Goal: Task Accomplishment & Management: Manage account settings

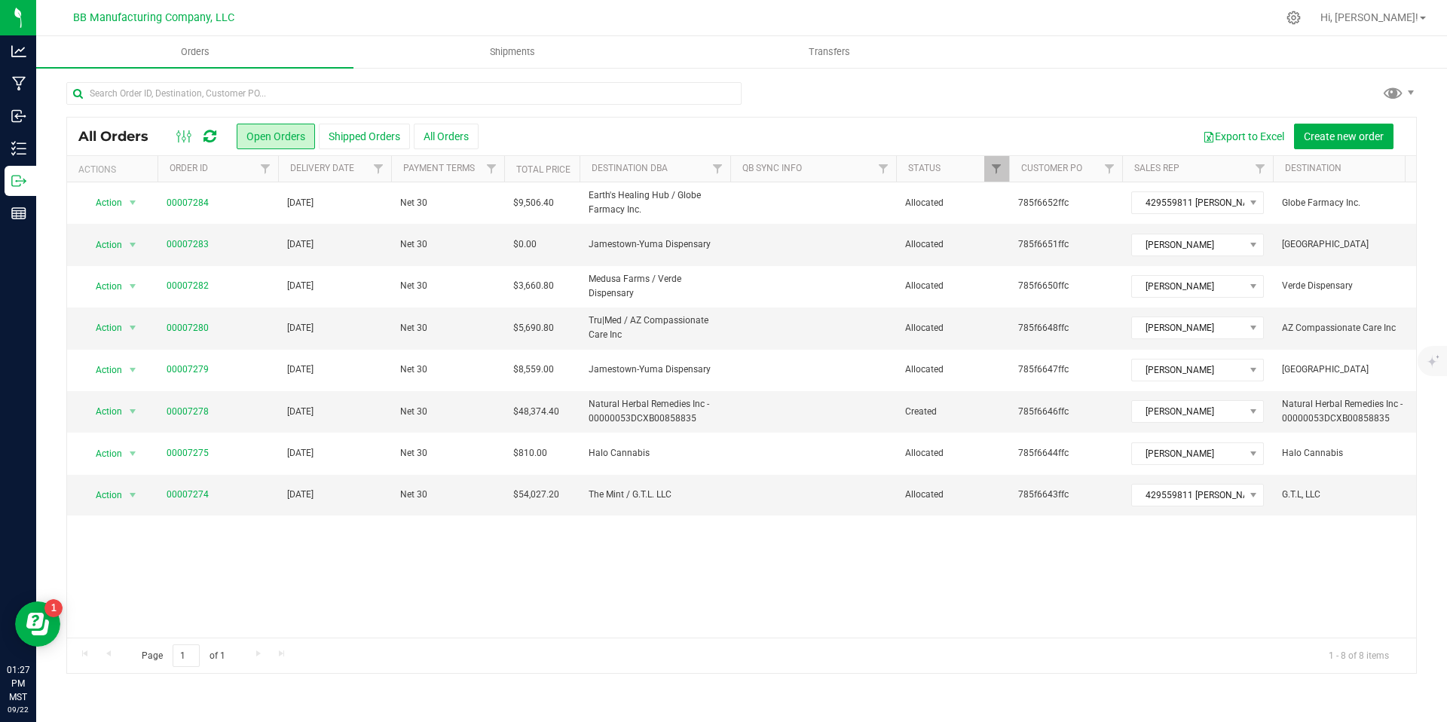
click at [222, 137] on div "All Orders" at bounding box center [155, 136] width 155 height 18
click at [210, 139] on icon at bounding box center [210, 136] width 13 height 15
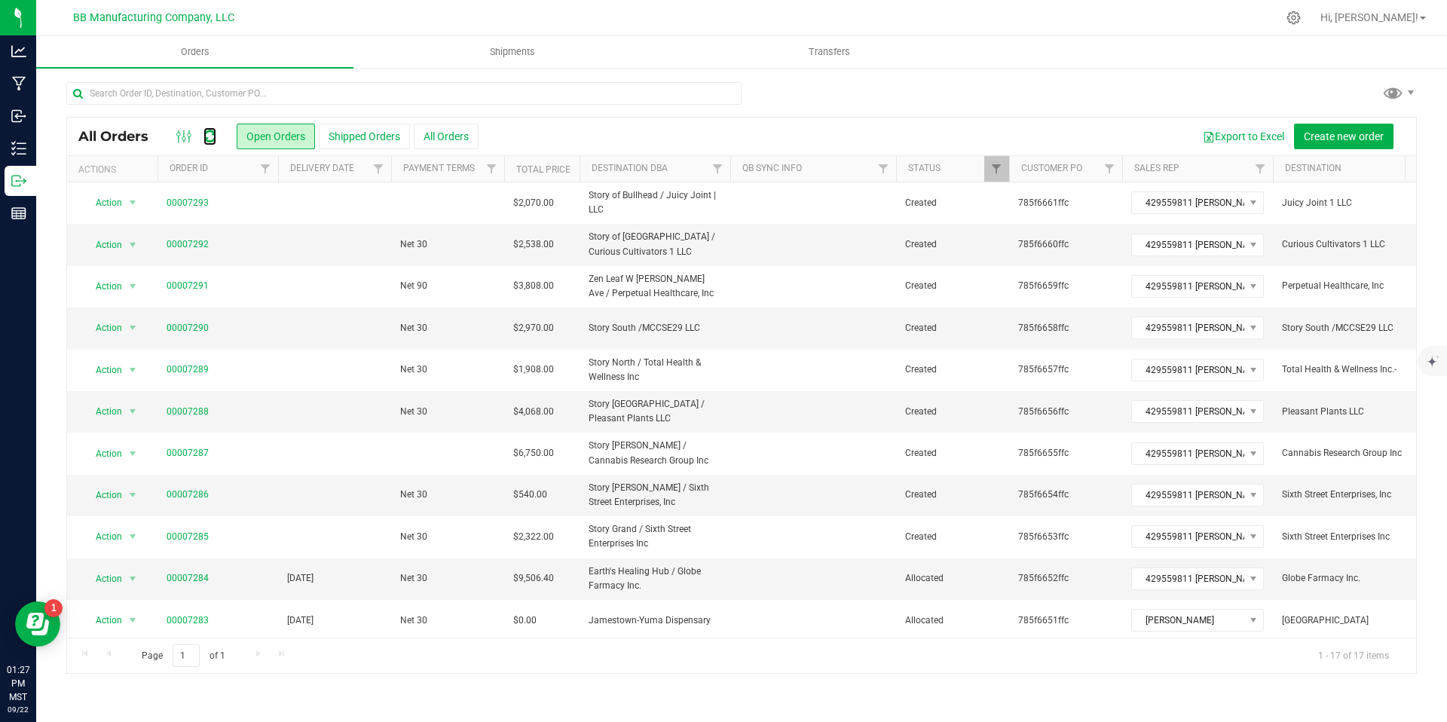
click at [210, 139] on icon at bounding box center [210, 136] width 13 height 15
click at [188, 491] on link "00007286" at bounding box center [188, 495] width 42 height 14
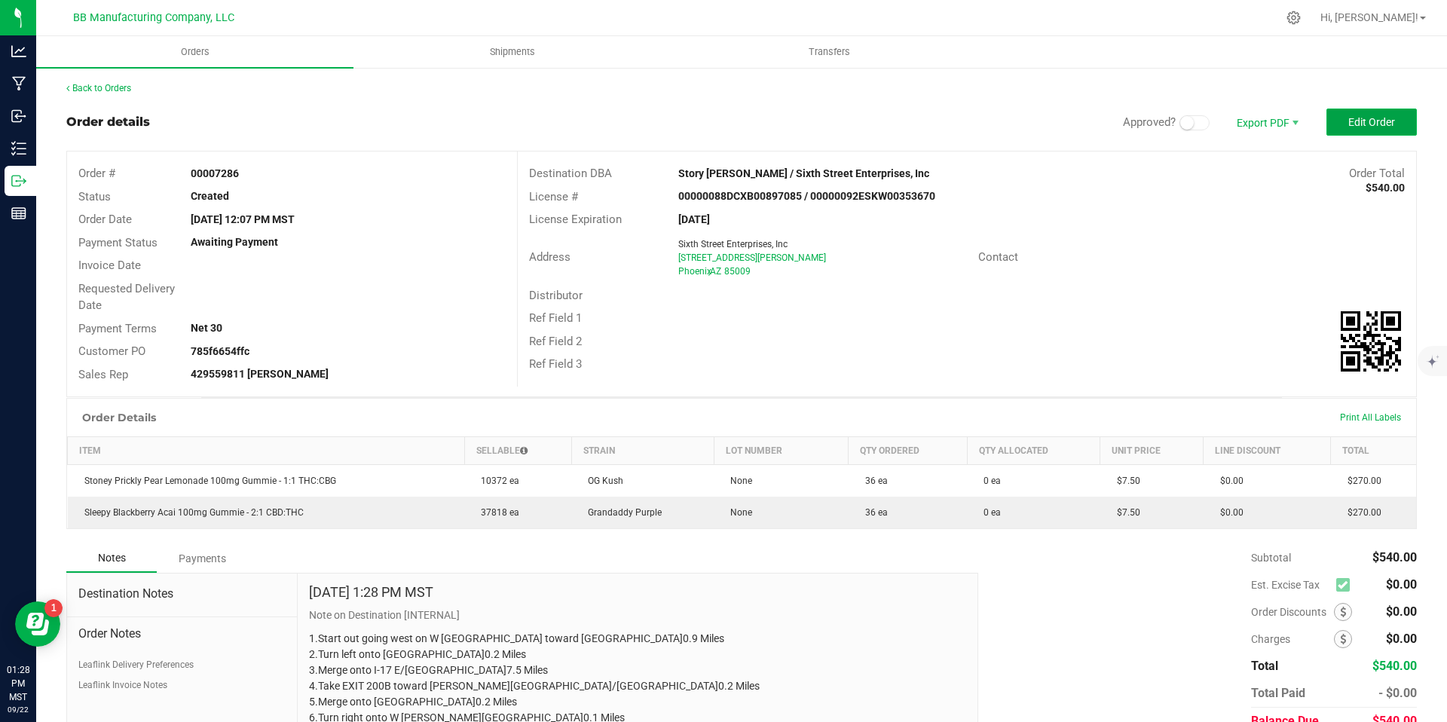
click at [1374, 134] on button "Edit Order" at bounding box center [1372, 122] width 90 height 27
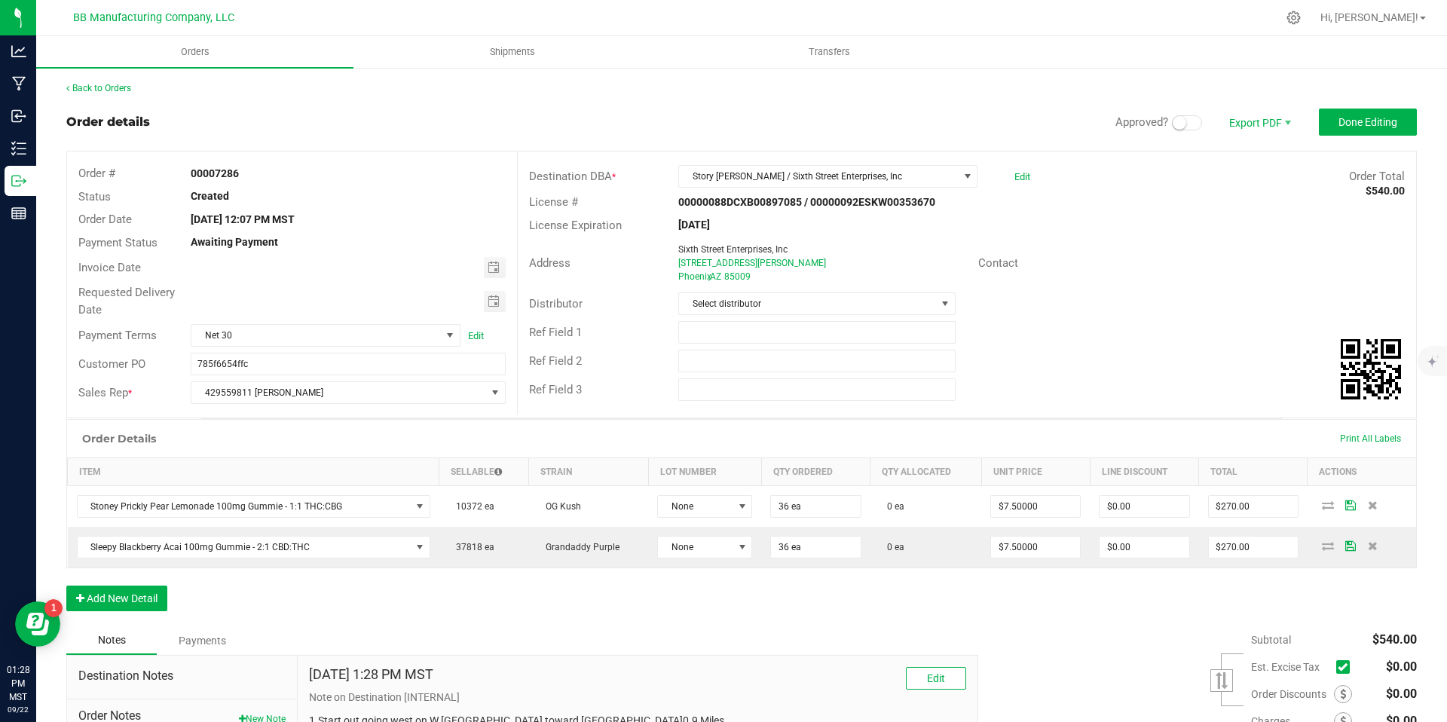
click at [1176, 122] on span at bounding box center [1187, 122] width 30 height 15
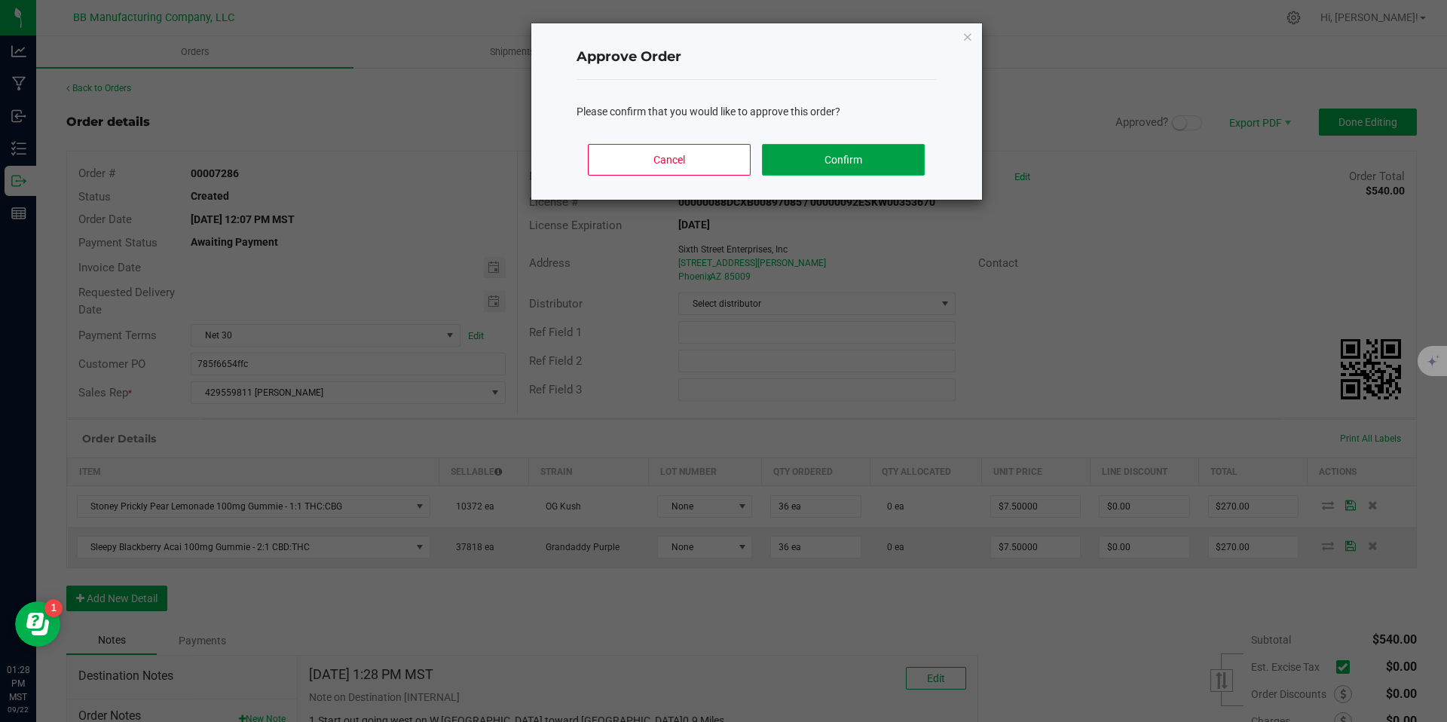
click at [839, 166] on button "Confirm" at bounding box center [843, 160] width 162 height 32
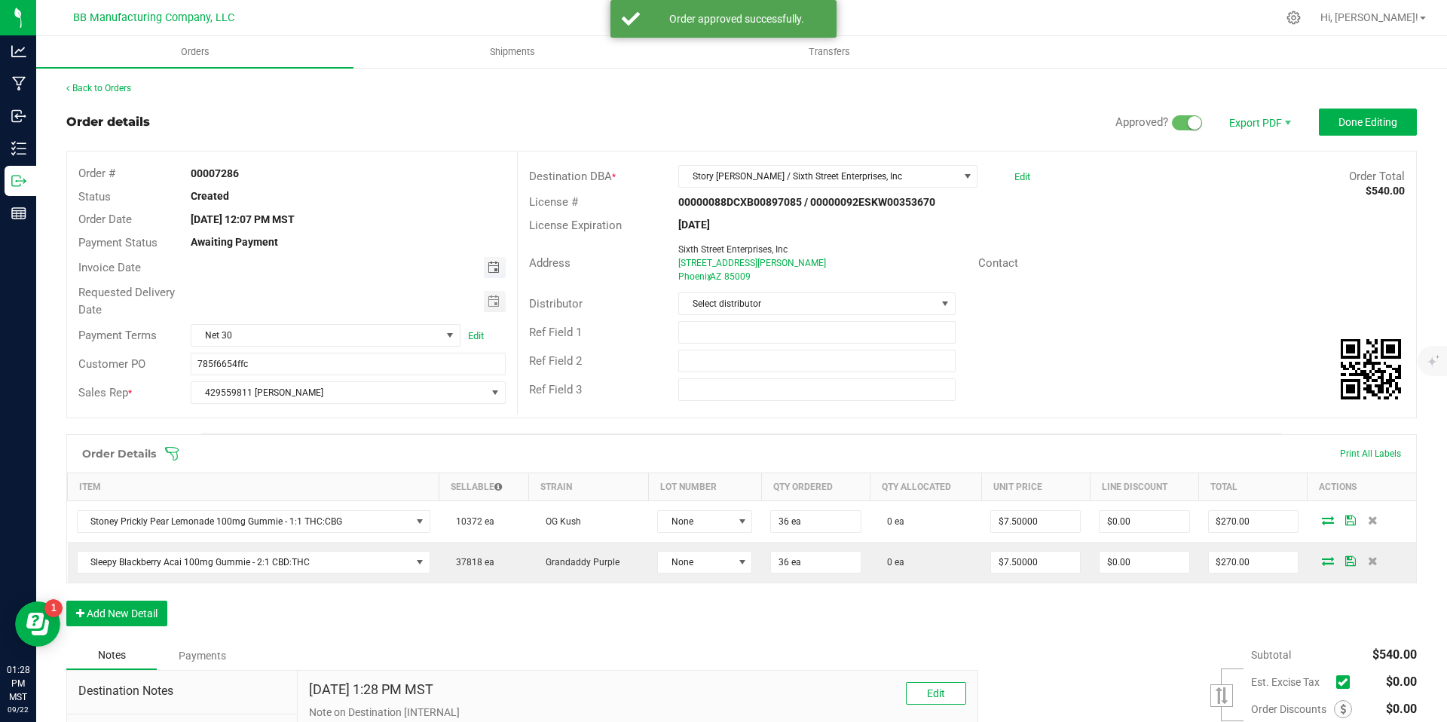
click at [488, 266] on span "Toggle calendar" at bounding box center [494, 268] width 12 height 12
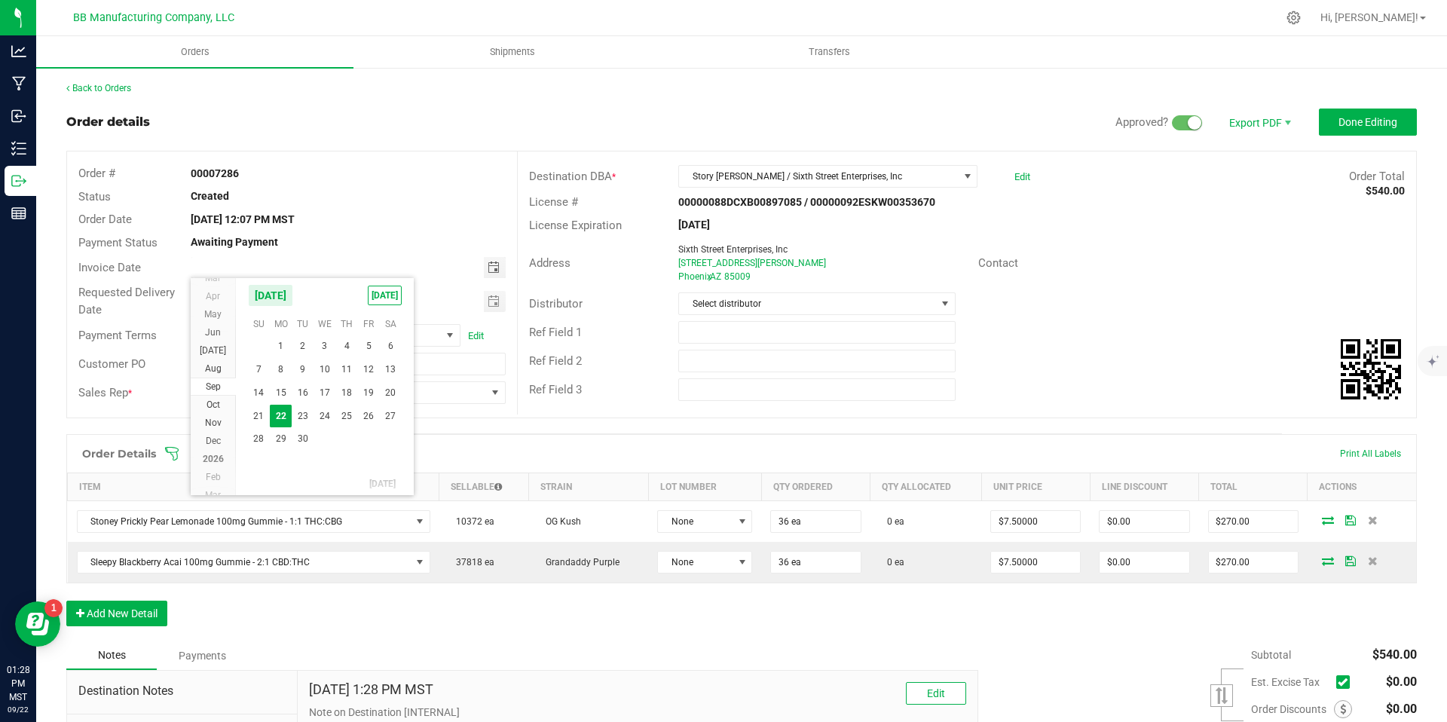
click at [323, 414] on span "24" at bounding box center [325, 416] width 22 height 23
type input "[DATE]"
click at [488, 298] on span "Toggle calendar" at bounding box center [494, 301] width 12 height 12
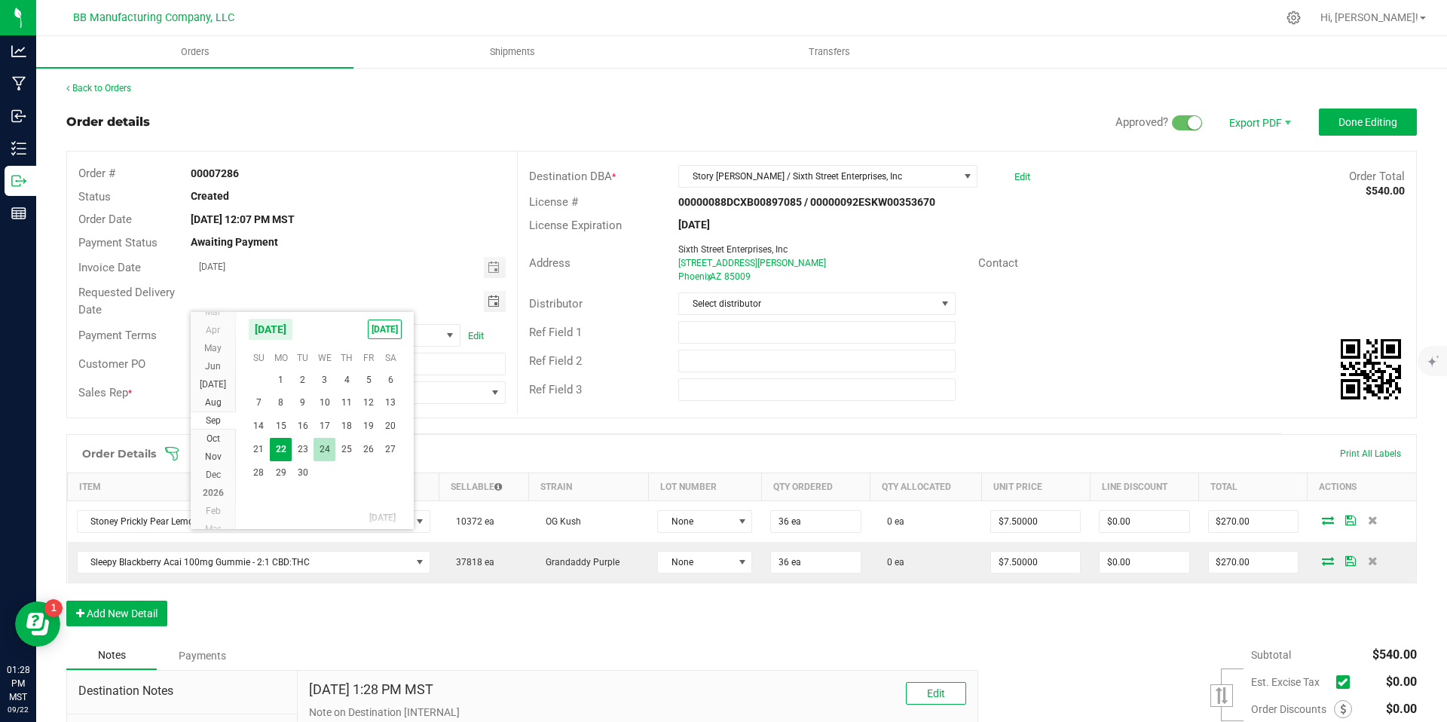
click at [319, 448] on span "24" at bounding box center [325, 449] width 22 height 23
type input "[DATE]"
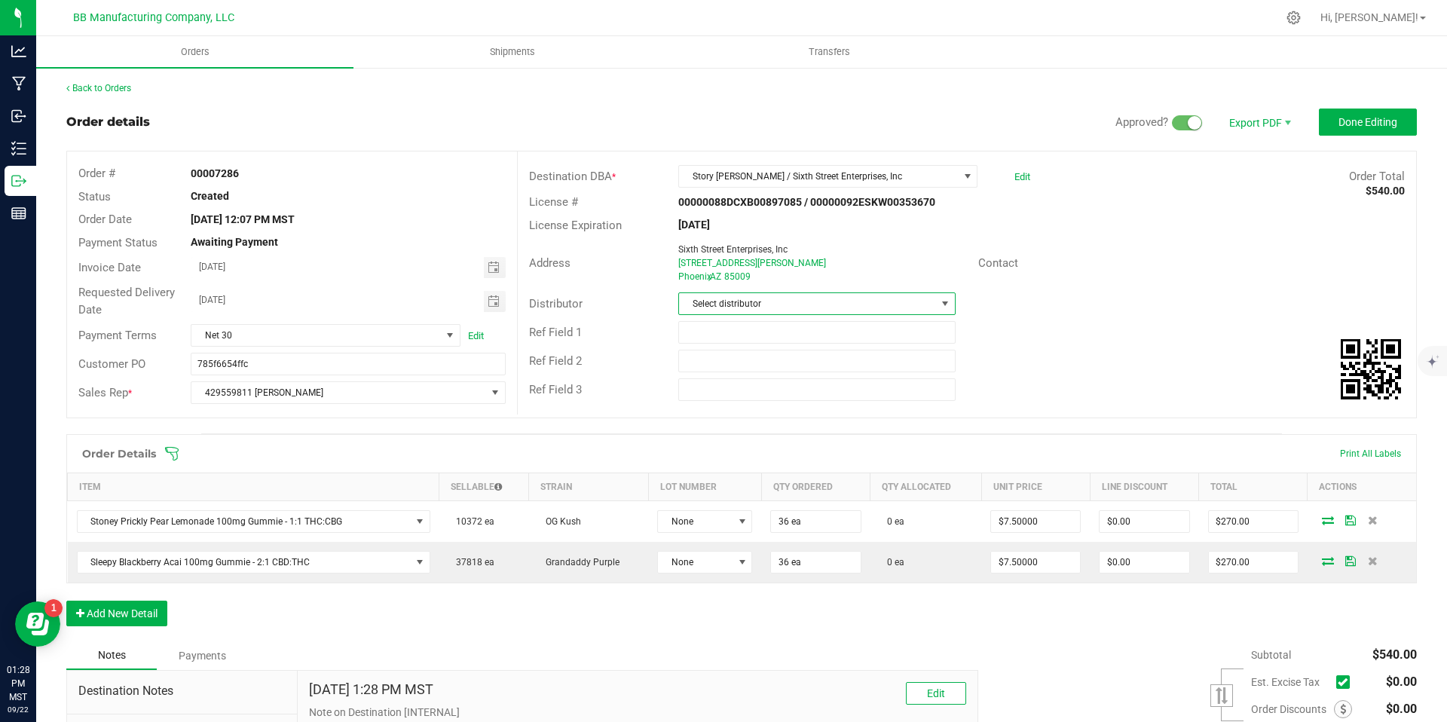
click at [787, 293] on span "Select distributor" at bounding box center [807, 303] width 256 height 21
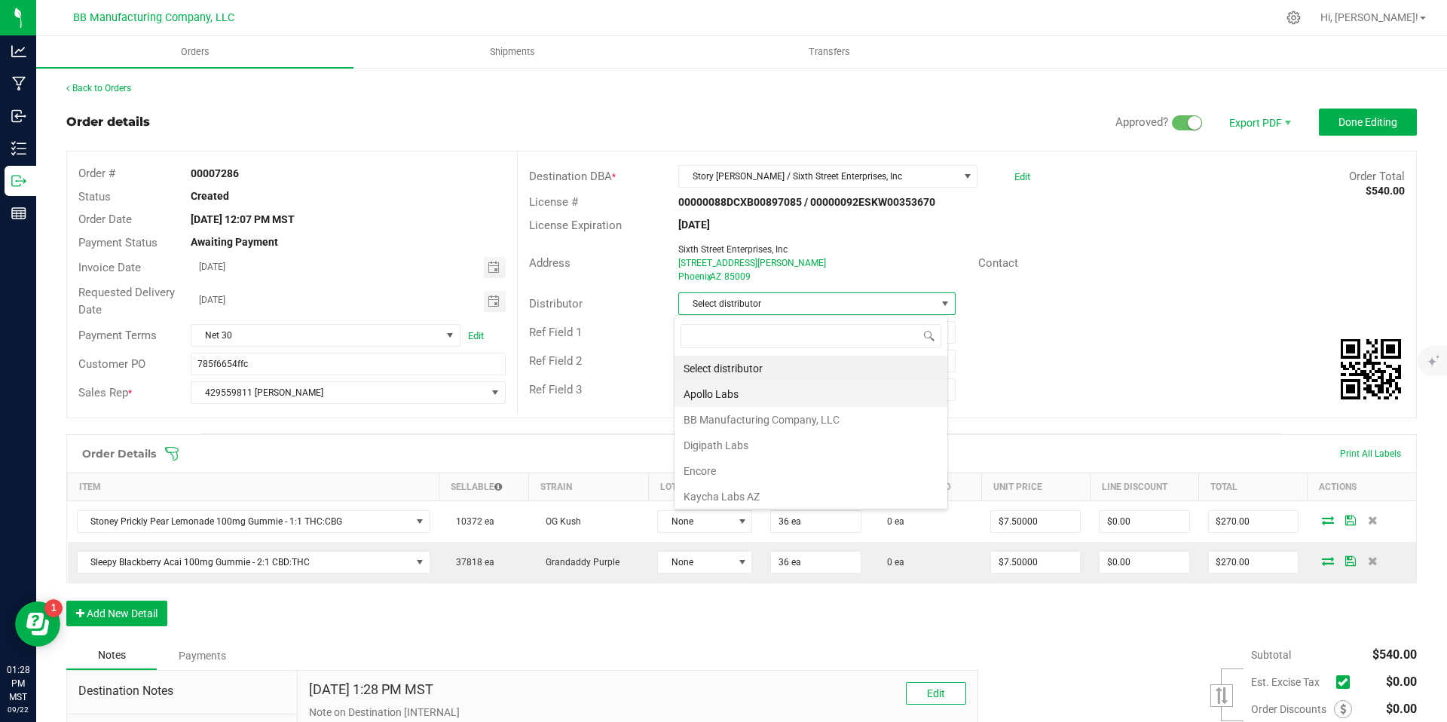
scroll to position [23, 274]
click at [736, 438] on li "Digipath Labs" at bounding box center [811, 446] width 273 height 26
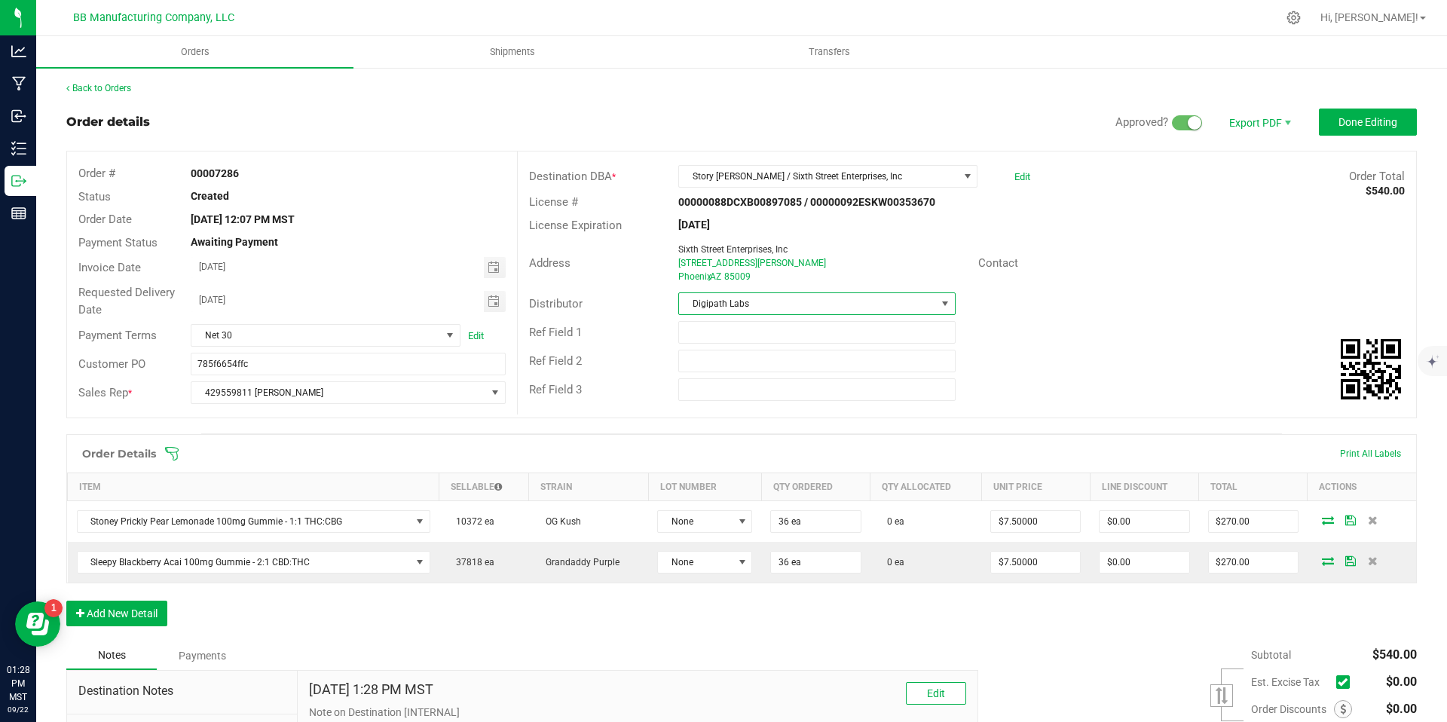
click at [758, 314] on span "Digipath Labs" at bounding box center [807, 303] width 256 height 21
click at [762, 302] on span "Digipath Labs" at bounding box center [807, 303] width 256 height 21
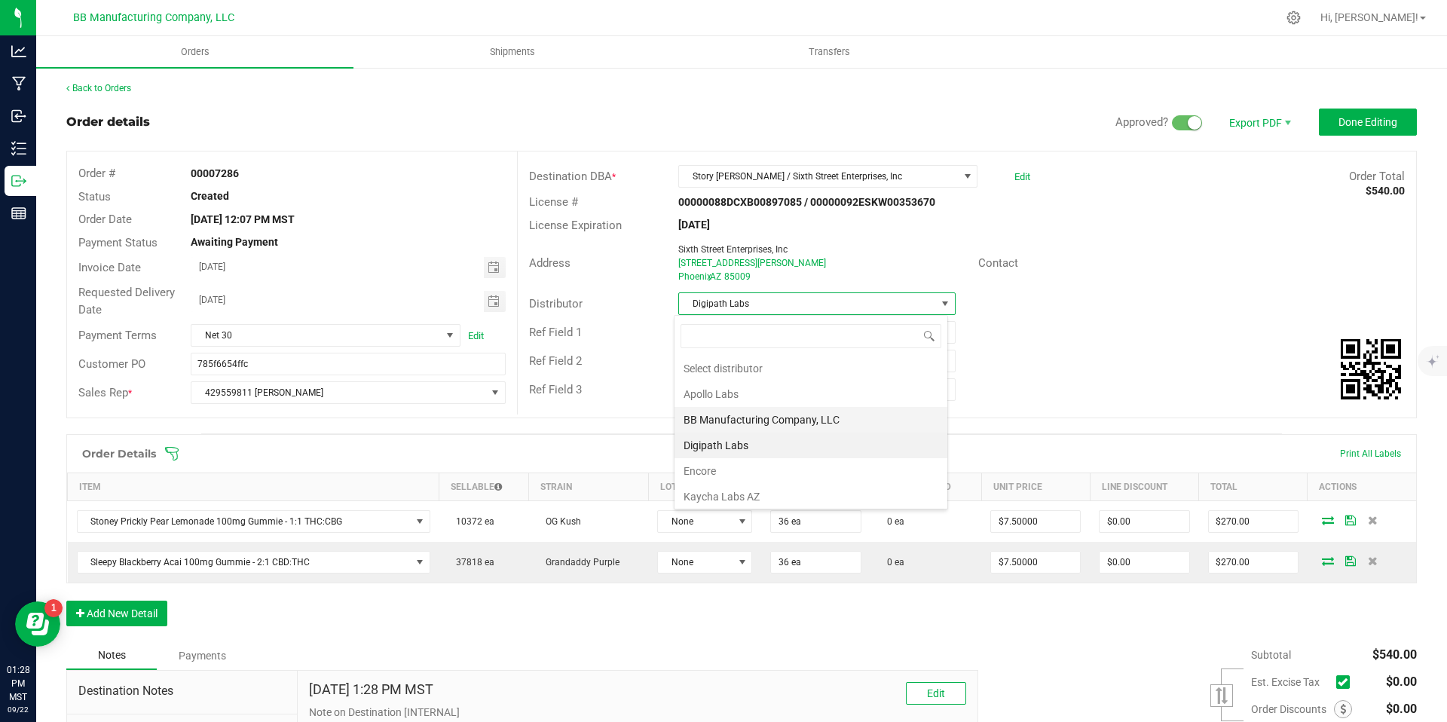
click at [747, 415] on li "BB Manufacturing Company, LLC" at bounding box center [811, 420] width 273 height 26
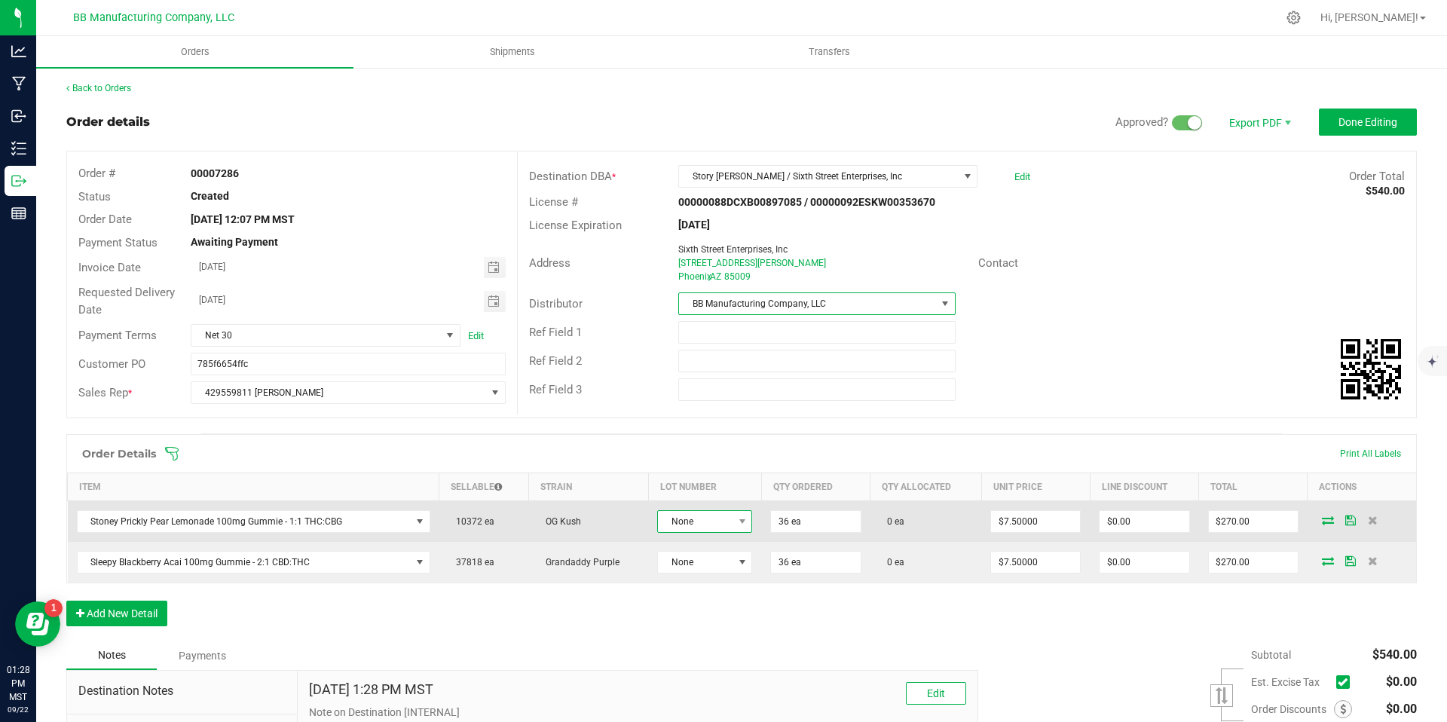
click at [685, 527] on span "None" at bounding box center [695, 521] width 75 height 21
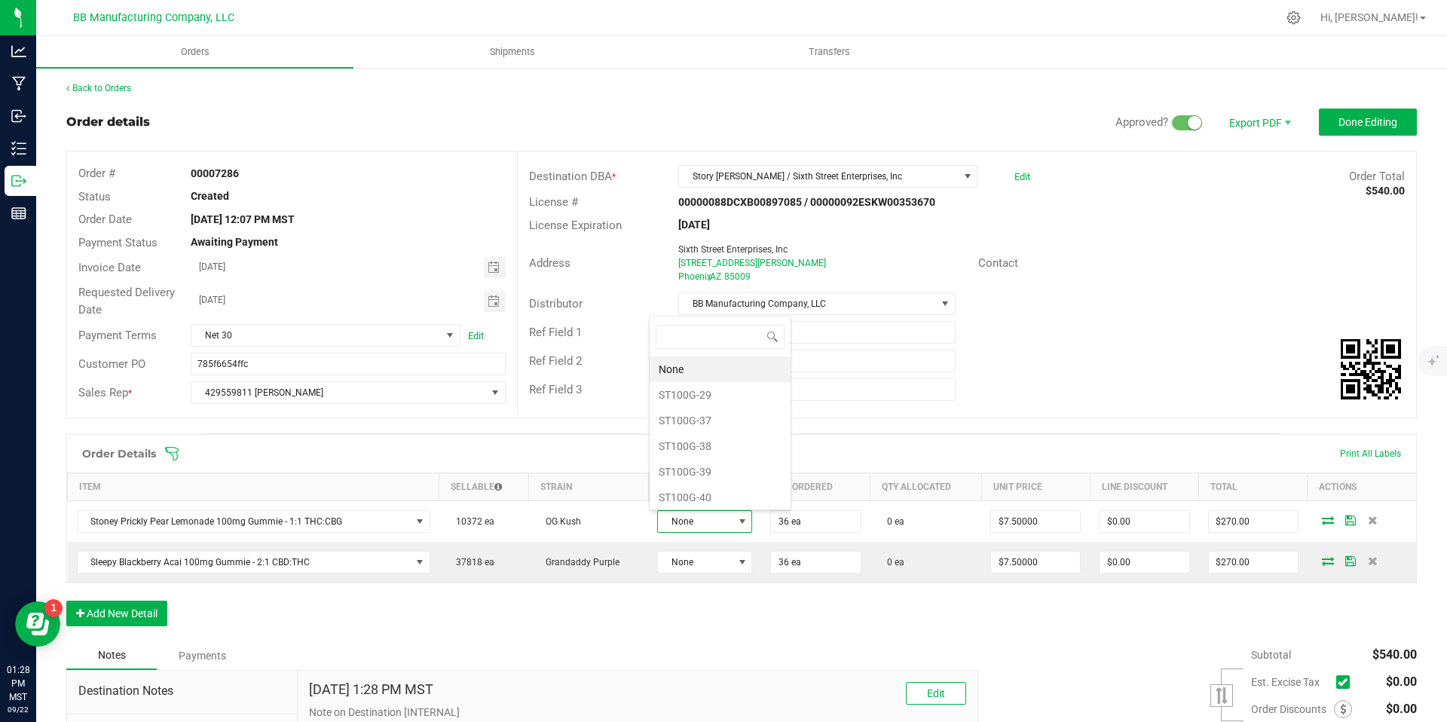
scroll to position [23, 94]
click at [701, 421] on li "ST100G-37" at bounding box center [720, 421] width 141 height 26
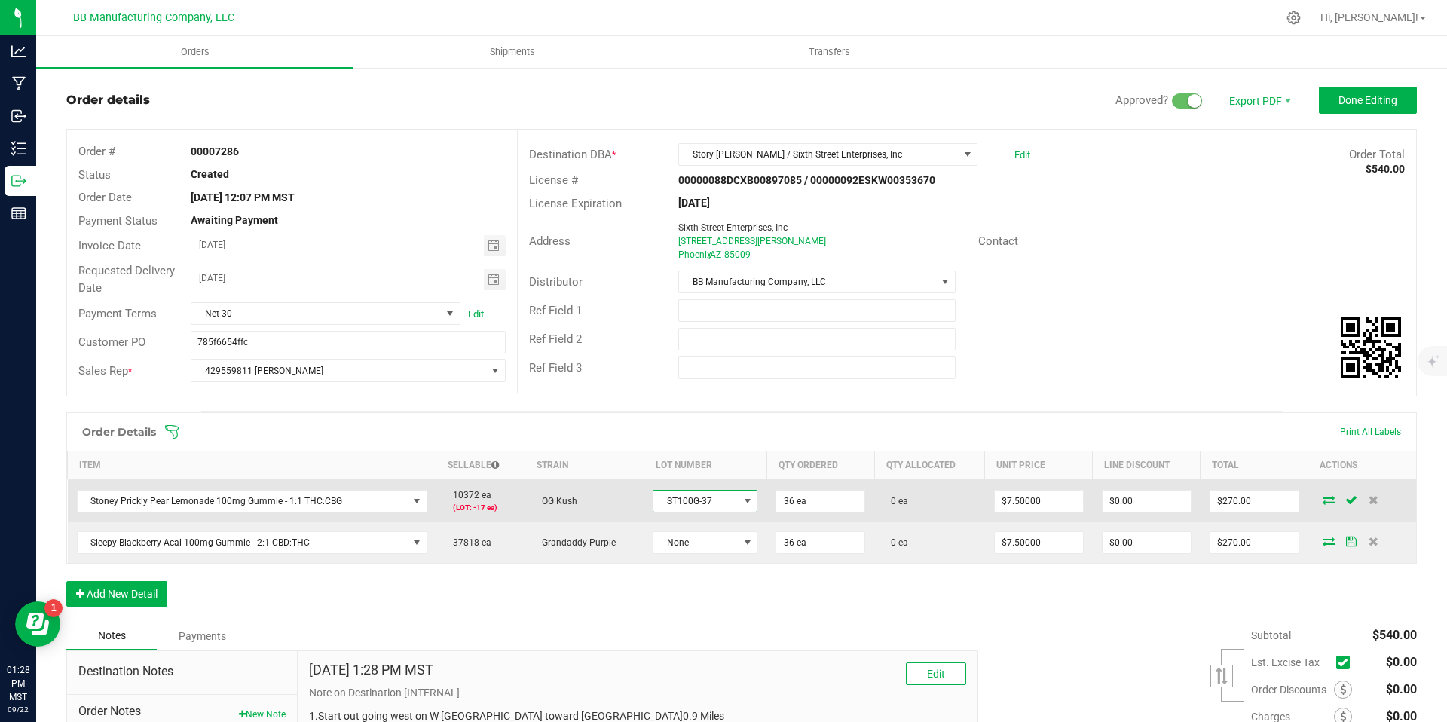
click at [706, 502] on span "ST100G-37" at bounding box center [696, 501] width 84 height 21
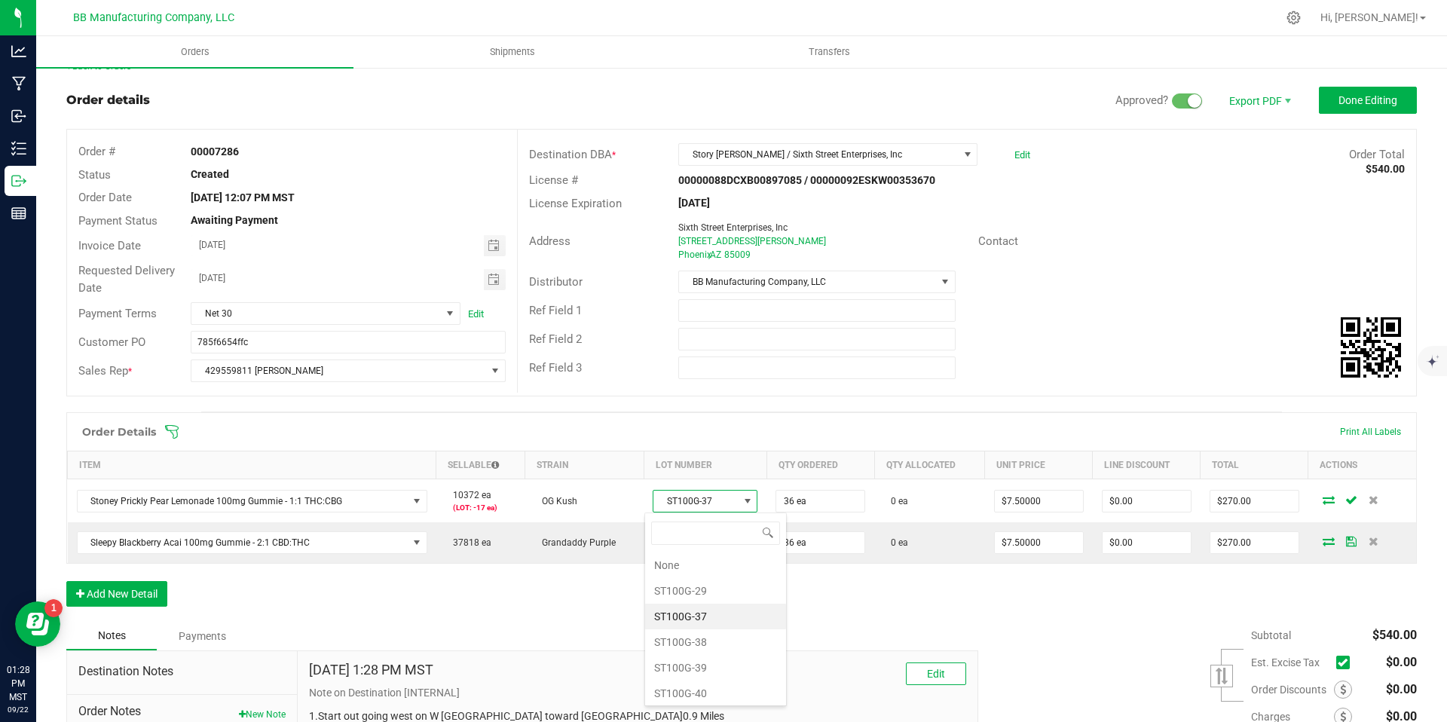
scroll to position [23, 103]
click at [693, 640] on li "ST100G-38" at bounding box center [715, 642] width 141 height 26
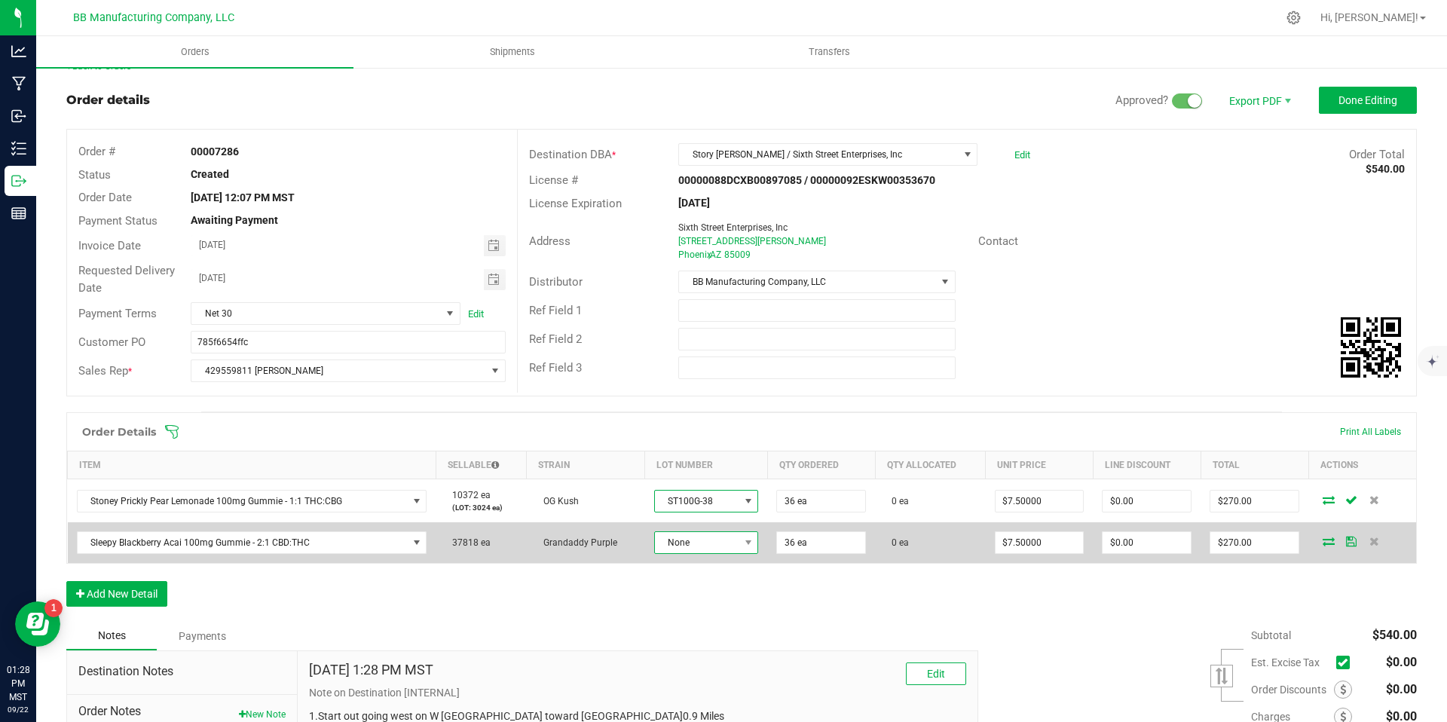
click at [696, 549] on span "None" at bounding box center [697, 542] width 84 height 21
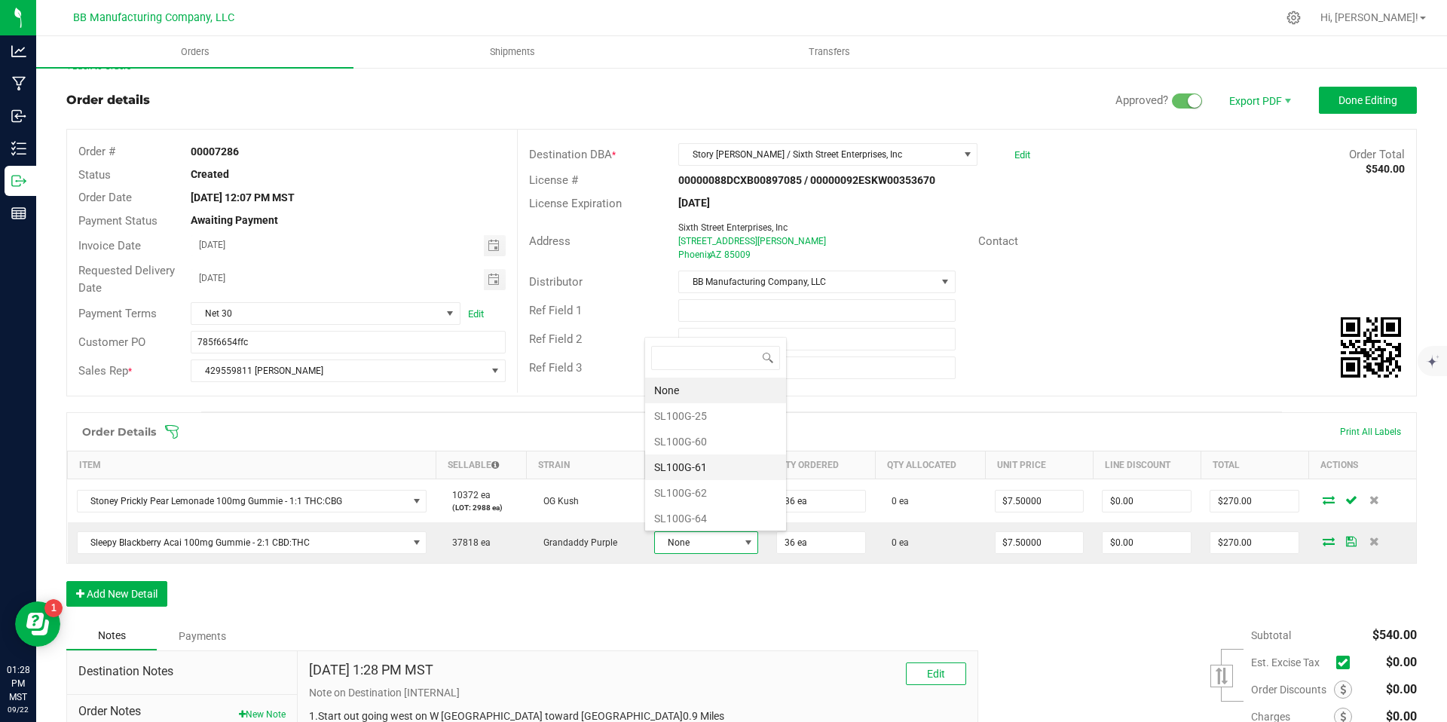
click at [709, 463] on li "SL100G-61" at bounding box center [715, 468] width 141 height 26
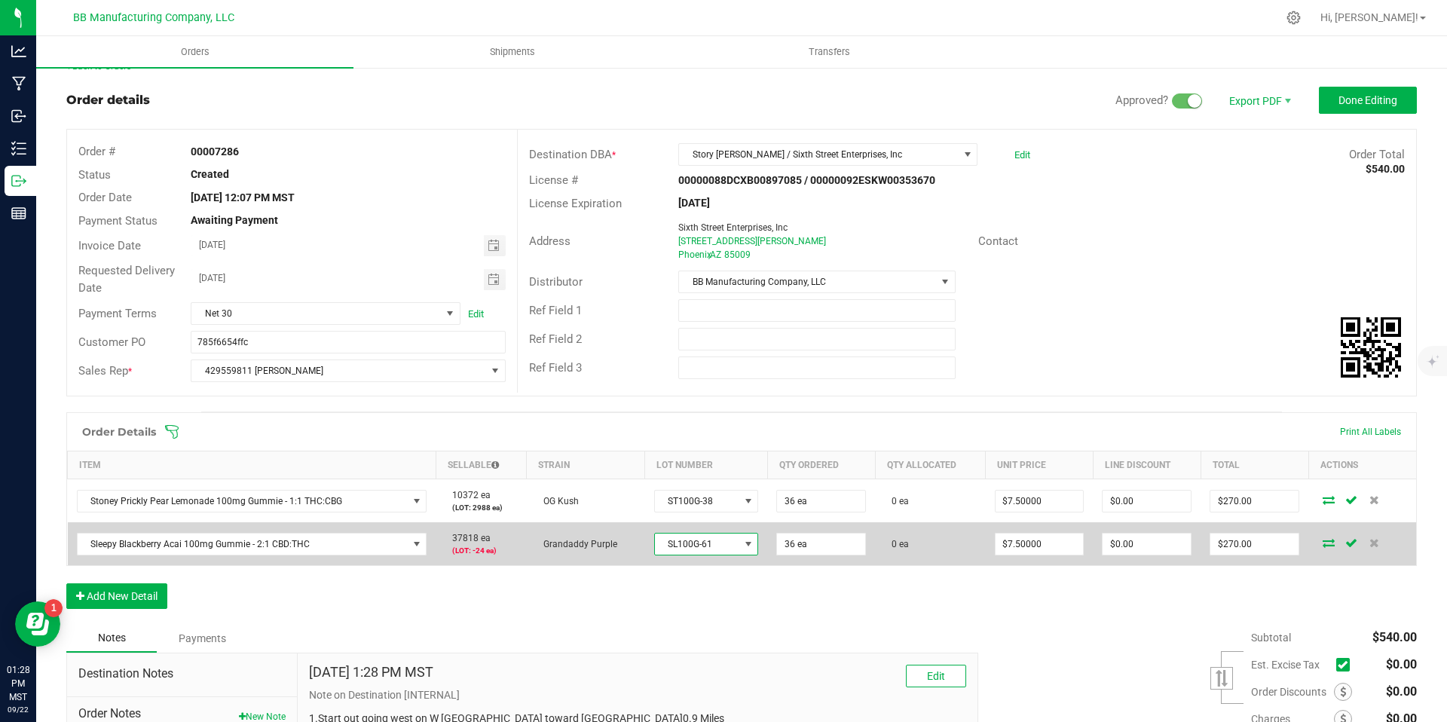
click at [688, 551] on span "SL100G-61" at bounding box center [697, 544] width 84 height 21
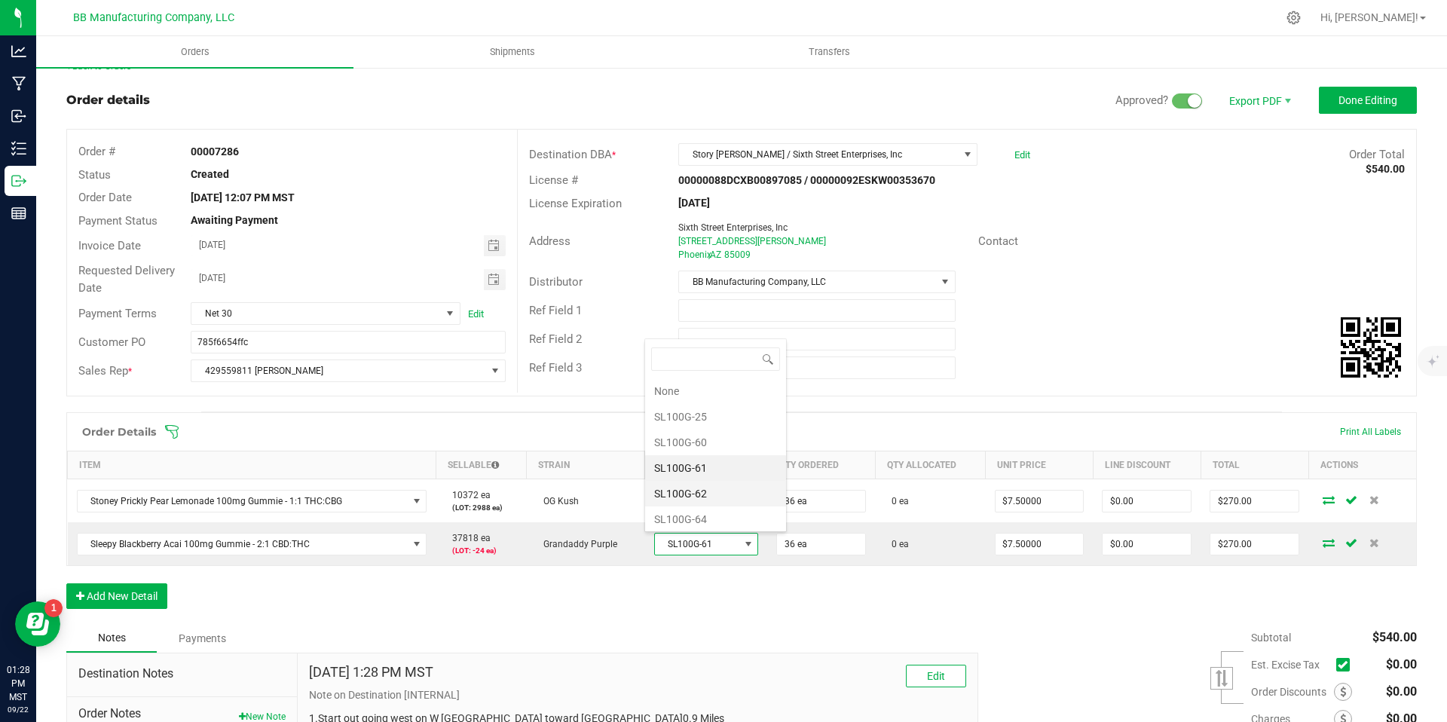
click at [702, 488] on li "SL100G-62" at bounding box center [715, 494] width 141 height 26
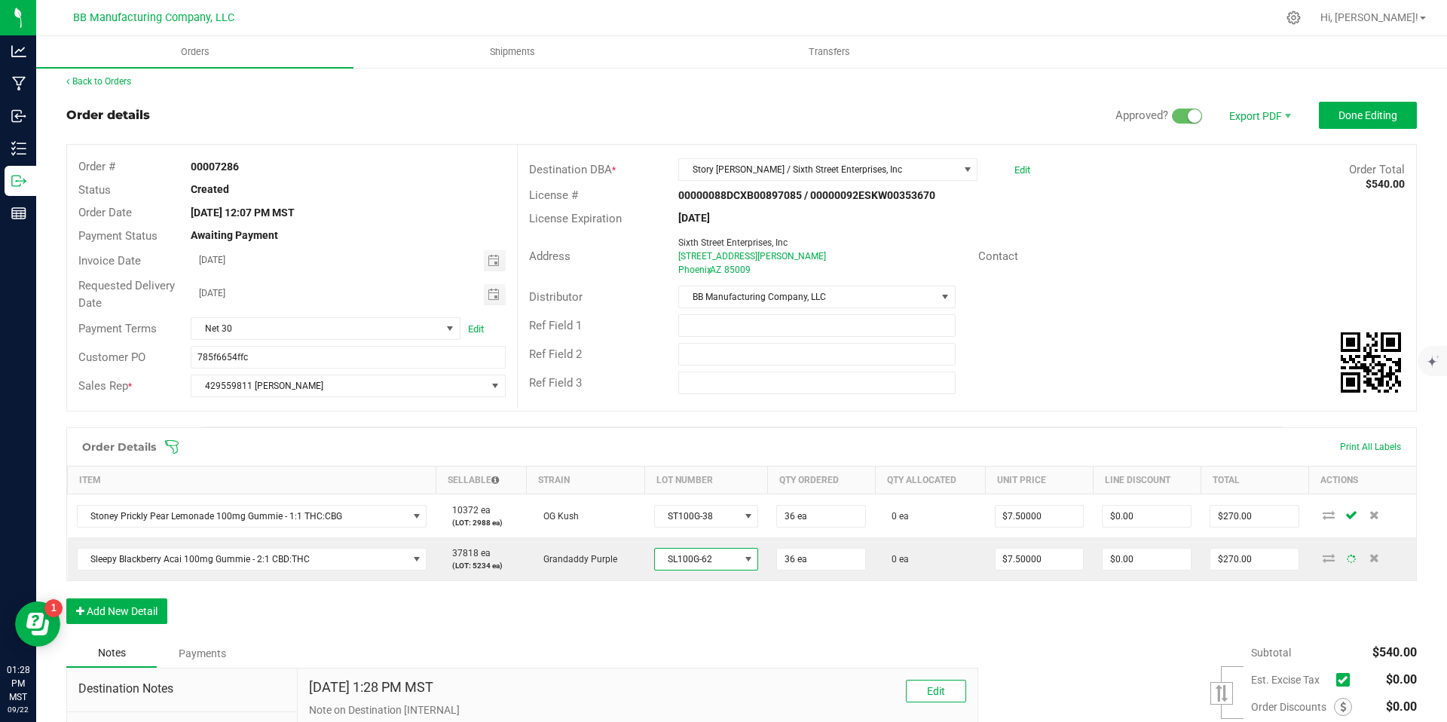
scroll to position [0, 0]
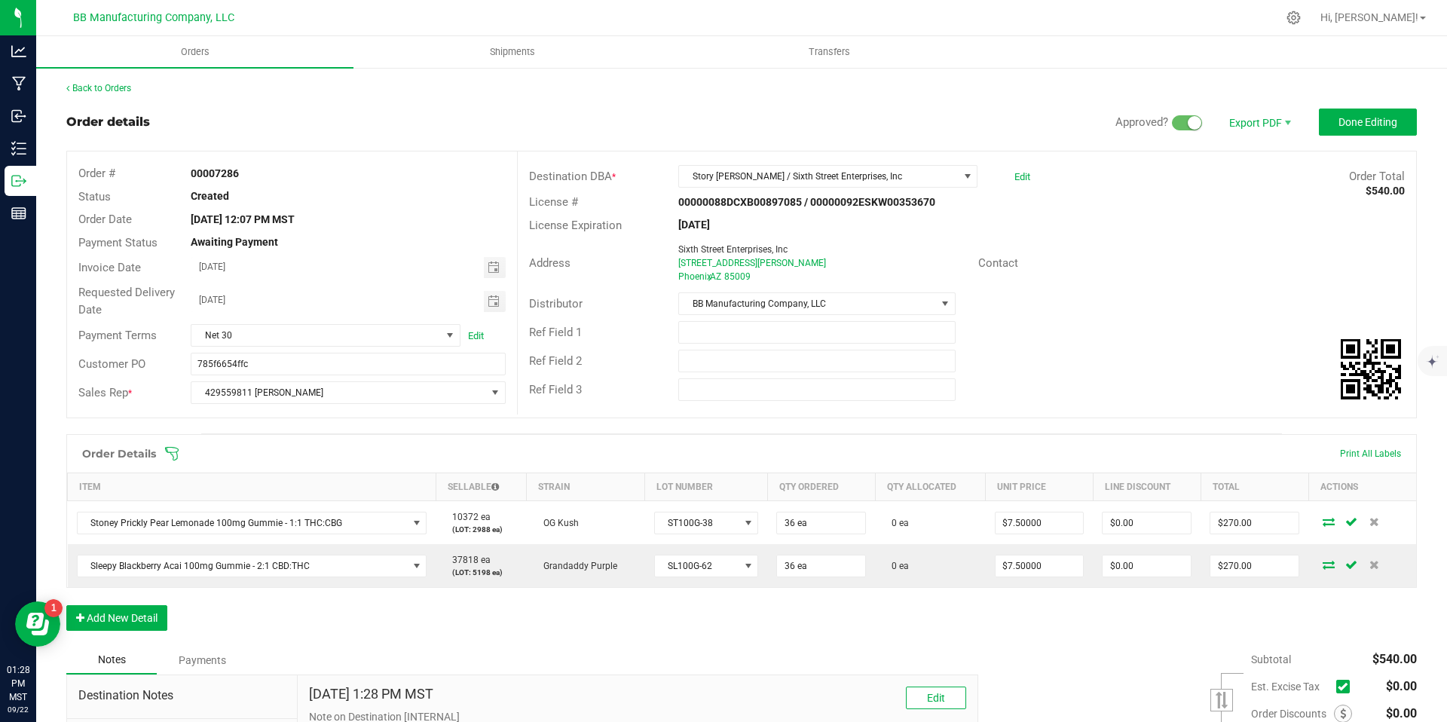
click at [1372, 106] on div "Back to Orders Order details Approved? Export PDF Done Editing Order # 00007286…" at bounding box center [741, 479] width 1351 height 797
click at [1372, 116] on span "Done Editing" at bounding box center [1368, 122] width 59 height 12
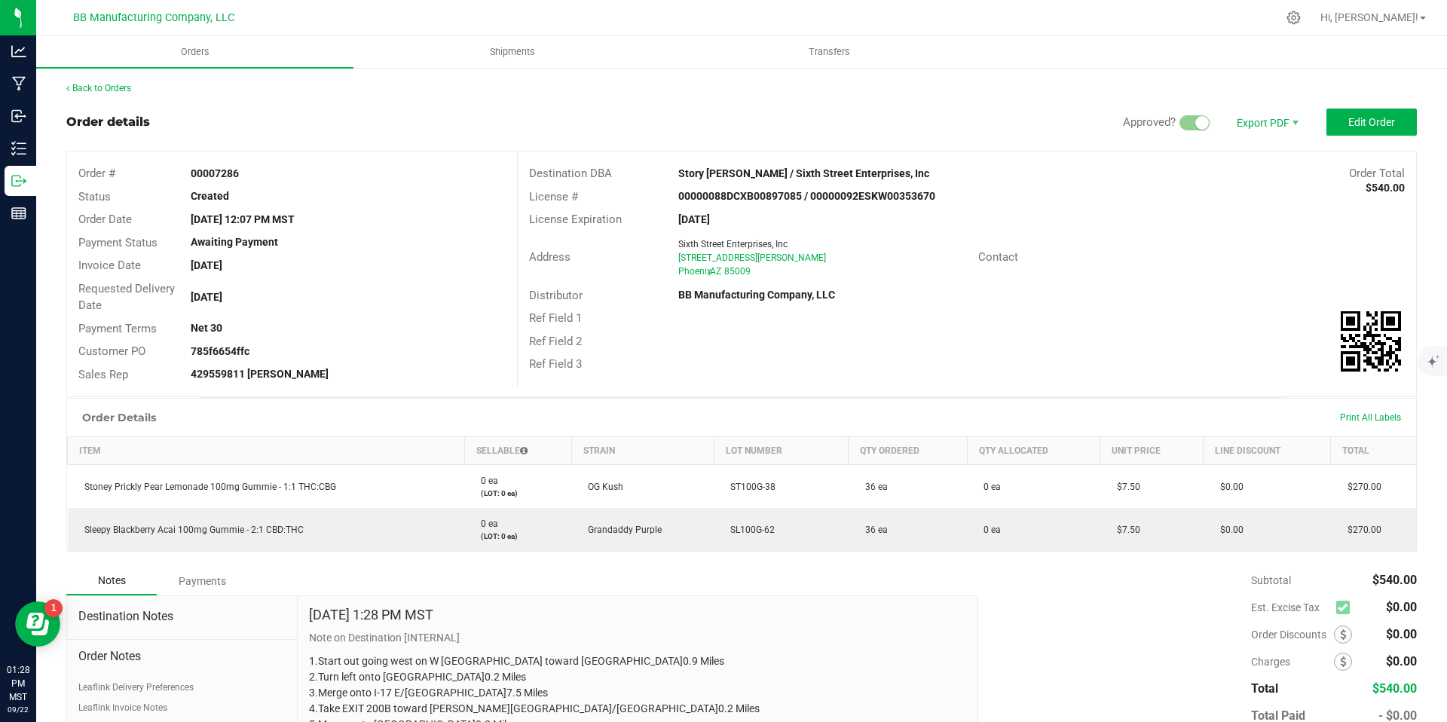
click at [1371, 117] on span "Edit Order" at bounding box center [1372, 122] width 47 height 12
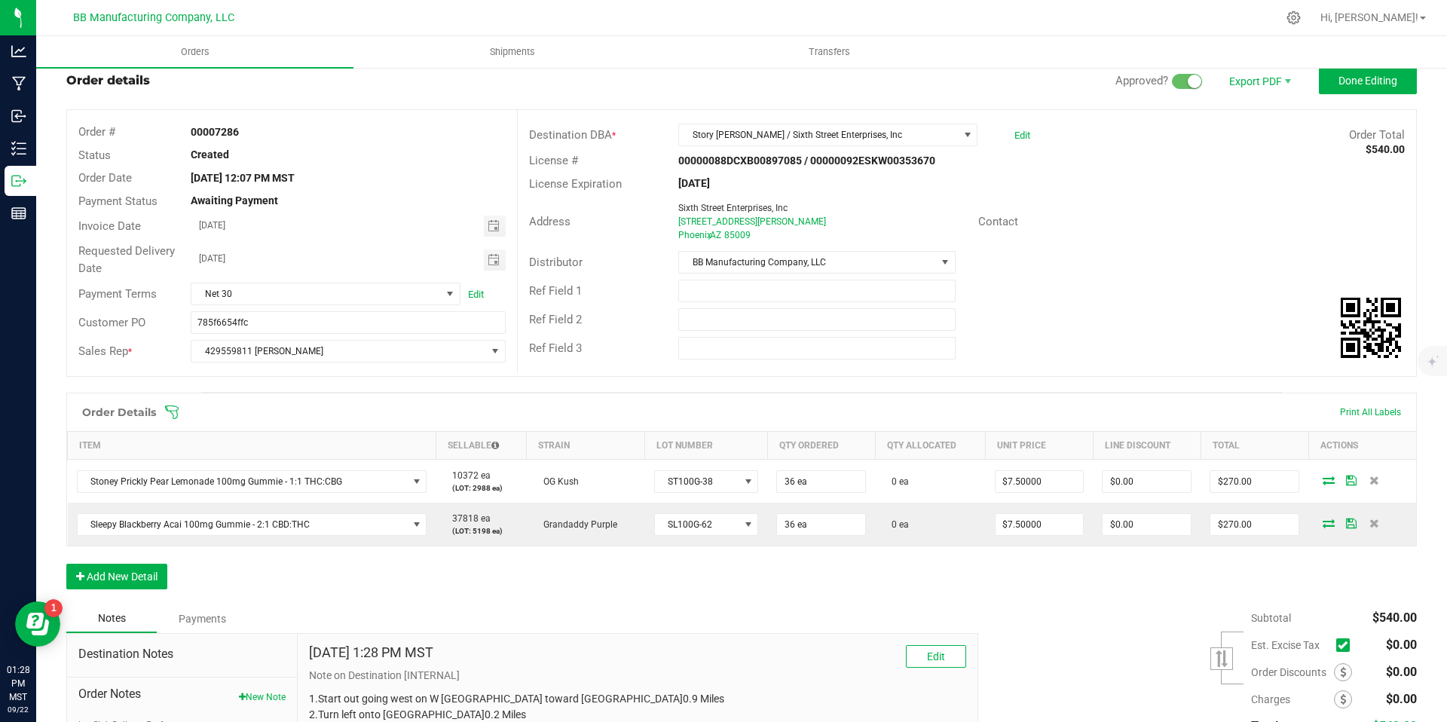
scroll to position [139, 0]
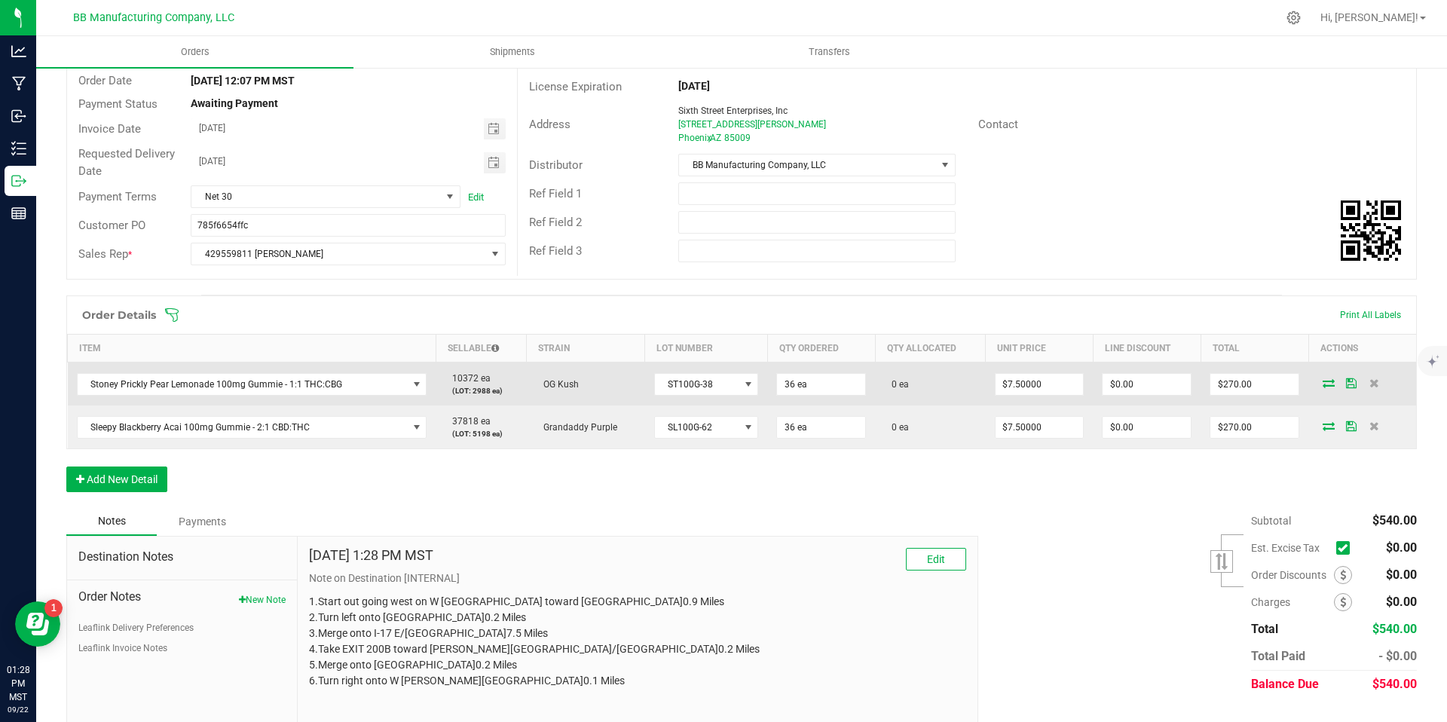
click at [1323, 387] on icon at bounding box center [1329, 382] width 12 height 9
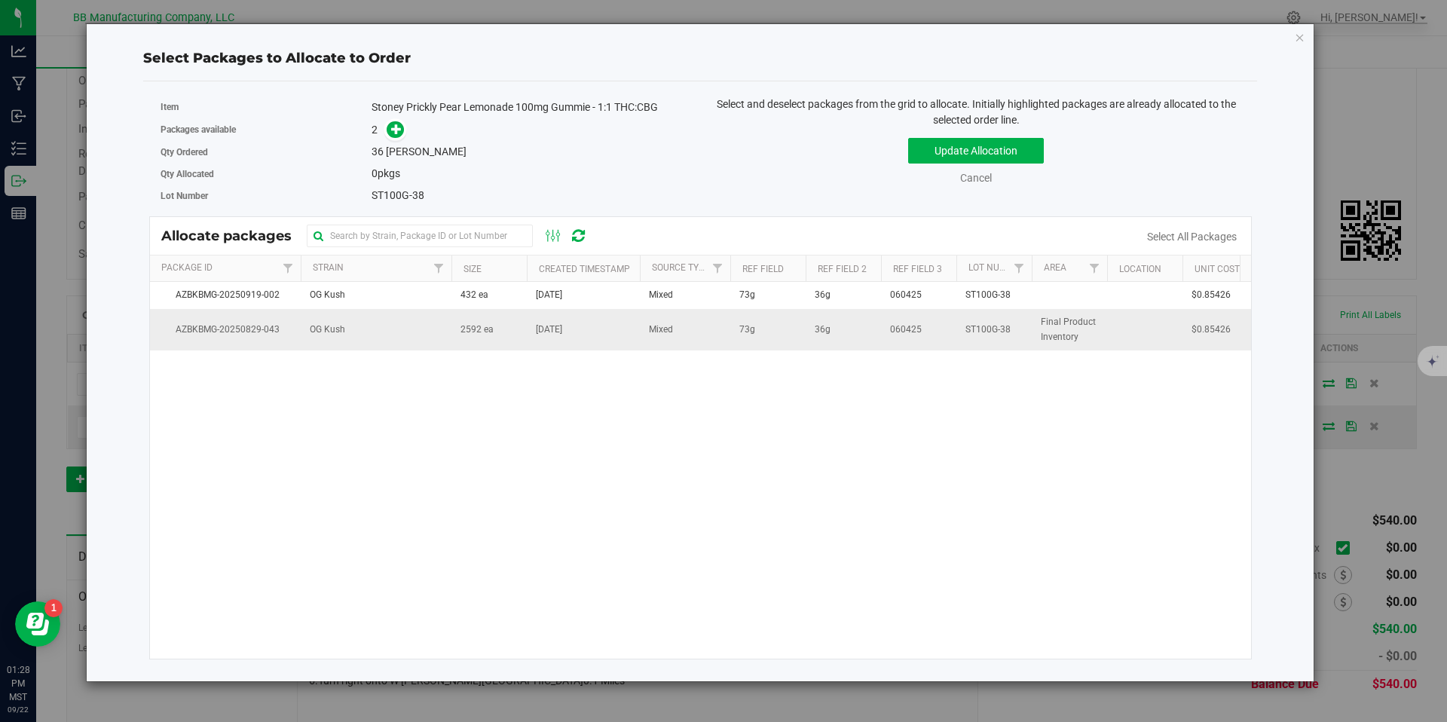
click at [499, 319] on td "2592 ea" at bounding box center [489, 329] width 75 height 41
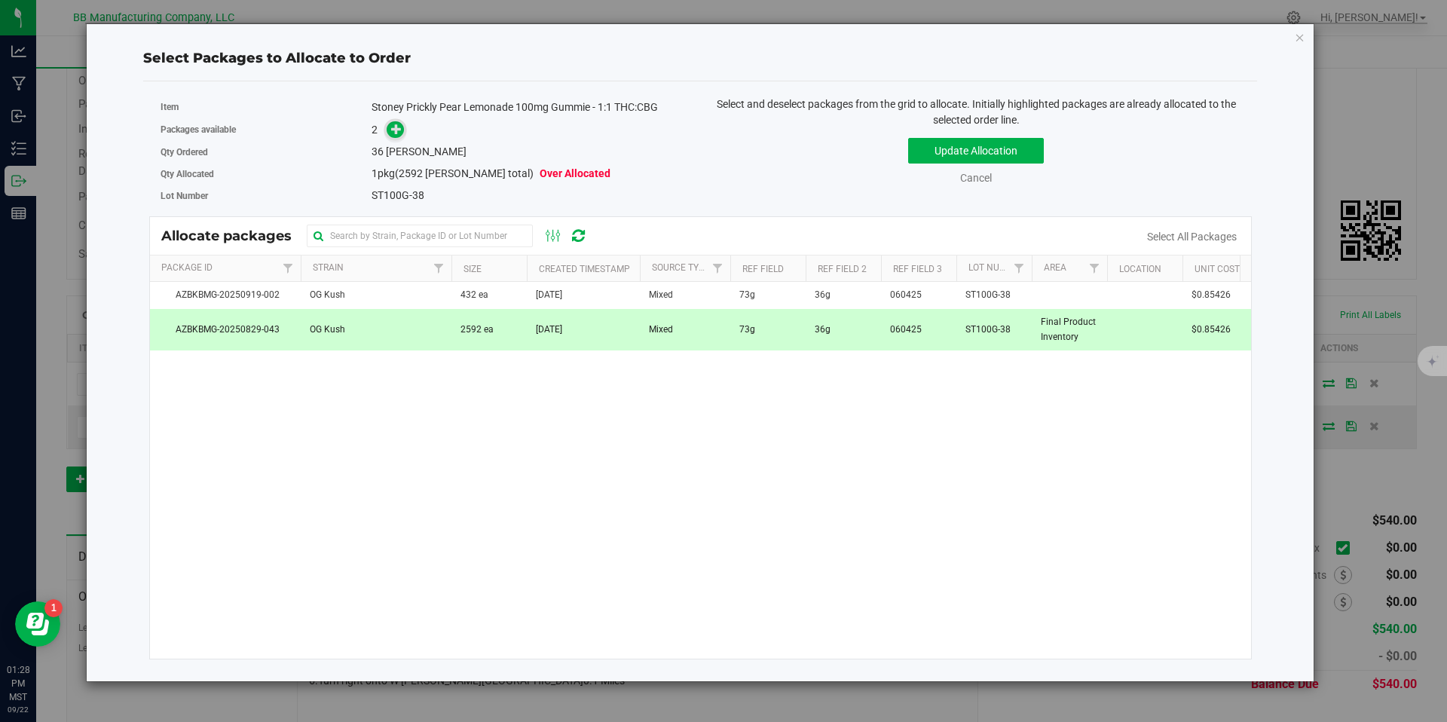
click at [389, 130] on span at bounding box center [395, 129] width 17 height 17
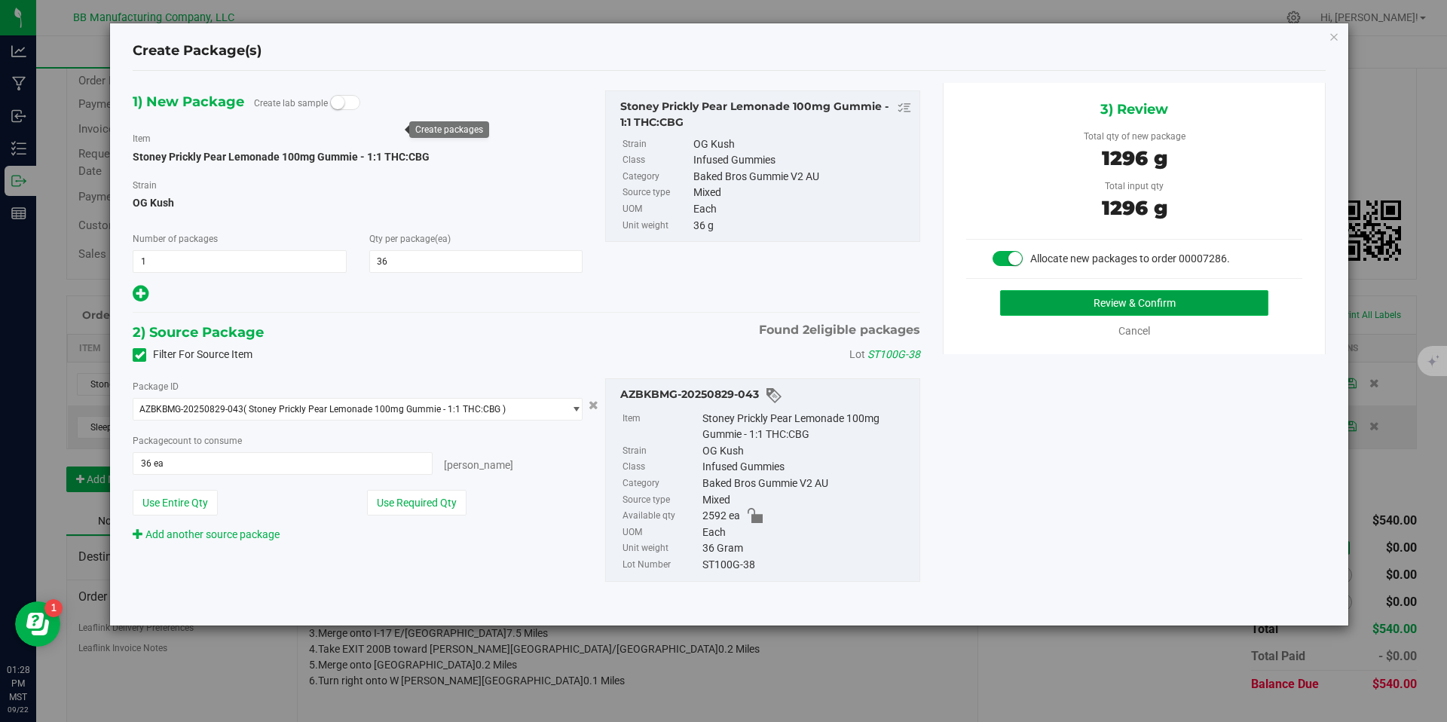
click at [1030, 305] on button "Review & Confirm" at bounding box center [1134, 303] width 268 height 26
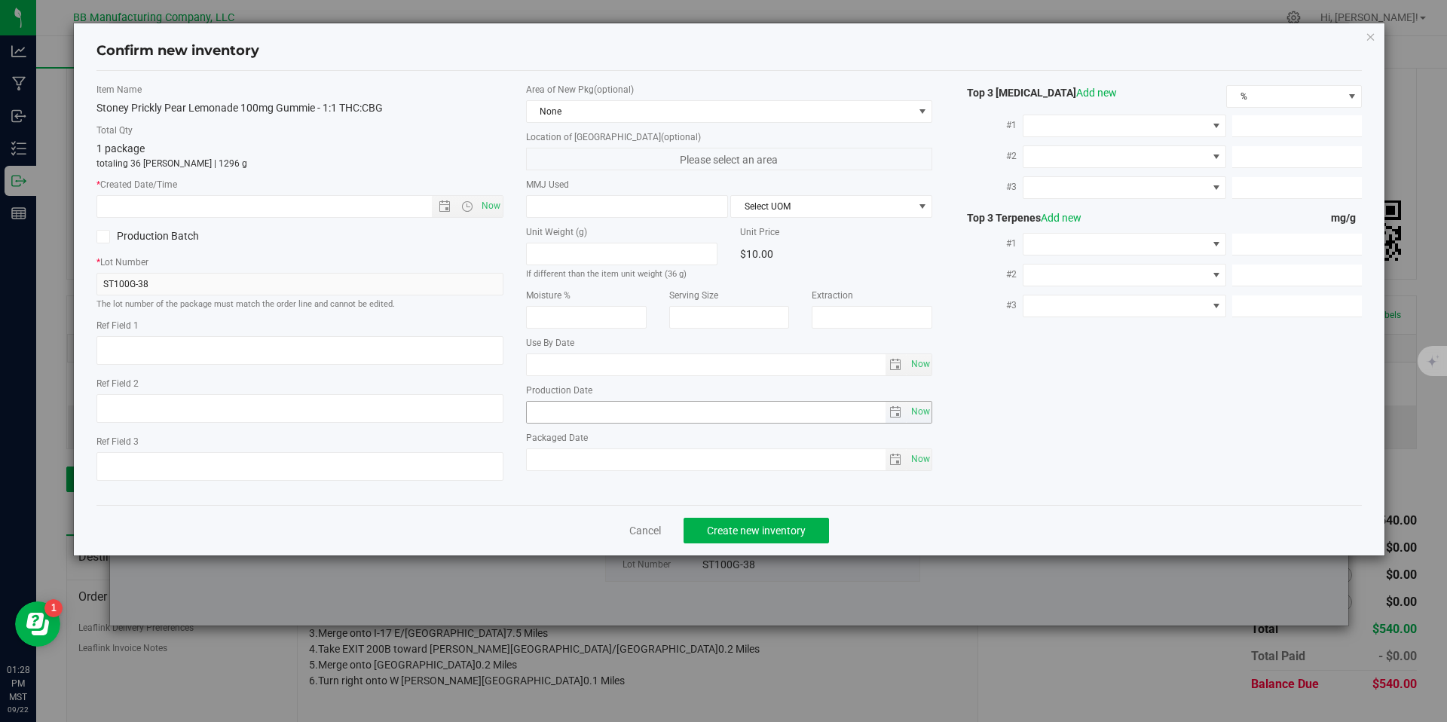
type textarea "73g"
type textarea "36g"
type textarea "060425"
type input "100.0000"
type input "[DATE]"
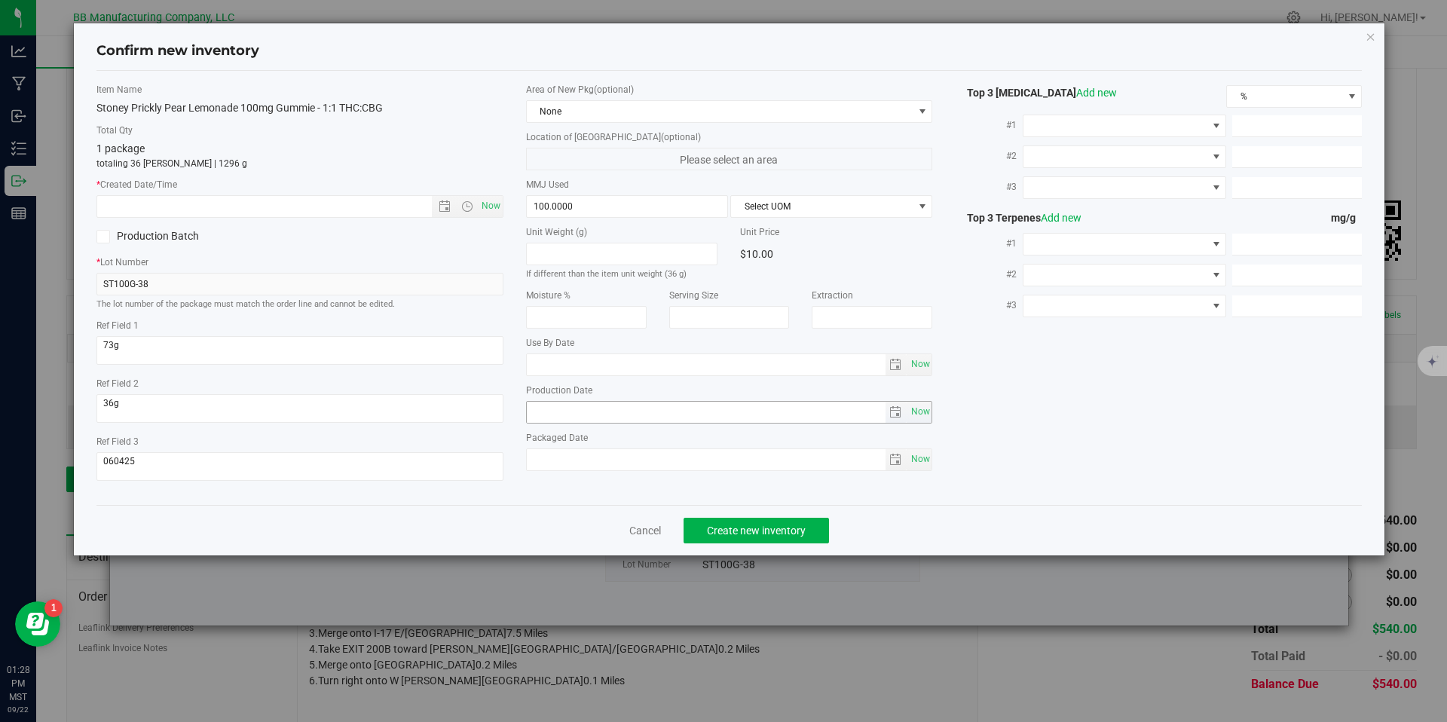
type input "[DATE]"
click at [560, 415] on input "[DATE]" at bounding box center [706, 412] width 359 height 21
click at [369, 216] on span "Now" at bounding box center [299, 206] width 407 height 23
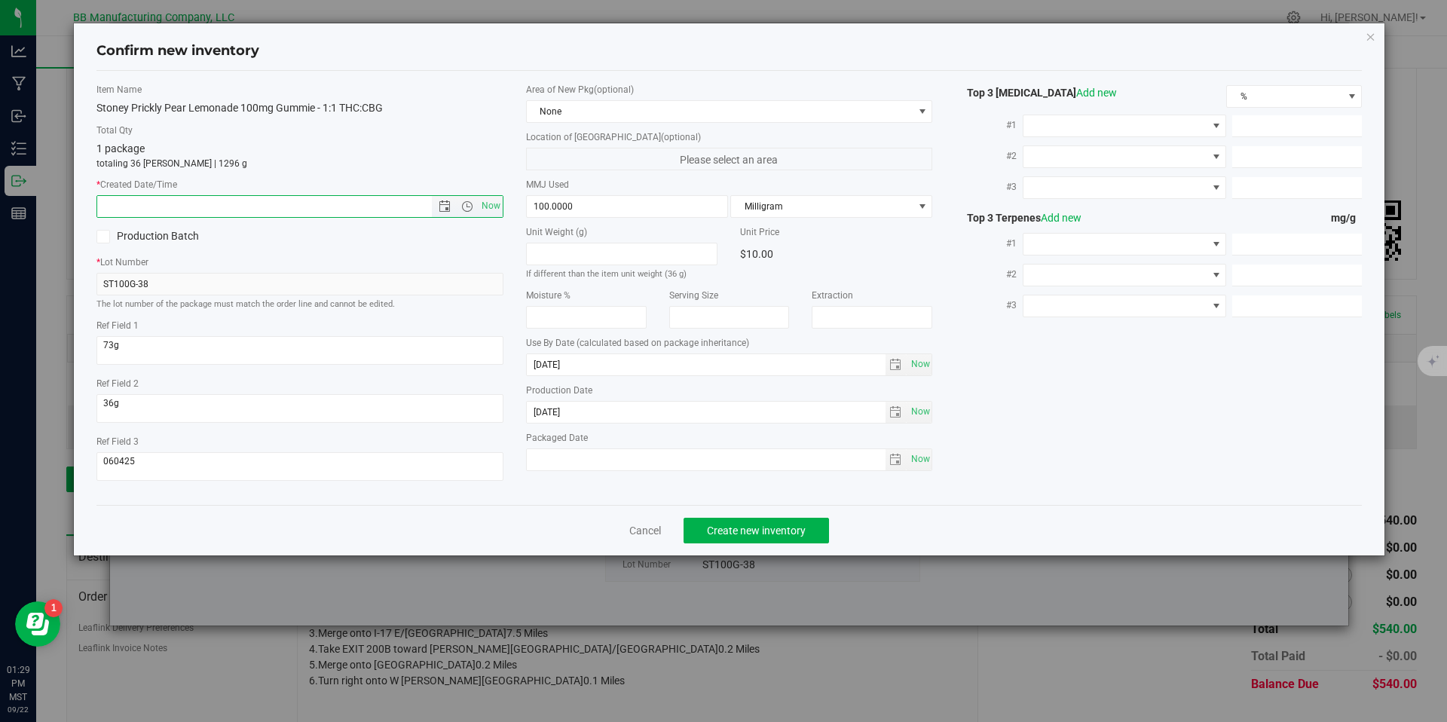
paste input "[DATE]"
type input "8/15/2025 1:29 PM"
click at [745, 561] on div "Confirm new inventory Item Name Stoney Prickly Pear Lemonade 100mg Gummie - 1:1…" at bounding box center [729, 361] width 1459 height 722
click at [751, 531] on span "Create new inventory" at bounding box center [756, 531] width 99 height 12
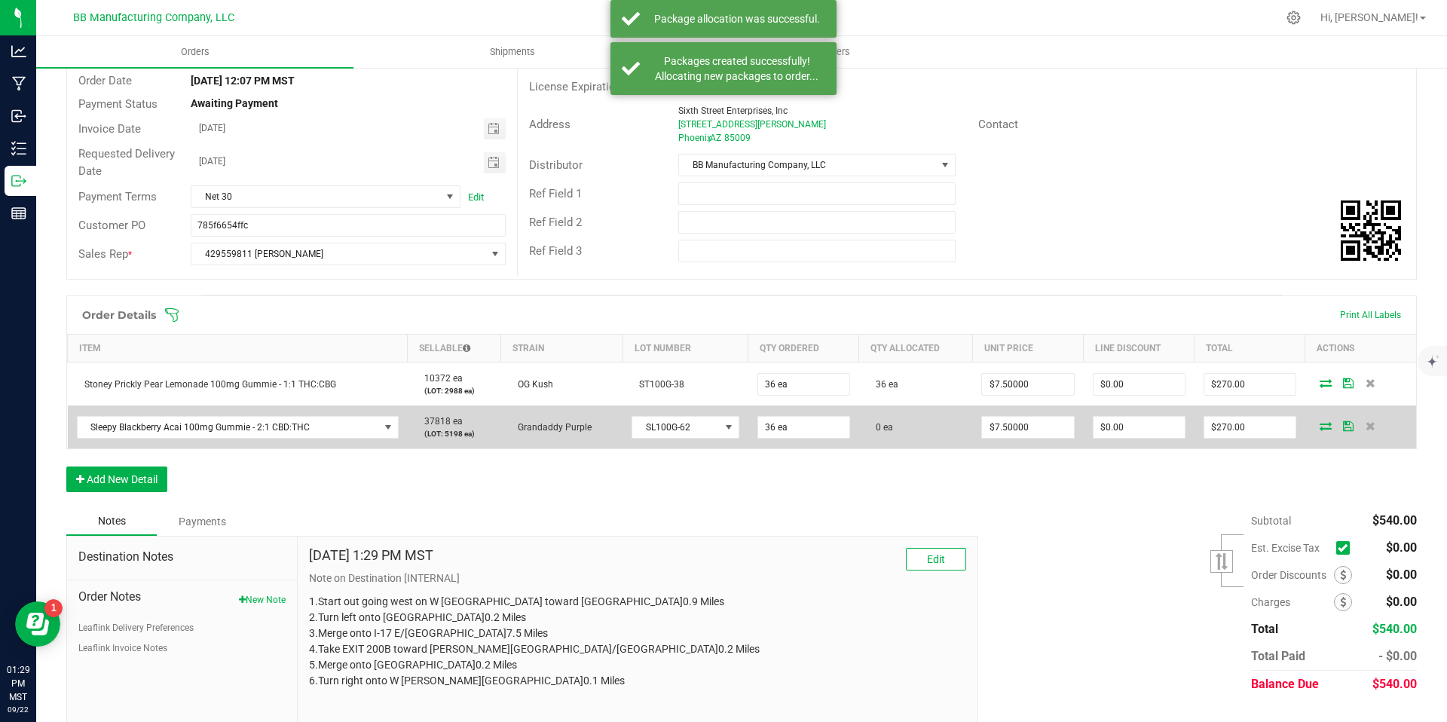
click at [1320, 428] on icon at bounding box center [1326, 425] width 12 height 9
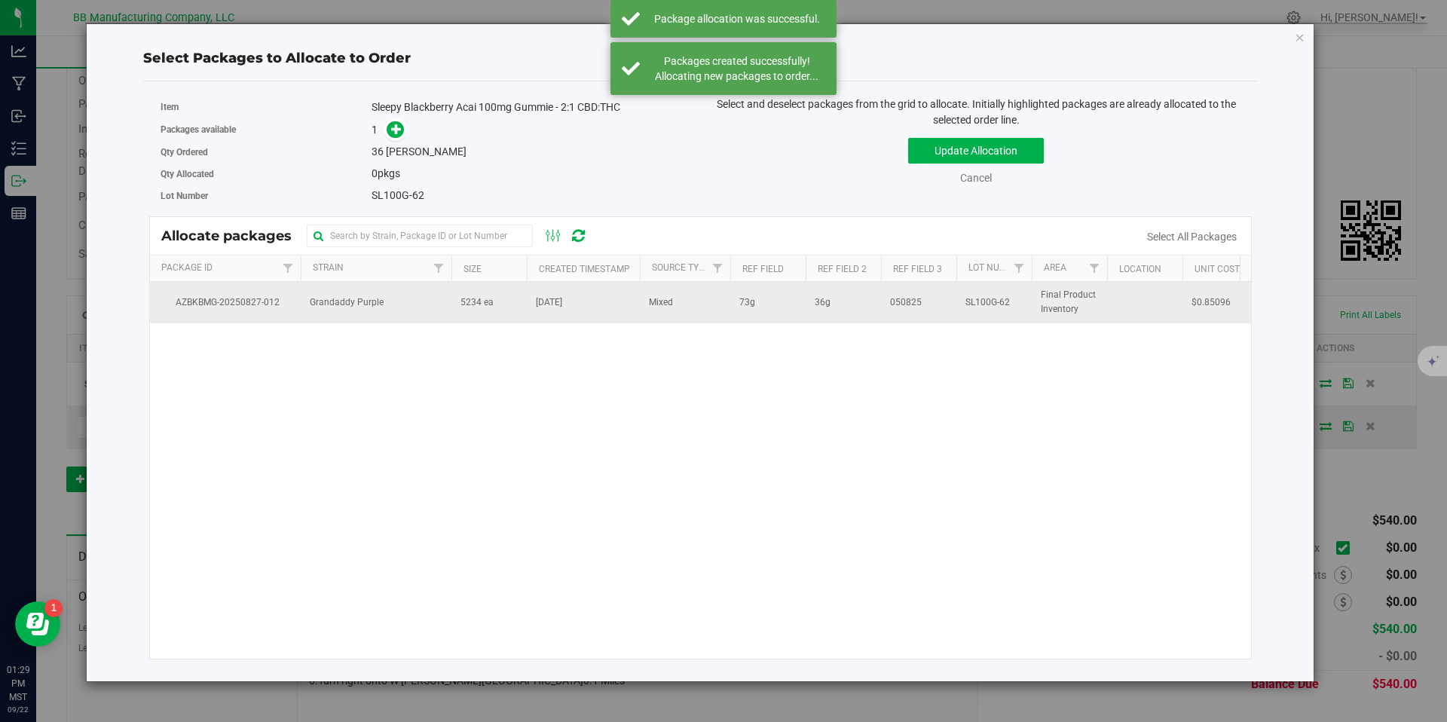
click at [461, 298] on span "5234 ea" at bounding box center [477, 302] width 33 height 14
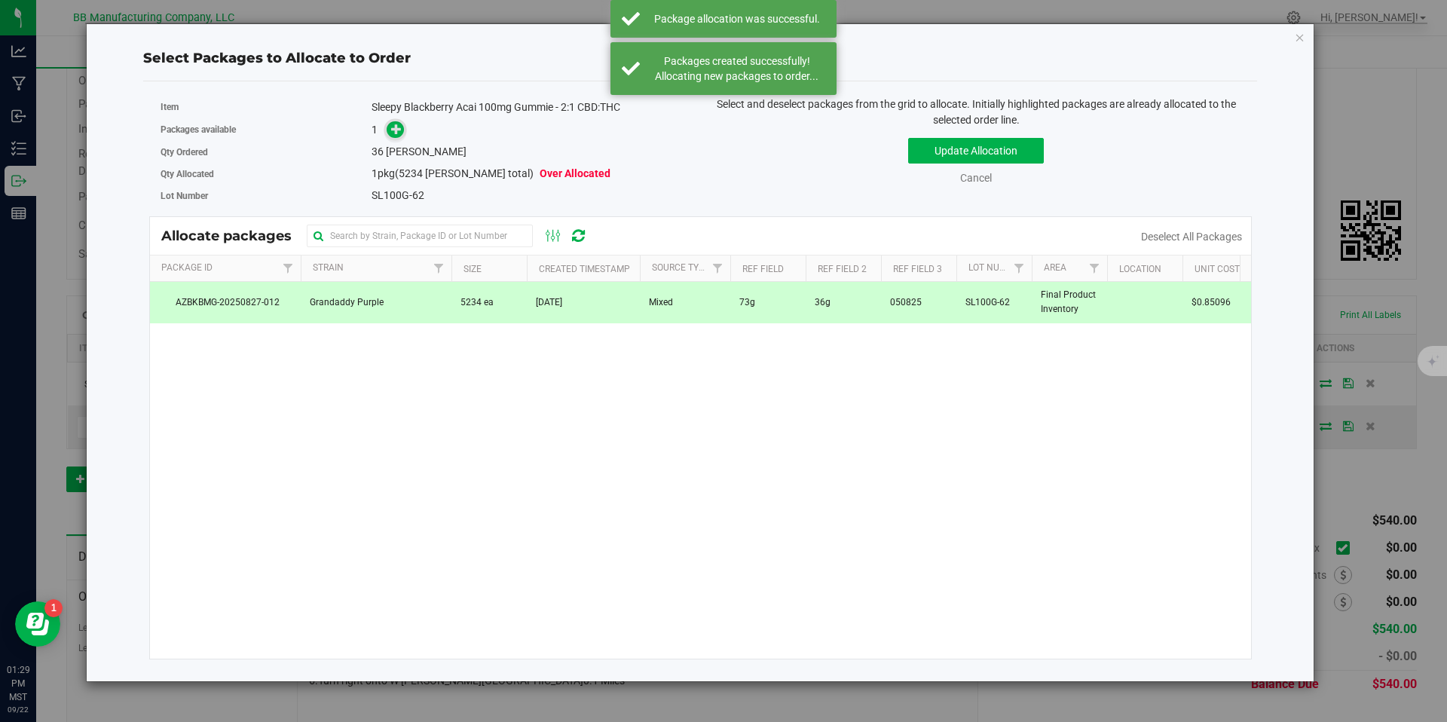
click at [399, 132] on icon at bounding box center [396, 129] width 11 height 11
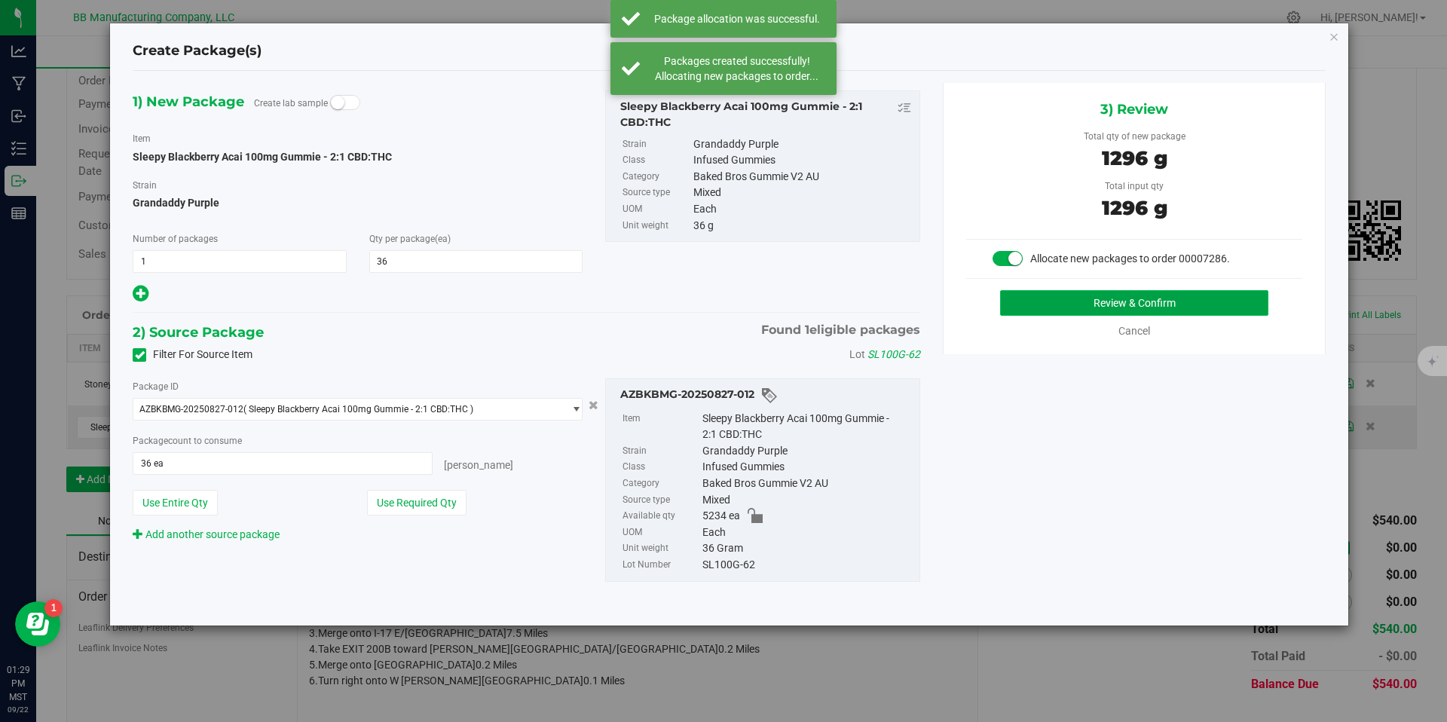
click at [1059, 303] on button "Review & Confirm" at bounding box center [1134, 303] width 268 height 26
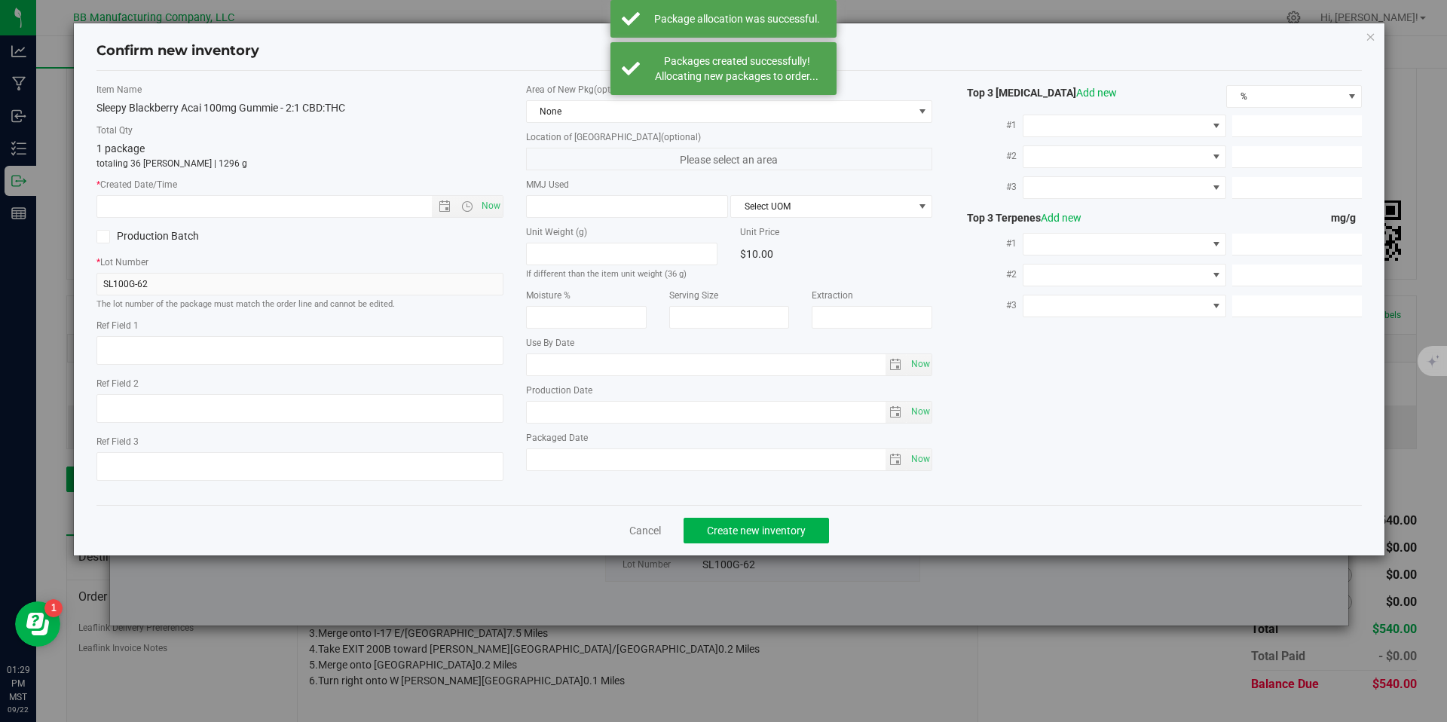
type textarea "73g"
type textarea "36g"
type textarea "050825"
type input "100.0000"
type input "[DATE]"
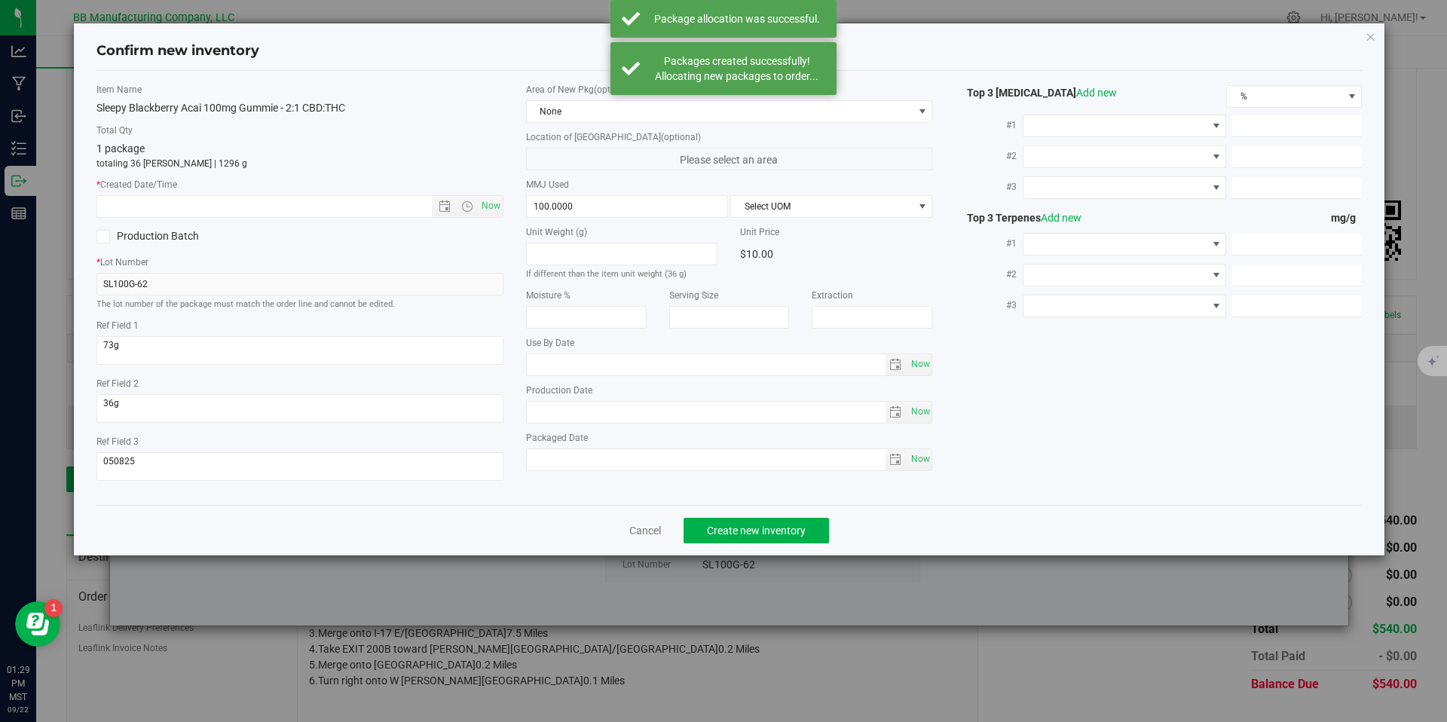
type input "[DATE]"
click at [564, 424] on div "Unit Weight (g) If different than the item unit weight (36 g) Unit Price $10.00…" at bounding box center [729, 348] width 407 height 246
click at [564, 413] on input "[DATE]" at bounding box center [706, 412] width 359 height 21
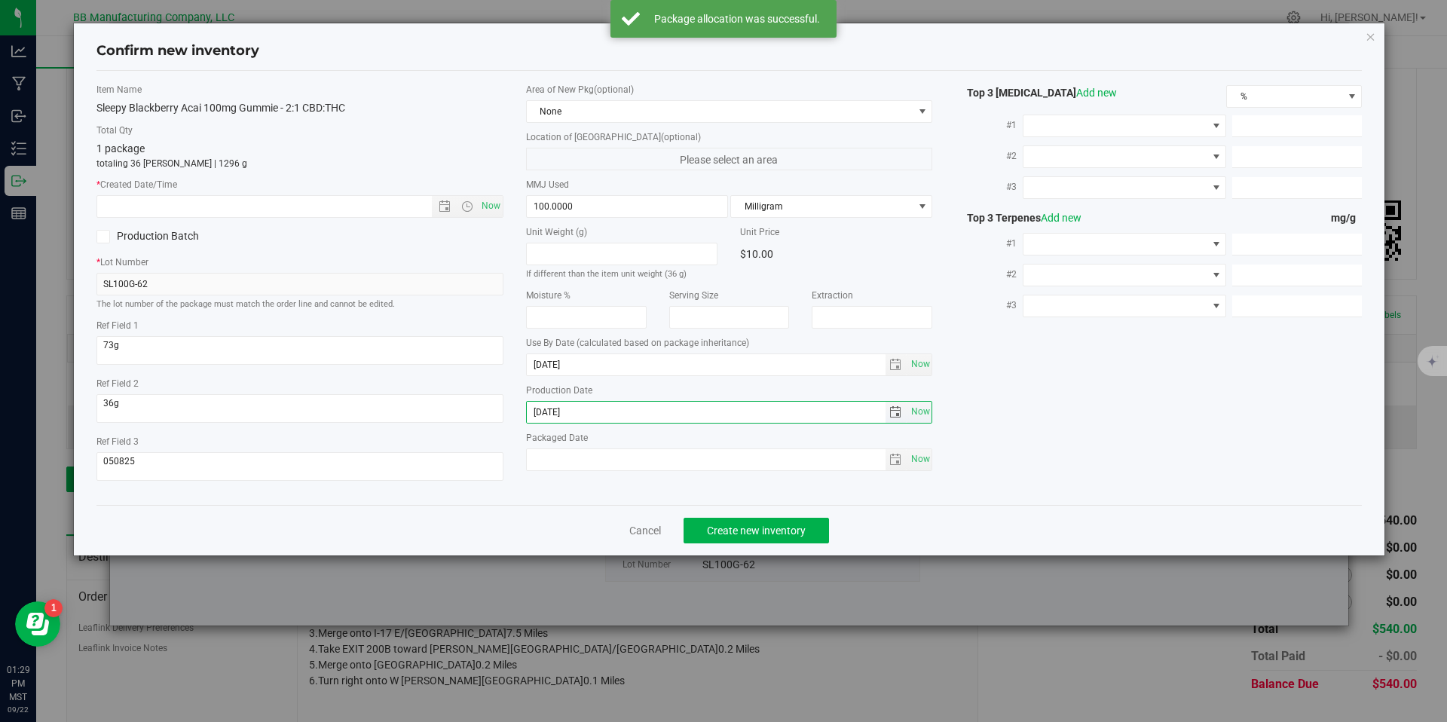
click at [564, 413] on input "[DATE]" at bounding box center [706, 412] width 359 height 21
click at [383, 213] on input "text" at bounding box center [277, 206] width 360 height 21
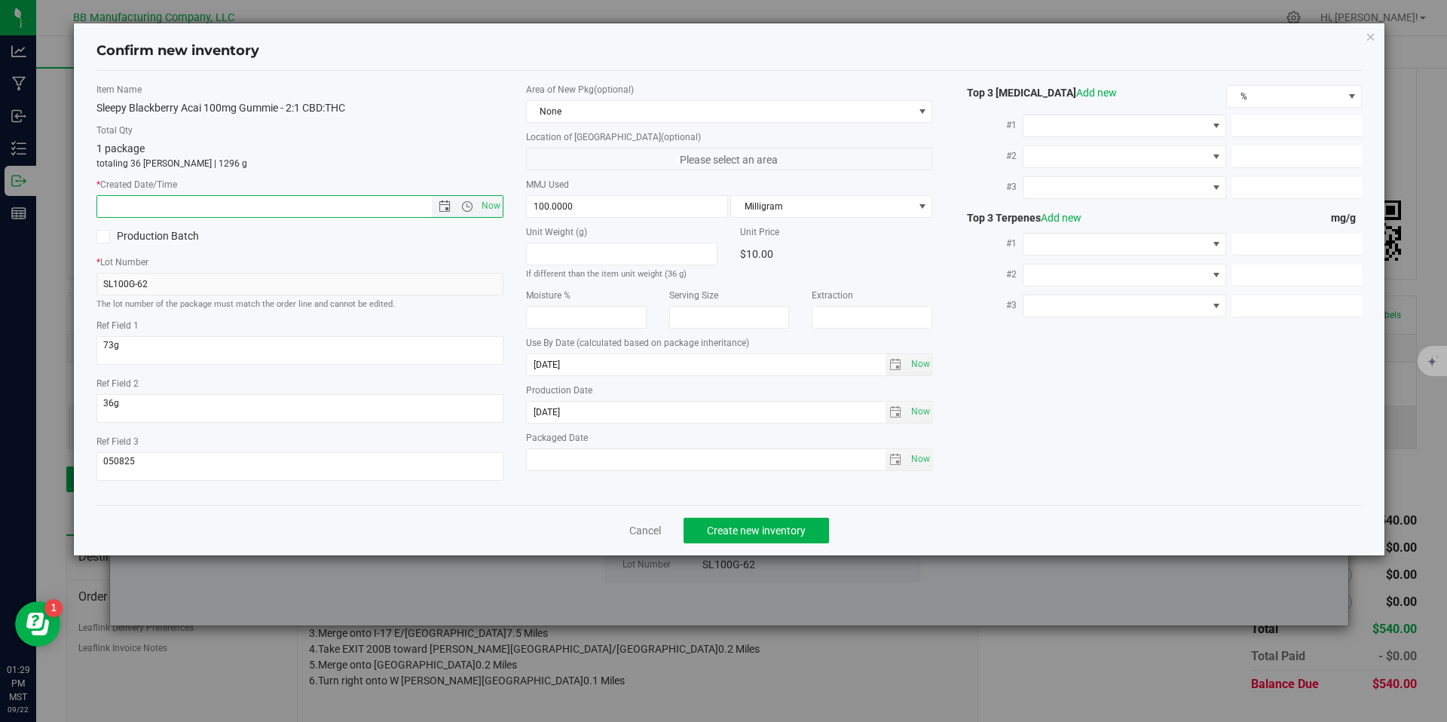
paste input "[DATE]"
type input "8/11/2025 1:29 PM"
click at [733, 521] on button "Create new inventory" at bounding box center [756, 531] width 145 height 26
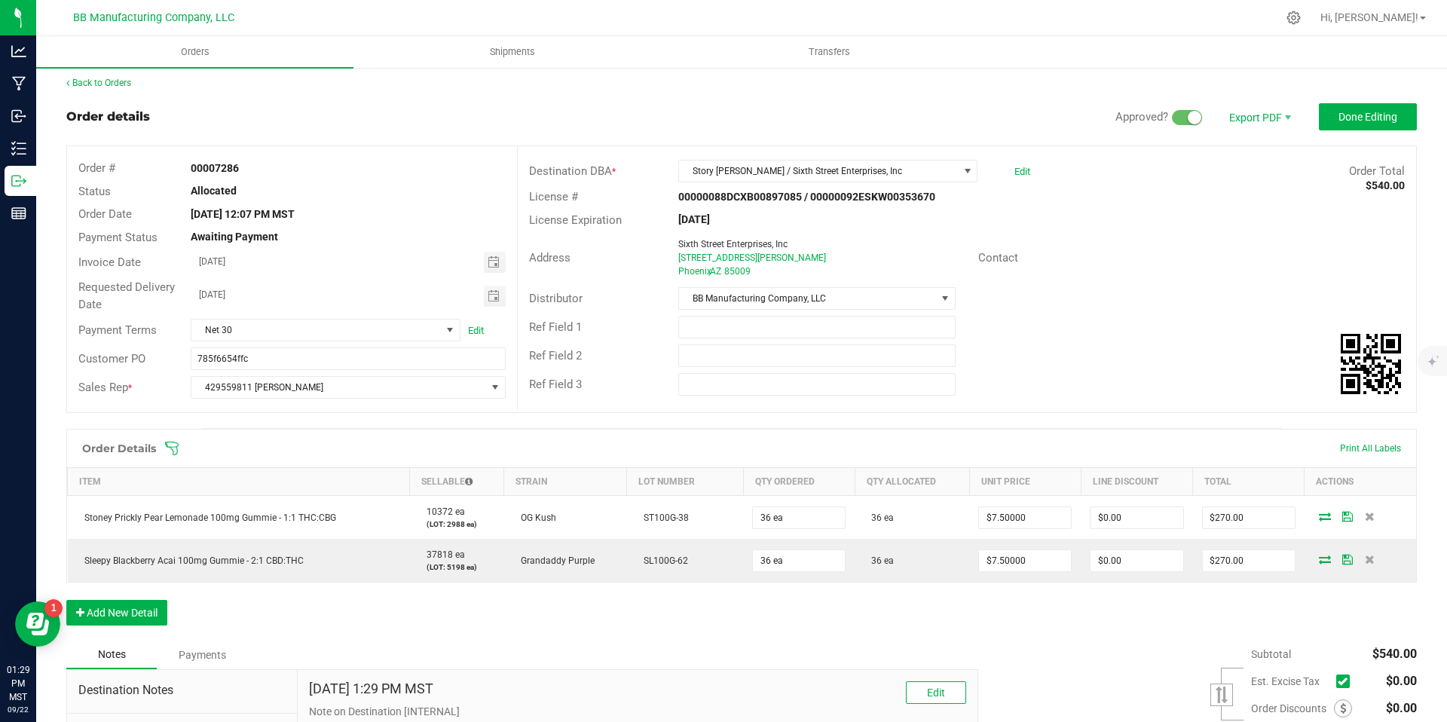
scroll to position [6, 0]
click at [1383, 116] on span "Done Editing" at bounding box center [1368, 116] width 59 height 12
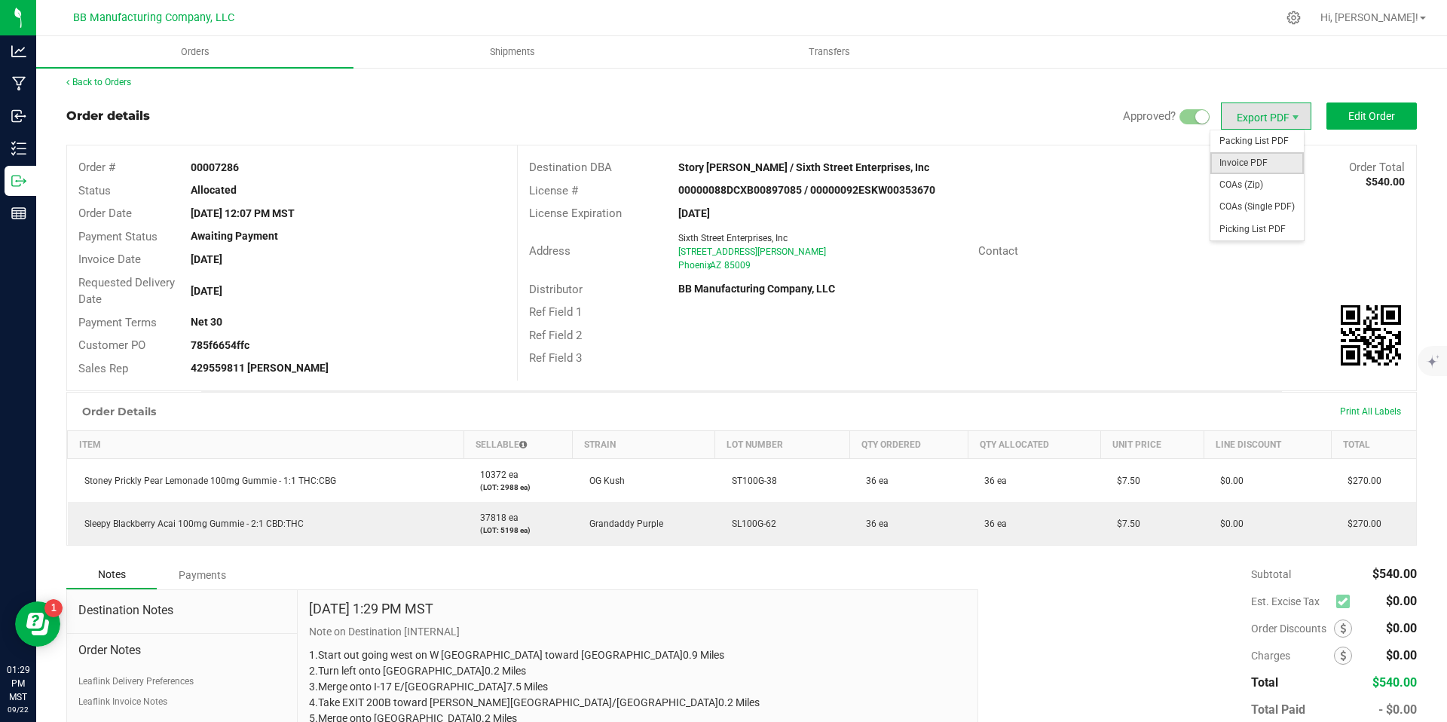
click at [1251, 155] on span "Invoice PDF" at bounding box center [1257, 163] width 93 height 22
click at [1269, 179] on span "COAs (Zip)" at bounding box center [1257, 185] width 93 height 22
click at [907, 78] on div "Back to Orders" at bounding box center [741, 82] width 1351 height 14
click at [109, 84] on link "Back to Orders" at bounding box center [98, 82] width 65 height 11
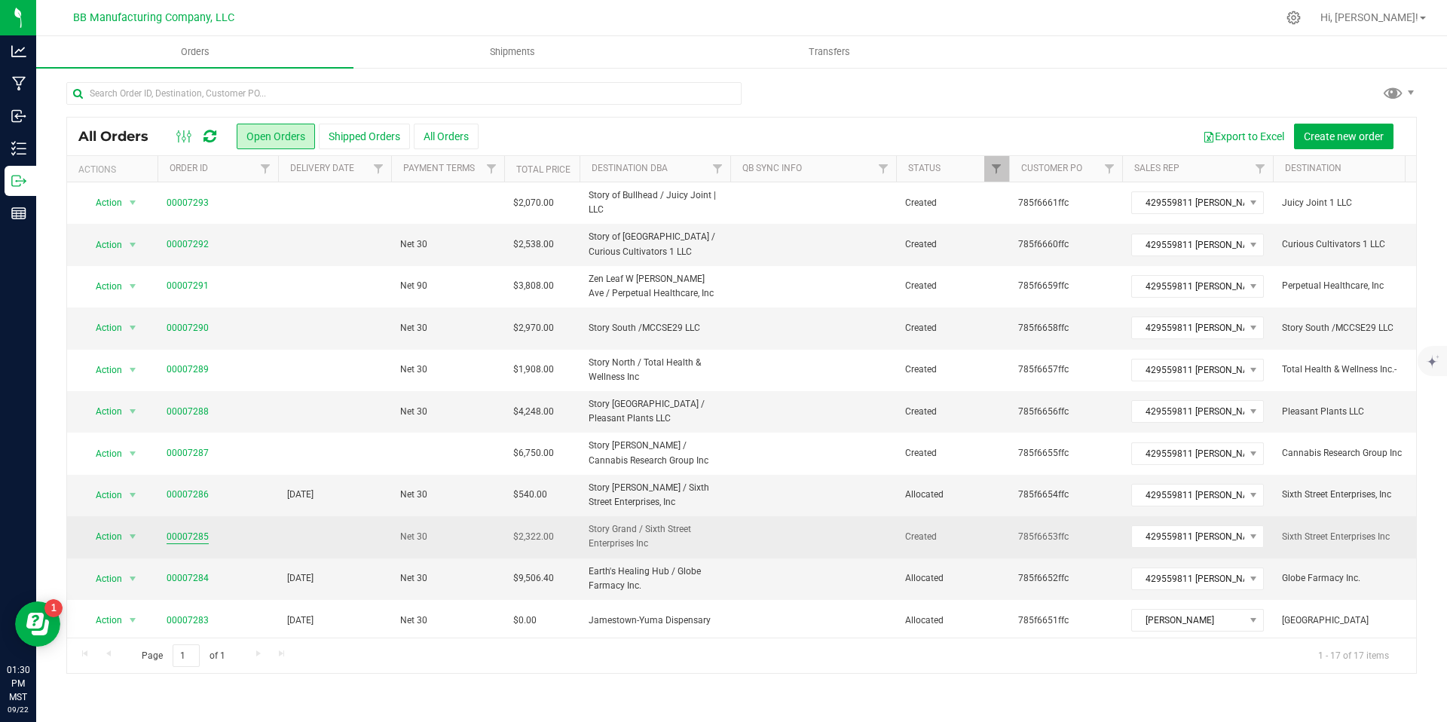
click at [189, 543] on link "00007285" at bounding box center [188, 537] width 42 height 14
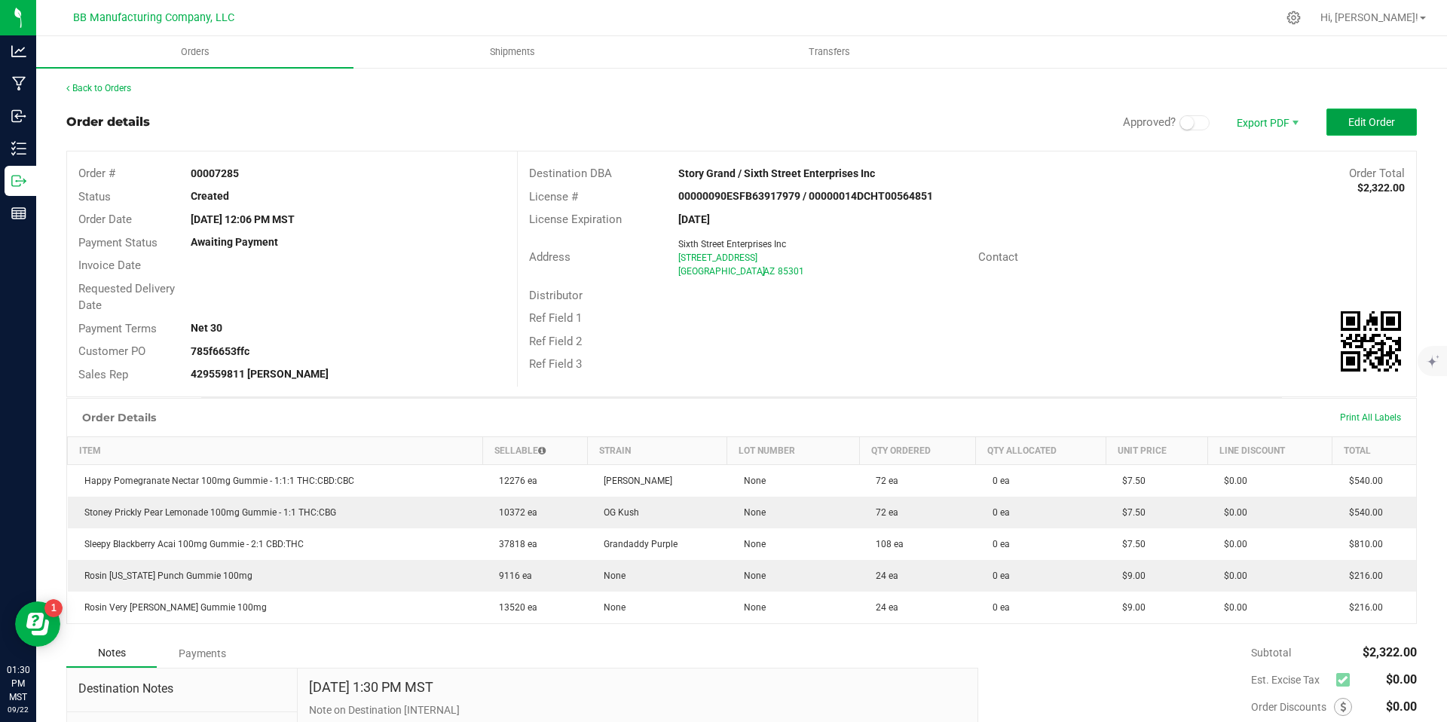
click at [1349, 128] on button "Edit Order" at bounding box center [1372, 122] width 90 height 27
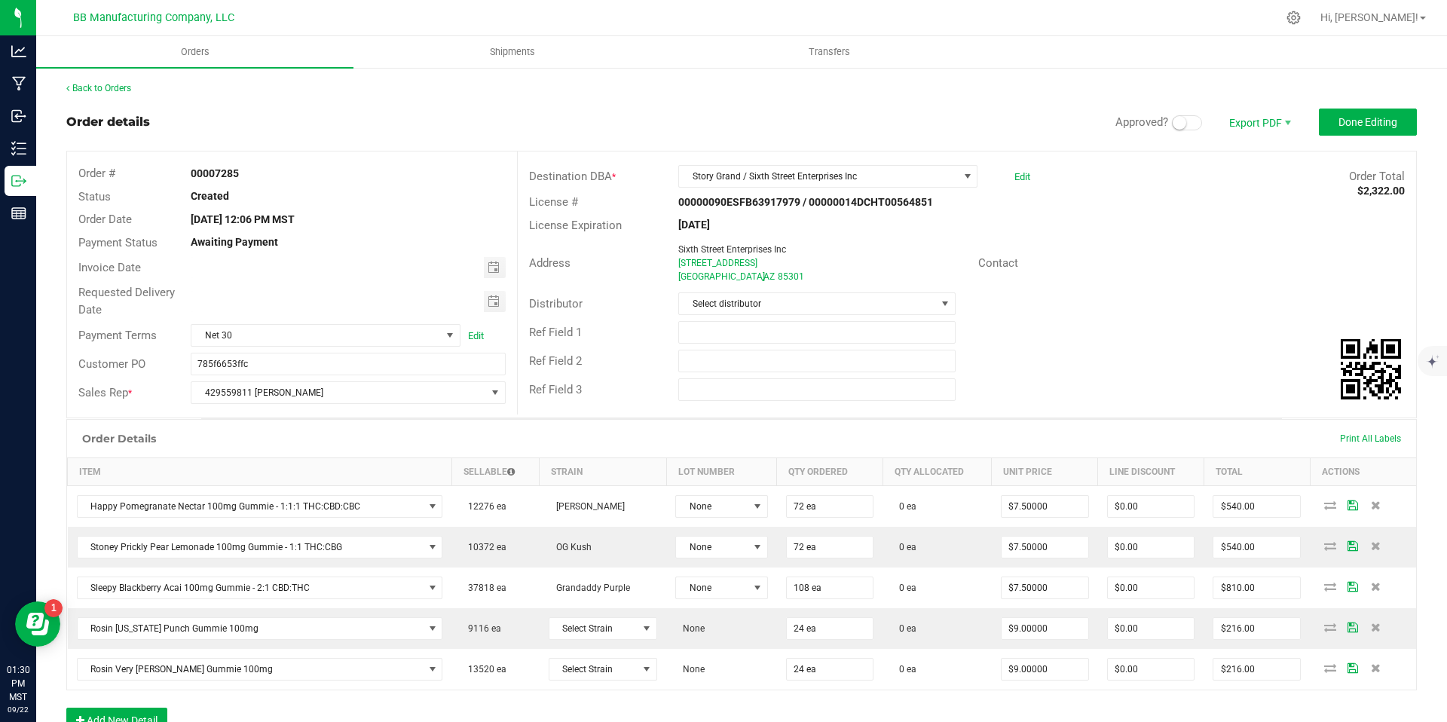
click at [1175, 127] on span at bounding box center [1187, 122] width 30 height 15
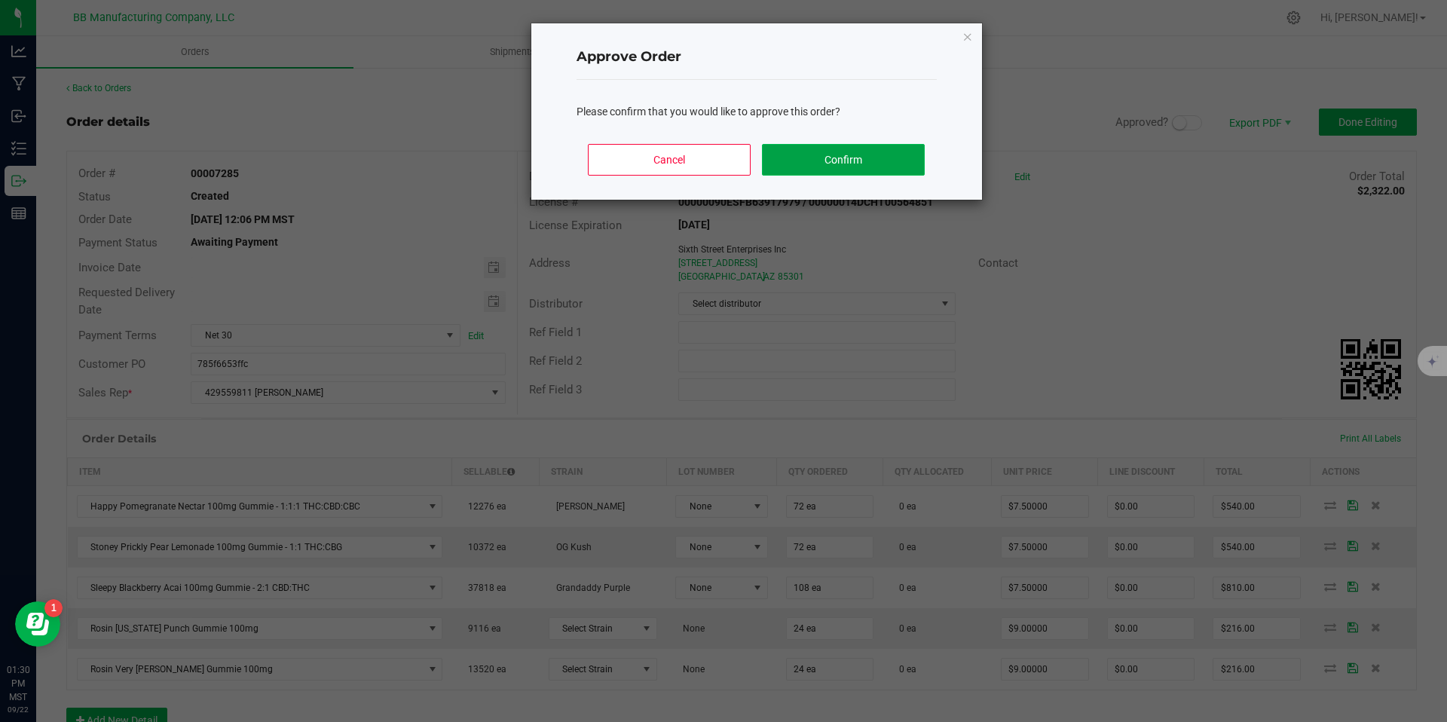
click at [856, 167] on button "Confirm" at bounding box center [843, 160] width 162 height 32
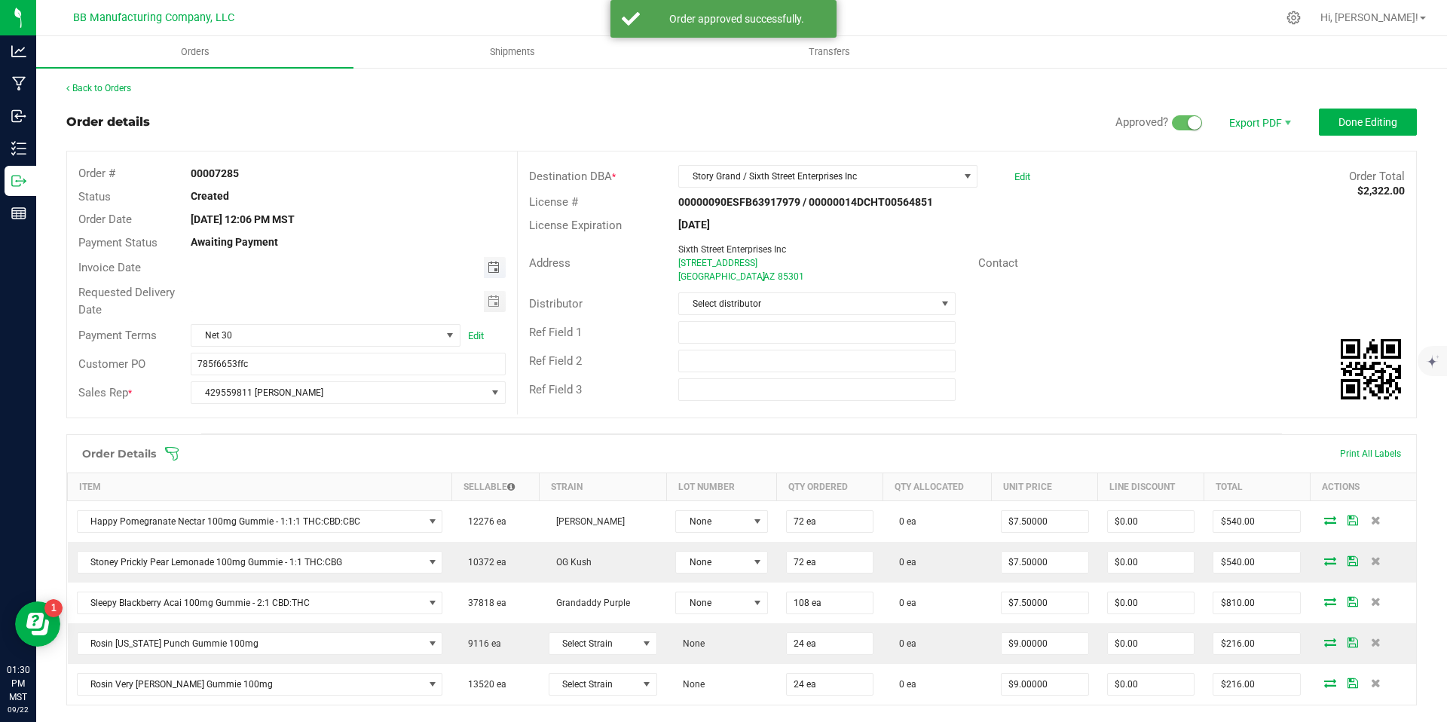
click at [488, 272] on span "Toggle calendar" at bounding box center [494, 268] width 12 height 12
click at [315, 422] on span "24" at bounding box center [325, 416] width 22 height 23
type input "[DATE]"
click at [491, 307] on span "Toggle calendar" at bounding box center [494, 301] width 12 height 12
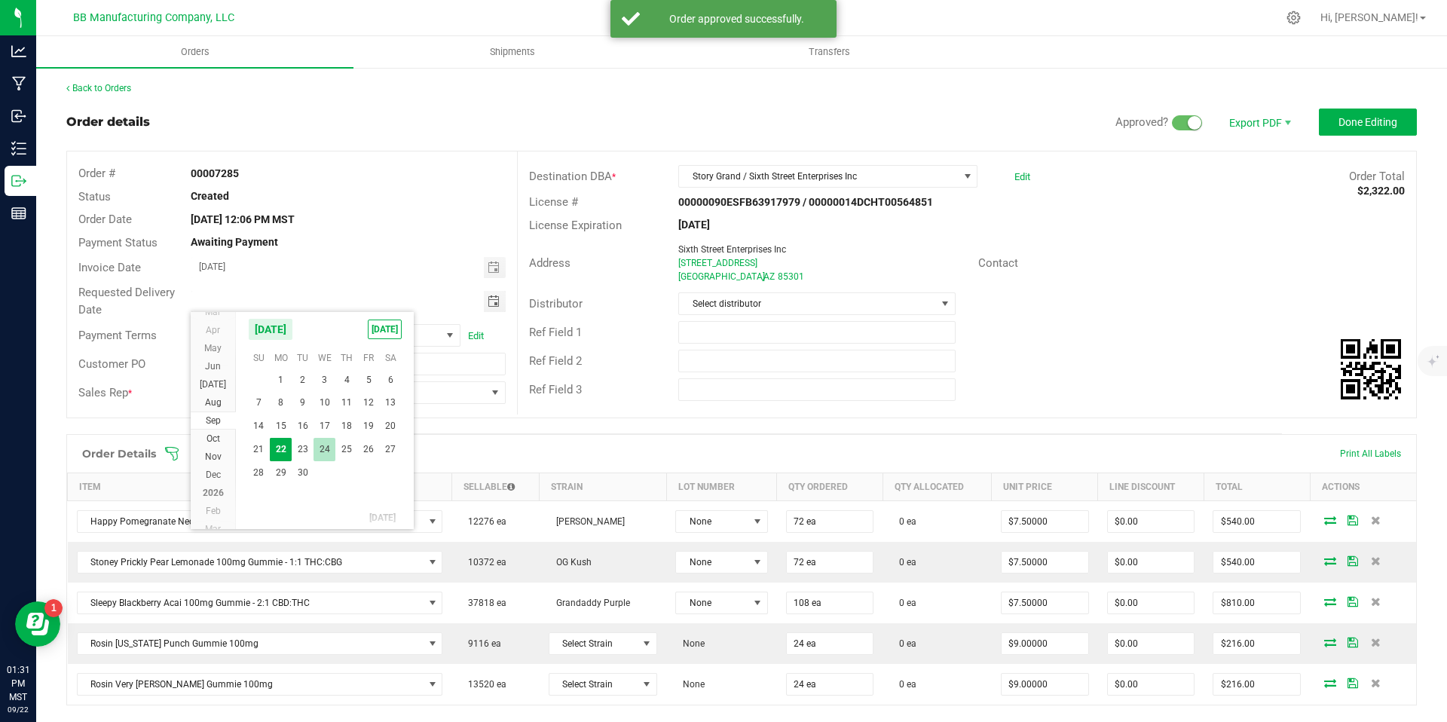
click at [323, 447] on span "24" at bounding box center [325, 449] width 22 height 23
type input "[DATE]"
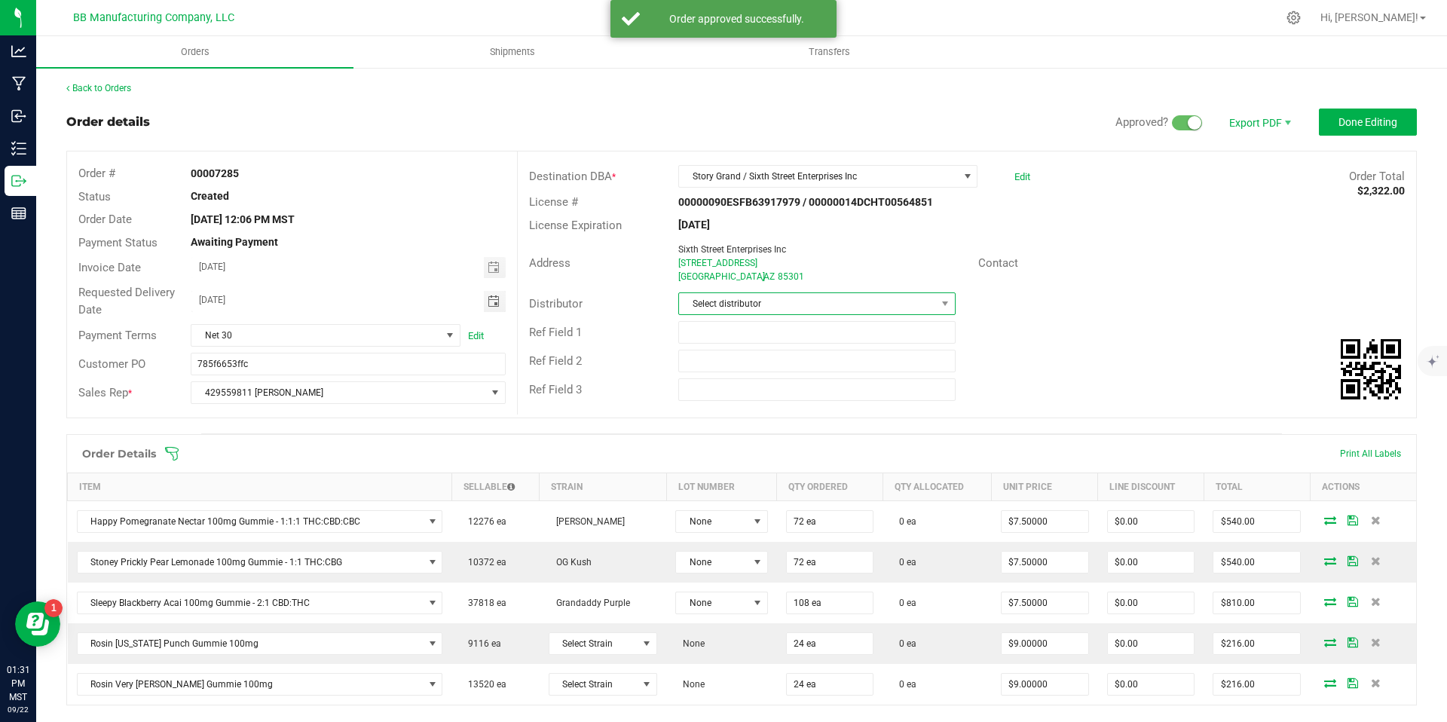
click at [762, 298] on span "Select distributor" at bounding box center [807, 303] width 256 height 21
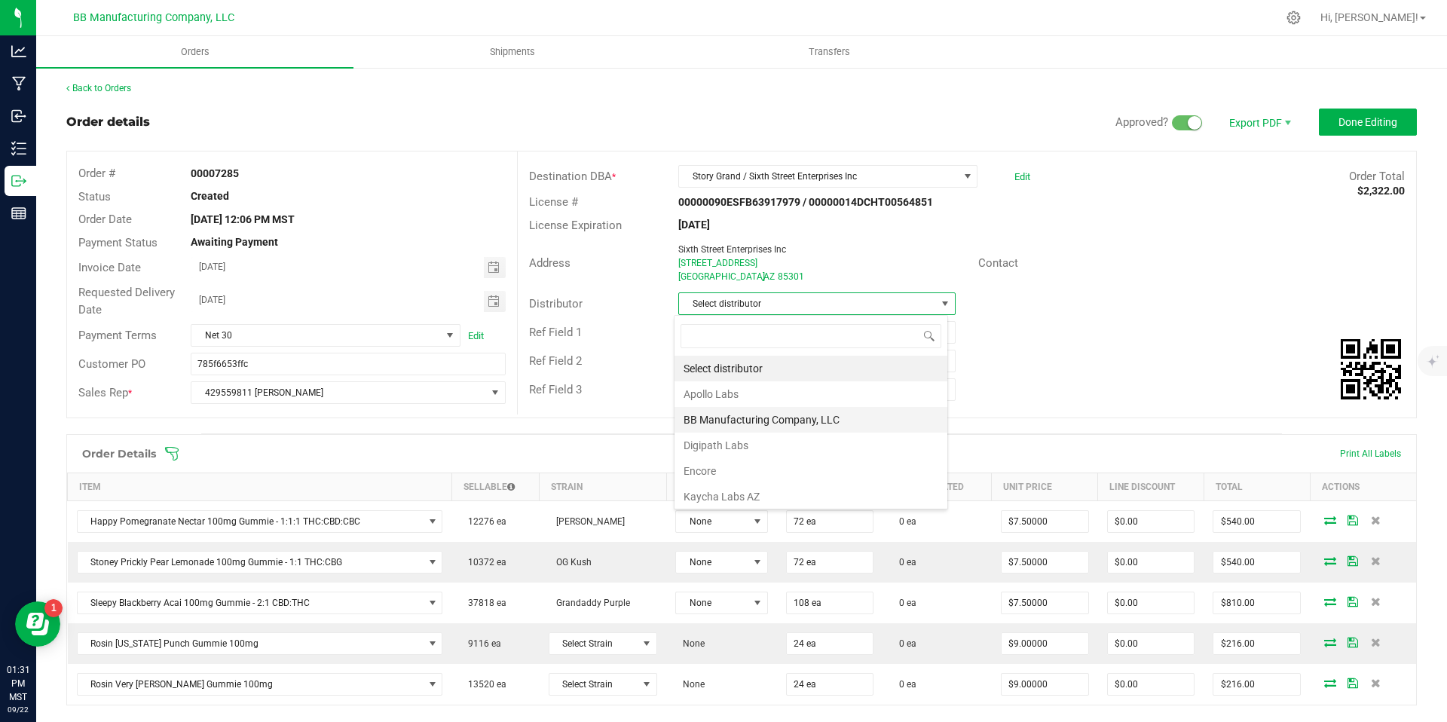
click at [746, 418] on li "BB Manufacturing Company, LLC" at bounding box center [811, 420] width 273 height 26
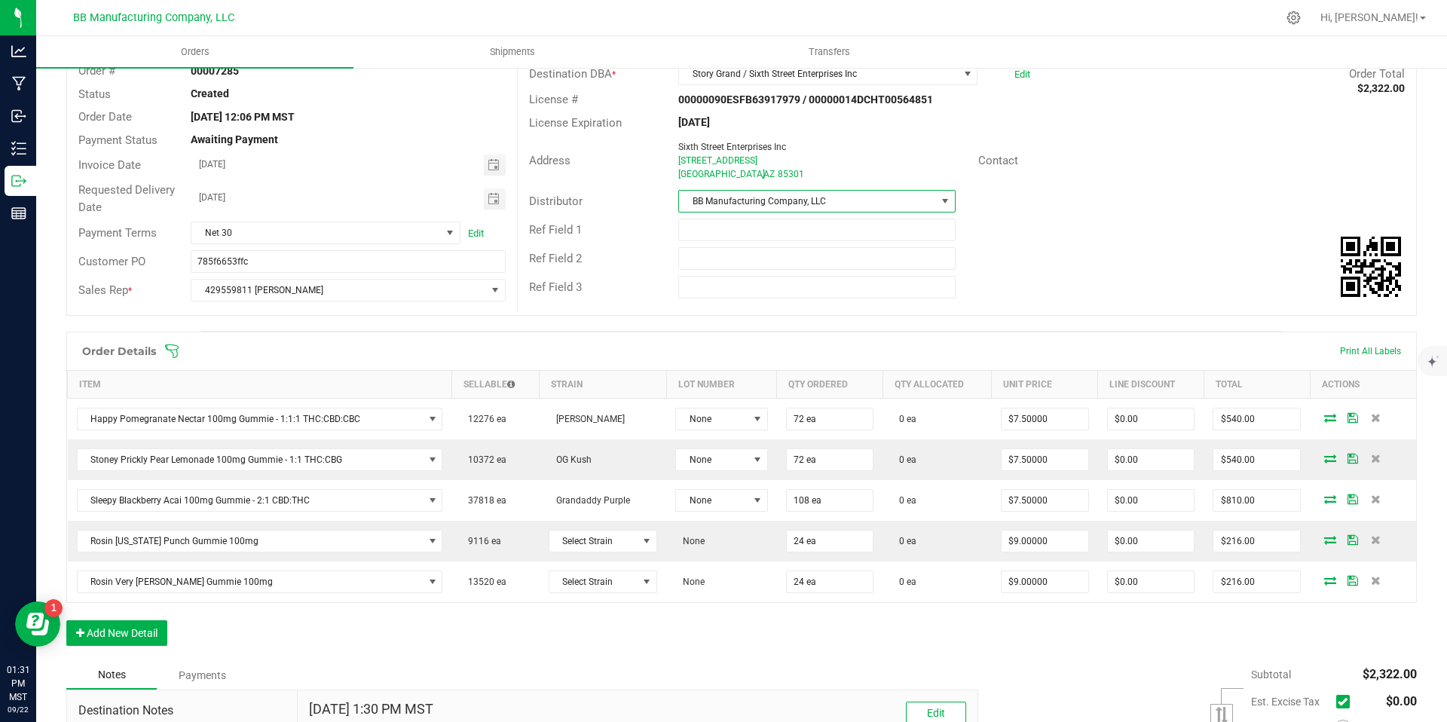
scroll to position [289, 0]
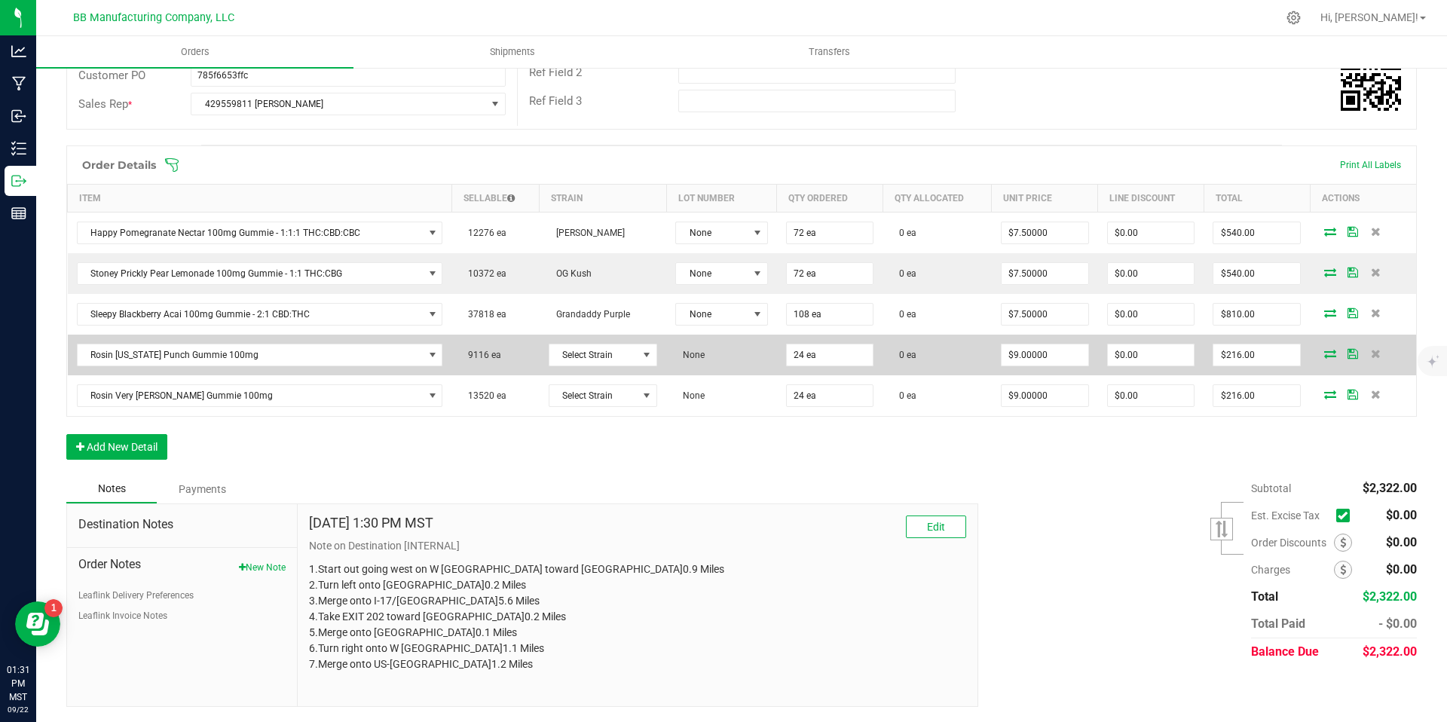
click at [563, 342] on td "Select Strain" at bounding box center [603, 355] width 127 height 41
click at [577, 360] on span "Select Strain" at bounding box center [594, 354] width 88 height 21
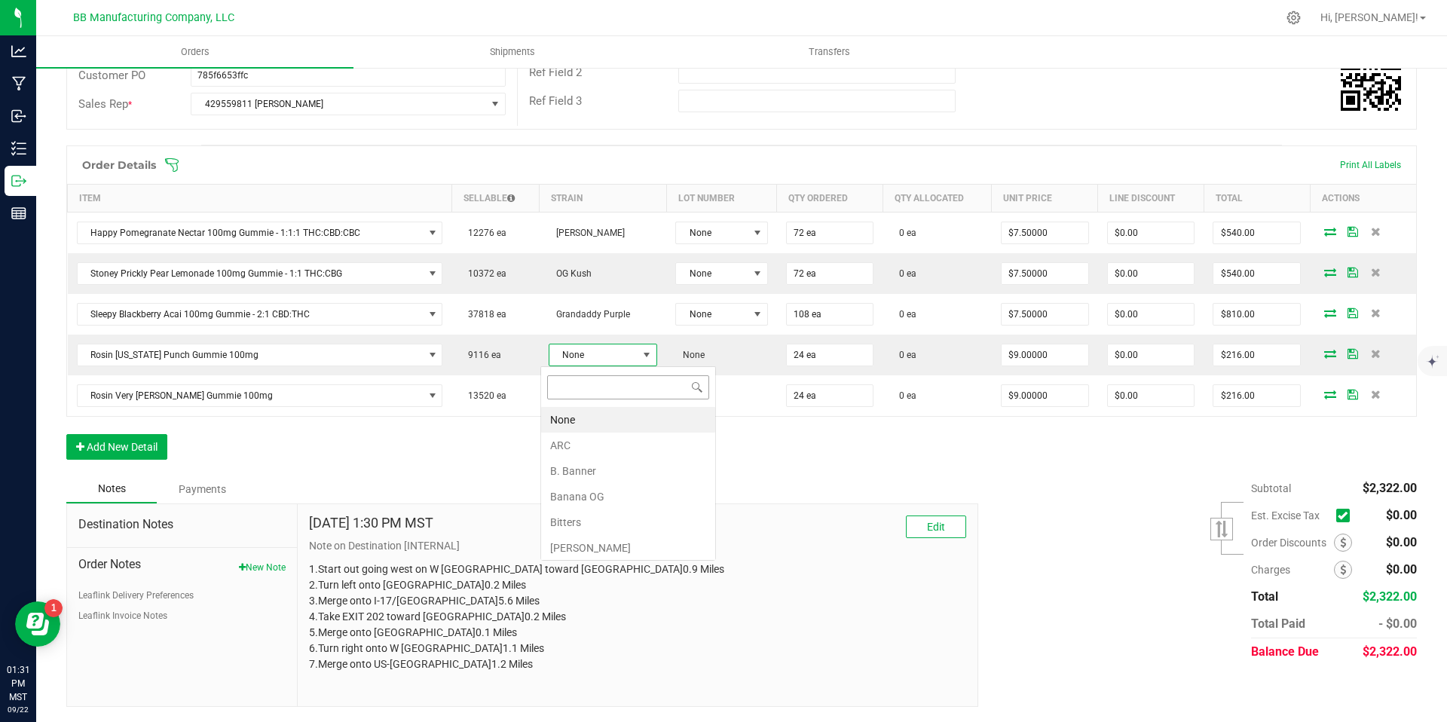
scroll to position [23, 108]
click at [588, 494] on li "Banana OG" at bounding box center [628, 497] width 174 height 26
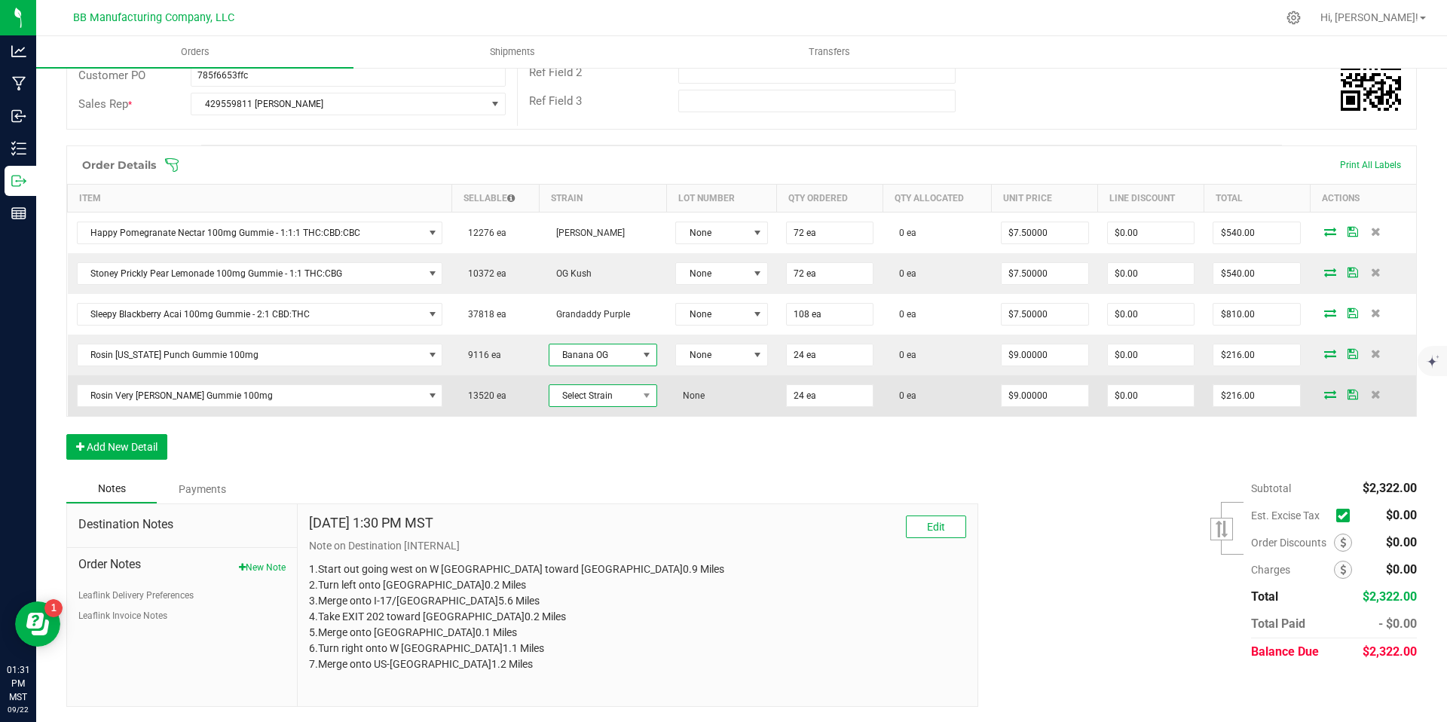
click at [594, 405] on span "Select Strain" at bounding box center [594, 395] width 88 height 21
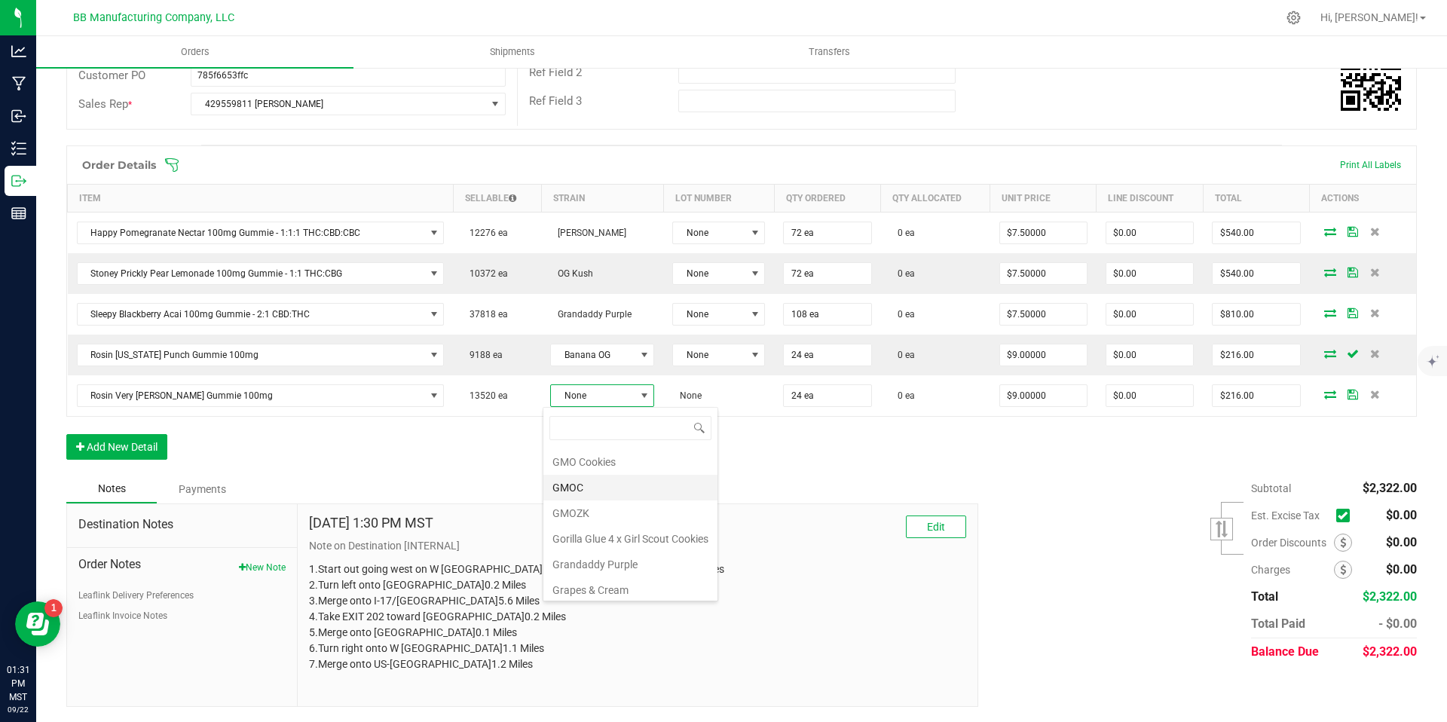
scroll to position [305, 0]
click at [571, 477] on li "GMOC" at bounding box center [630, 489] width 174 height 26
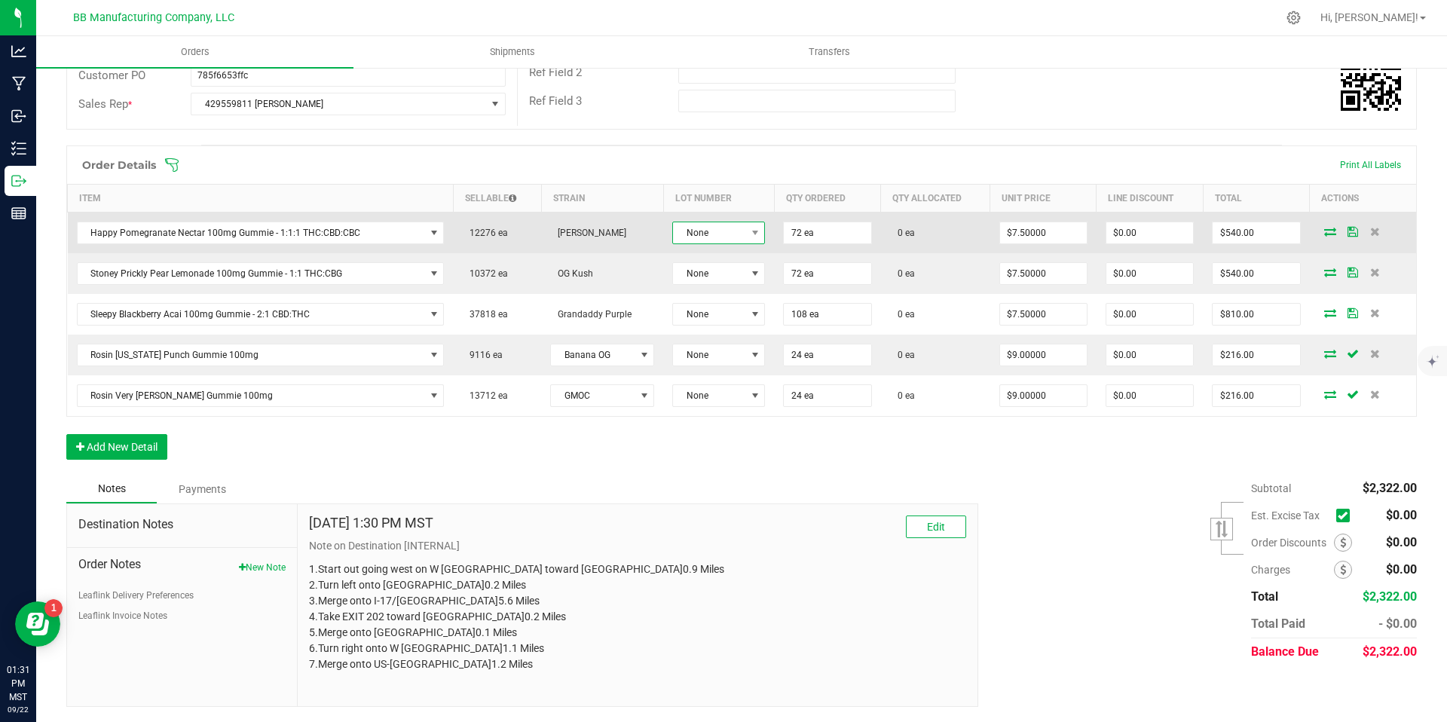
click at [707, 232] on span "None" at bounding box center [709, 232] width 72 height 21
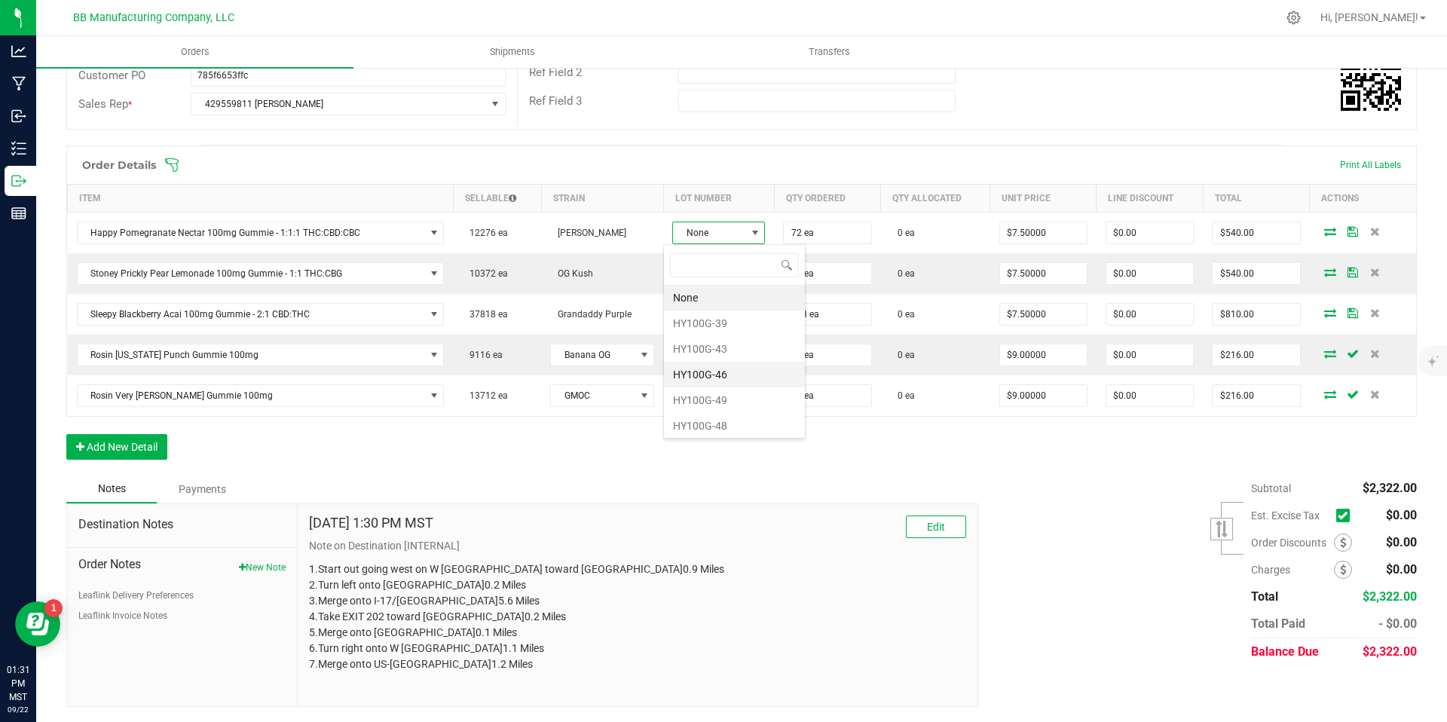
click at [708, 384] on li "HY100G-46" at bounding box center [734, 375] width 141 height 26
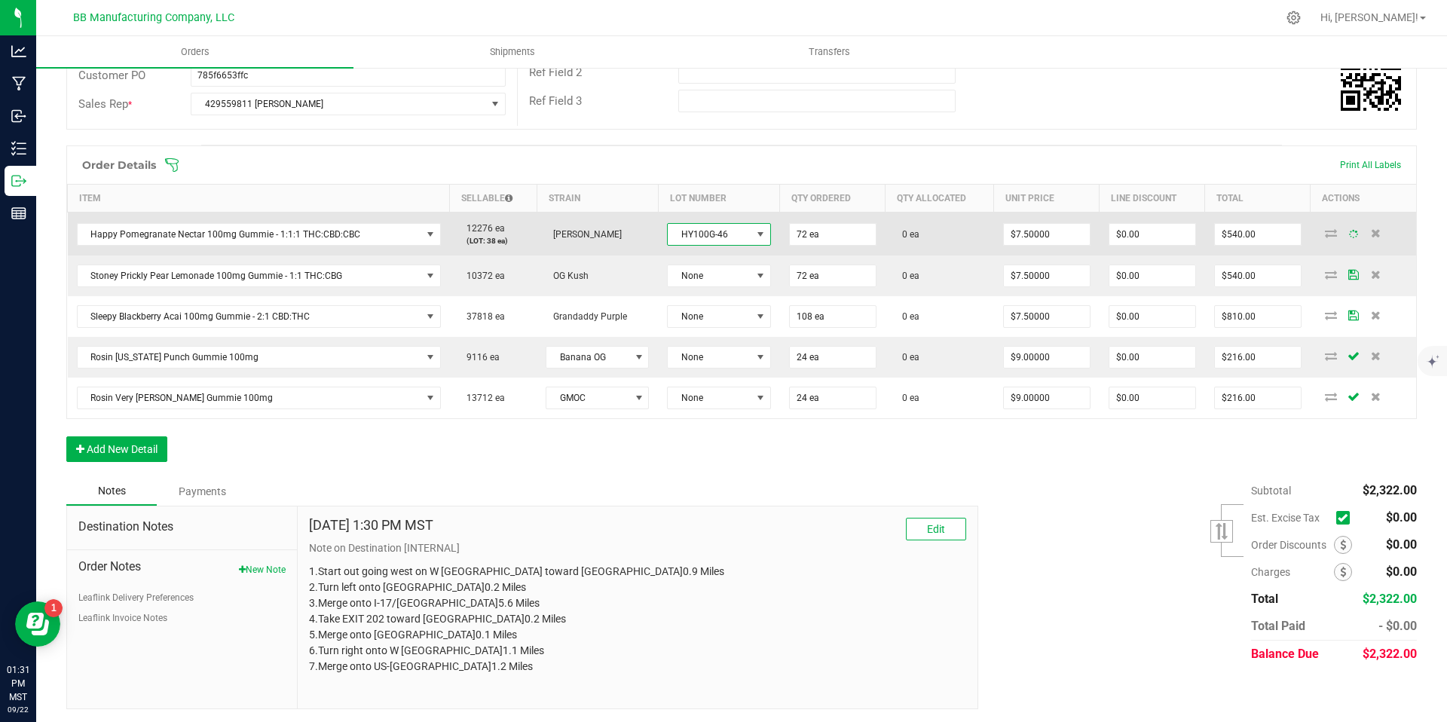
click at [719, 228] on span "HY100G-46" at bounding box center [710, 234] width 84 height 21
click at [734, 224] on span "HY100G-46" at bounding box center [710, 234] width 84 height 21
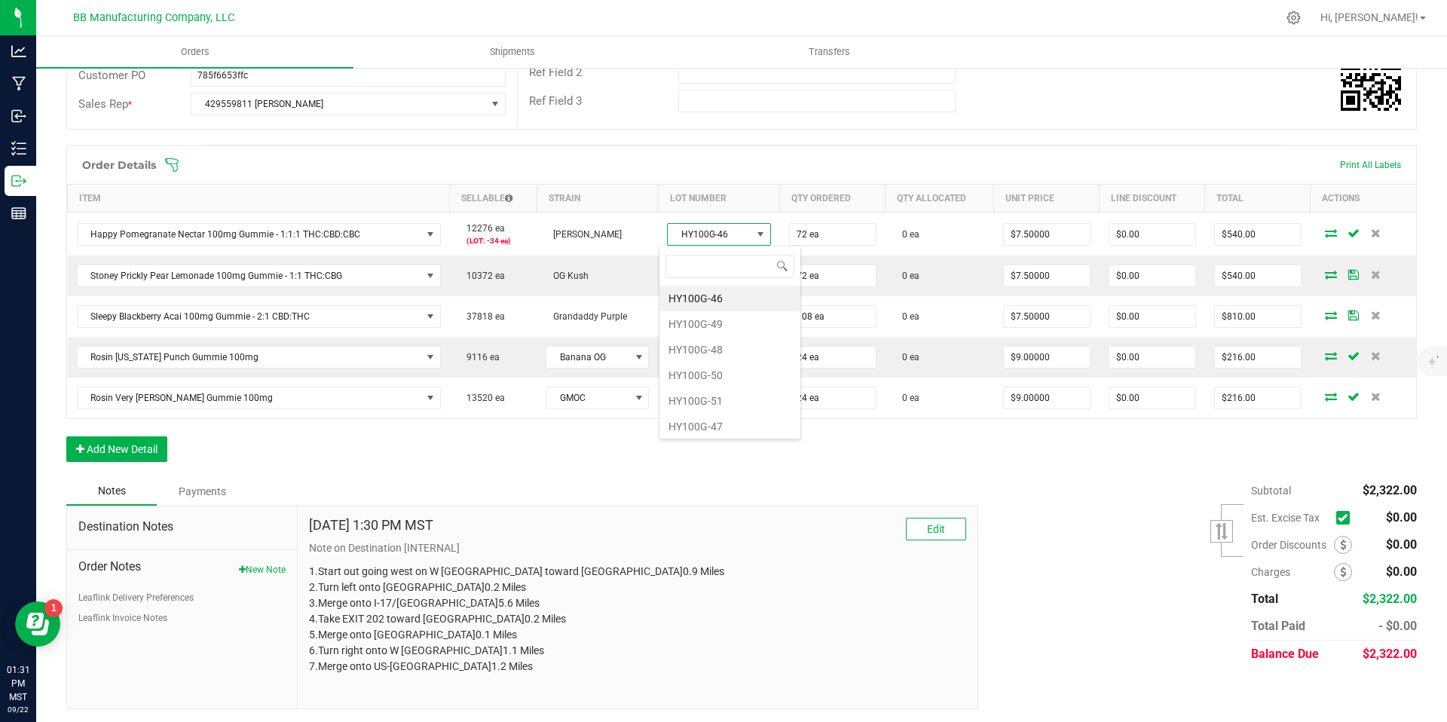
scroll to position [80, 0]
click at [710, 420] on li "HY100G-47" at bounding box center [730, 424] width 141 height 26
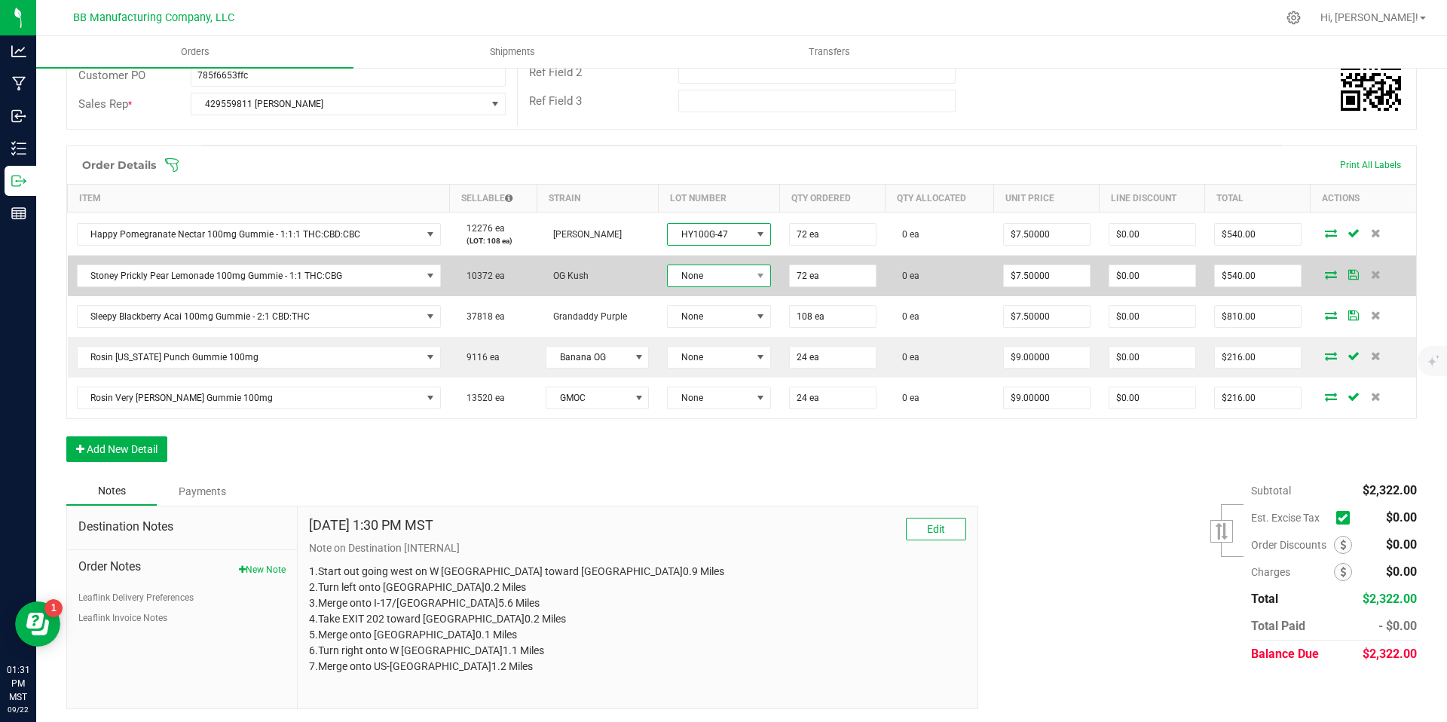
click at [715, 265] on span "None" at bounding box center [710, 275] width 84 height 21
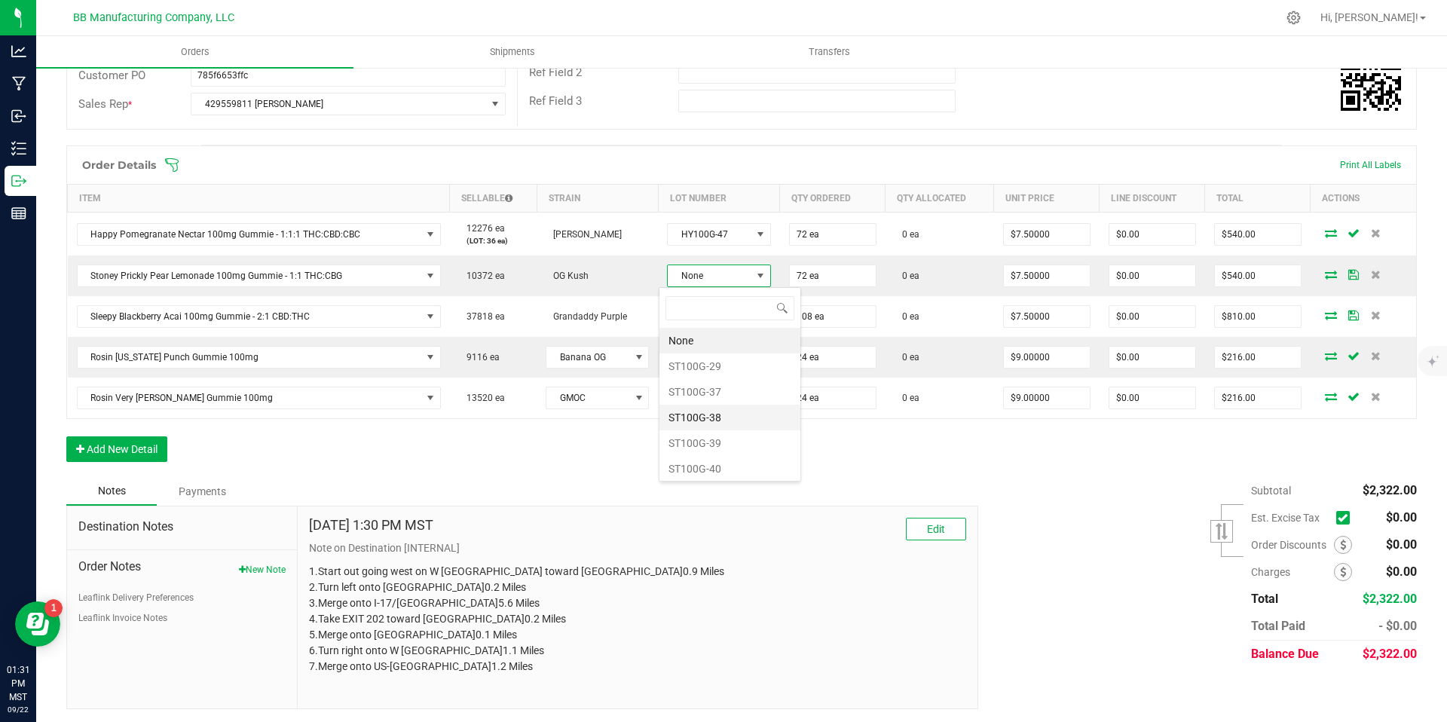
click at [711, 406] on li "ST100G-38" at bounding box center [730, 418] width 141 height 26
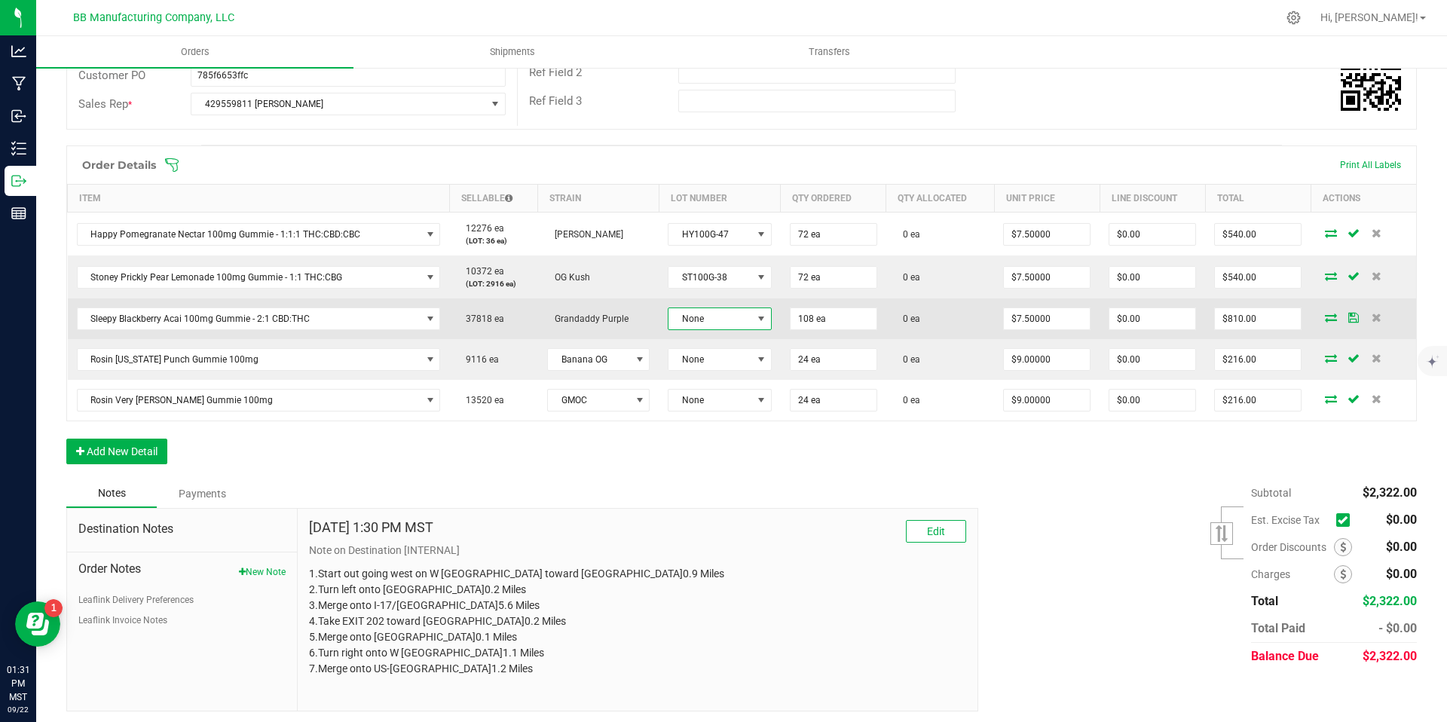
click at [712, 326] on span "None" at bounding box center [711, 318] width 84 height 21
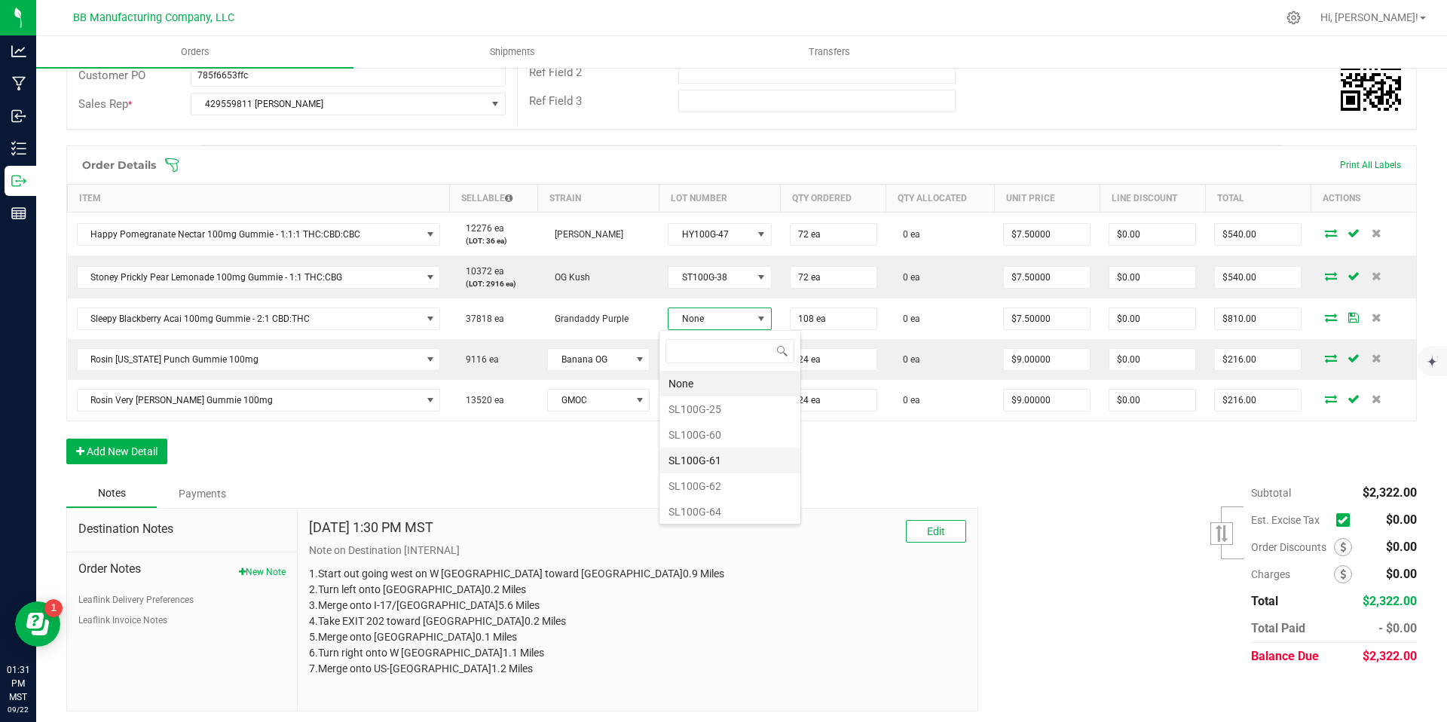
click at [721, 460] on li "SL100G-61" at bounding box center [730, 461] width 141 height 26
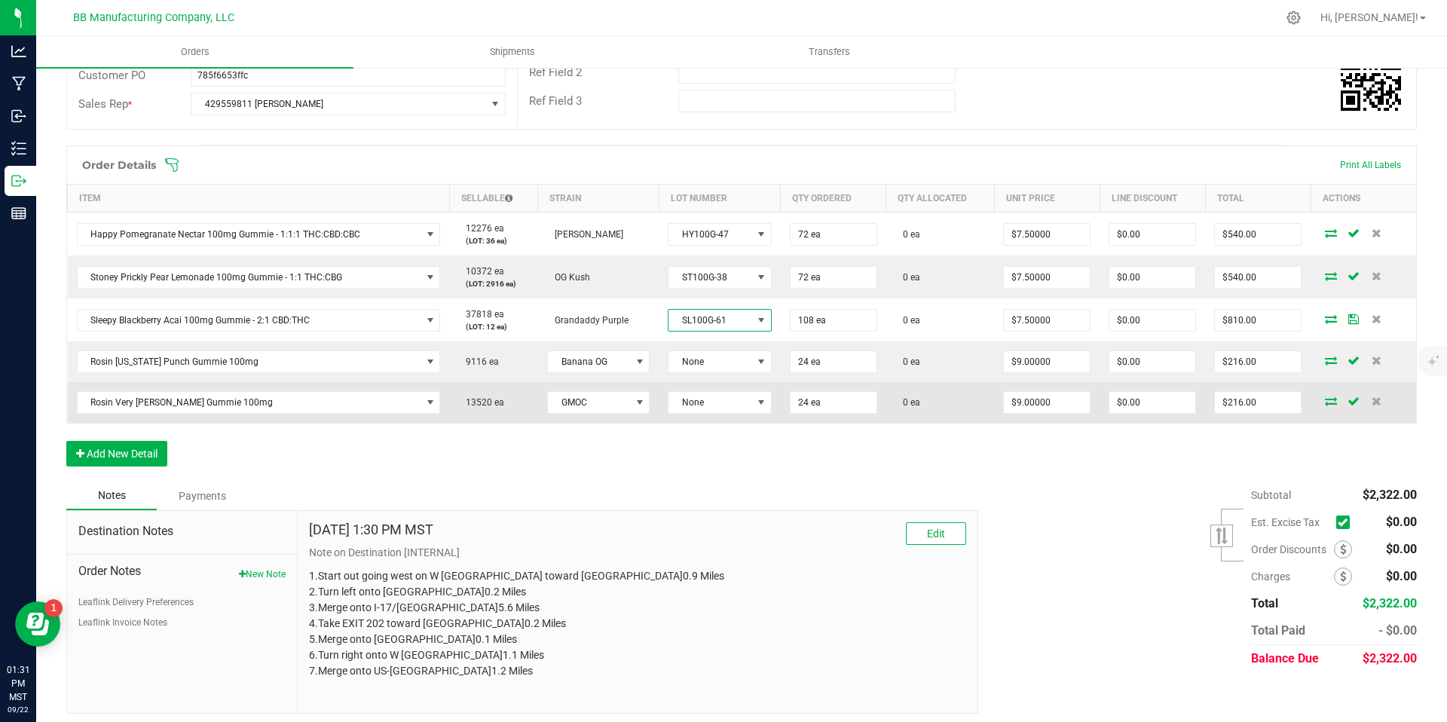
click at [706, 384] on td "None" at bounding box center [720, 402] width 122 height 41
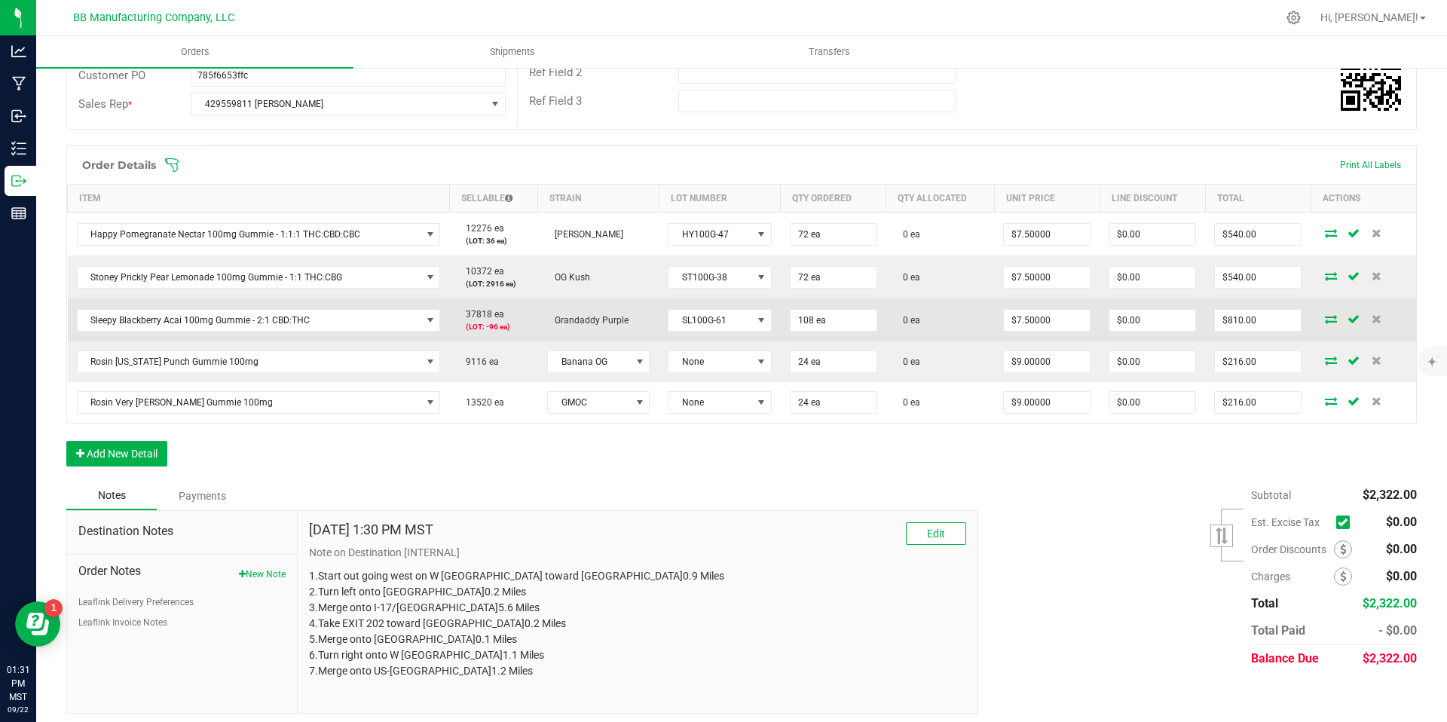
click at [711, 332] on td "SL100G-61" at bounding box center [720, 319] width 122 height 43
click at [712, 327] on span "SL100G-61" at bounding box center [711, 320] width 84 height 21
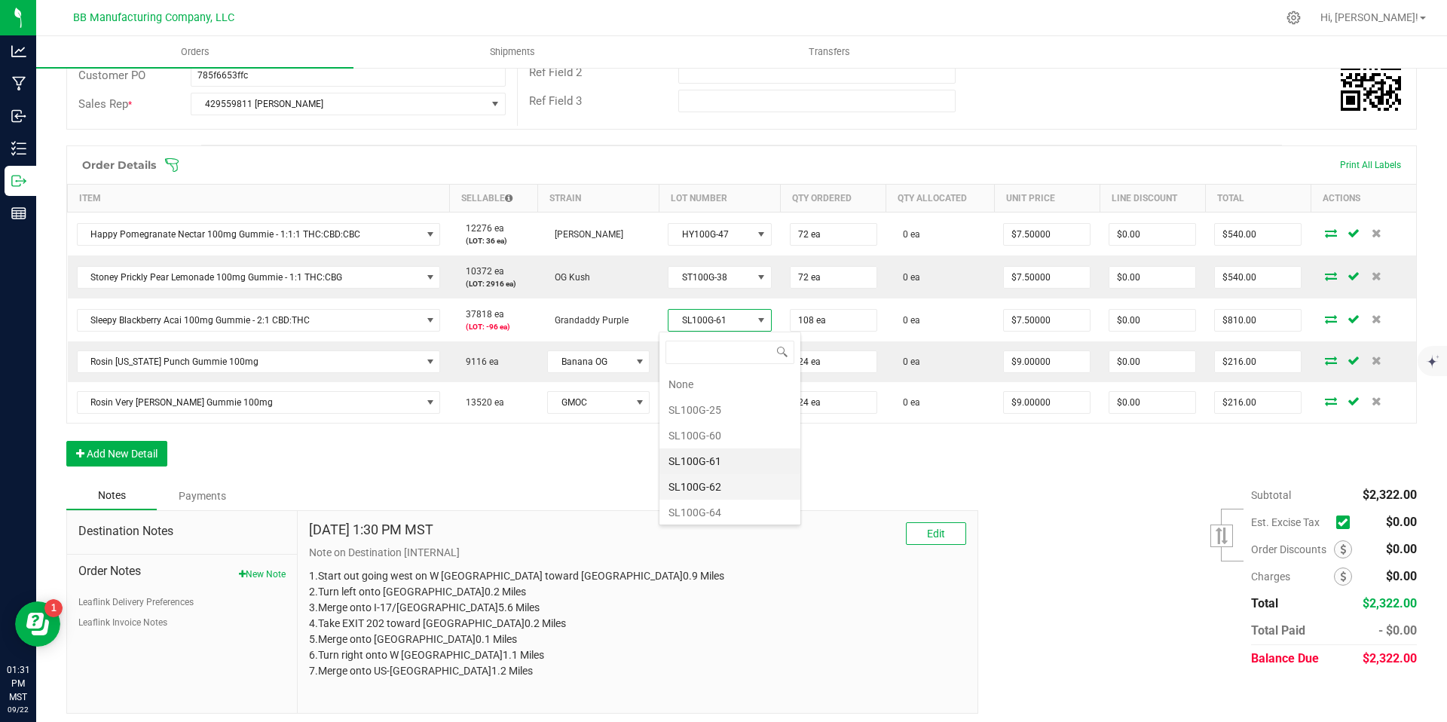
click at [716, 486] on li "SL100G-62" at bounding box center [730, 487] width 141 height 26
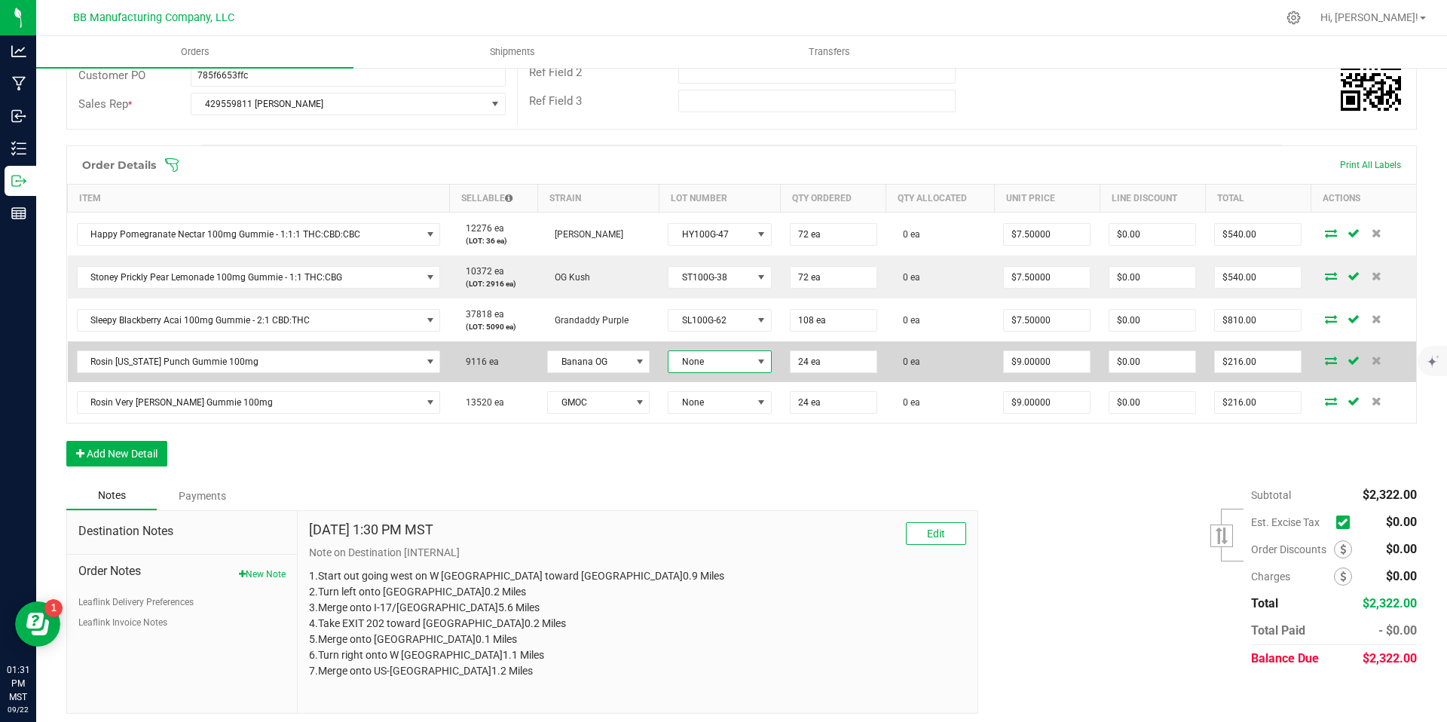
click at [708, 370] on span "None" at bounding box center [711, 361] width 84 height 21
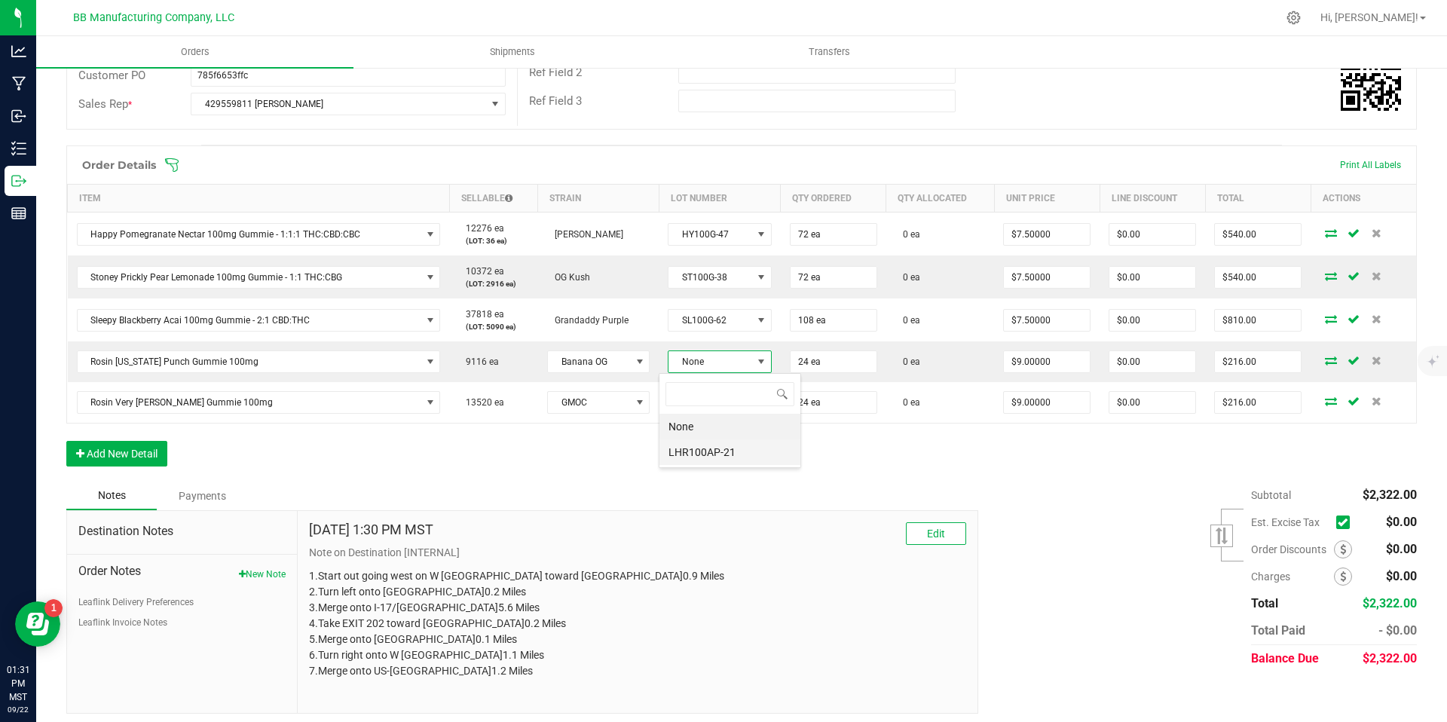
click at [711, 442] on li "LHR100AP-21" at bounding box center [730, 452] width 141 height 26
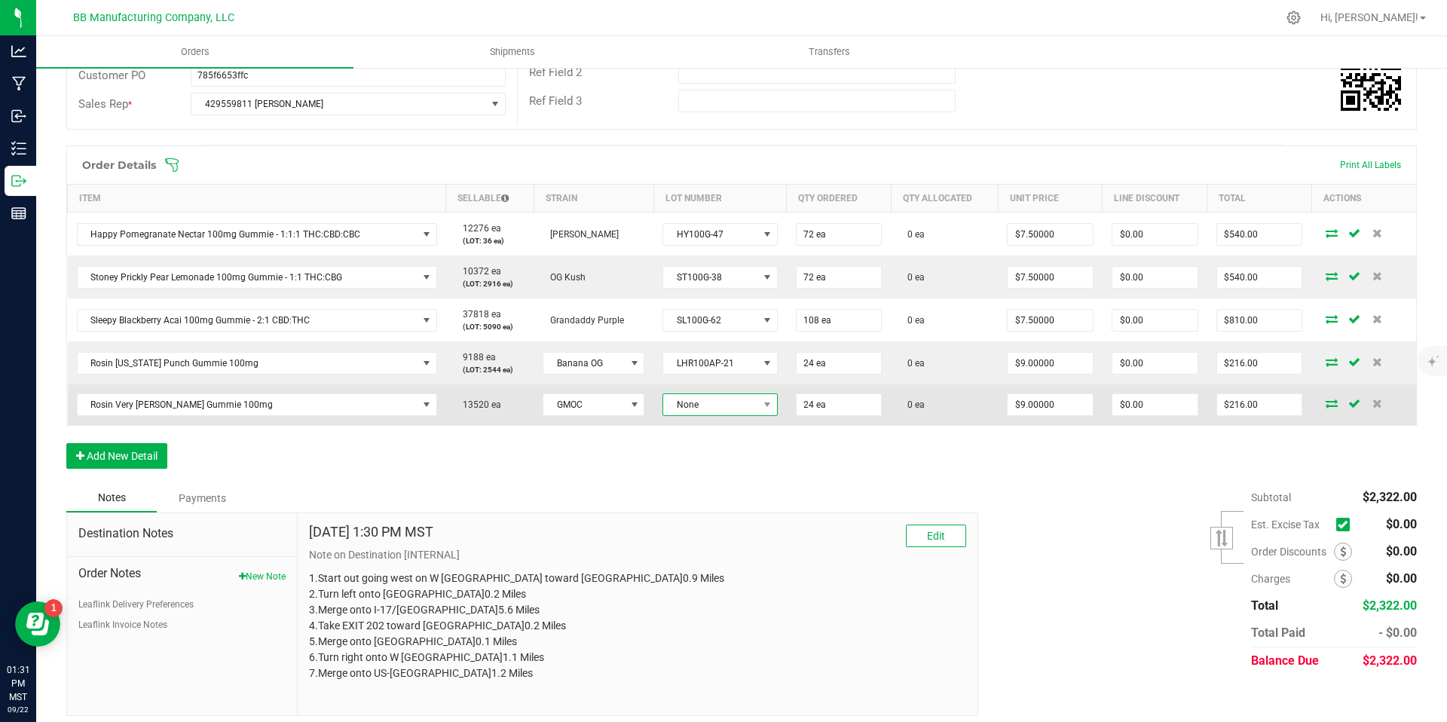
click at [711, 407] on span "None" at bounding box center [710, 404] width 94 height 21
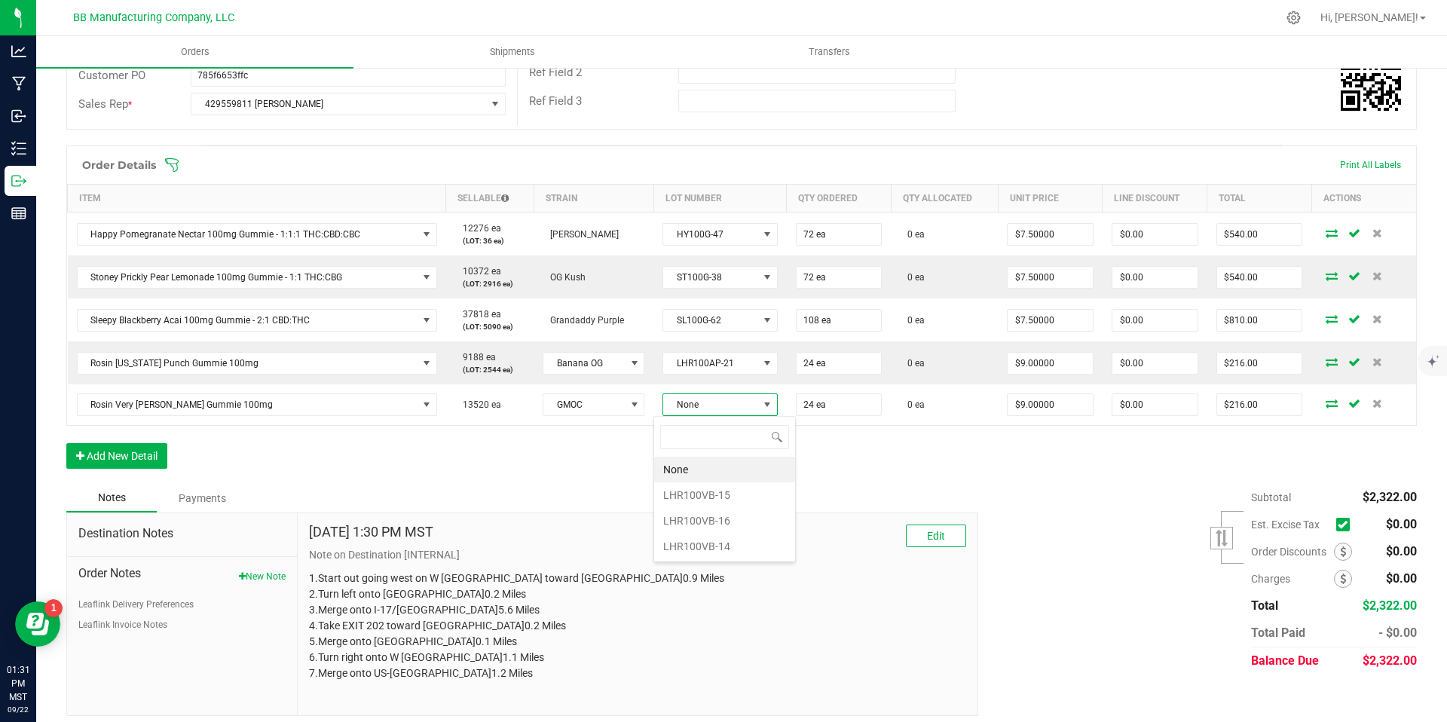
scroll to position [23, 114]
click at [726, 497] on li "LHR100VB-15" at bounding box center [724, 495] width 141 height 26
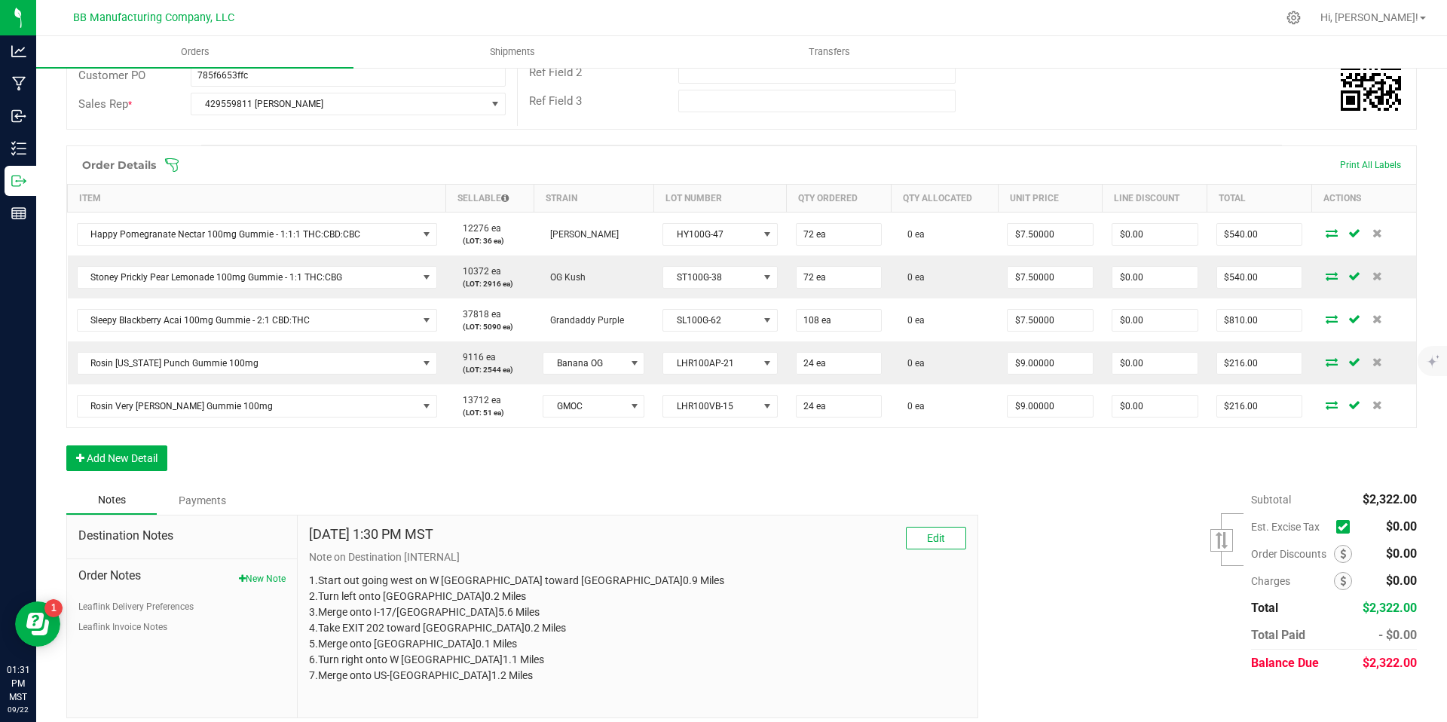
scroll to position [0, 0]
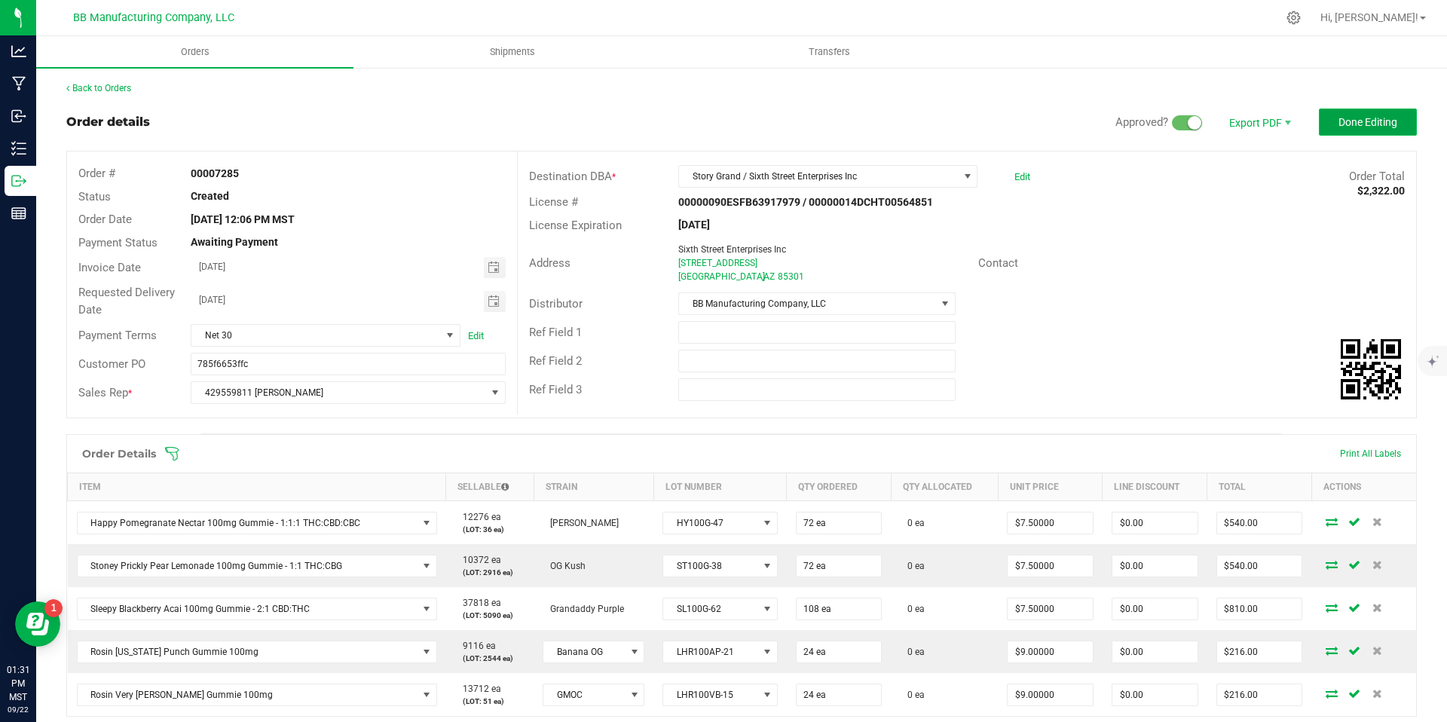
click at [1339, 123] on span "Done Editing" at bounding box center [1368, 122] width 59 height 12
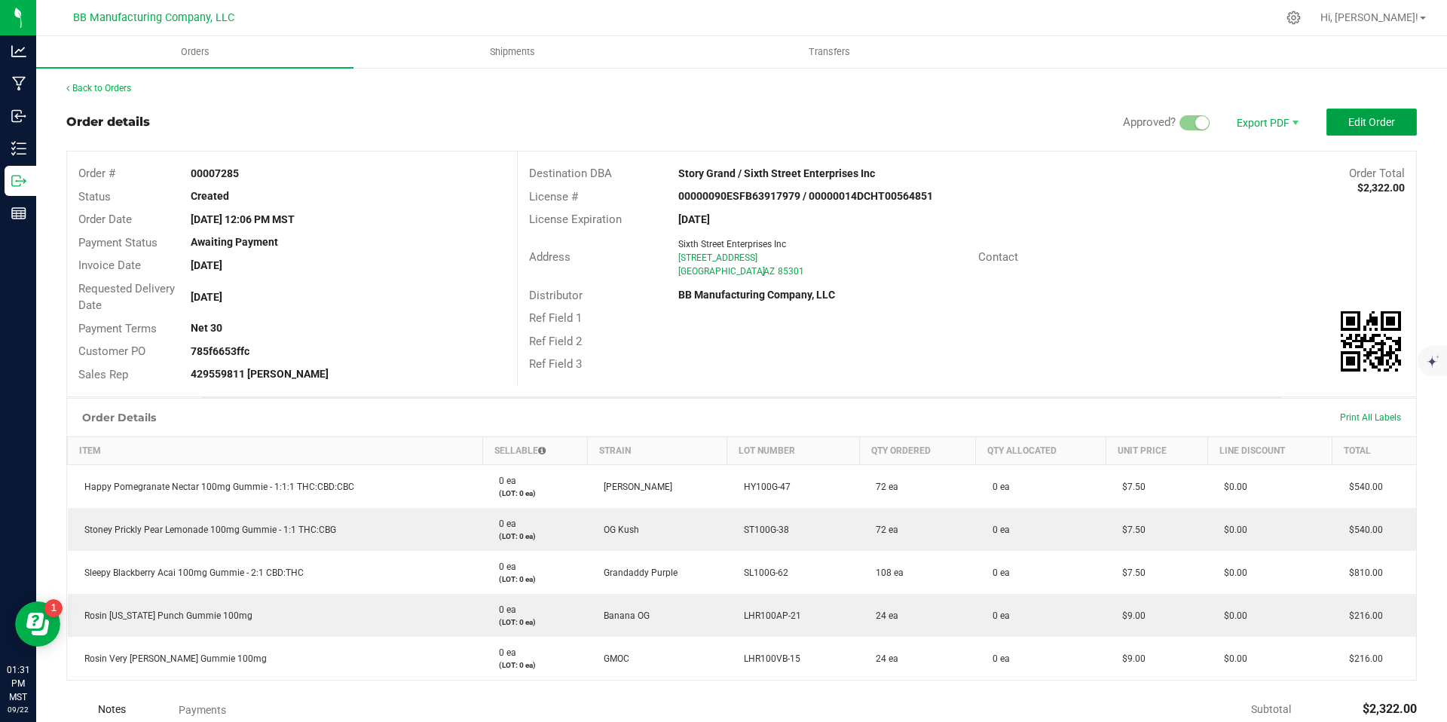
click at [1349, 124] on span "Edit Order" at bounding box center [1372, 122] width 47 height 12
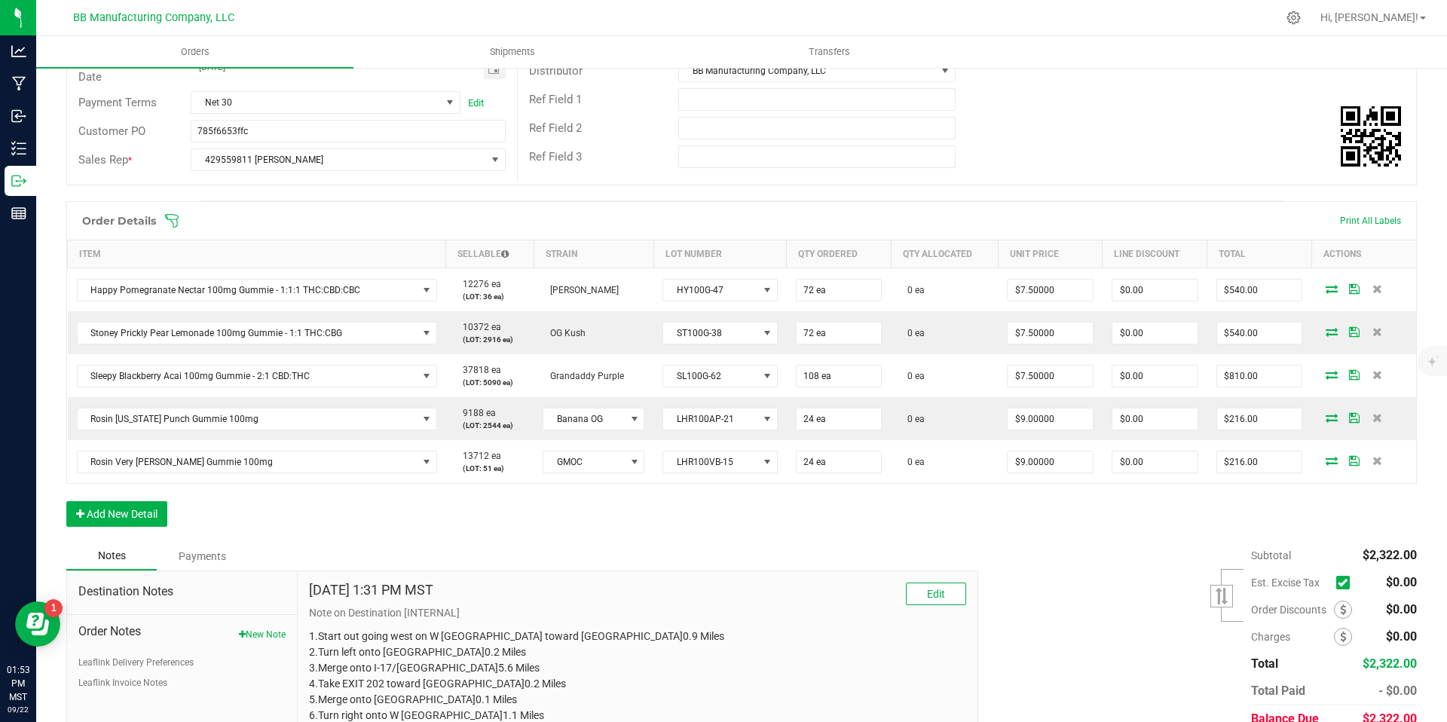
scroll to position [210, 0]
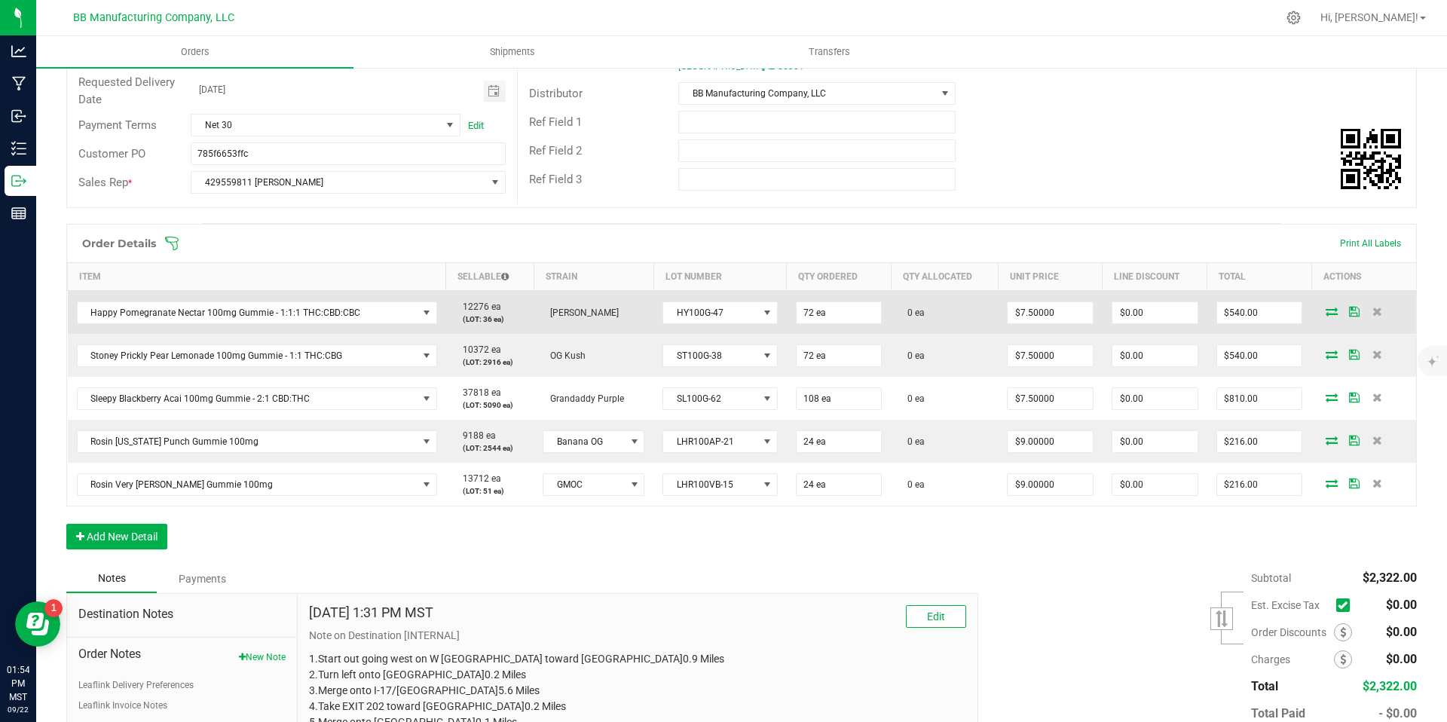
click at [1326, 308] on icon at bounding box center [1332, 311] width 12 height 9
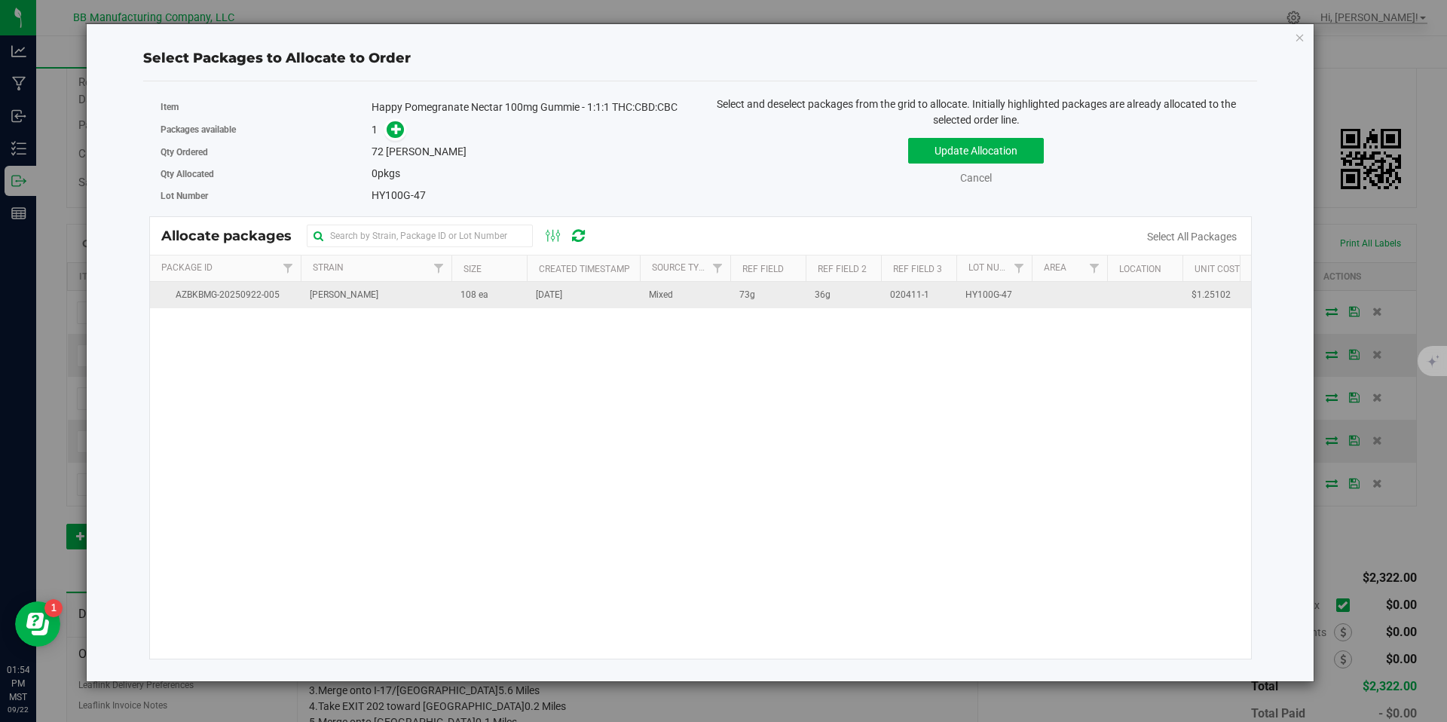
click at [412, 298] on td "[PERSON_NAME]" at bounding box center [376, 295] width 151 height 26
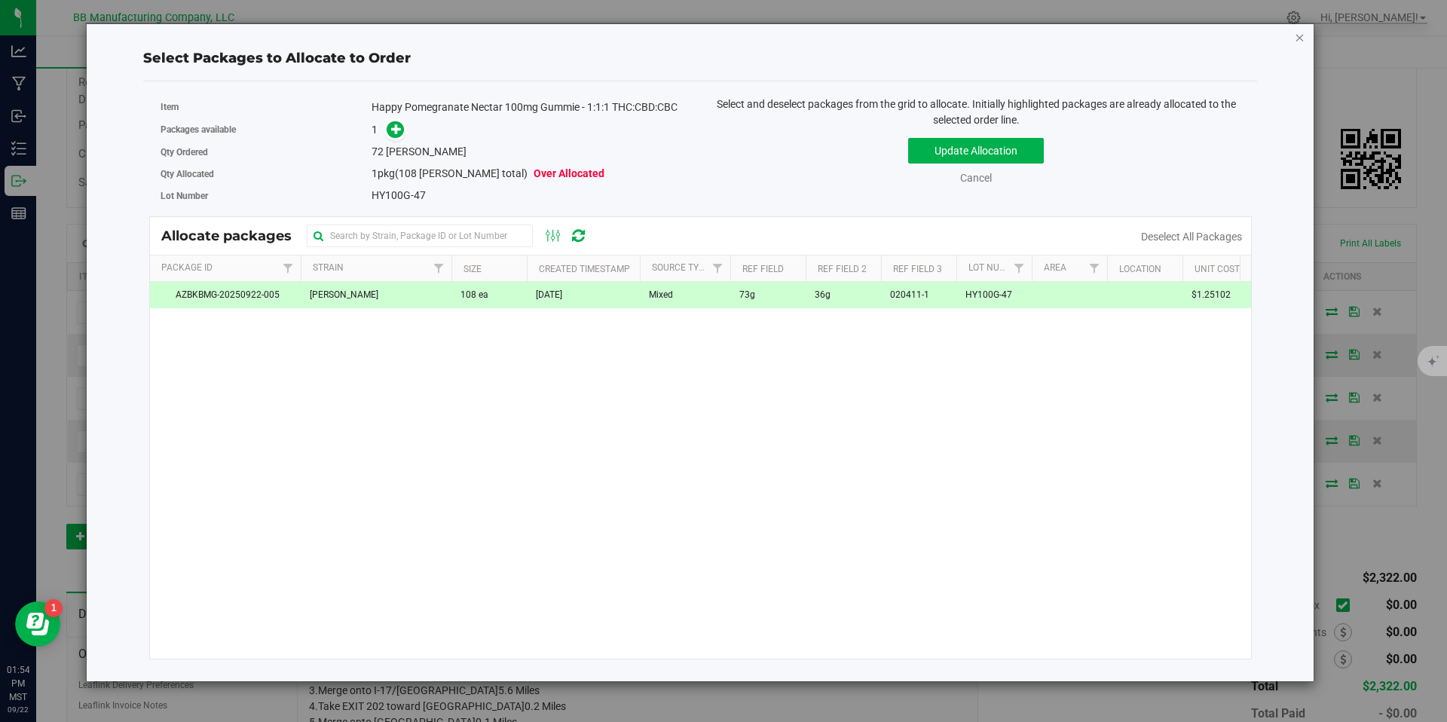
click at [1303, 39] on icon "button" at bounding box center [1300, 37] width 11 height 18
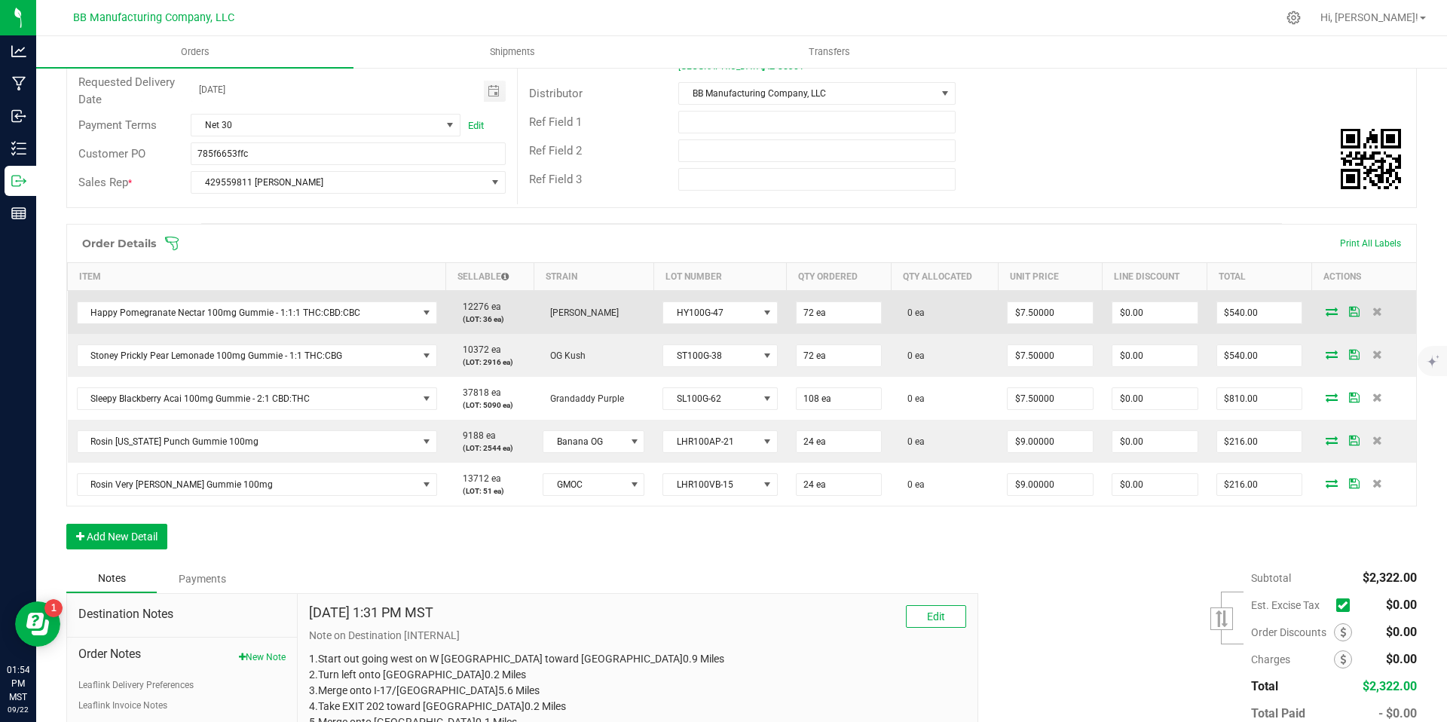
click at [1326, 307] on icon at bounding box center [1332, 311] width 12 height 9
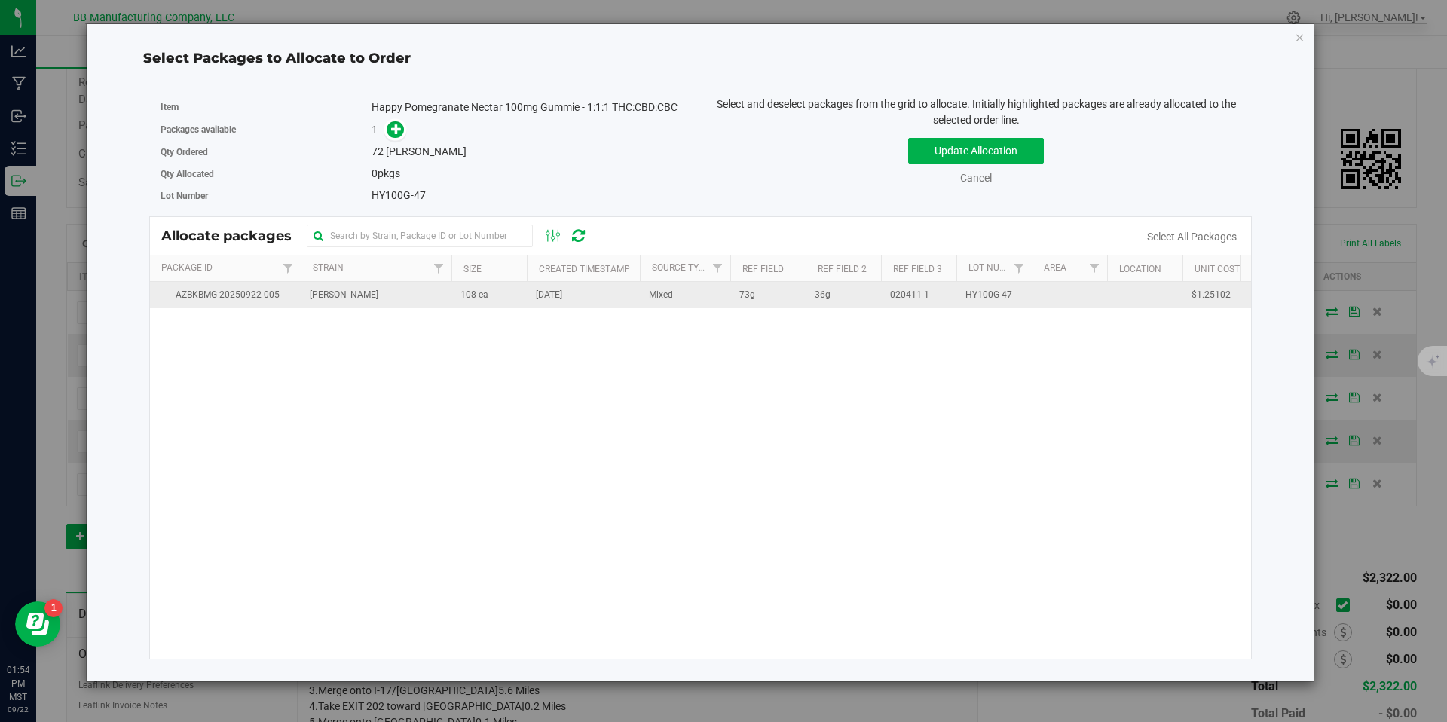
drag, startPoint x: 540, startPoint y: 313, endPoint x: 536, endPoint y: 305, distance: 9.4
click at [540, 312] on div "AZBKBMG-20250922-005 Jack Herer 108 ea Sep 22, 2025 Mixed 73g 36g 020411-1 HY10…" at bounding box center [701, 470] width 1102 height 377
click at [532, 295] on td "[DATE]" at bounding box center [583, 295] width 113 height 26
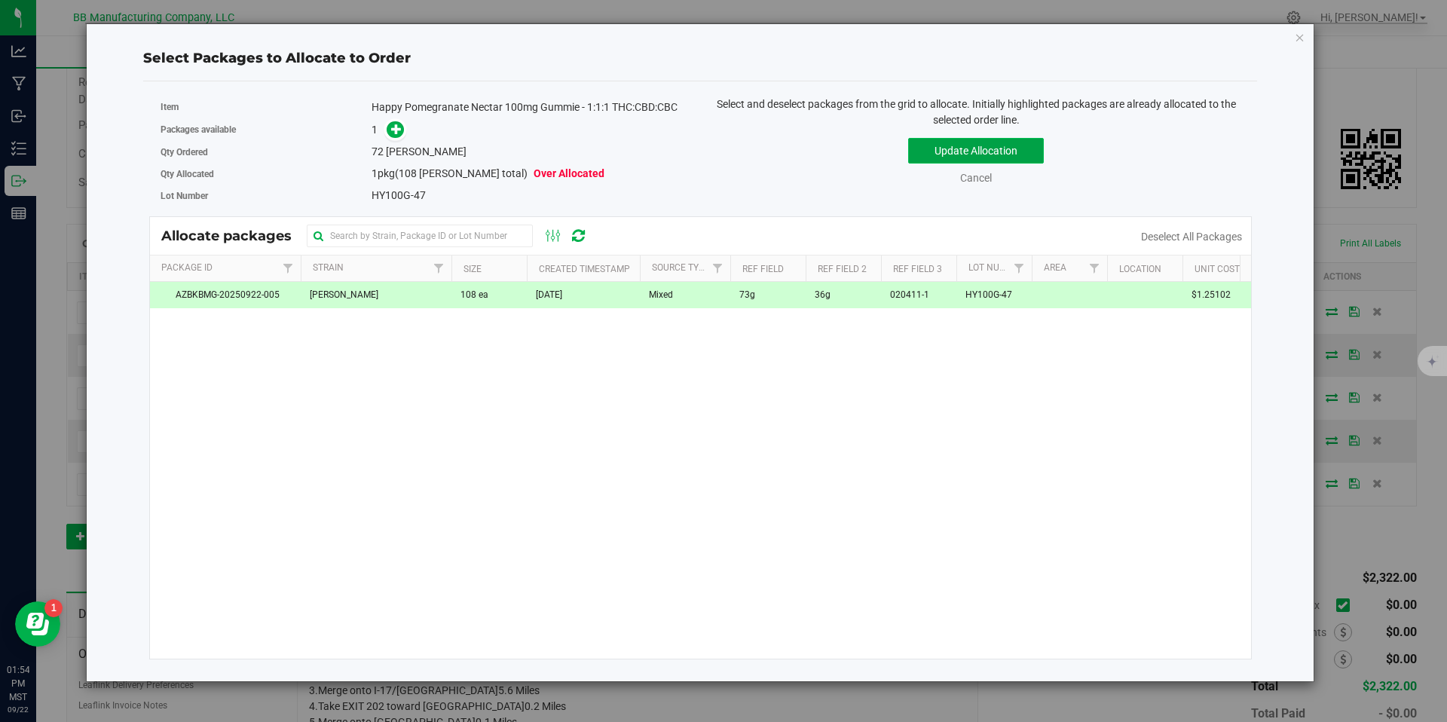
click at [978, 150] on button "Update Allocation" at bounding box center [976, 151] width 136 height 26
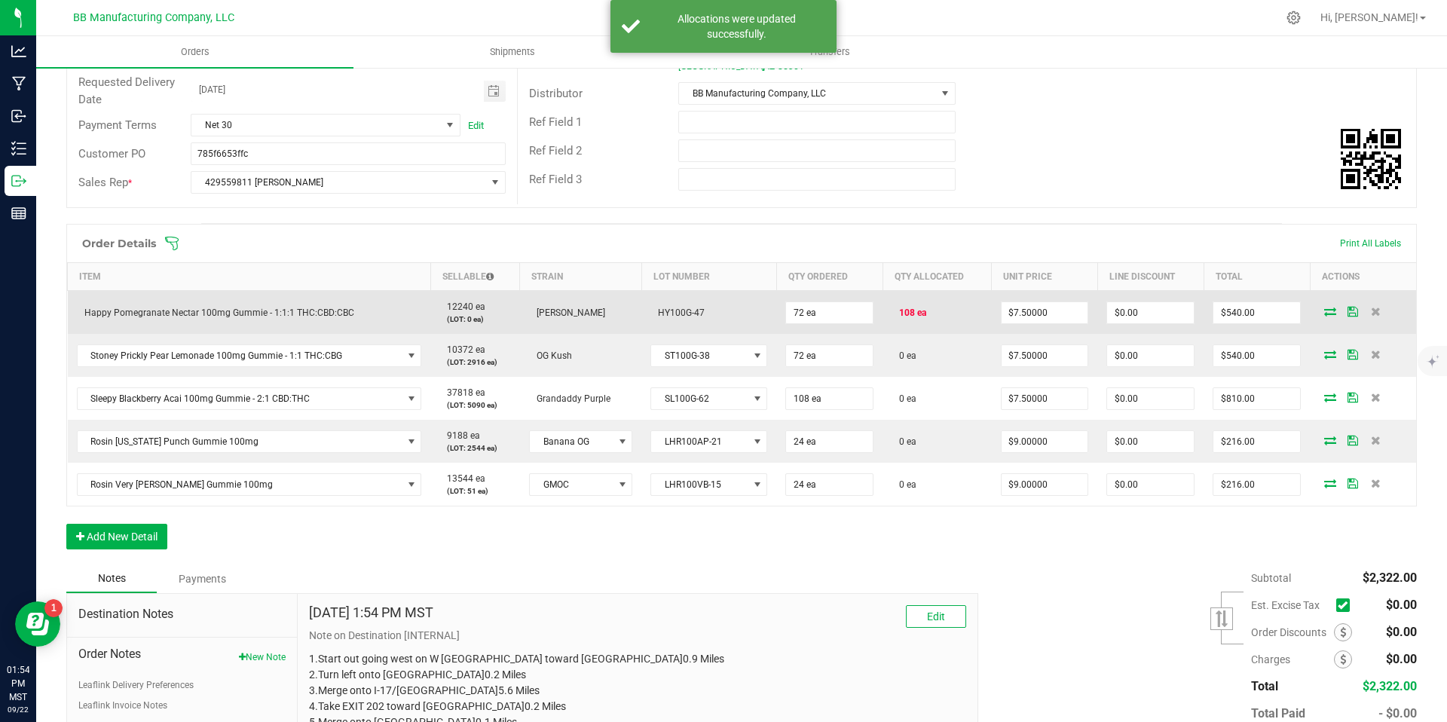
click at [1324, 307] on icon at bounding box center [1330, 311] width 12 height 9
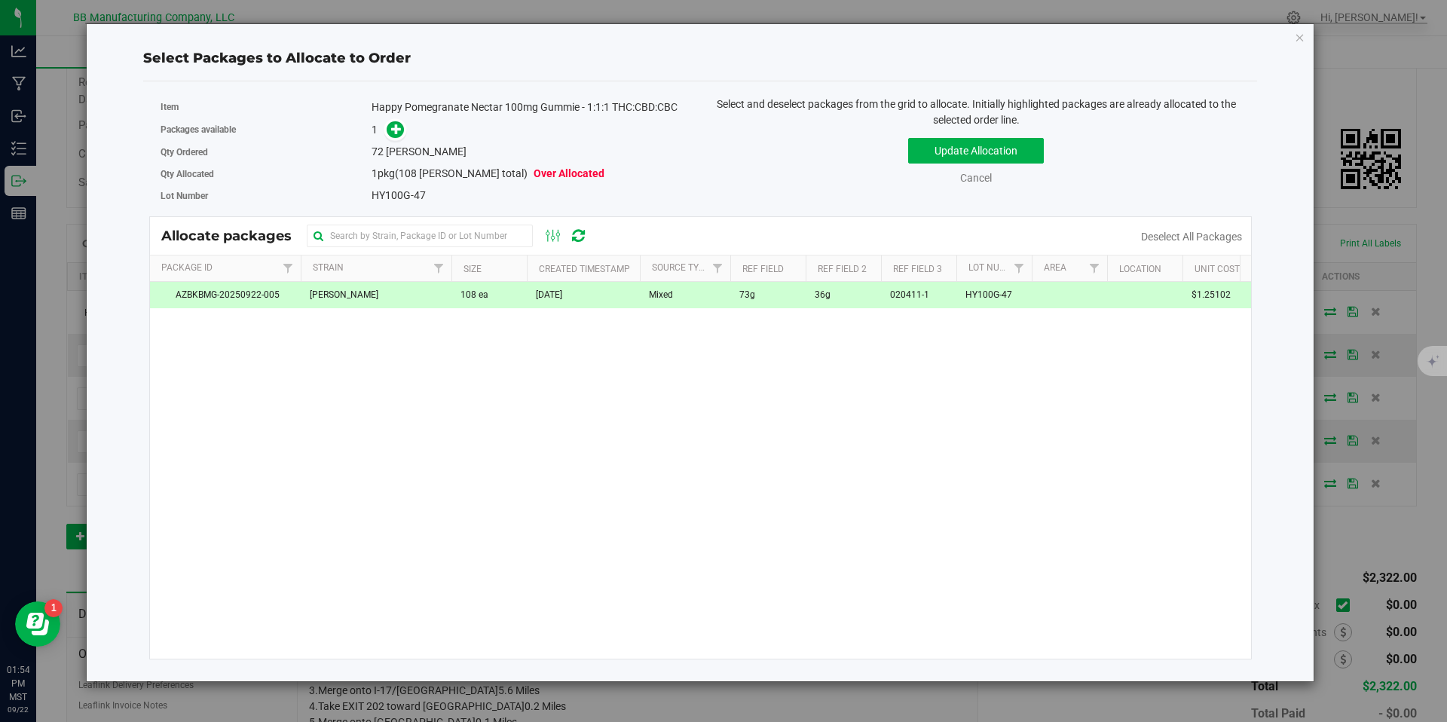
click at [701, 283] on td "Mixed" at bounding box center [685, 295] width 90 height 26
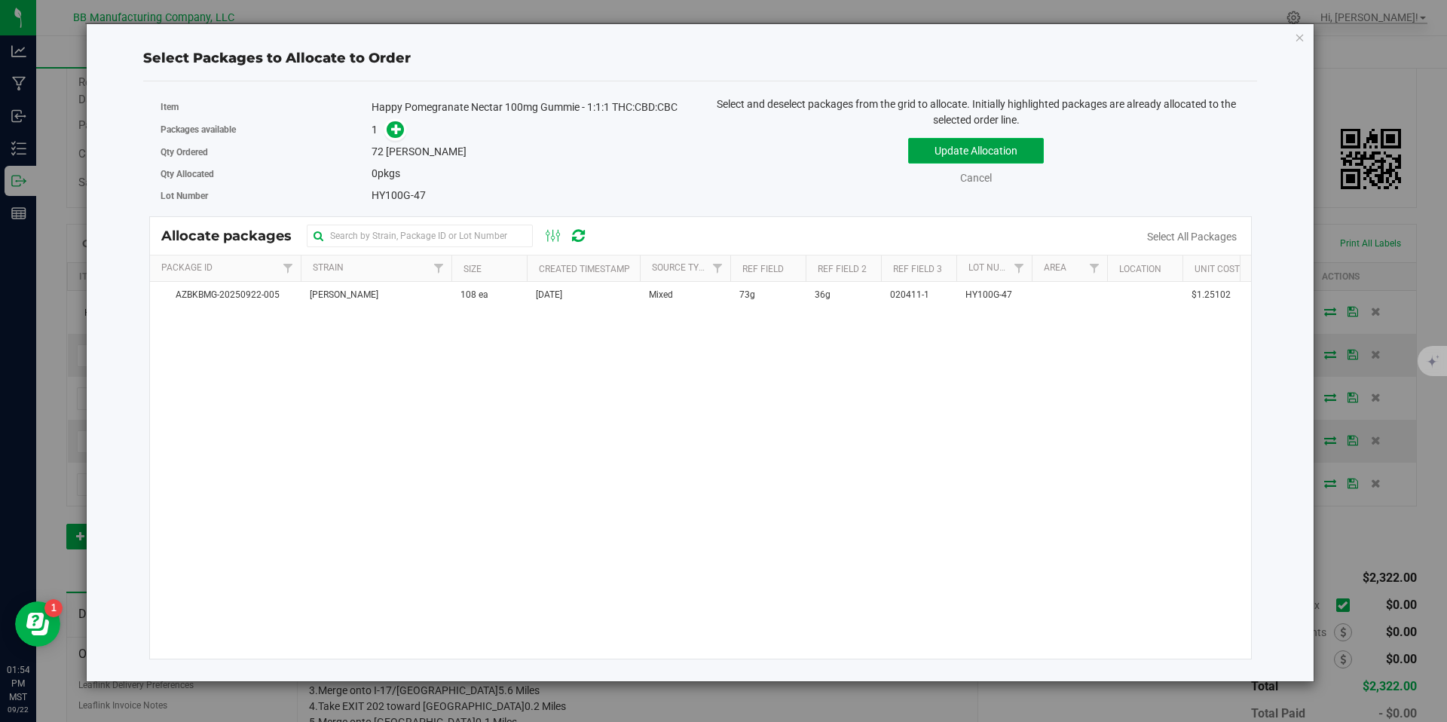
click at [948, 145] on button "Update Allocation" at bounding box center [976, 151] width 136 height 26
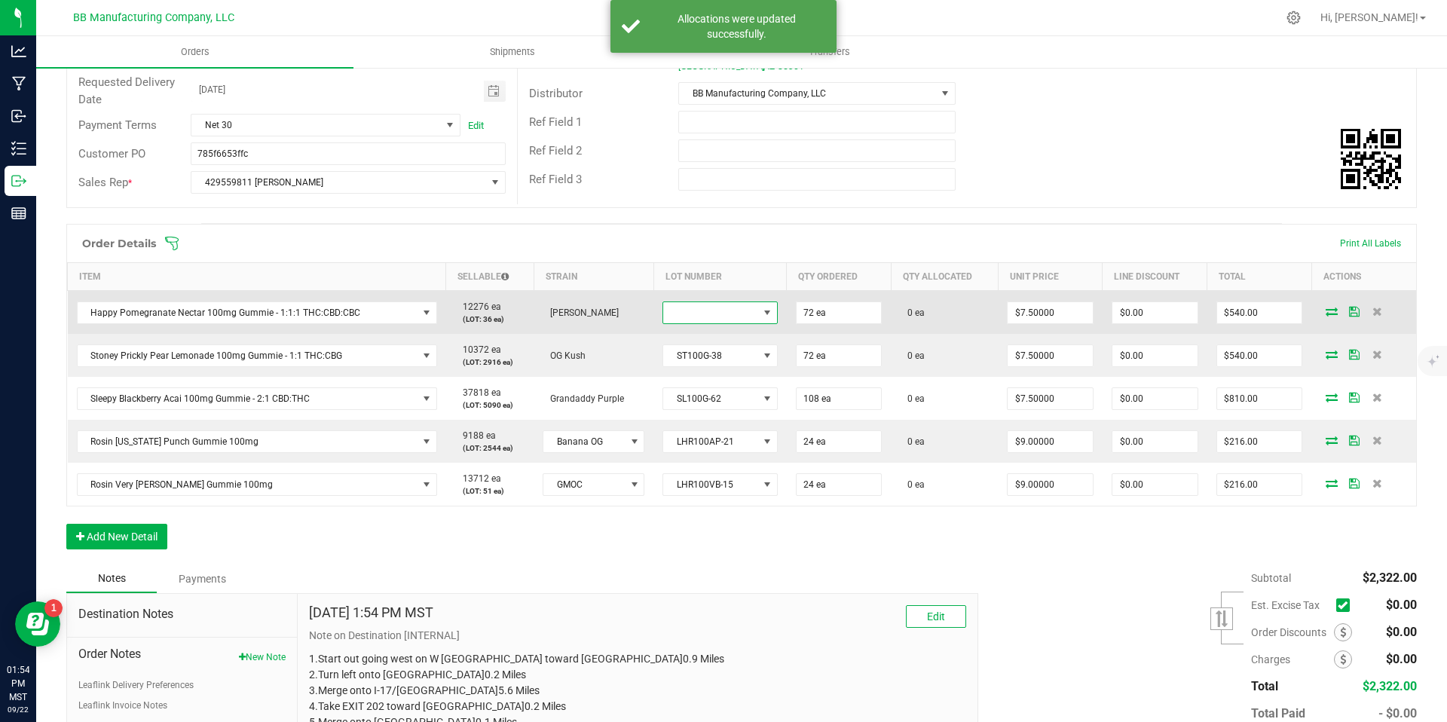
click at [701, 304] on span at bounding box center [710, 312] width 94 height 21
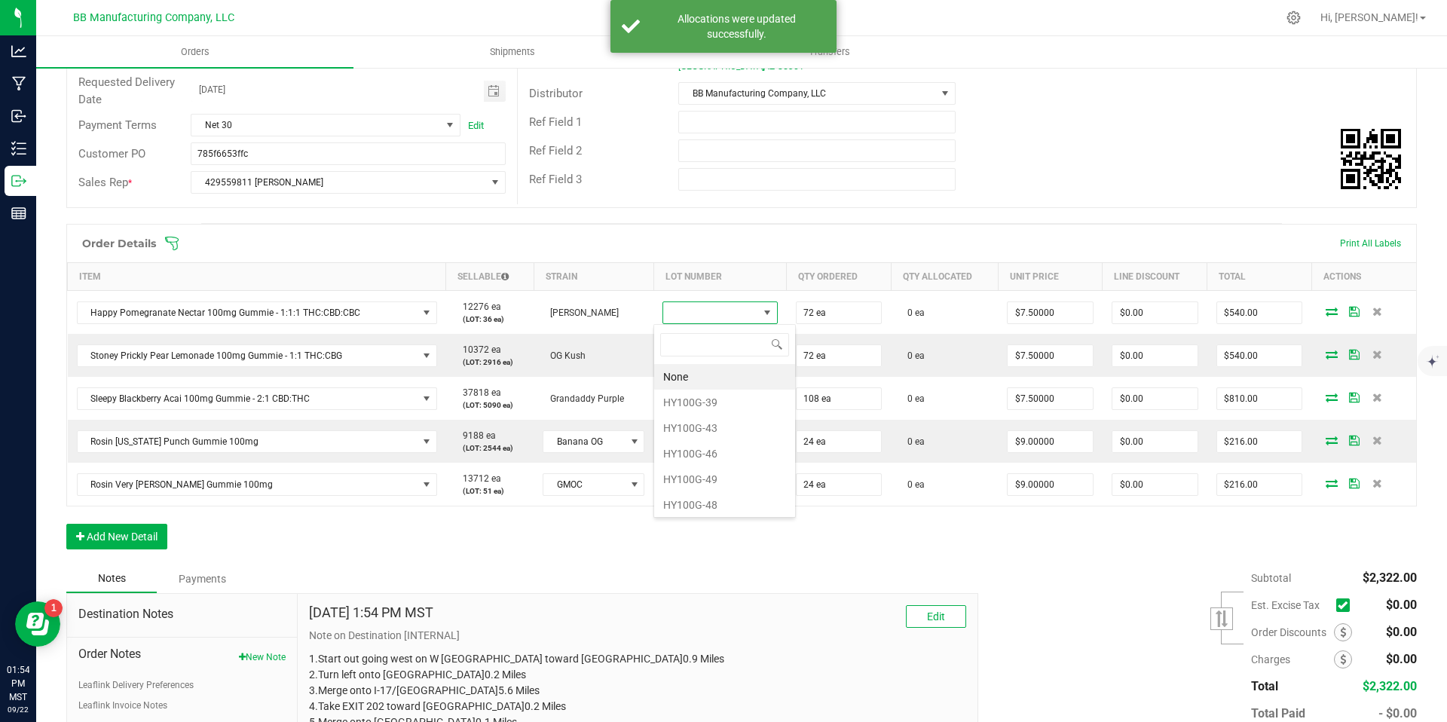
click at [710, 246] on span at bounding box center [839, 243] width 1351 height 15
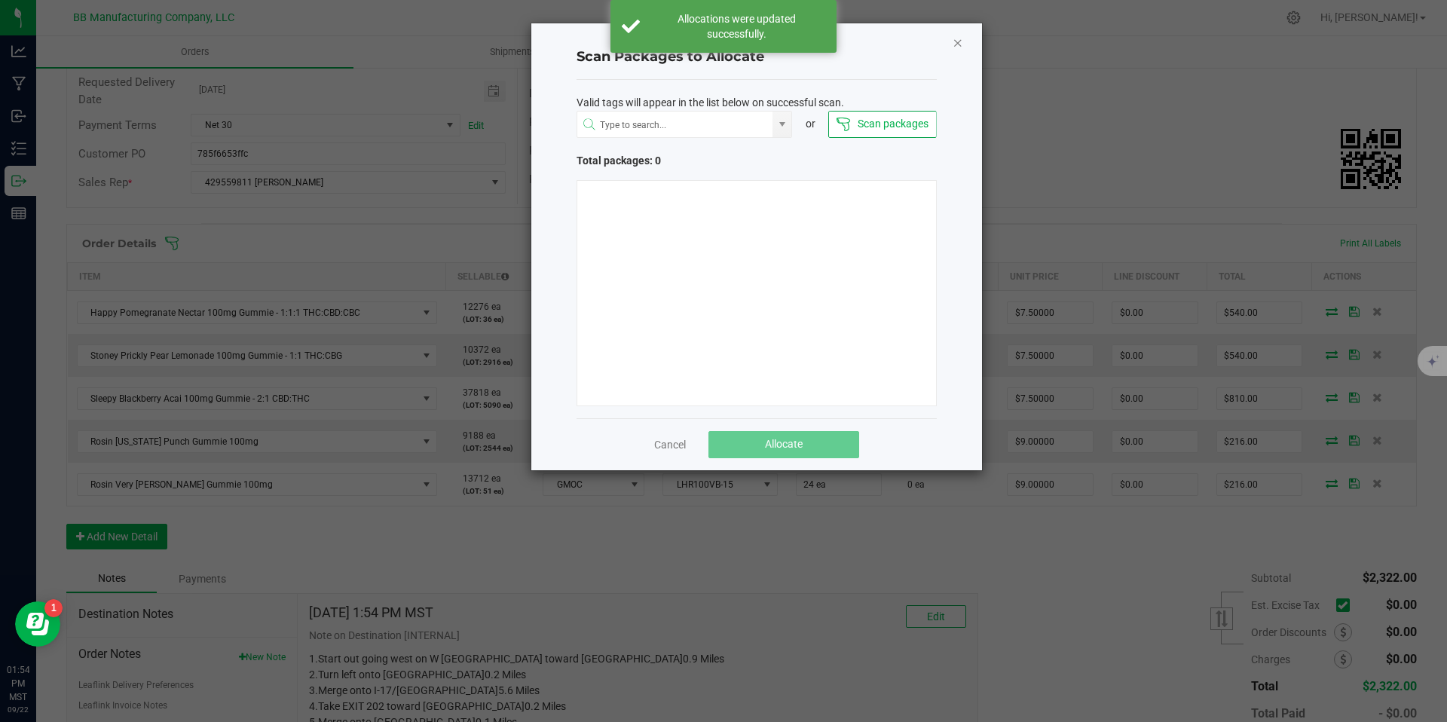
click at [955, 42] on icon "Close" at bounding box center [958, 42] width 11 height 18
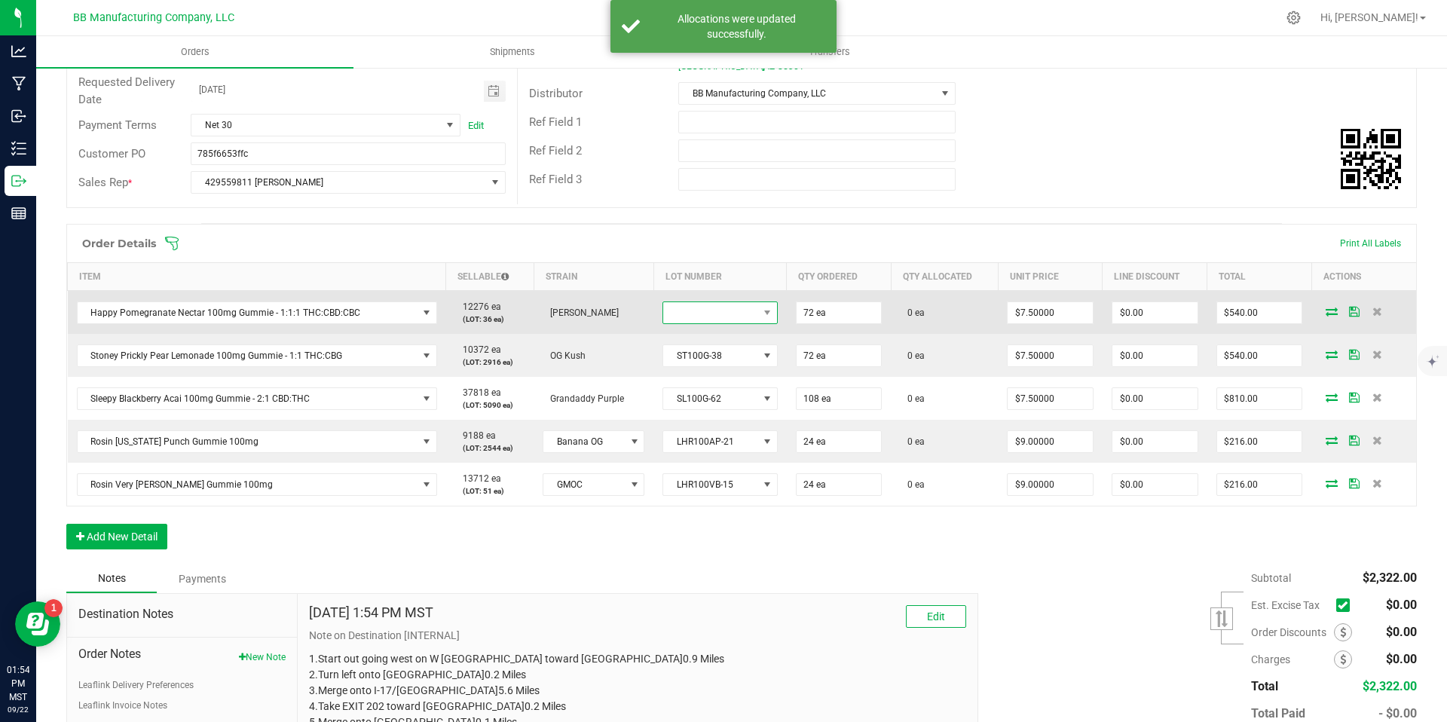
click at [731, 312] on span at bounding box center [710, 312] width 94 height 21
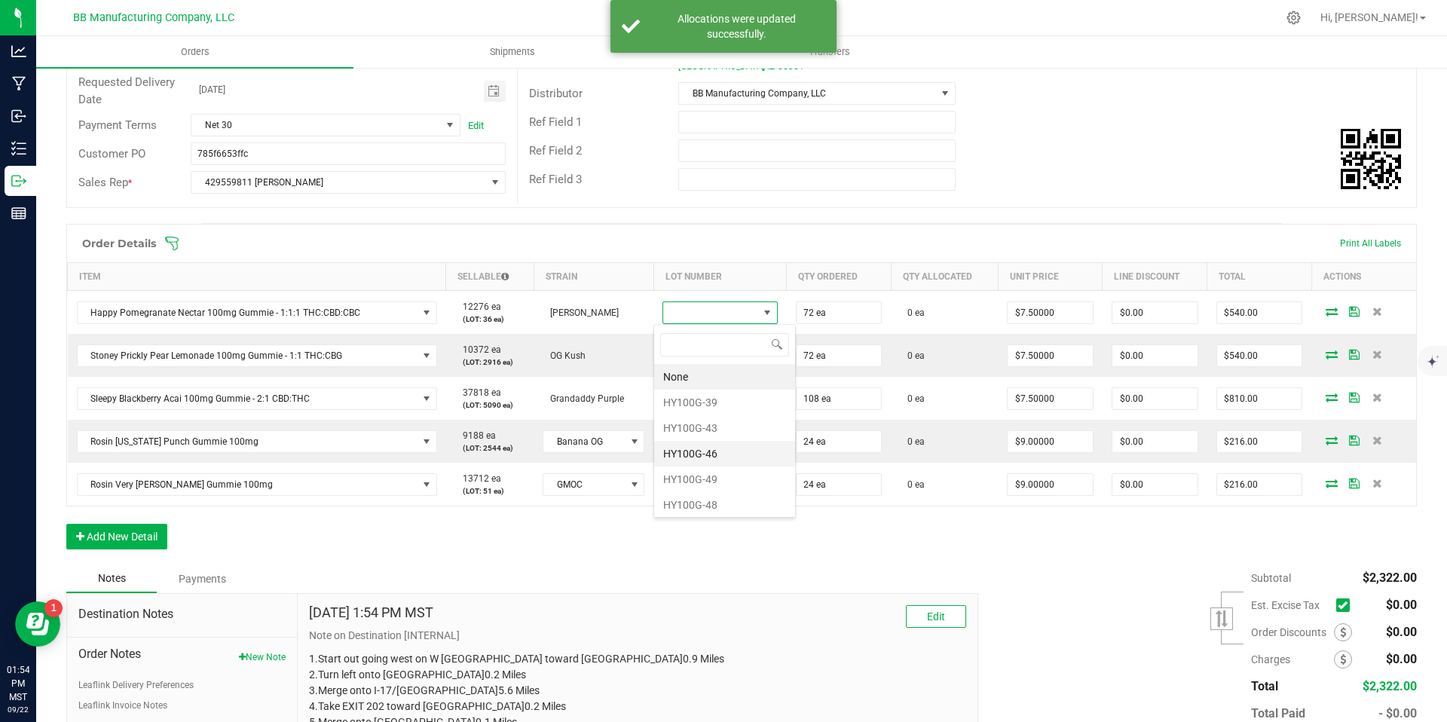
scroll to position [3, 0]
click at [701, 495] on li "HY100G-48" at bounding box center [724, 502] width 141 height 26
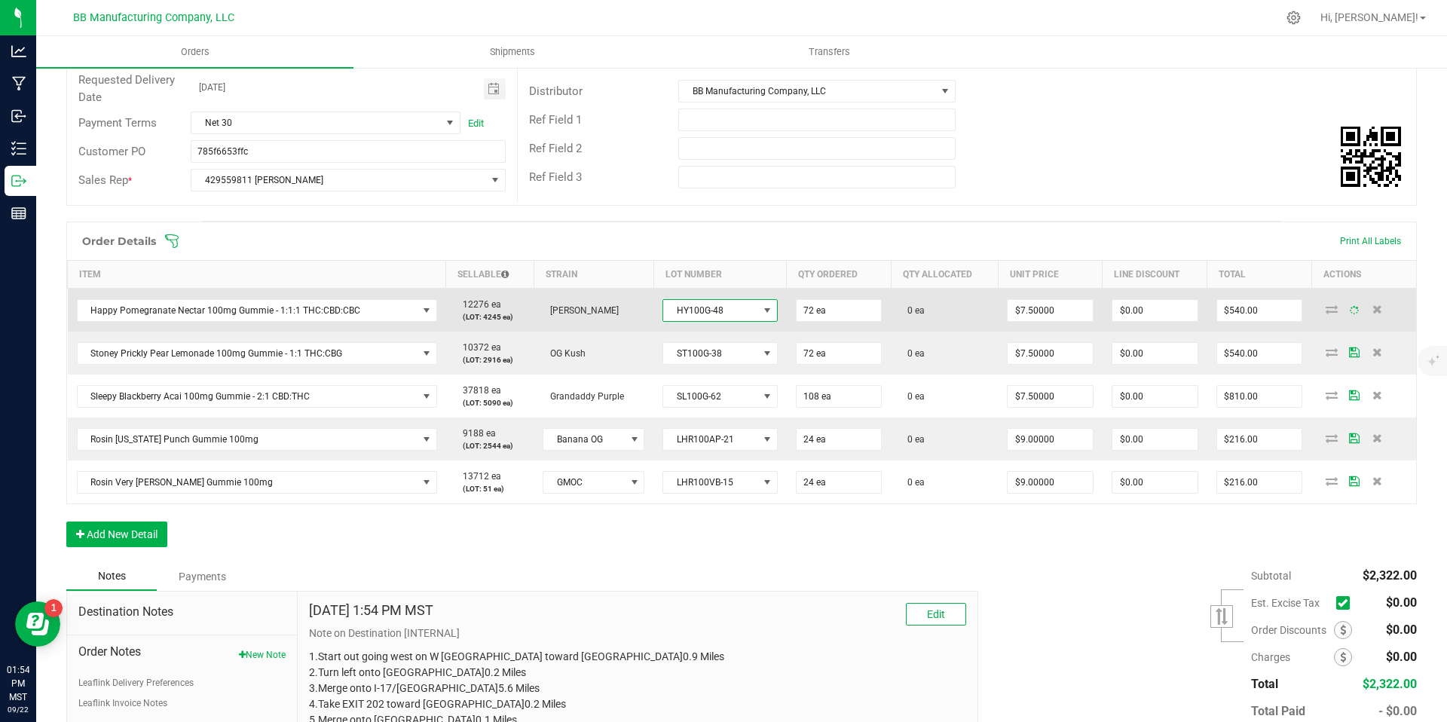
scroll to position [213, 0]
click at [1326, 310] on icon at bounding box center [1332, 308] width 12 height 9
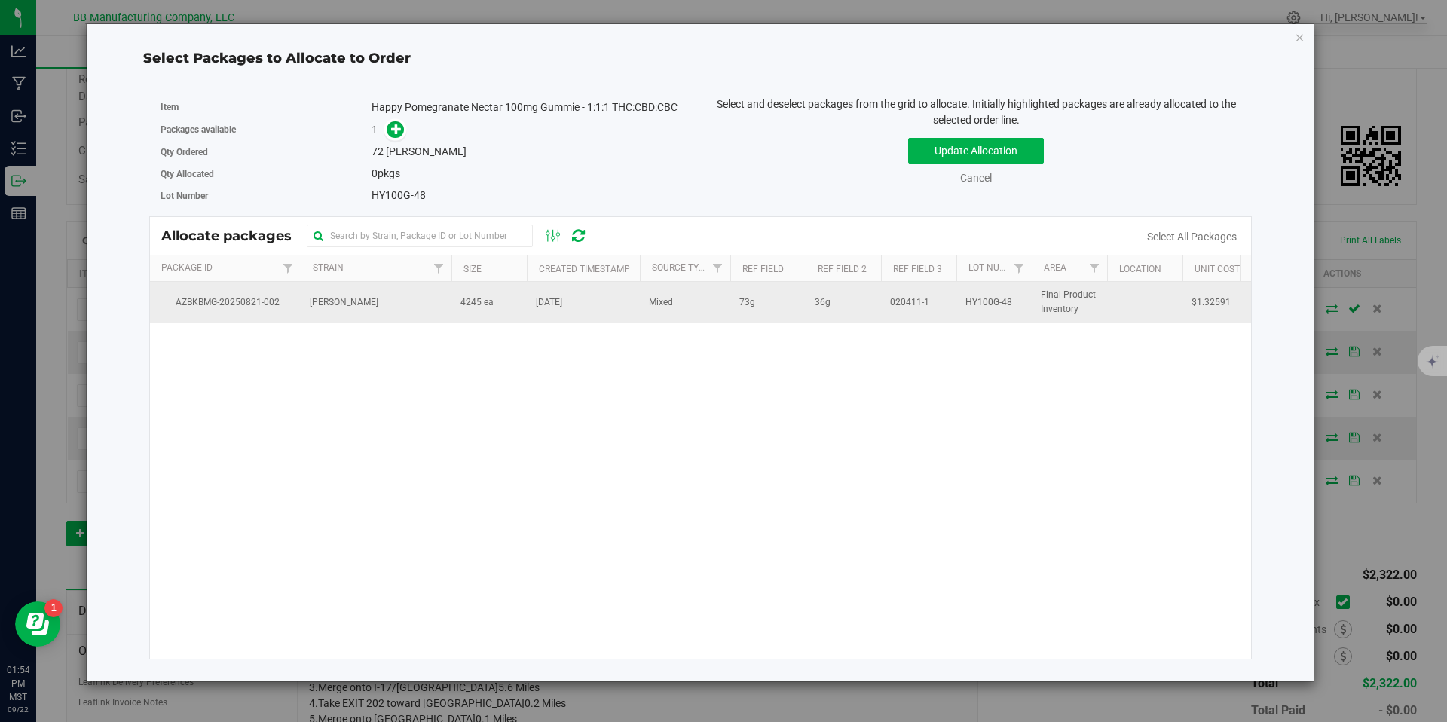
click at [415, 303] on td "[PERSON_NAME]" at bounding box center [376, 302] width 151 height 41
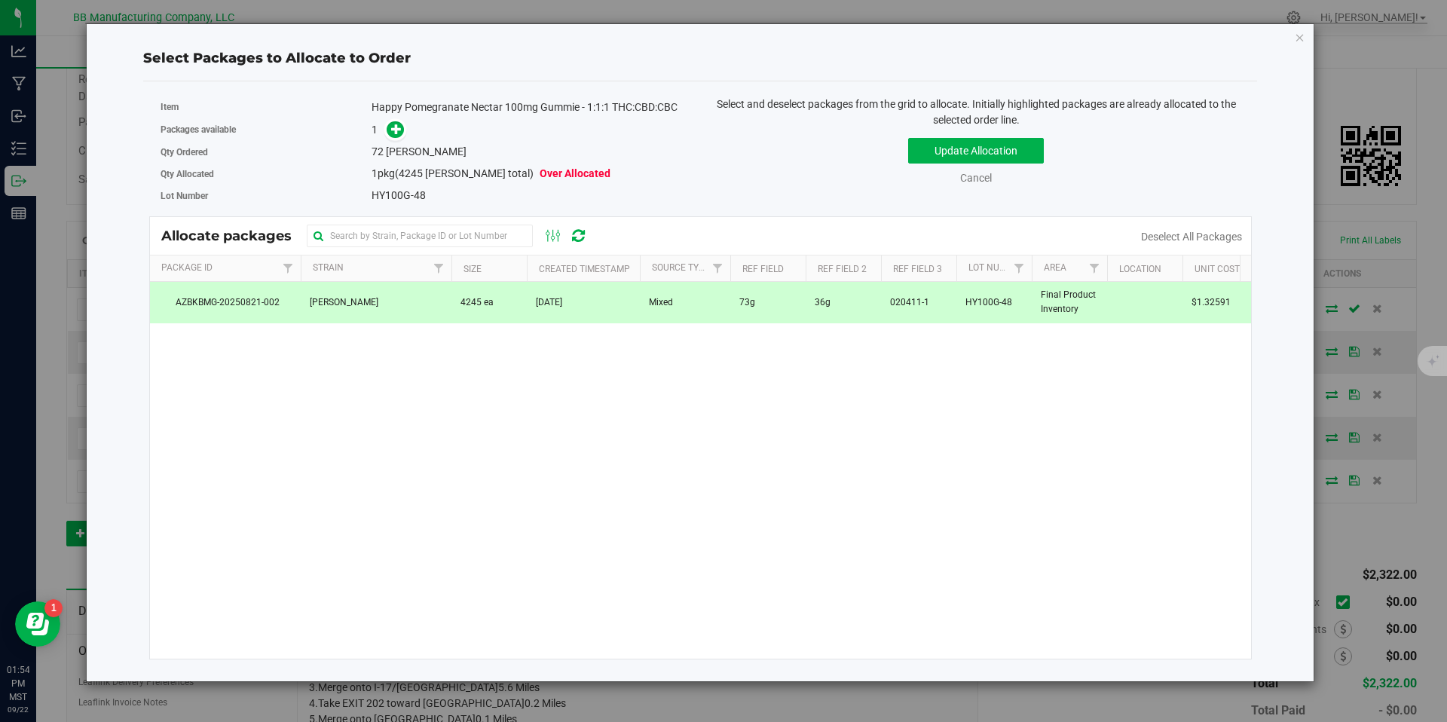
click at [399, 112] on div "Happy Pomegranate Nectar 100mg Gummie - 1:1:1 THC:CBD:CBC" at bounding box center [530, 107] width 317 height 16
click at [389, 145] on span "[PERSON_NAME]" at bounding box center [426, 151] width 81 height 12
click at [392, 133] on icon at bounding box center [396, 129] width 11 height 11
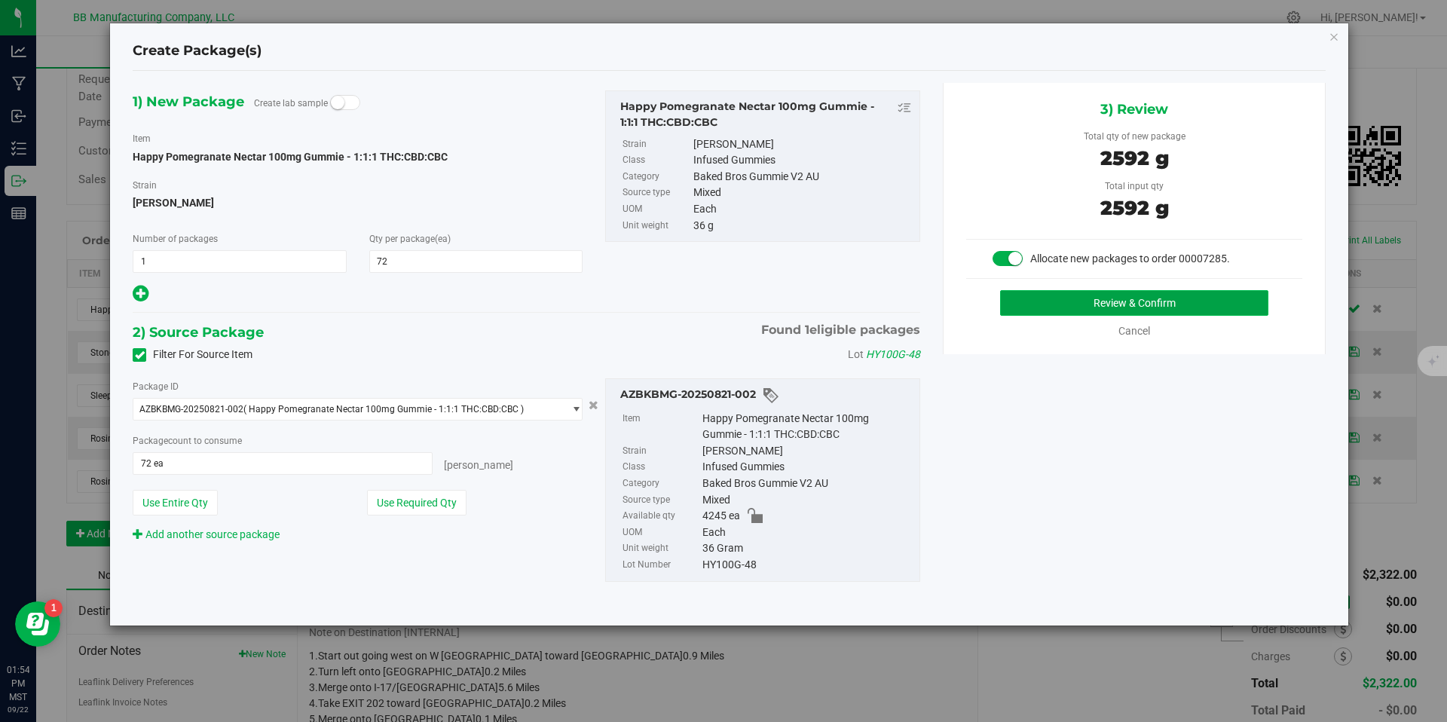
click at [1038, 308] on button "Review & Confirm" at bounding box center [1134, 303] width 268 height 26
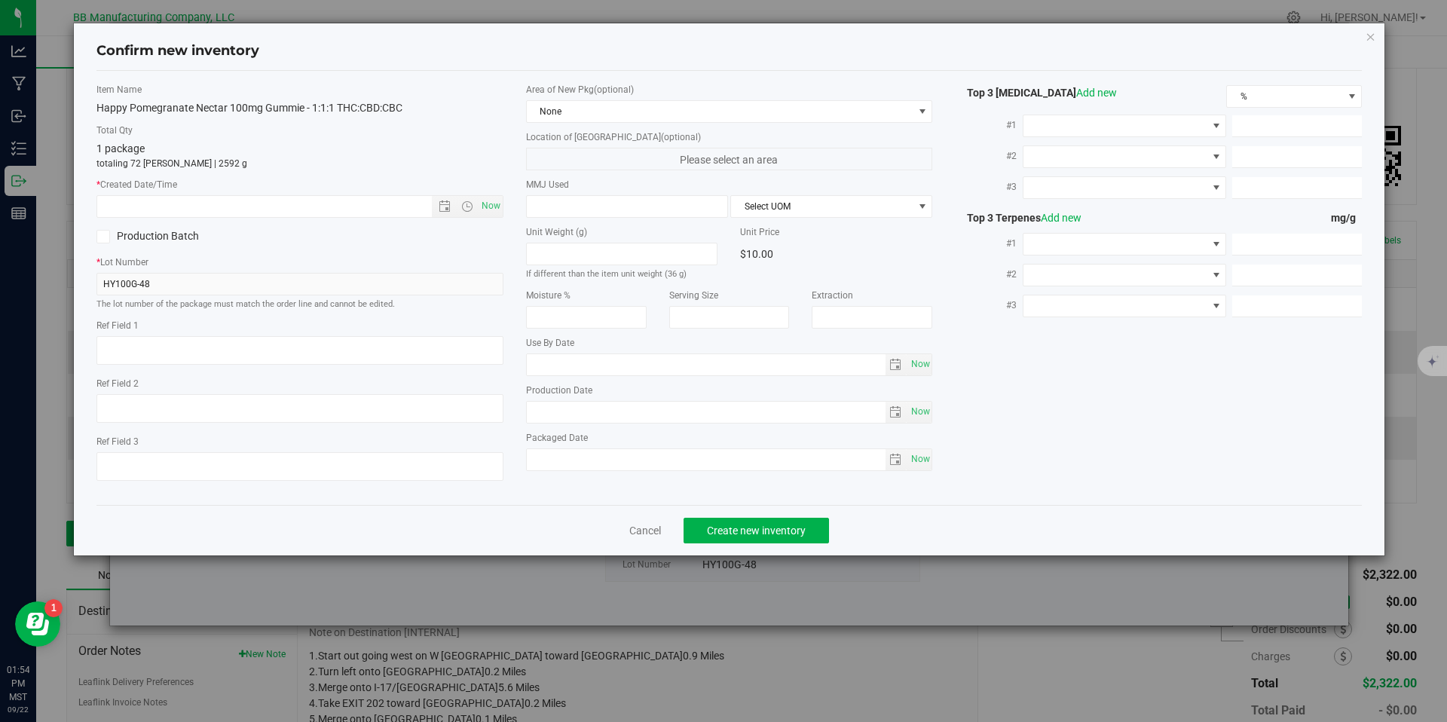
type textarea "73g"
type textarea "36g"
type textarea "020411-1"
type input "100.0000"
type input "2026-07-28"
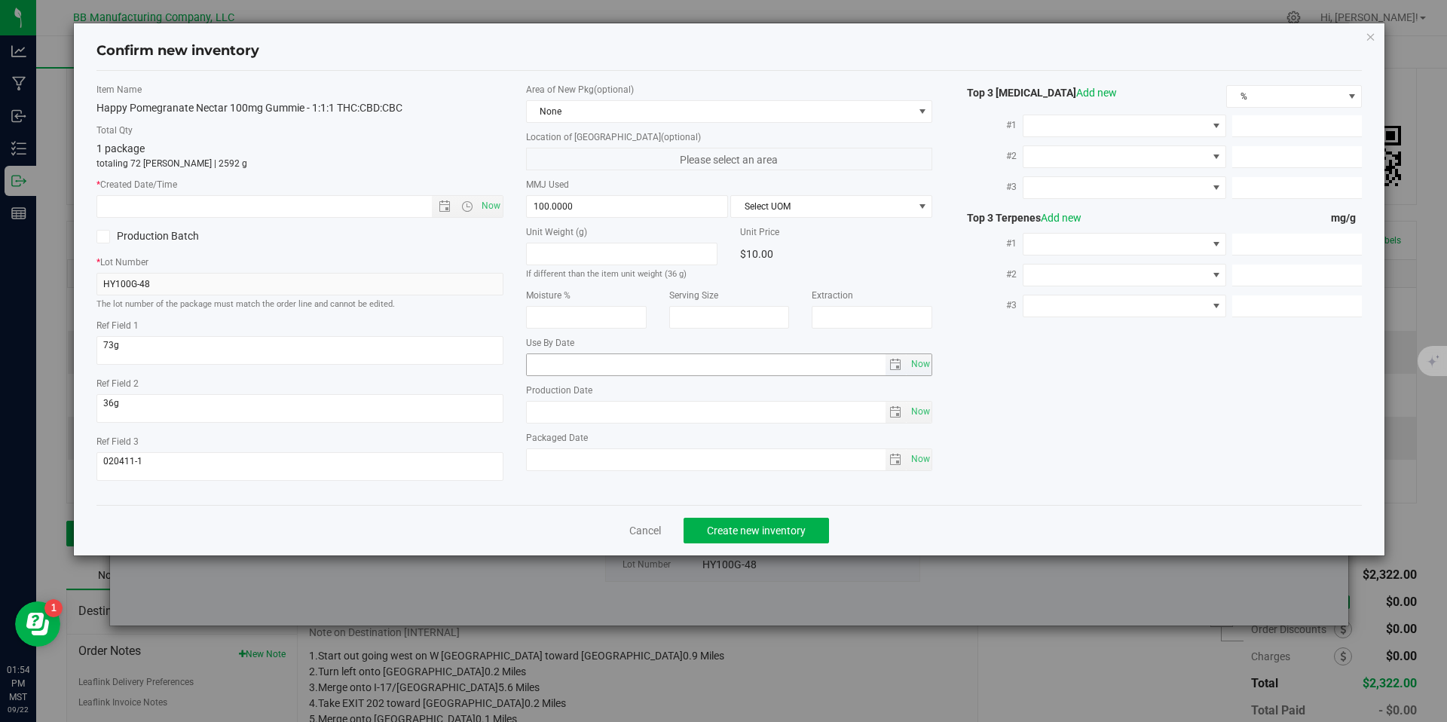
type input "2025-07-28"
click at [571, 408] on input "2025-07-28" at bounding box center [706, 412] width 359 height 21
click at [391, 204] on input "text" at bounding box center [277, 206] width 360 height 21
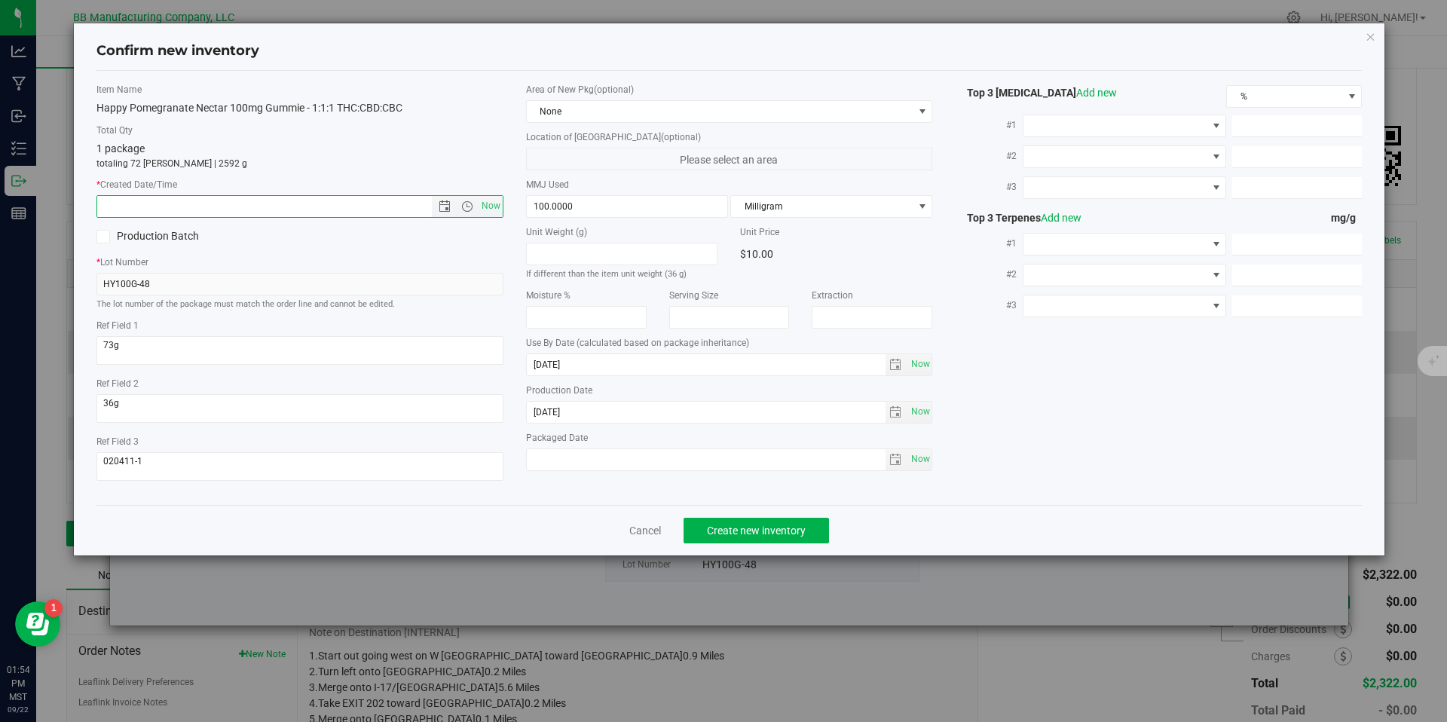
paste input "2025-07-28"
type input "7/28/2025 1:54 PM"
click at [760, 525] on span "Create new inventory" at bounding box center [756, 531] width 99 height 12
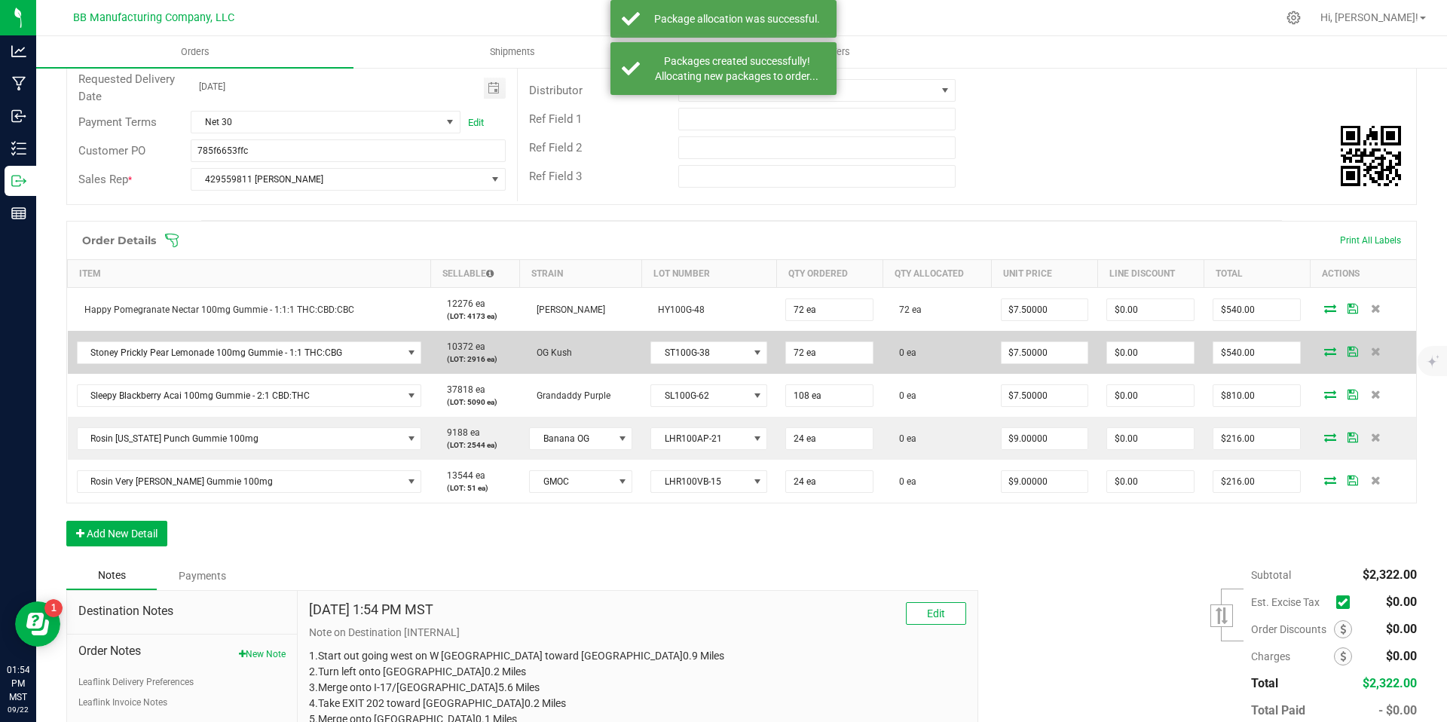
click at [1324, 347] on icon at bounding box center [1330, 351] width 12 height 9
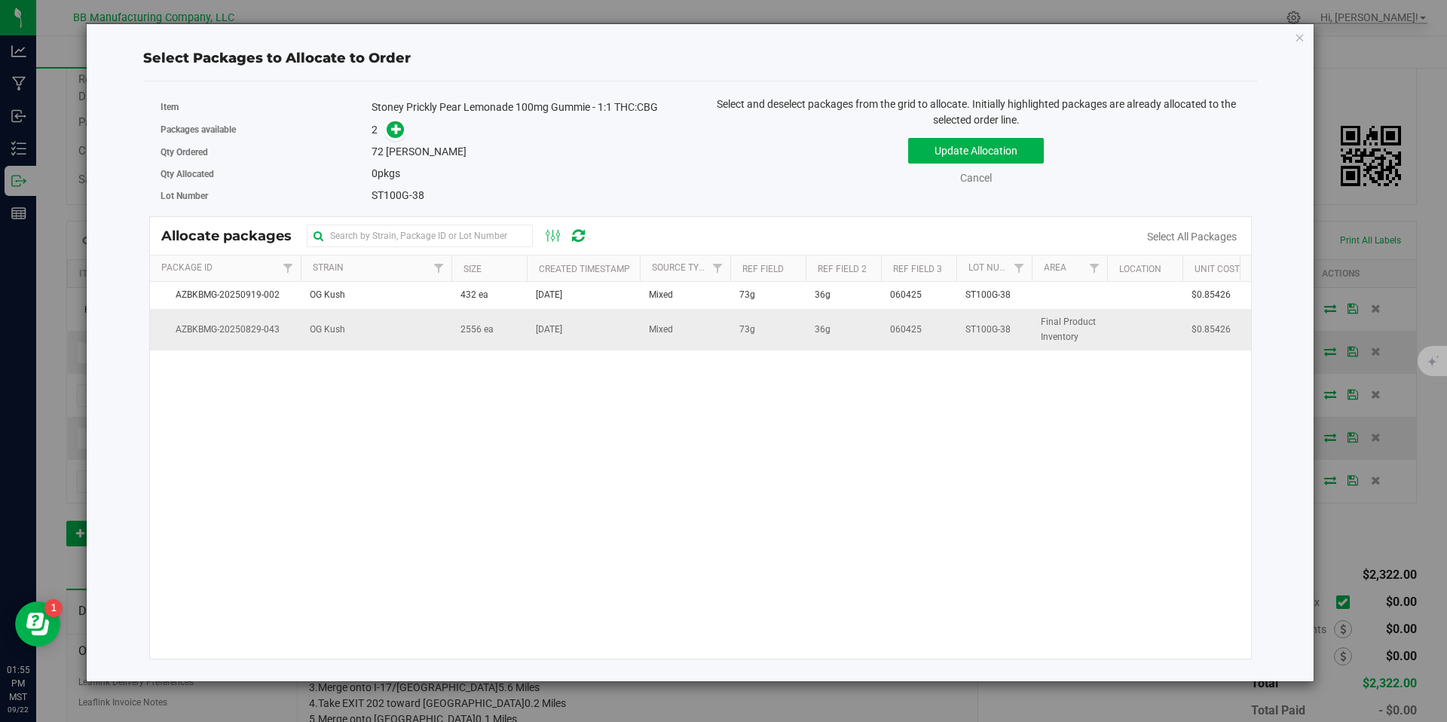
click at [522, 335] on tr "AZBKBMG-20250829-043 OG Kush 2556 ea Aug 29, 2025 Mixed 73g 36g 060425 ST100G-3…" at bounding box center [757, 329] width 1214 height 41
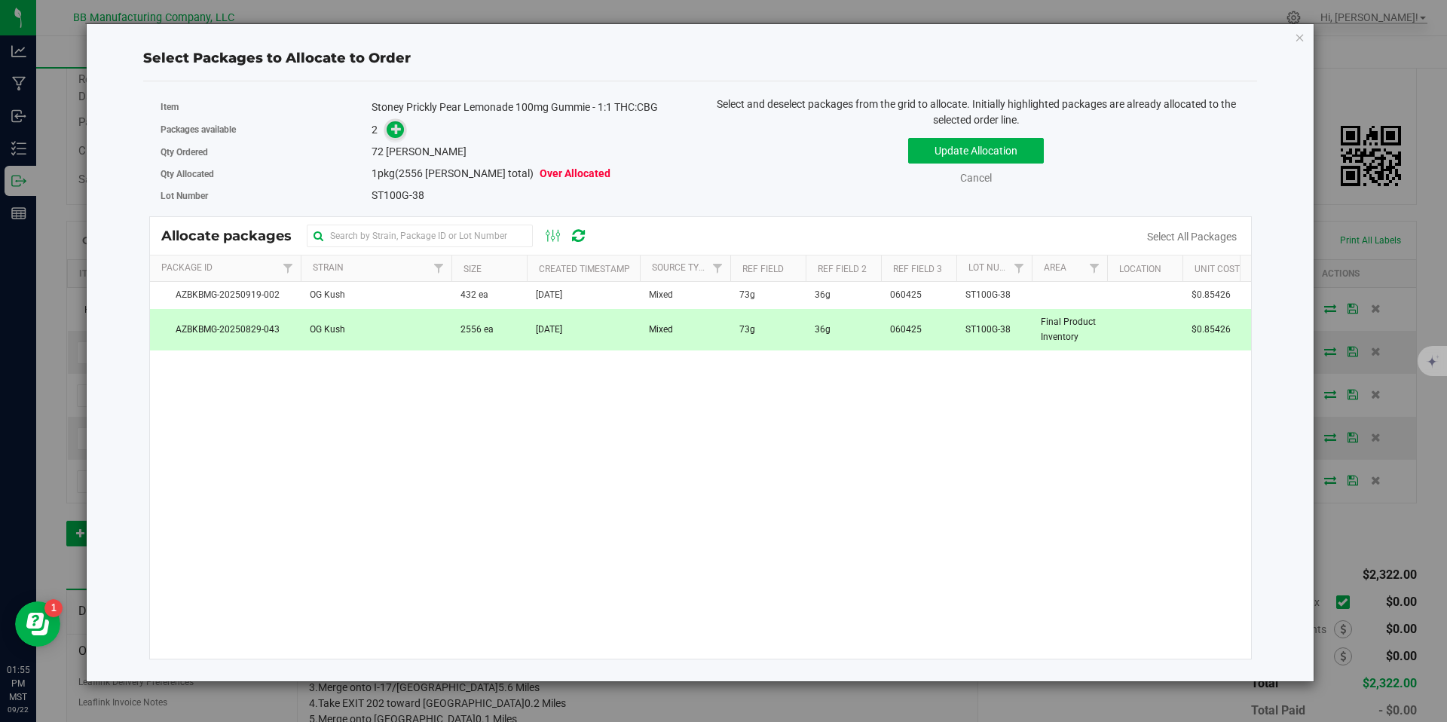
click at [399, 124] on icon at bounding box center [396, 129] width 11 height 11
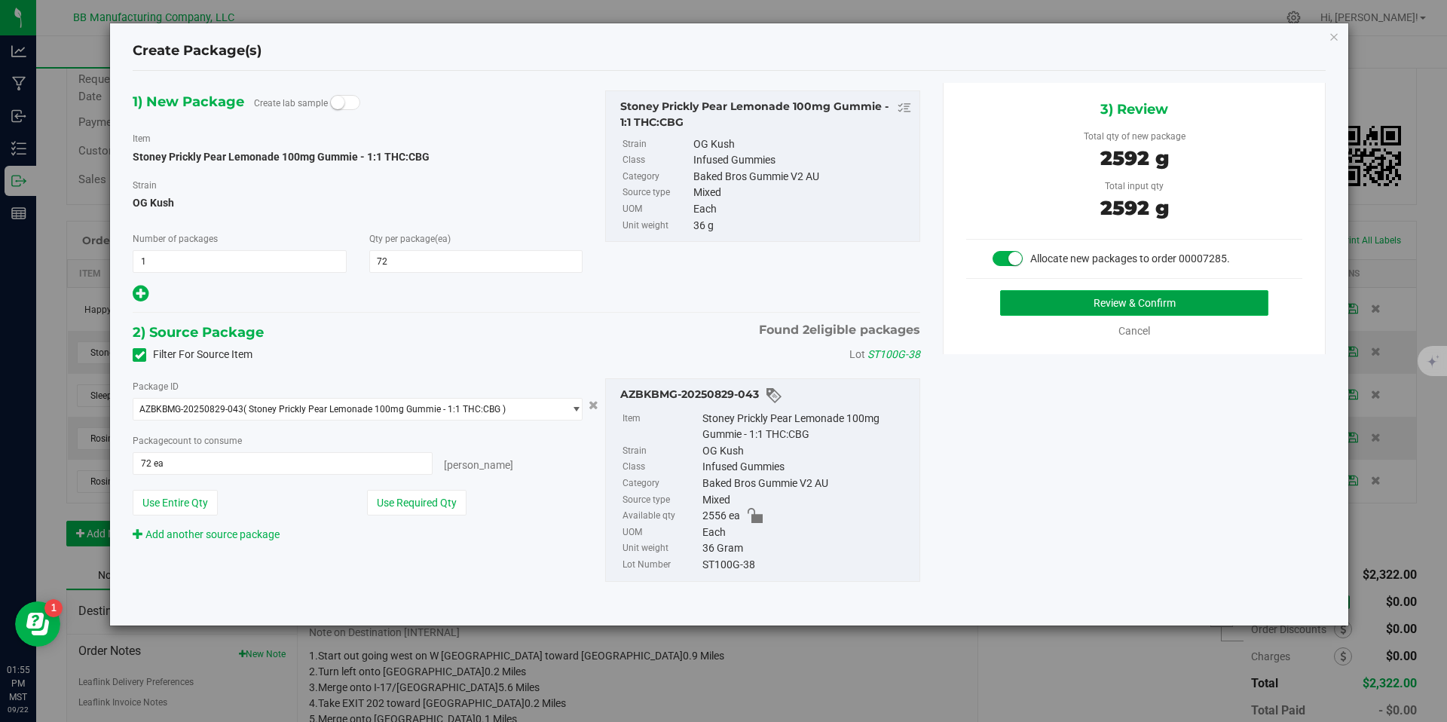
click at [1072, 291] on button "Review & Confirm" at bounding box center [1134, 303] width 268 height 26
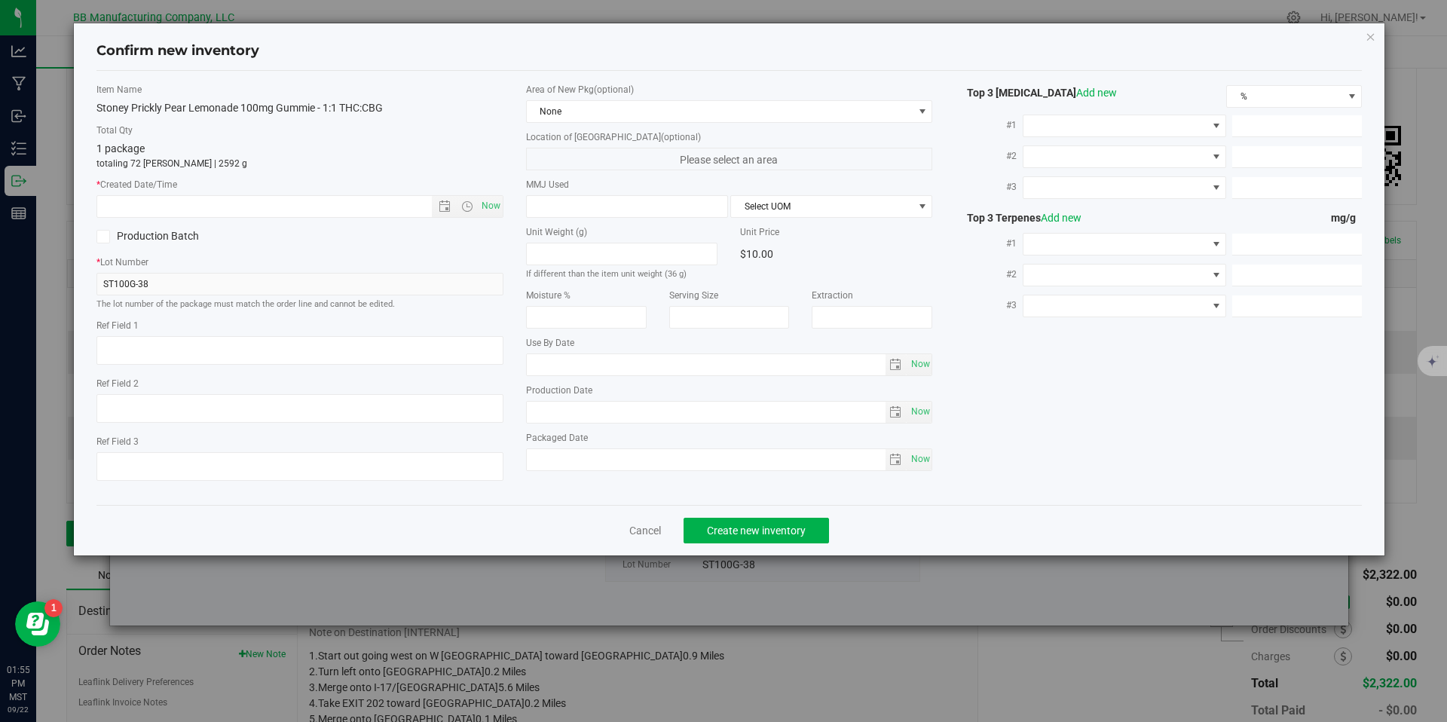
type textarea "73g"
type textarea "36g"
type textarea "060425"
type input "100.0000"
type input "[DATE]"
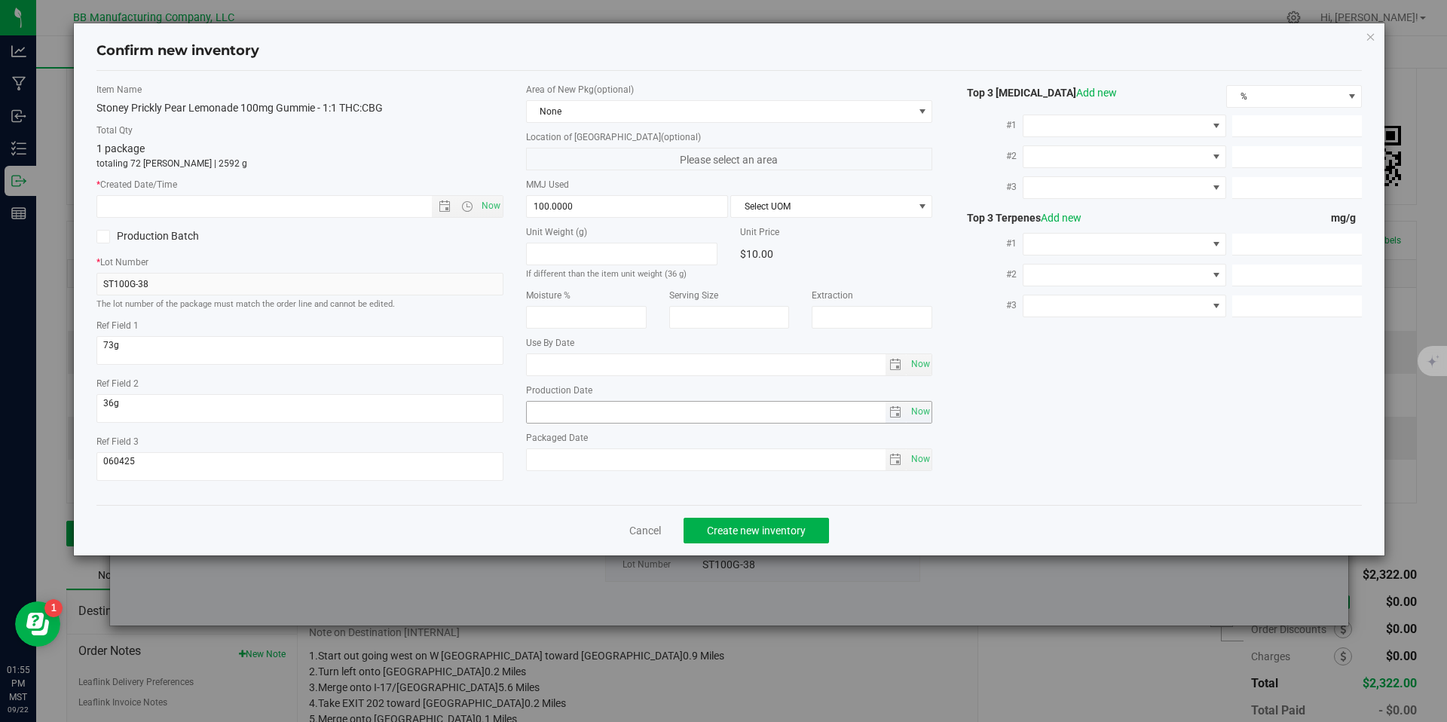
type input "[DATE]"
click at [577, 404] on input "[DATE]" at bounding box center [706, 412] width 359 height 21
click at [383, 209] on input "text" at bounding box center [277, 206] width 360 height 21
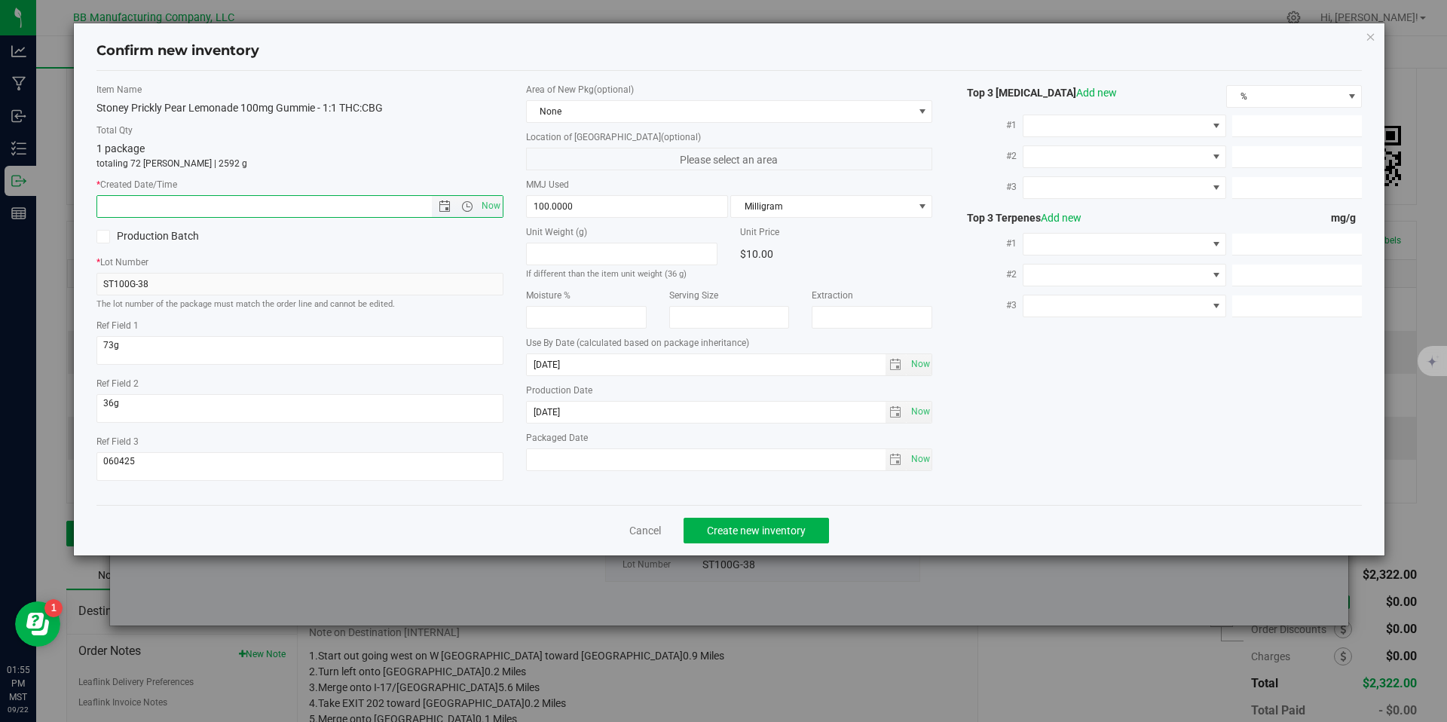
paste input "[DATE]"
type input "8/15/2025 1:55 PM"
click at [775, 539] on button "Create new inventory" at bounding box center [756, 531] width 145 height 26
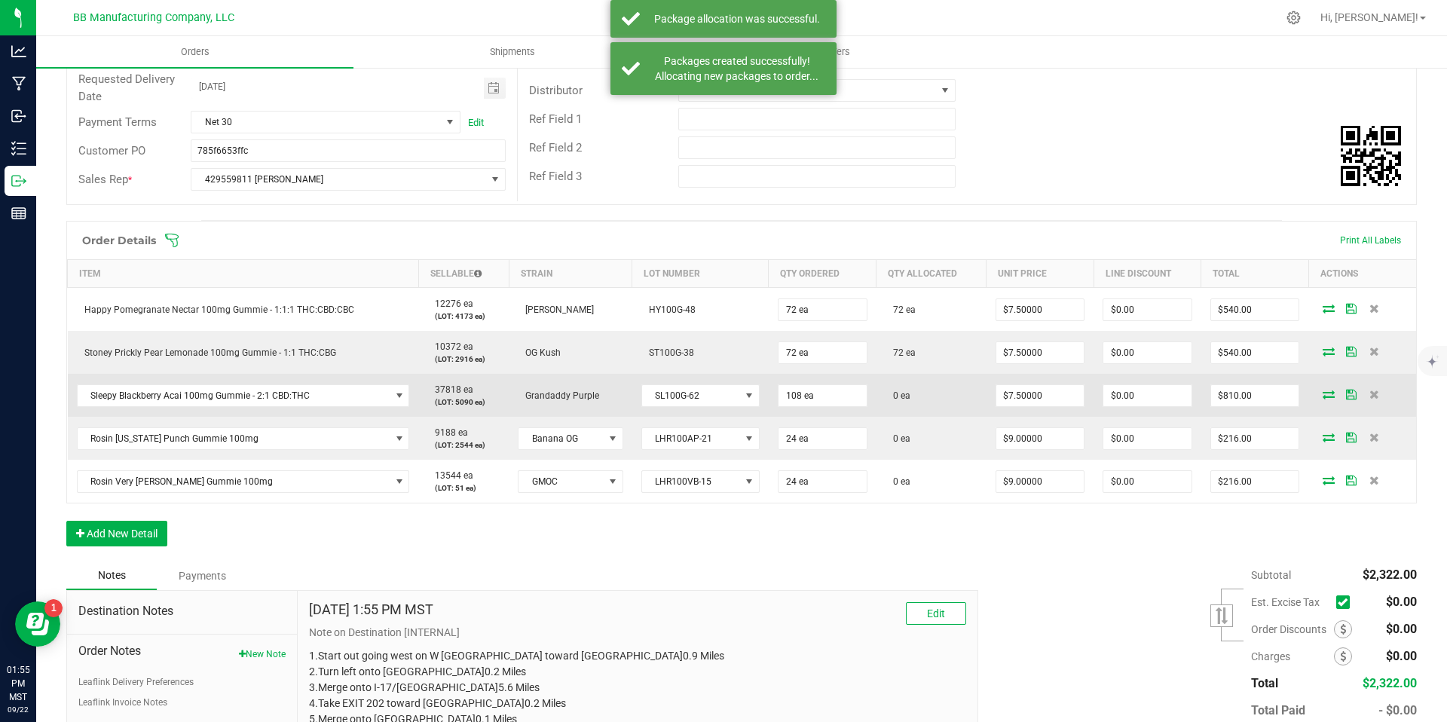
click at [1323, 391] on icon at bounding box center [1329, 394] width 12 height 9
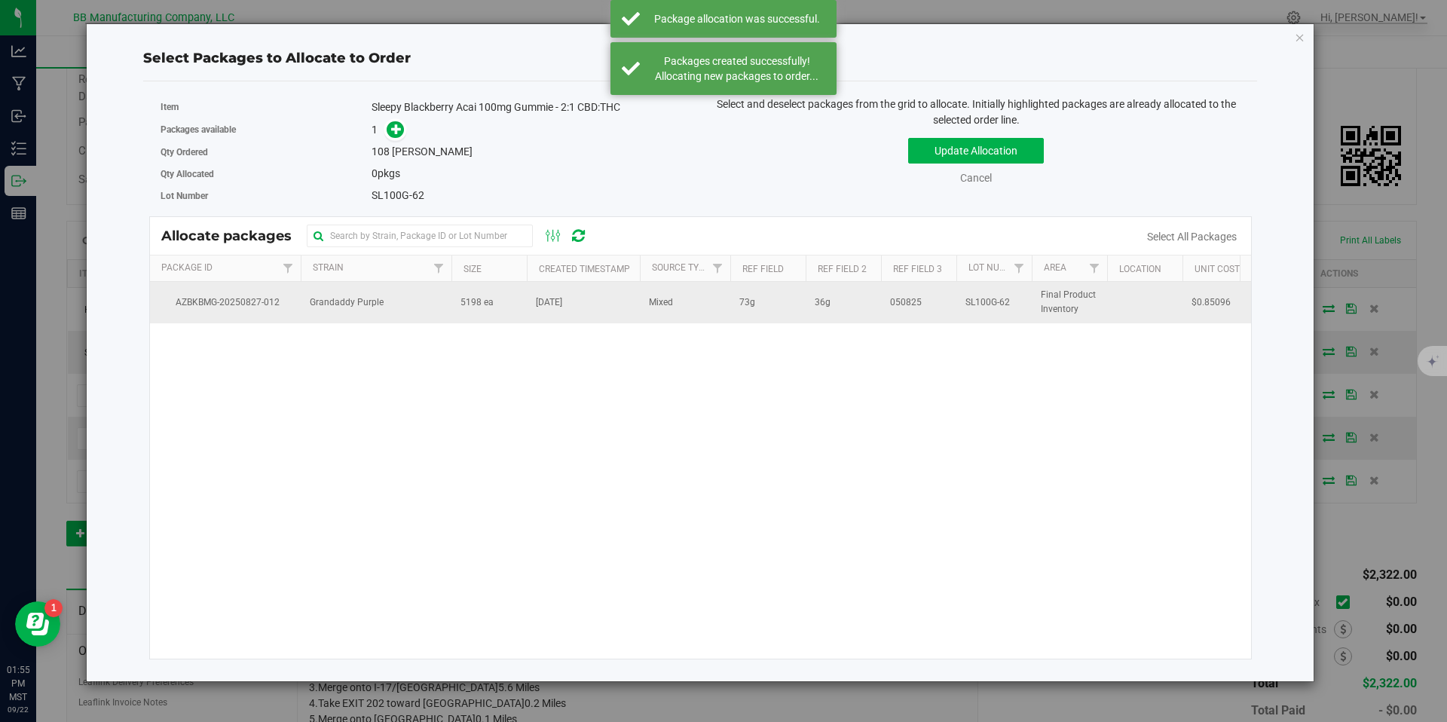
click at [493, 310] on td "5198 ea" at bounding box center [489, 302] width 75 height 41
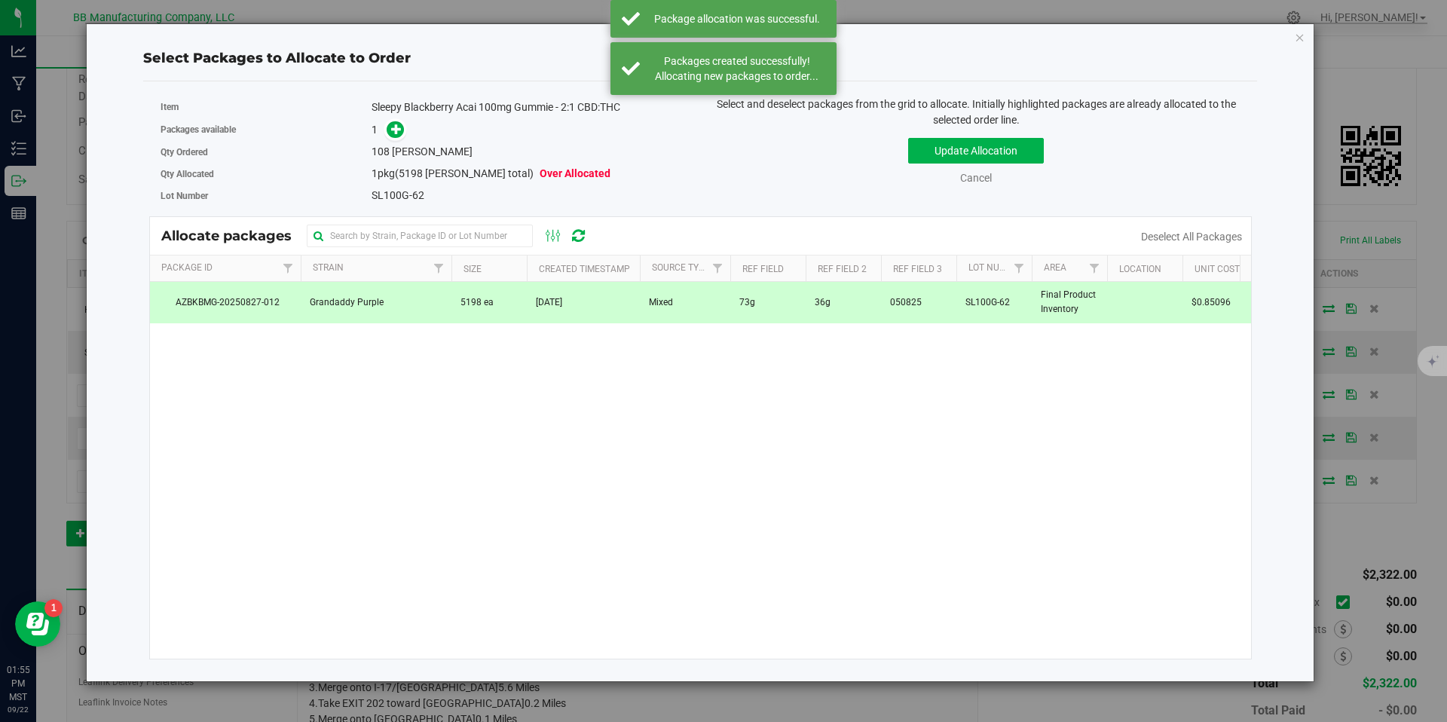
click at [395, 113] on div "Sleepy Blackberry Acai 100mg Gummie - 2:1 CBD:THC" at bounding box center [530, 107] width 317 height 16
click at [396, 115] on div "Item Sleepy Blackberry Acai 100mg Gummie - 2:1 CBD:THC" at bounding box center [425, 107] width 529 height 22
click at [400, 124] on icon at bounding box center [396, 129] width 11 height 11
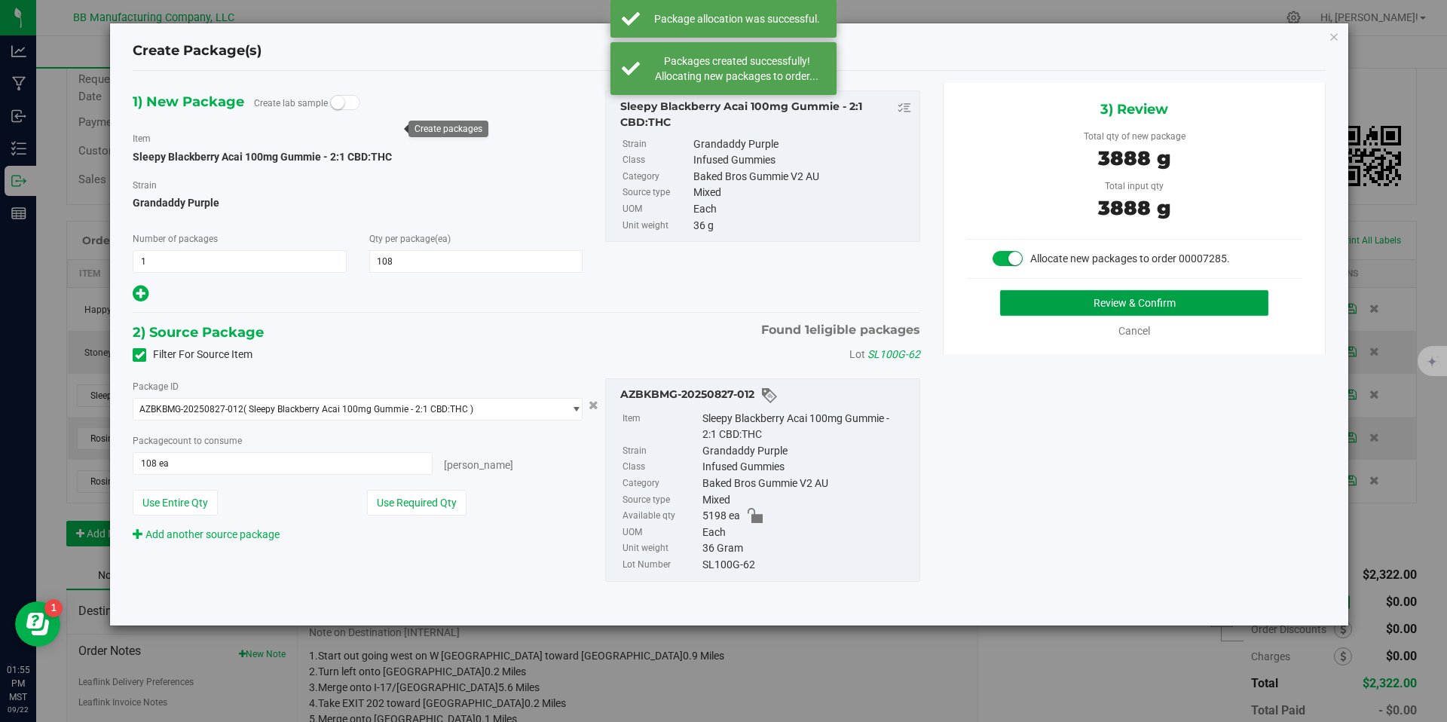
click at [1025, 311] on button "Review & Confirm" at bounding box center [1134, 303] width 268 height 26
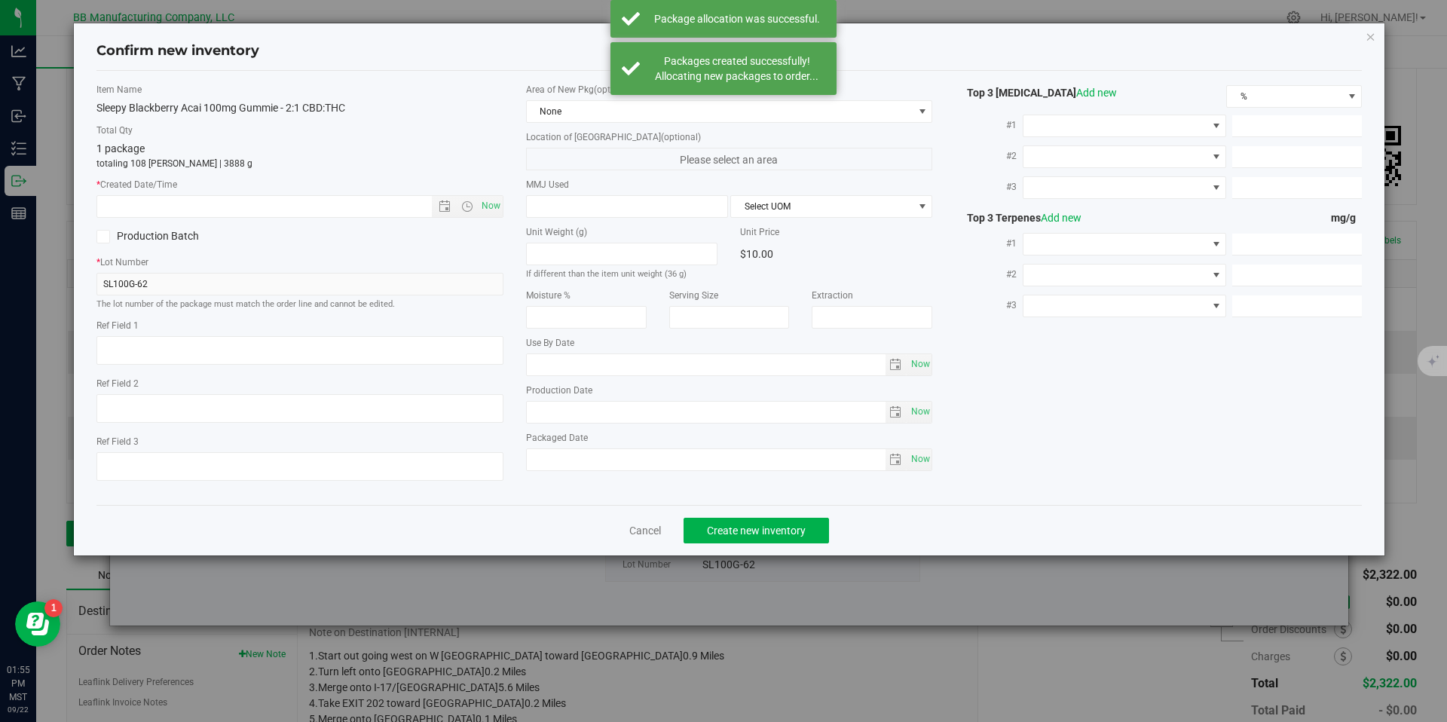
type textarea "73g"
type textarea "36g"
type textarea "050825"
type input "100.0000"
type input "[DATE]"
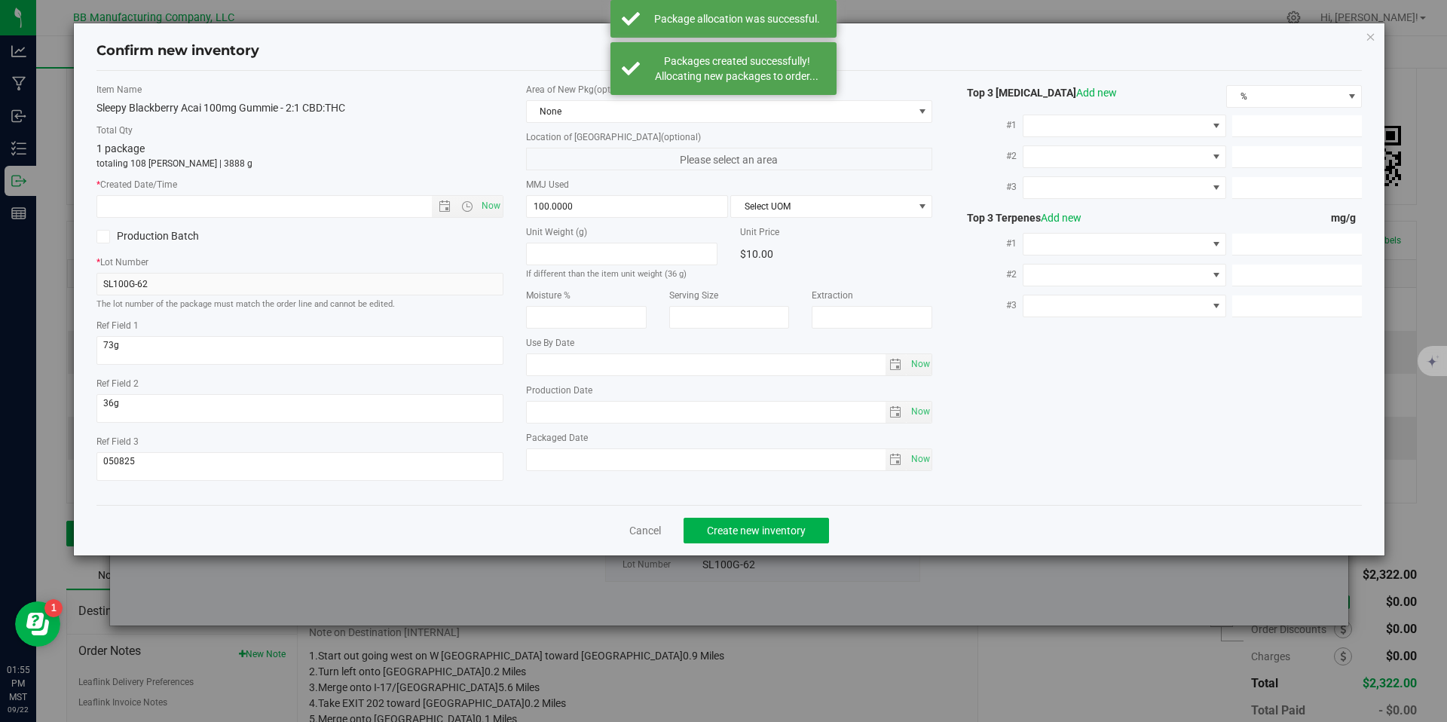
type input "[DATE]"
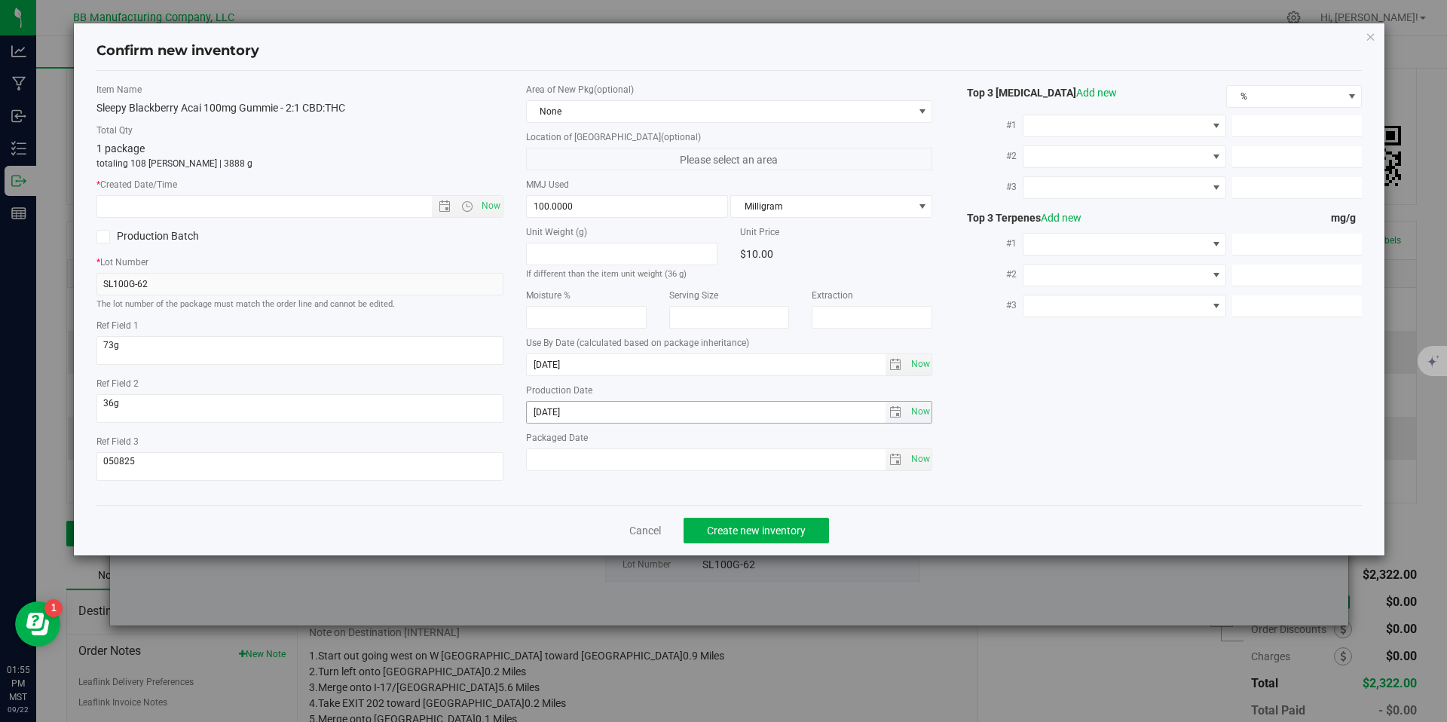
click at [529, 410] on input "[DATE]" at bounding box center [706, 412] width 359 height 21
click at [366, 195] on div "Now" at bounding box center [299, 206] width 407 height 23
click at [385, 201] on input "text" at bounding box center [277, 206] width 360 height 21
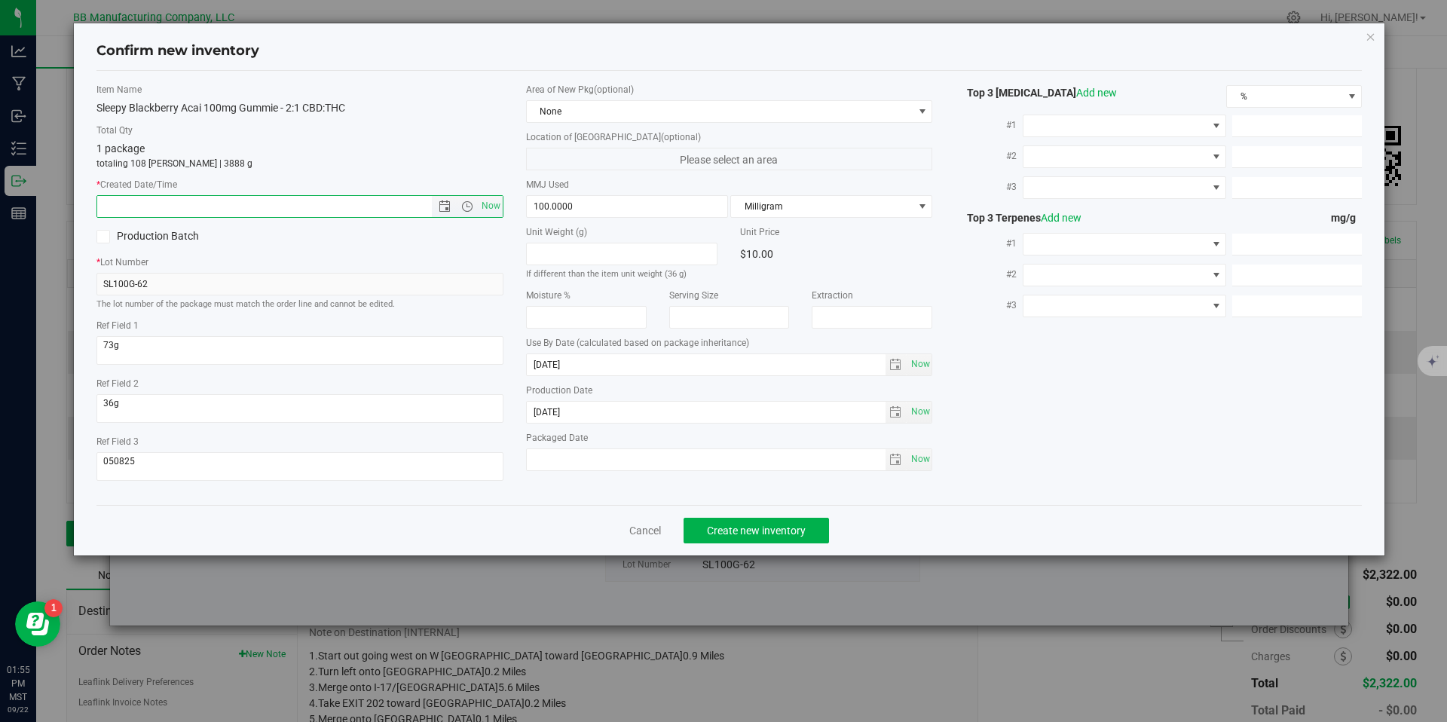
paste input "[DATE]"
type input "8/11/2025 1:55 PM"
click at [748, 519] on button "Create new inventory" at bounding box center [756, 531] width 145 height 26
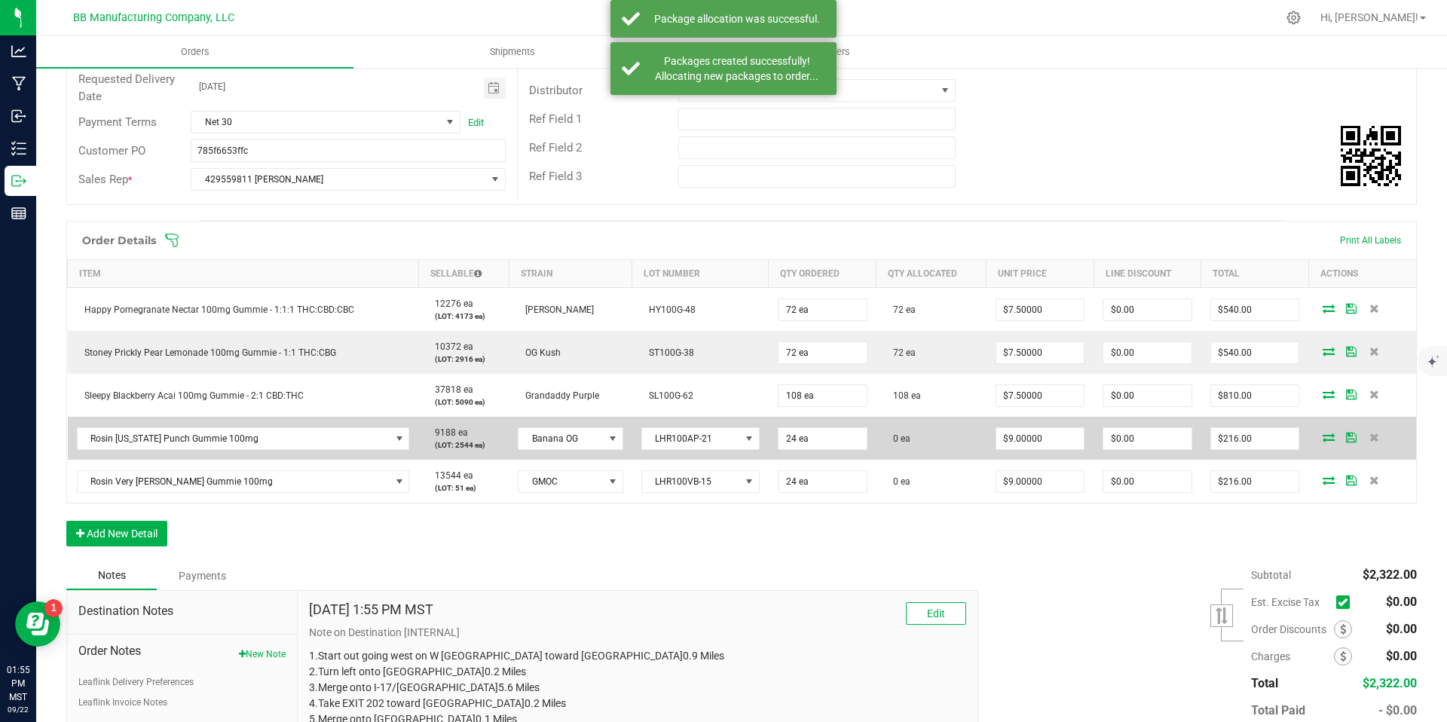
click at [1323, 439] on icon at bounding box center [1329, 437] width 12 height 9
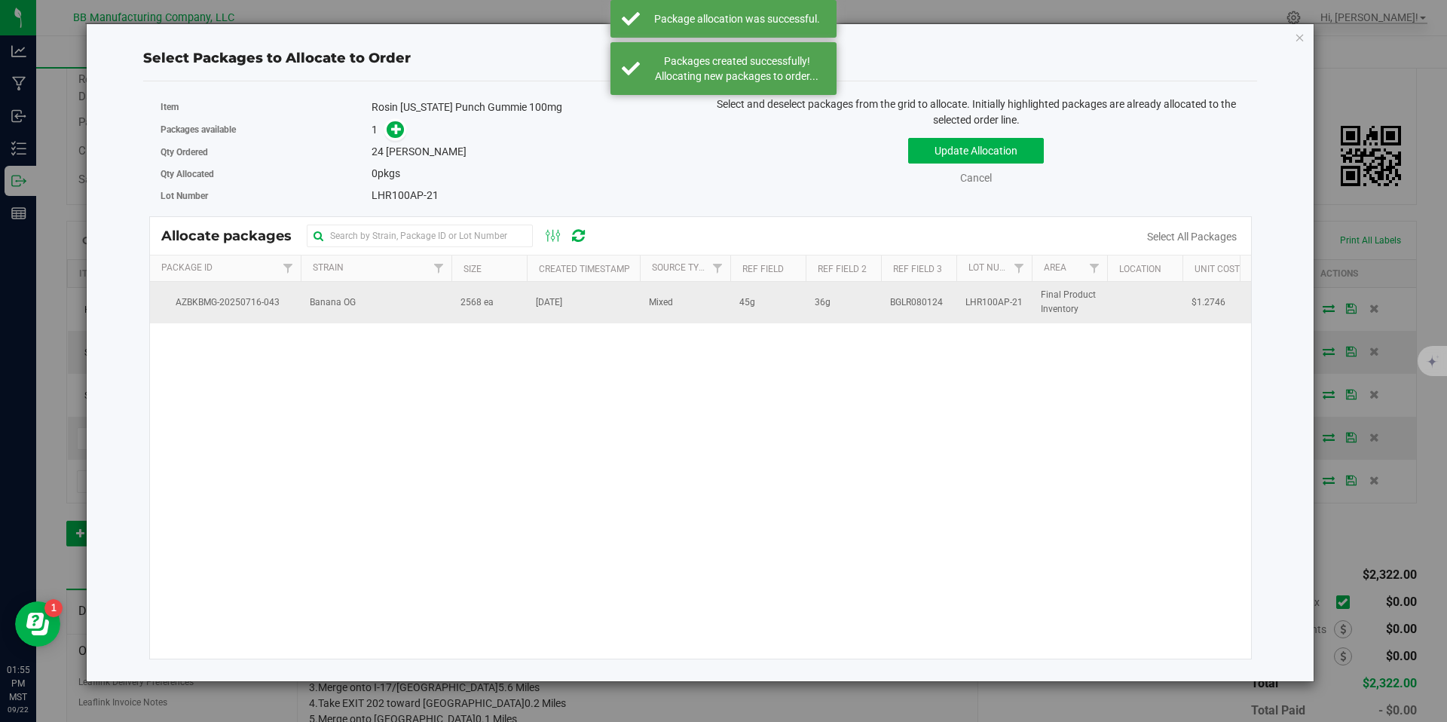
drag, startPoint x: 591, startPoint y: 308, endPoint x: 584, endPoint y: 300, distance: 10.1
click at [591, 308] on td "Jul 16, 2025" at bounding box center [583, 302] width 113 height 41
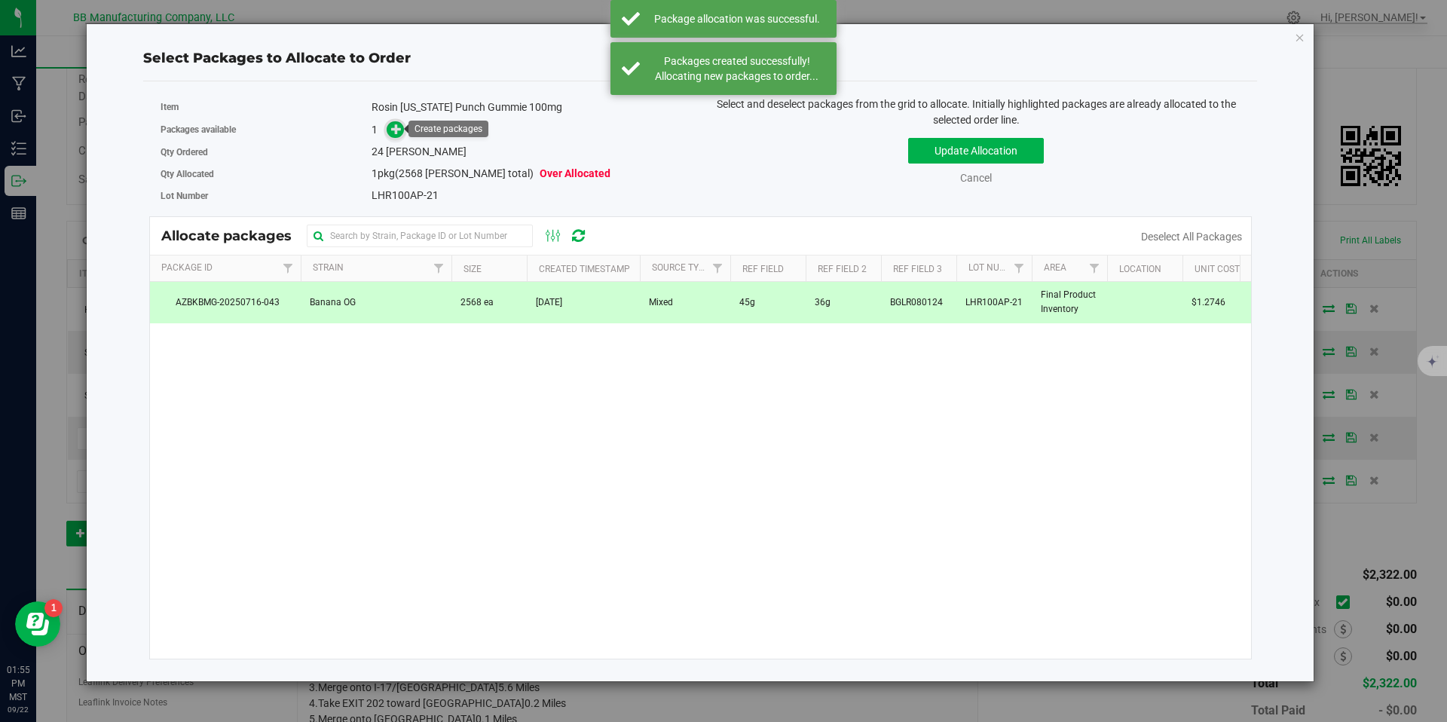
click at [389, 126] on span at bounding box center [395, 129] width 17 height 17
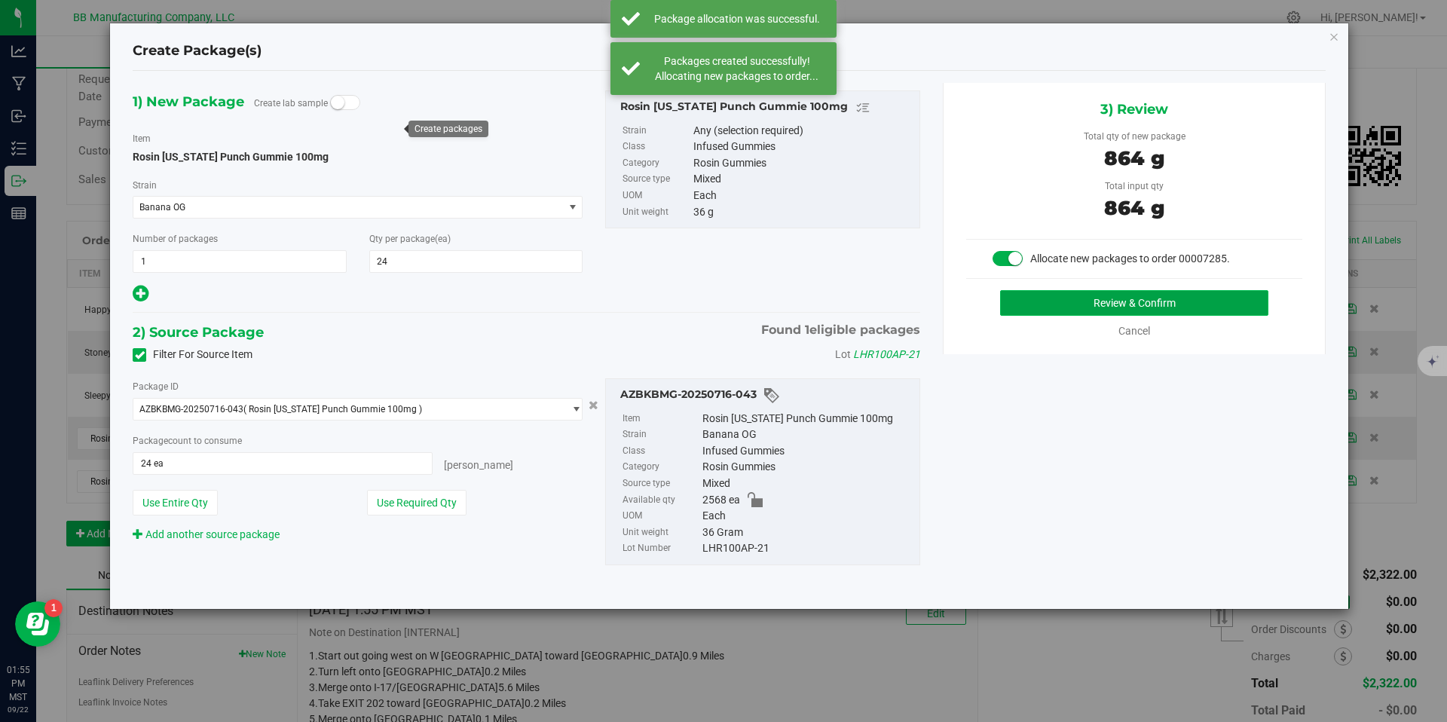
click at [1140, 292] on button "Review & Confirm" at bounding box center [1134, 303] width 268 height 26
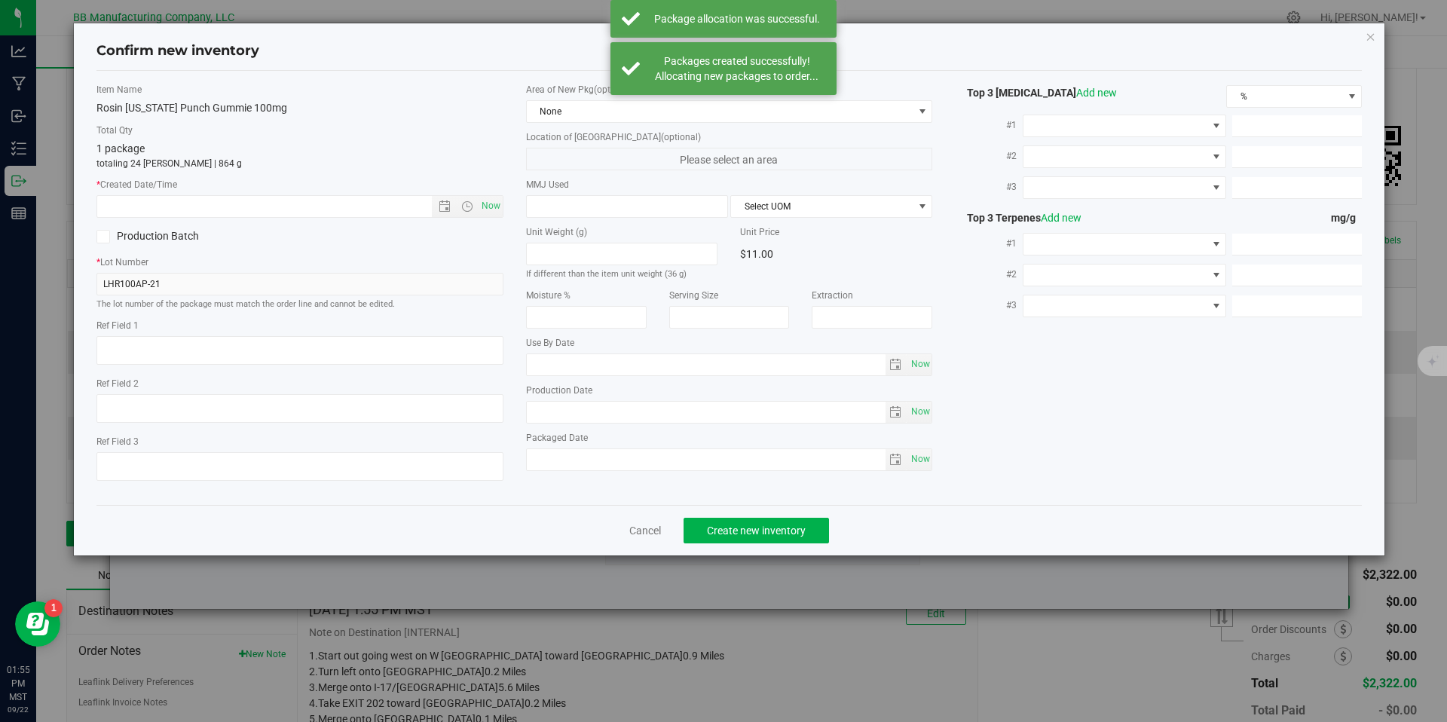
type textarea "45g"
type textarea "36g"
type textarea "BGLR080124"
type input "100.0000"
type input "2026-06-10"
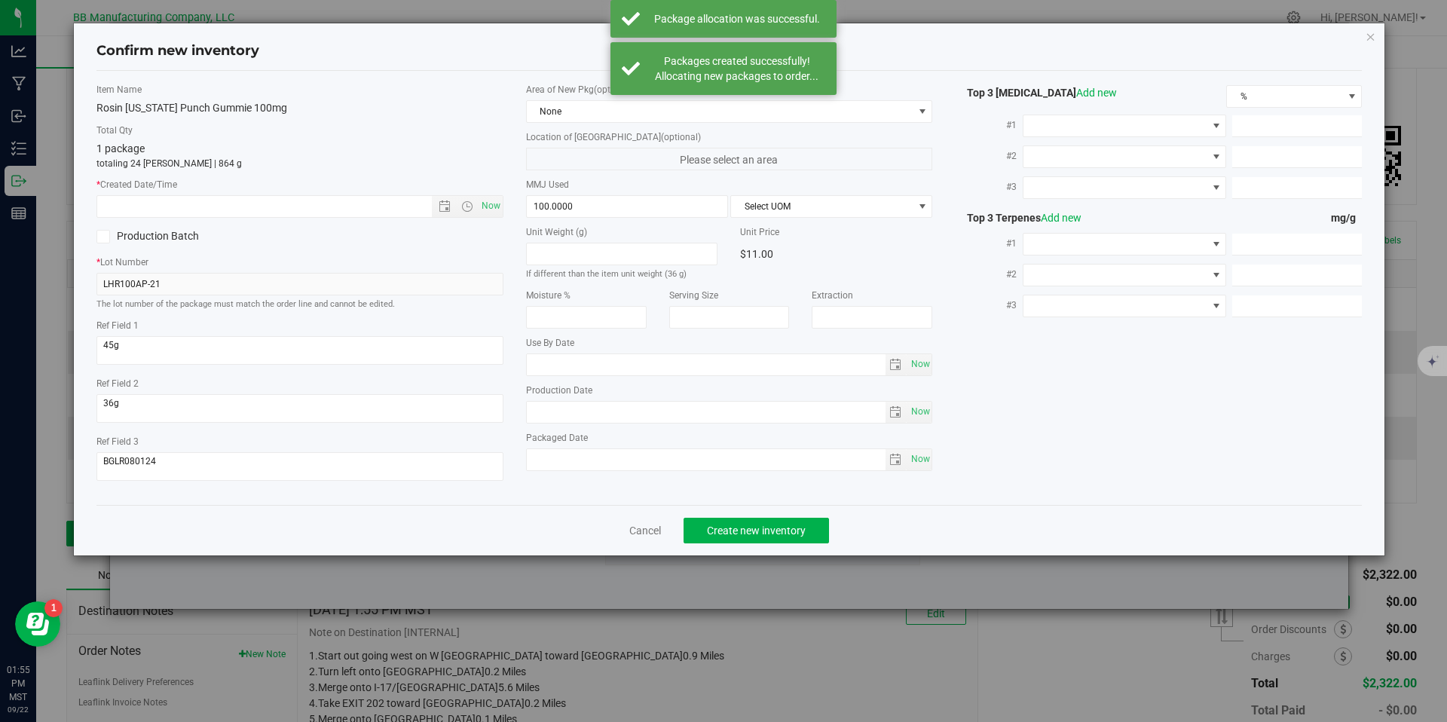
type input "2025-06-10"
click at [552, 412] on input "2025-06-10" at bounding box center [706, 412] width 359 height 21
drag, startPoint x: 552, startPoint y: 412, endPoint x: 441, endPoint y: 280, distance: 172.3
click at [551, 412] on input "2025-06-10" at bounding box center [706, 412] width 359 height 21
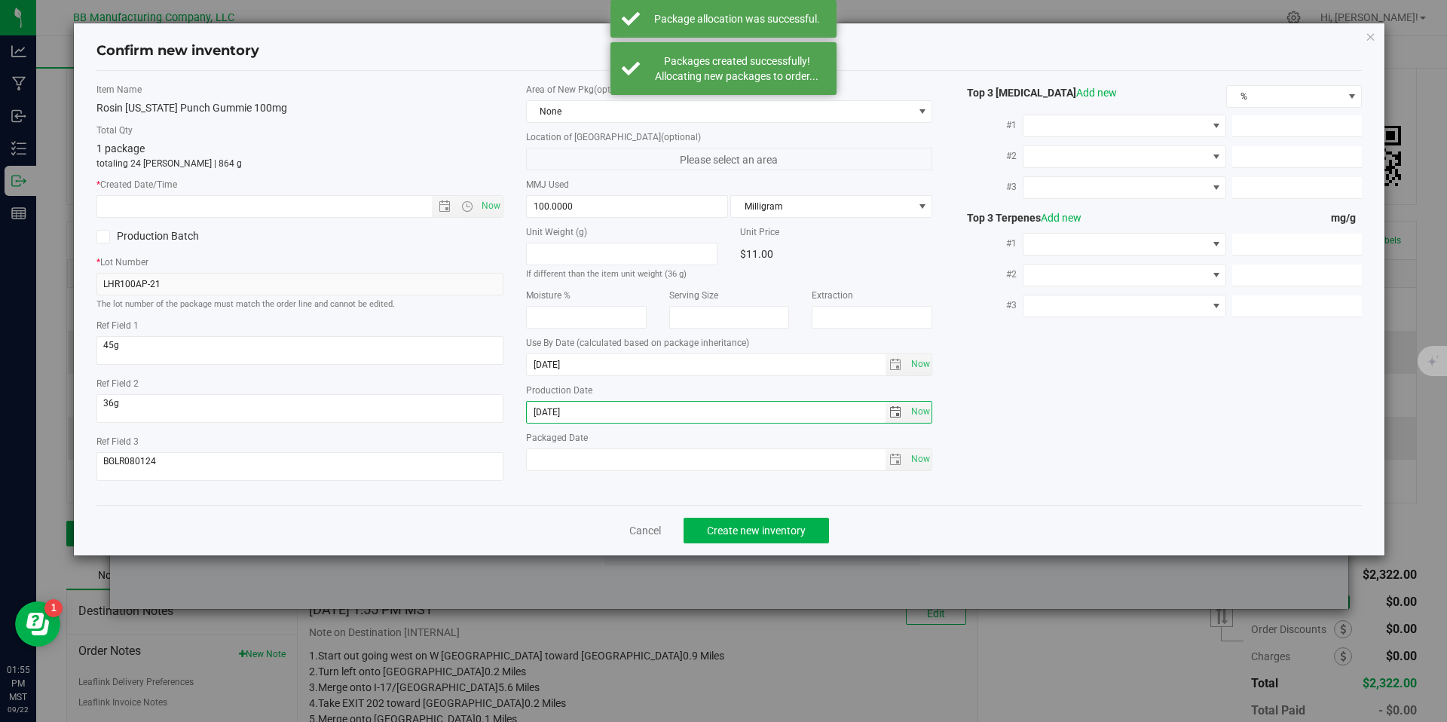
click at [354, 170] on div "Item Name Rosin Arizona Punch Gummie 100mg Total Qty 1 package totaling 24 each…" at bounding box center [300, 288] width 430 height 410
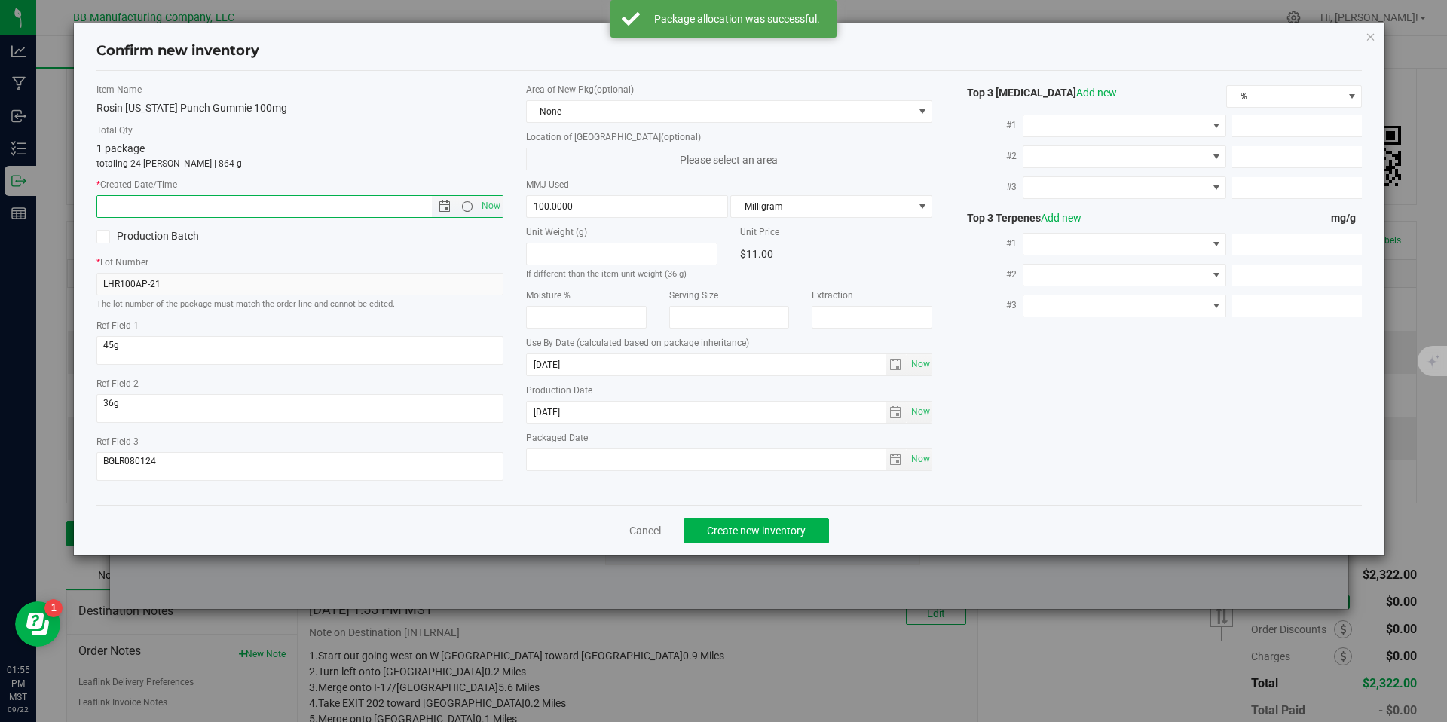
click at [360, 199] on input "text" at bounding box center [277, 206] width 360 height 21
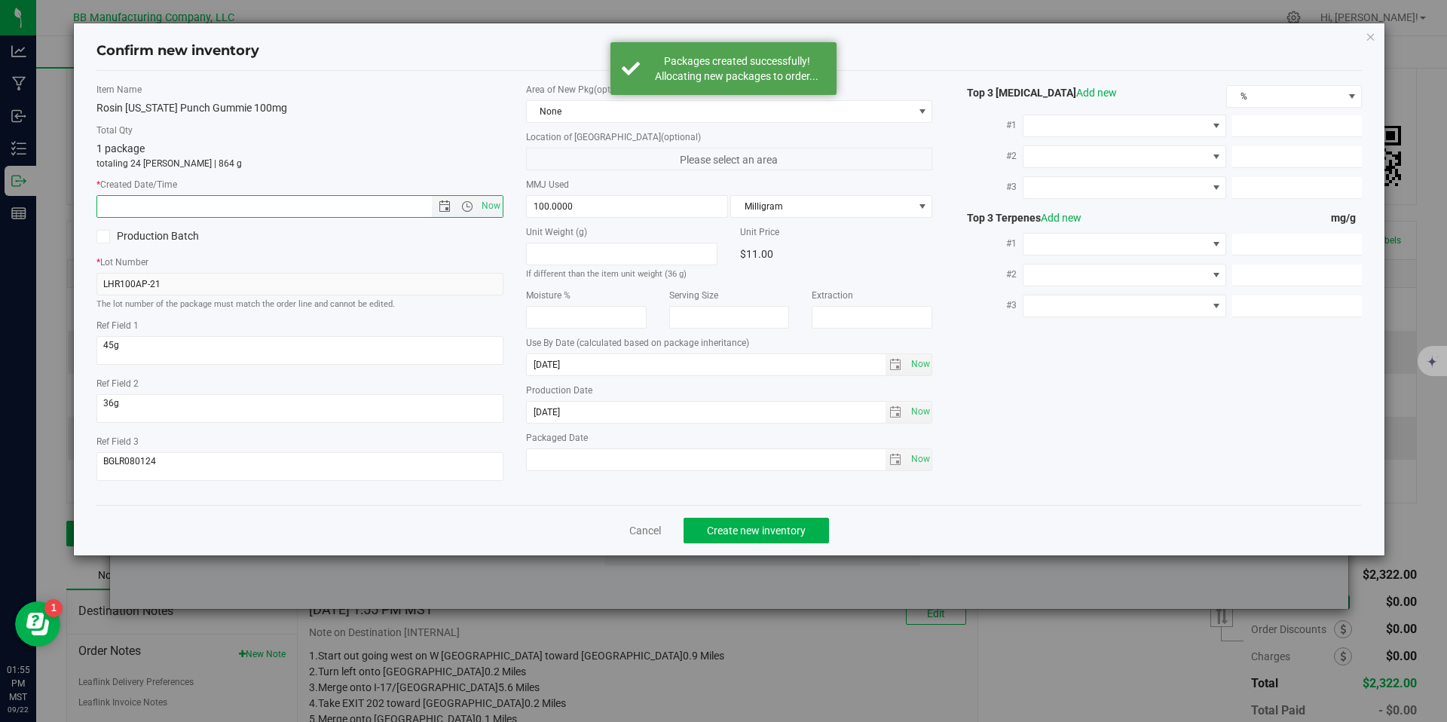
paste input "2025-06-10"
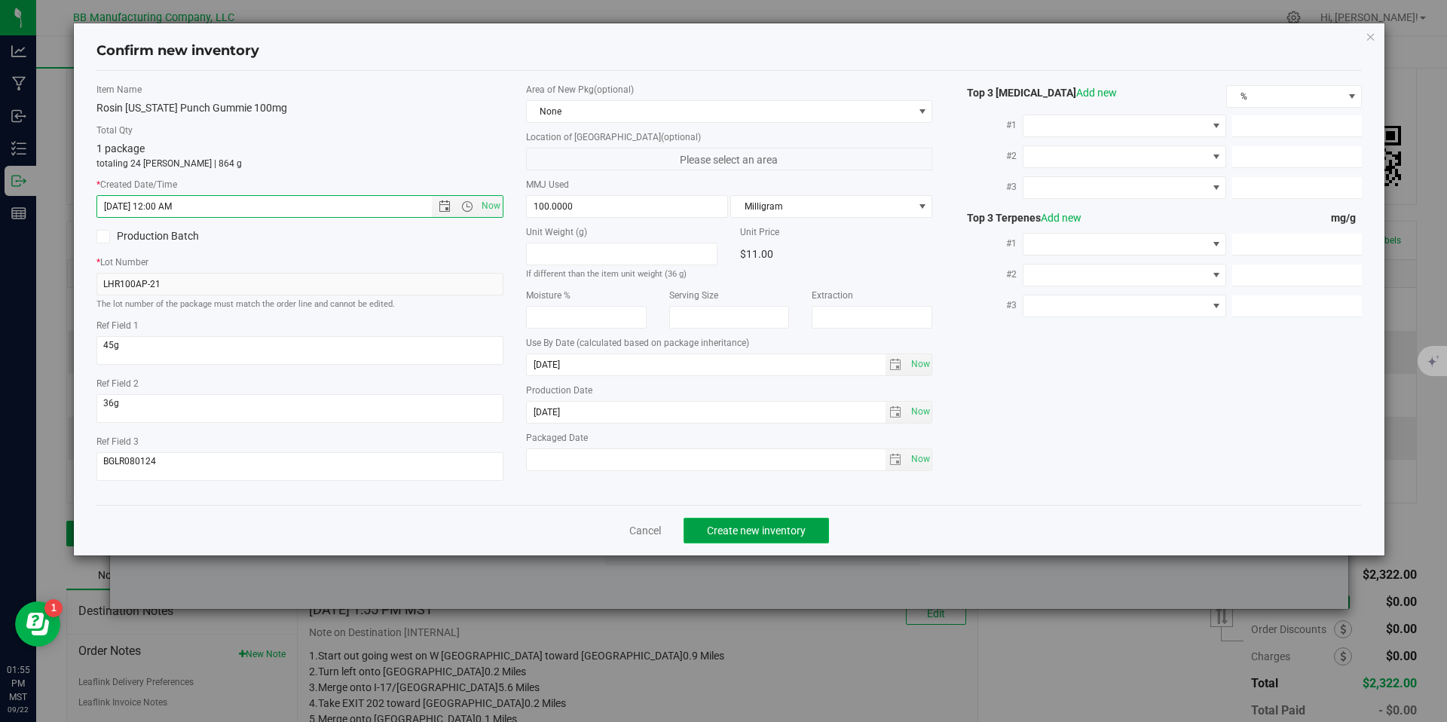
type input "6/10/2025 1:55 PM"
click at [758, 537] on button "Create new inventory" at bounding box center [756, 531] width 145 height 26
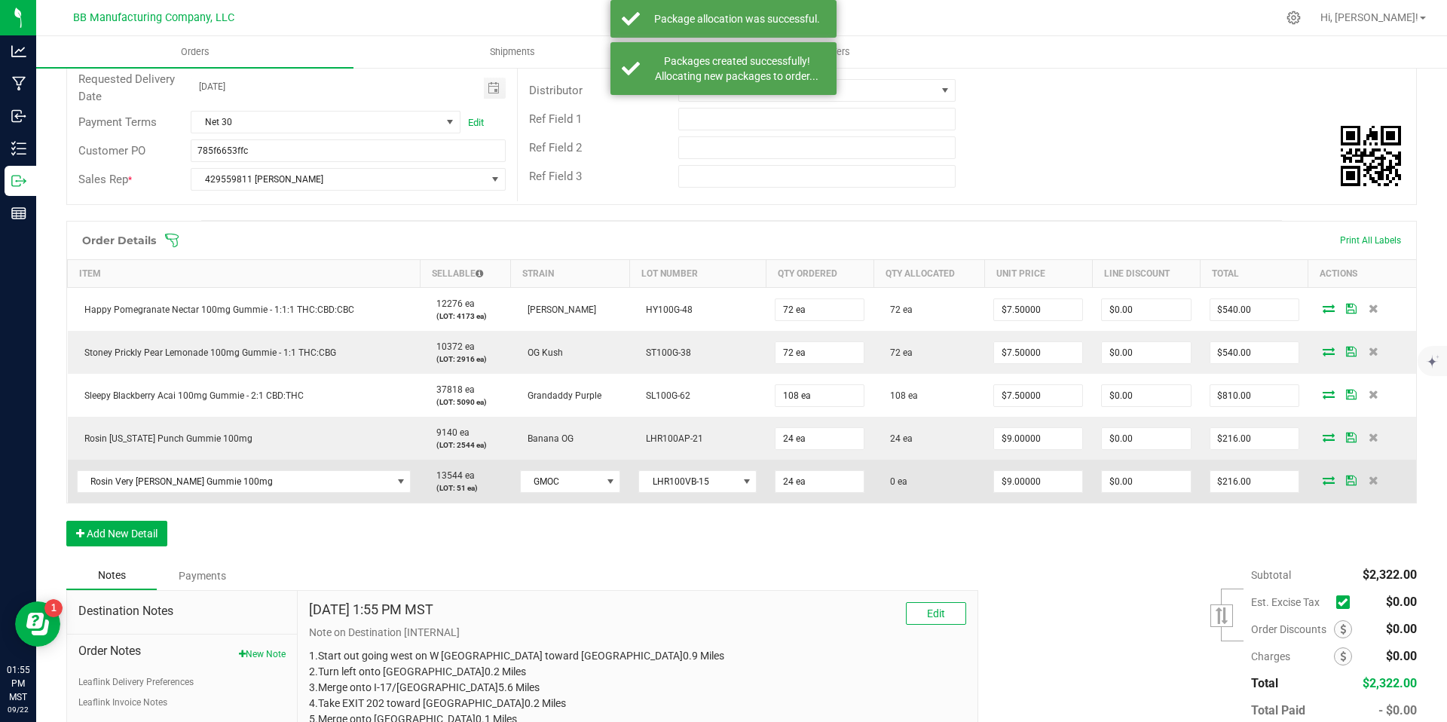
click at [1323, 476] on icon at bounding box center [1329, 480] width 12 height 9
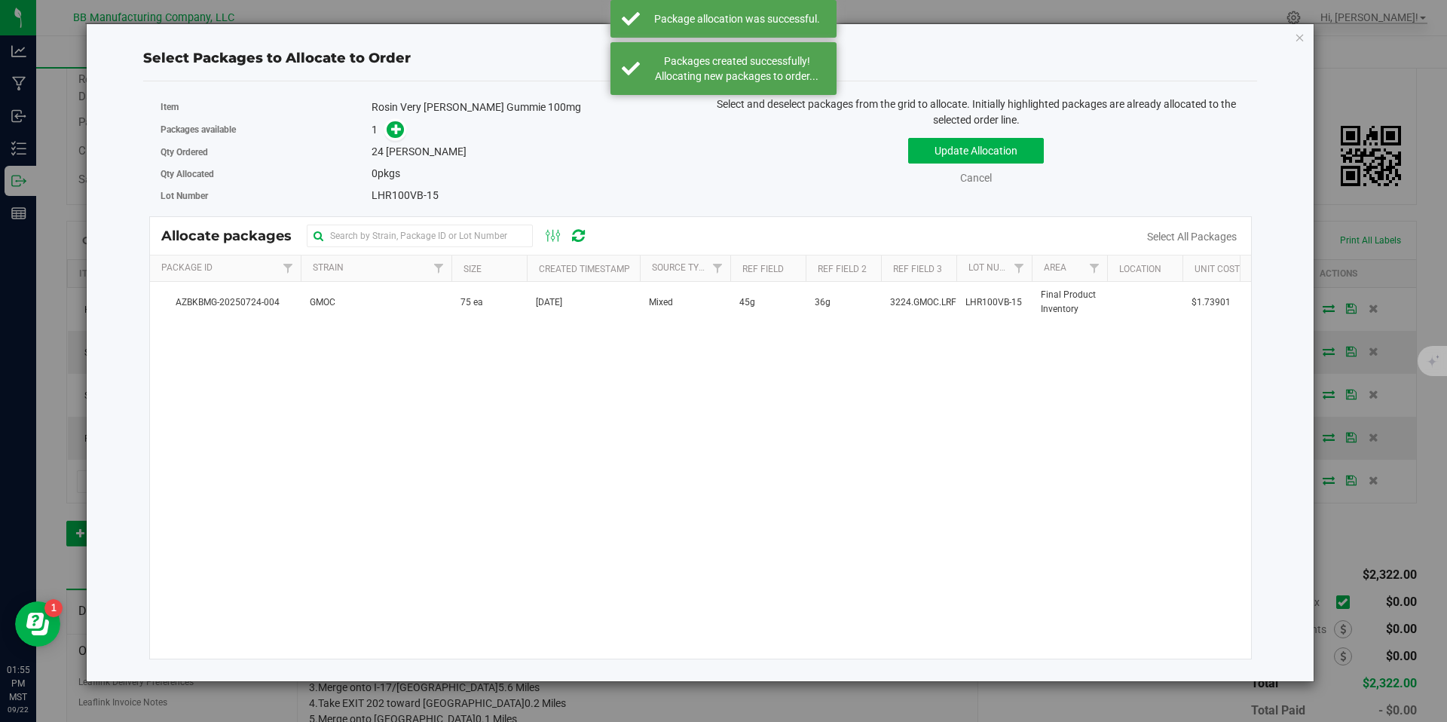
click at [482, 324] on div "AZBKBMG-20250724-004 GMOC 75 ea Jul 24, 2025 Mixed 45g 36g 3224.GMOC.LRFG LHR10…" at bounding box center [701, 470] width 1102 height 377
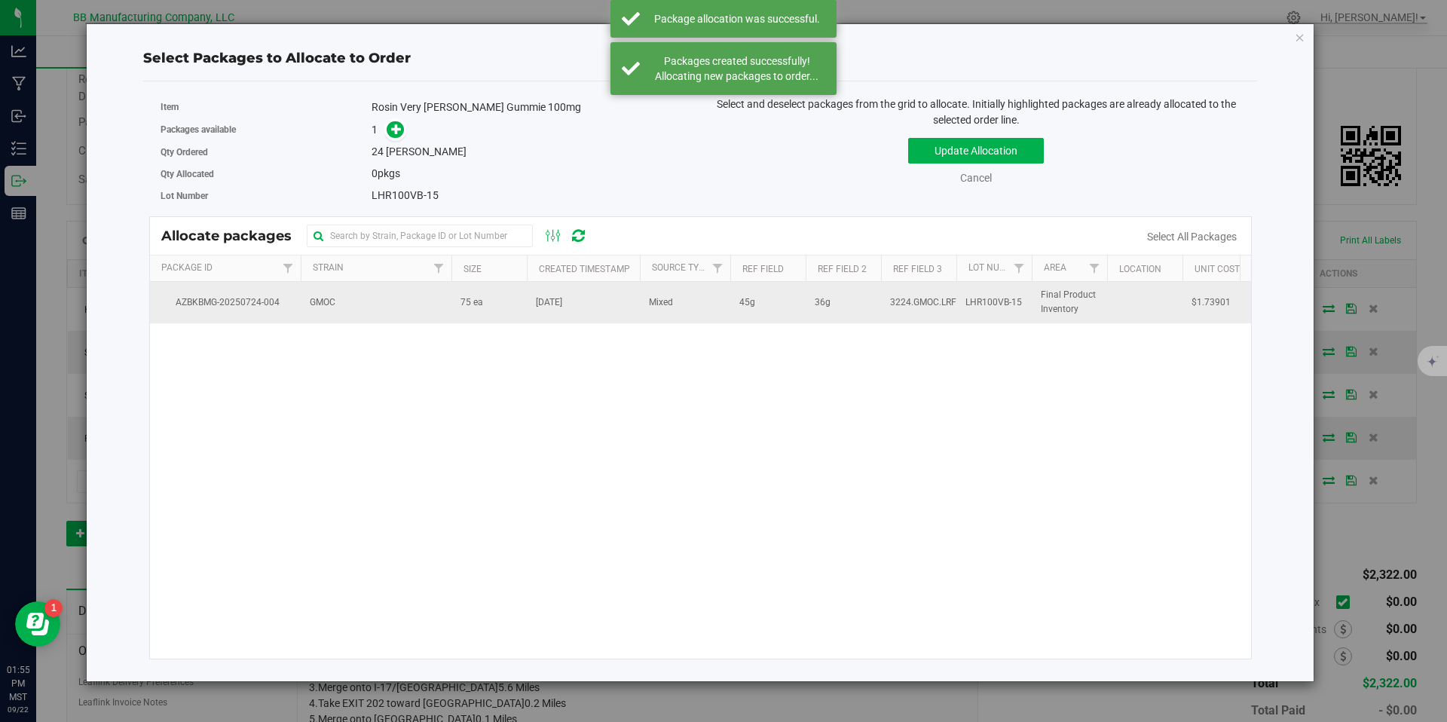
click at [448, 300] on td "GMOC" at bounding box center [376, 302] width 151 height 41
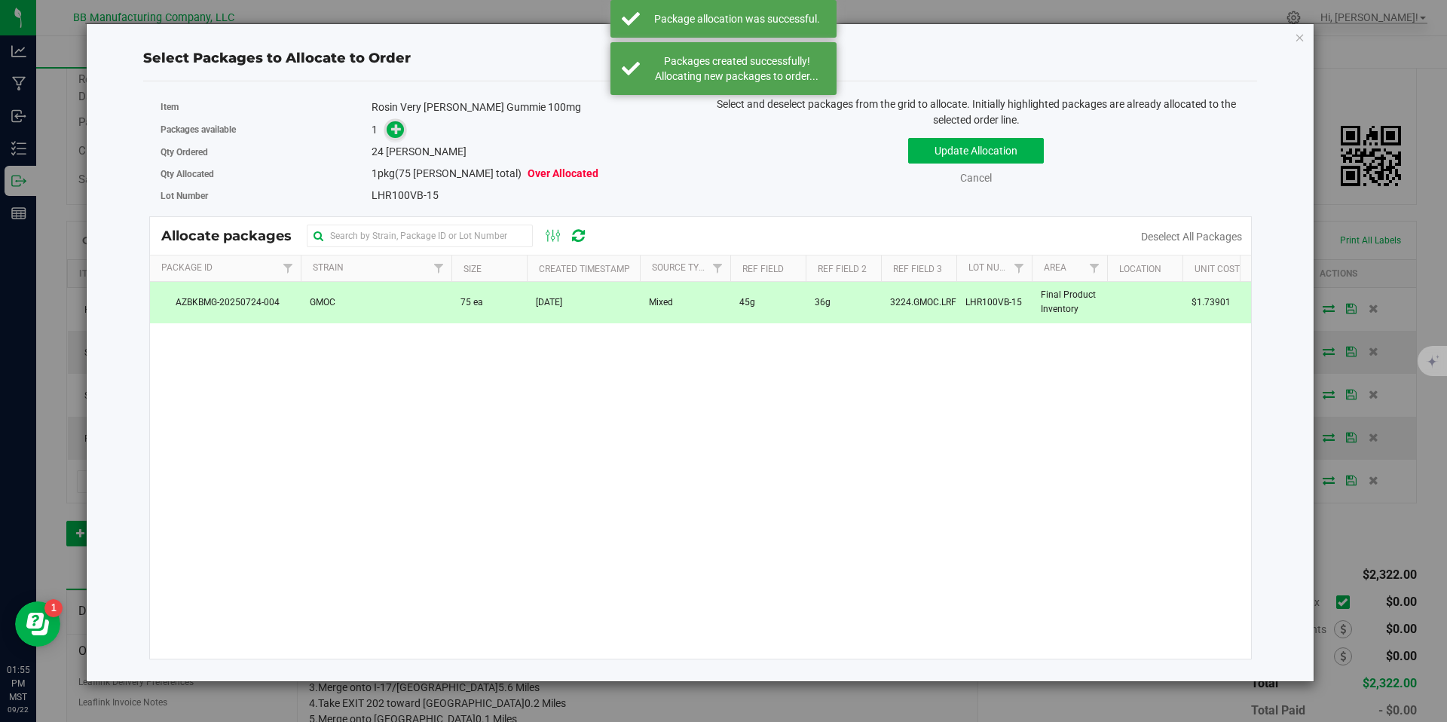
drag, startPoint x: 406, startPoint y: 135, endPoint x: 396, endPoint y: 130, distance: 10.8
click at [405, 135] on div "1" at bounding box center [530, 129] width 317 height 17
click at [396, 130] on icon at bounding box center [396, 129] width 11 height 11
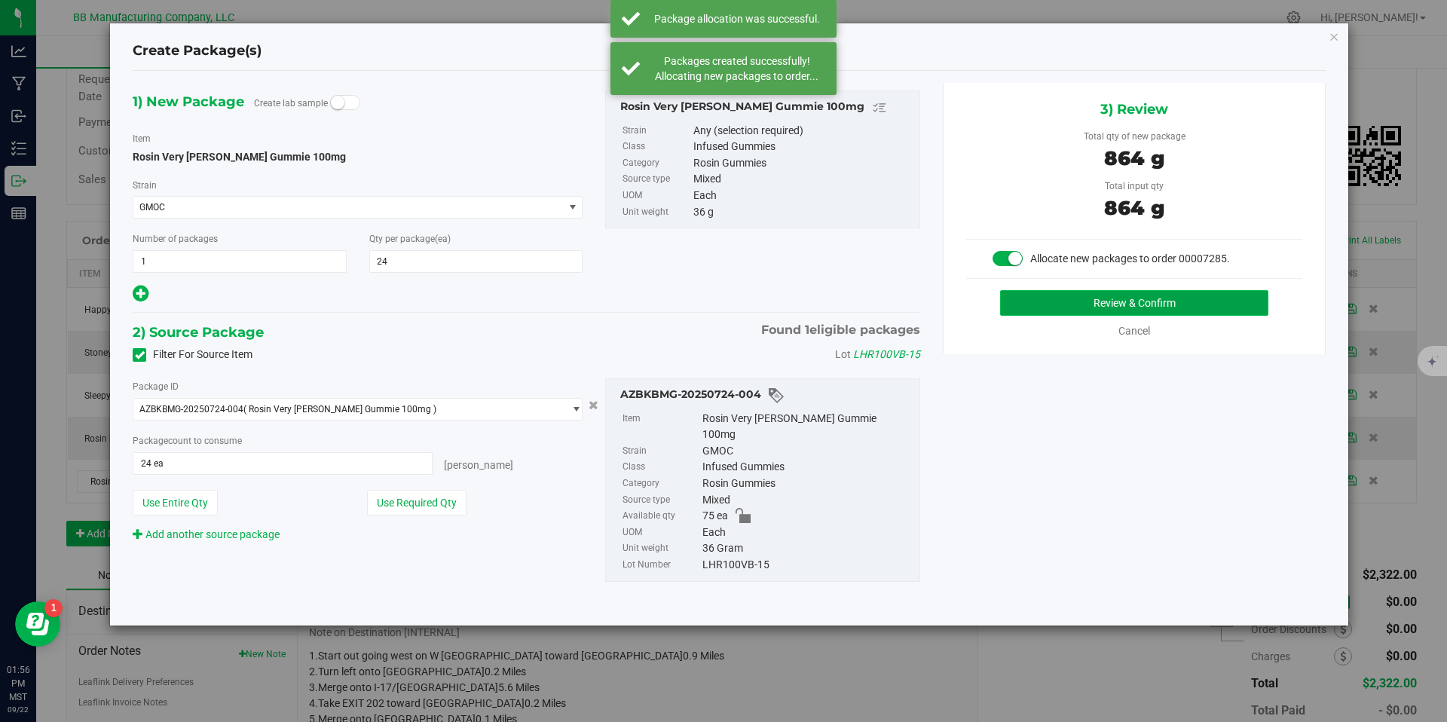
click at [1048, 307] on button "Review & Confirm" at bounding box center [1134, 303] width 268 height 26
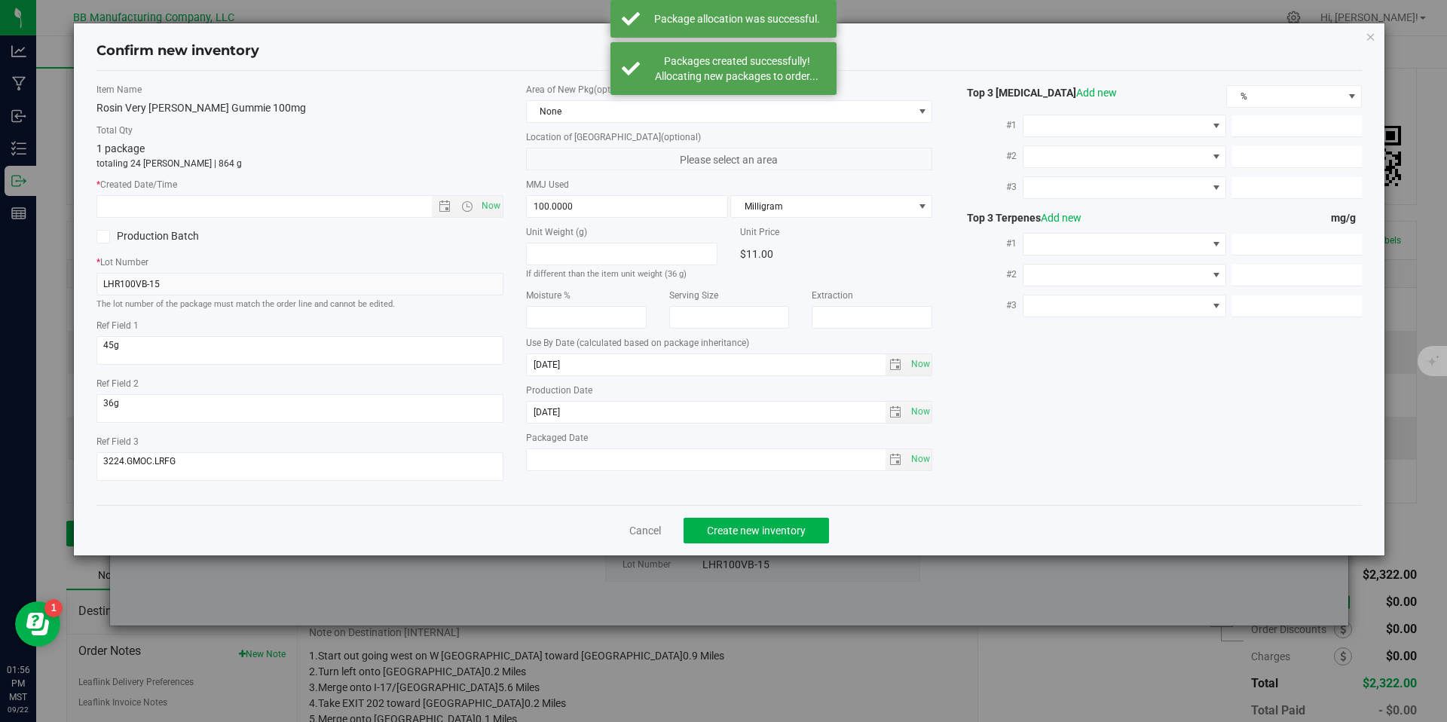
click at [519, 419] on div "Area of New Pkg (optional) None Location of New Pkg (optional) Please select an…" at bounding box center [730, 281] width 430 height 396
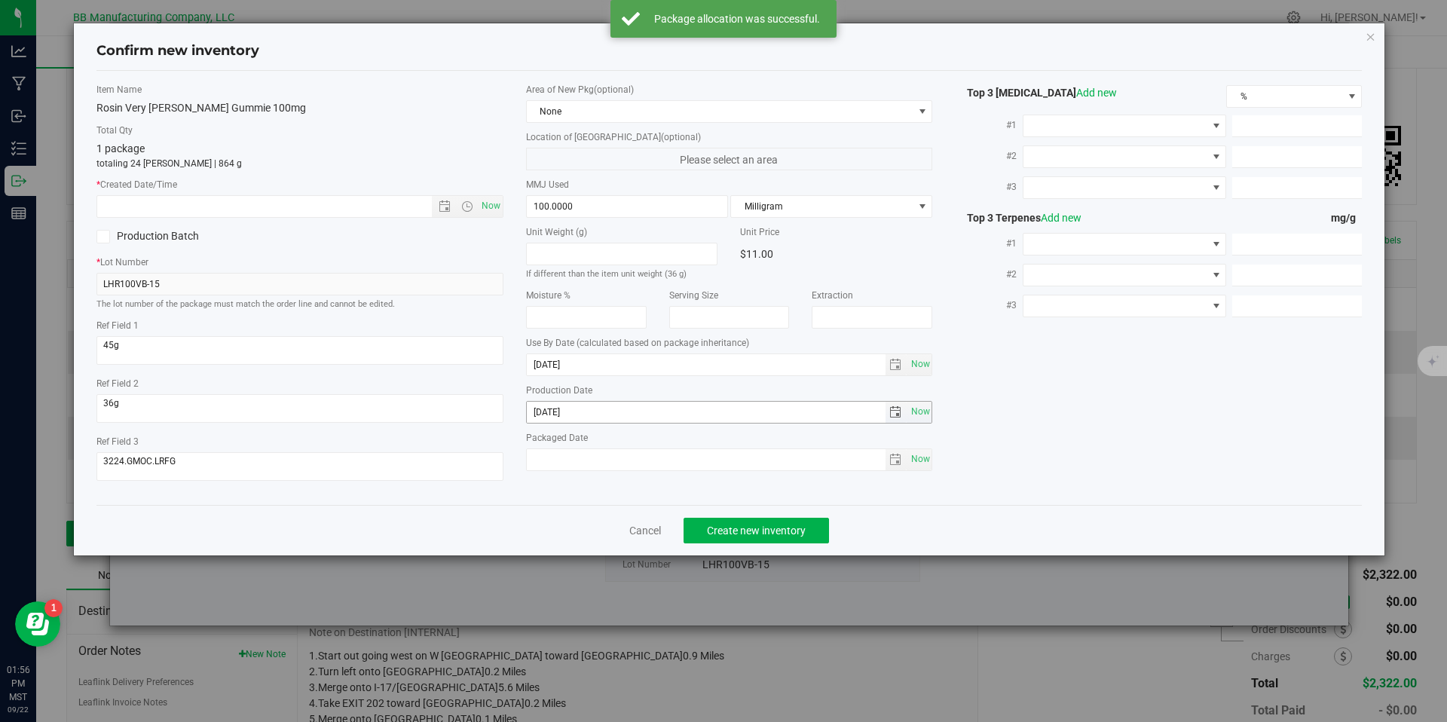
click at [577, 412] on input "[DATE]" at bounding box center [706, 412] width 359 height 21
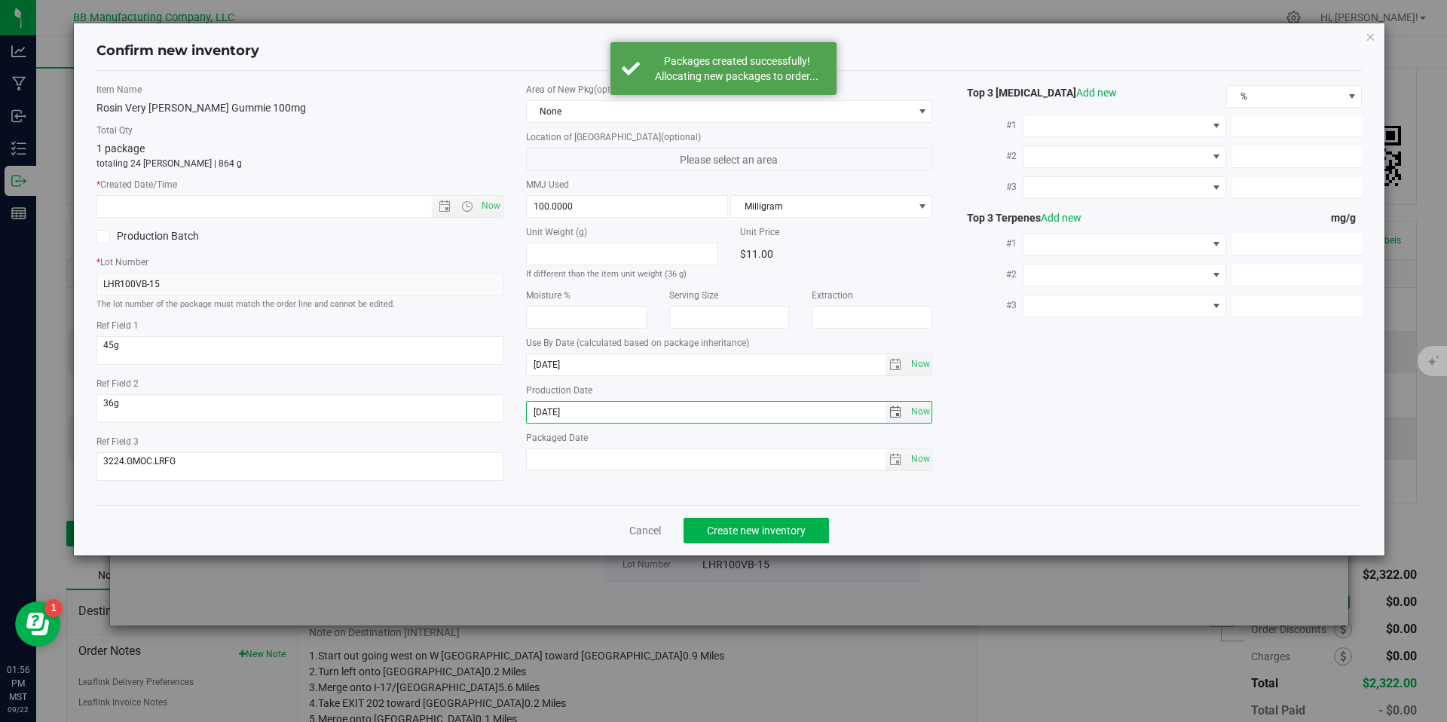
click at [577, 412] on input "[DATE]" at bounding box center [706, 412] width 359 height 21
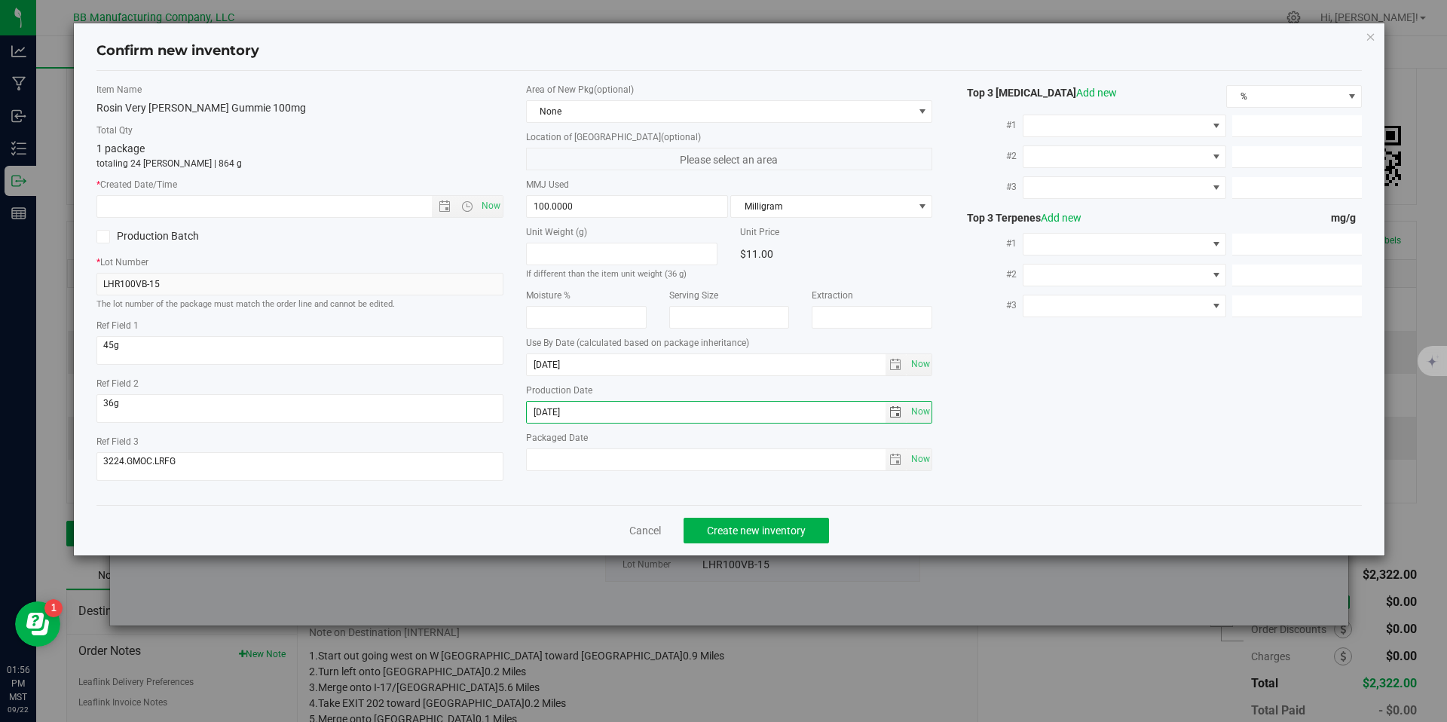
click at [349, 188] on label "* Created Date/Time" at bounding box center [299, 185] width 407 height 14
click at [357, 198] on input "text" at bounding box center [277, 206] width 360 height 21
paste input "[DATE]"
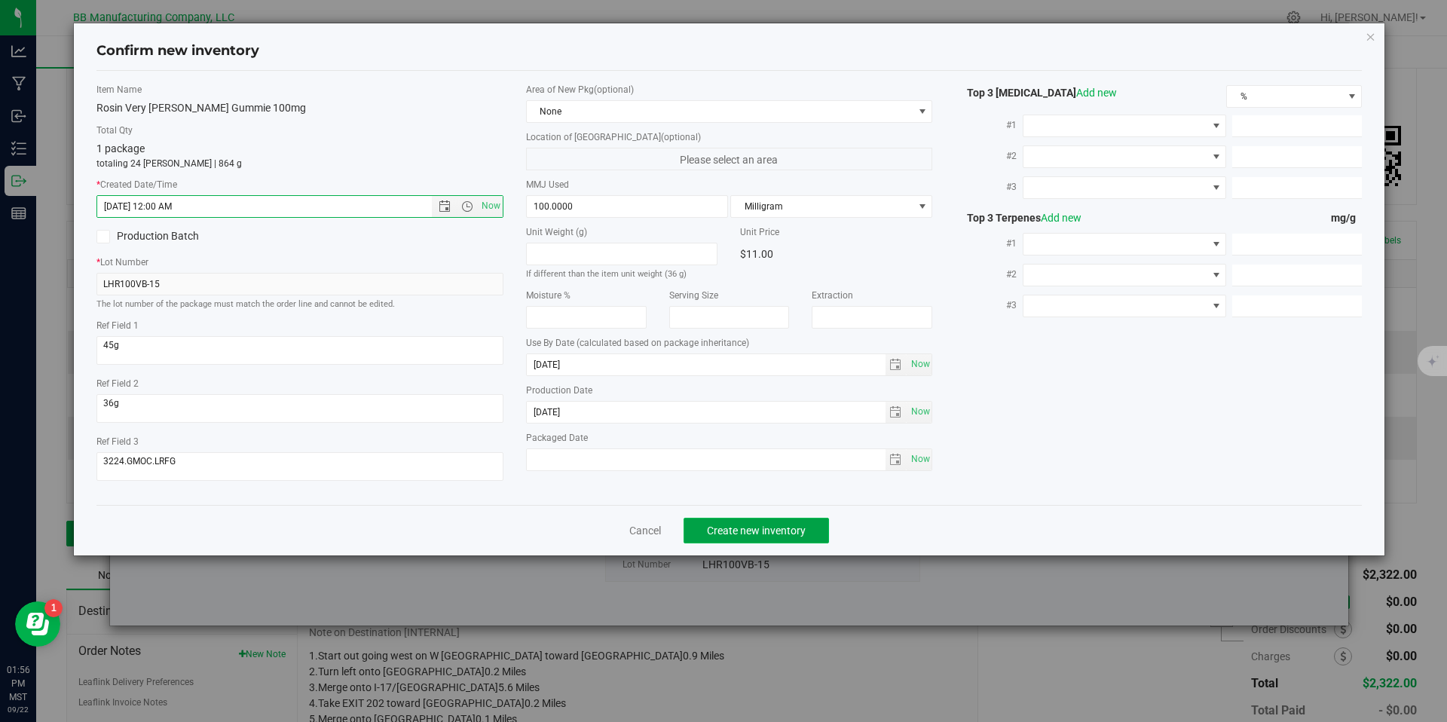
type input "7/1/2025 1:56 PM"
click at [760, 536] on span "Create new inventory" at bounding box center [756, 531] width 99 height 12
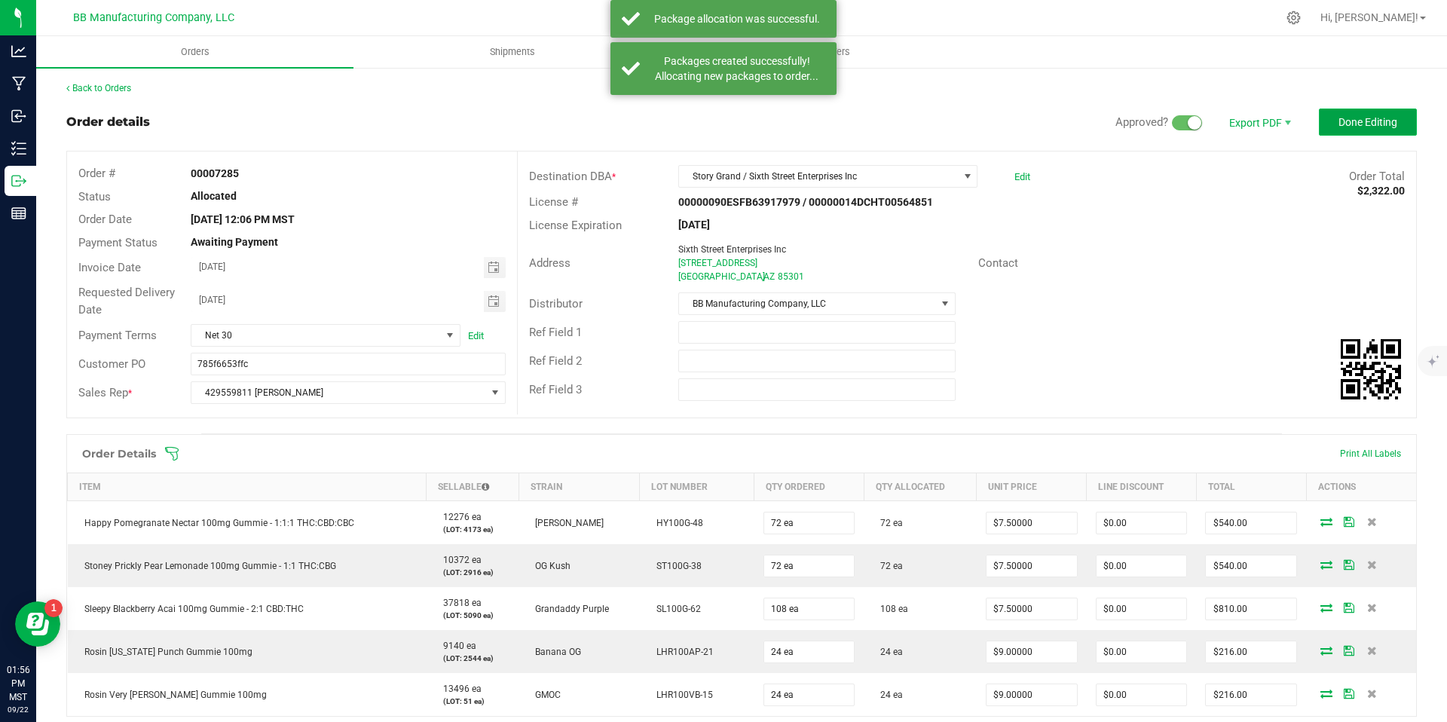
click at [1339, 123] on span "Done Editing" at bounding box center [1368, 122] width 59 height 12
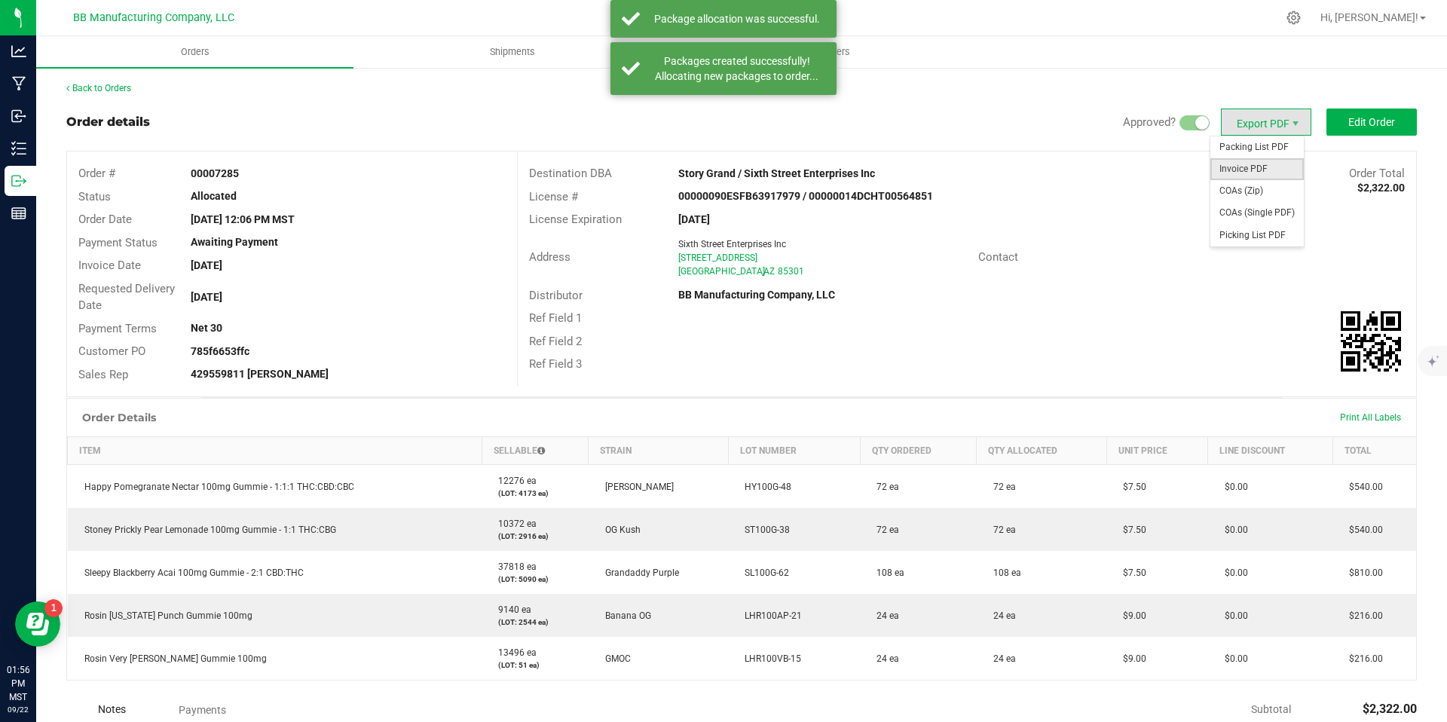
click at [1263, 163] on span "Invoice PDF" at bounding box center [1257, 169] width 93 height 22
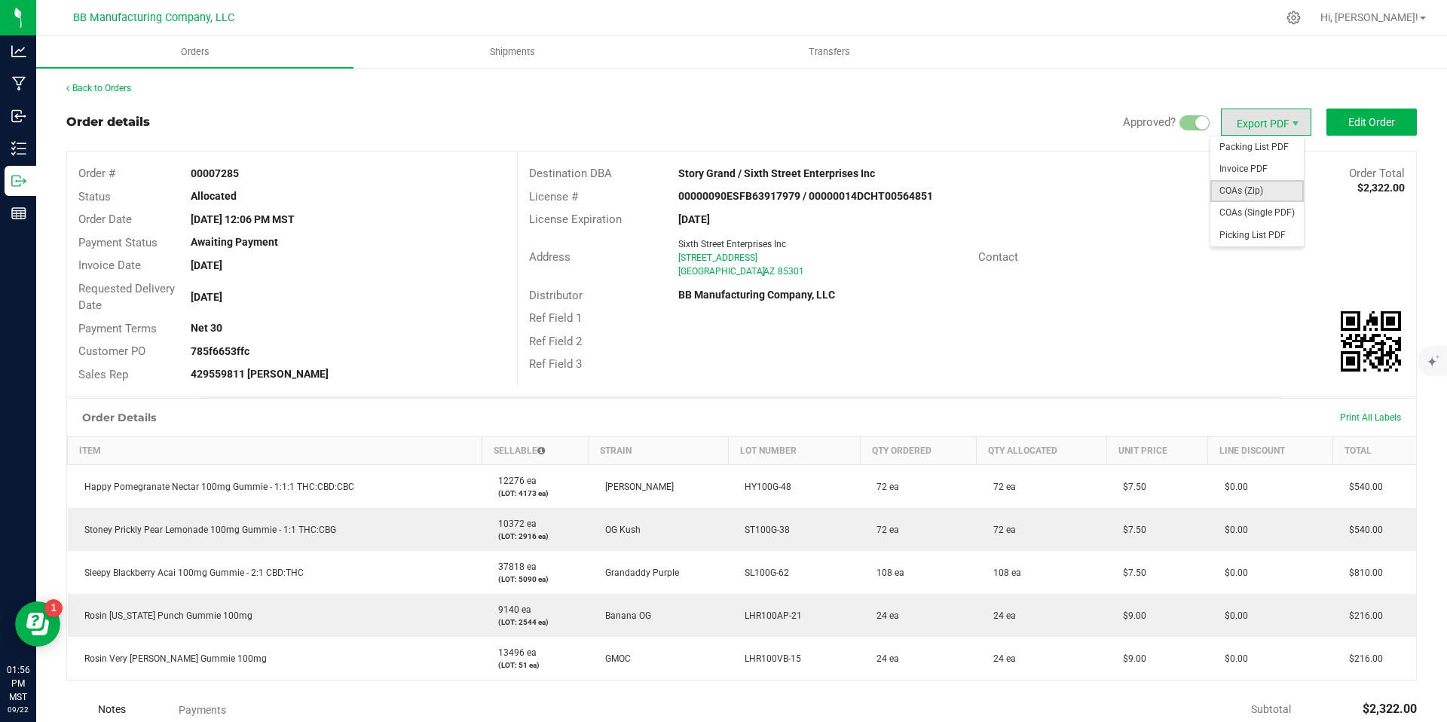
click at [1260, 183] on span "COAs (Zip)" at bounding box center [1257, 191] width 93 height 22
click at [131, 87] on link "Back to Orders" at bounding box center [98, 88] width 65 height 11
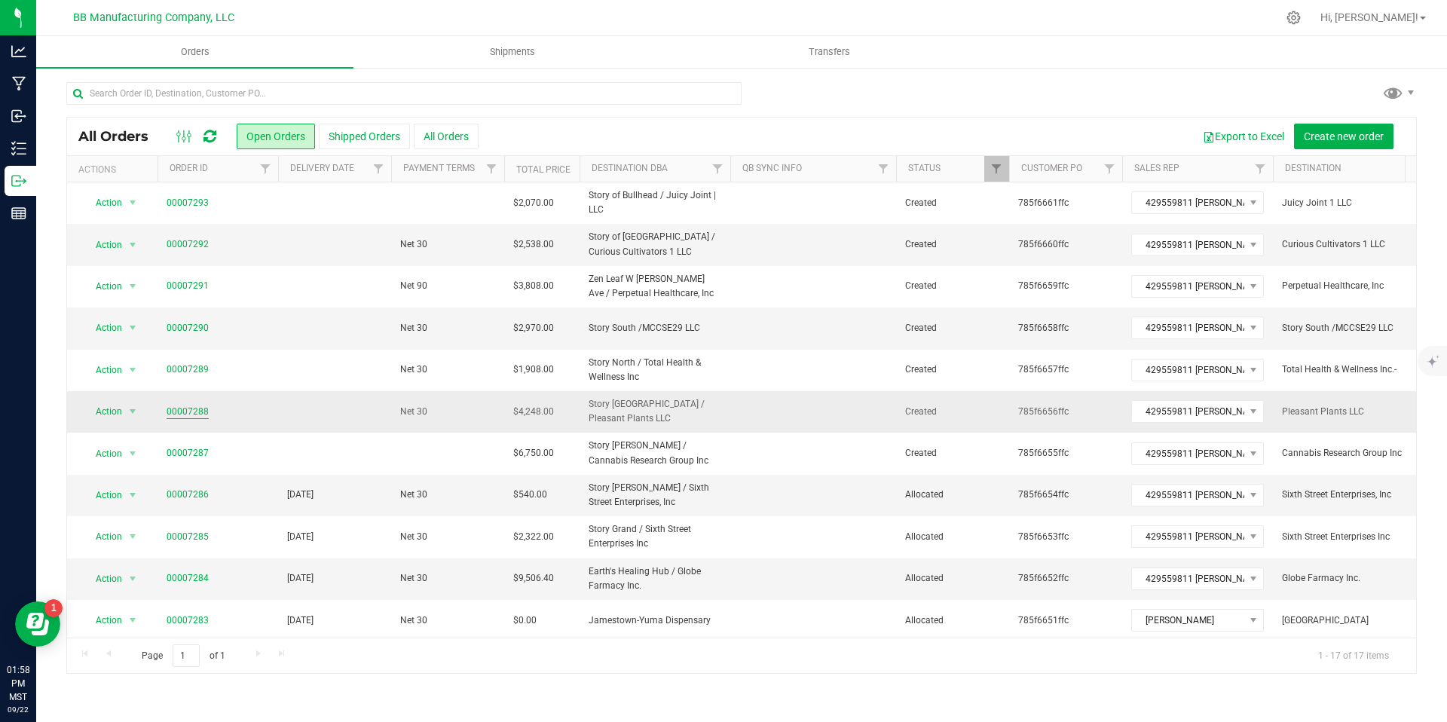
click at [182, 411] on link "00007288" at bounding box center [188, 412] width 42 height 14
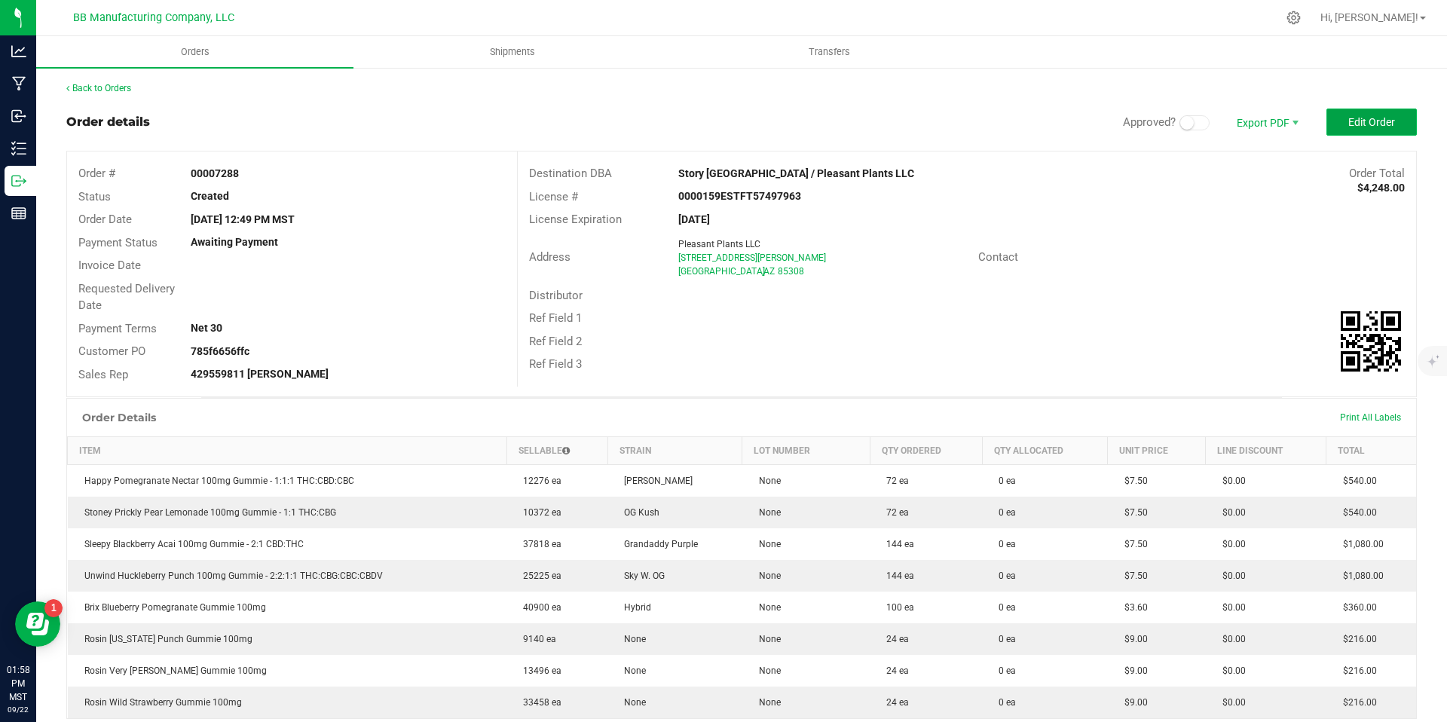
click at [1346, 113] on button "Edit Order" at bounding box center [1372, 122] width 90 height 27
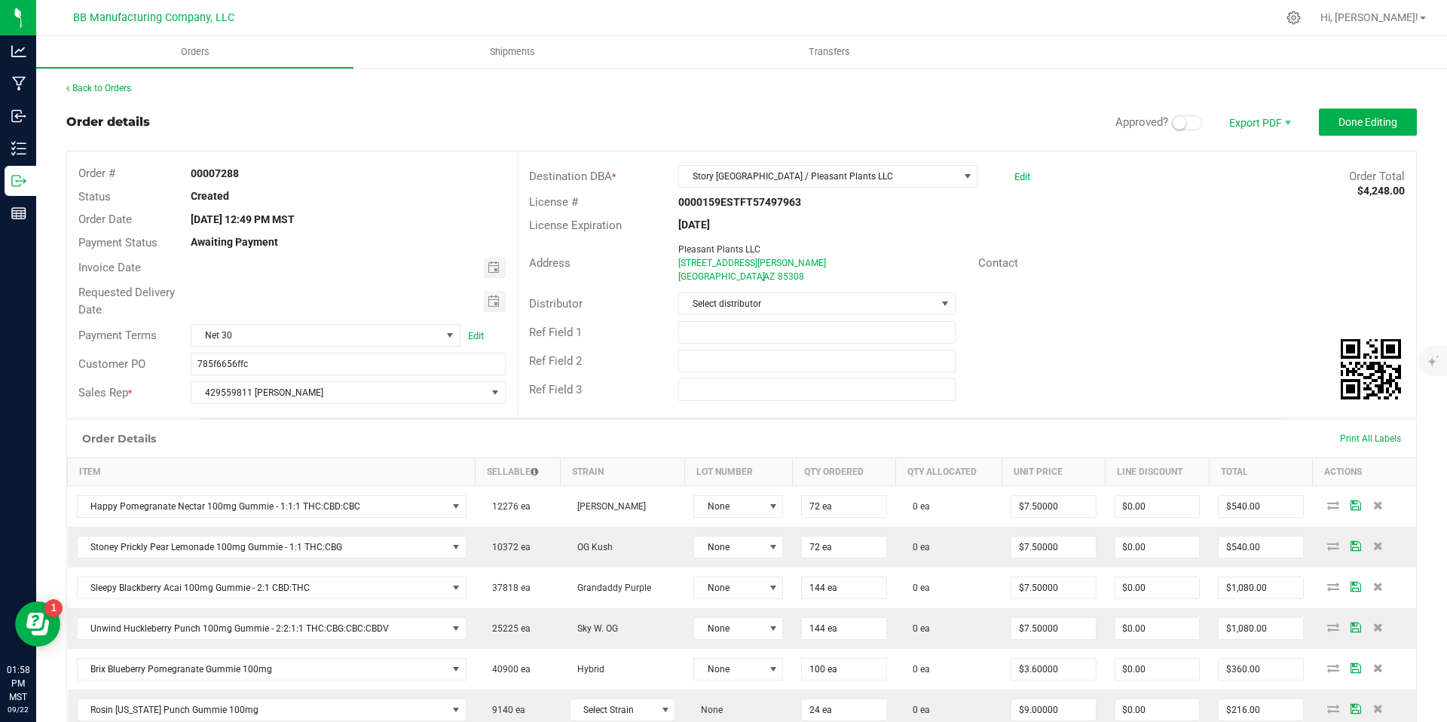
click at [1168, 136] on outbound-order-header "Order details Approved? Export PDF Done Editing Order # 00007288 Status Created…" at bounding box center [741, 264] width 1351 height 310
click at [1172, 129] on span at bounding box center [1187, 122] width 30 height 15
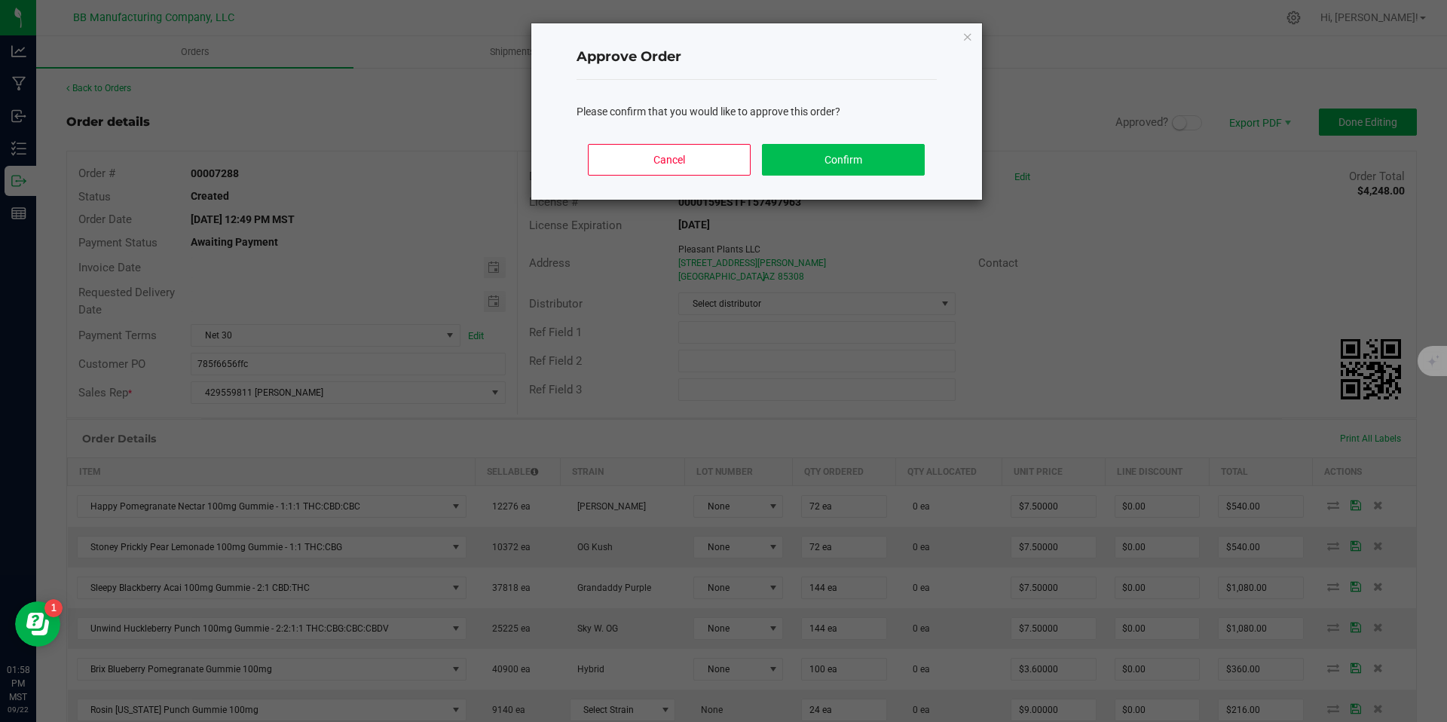
drag, startPoint x: 845, startPoint y: 179, endPoint x: 834, endPoint y: 167, distance: 15.5
click at [845, 179] on div "Cancel Confirm" at bounding box center [757, 166] width 360 height 68
click at [834, 167] on button "Confirm" at bounding box center [843, 160] width 162 height 32
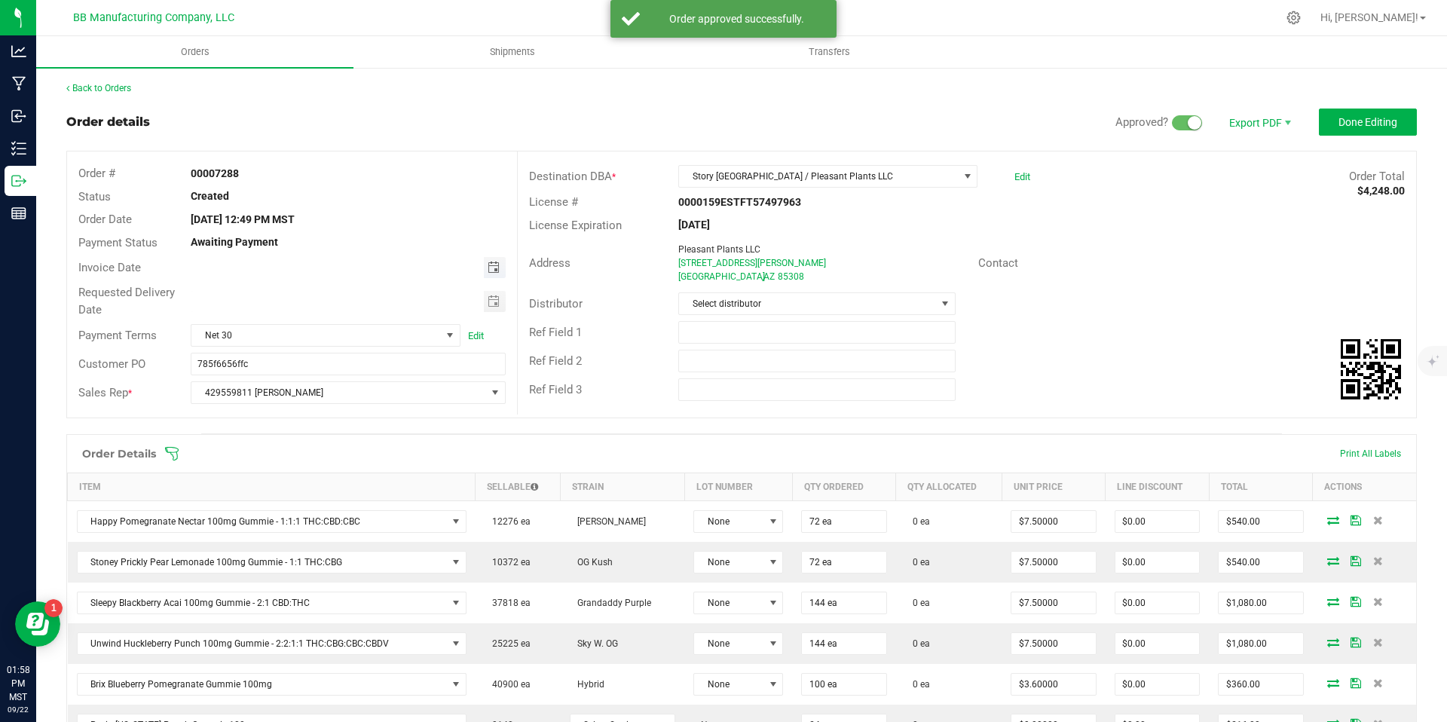
click at [488, 270] on span "Toggle calendar" at bounding box center [494, 268] width 12 height 12
click at [323, 424] on span "24" at bounding box center [325, 416] width 22 height 23
type input "[DATE]"
click at [494, 303] on span "Toggle calendar" at bounding box center [494, 301] width 12 height 12
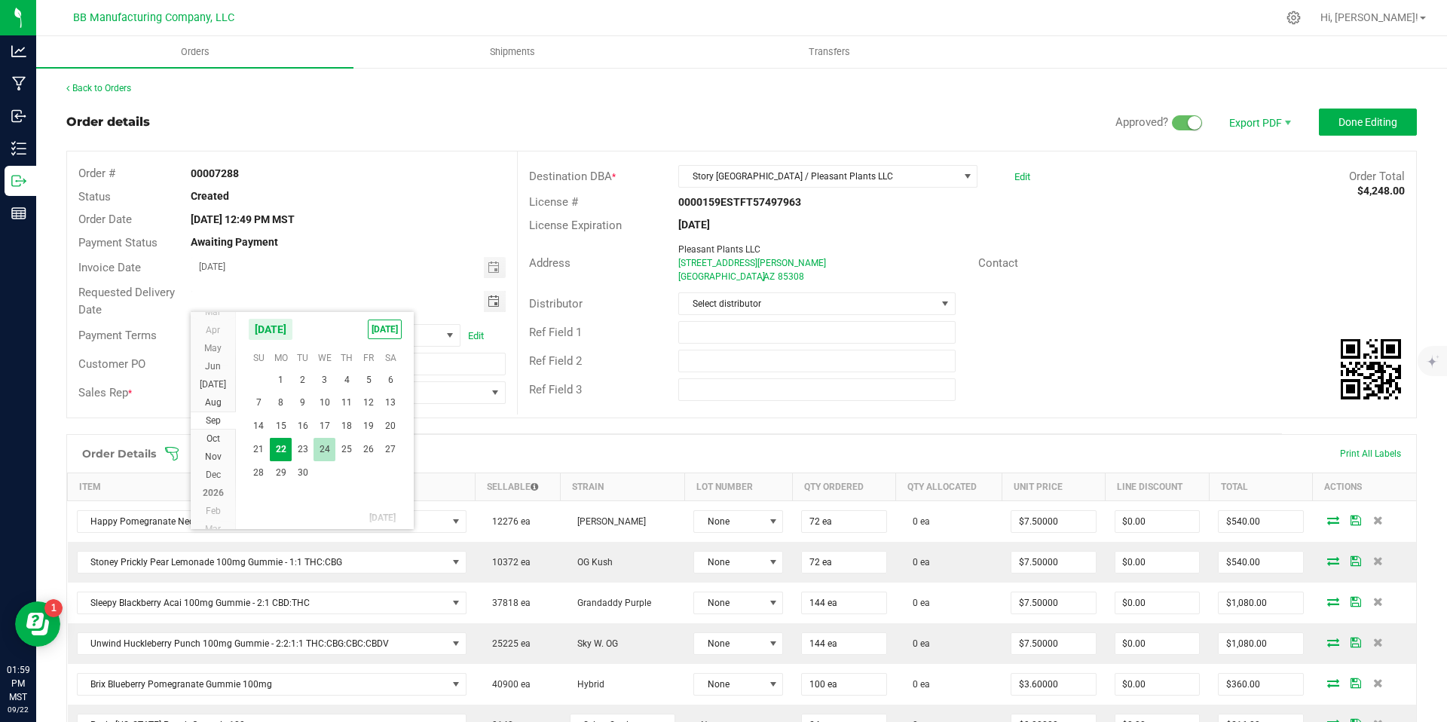
click at [326, 447] on span "24" at bounding box center [325, 449] width 22 height 23
type input "[DATE]"
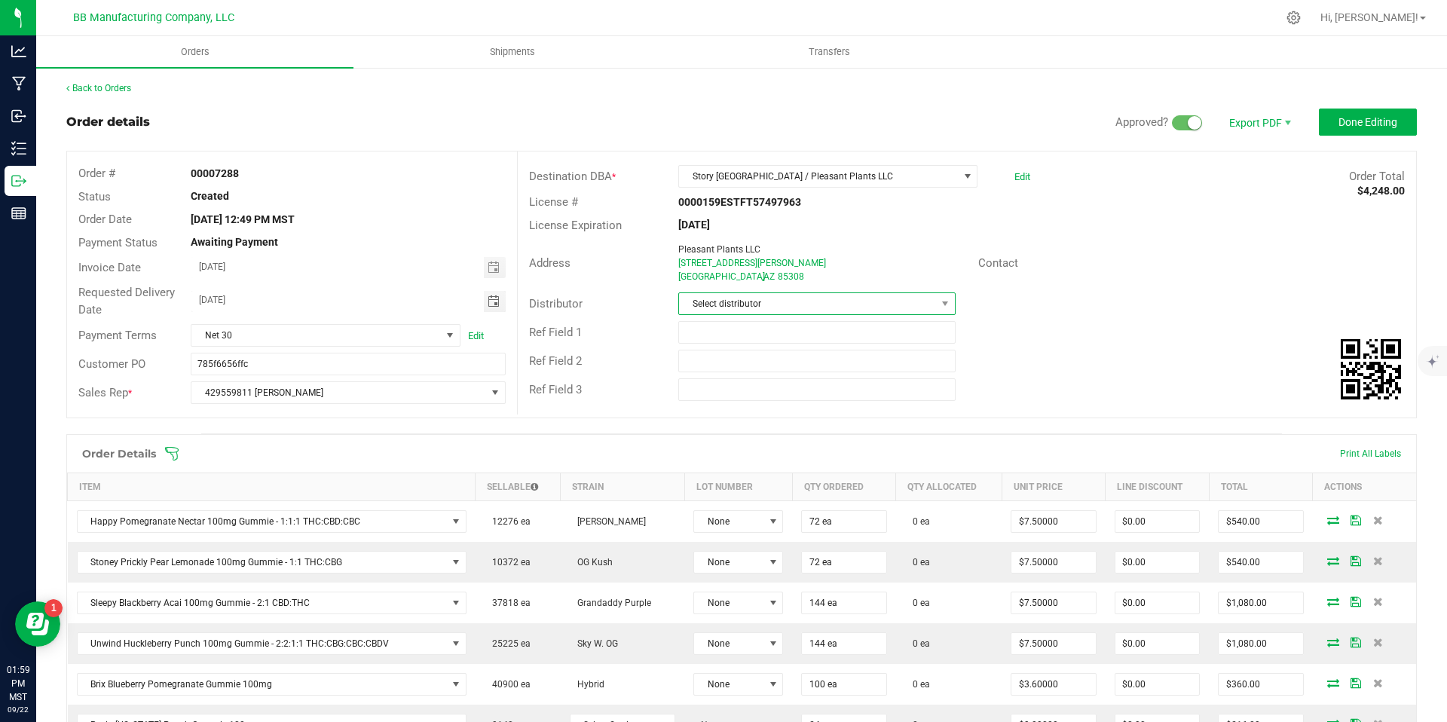
click at [725, 310] on span "Select distributor" at bounding box center [807, 303] width 256 height 21
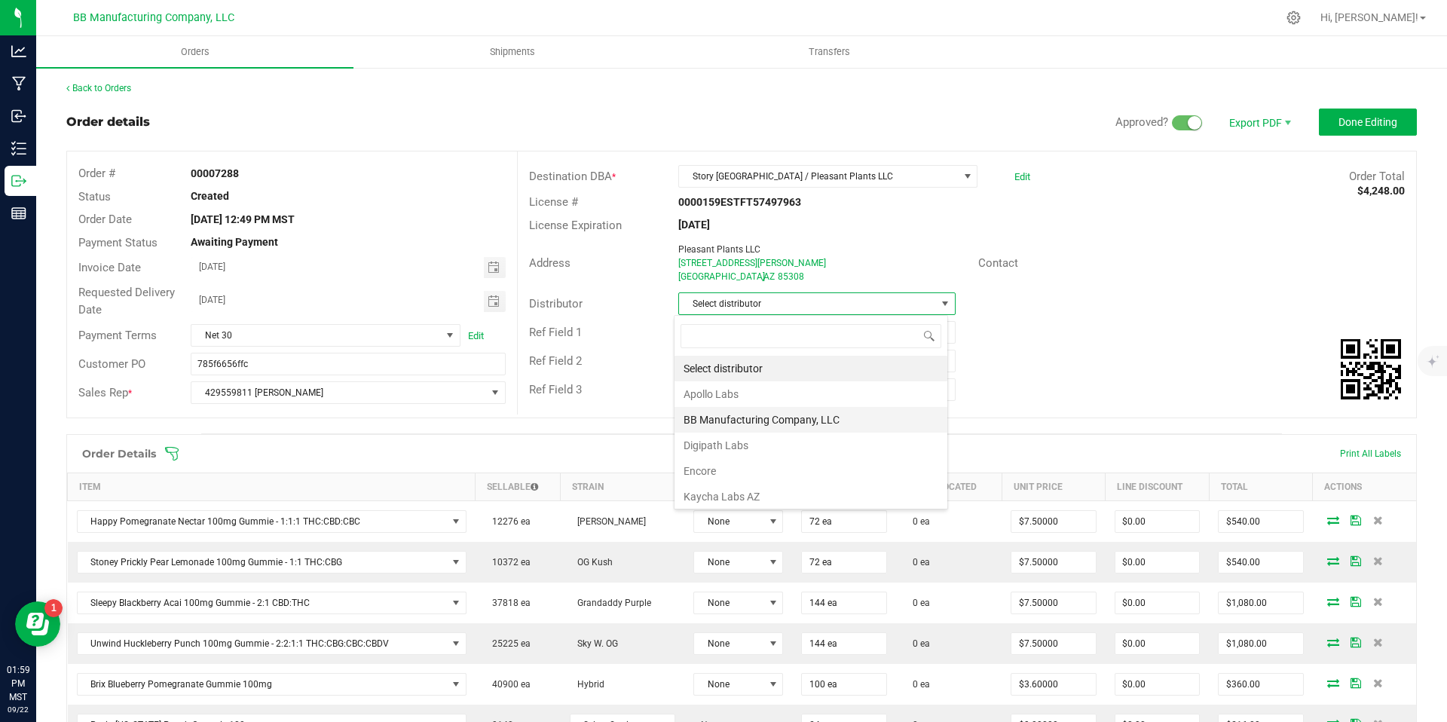
click at [756, 425] on li "BB Manufacturing Company, LLC" at bounding box center [811, 420] width 273 height 26
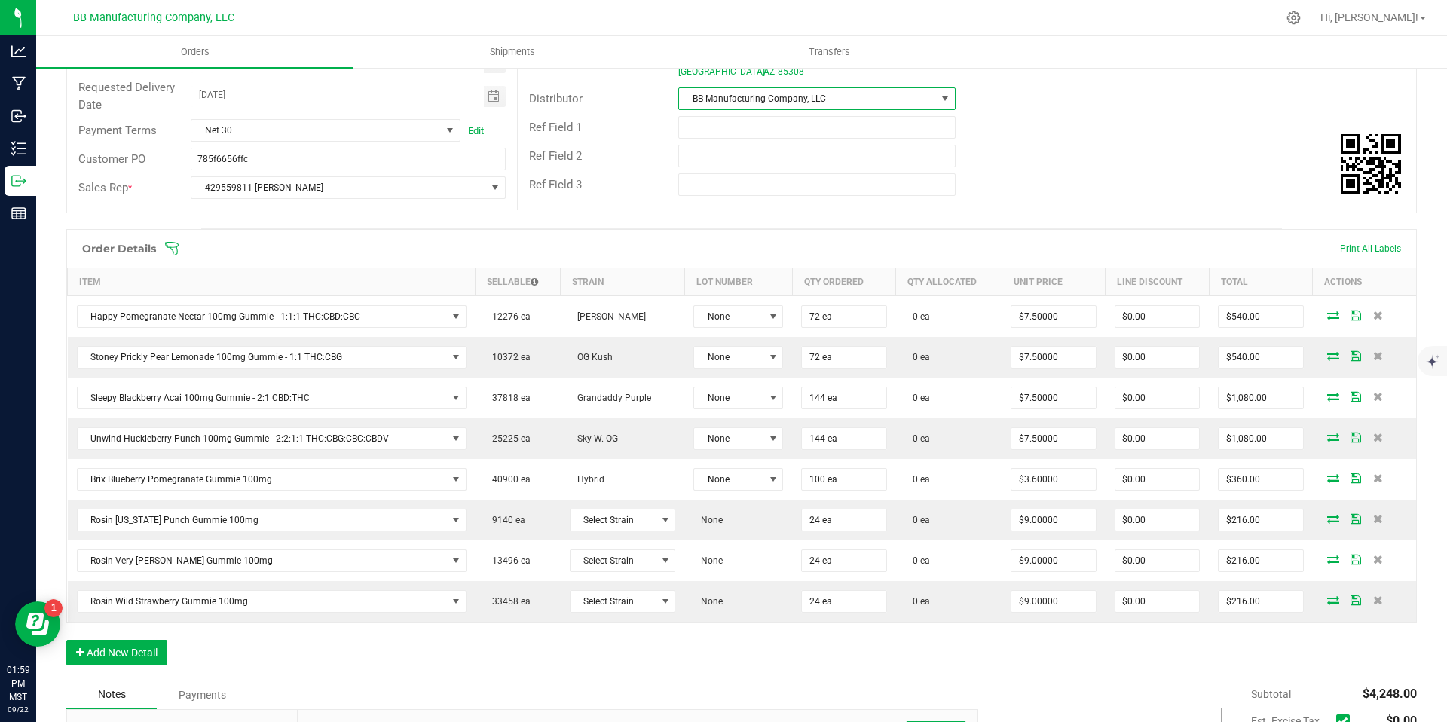
scroll to position [277, 0]
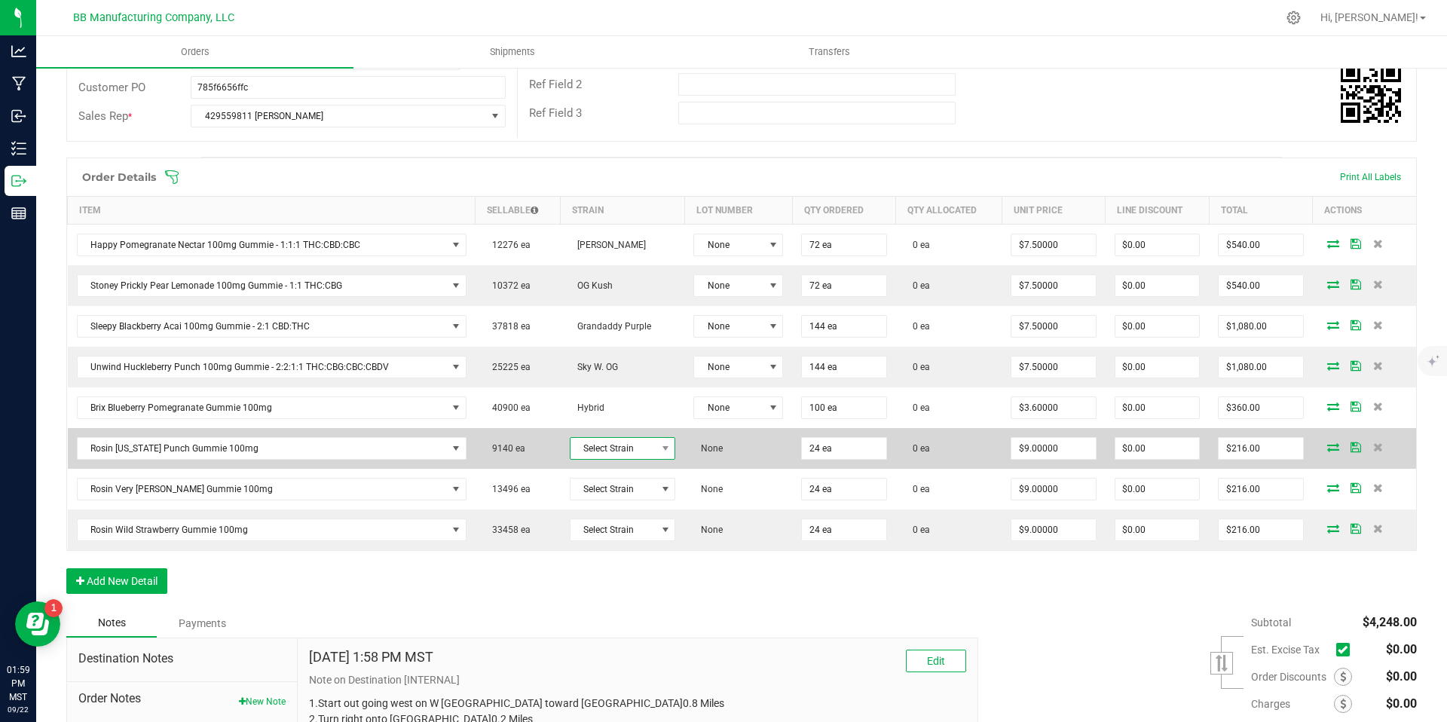
click at [630, 447] on span "Select Strain" at bounding box center [613, 448] width 85 height 21
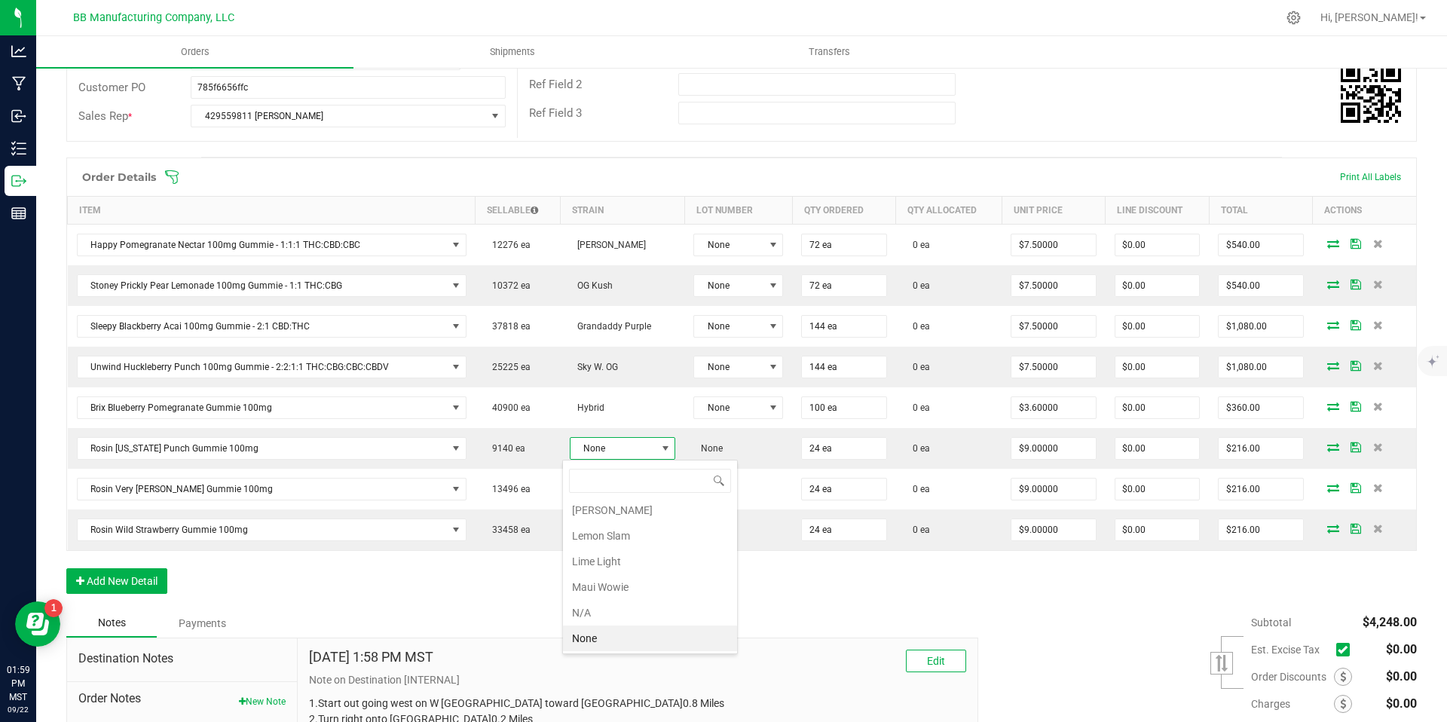
scroll to position [0, 0]
click at [608, 559] on li "Banana OG" at bounding box center [650, 565] width 174 height 26
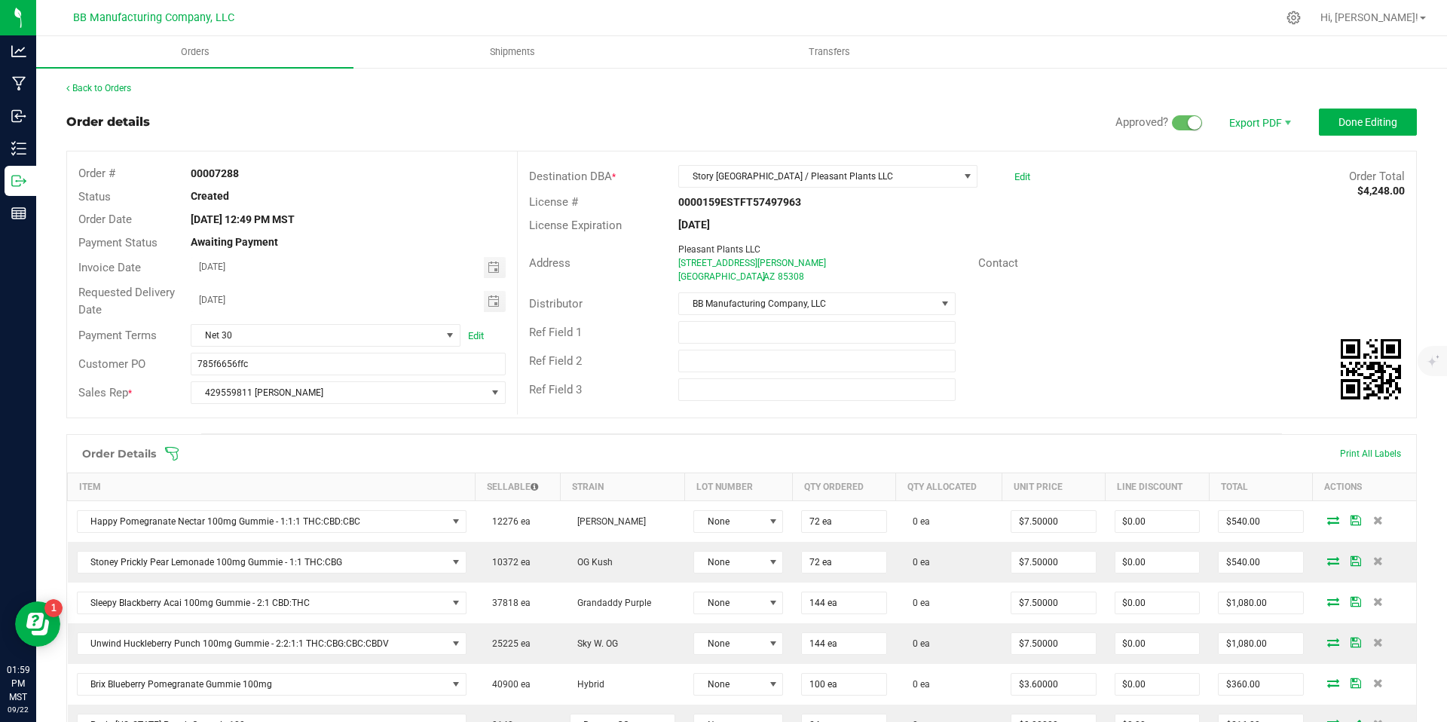
scroll to position [411, 0]
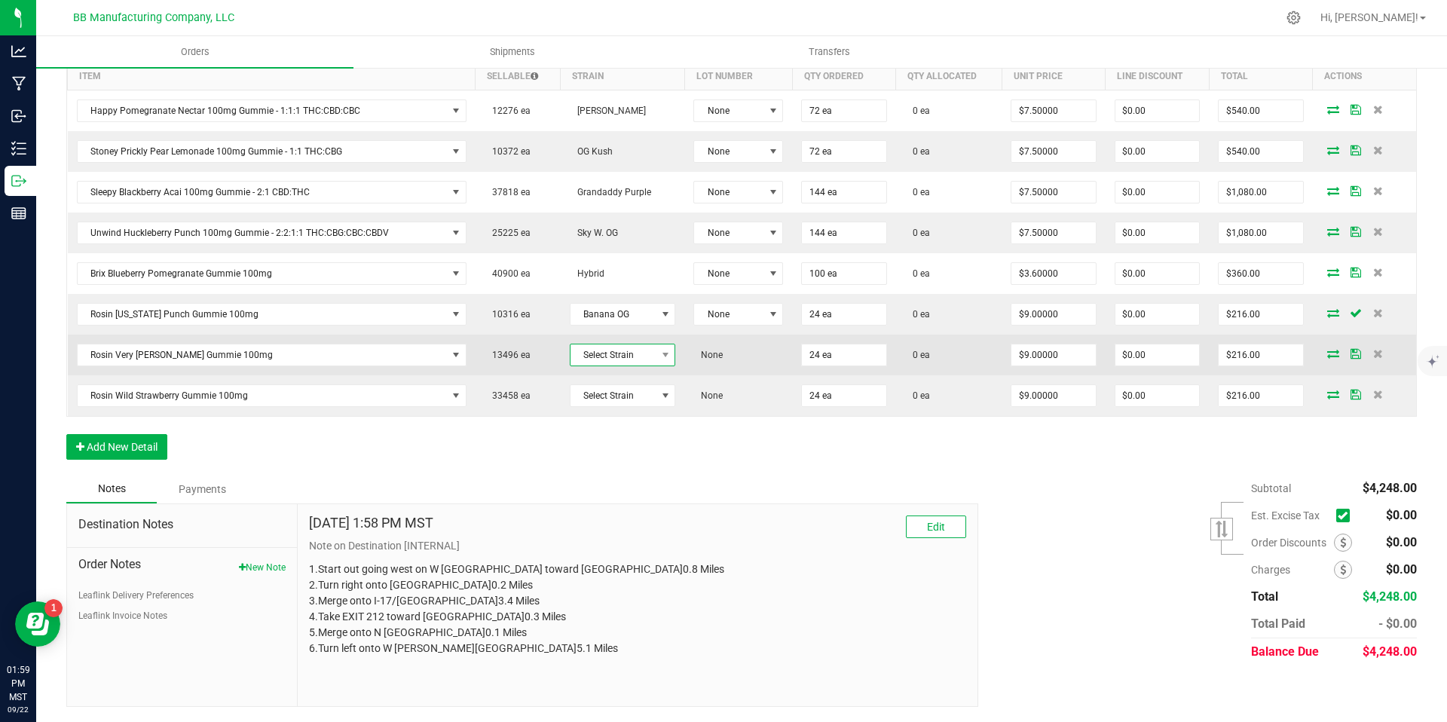
click at [628, 348] on span "Select Strain" at bounding box center [613, 354] width 85 height 21
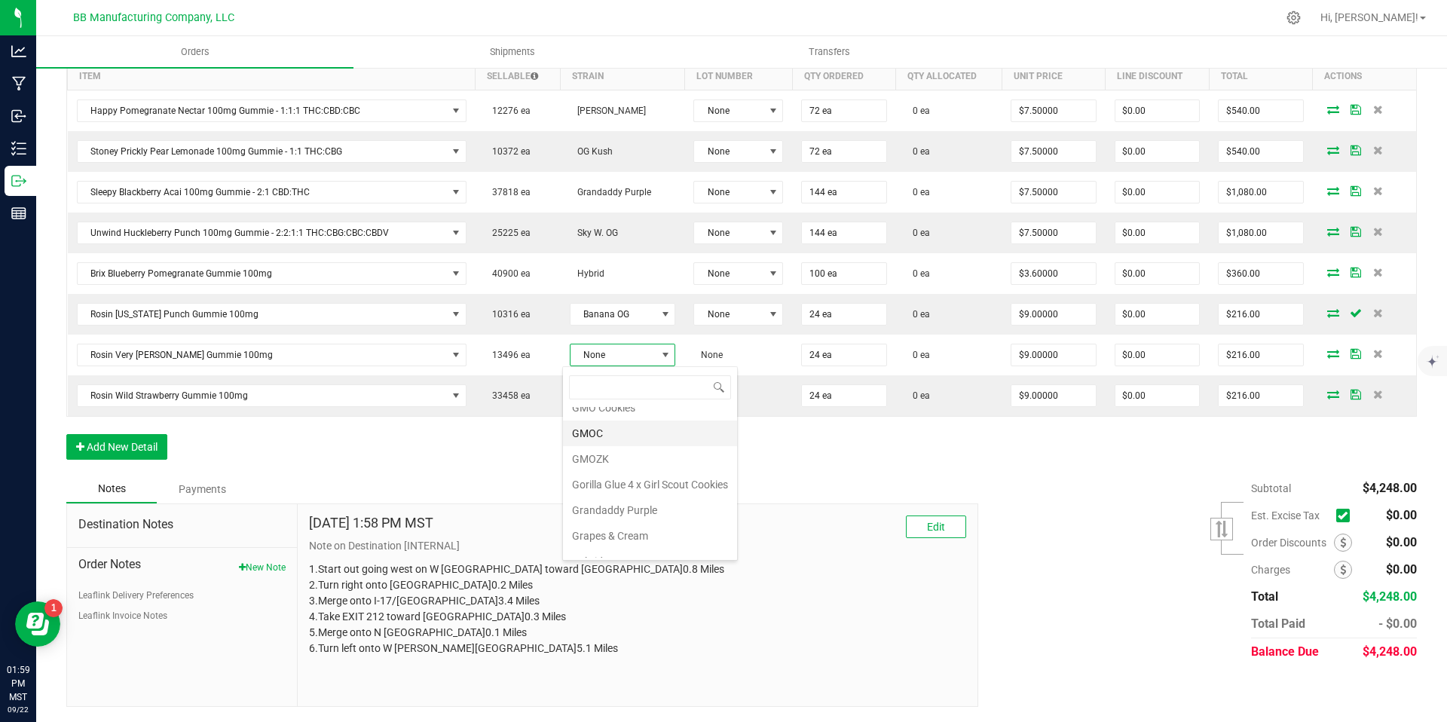
scroll to position [297, 0]
click at [588, 427] on li "GMOC" at bounding box center [650, 431] width 174 height 26
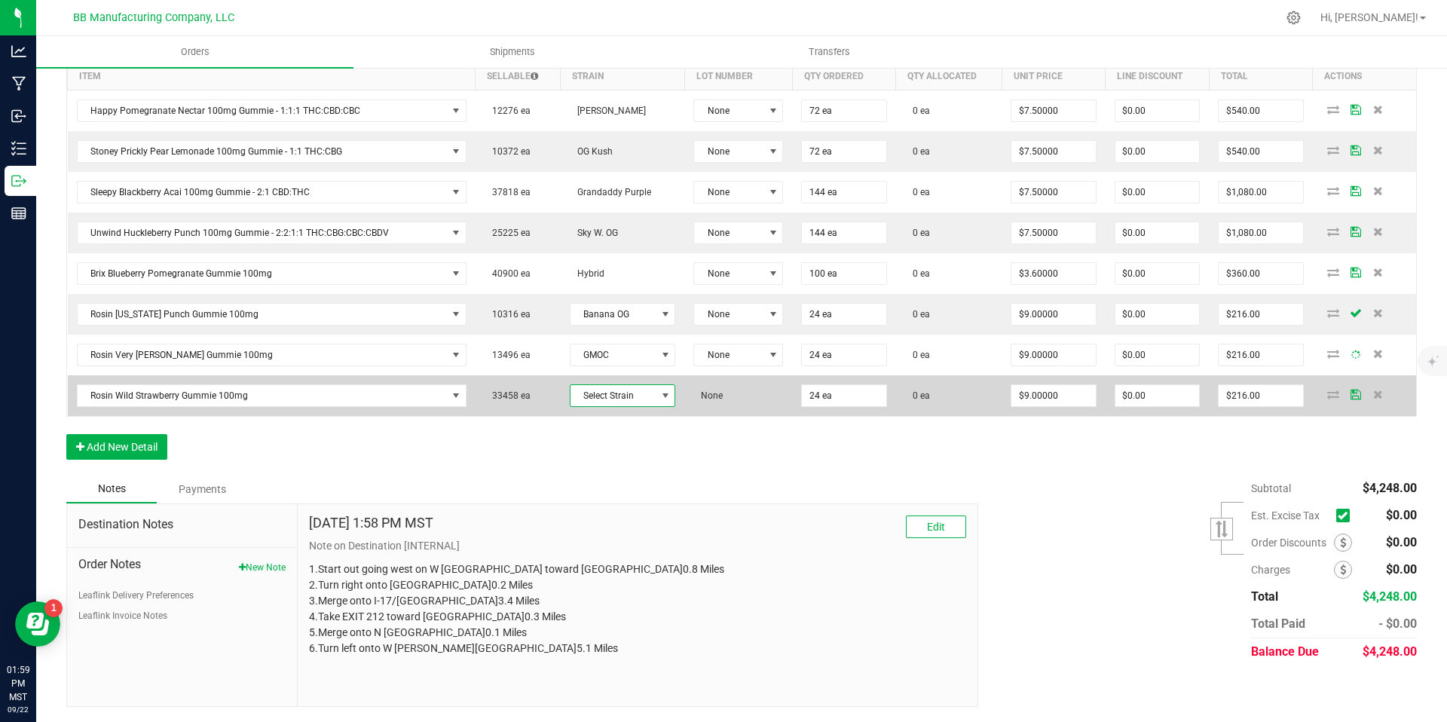
click at [596, 402] on span "Select Strain" at bounding box center [613, 395] width 85 height 21
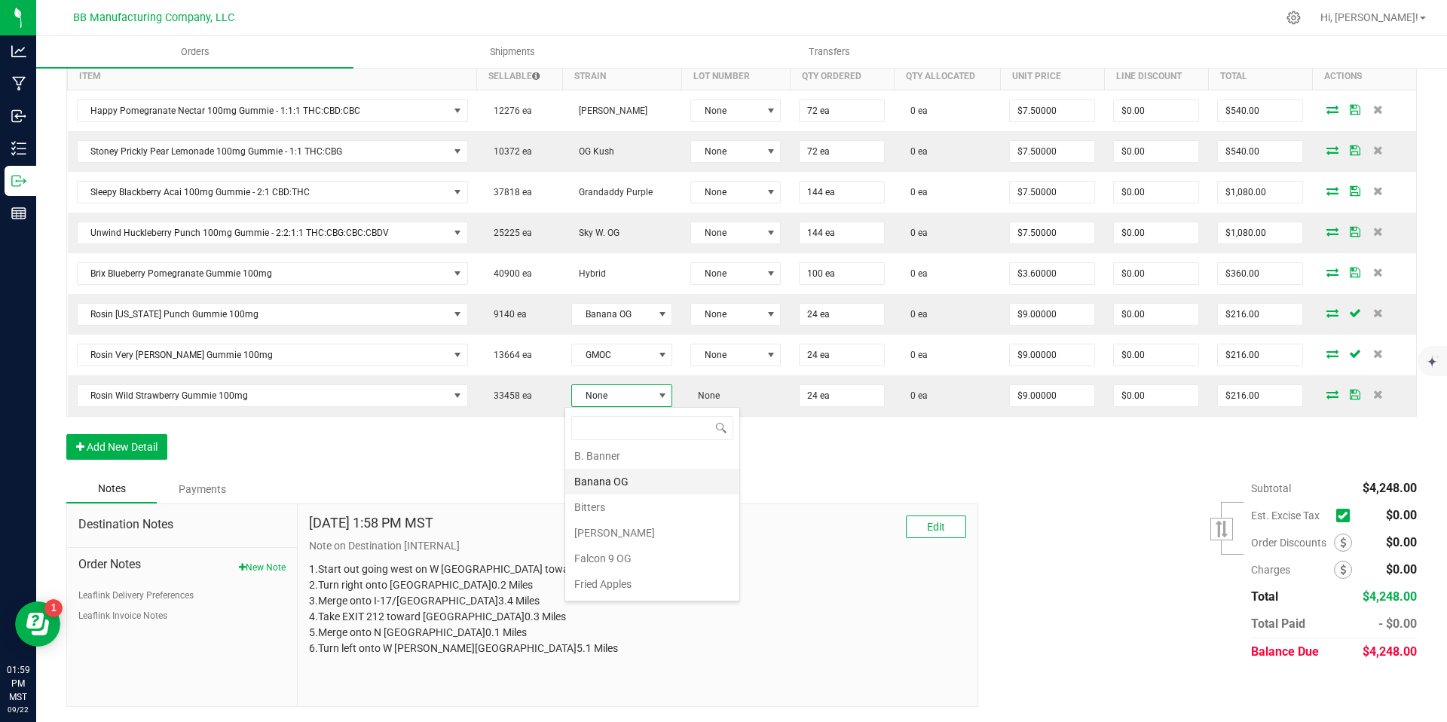
scroll to position [0, 0]
click at [614, 480] on li "B. Banner" at bounding box center [652, 486] width 174 height 26
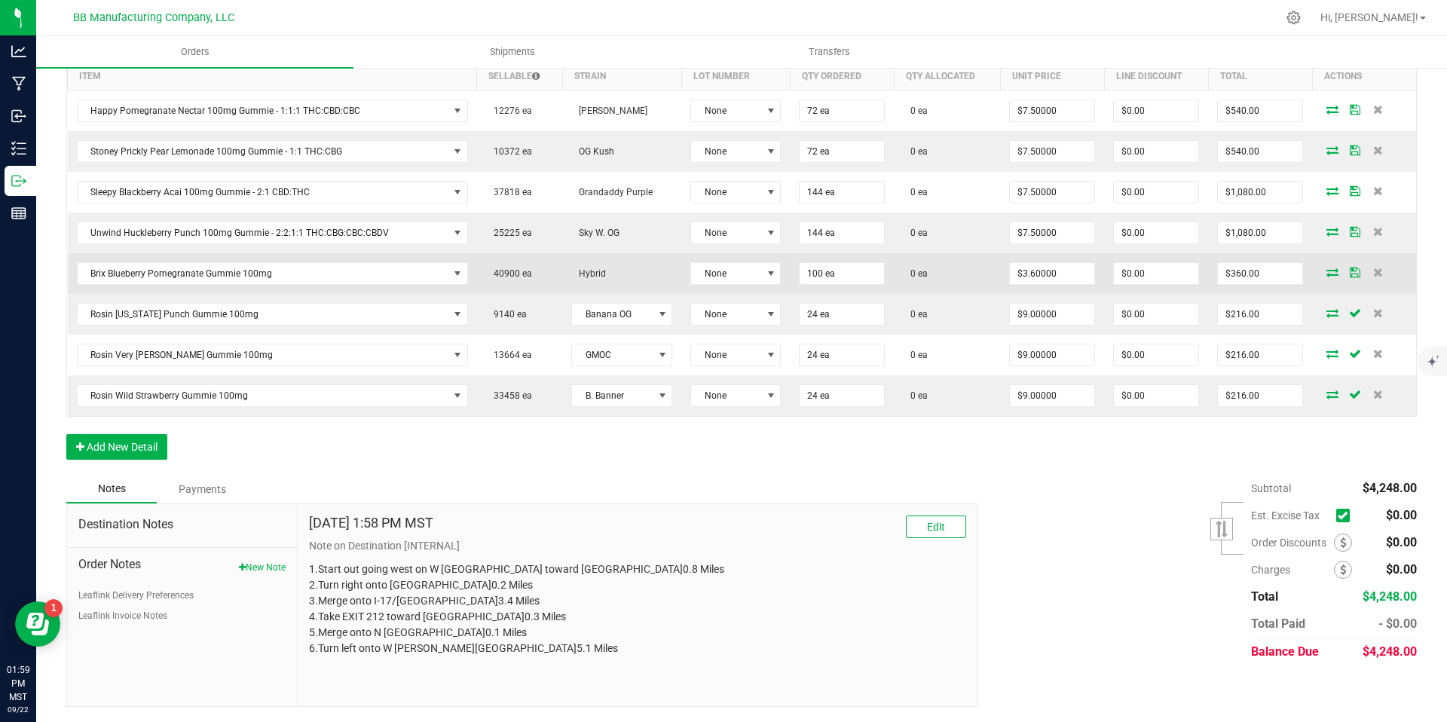
click at [715, 288] on td "None" at bounding box center [735, 273] width 109 height 41
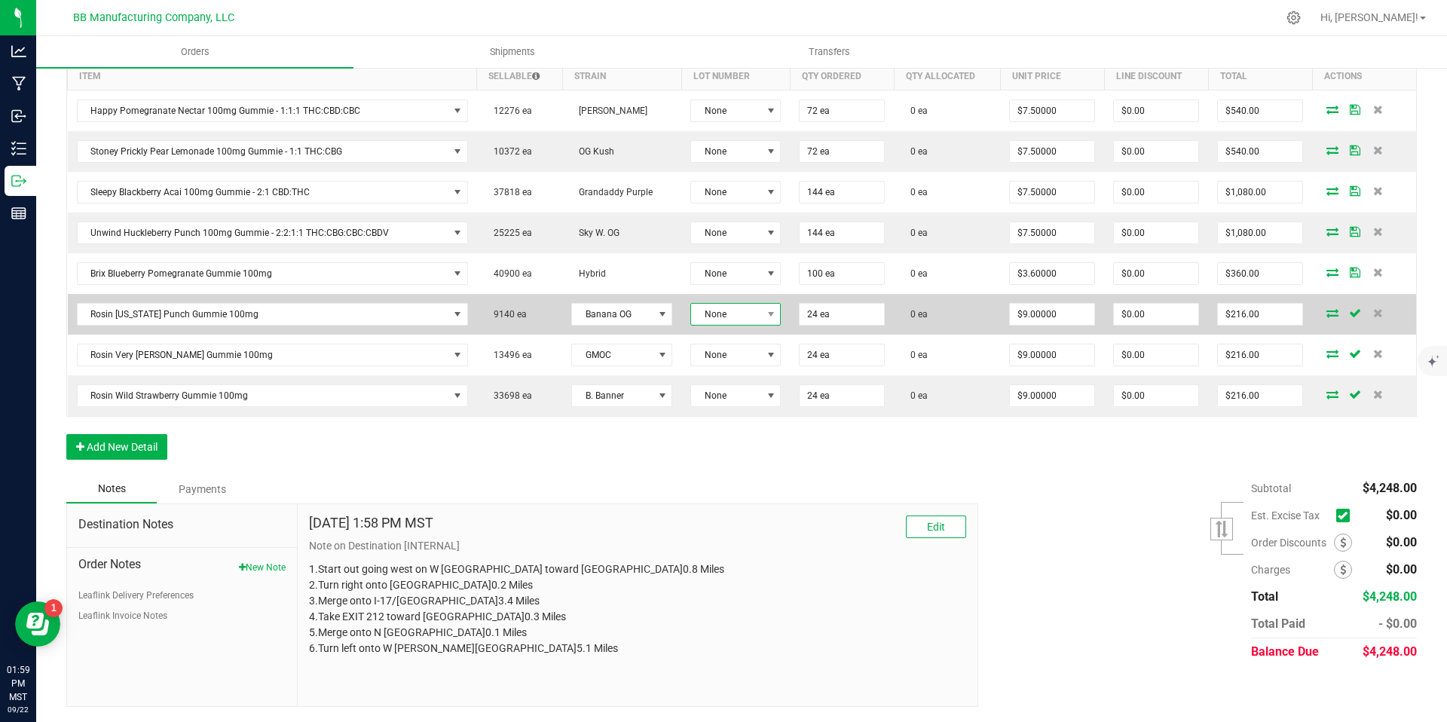
click at [721, 319] on span "None" at bounding box center [726, 314] width 70 height 21
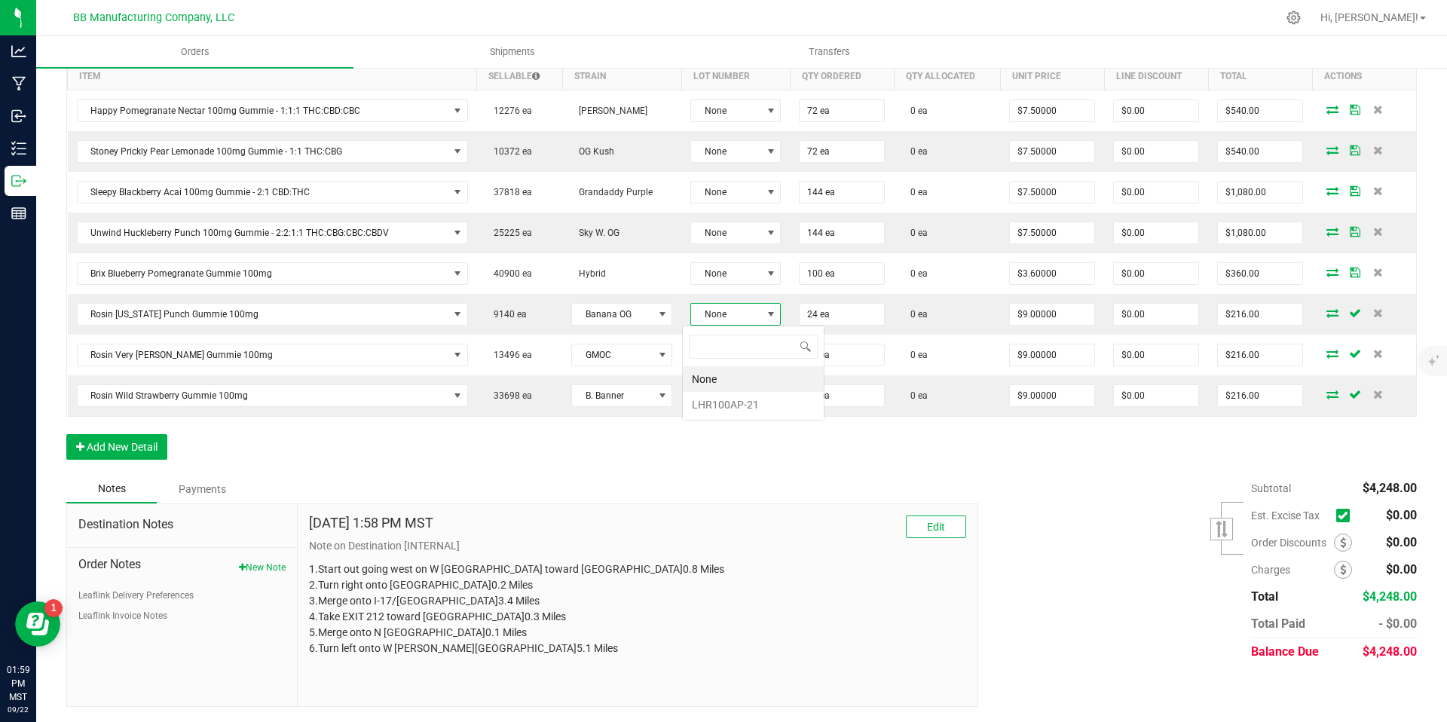
scroll to position [23, 90]
click at [735, 403] on li "LHR100AP-21" at bounding box center [753, 405] width 141 height 26
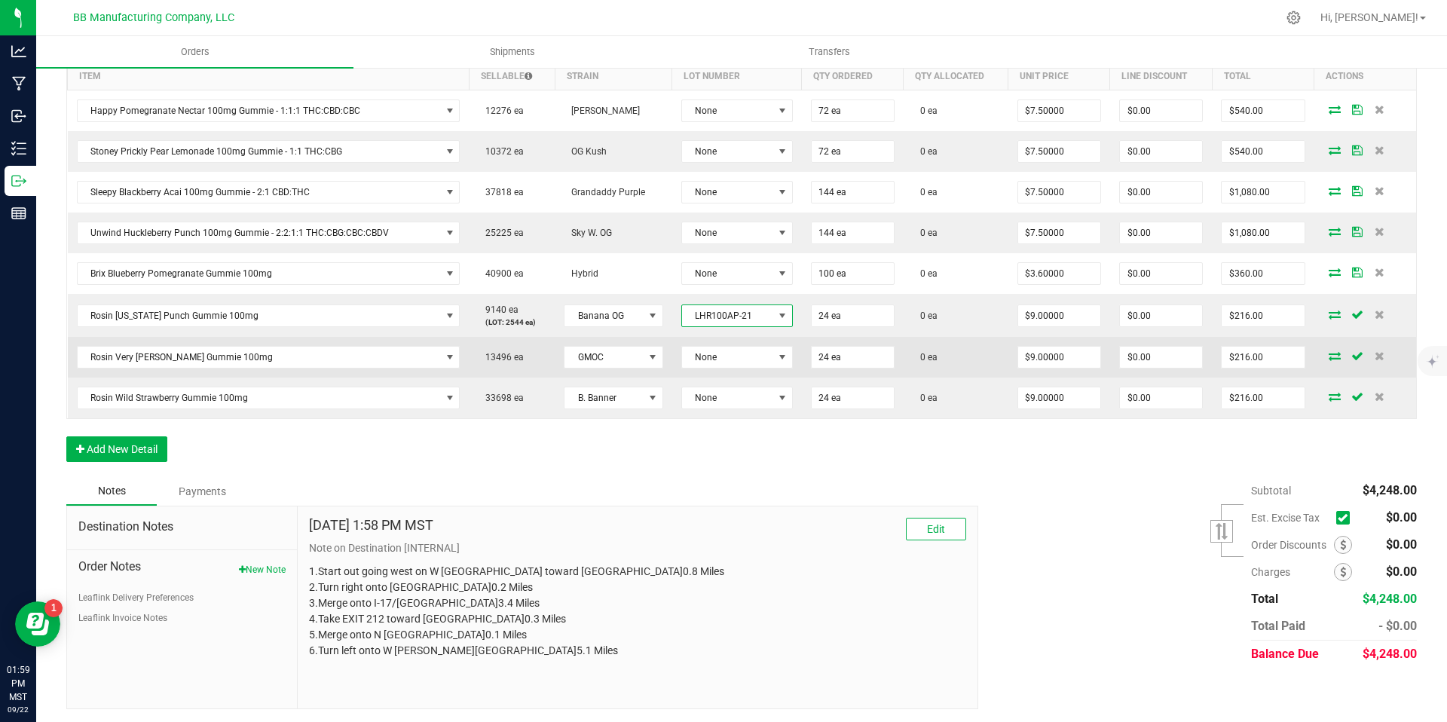
click at [718, 343] on td "None" at bounding box center [737, 357] width 130 height 41
click at [723, 355] on span "None" at bounding box center [727, 357] width 91 height 21
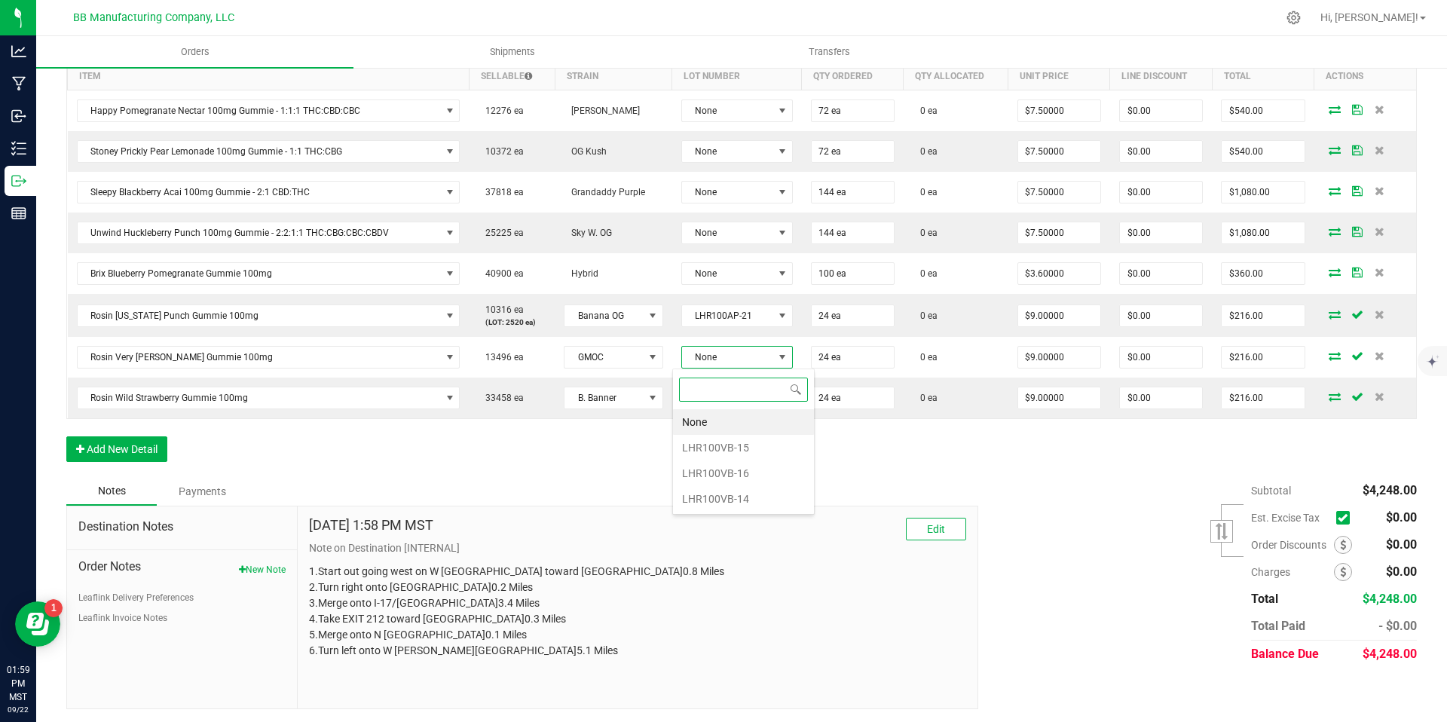
click at [733, 446] on li "LHR100VB-15" at bounding box center [743, 448] width 141 height 26
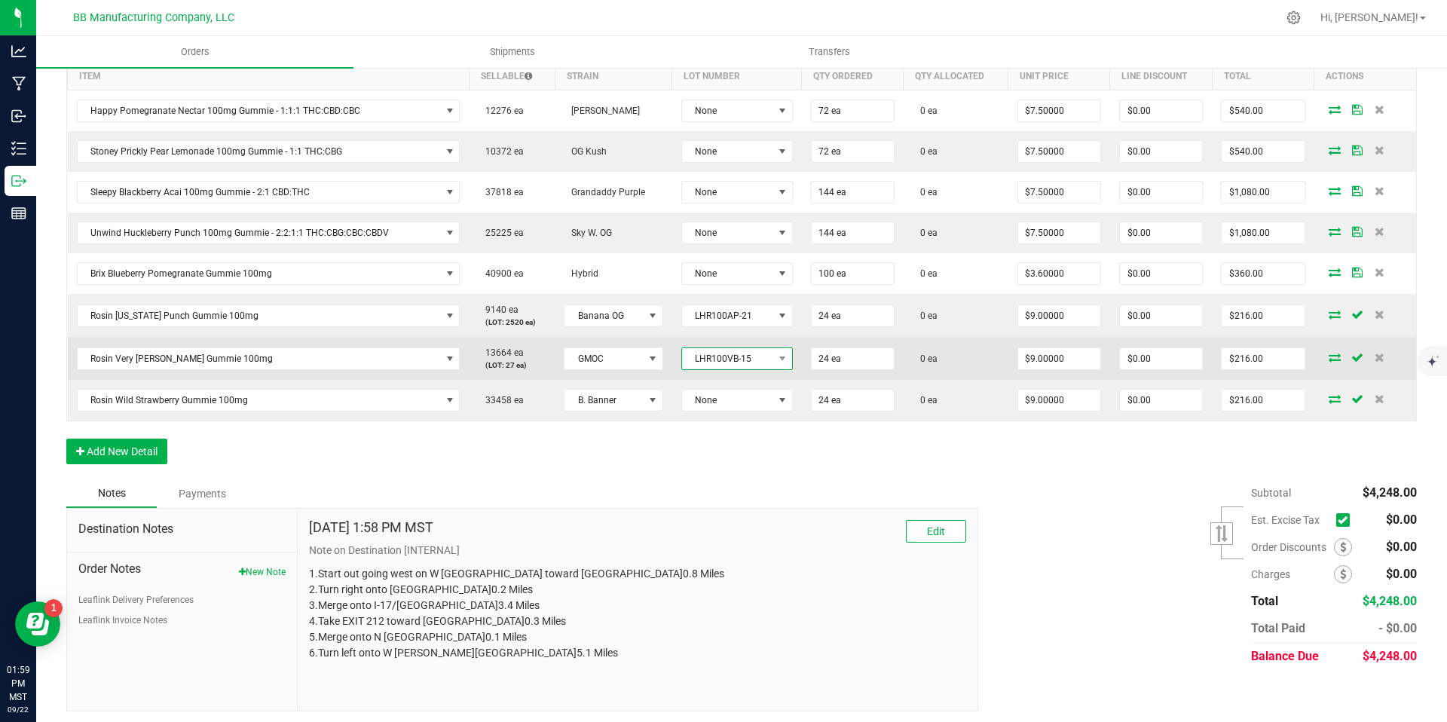
click at [723, 365] on span "LHR100VB-15" at bounding box center [727, 358] width 91 height 21
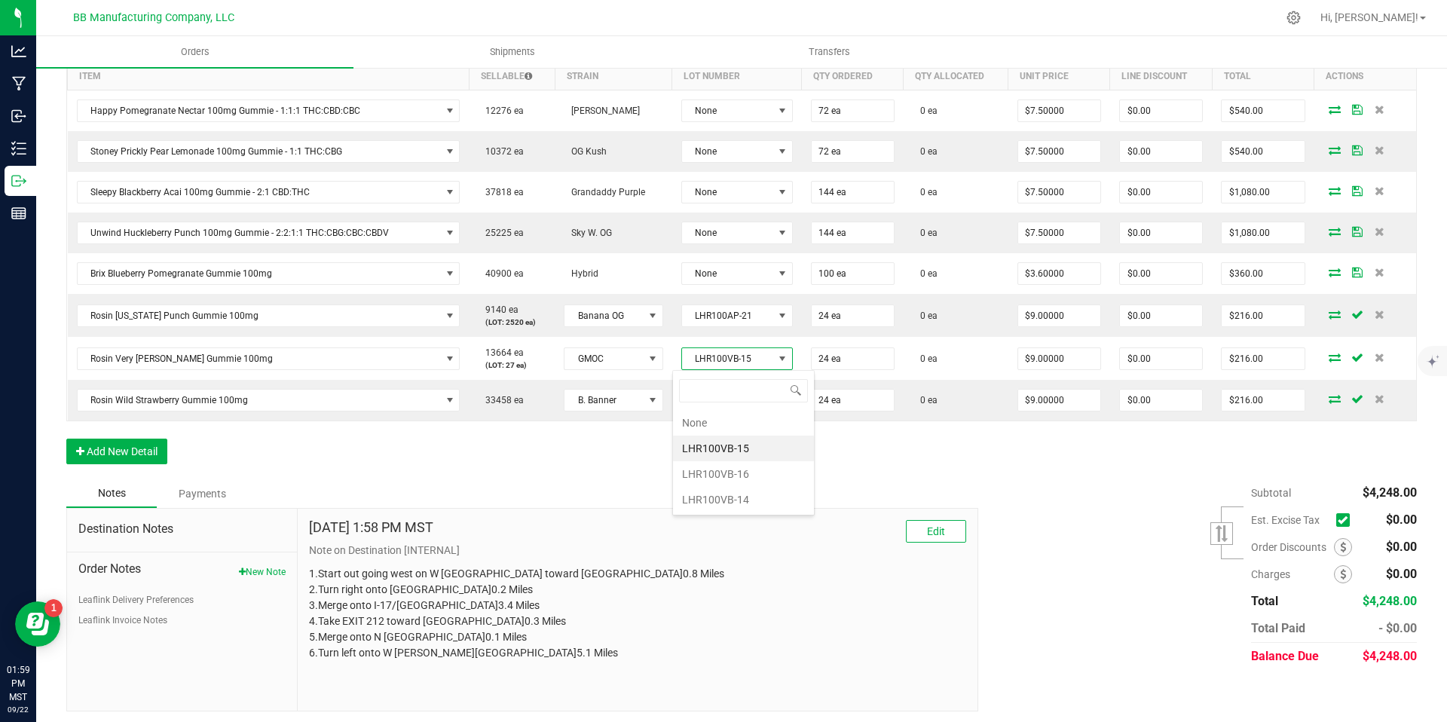
click at [601, 461] on div "Order Details Print All Labels Item Sellable Strain Lot Number Qty Ordered Qty …" at bounding box center [741, 251] width 1351 height 456
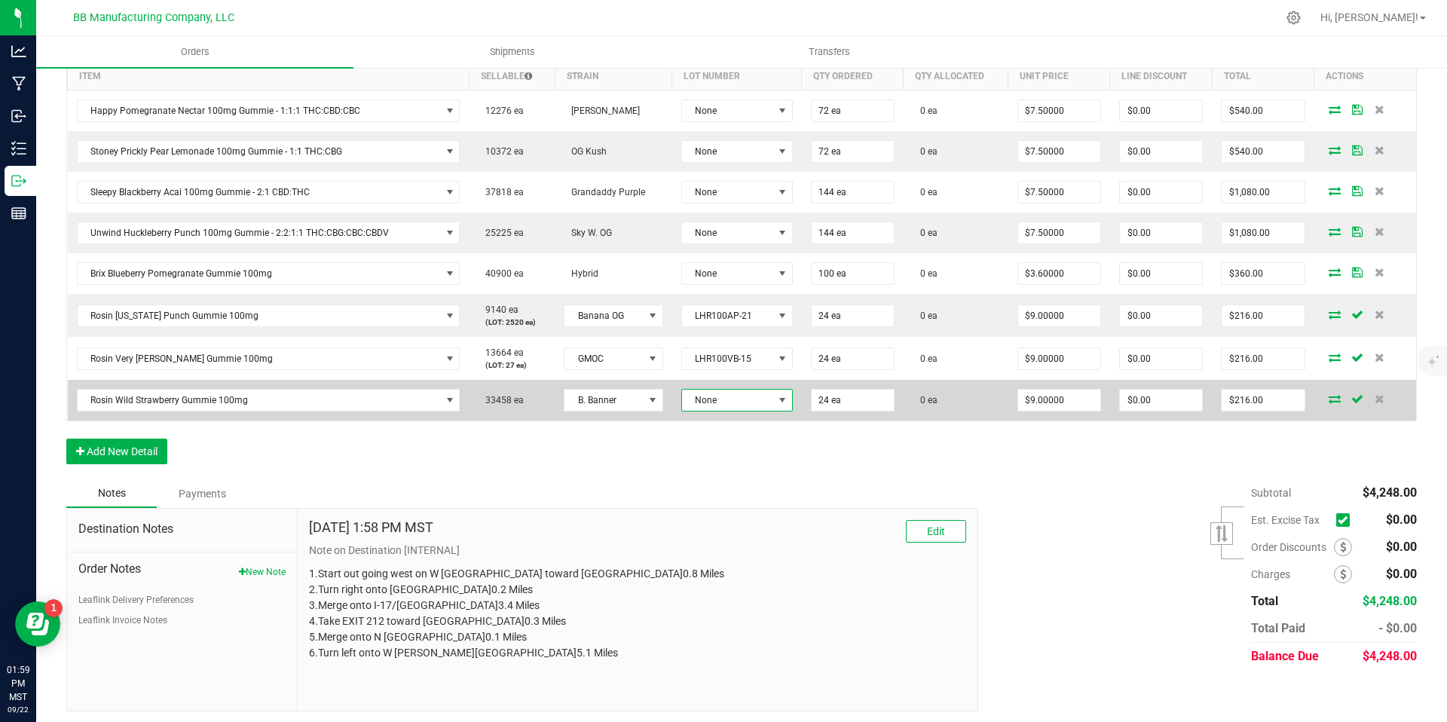
click at [737, 390] on span "None" at bounding box center [727, 400] width 91 height 21
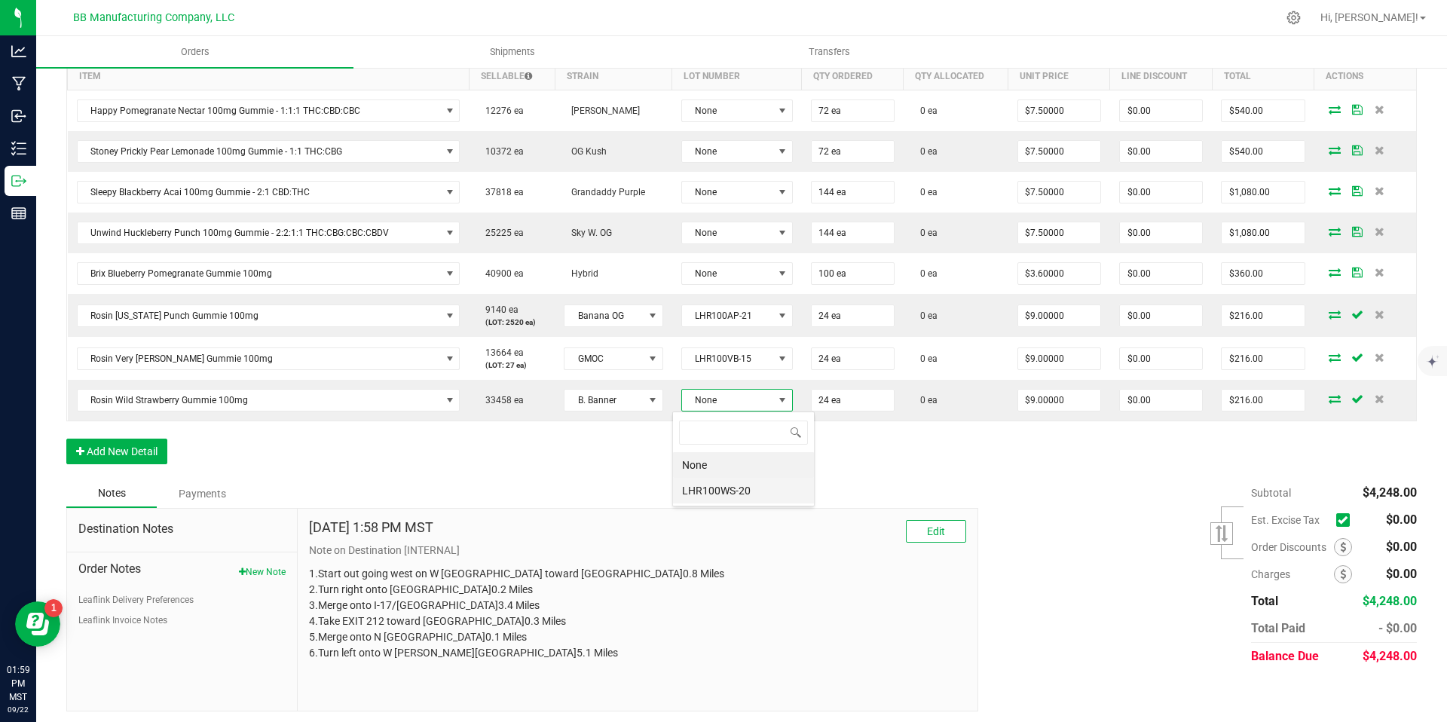
click at [747, 490] on li "LHR100WS-20" at bounding box center [743, 491] width 141 height 26
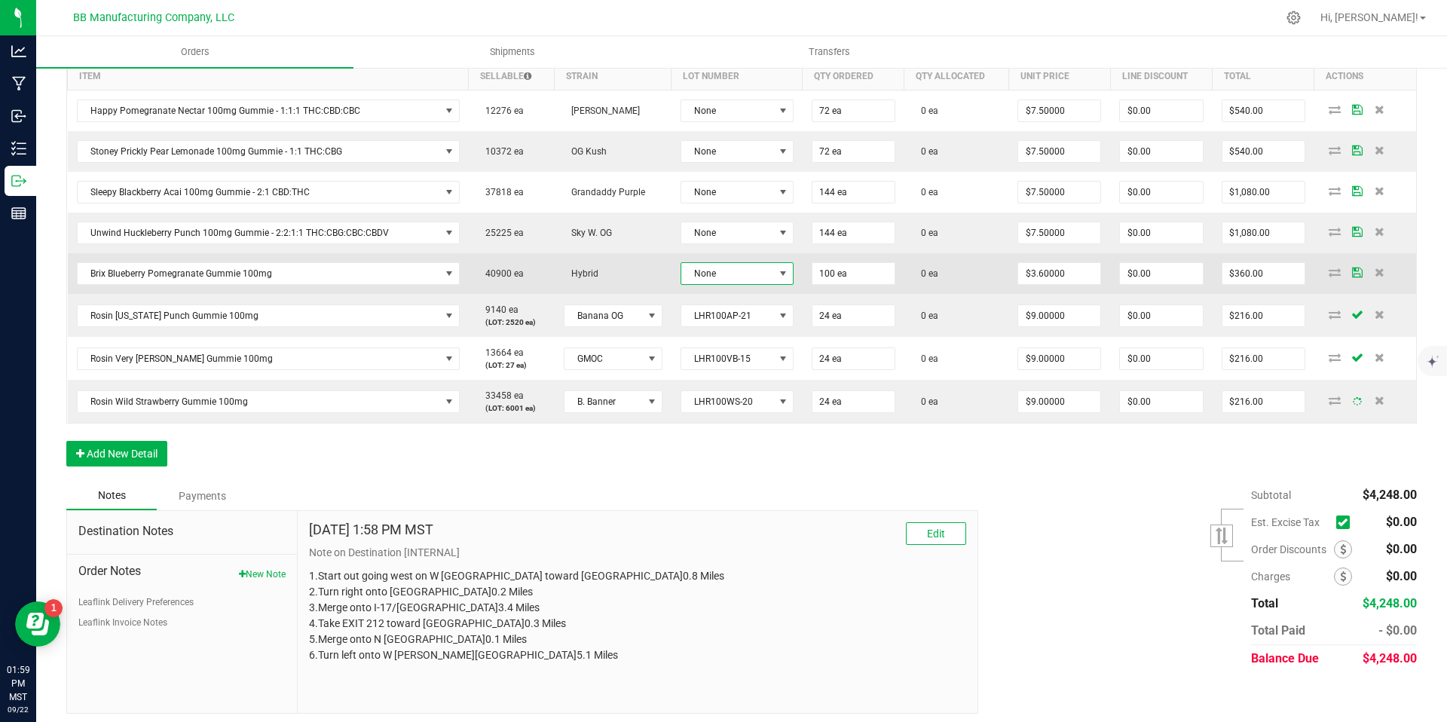
click at [724, 270] on span "None" at bounding box center [727, 273] width 93 height 21
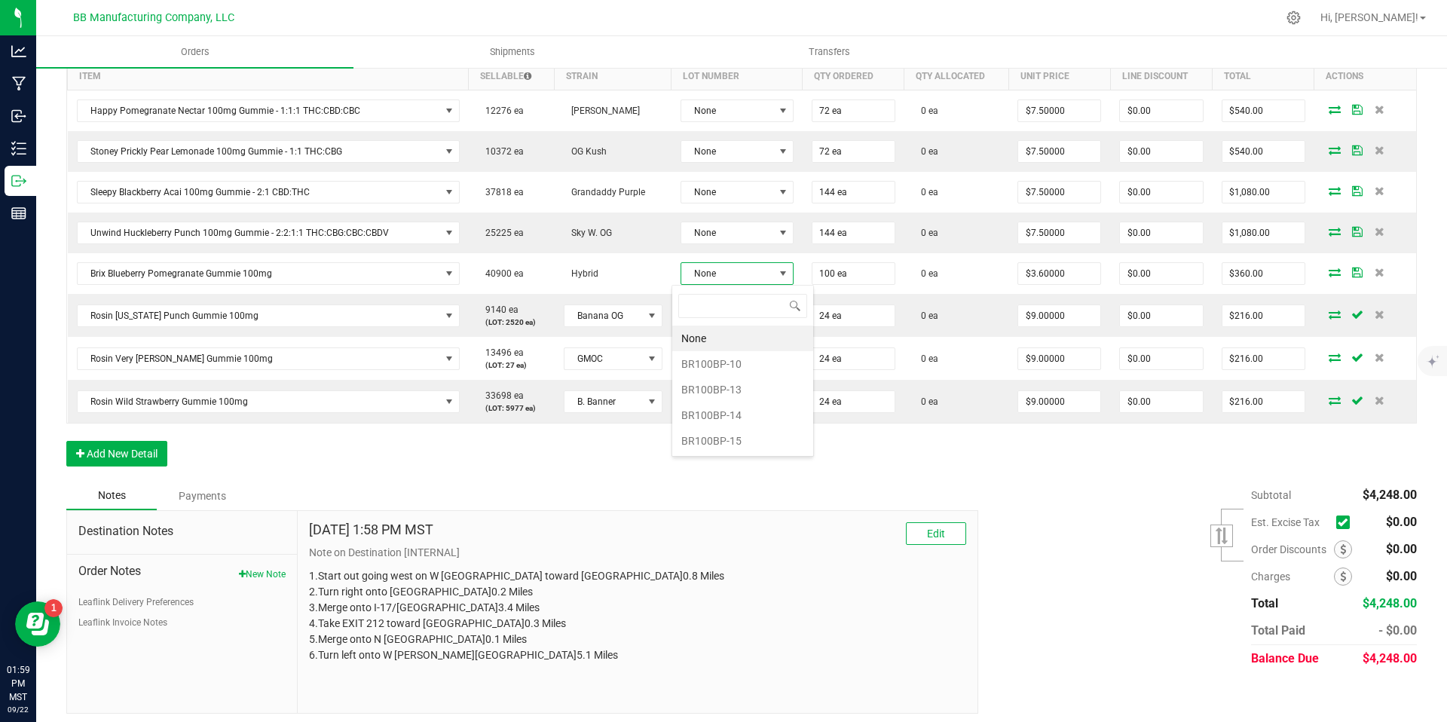
click at [604, 467] on div "Order Details Print All Labels Item Sellable Strain Lot Number Qty Ordered Qty …" at bounding box center [741, 252] width 1351 height 458
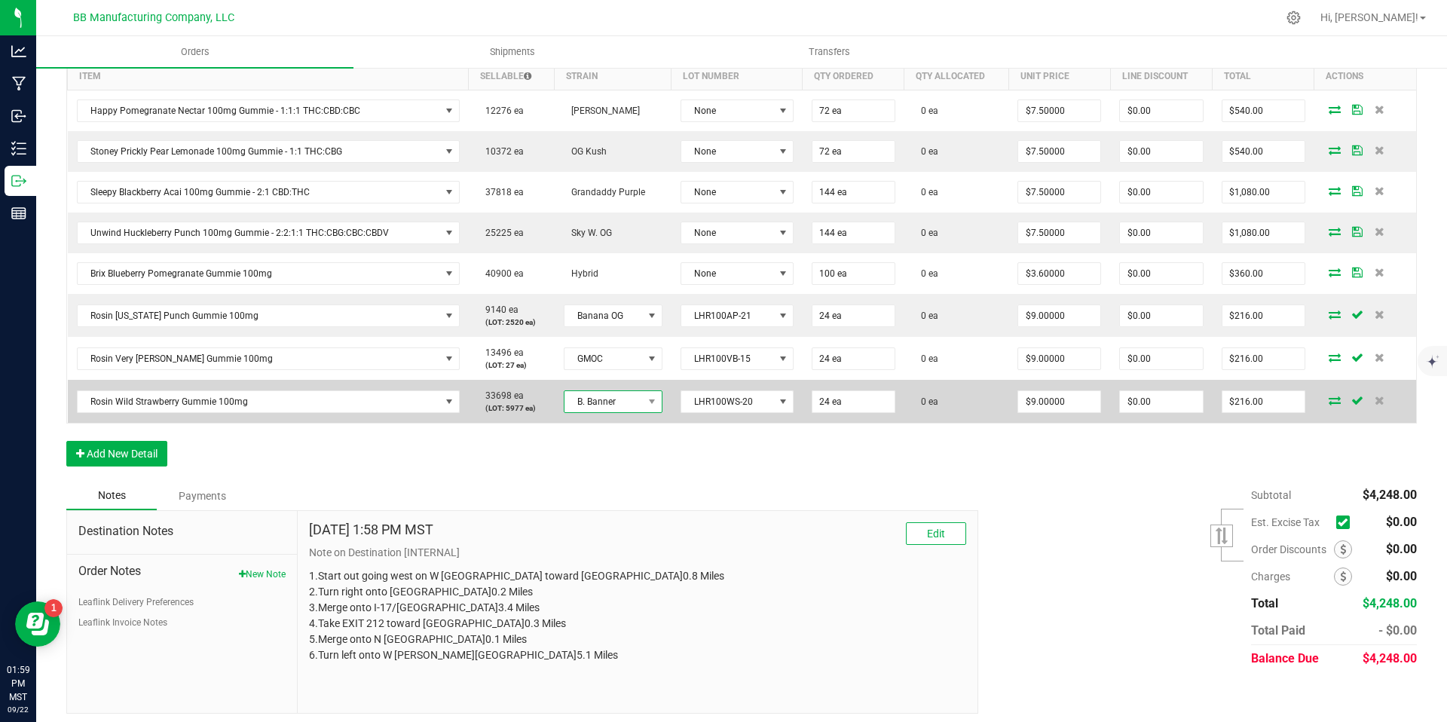
click at [611, 410] on span "B. Banner" at bounding box center [604, 401] width 78 height 21
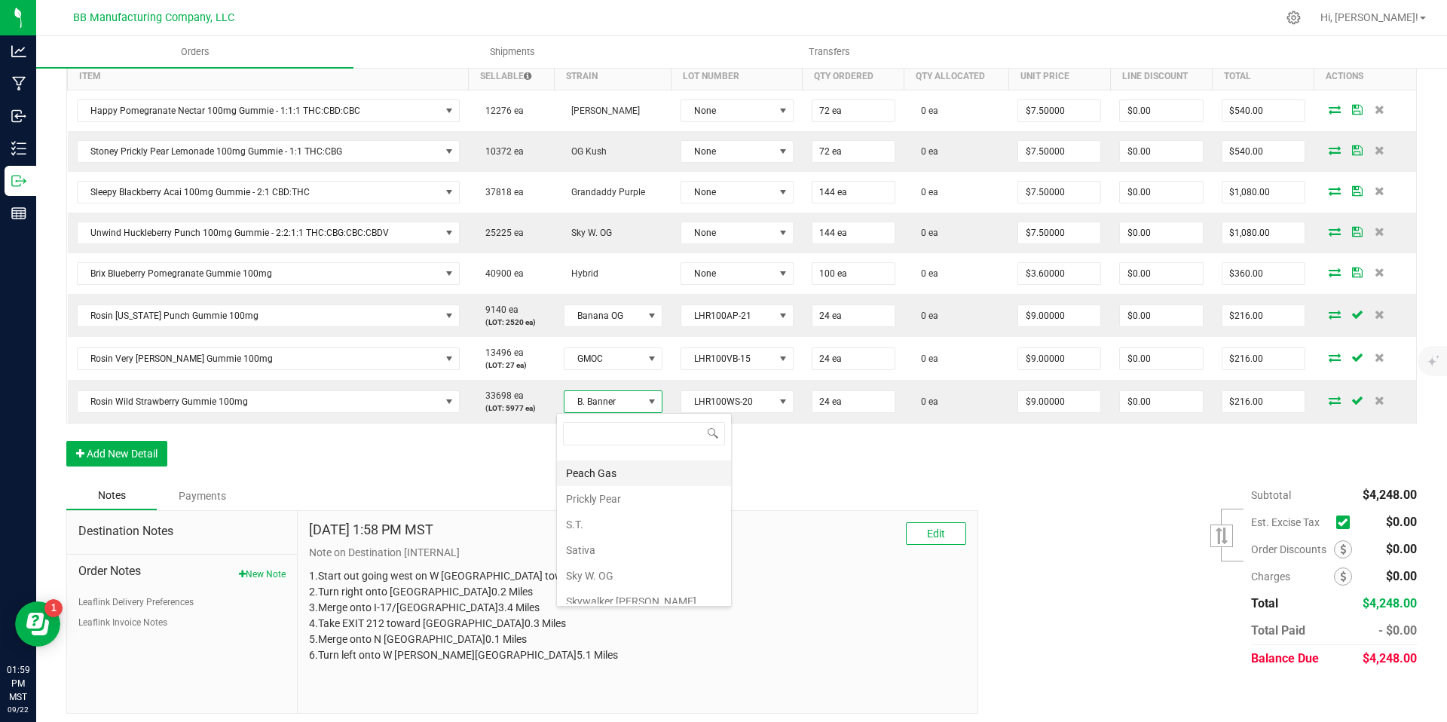
click at [605, 480] on li "Peach Gas" at bounding box center [644, 474] width 174 height 26
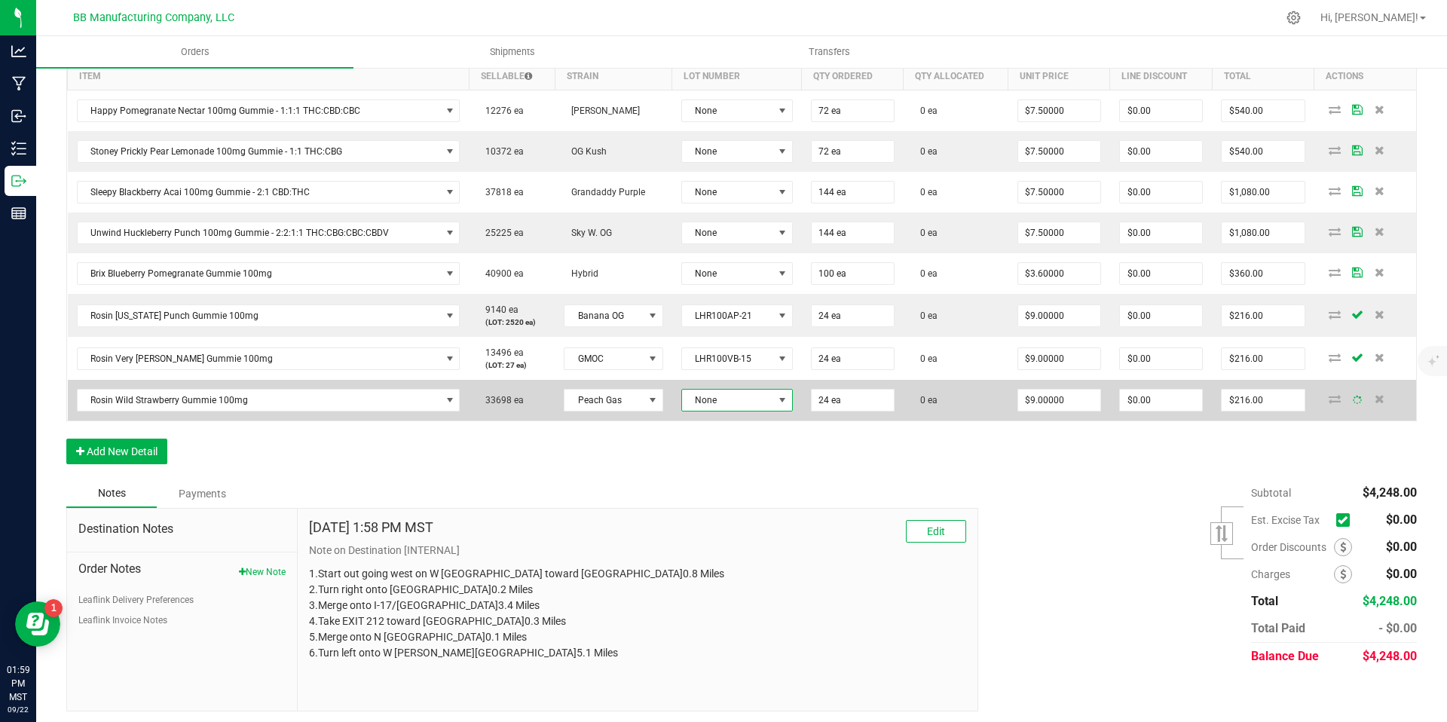
click at [728, 395] on span "None" at bounding box center [727, 400] width 91 height 21
click at [716, 395] on span "None" at bounding box center [727, 400] width 91 height 21
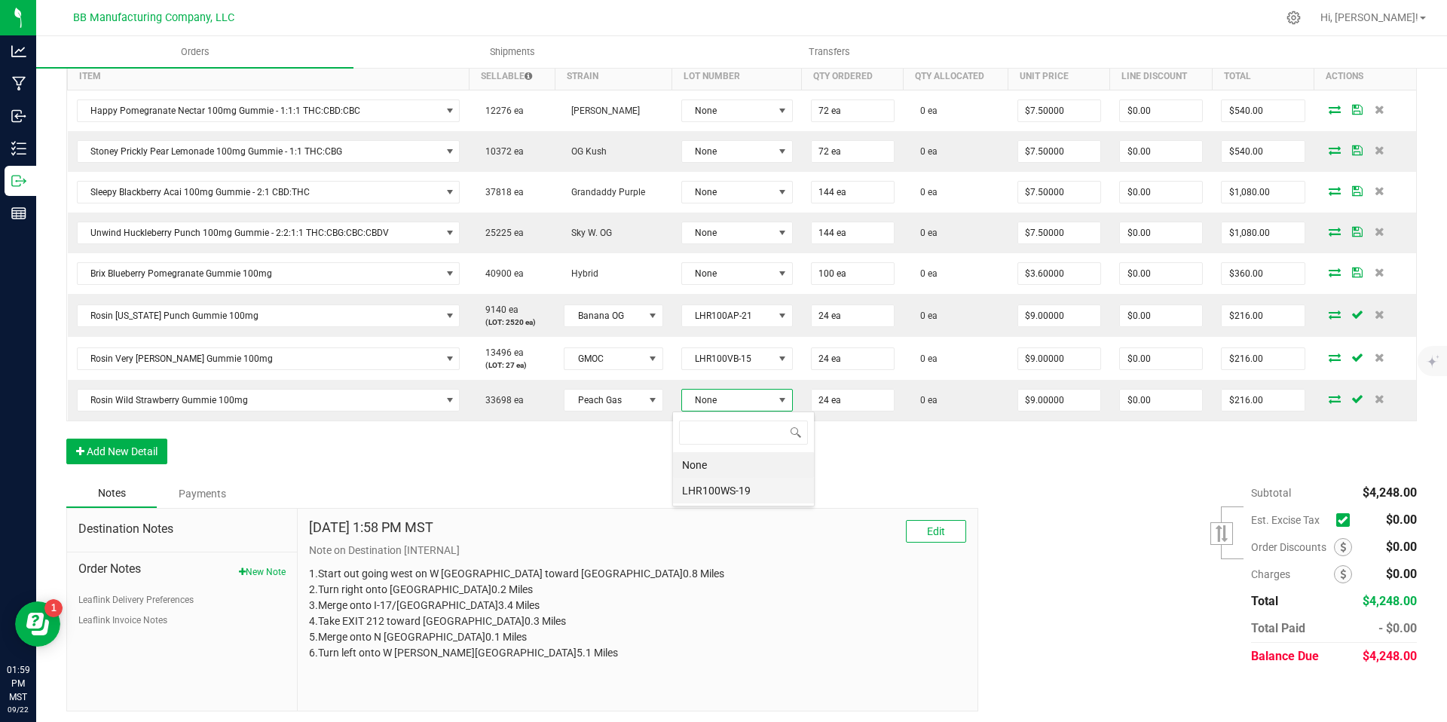
click at [756, 484] on li "LHR100WS-19" at bounding box center [743, 491] width 141 height 26
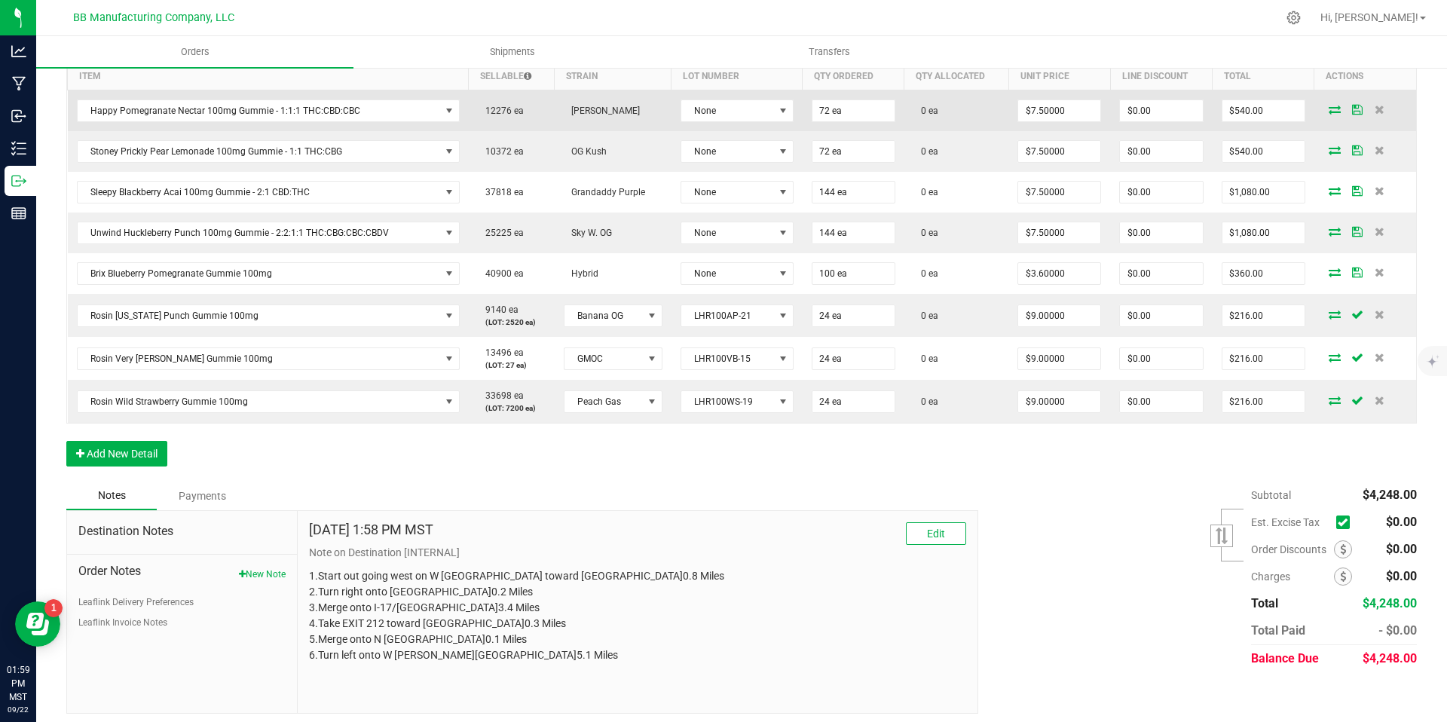
click at [752, 123] on td "None" at bounding box center [737, 110] width 131 height 41
click at [752, 122] on td "None" at bounding box center [737, 110] width 131 height 41
click at [748, 108] on span "None" at bounding box center [727, 110] width 93 height 21
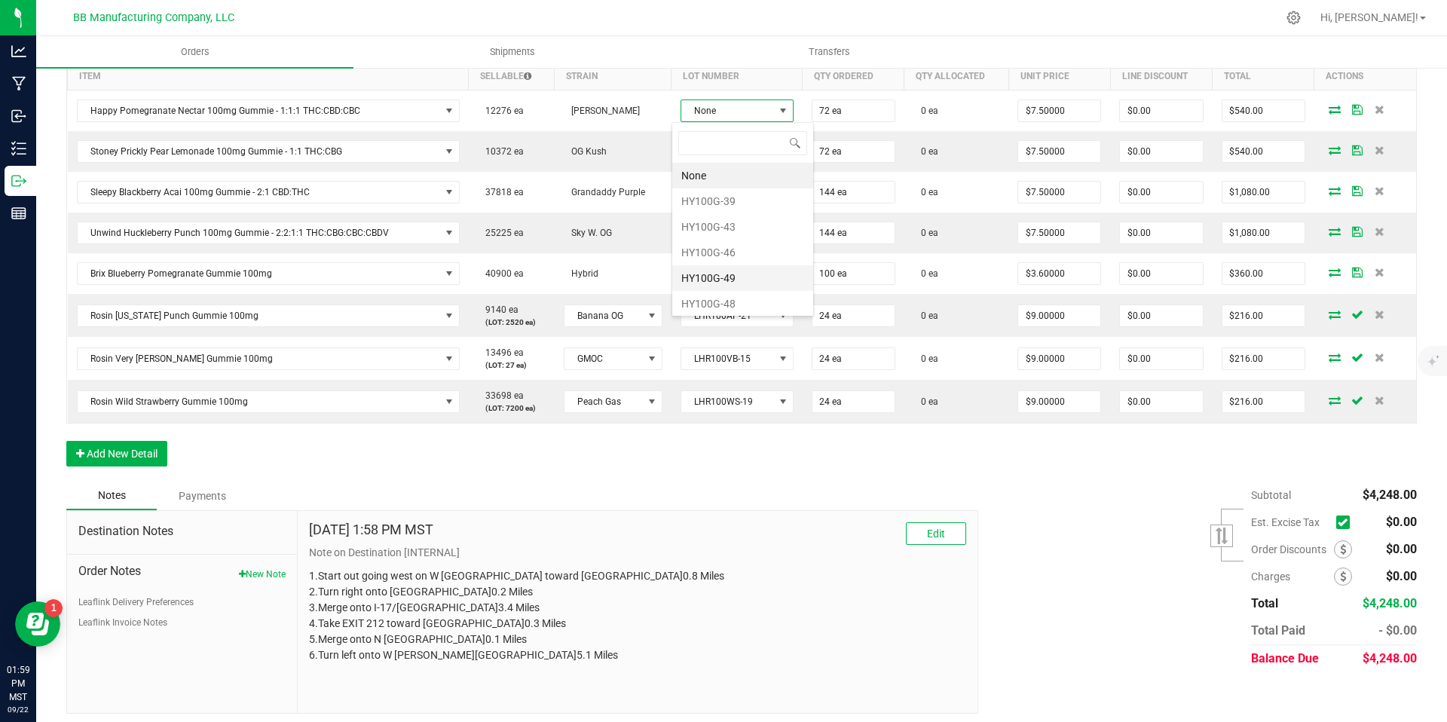
click at [724, 270] on li "HY100G-49" at bounding box center [742, 278] width 141 height 26
click at [708, 112] on span "HY100G-49" at bounding box center [727, 112] width 93 height 21
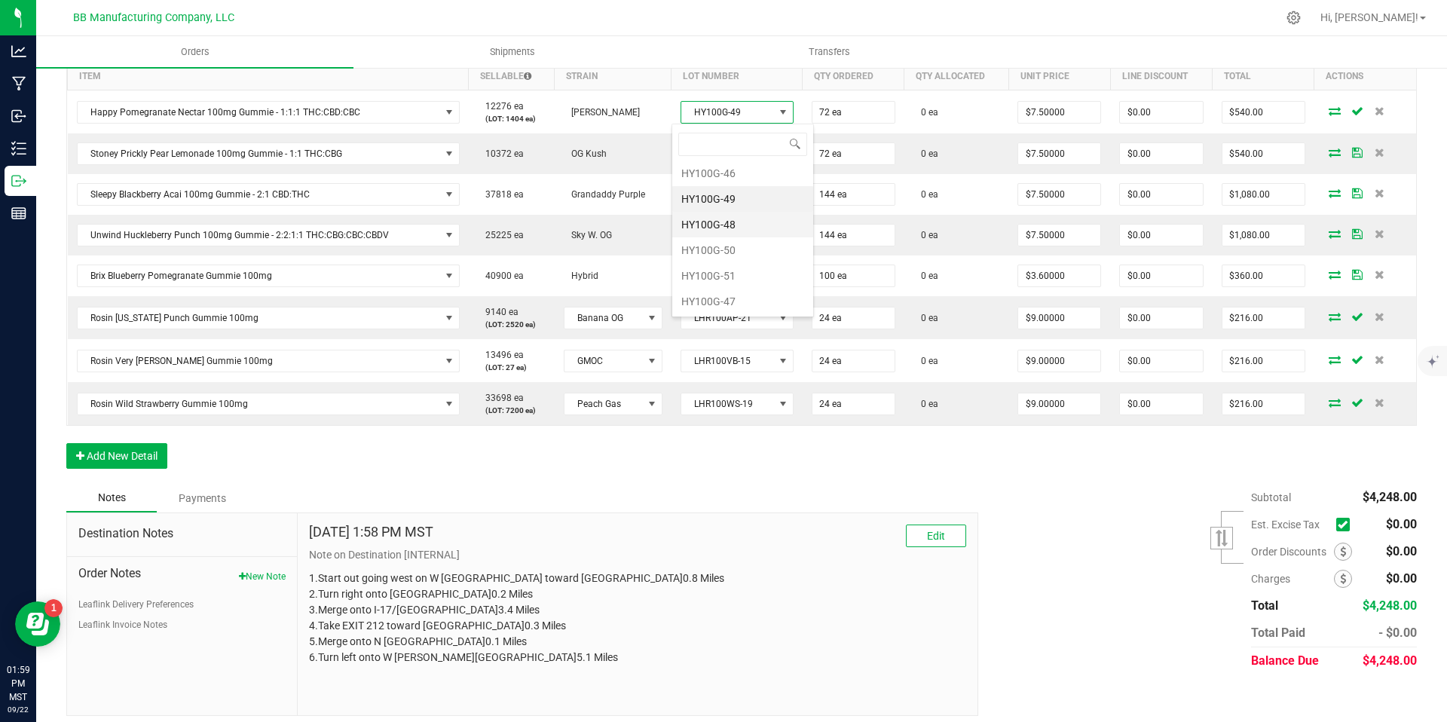
click at [733, 221] on li "HY100G-48" at bounding box center [742, 225] width 141 height 26
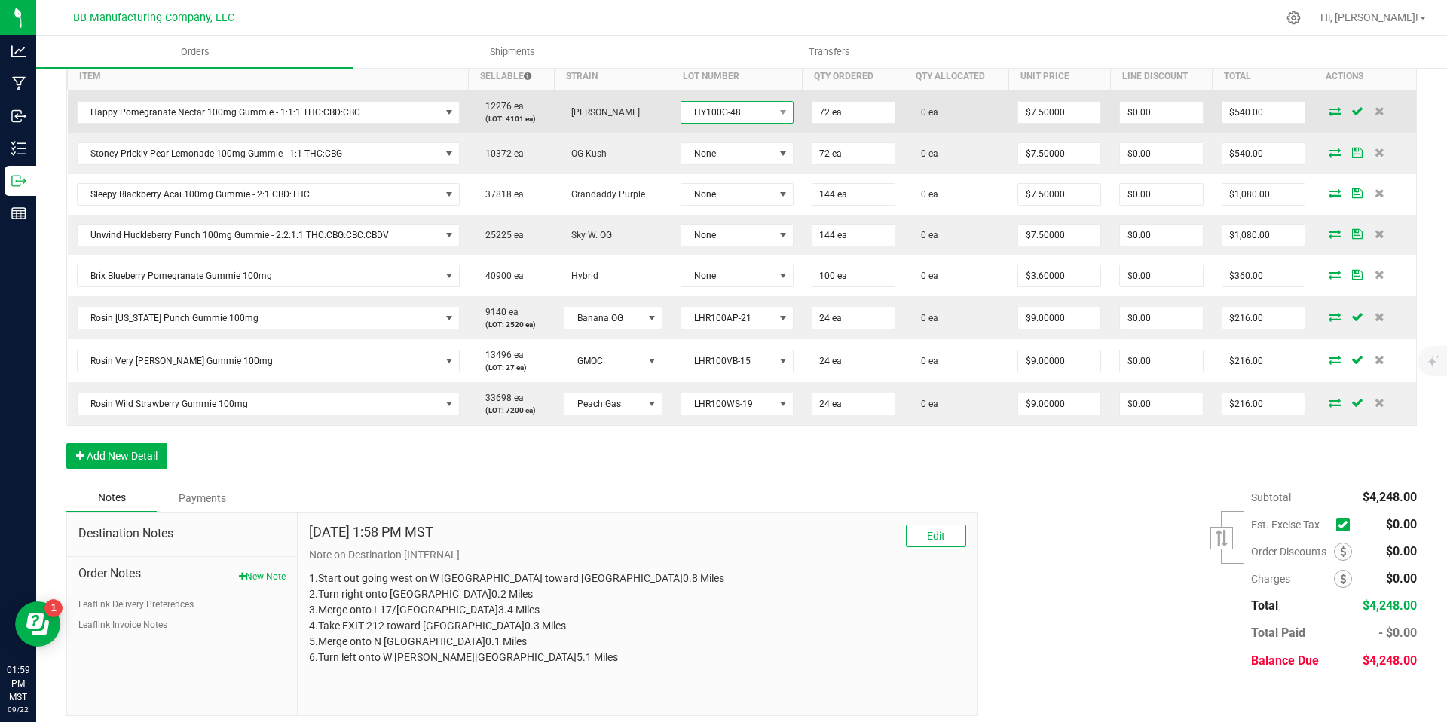
click at [736, 107] on span "HY100G-48" at bounding box center [727, 112] width 93 height 21
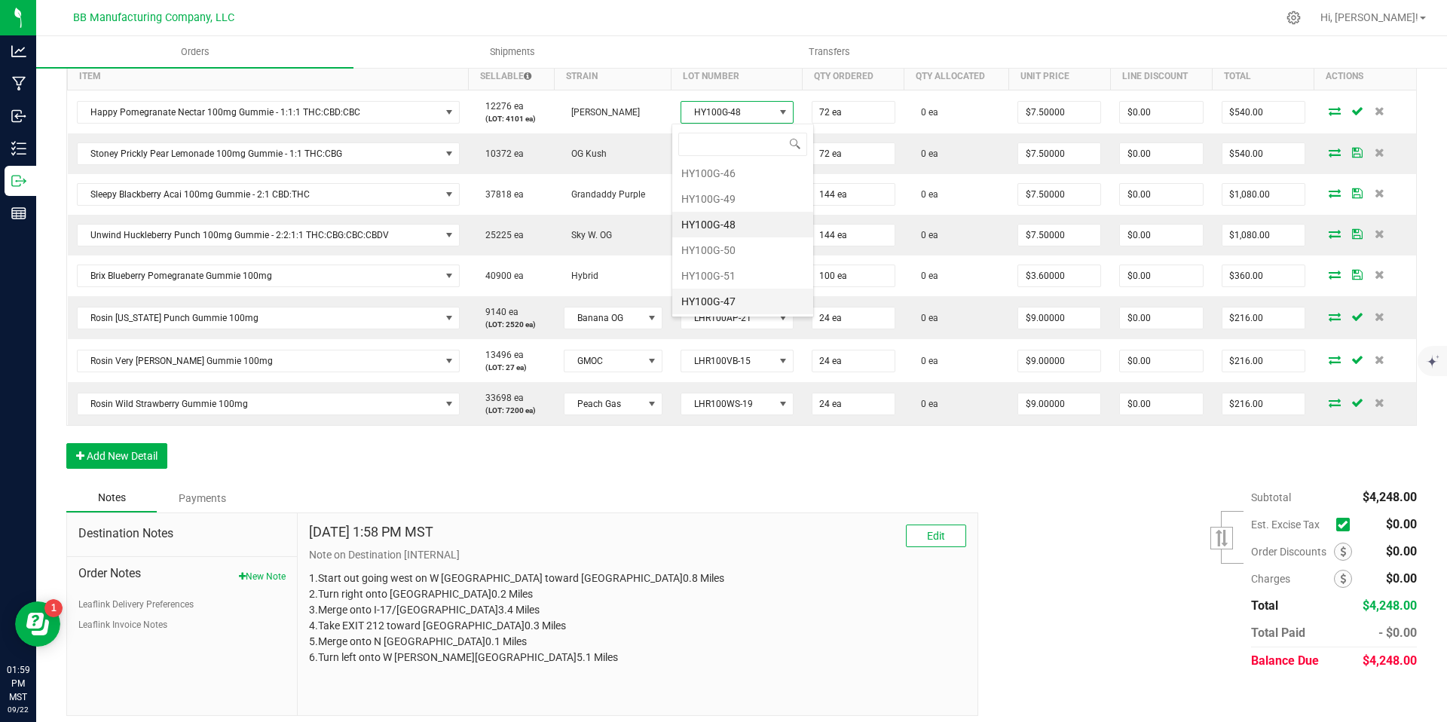
click at [730, 299] on li "HY100G-47" at bounding box center [742, 302] width 141 height 26
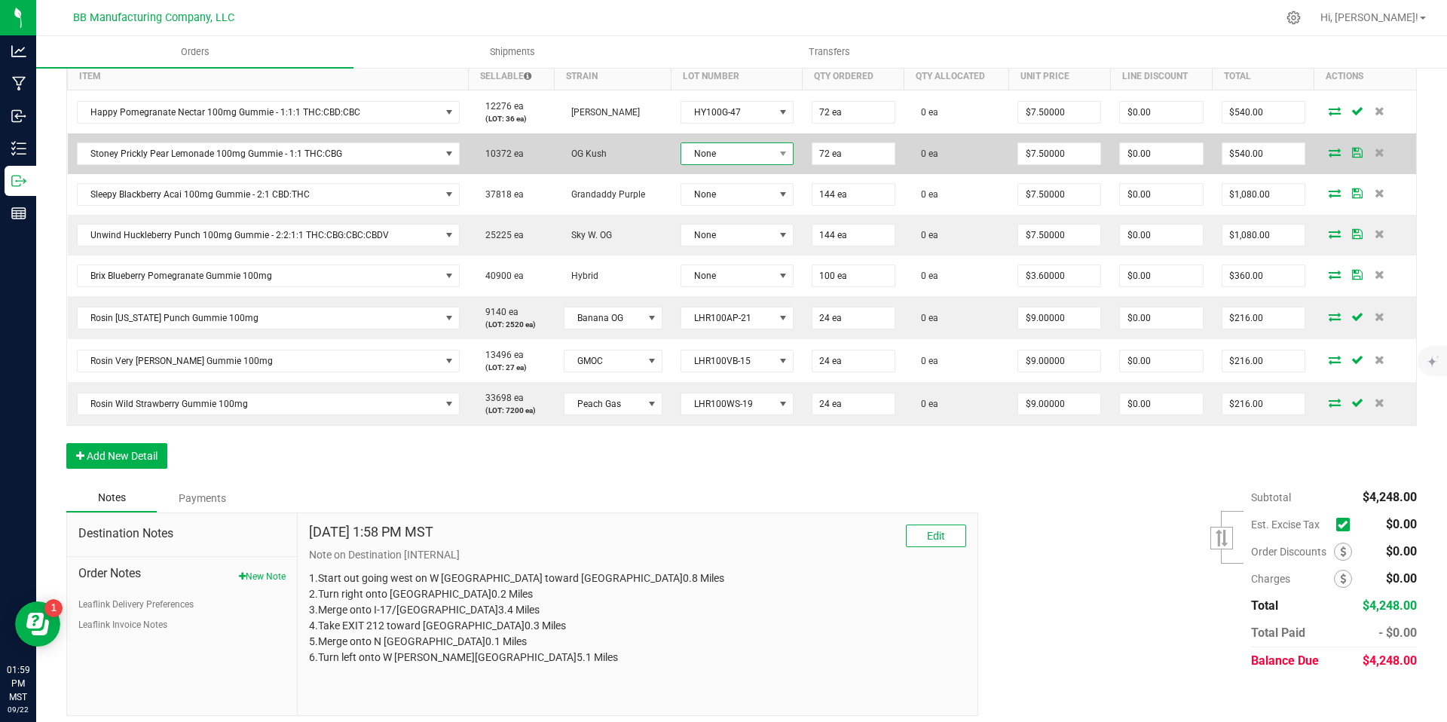
click at [715, 157] on span "None" at bounding box center [727, 153] width 93 height 21
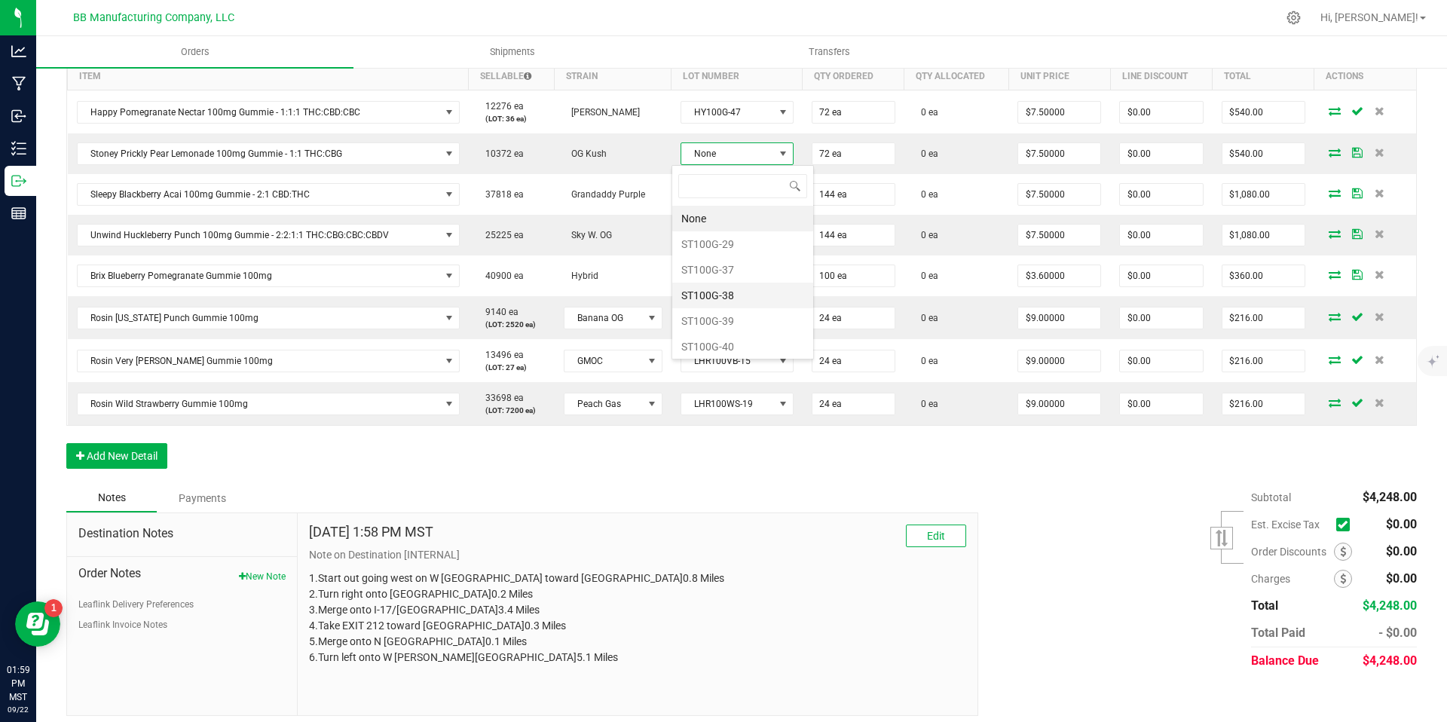
click at [738, 299] on li "ST100G-38" at bounding box center [742, 296] width 141 height 26
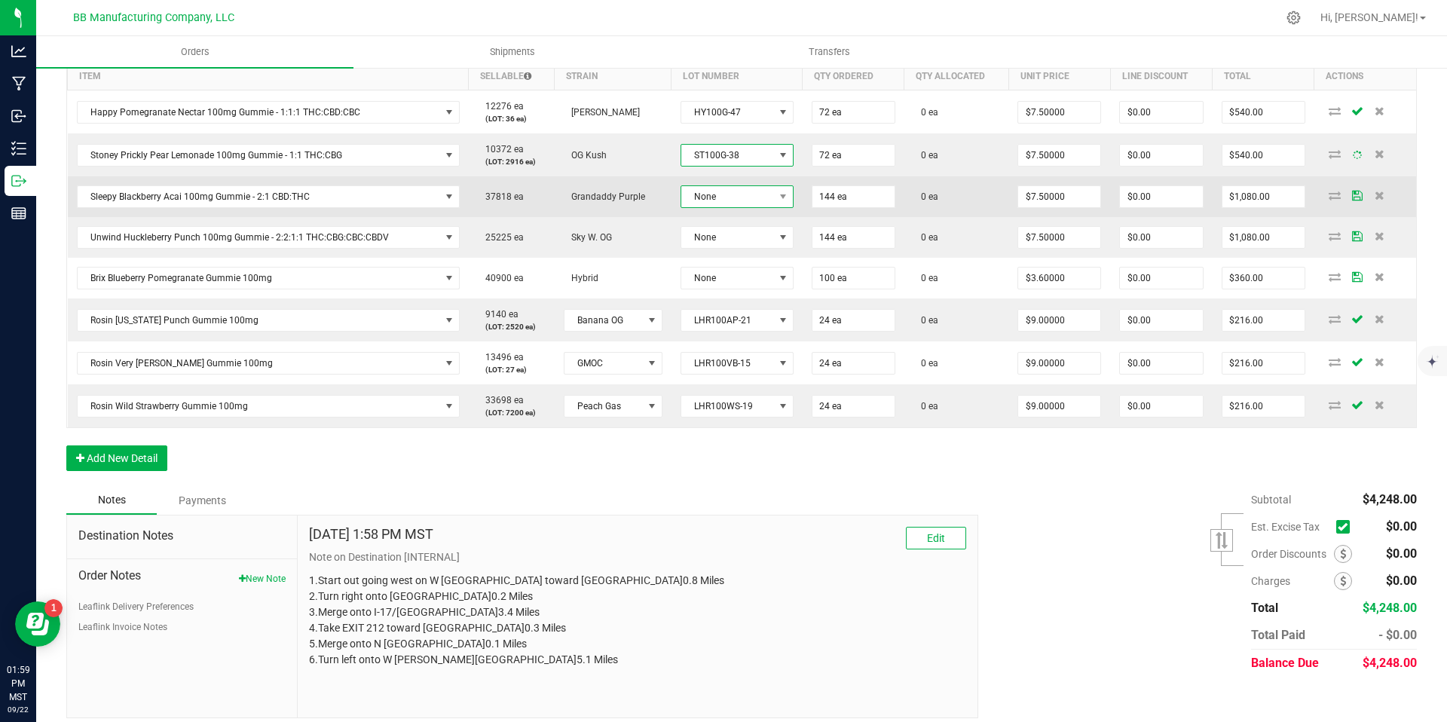
click at [722, 201] on span "None" at bounding box center [727, 196] width 93 height 21
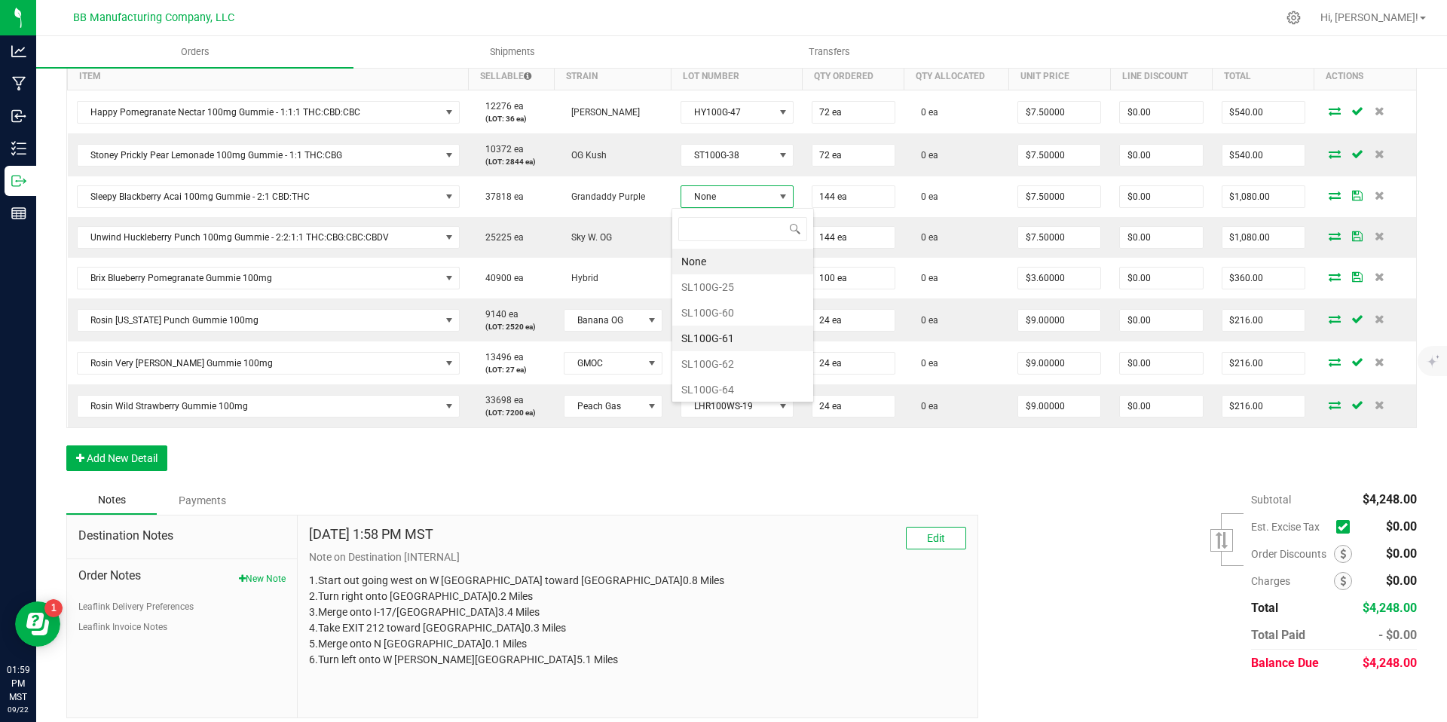
click at [733, 337] on li "SL100G-61" at bounding box center [742, 339] width 141 height 26
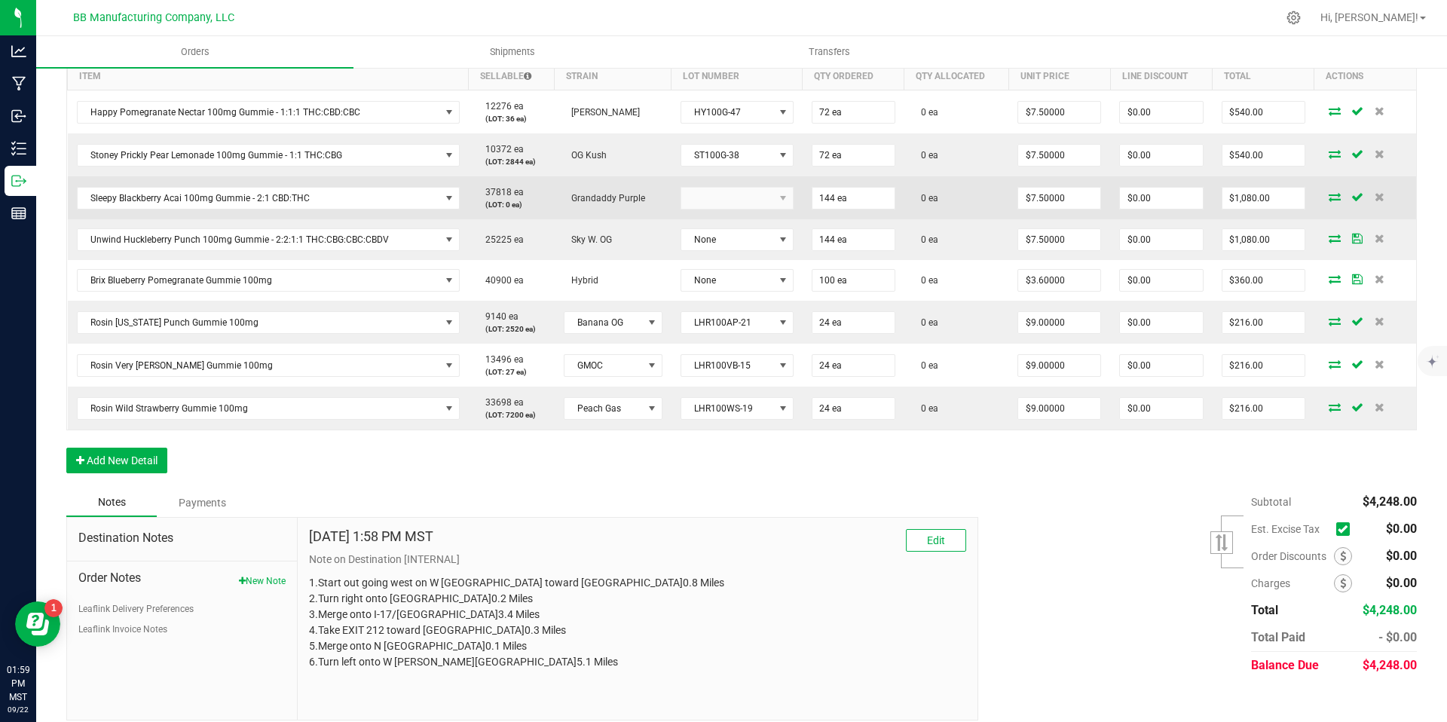
click at [711, 208] on kendo-dropdownlist at bounding box center [737, 198] width 113 height 23
click at [726, 202] on span "SL100G-61" at bounding box center [727, 198] width 93 height 21
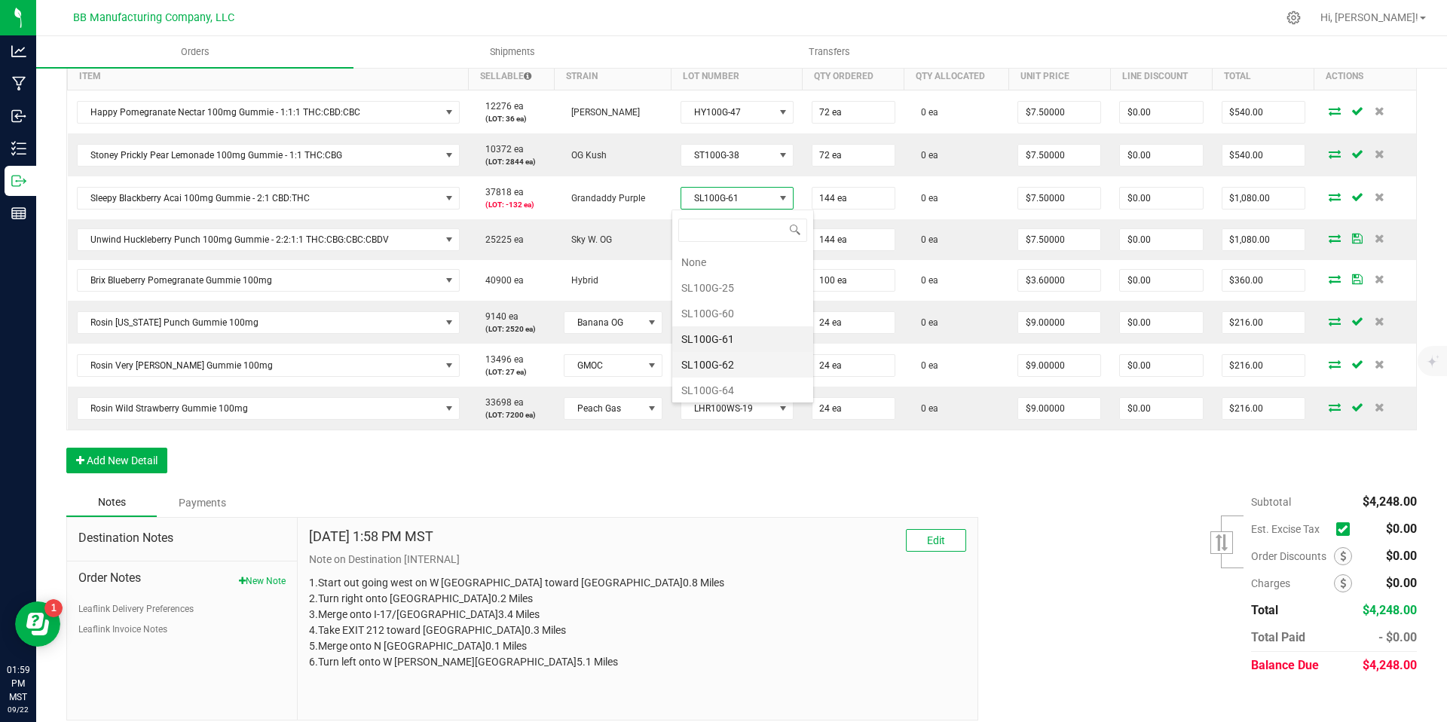
click at [723, 354] on li "SL100G-62" at bounding box center [742, 365] width 141 height 26
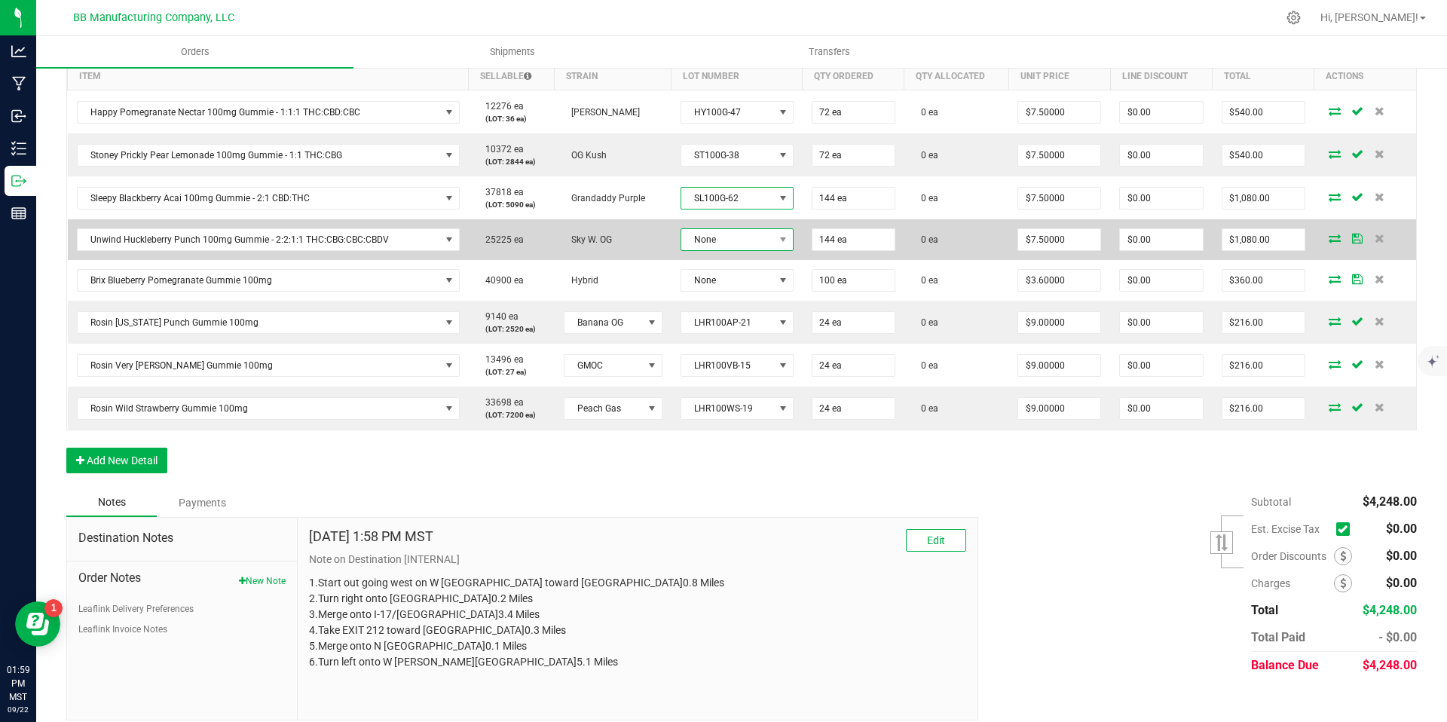
click at [719, 234] on span "None" at bounding box center [727, 239] width 93 height 21
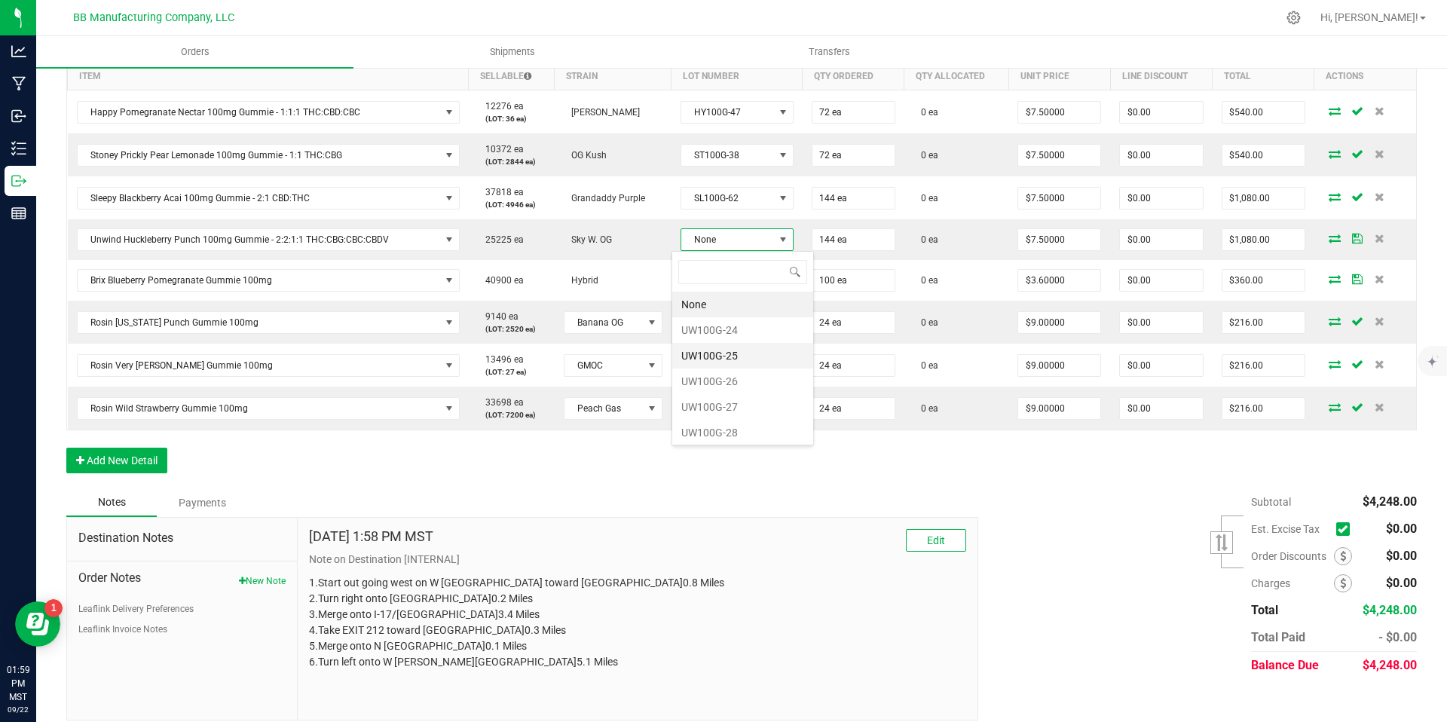
click at [733, 351] on li "UW100G-25" at bounding box center [742, 356] width 141 height 26
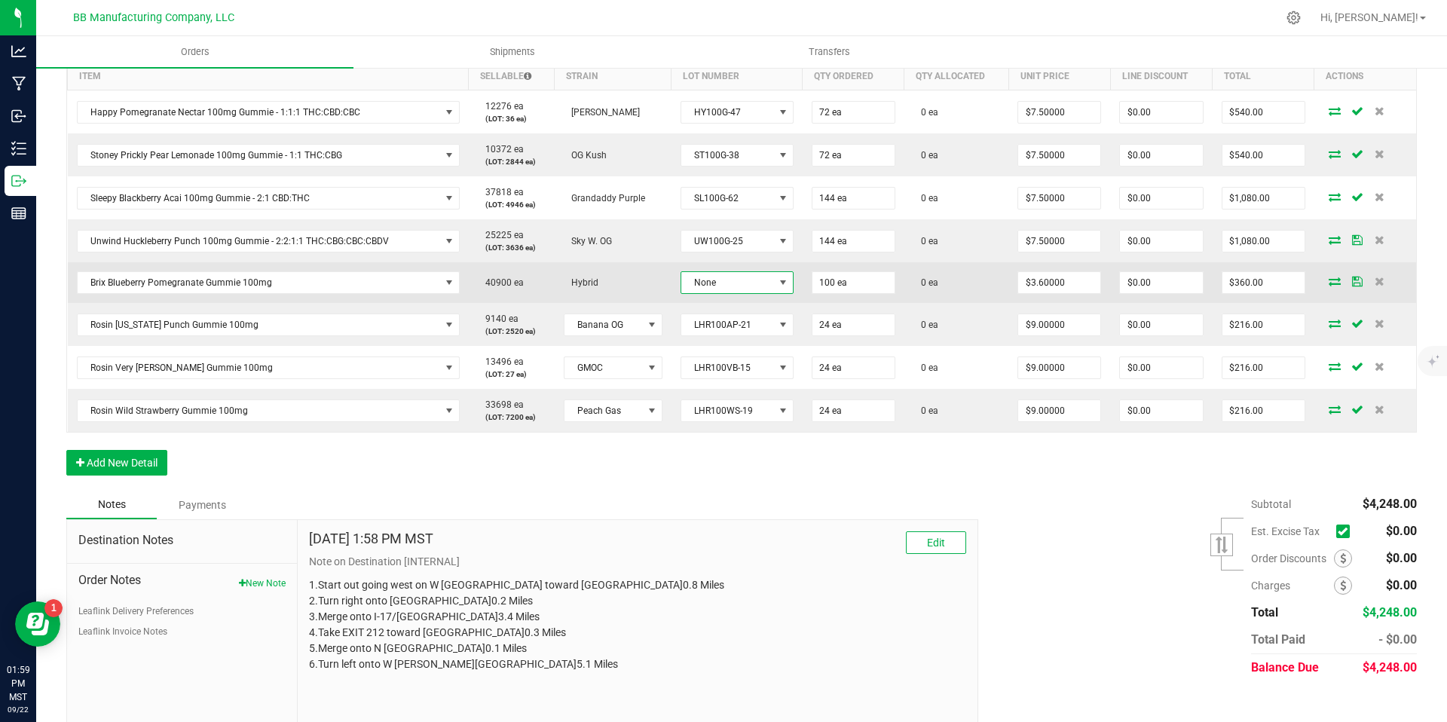
click at [720, 288] on span "None" at bounding box center [727, 282] width 93 height 21
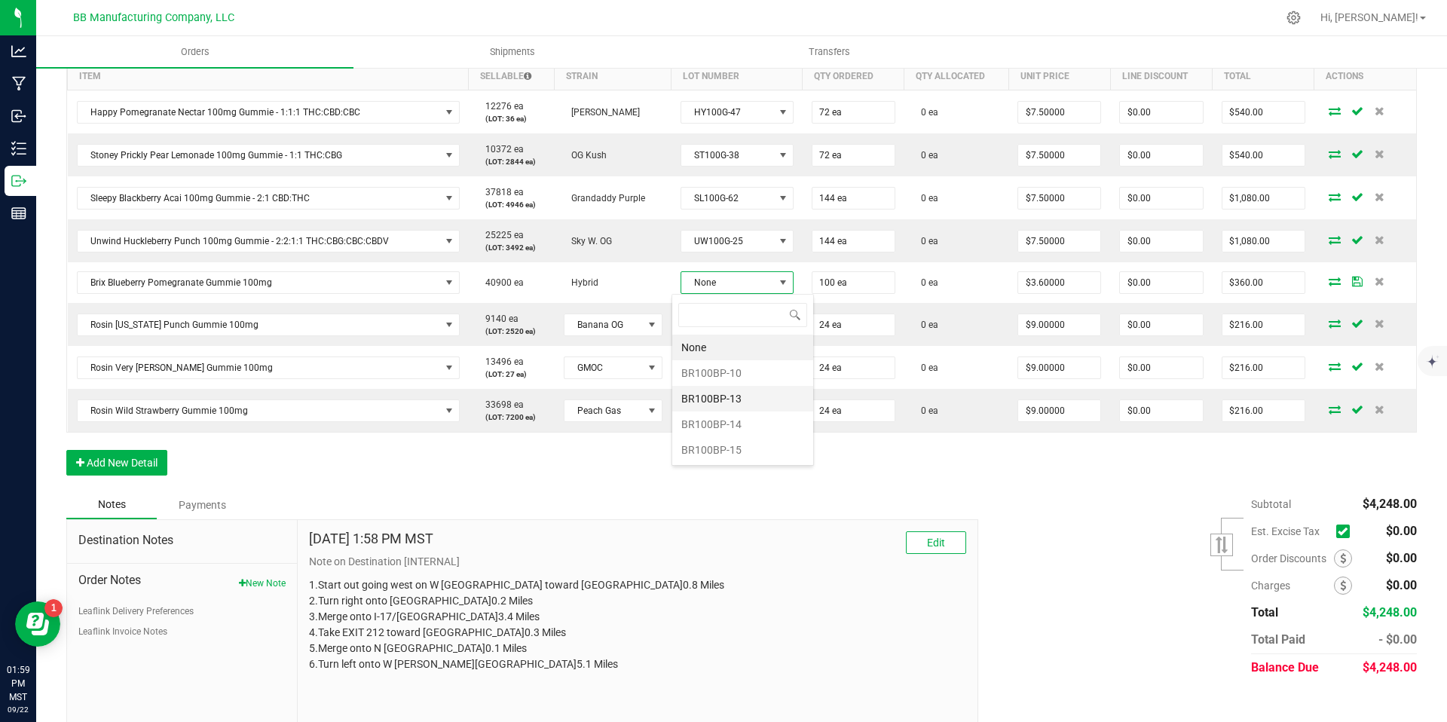
click at [724, 393] on li "BR100BP-13" at bounding box center [742, 399] width 141 height 26
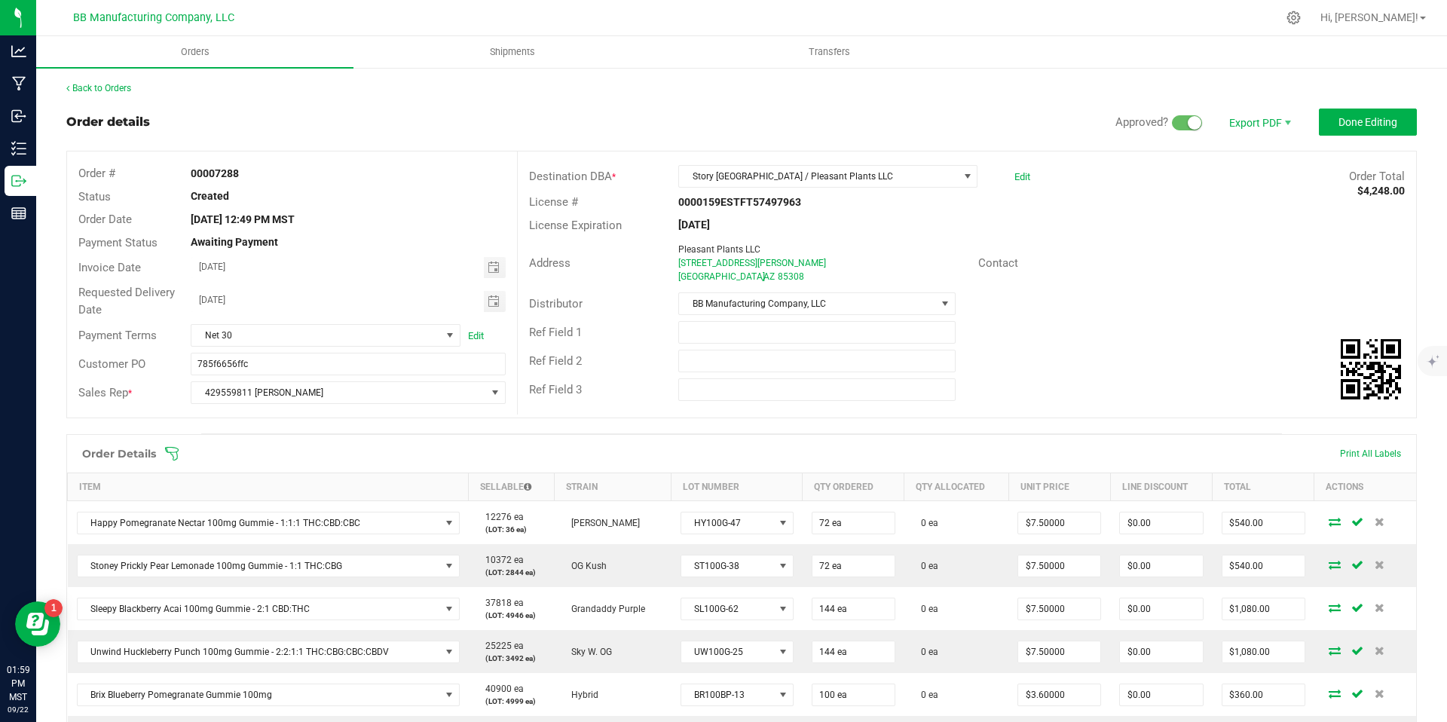
click at [1379, 138] on outbound-order-header "Order details Approved? Export PDF Done Editing Order # 00007288 Status Created…" at bounding box center [741, 271] width 1351 height 325
click at [1377, 136] on outbound-order-header "Order details Approved? Export PDF Done Editing Order # 00007288 Status Created…" at bounding box center [741, 271] width 1351 height 325
click at [1376, 132] on button "Done Editing" at bounding box center [1368, 122] width 98 height 27
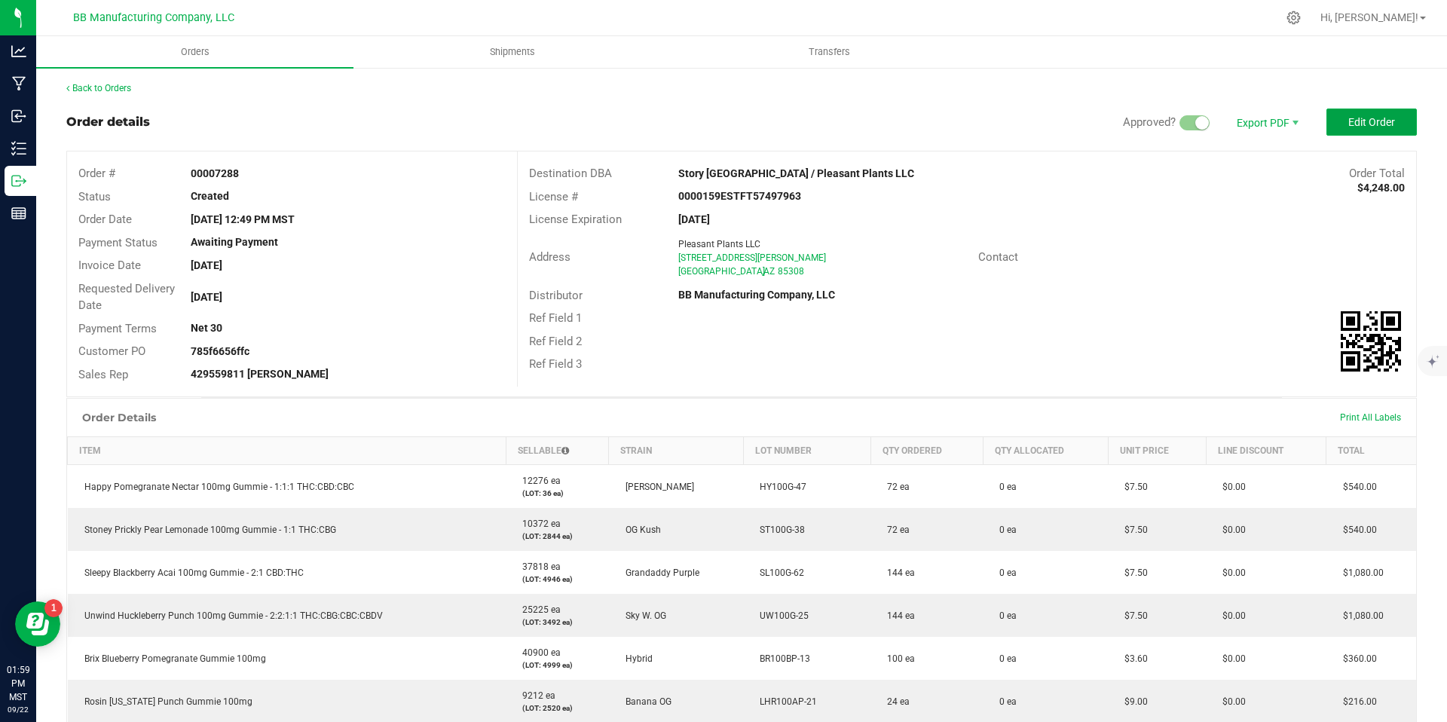
click at [1376, 132] on button "Edit Order" at bounding box center [1372, 122] width 90 height 27
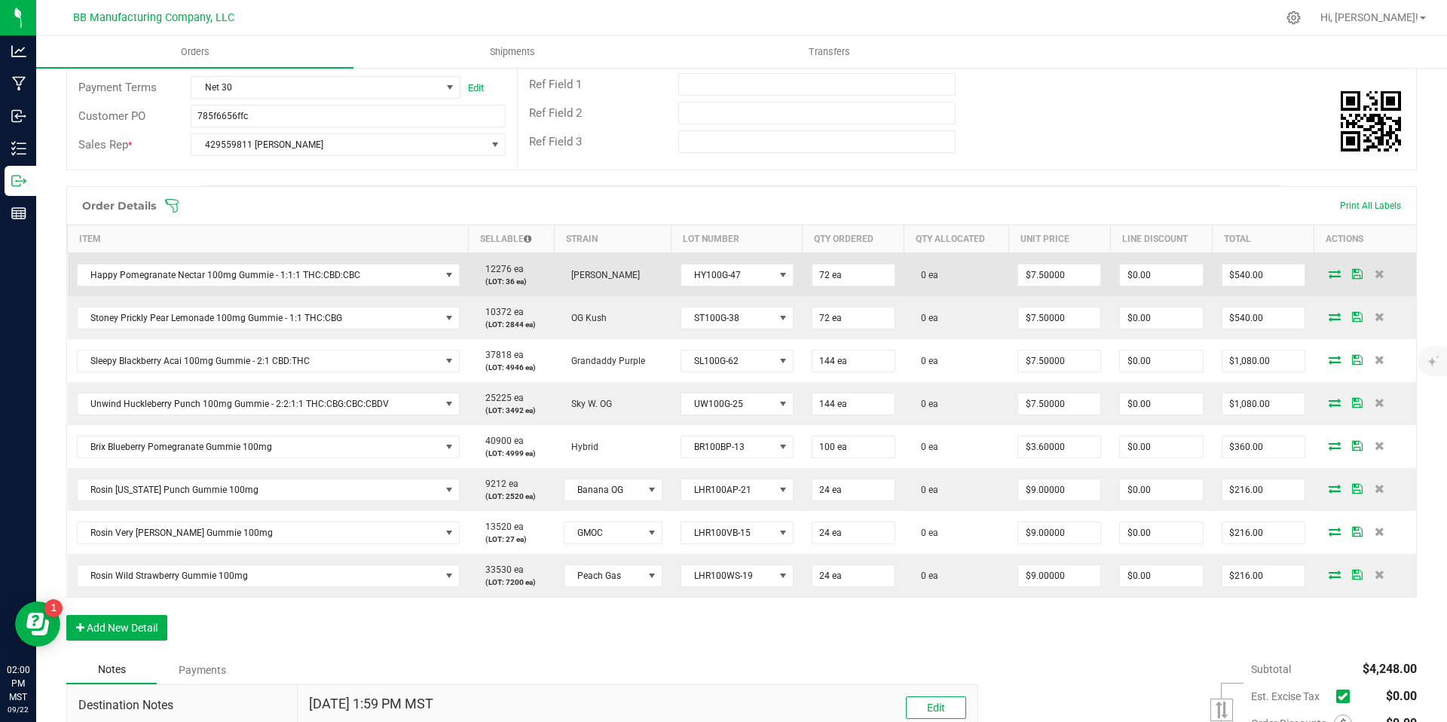
click at [1329, 269] on icon at bounding box center [1335, 273] width 12 height 9
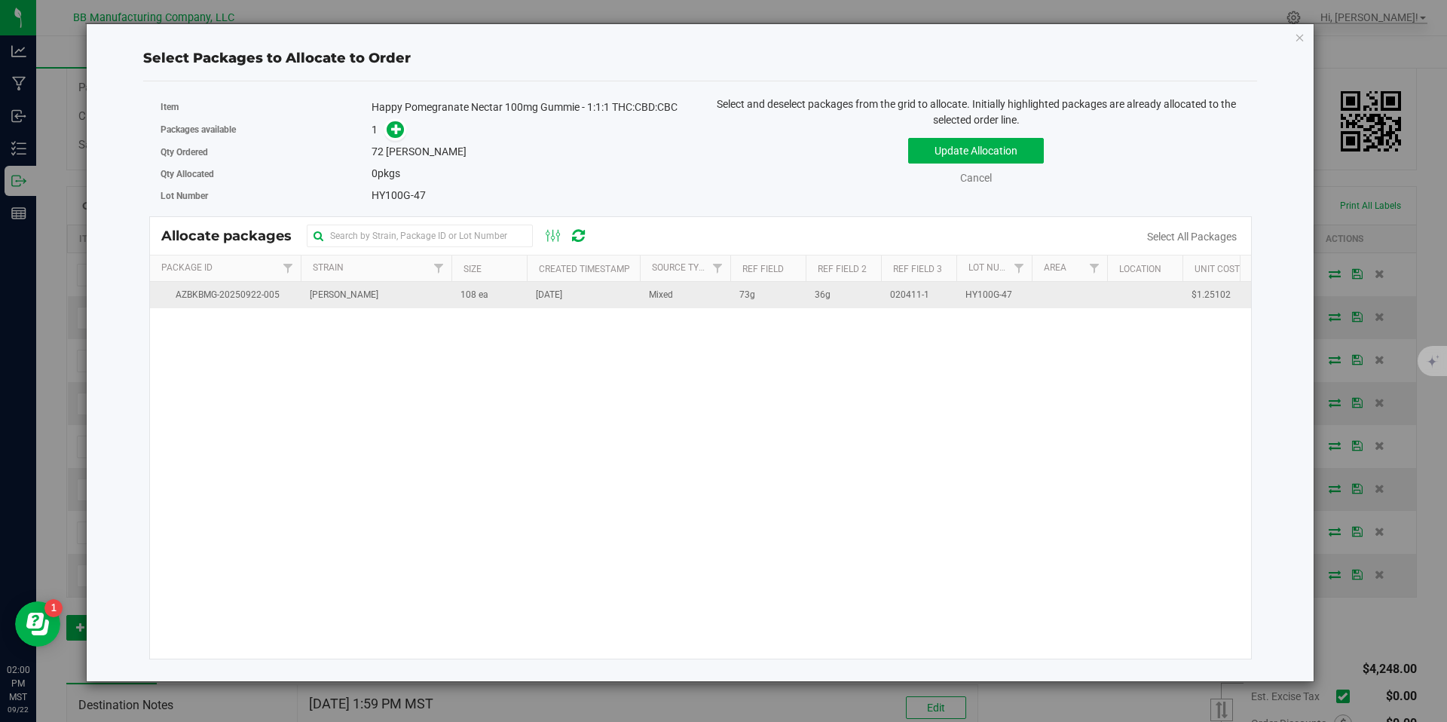
click at [458, 295] on td "108 ea" at bounding box center [489, 295] width 75 height 26
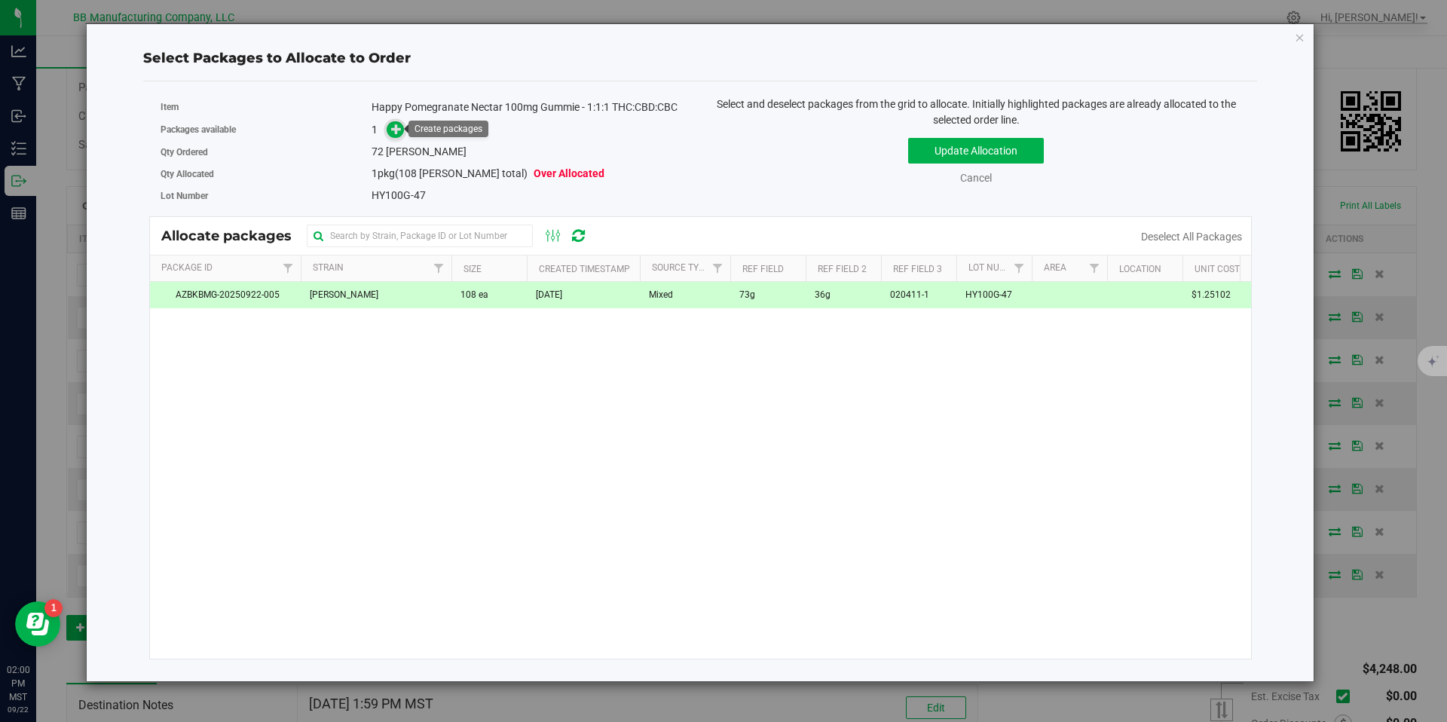
click at [394, 124] on icon at bounding box center [396, 129] width 11 height 11
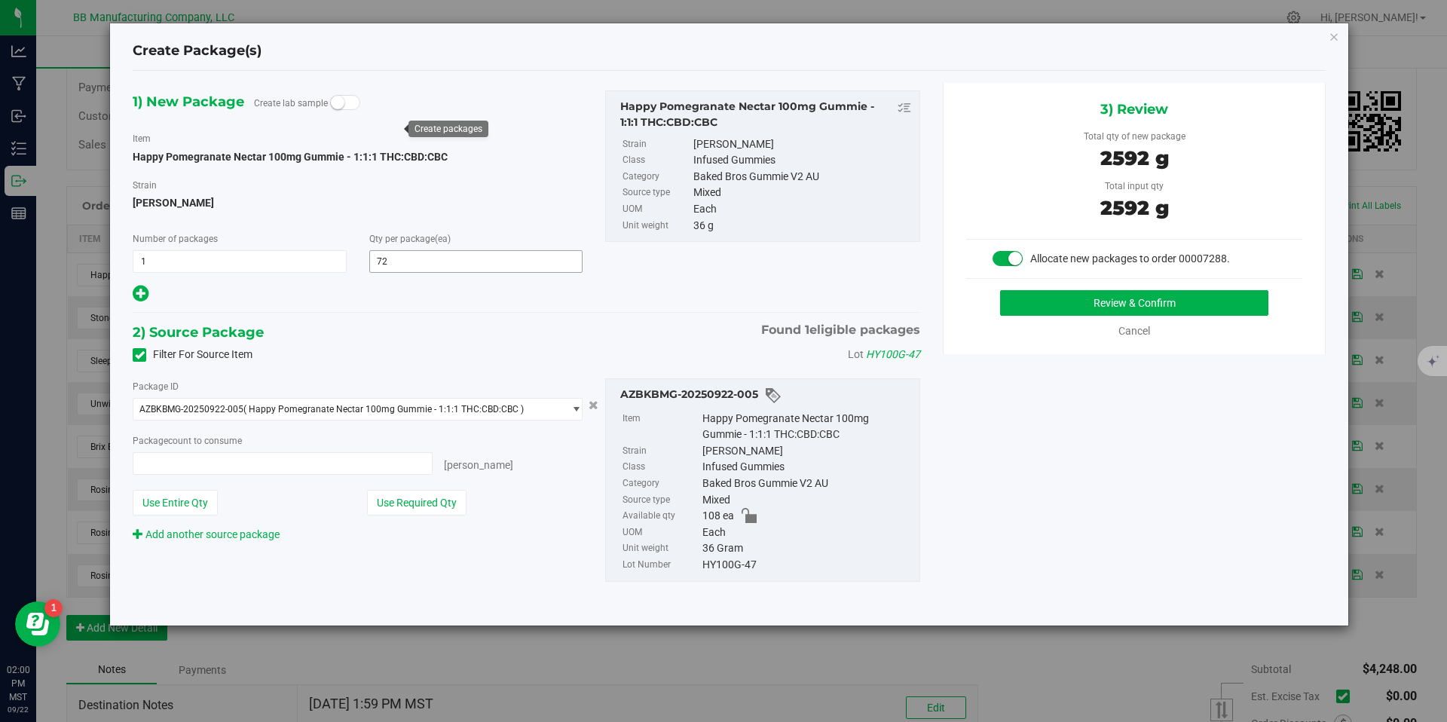
type input "72 ea"
click at [1101, 305] on button "Review & Confirm" at bounding box center [1134, 303] width 268 height 26
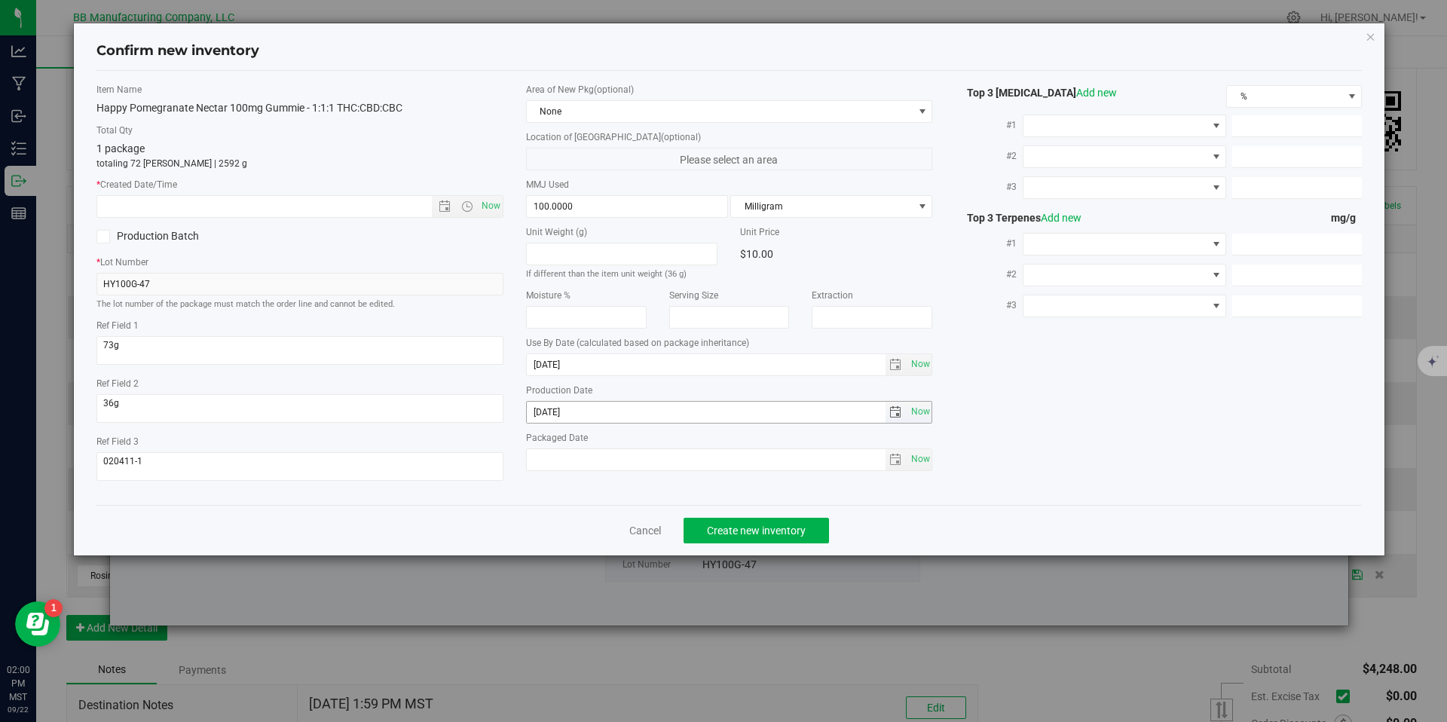
click at [542, 408] on input "[DATE]" at bounding box center [706, 412] width 359 height 21
click at [385, 210] on input "text" at bounding box center [277, 206] width 360 height 21
paste input "[DATE]"
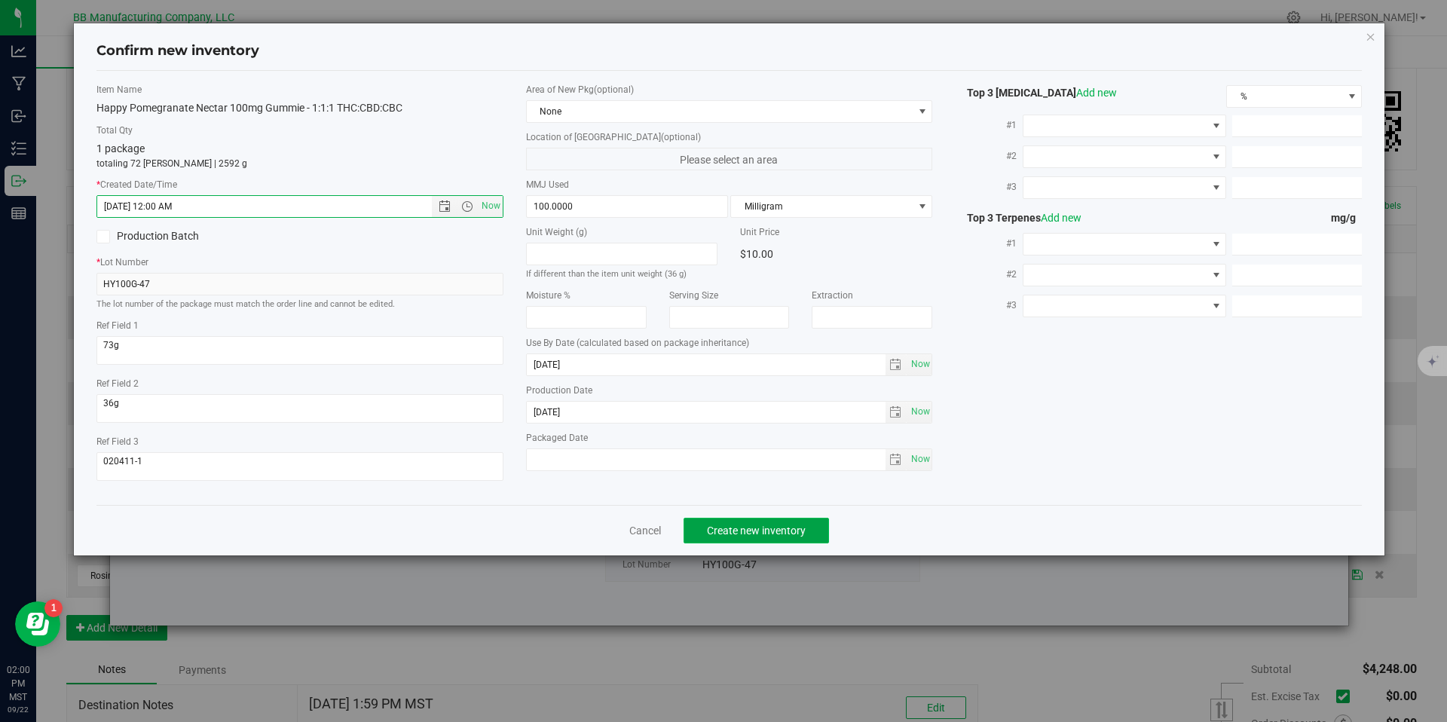
type input "6/20/2025 2:00 PM"
click at [721, 537] on button "Create new inventory" at bounding box center [756, 531] width 145 height 26
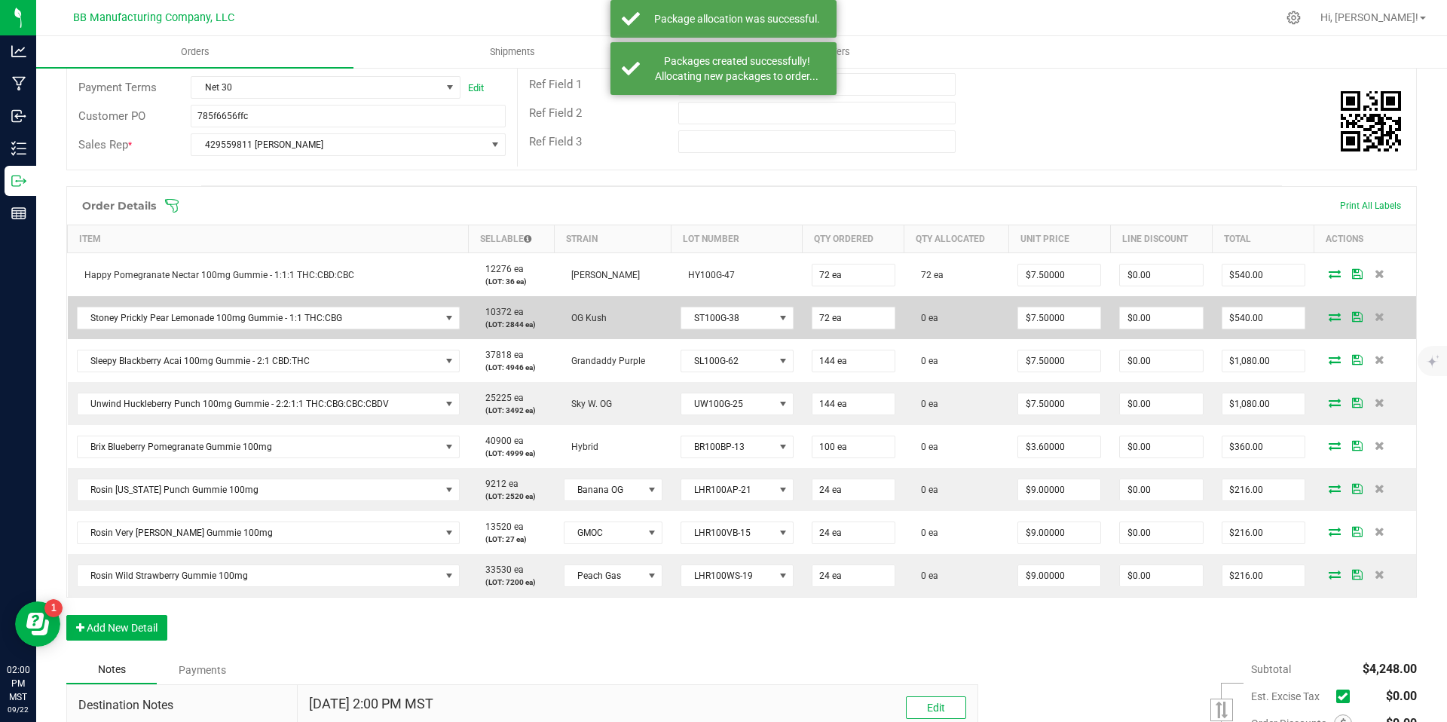
click at [1329, 313] on icon at bounding box center [1335, 316] width 12 height 9
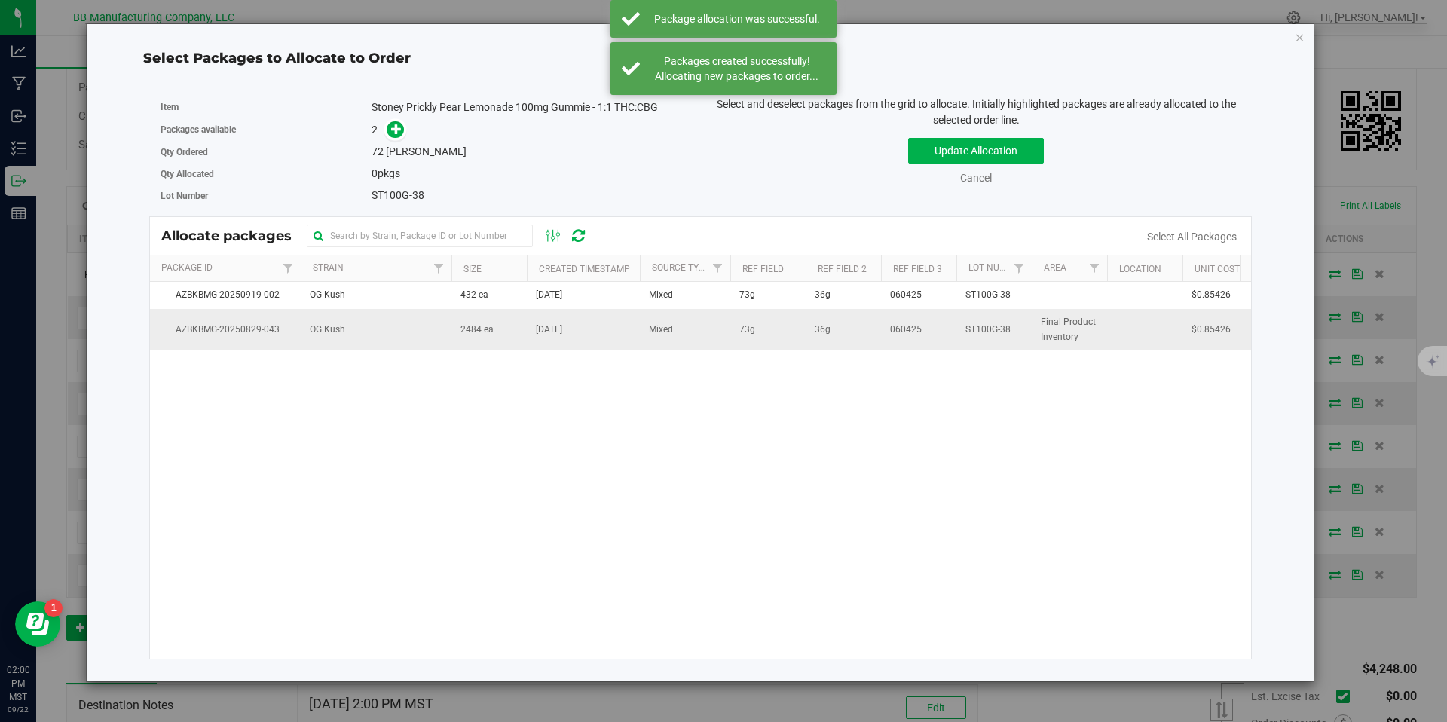
click at [488, 338] on td "2484 ea" at bounding box center [489, 329] width 75 height 41
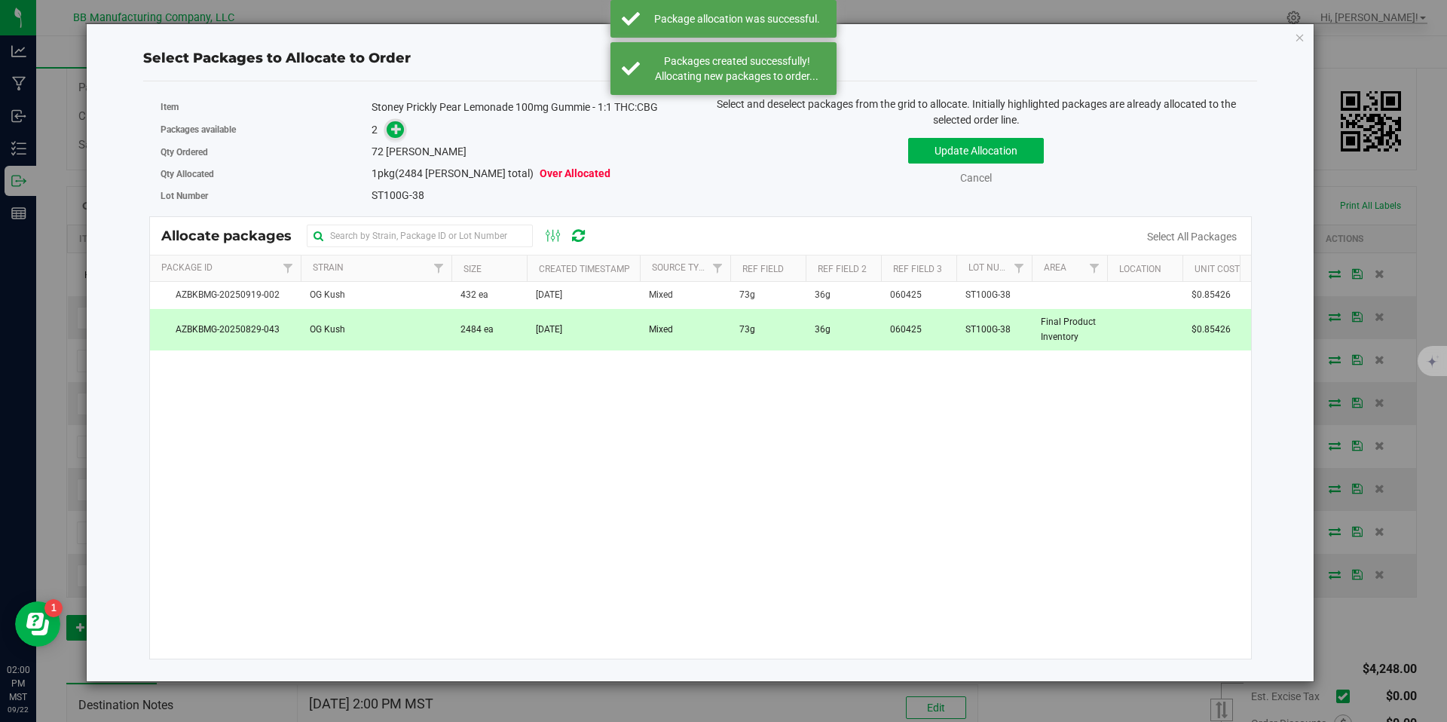
click at [399, 130] on icon at bounding box center [396, 129] width 11 height 11
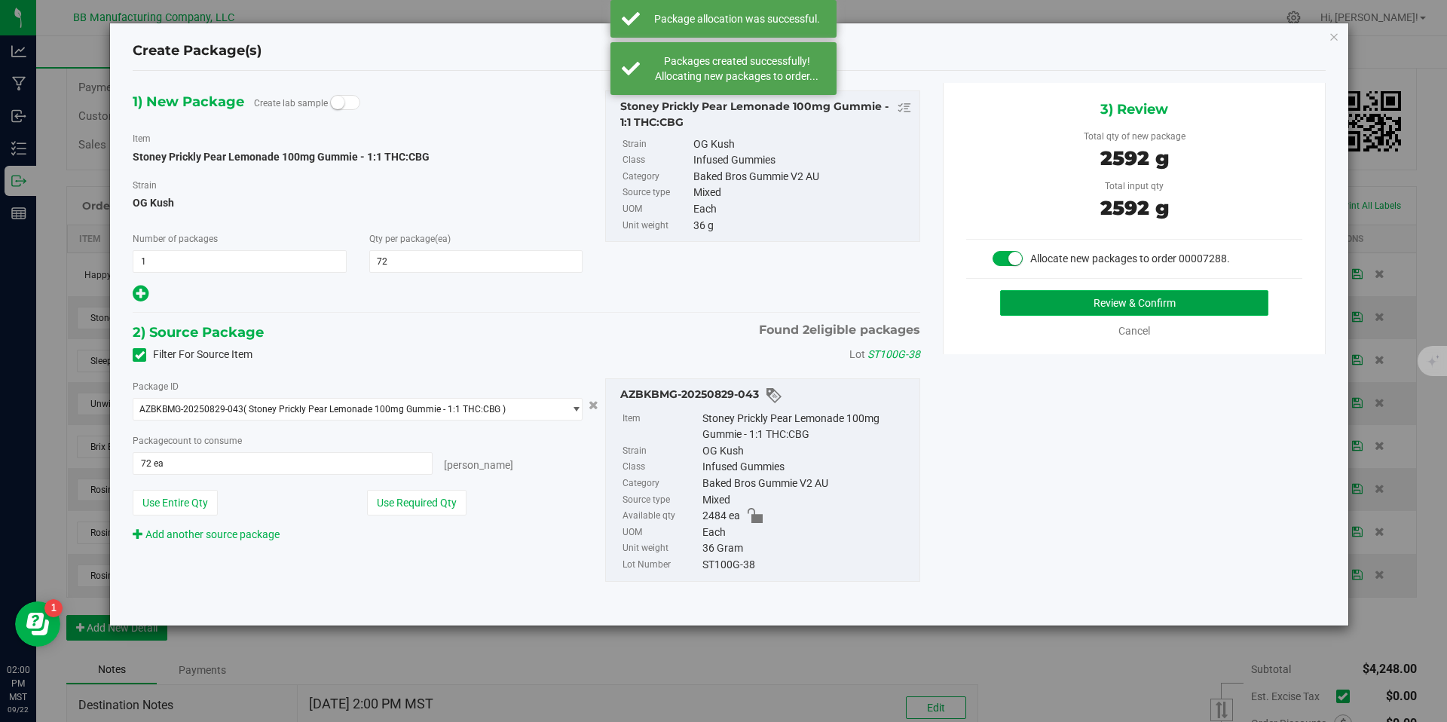
click at [1064, 303] on button "Review & Confirm" at bounding box center [1134, 303] width 268 height 26
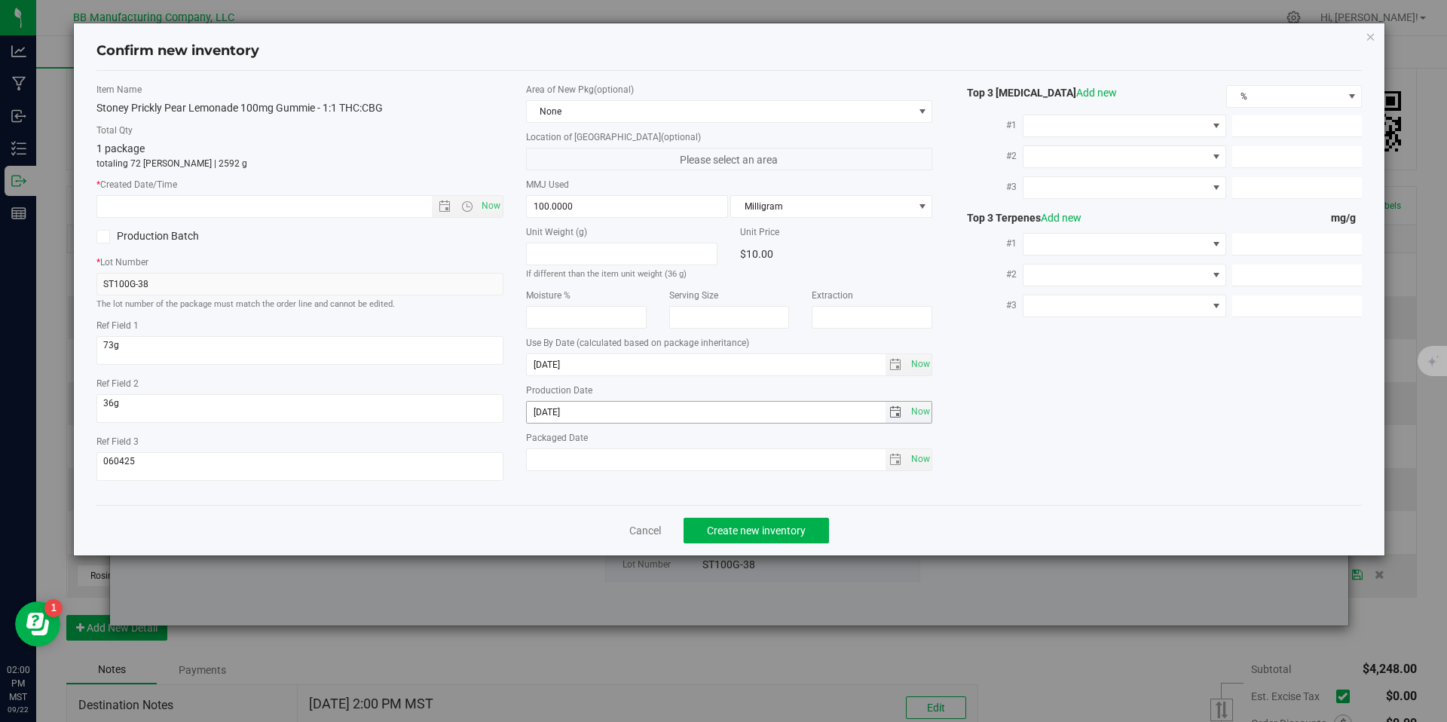
click at [594, 416] on input "[DATE]" at bounding box center [706, 412] width 359 height 21
click at [386, 201] on input "text" at bounding box center [277, 206] width 360 height 21
paste input "[DATE]"
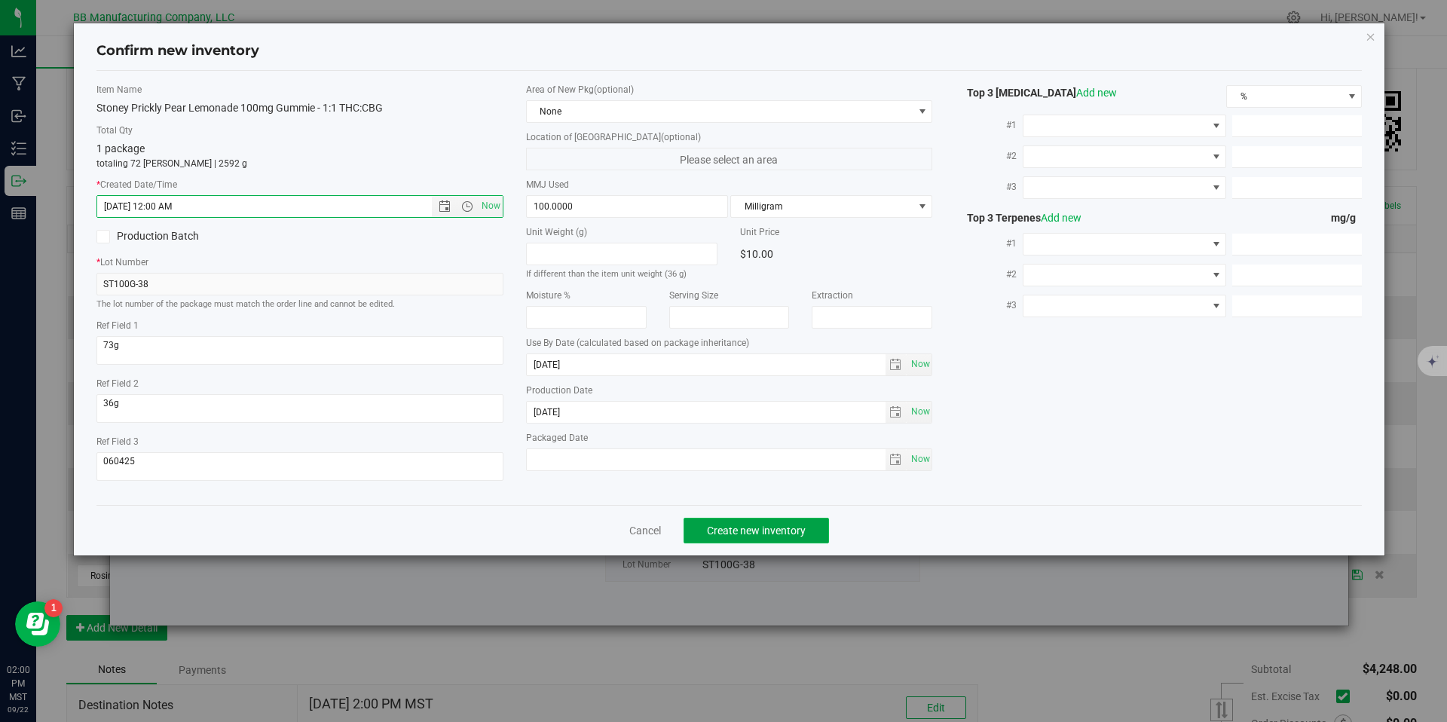
type input "8/15/2025 2:00 PM"
click at [769, 530] on span "Create new inventory" at bounding box center [756, 531] width 99 height 12
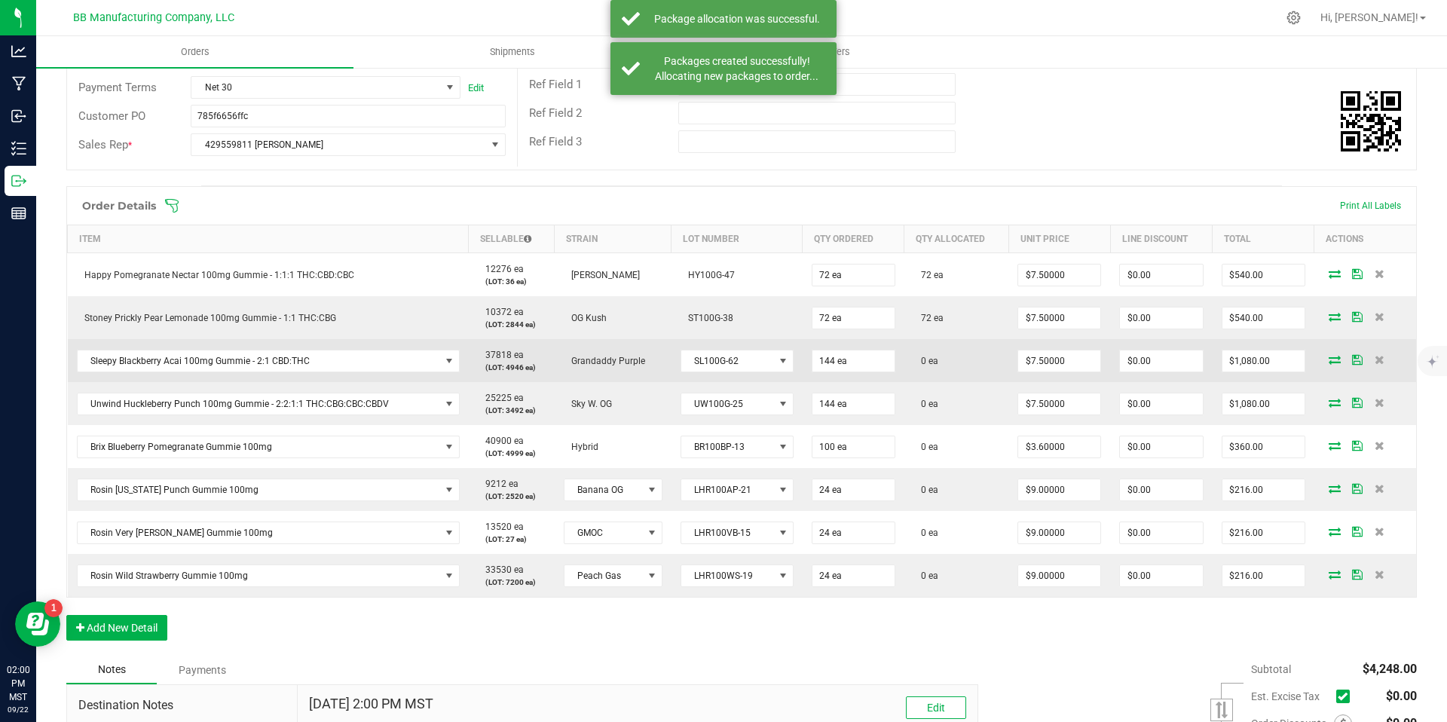
click at [1329, 360] on icon at bounding box center [1335, 359] width 12 height 9
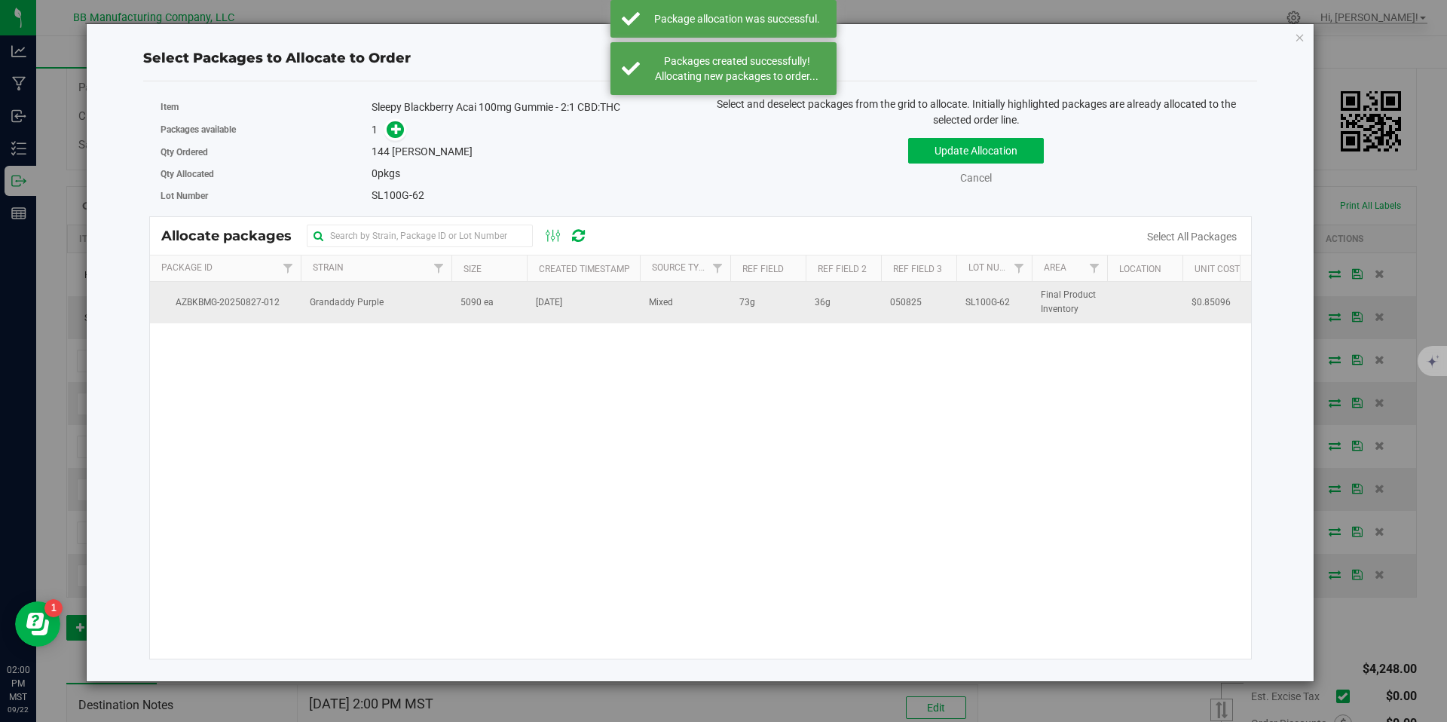
click at [440, 289] on td "Grandaddy Purple" at bounding box center [376, 302] width 151 height 41
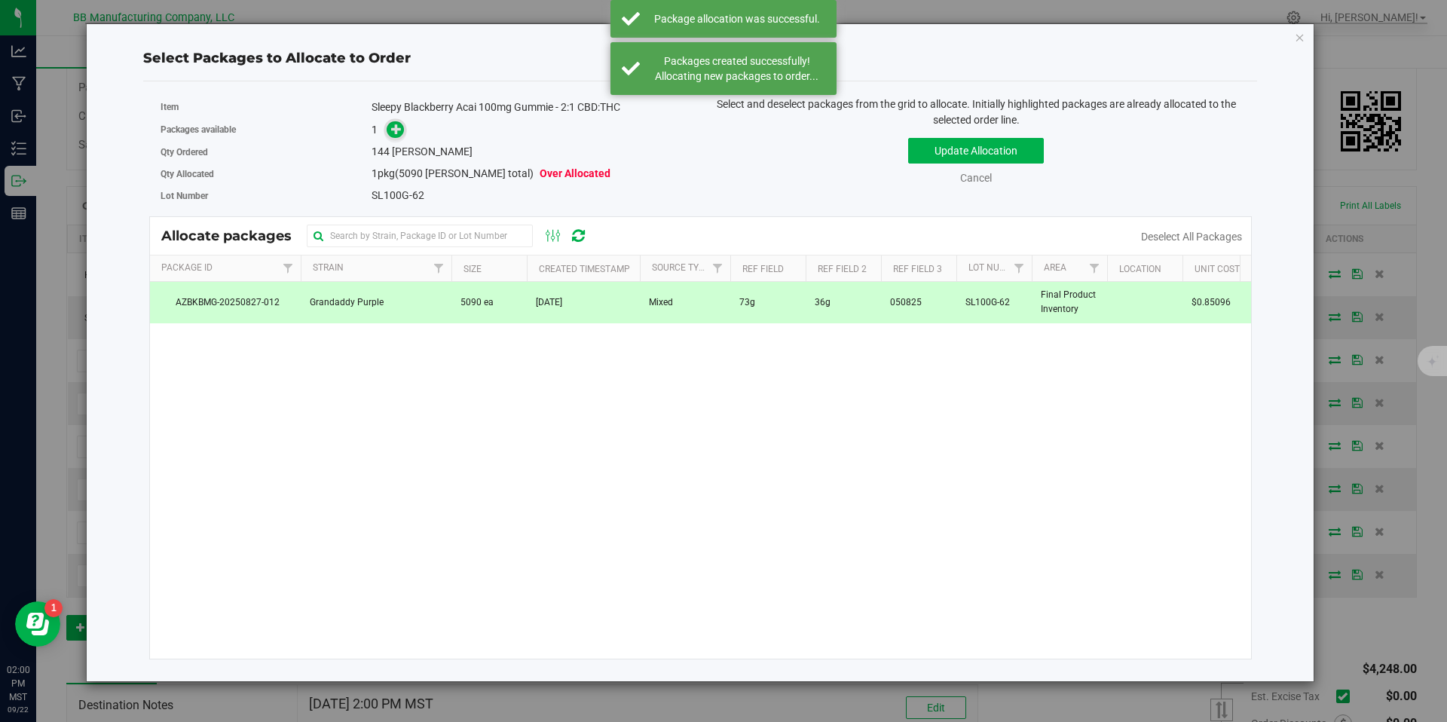
click at [400, 133] on icon at bounding box center [396, 129] width 11 height 11
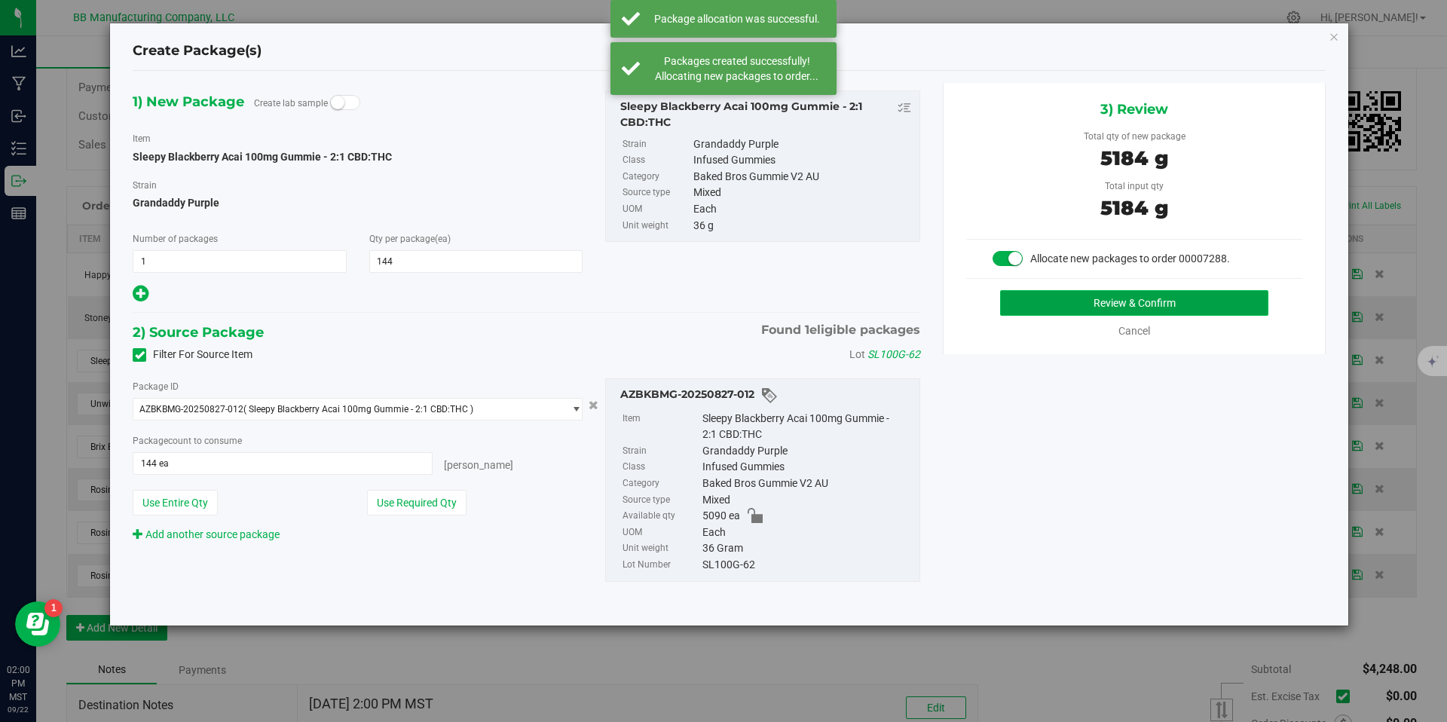
click at [1077, 306] on button "Review & Confirm" at bounding box center [1134, 303] width 268 height 26
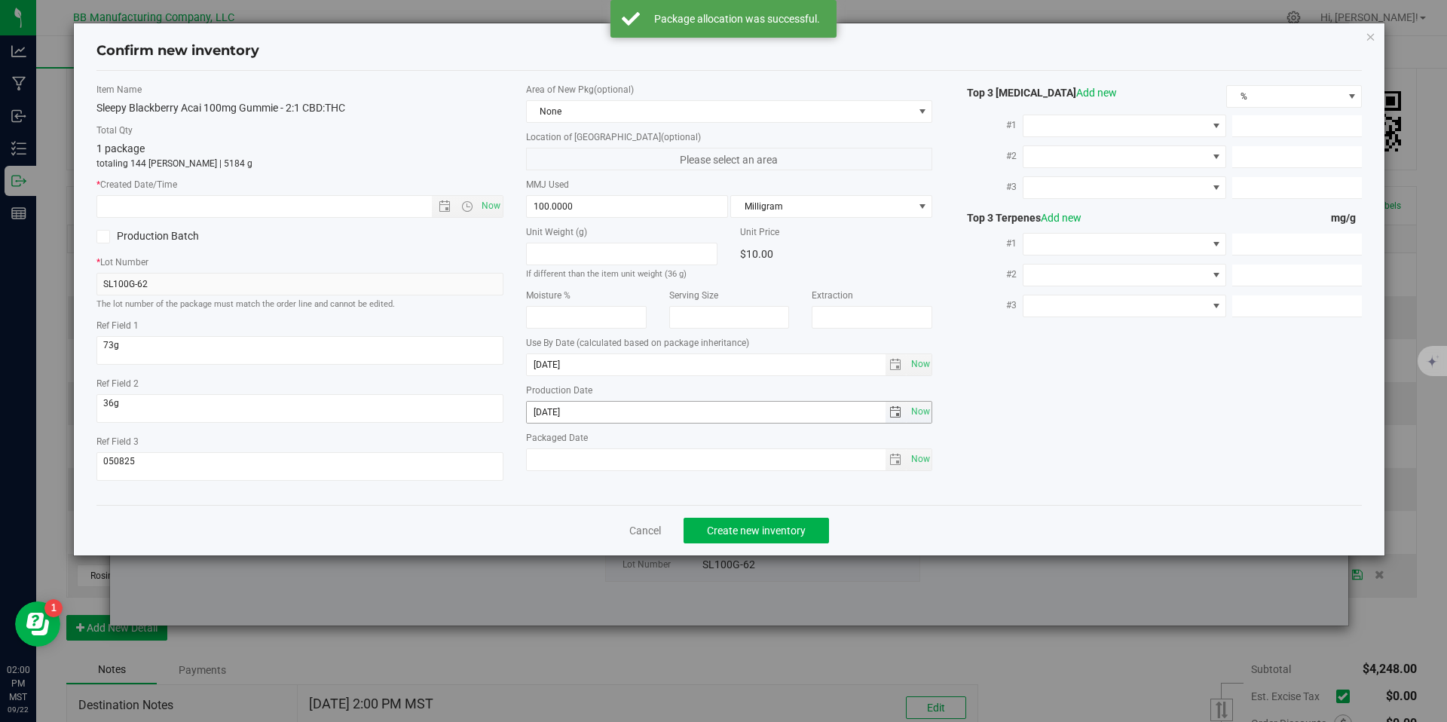
click at [560, 407] on input "[DATE]" at bounding box center [706, 412] width 359 height 21
click at [374, 210] on input "text" at bounding box center [277, 206] width 360 height 21
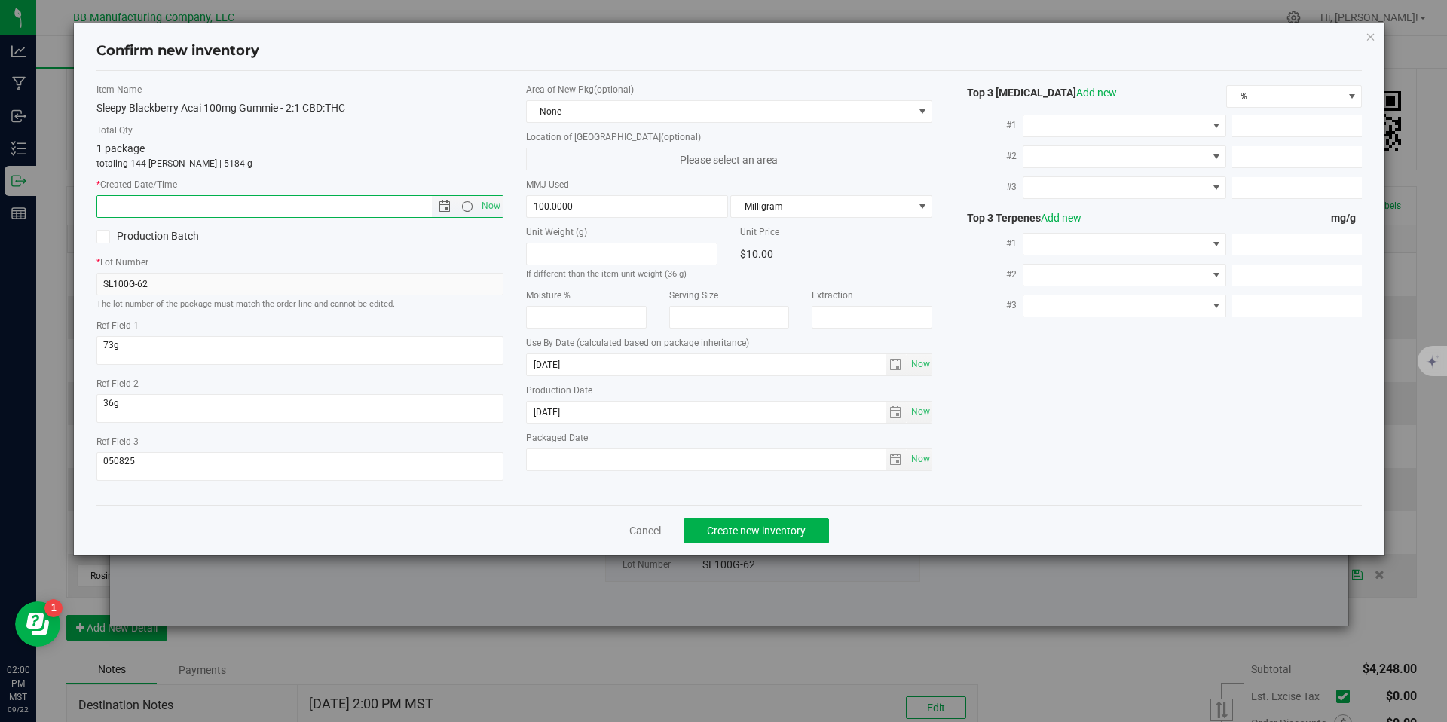
paste input "[DATE]"
type input "8/11/2025 2:00 PM"
click at [772, 532] on span "Create new inventory" at bounding box center [756, 531] width 99 height 12
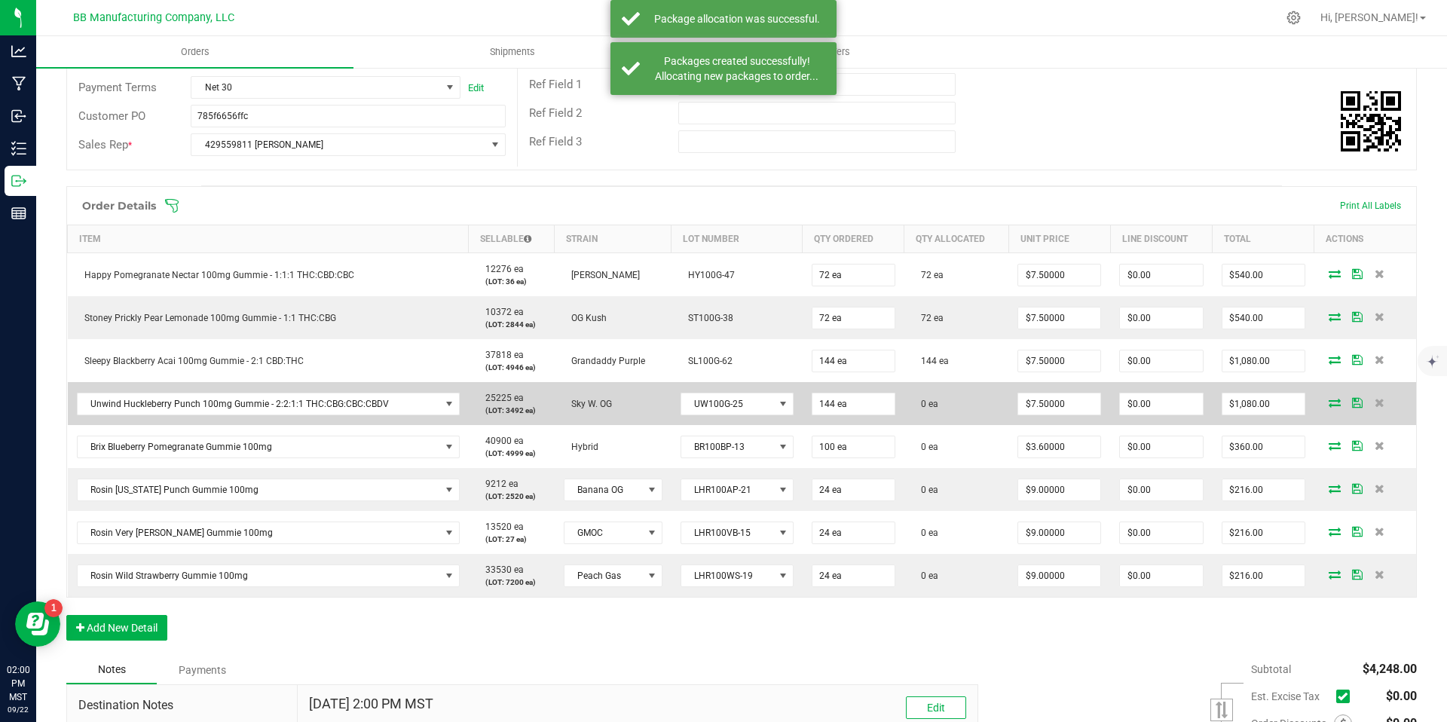
click at [1329, 403] on icon at bounding box center [1335, 402] width 12 height 9
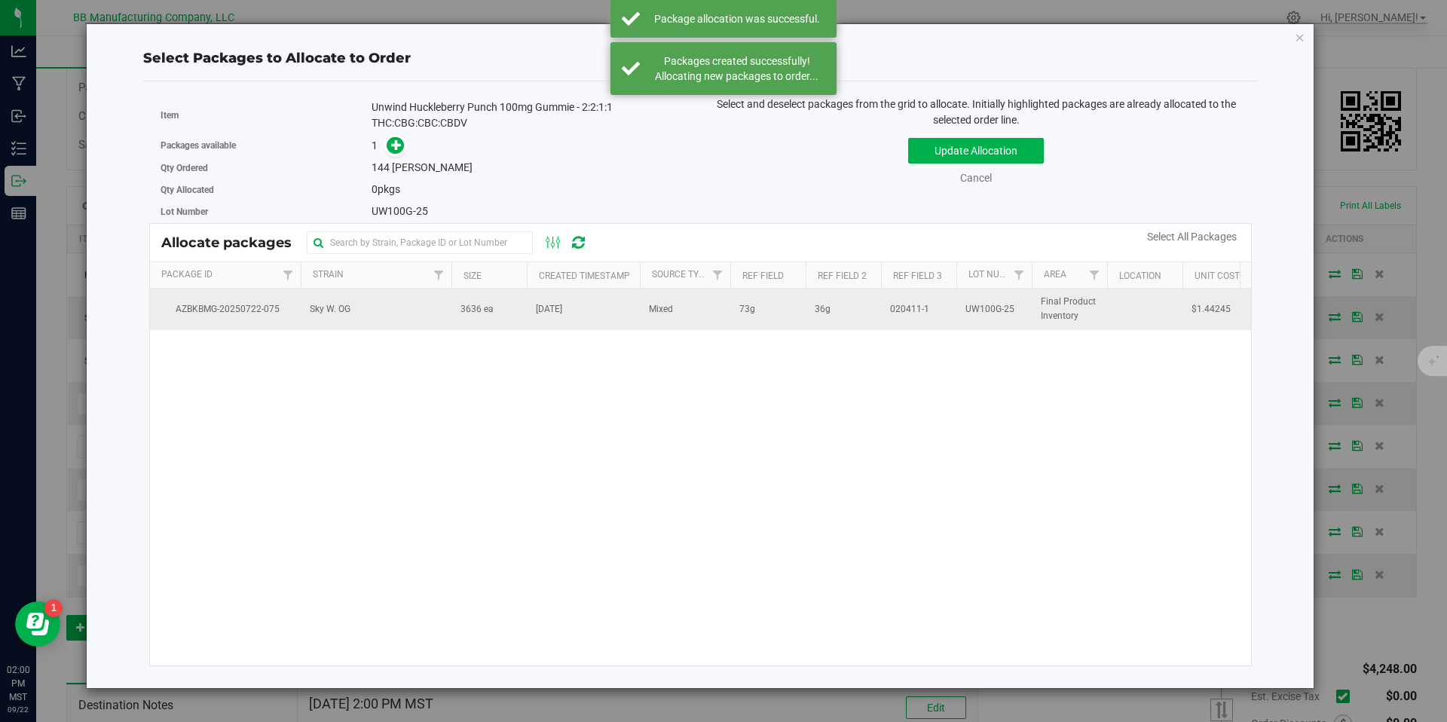
click at [459, 317] on td "3636 ea" at bounding box center [489, 309] width 75 height 41
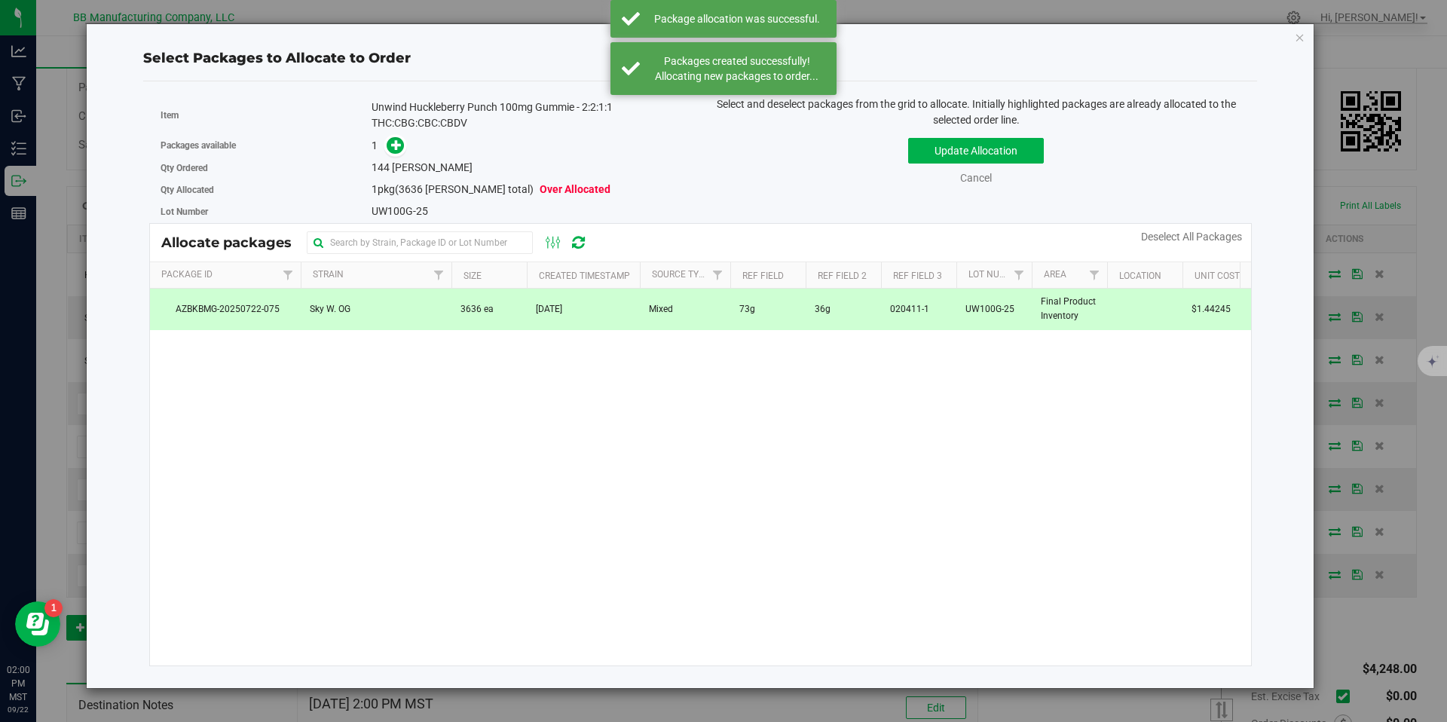
click at [387, 137] on span at bounding box center [392, 145] width 24 height 17
click at [393, 143] on icon at bounding box center [396, 144] width 11 height 11
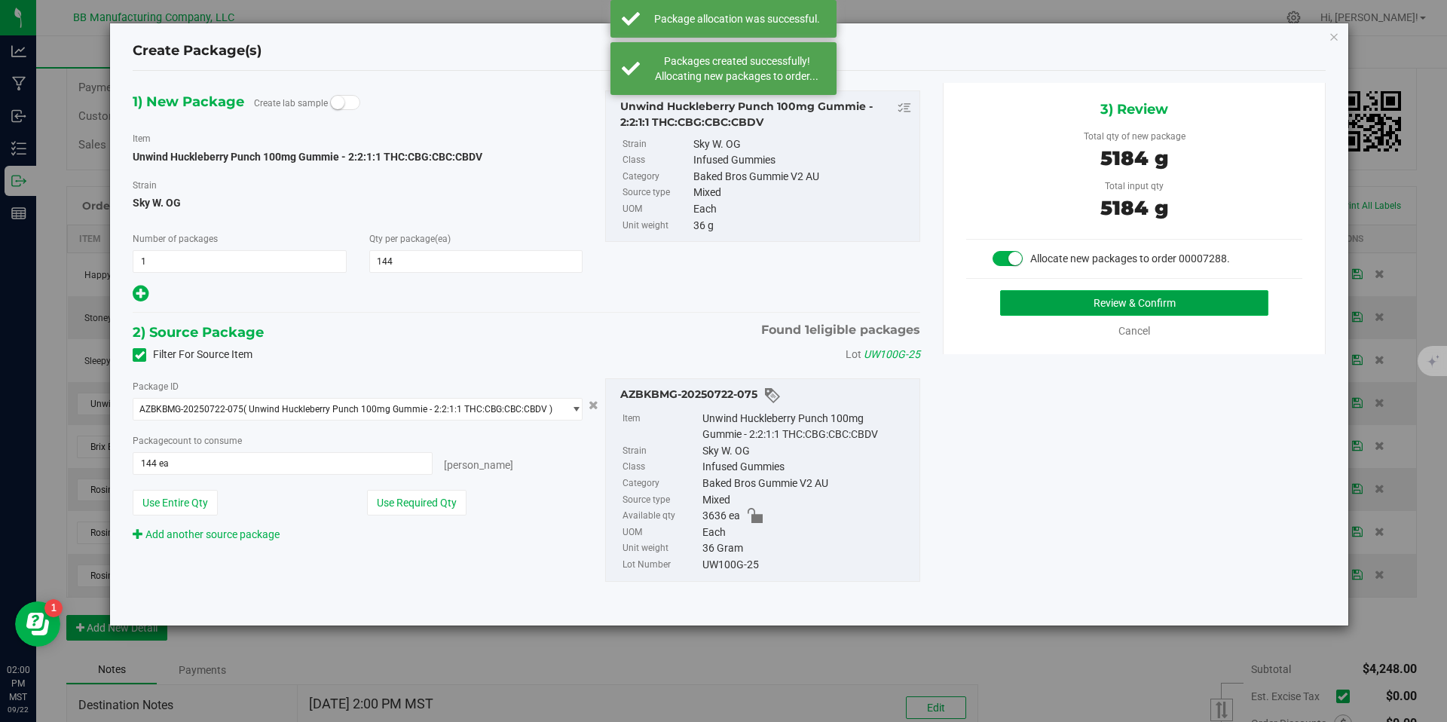
click at [1033, 302] on button "Review & Confirm" at bounding box center [1134, 303] width 268 height 26
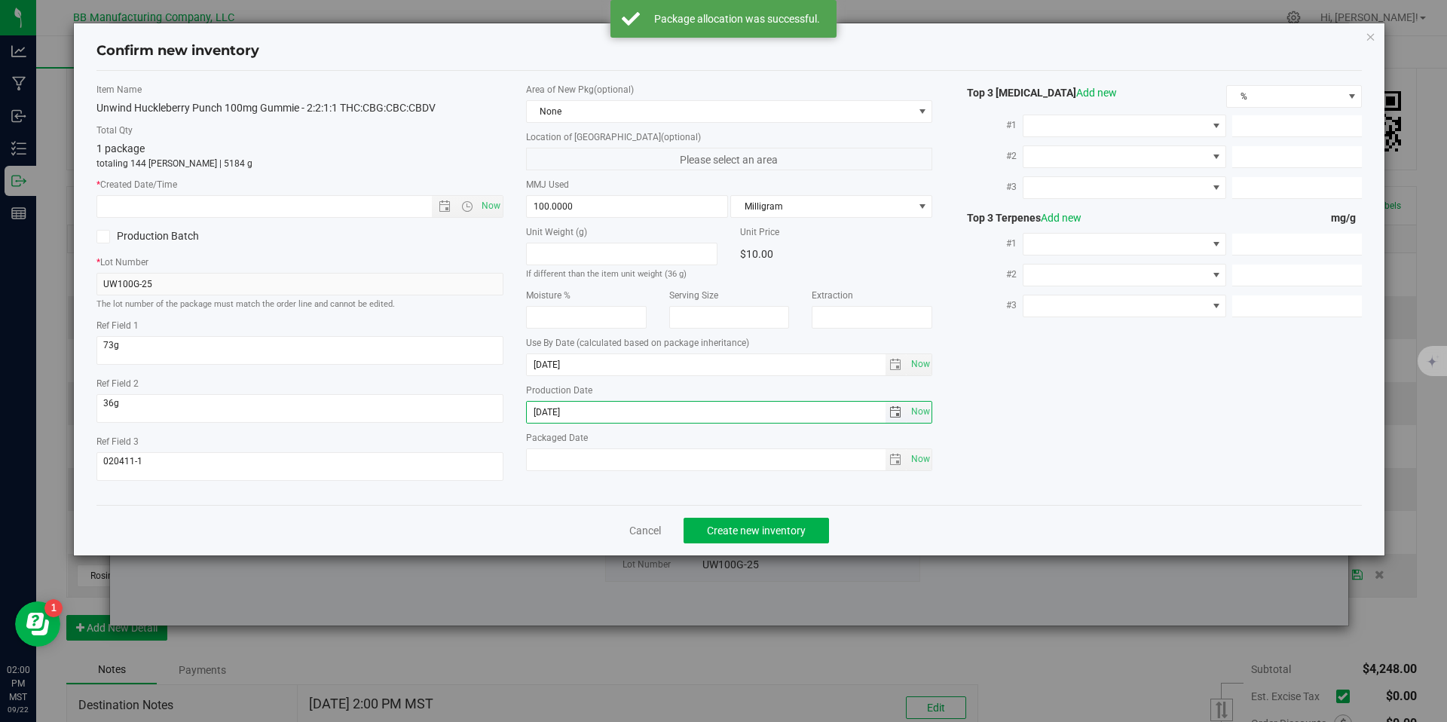
click at [615, 406] on input "[DATE]" at bounding box center [706, 412] width 359 height 21
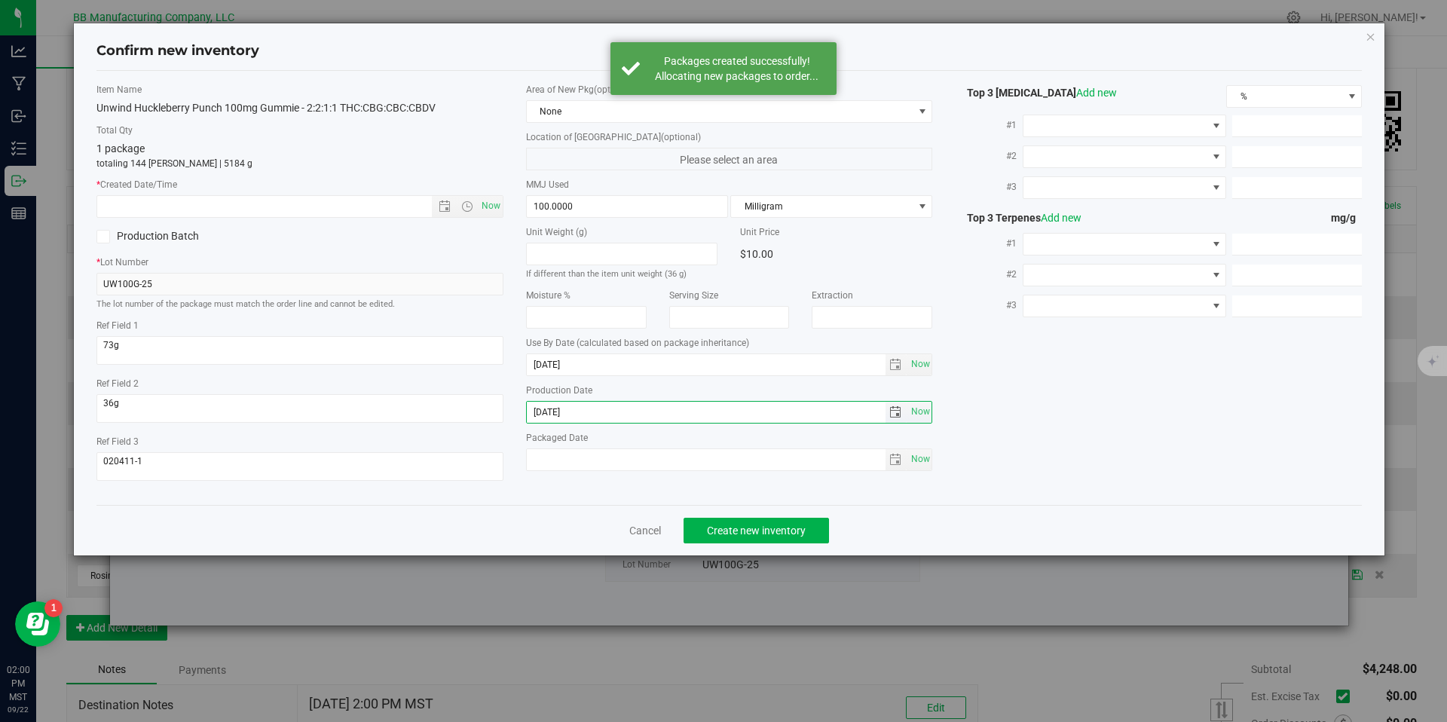
click at [615, 406] on input "[DATE]" at bounding box center [706, 412] width 359 height 21
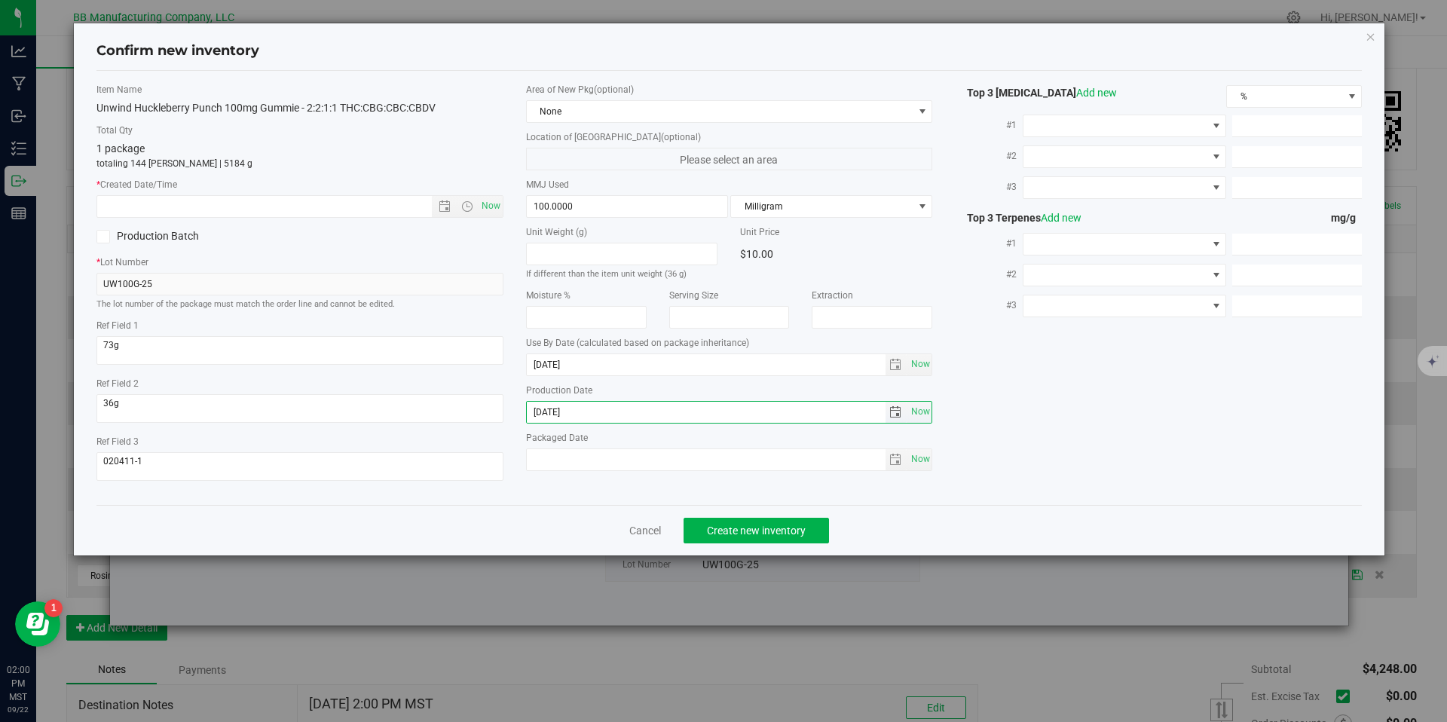
click at [615, 406] on input "[DATE]" at bounding box center [706, 412] width 359 height 21
click at [372, 213] on input "text" at bounding box center [277, 206] width 360 height 21
paste input "[DATE]"
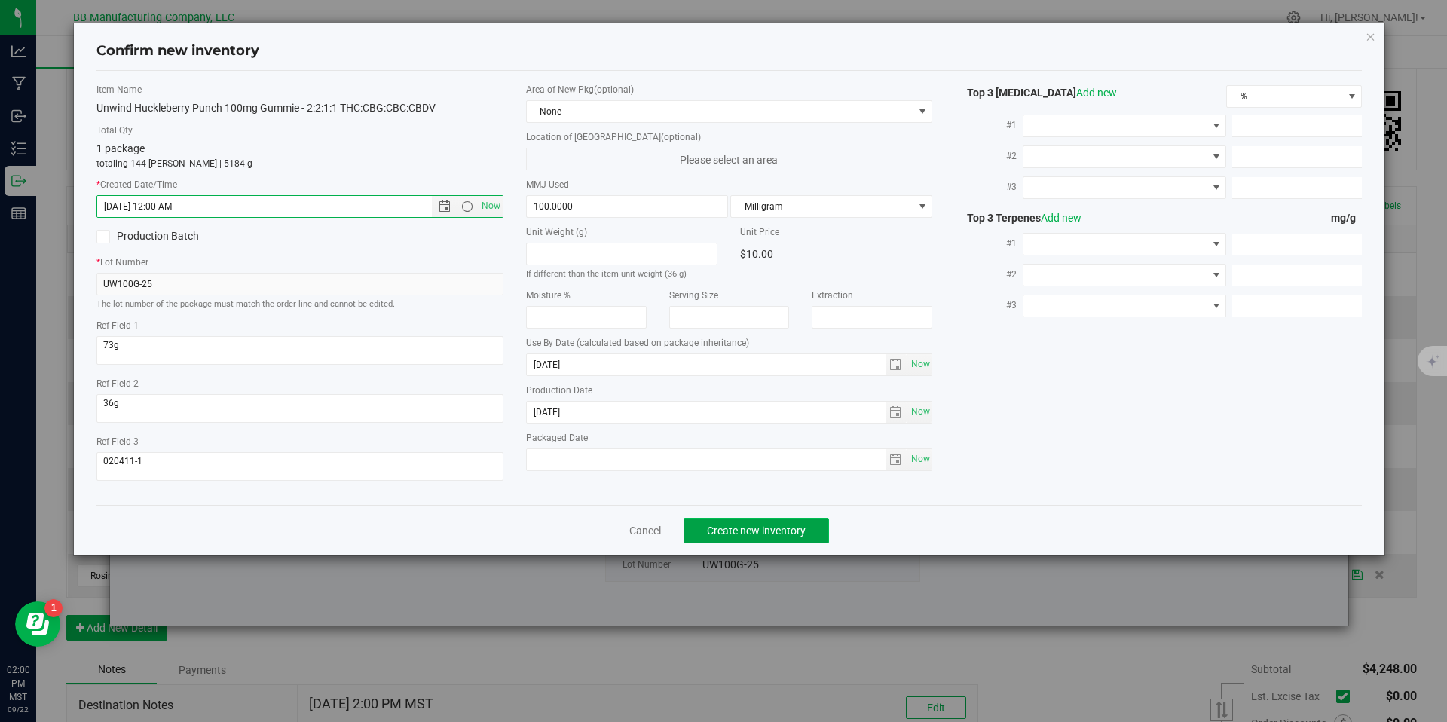
type input "6/16/2025 2:00 PM"
click at [755, 542] on button "Create new inventory" at bounding box center [756, 531] width 145 height 26
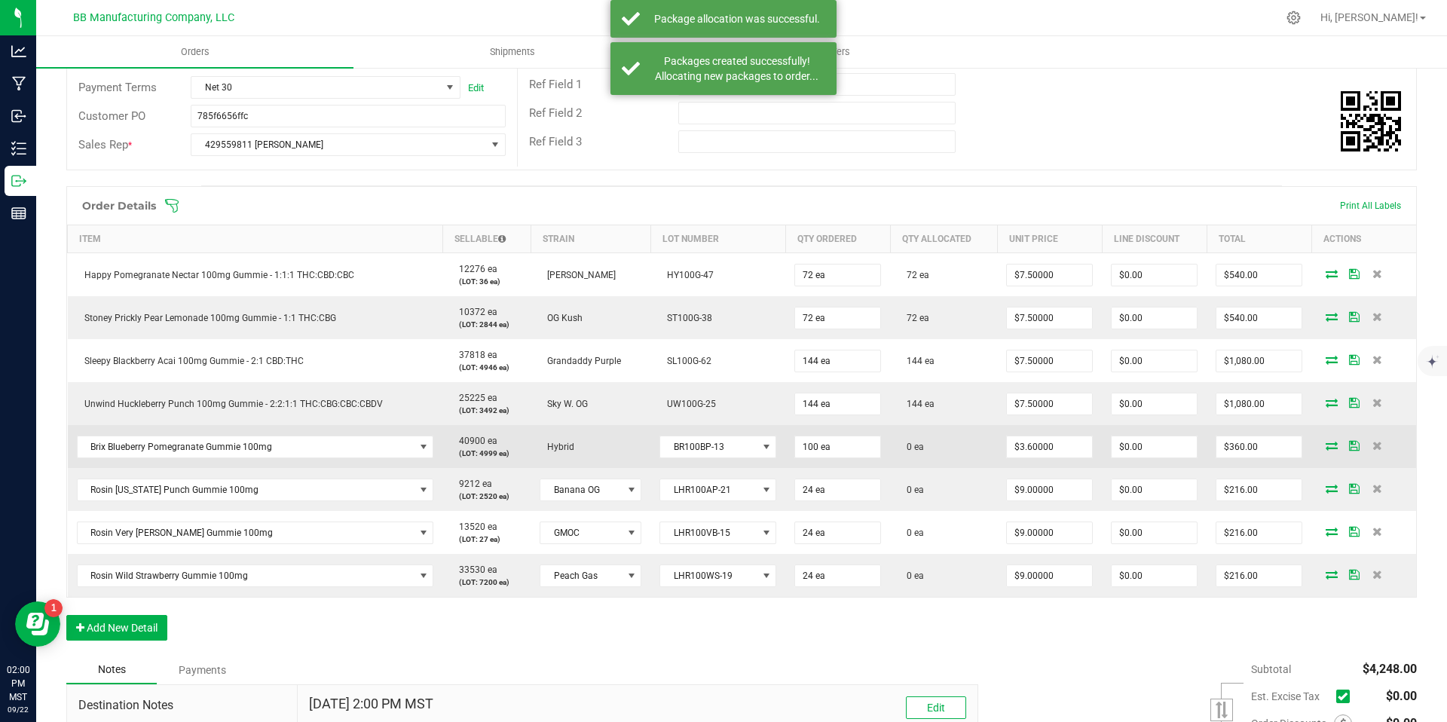
click at [1326, 448] on icon at bounding box center [1332, 445] width 12 height 9
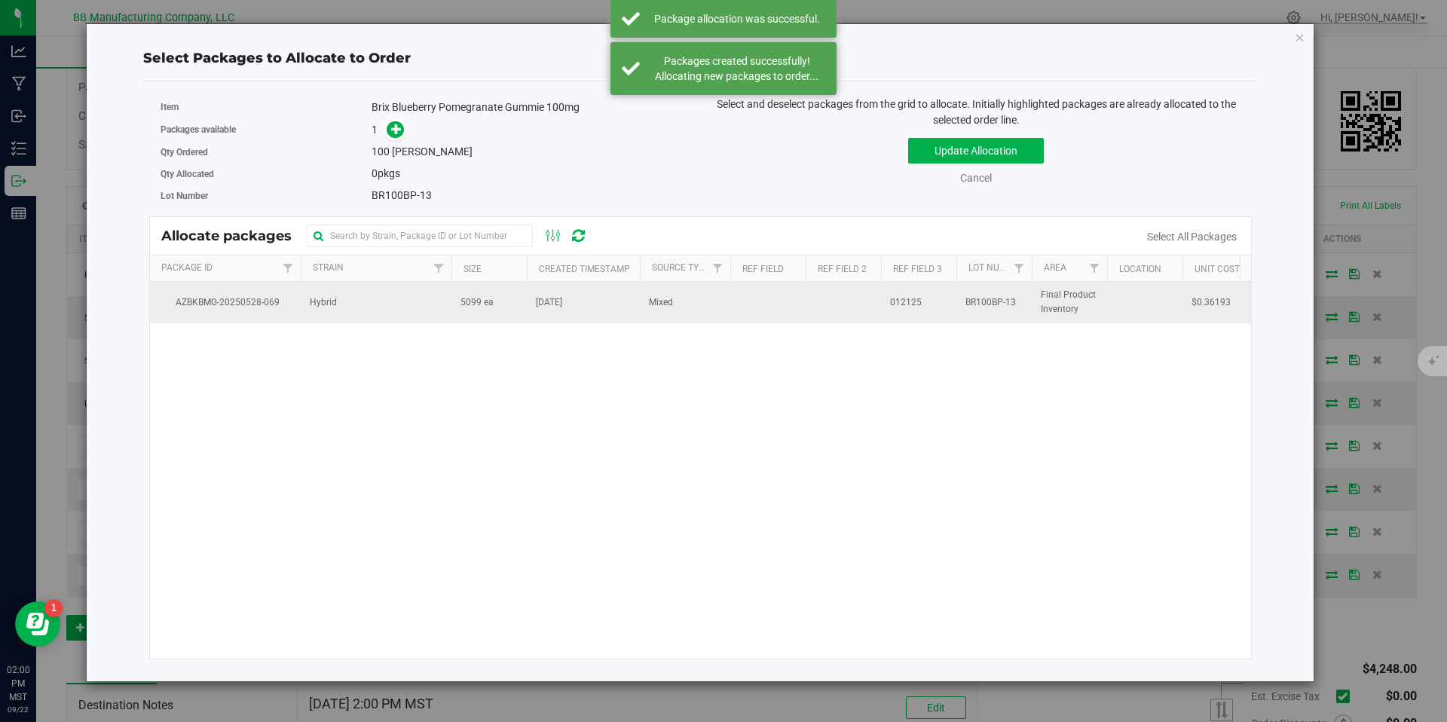
click at [429, 308] on td "Hybrid" at bounding box center [376, 302] width 151 height 41
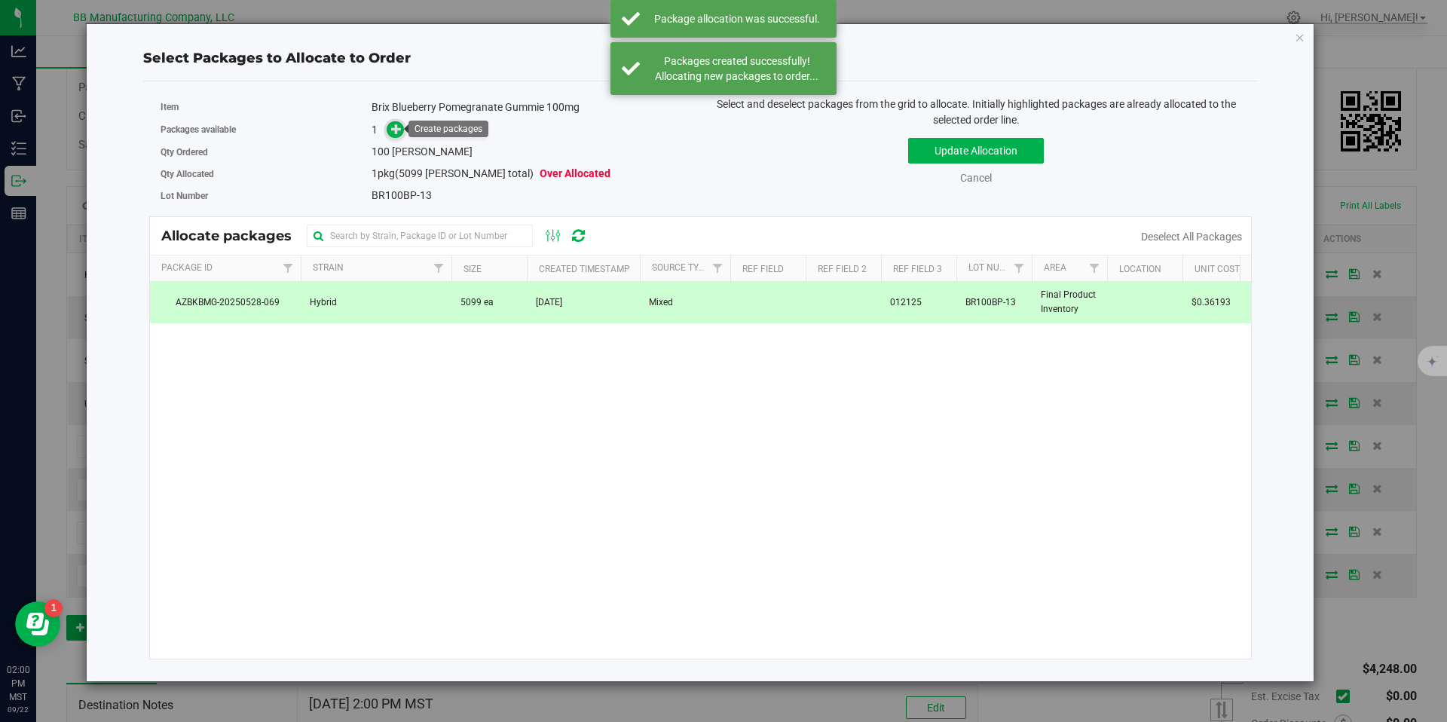
click at [388, 133] on span at bounding box center [395, 129] width 17 height 17
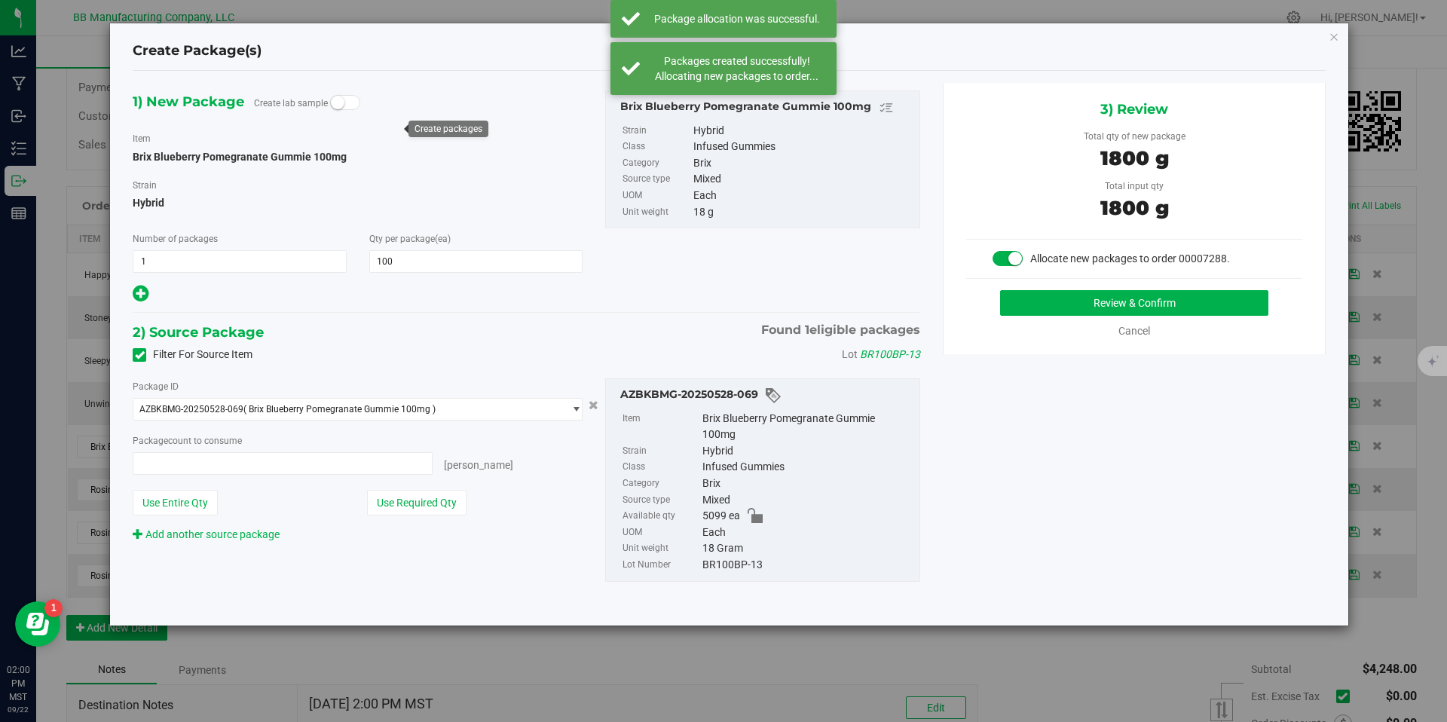
type input "100 ea"
click at [1063, 292] on button "Review & Confirm" at bounding box center [1134, 303] width 268 height 26
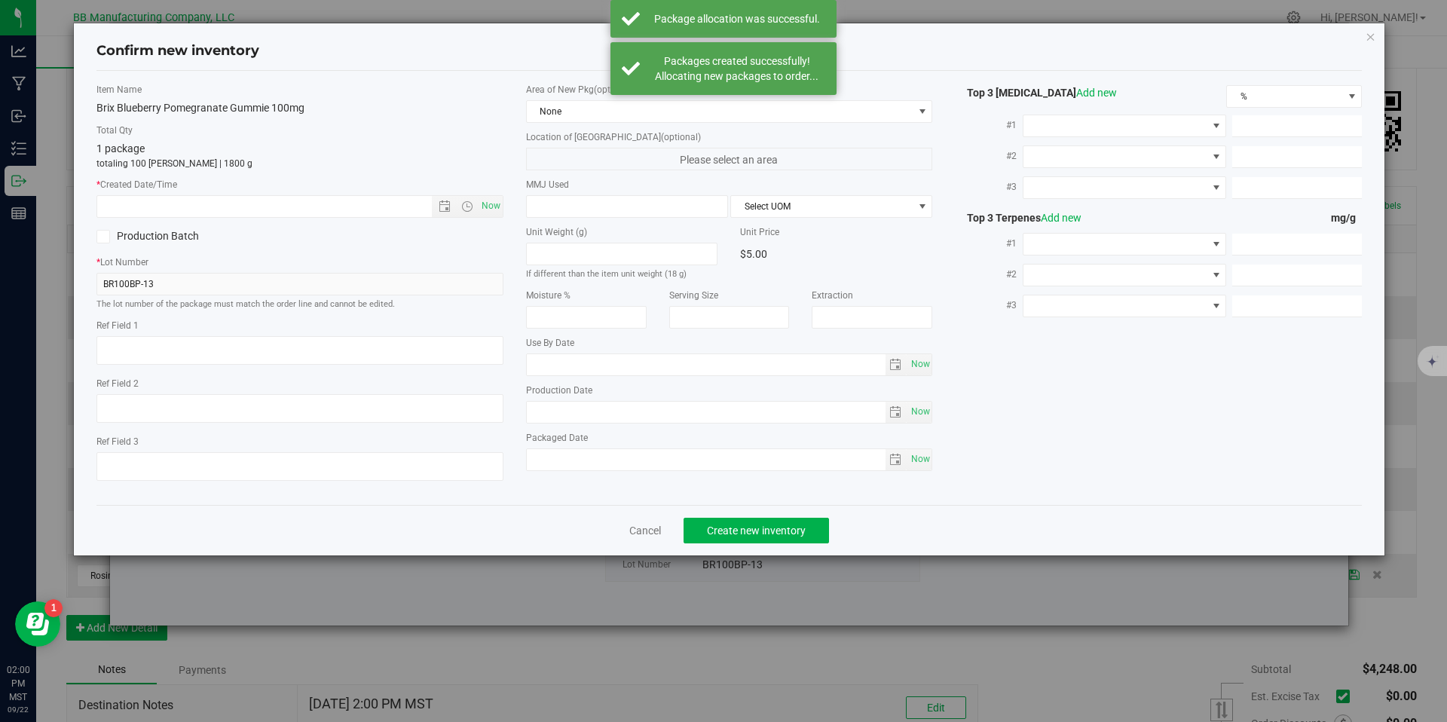
type textarea "012125"
type input "100.0000"
type input "[DATE]"
click at [575, 406] on input "[DATE]" at bounding box center [706, 412] width 359 height 21
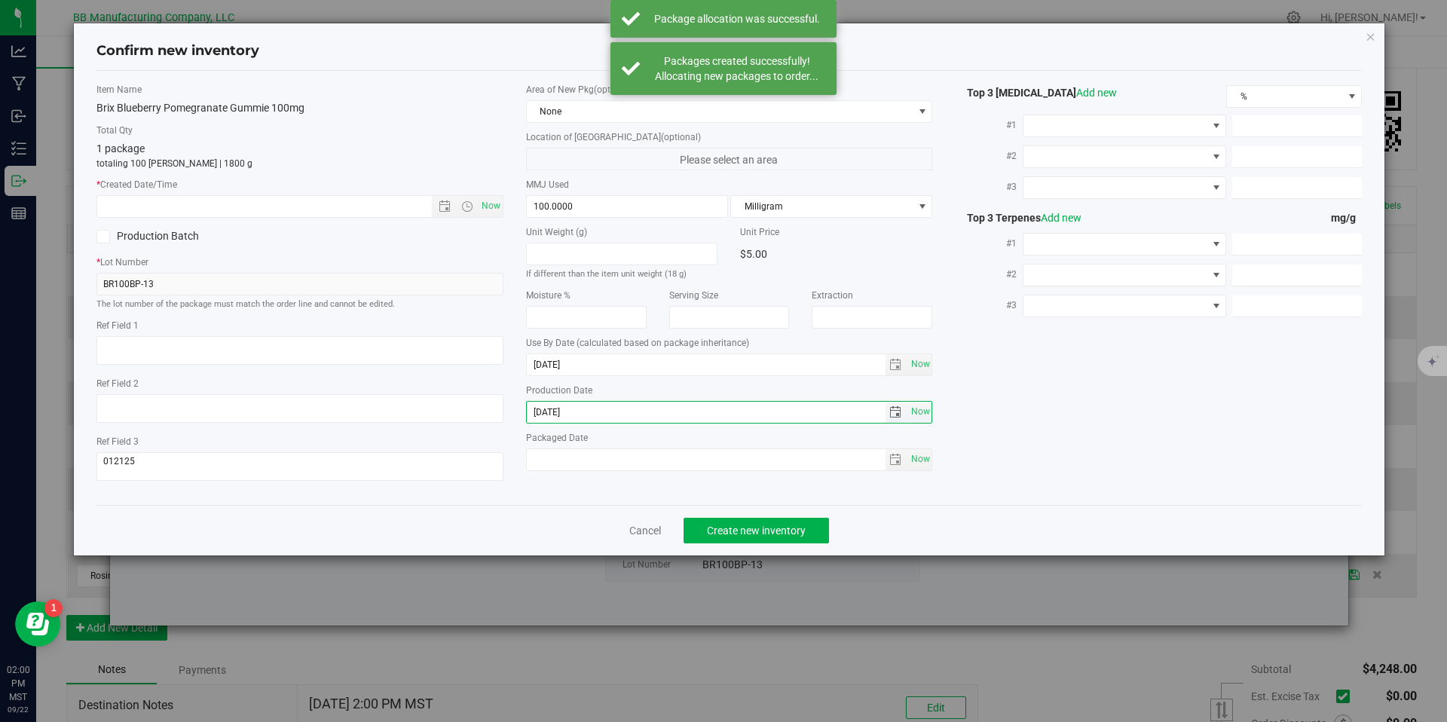
click at [575, 406] on input "[DATE]" at bounding box center [706, 412] width 359 height 21
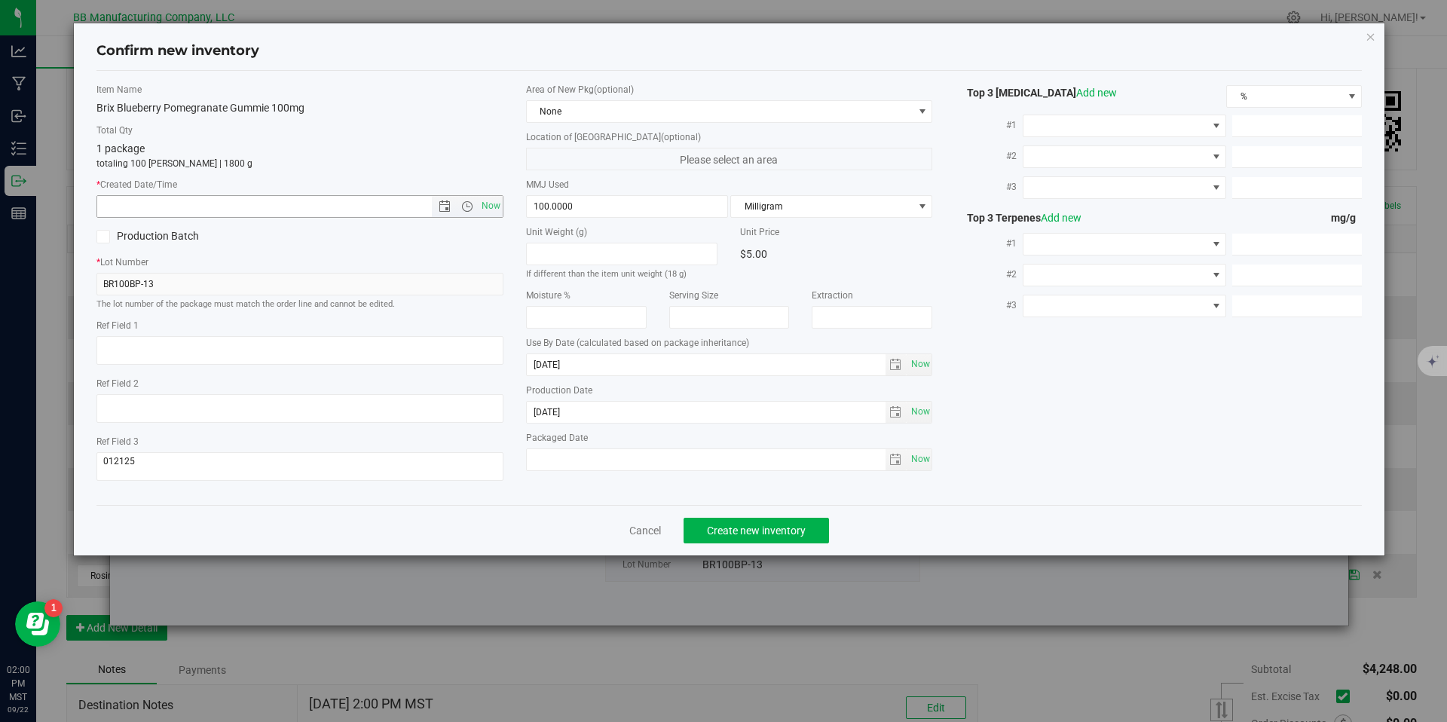
click at [375, 195] on span "Now" at bounding box center [299, 206] width 407 height 23
click at [382, 199] on input "text" at bounding box center [277, 206] width 360 height 21
paste input "[DATE]"
click at [382, 199] on input "[DATE]" at bounding box center [277, 206] width 360 height 21
type input "5/8/2025 2:00 PM"
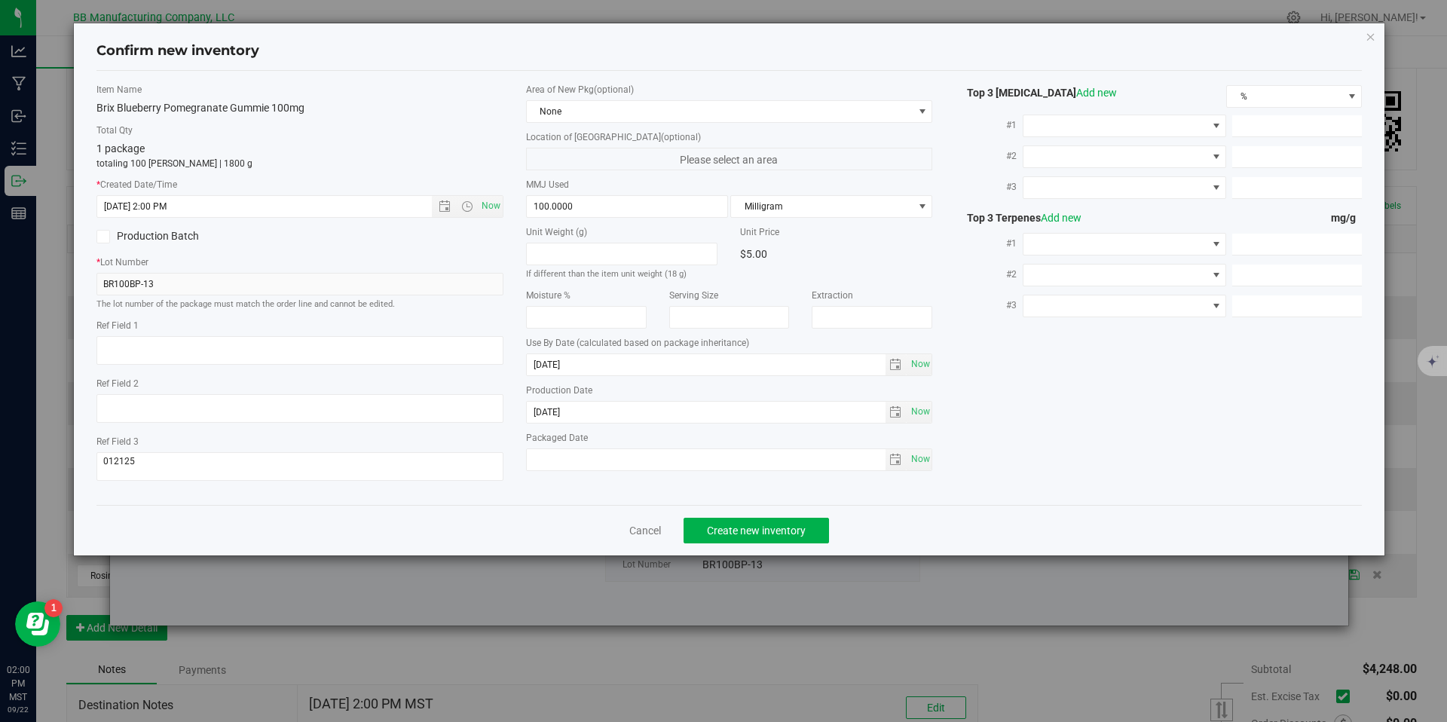
click at [744, 546] on div "Cancel Create new inventory" at bounding box center [729, 530] width 1266 height 51
click at [745, 538] on button "Create new inventory" at bounding box center [756, 531] width 145 height 26
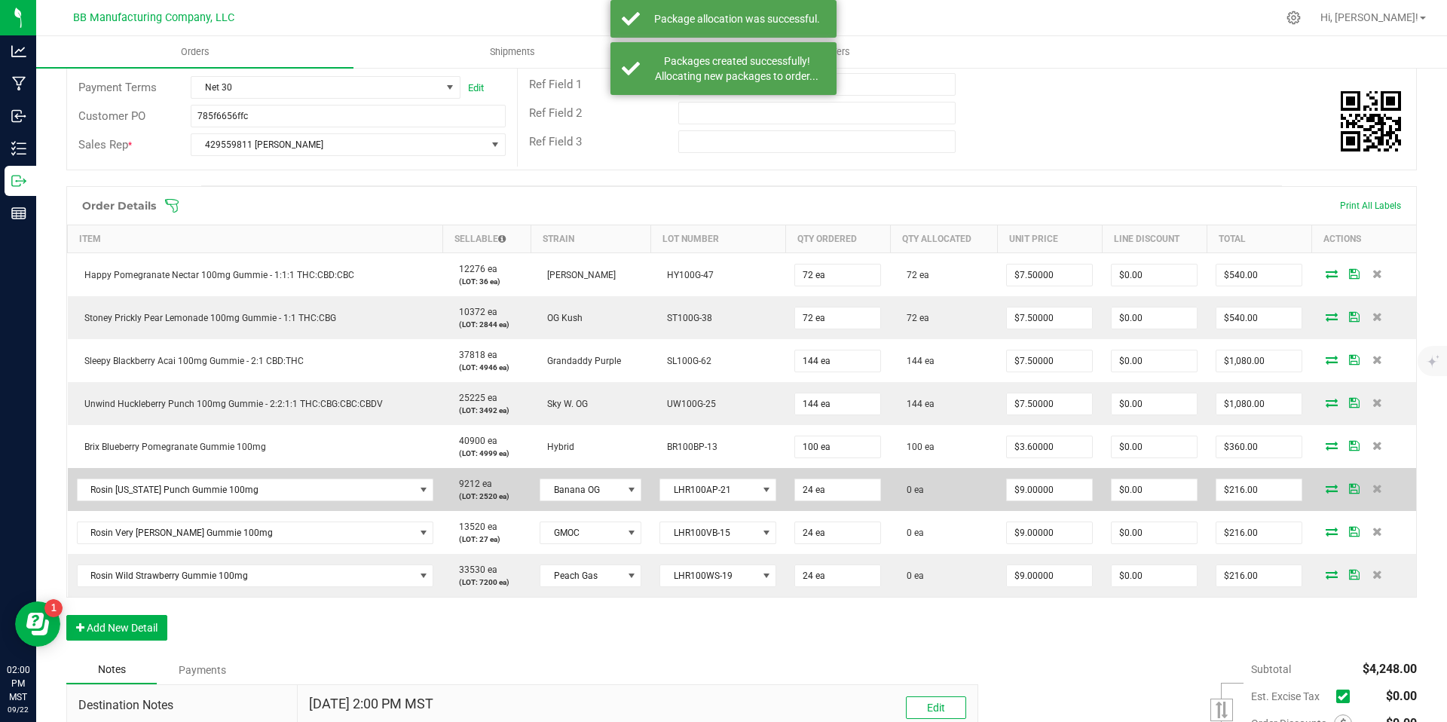
click at [1328, 492] on td at bounding box center [1364, 489] width 105 height 43
click at [1326, 491] on icon at bounding box center [1332, 488] width 12 height 9
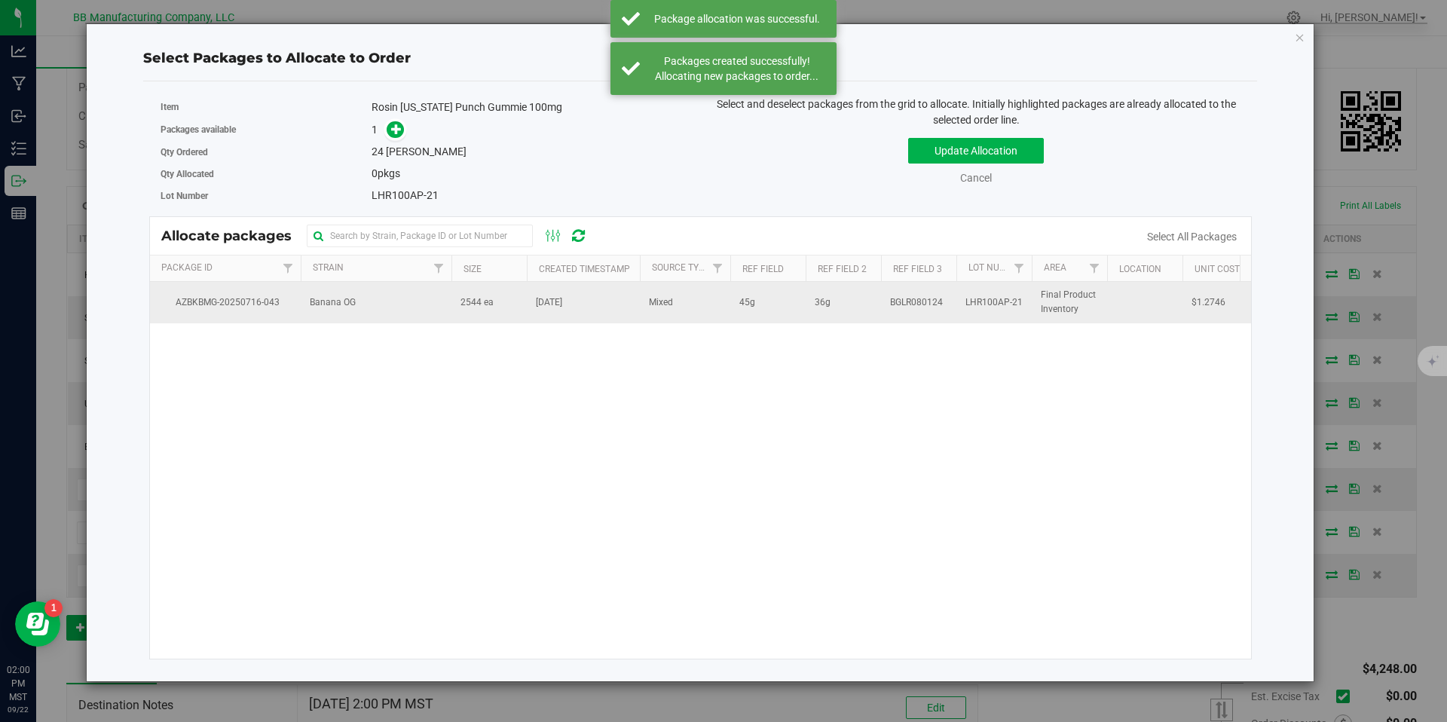
click at [509, 314] on td "2544 ea" at bounding box center [489, 302] width 75 height 41
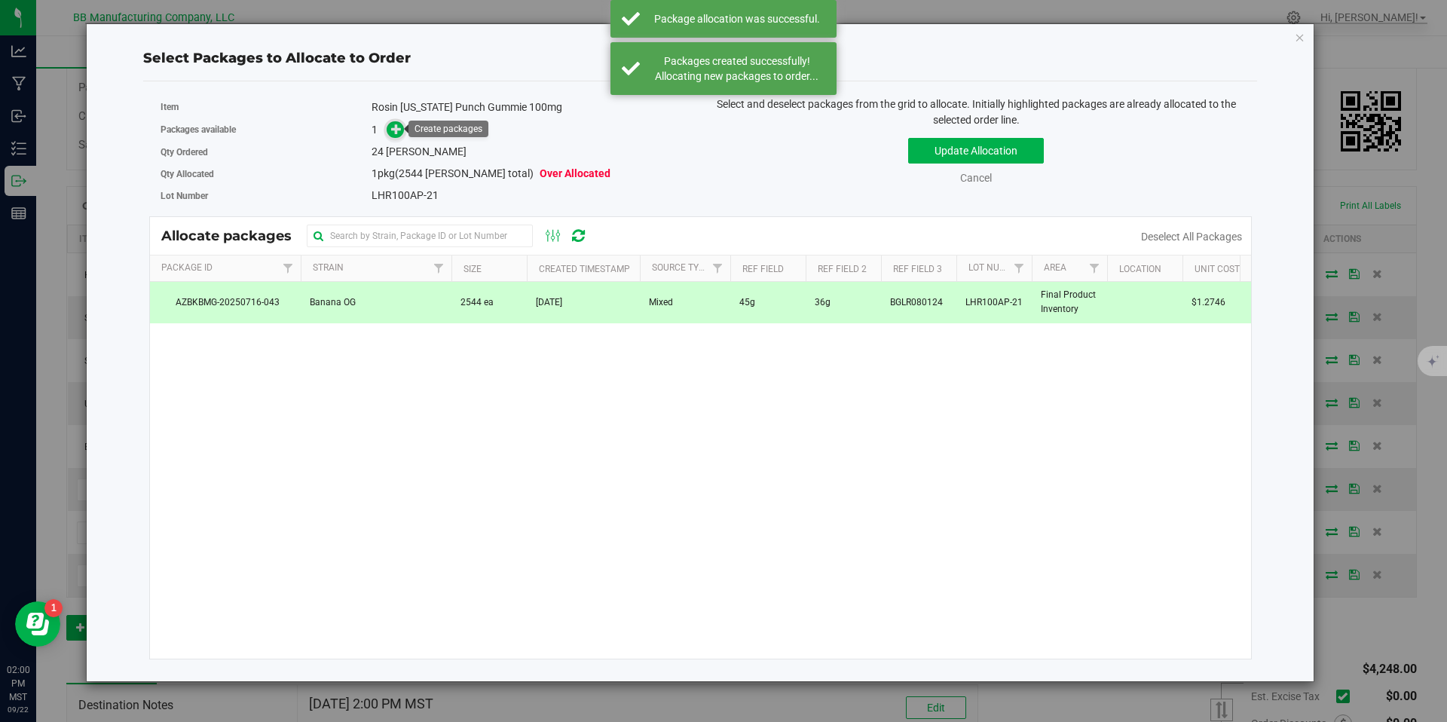
click at [400, 126] on icon at bounding box center [396, 129] width 11 height 11
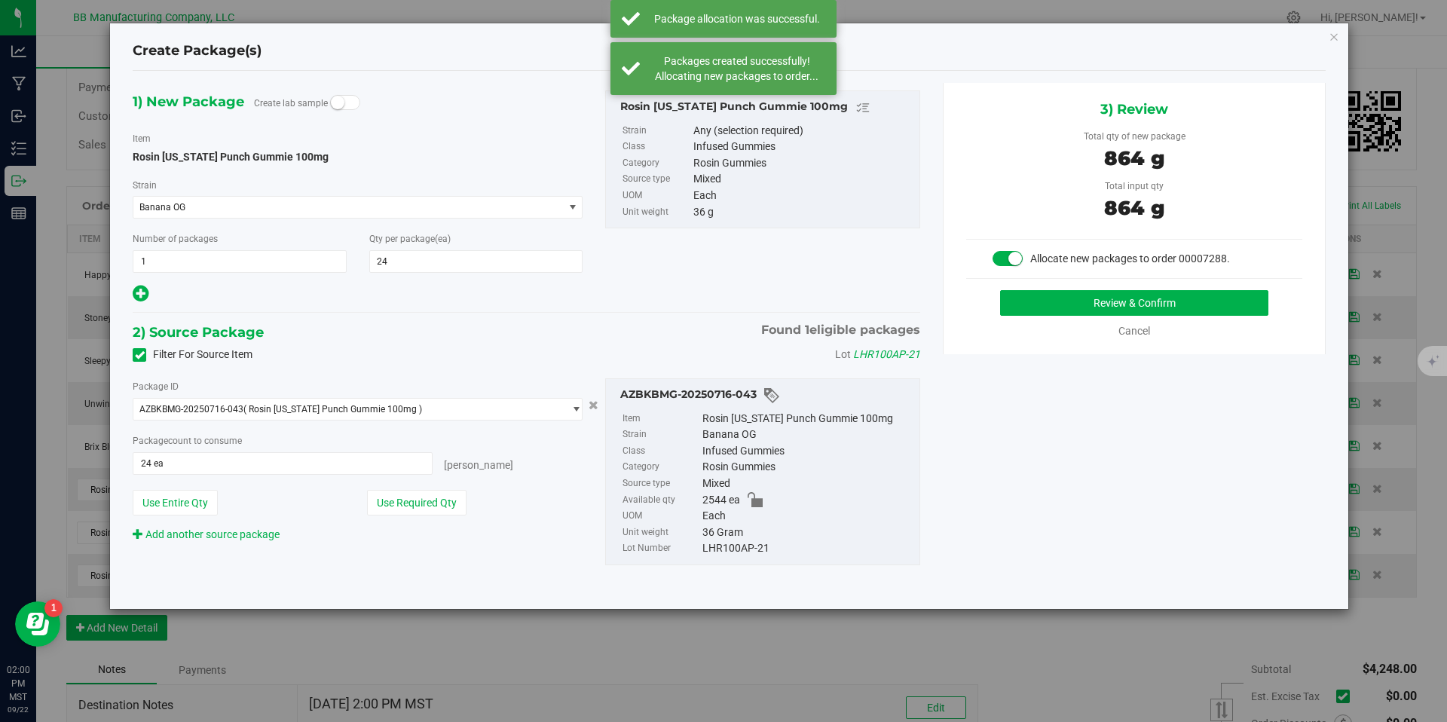
click at [1026, 288] on div "3) Review Total qty of new package 864 g Total input qty 864 g Allocate new pac…" at bounding box center [1134, 218] width 383 height 271
click at [1034, 298] on button "Review & Confirm" at bounding box center [1134, 303] width 268 height 26
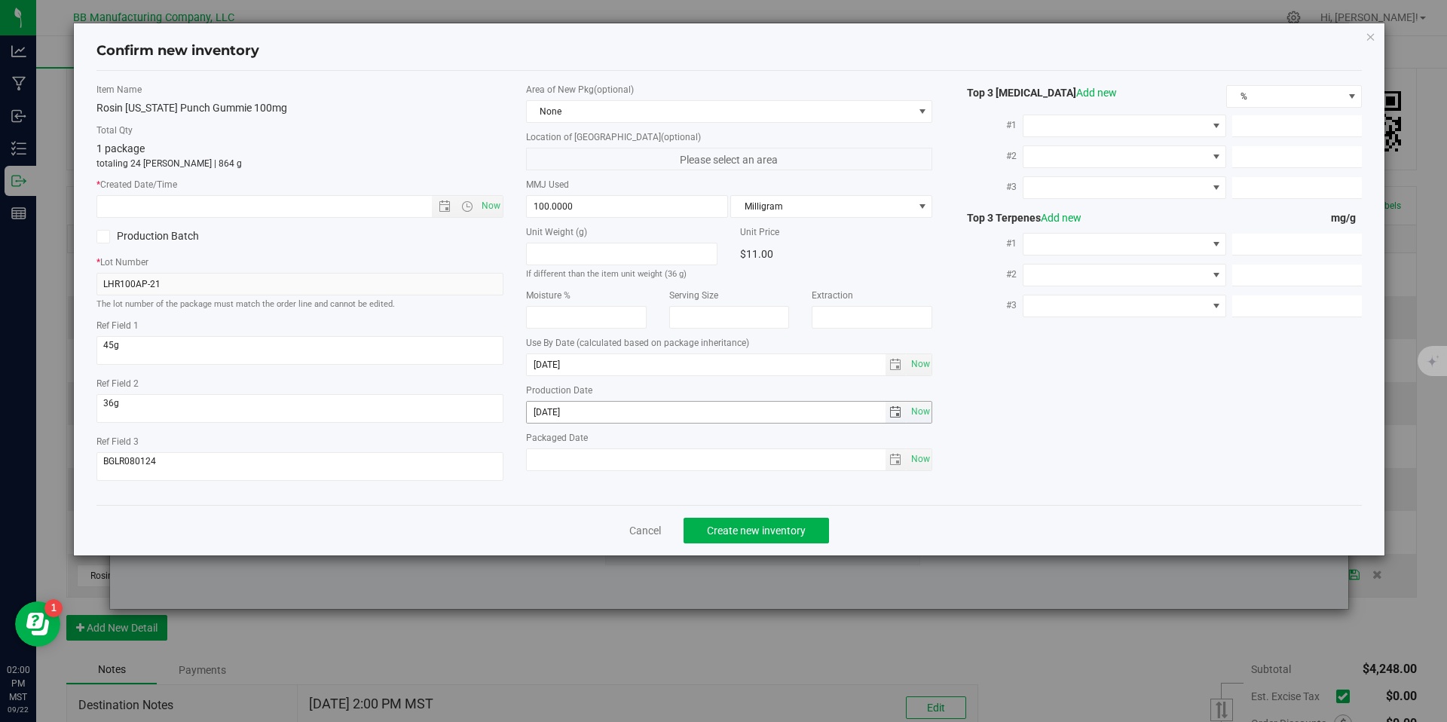
click at [577, 403] on input "2025-06-10" at bounding box center [706, 412] width 359 height 21
click at [580, 407] on input "2025-06-10" at bounding box center [706, 412] width 359 height 21
click at [392, 205] on input "text" at bounding box center [277, 206] width 360 height 21
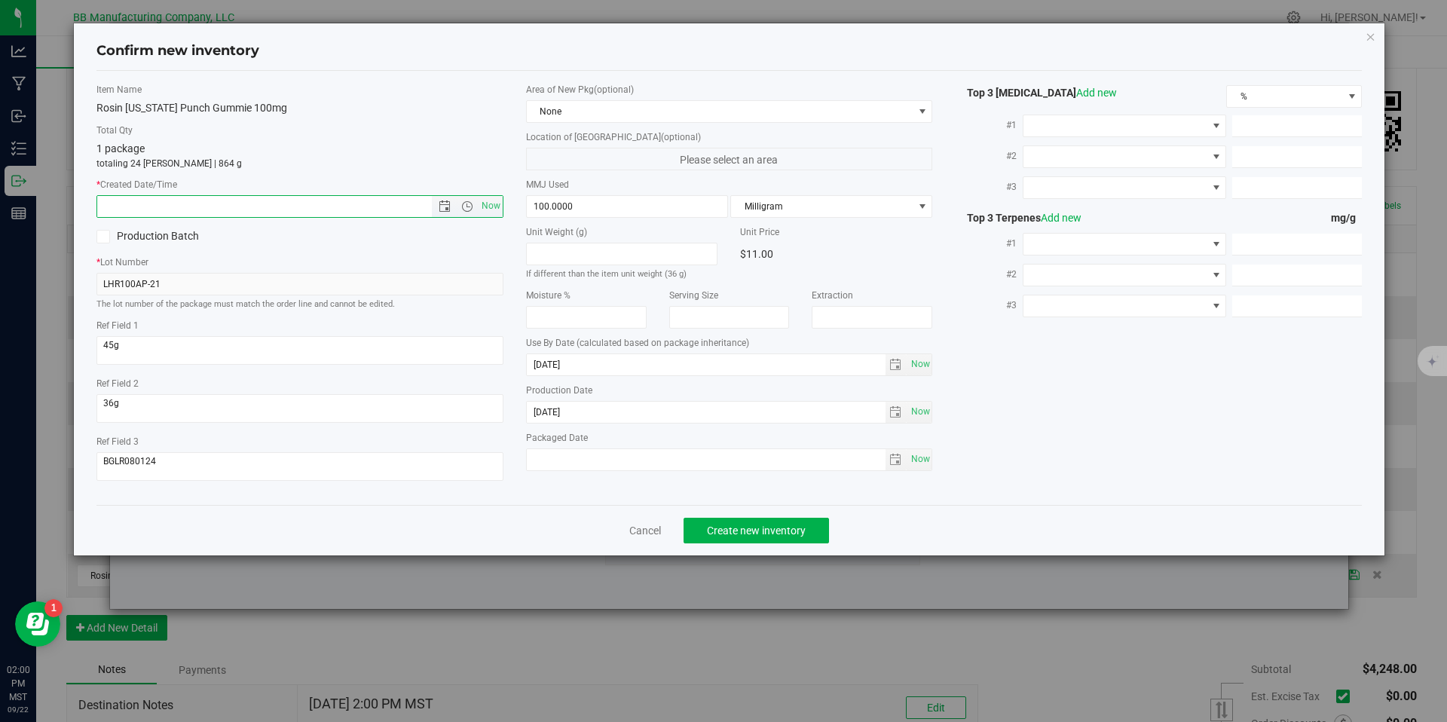
paste input "2025-06-10"
type input "6/10/2025 2:00 PM"
click at [731, 531] on span "Create new inventory" at bounding box center [756, 531] width 99 height 12
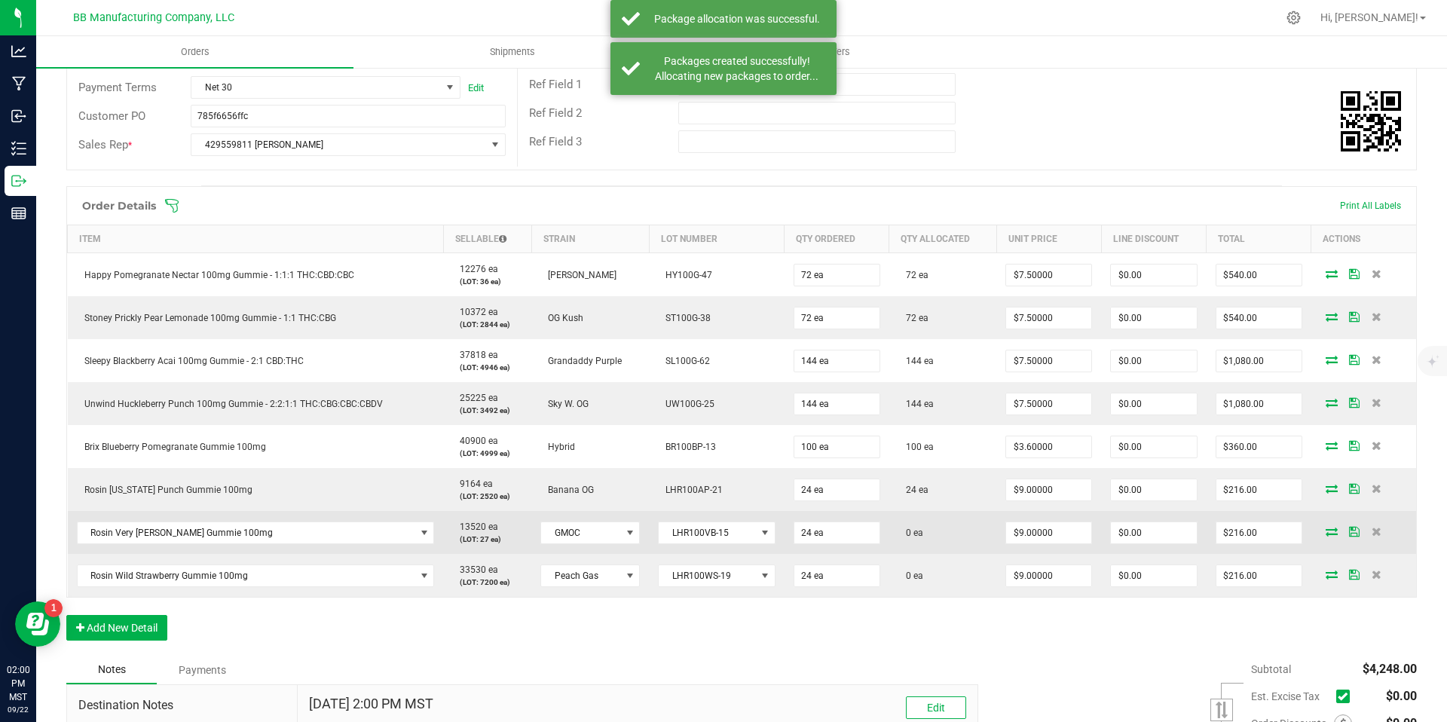
click at [1326, 536] on icon at bounding box center [1332, 531] width 12 height 9
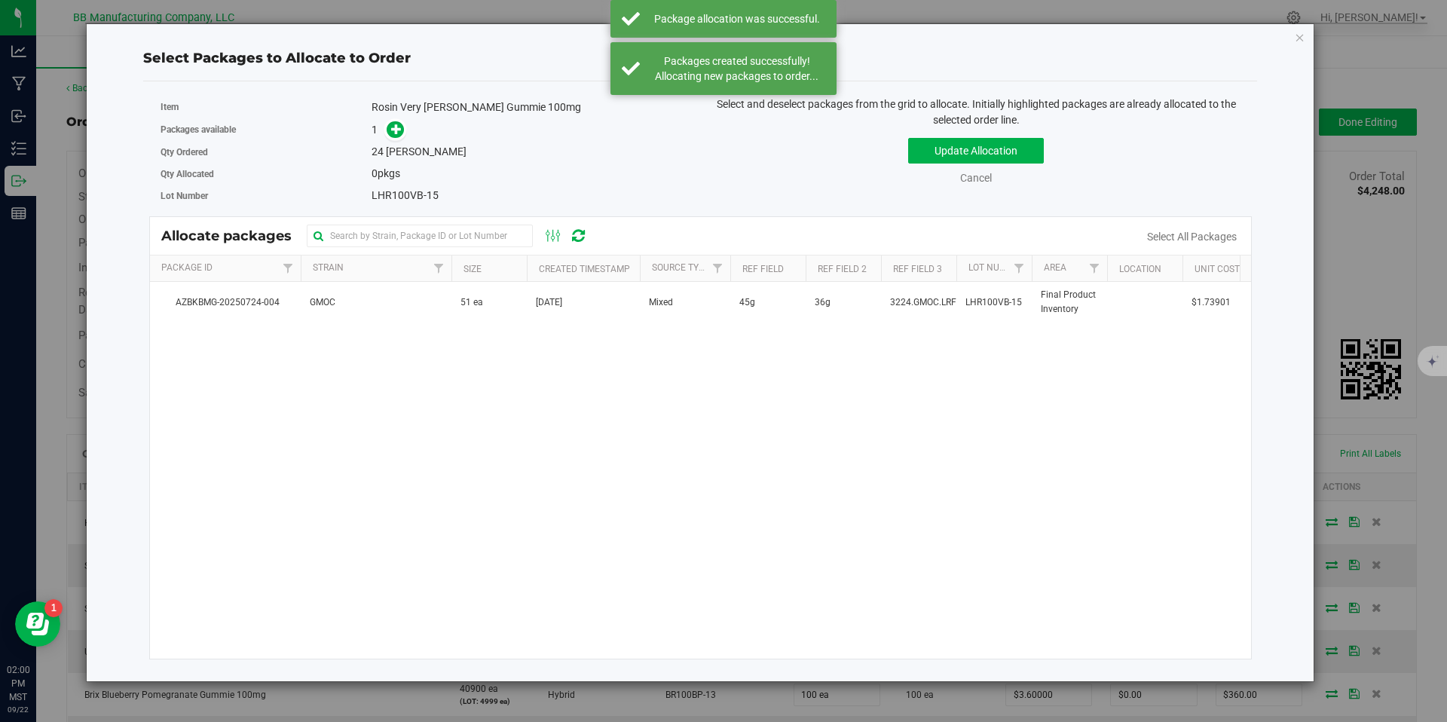
scroll to position [248, 0]
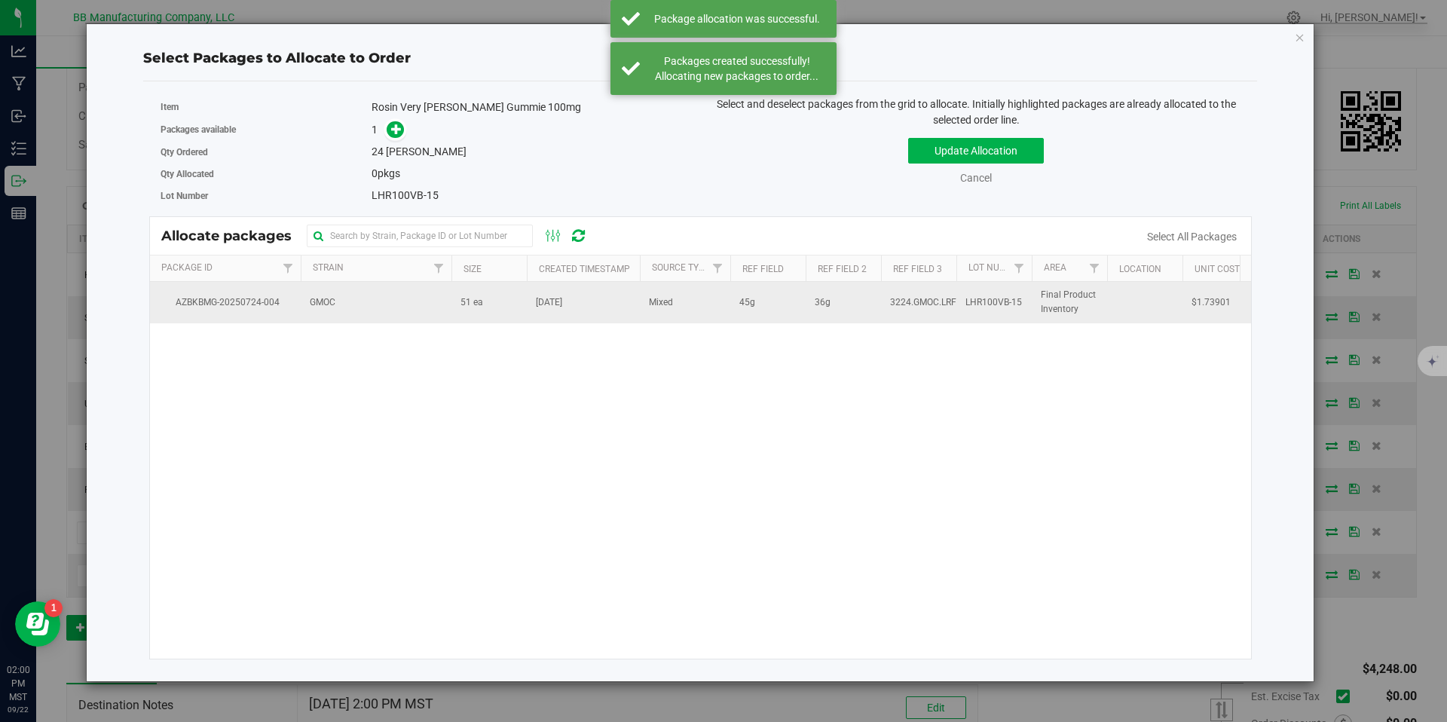
click at [510, 314] on td "51 ea" at bounding box center [489, 302] width 75 height 41
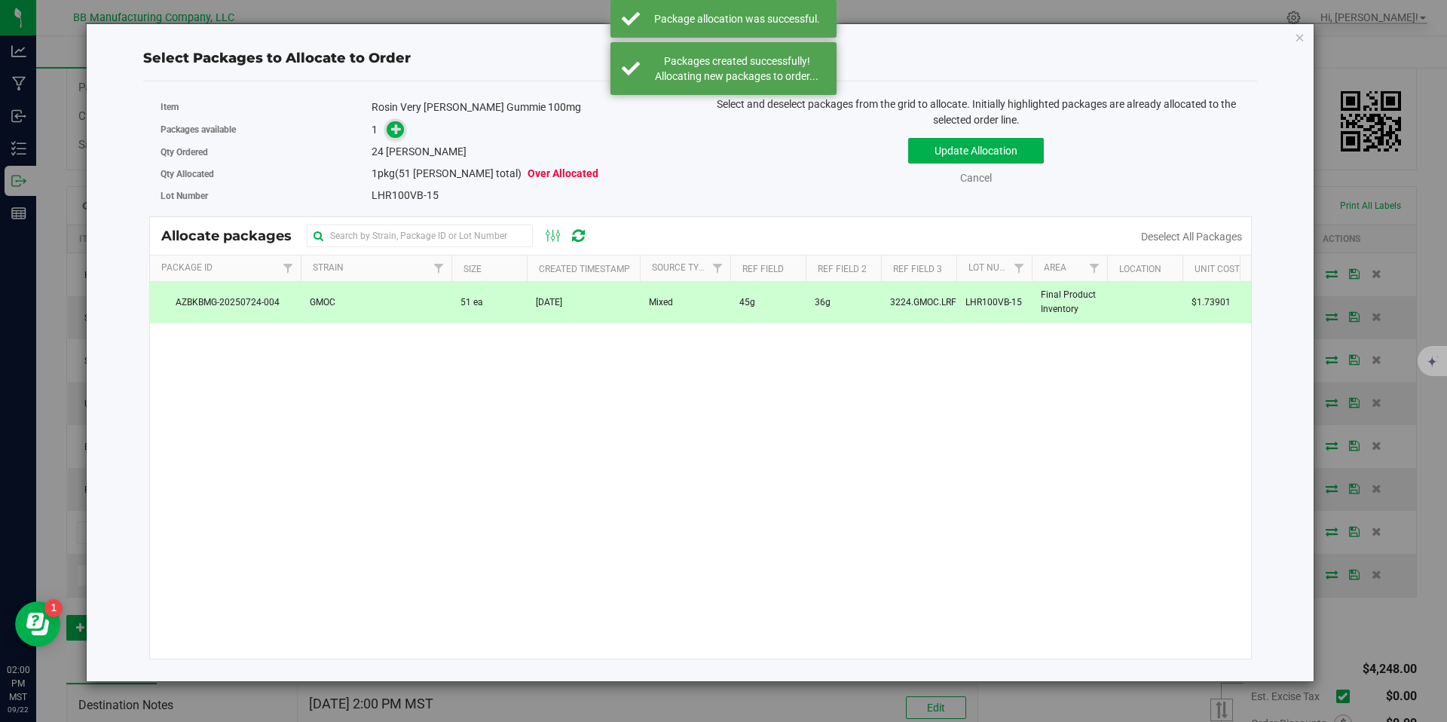
click at [399, 139] on div "Packages available 1" at bounding box center [425, 129] width 529 height 23
click at [382, 131] on span at bounding box center [392, 129] width 26 height 19
click at [389, 131] on span at bounding box center [395, 129] width 17 height 17
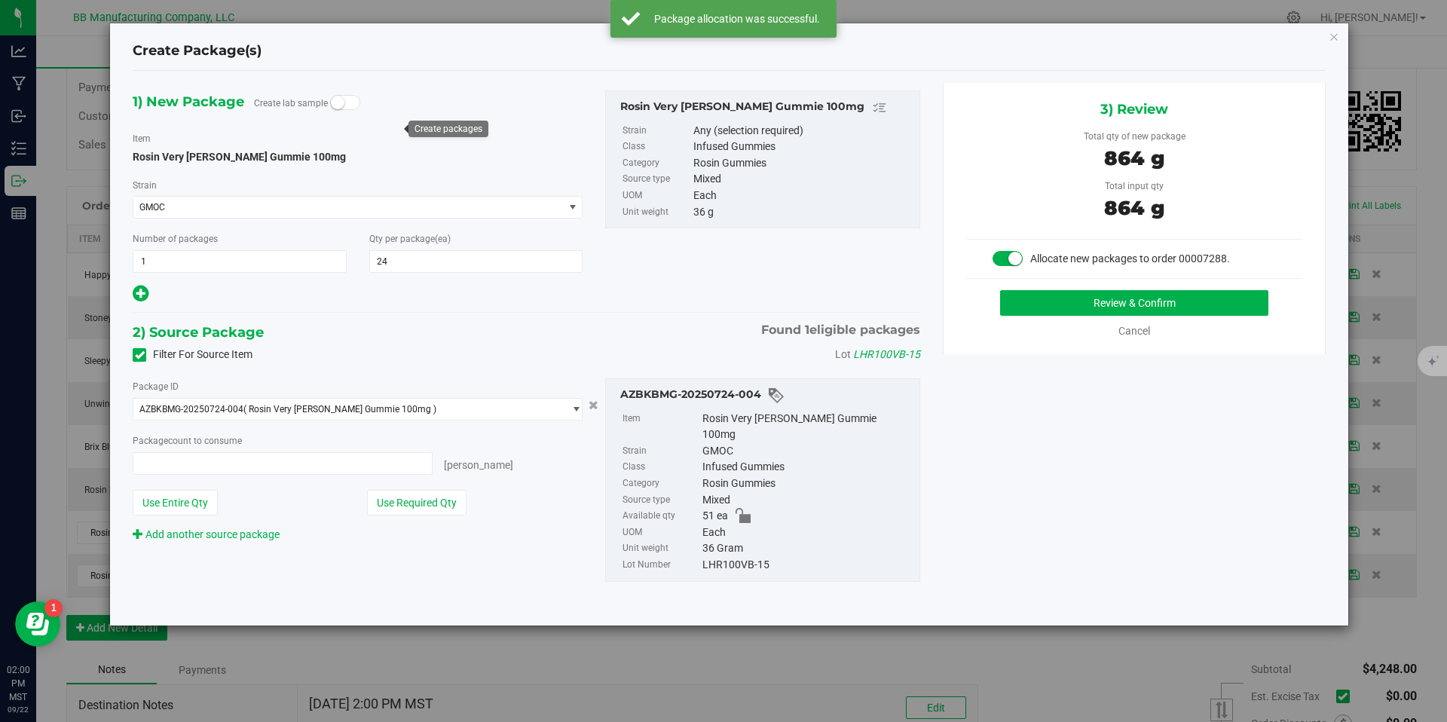
type input "24 ea"
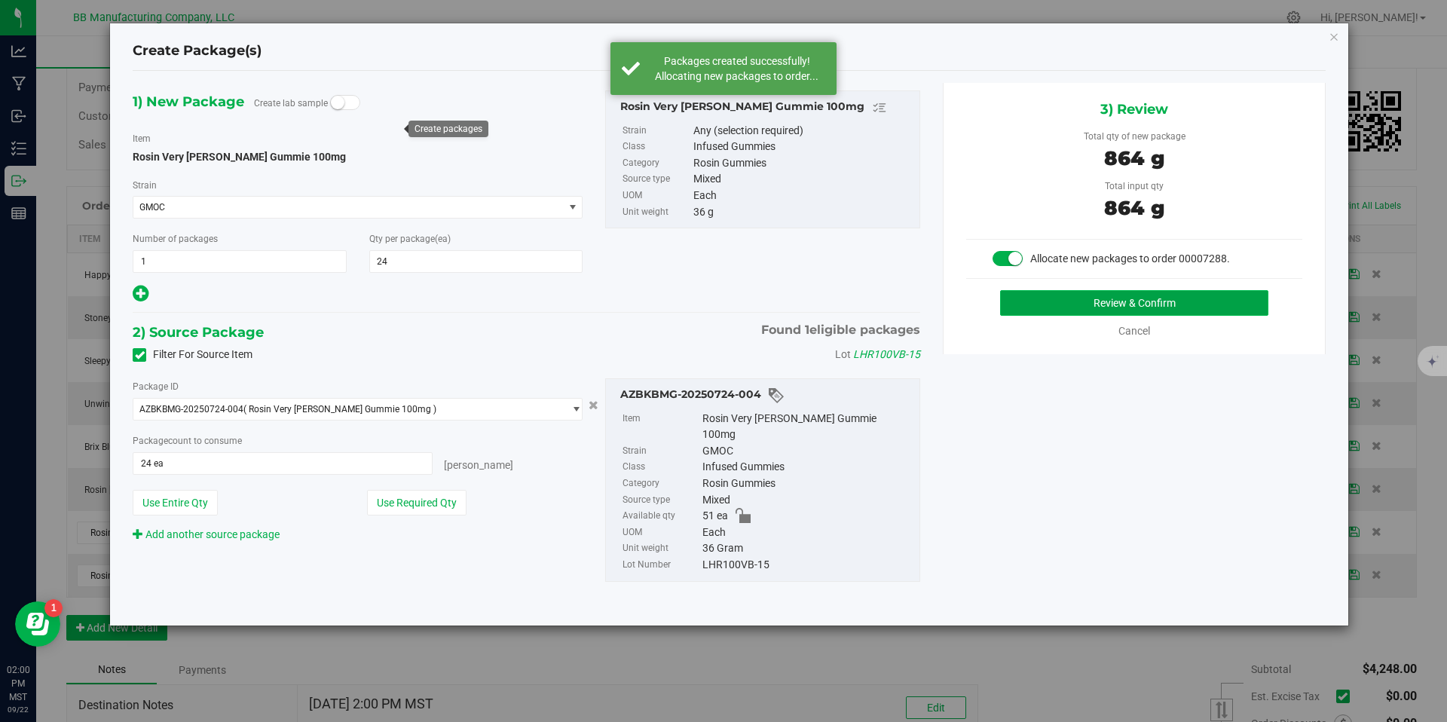
click at [1055, 301] on button "Review & Confirm" at bounding box center [1134, 303] width 268 height 26
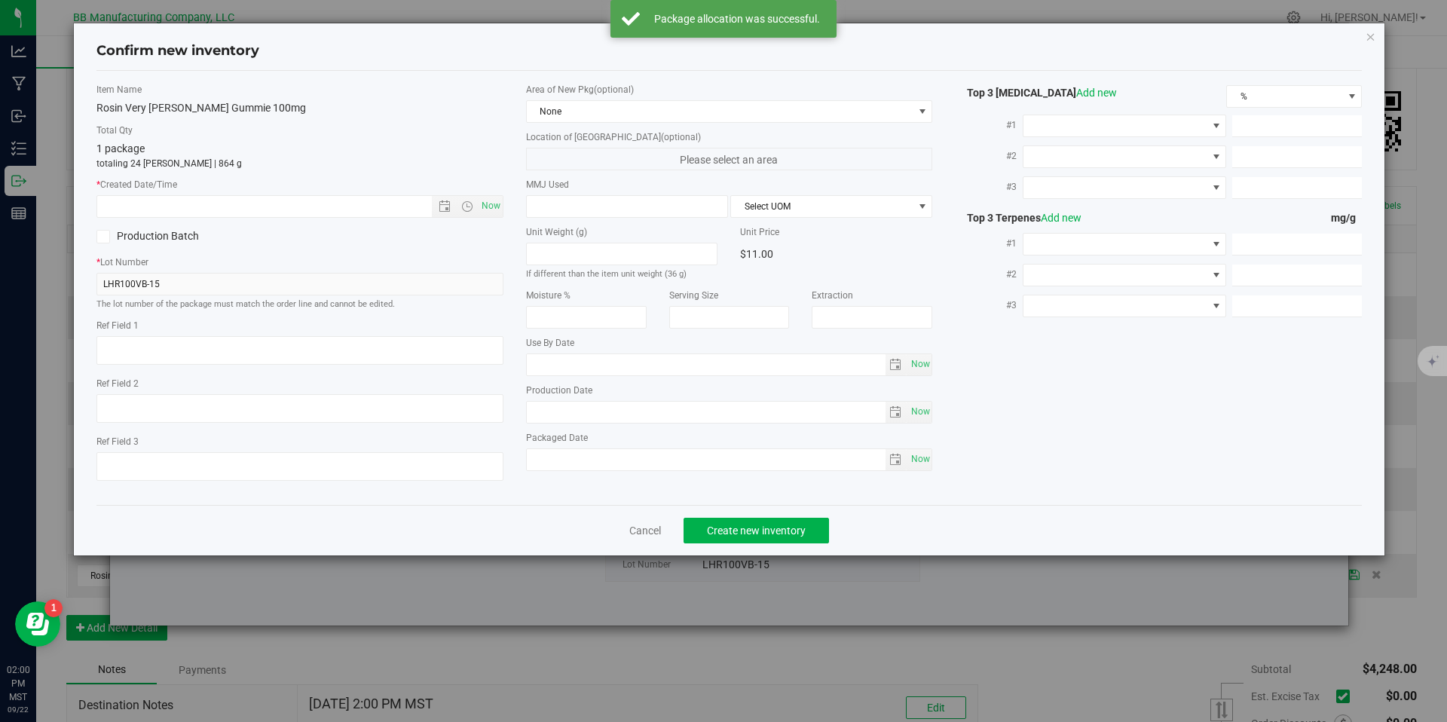
type textarea "45g"
type textarea "36g"
type textarea "3224.GMOC.LRFG"
type input "100.0000"
type input "[DATE]"
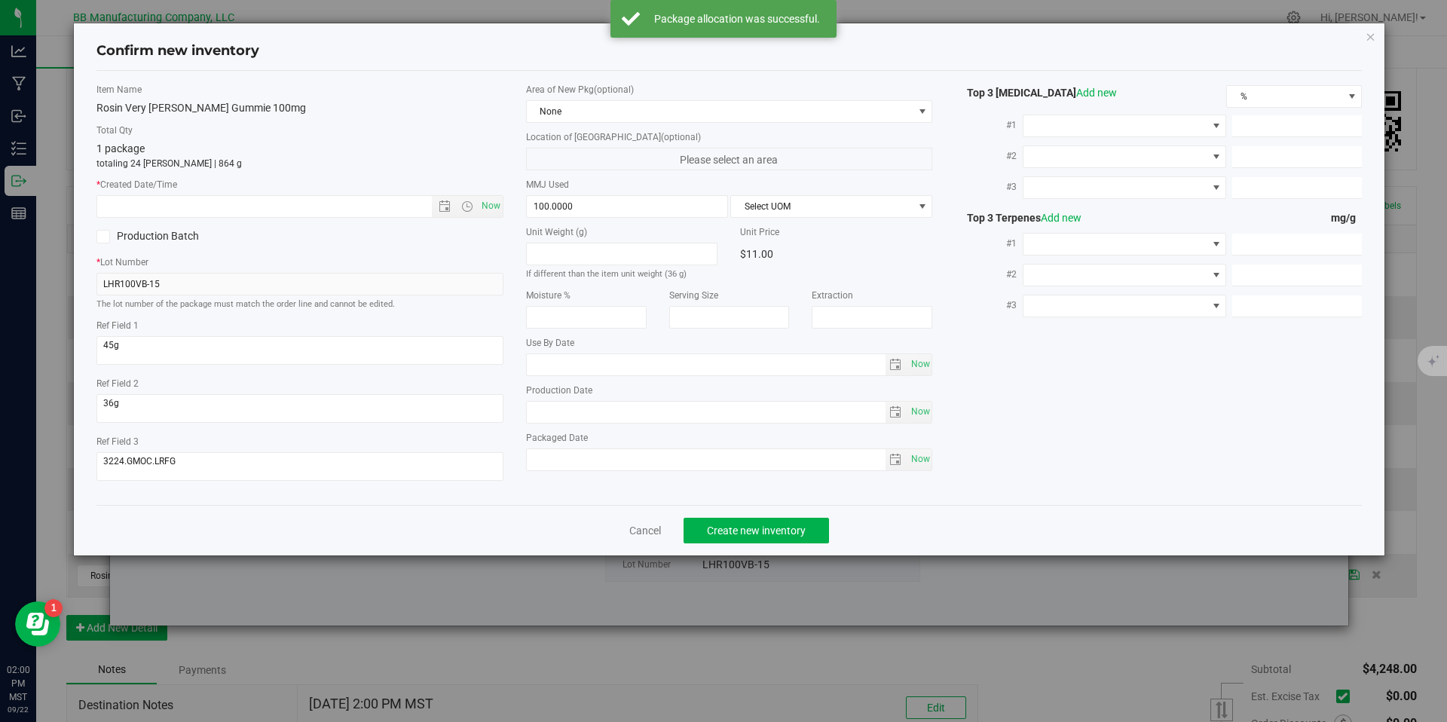
type input "[DATE]"
click at [566, 406] on input "[DATE]" at bounding box center [706, 412] width 359 height 21
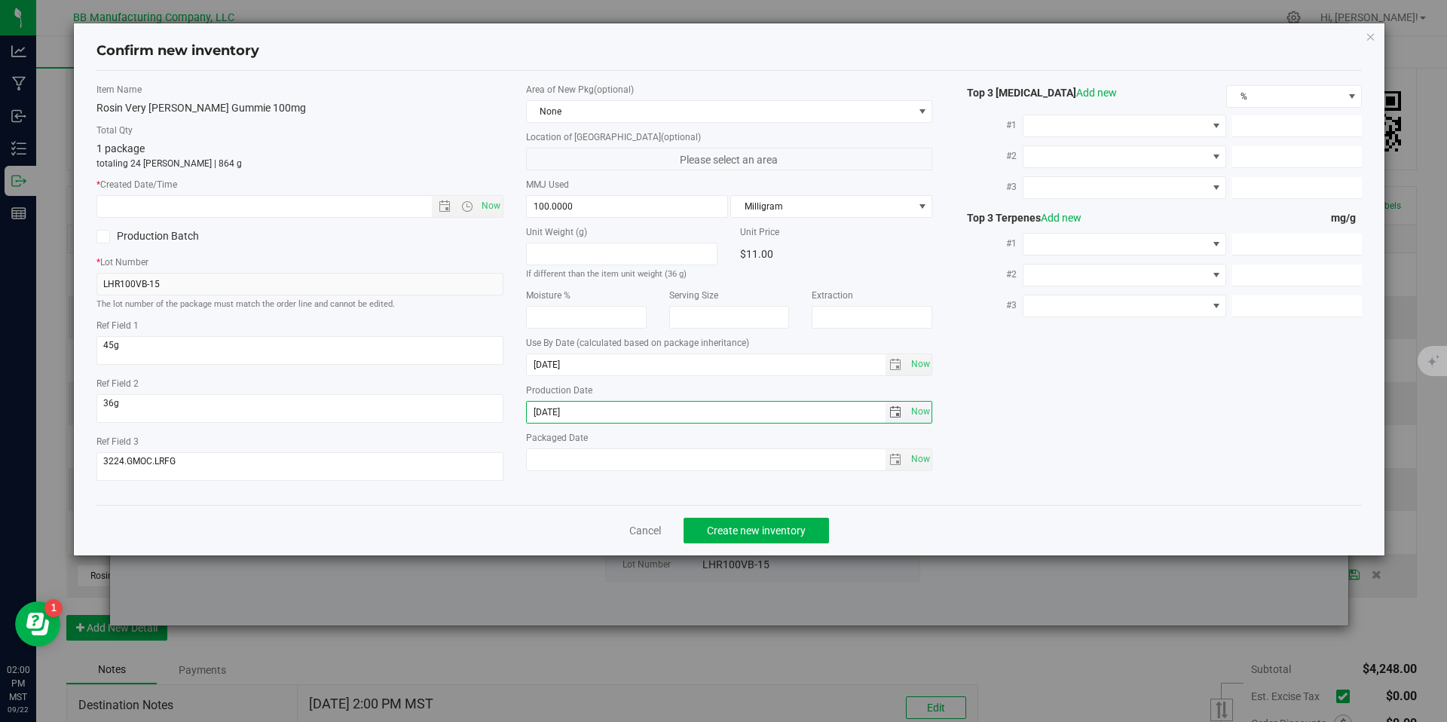
click at [566, 407] on input "[DATE]" at bounding box center [706, 412] width 359 height 21
click at [351, 198] on input "text" at bounding box center [277, 206] width 360 height 21
paste input "[DATE]"
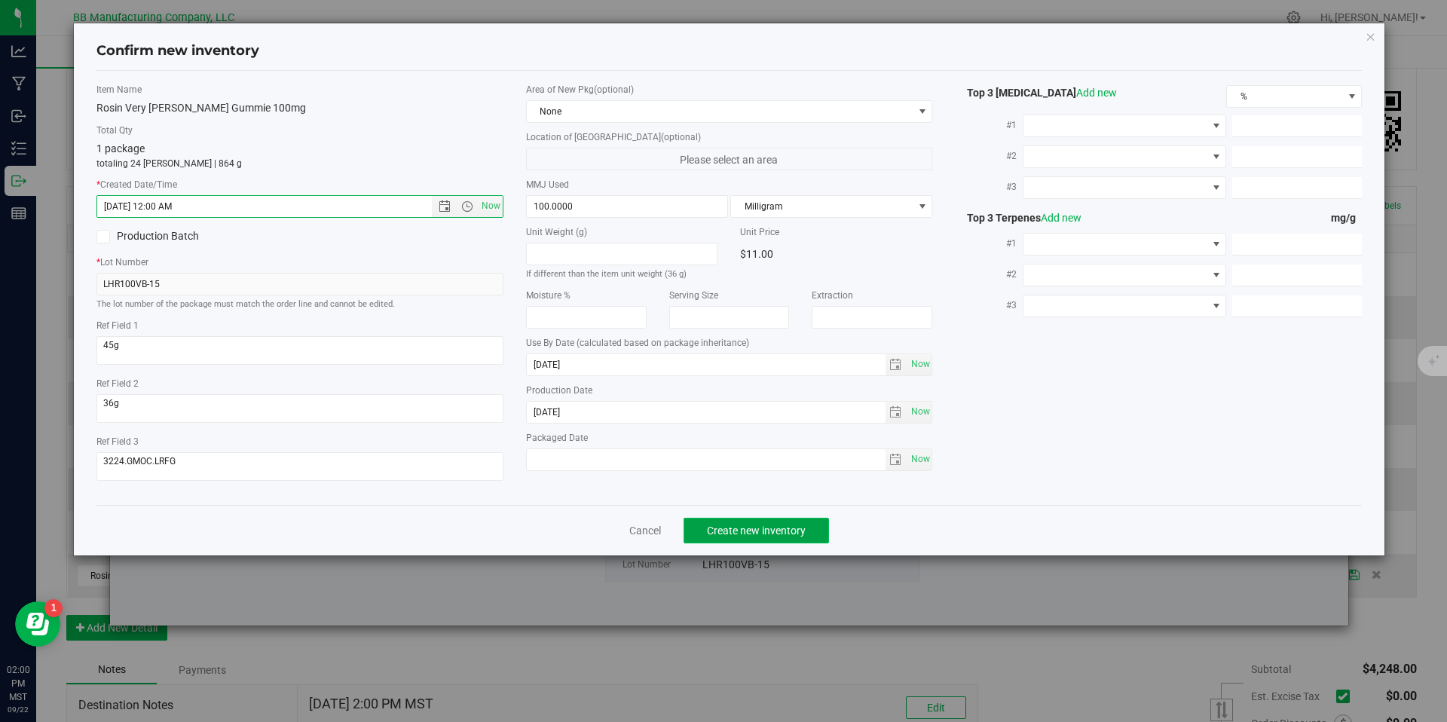
type input "[DATE] 2:01 PM"
click at [760, 519] on button "Create new inventory" at bounding box center [756, 531] width 145 height 26
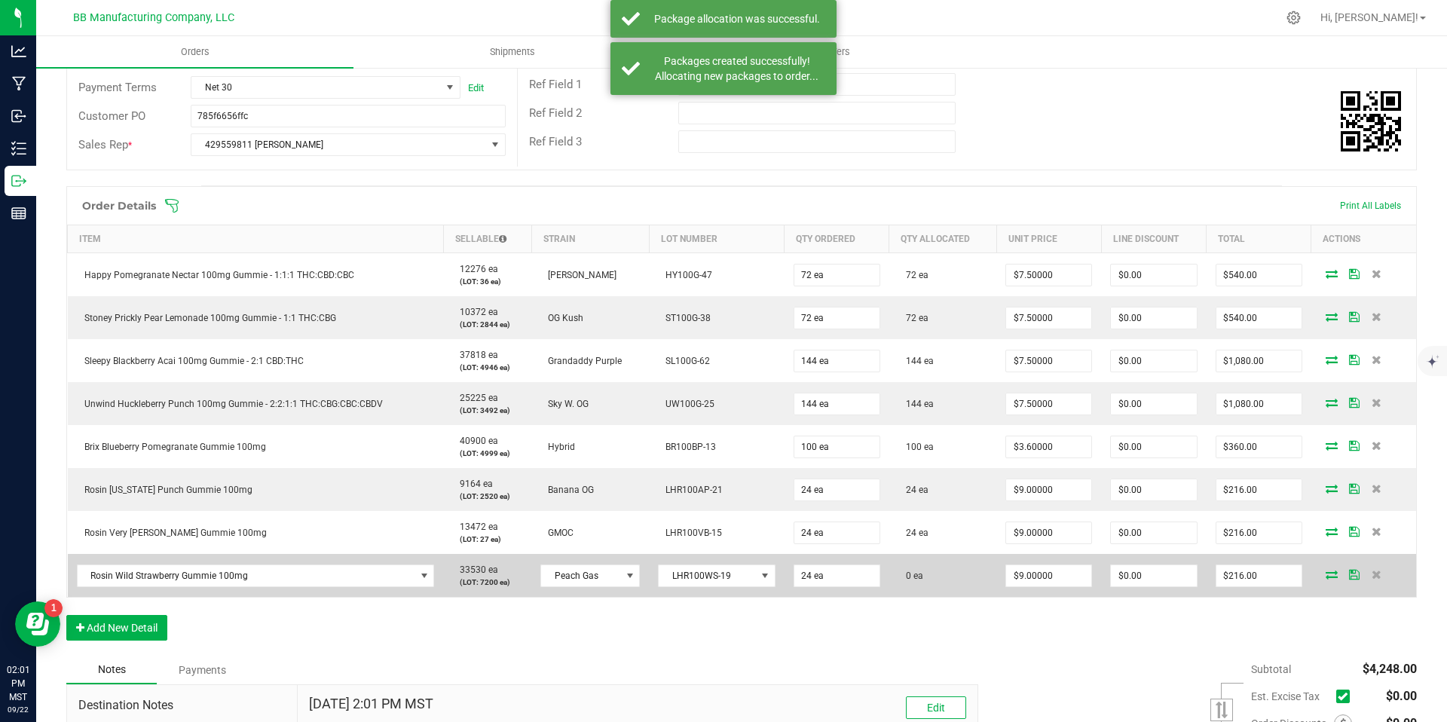
click at [1326, 574] on icon at bounding box center [1332, 574] width 12 height 9
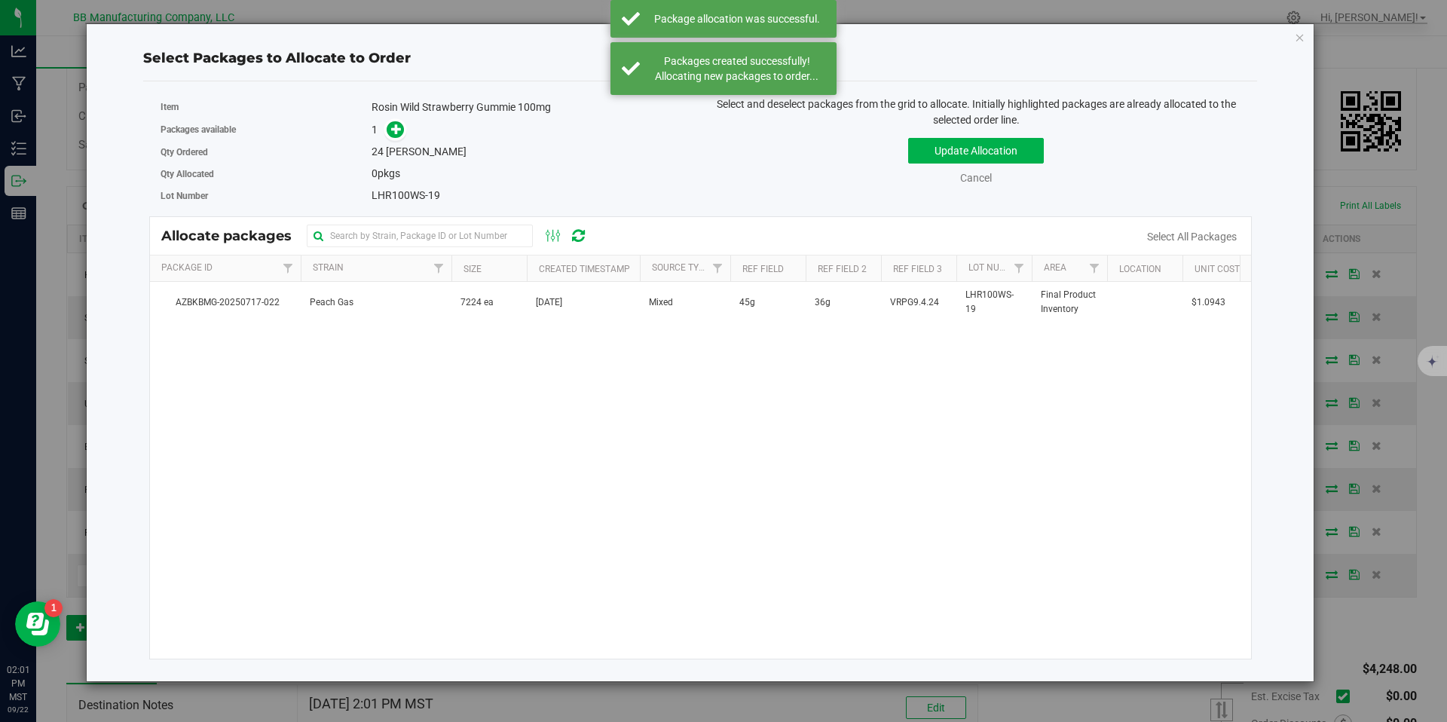
click at [504, 277] on th "Size" at bounding box center [489, 269] width 75 height 26
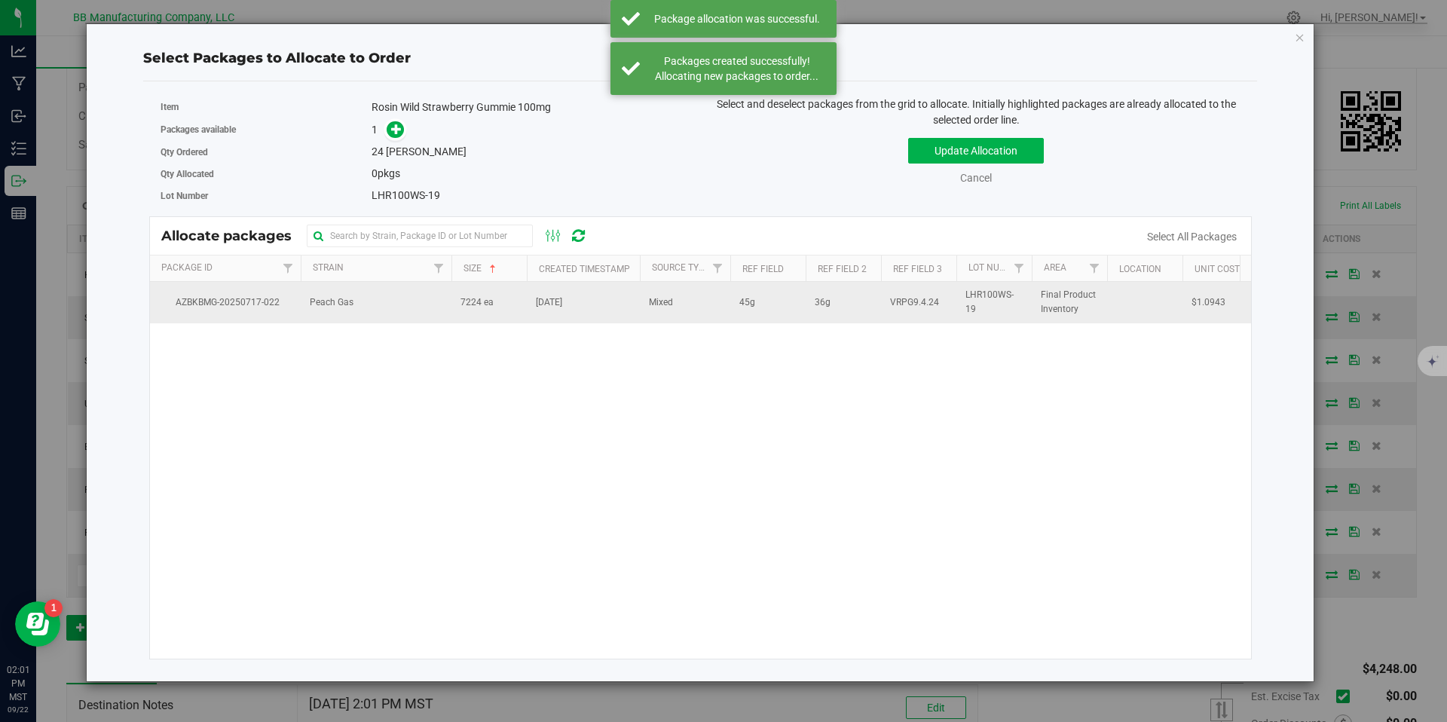
click at [476, 295] on span "7224 ea" at bounding box center [477, 302] width 33 height 14
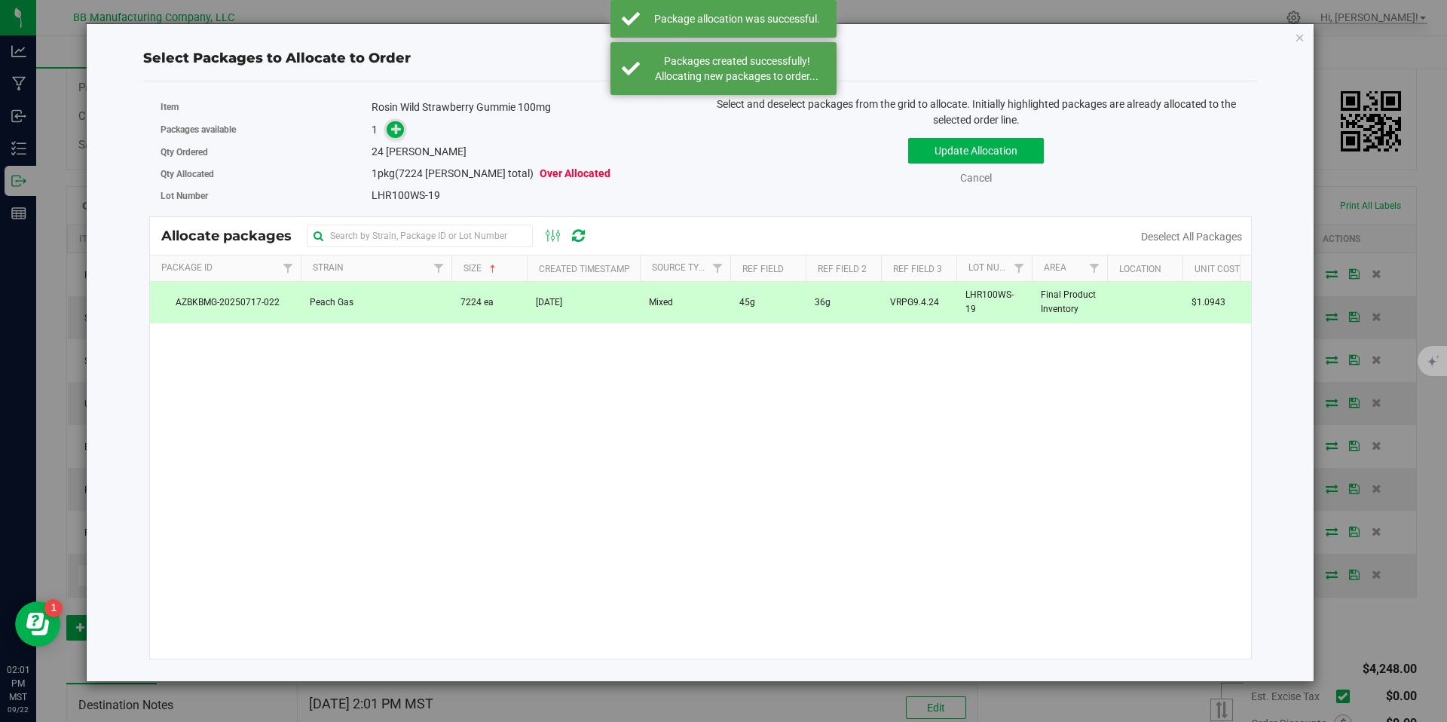
click at [395, 131] on icon at bounding box center [396, 129] width 11 height 11
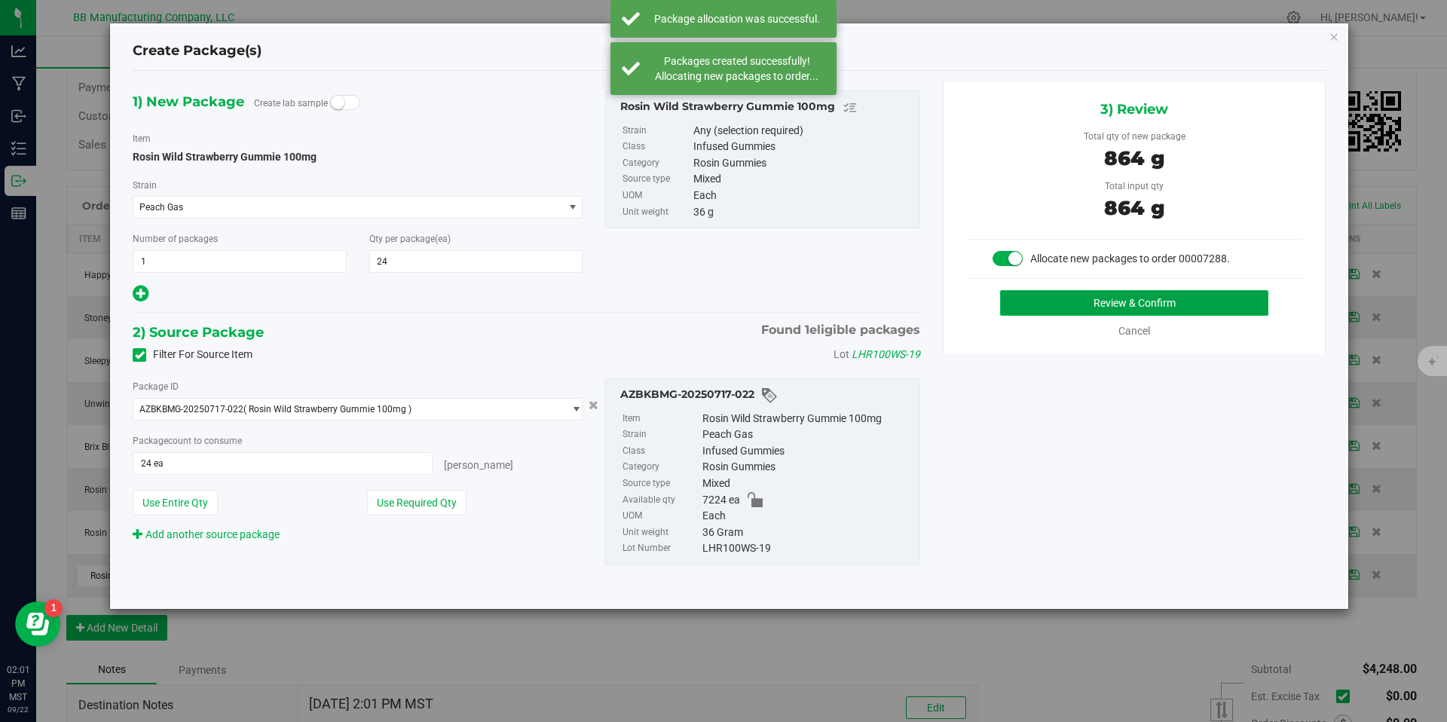
click at [1072, 295] on button "Review & Confirm" at bounding box center [1134, 303] width 268 height 26
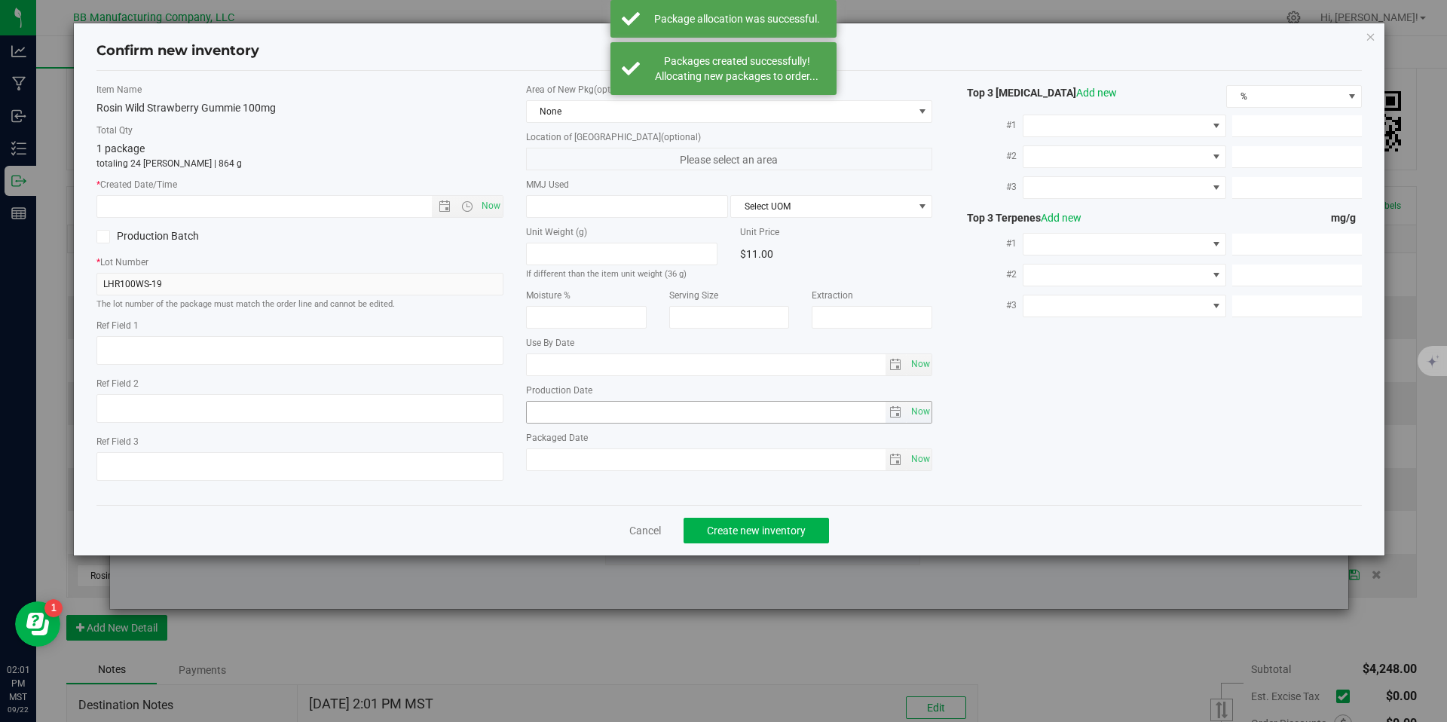
type textarea "45g"
type textarea "36g"
type textarea "VRPG9.4.24"
type input "100.0000"
type input "[DATE]"
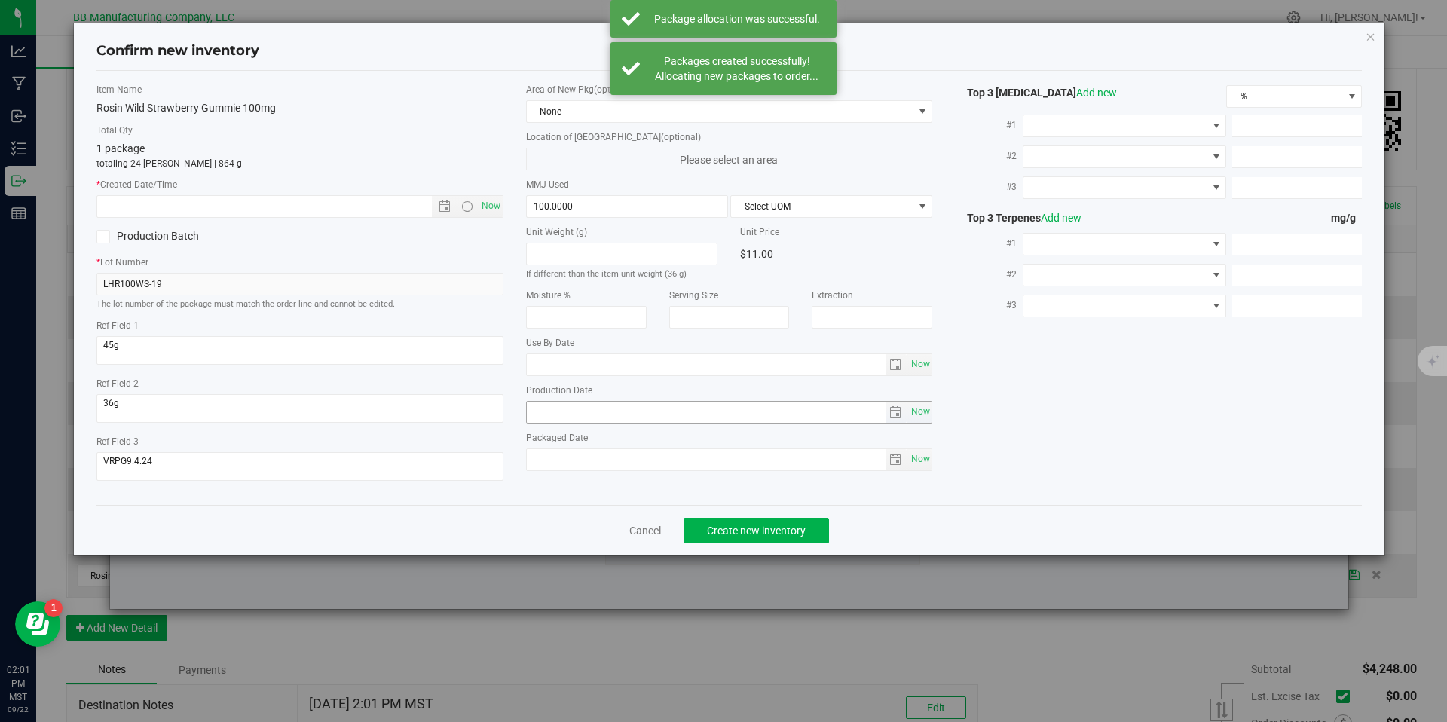
type input "[DATE]"
click at [596, 403] on input "[DATE]" at bounding box center [706, 412] width 359 height 21
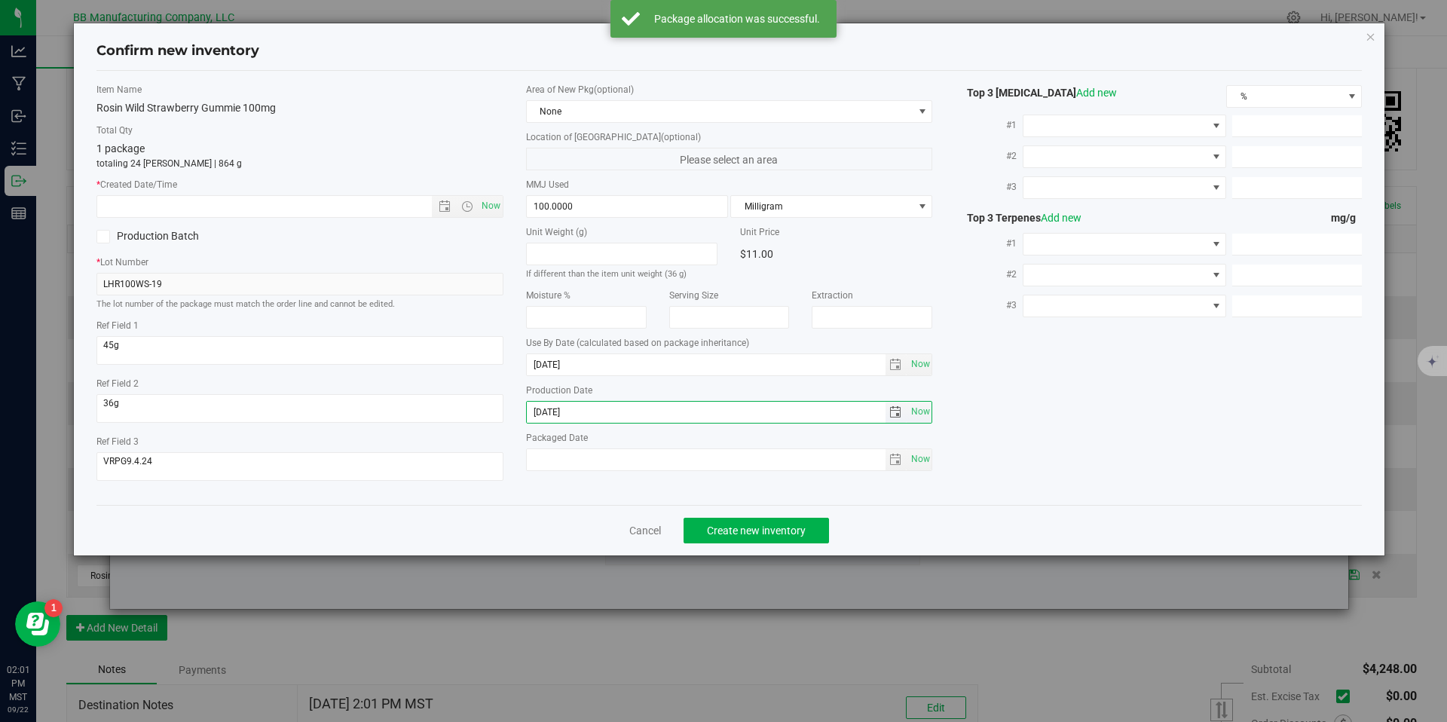
click at [596, 403] on input "[DATE]" at bounding box center [706, 412] width 359 height 21
click at [390, 217] on div "Item Name Rosin Wild Strawberry Gummie 100mg Total Qty 1 package totaling 24 [P…" at bounding box center [300, 288] width 430 height 410
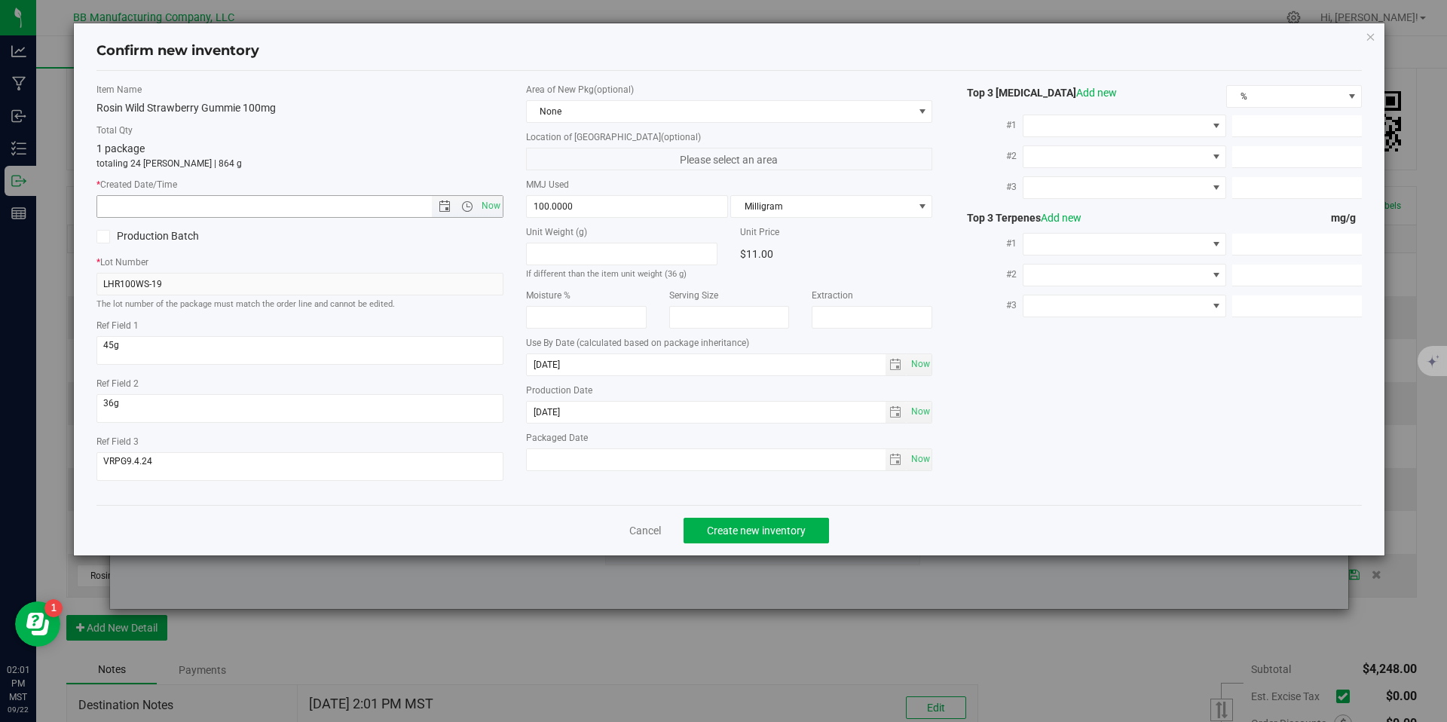
click at [393, 205] on input "text" at bounding box center [277, 206] width 360 height 21
paste input "[DATE]"
type input "[DATE] 2:01 PM"
click at [749, 537] on button "Create new inventory" at bounding box center [756, 531] width 145 height 26
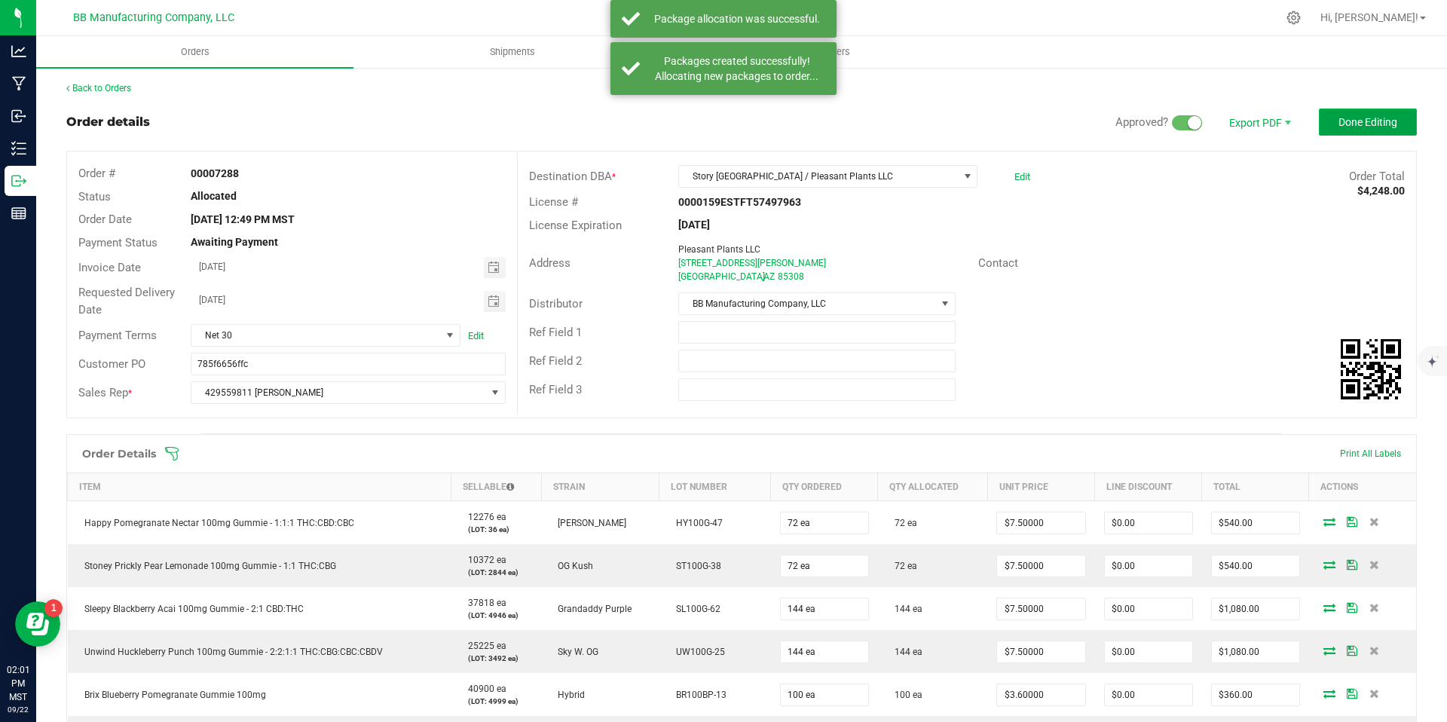
click at [1352, 124] on span "Done Editing" at bounding box center [1368, 122] width 59 height 12
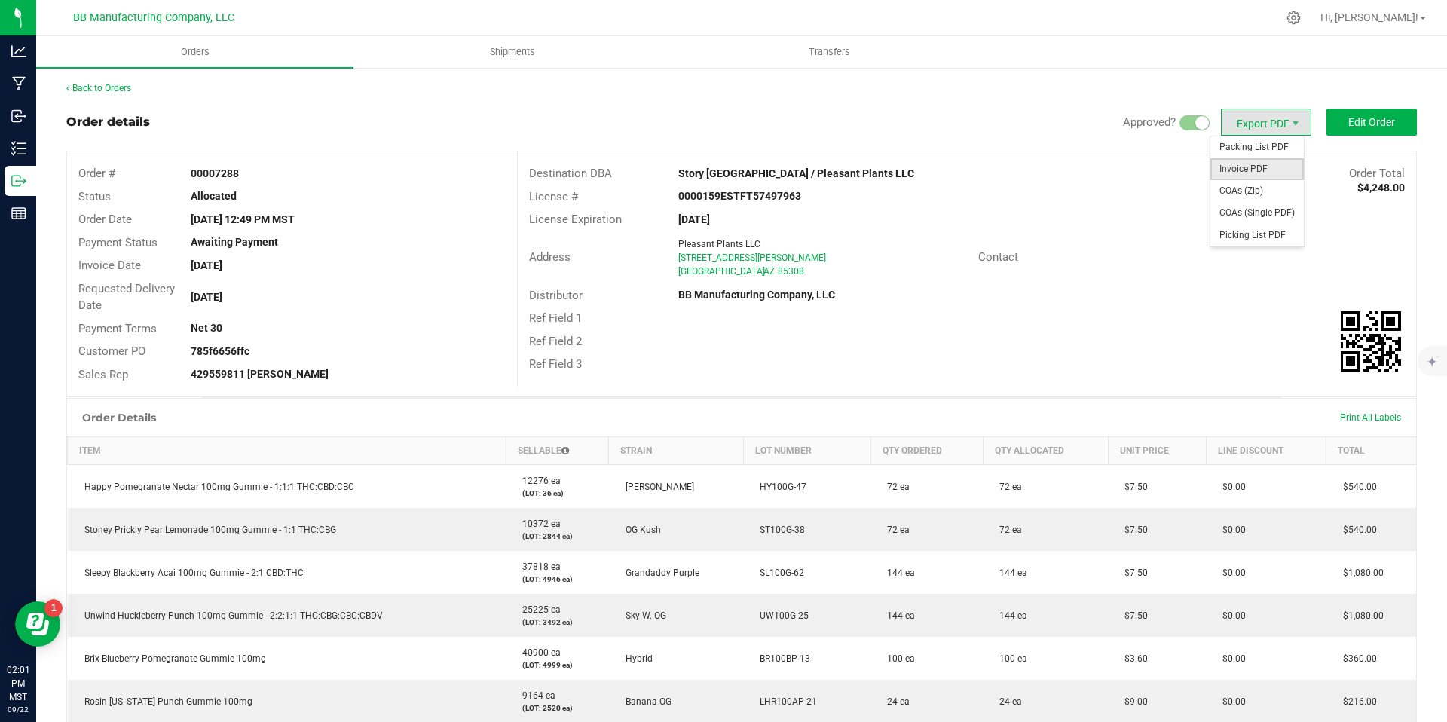
click at [1247, 169] on span "Invoice PDF" at bounding box center [1257, 169] width 93 height 22
click at [1255, 185] on span "COAs (Zip)" at bounding box center [1257, 191] width 93 height 22
click at [121, 93] on div "Back to Orders" at bounding box center [741, 88] width 1351 height 14
click at [121, 91] on link "Back to Orders" at bounding box center [98, 88] width 65 height 11
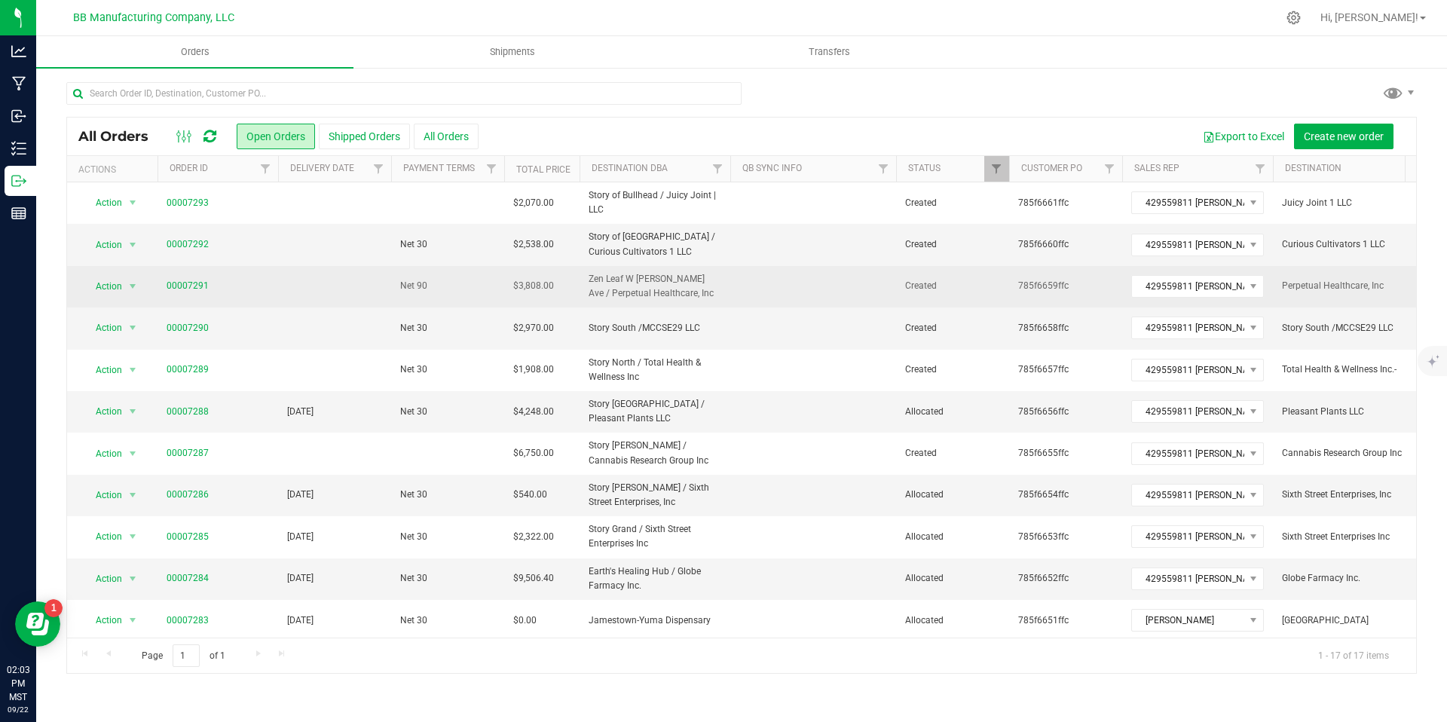
click at [216, 290] on span "00007291" at bounding box center [218, 286] width 103 height 14
click at [185, 289] on link "00007291" at bounding box center [188, 286] width 42 height 14
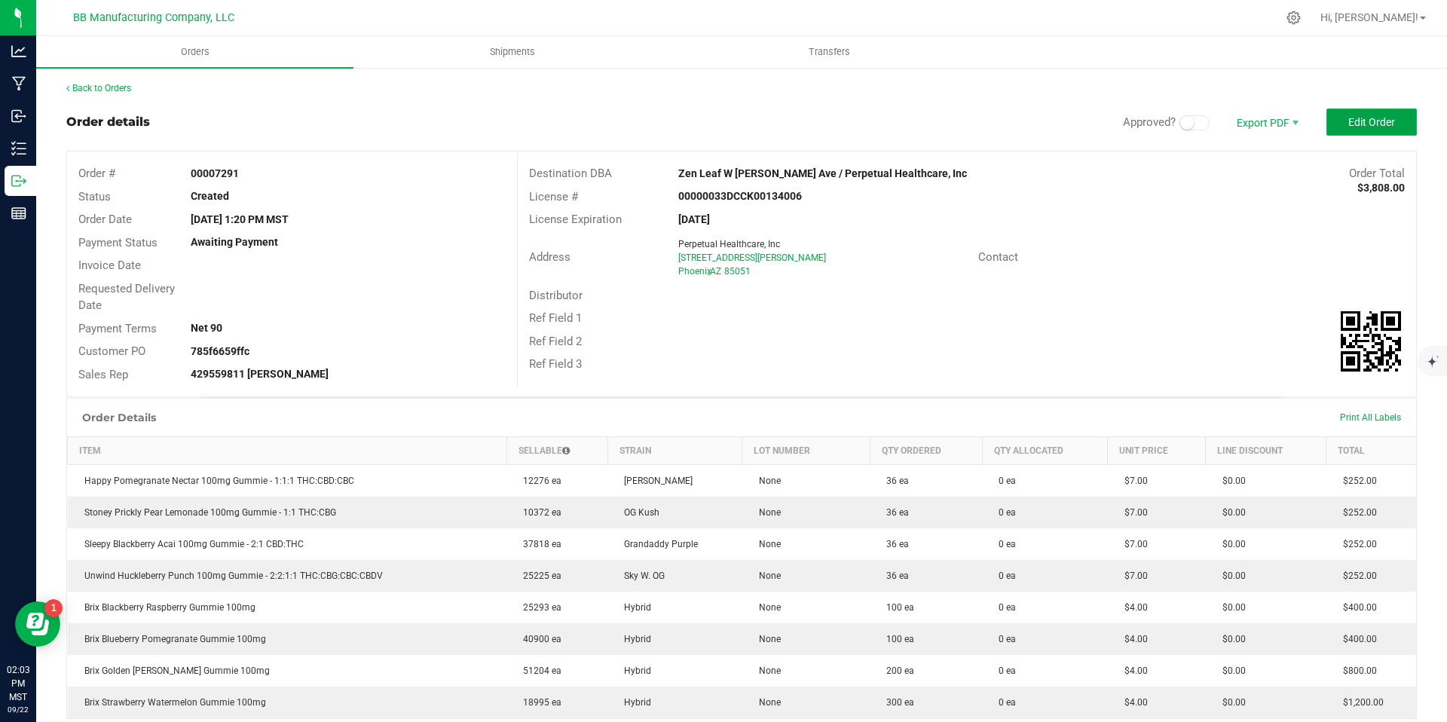
click at [1355, 119] on span "Edit Order" at bounding box center [1372, 122] width 47 height 12
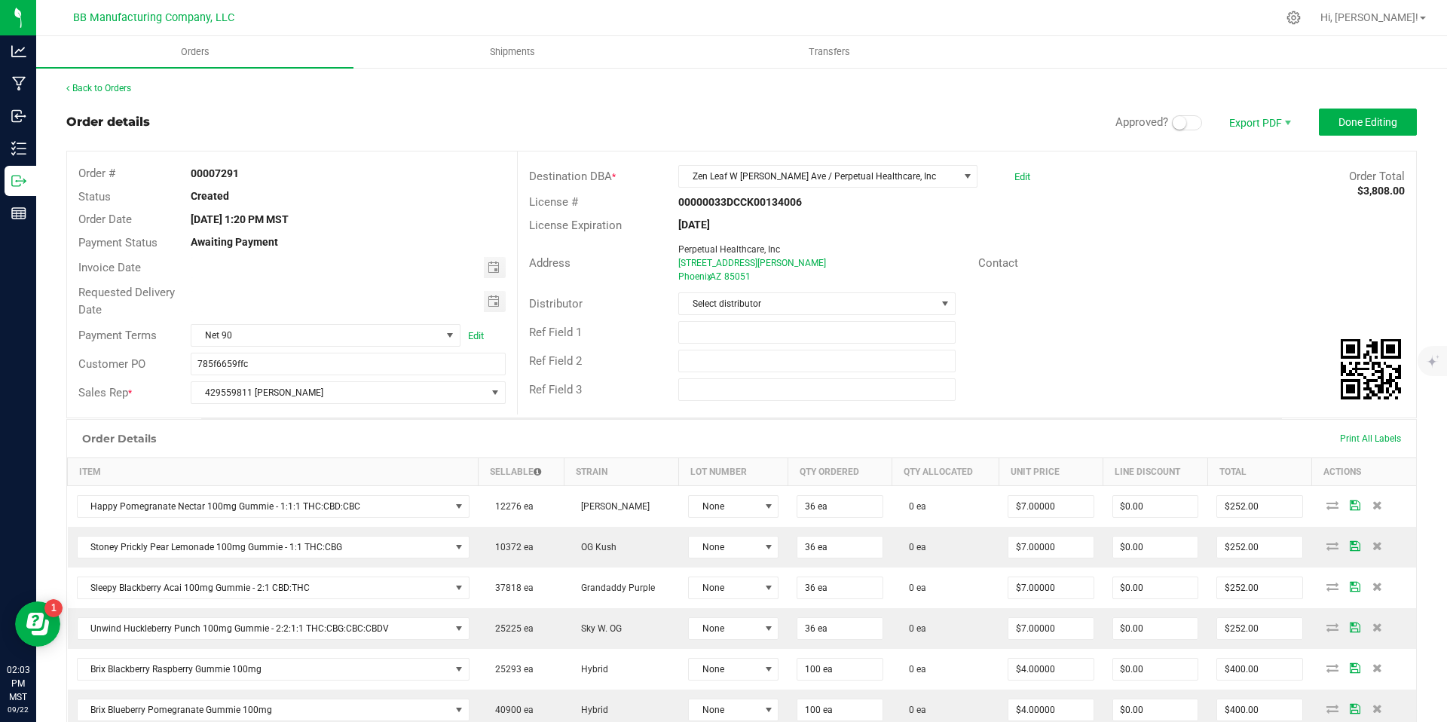
click at [1161, 114] on span "Approved?" at bounding box center [1165, 122] width 98 height 17
click at [1177, 123] on span at bounding box center [1187, 122] width 30 height 15
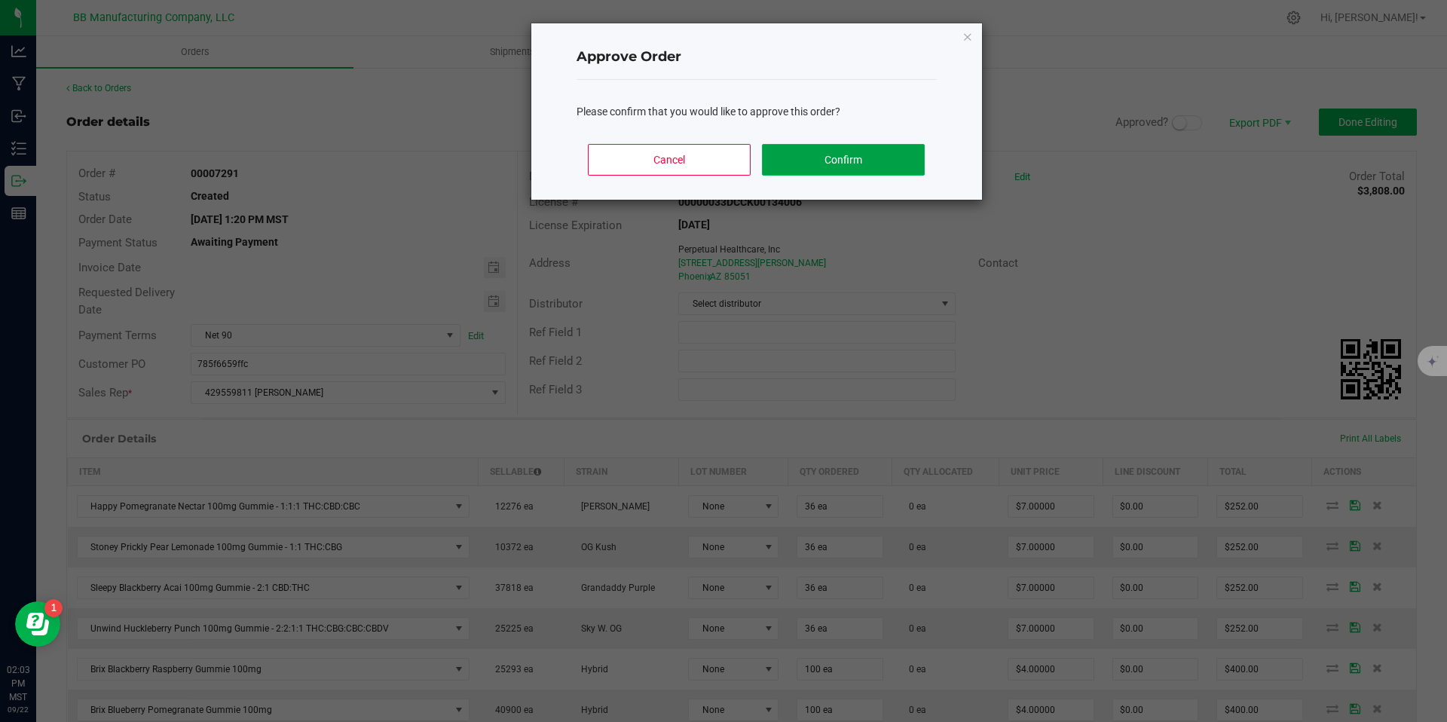
click at [872, 167] on button "Confirm" at bounding box center [843, 160] width 162 height 32
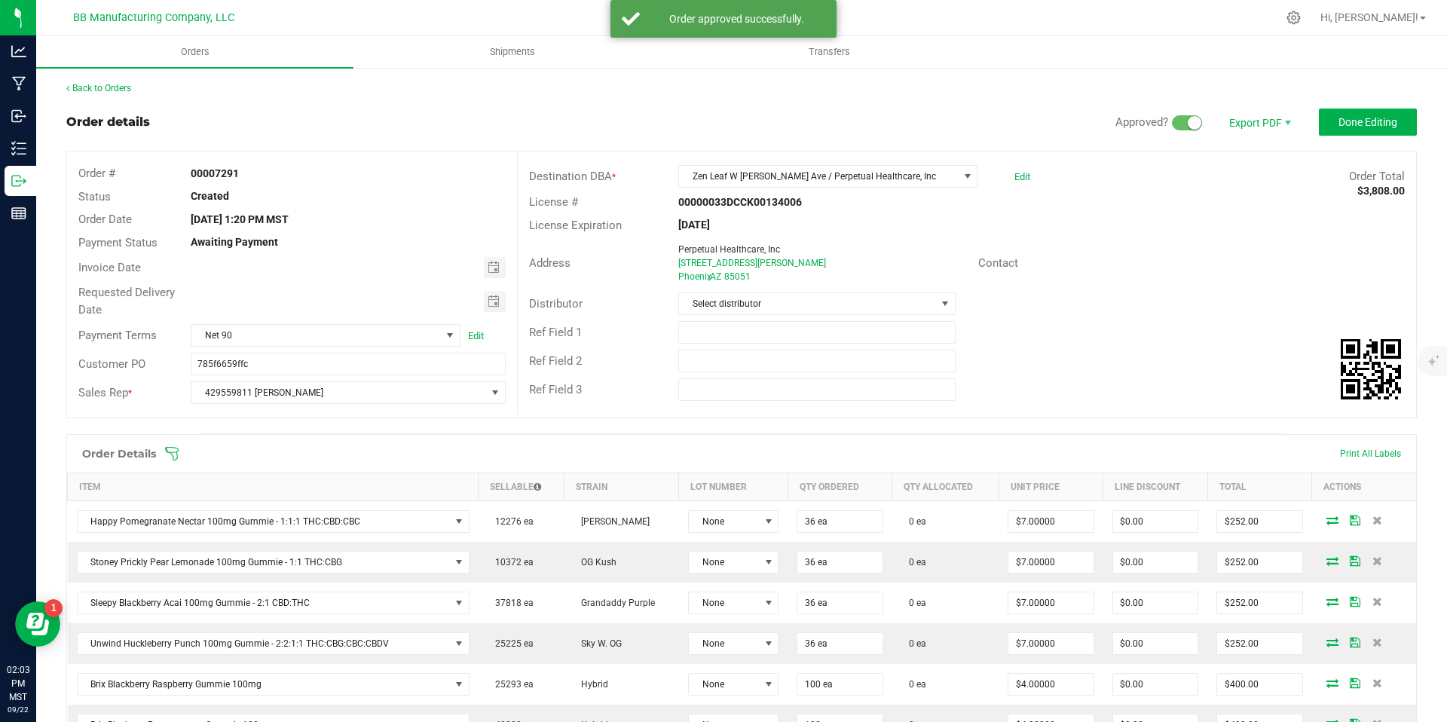
click at [491, 274] on span "Toggle calendar" at bounding box center [495, 267] width 22 height 21
click at [323, 418] on span "24" at bounding box center [325, 416] width 22 height 23
type input "[DATE]"
click at [491, 299] on span "Toggle calendar" at bounding box center [494, 301] width 12 height 12
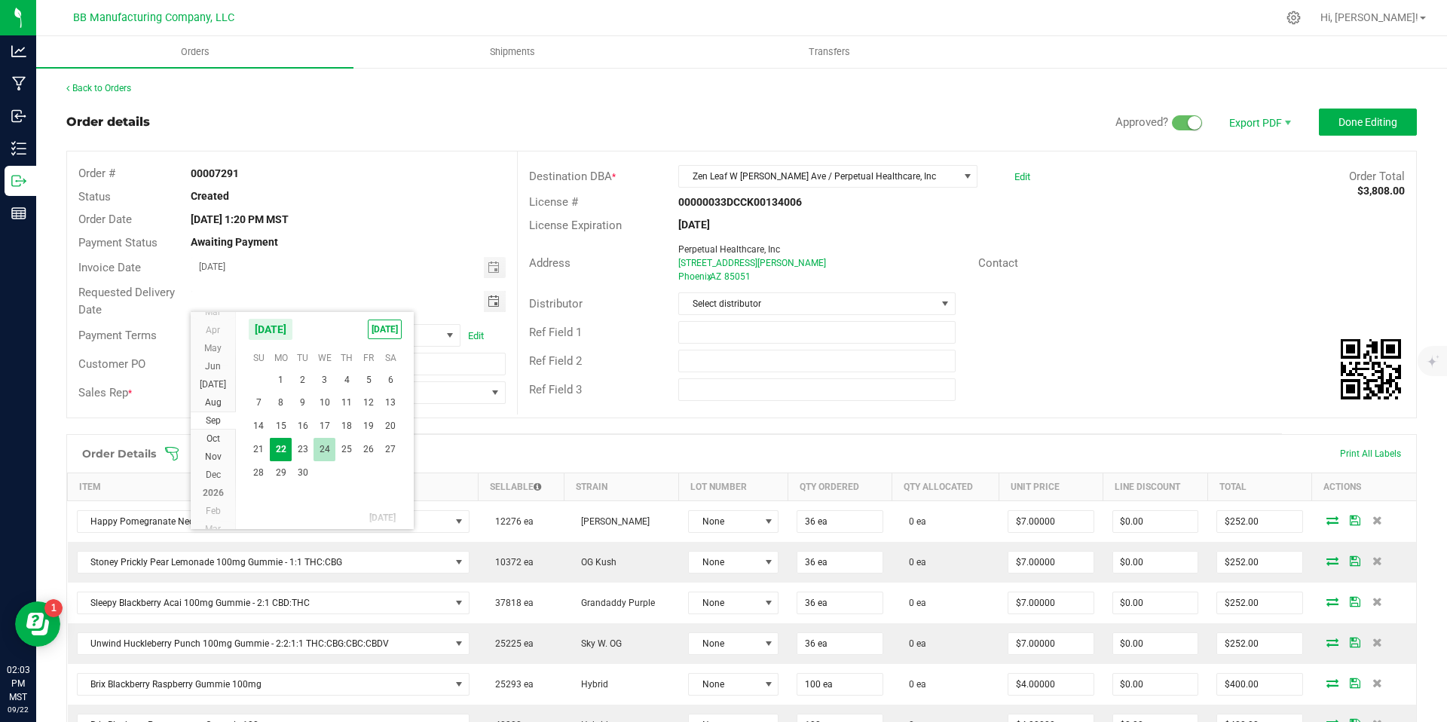
click at [324, 444] on span "24" at bounding box center [325, 449] width 22 height 23
type input "[DATE]"
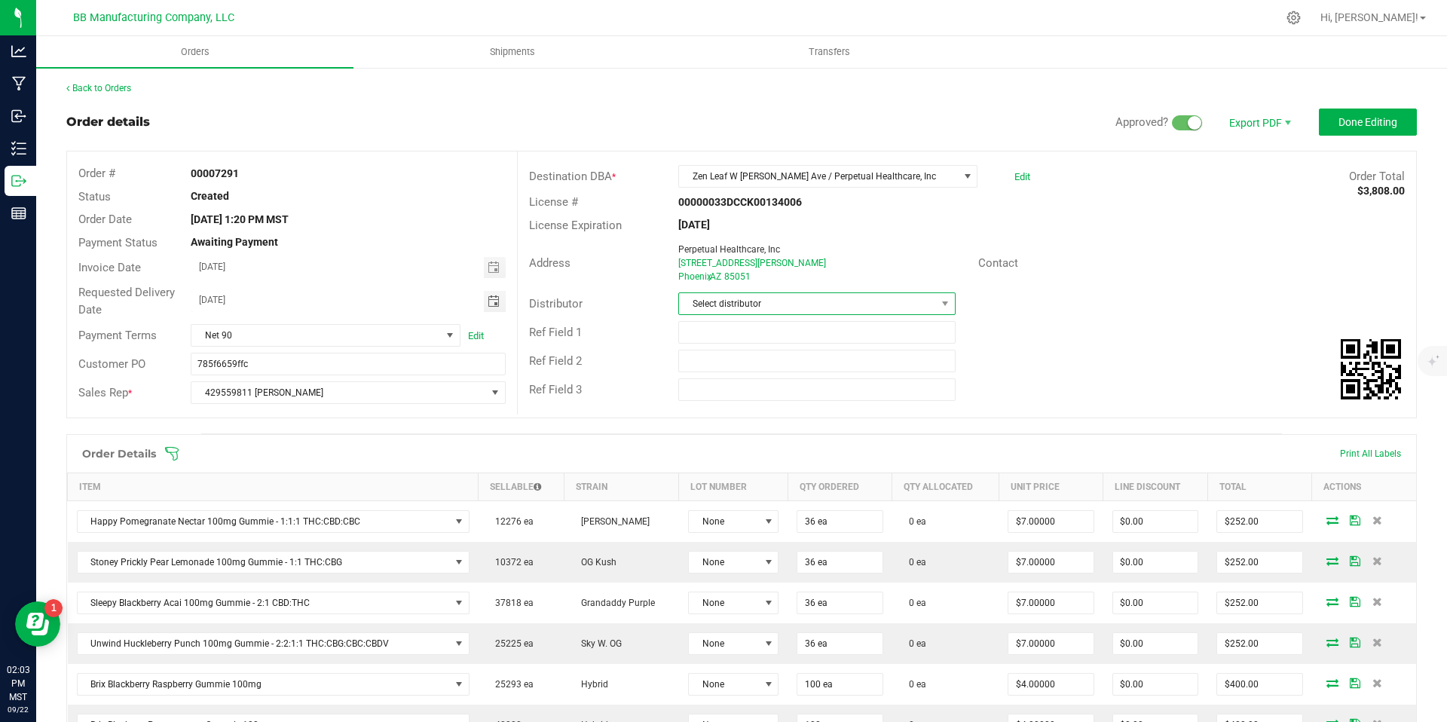
click at [764, 300] on span "Select distributor" at bounding box center [807, 303] width 256 height 21
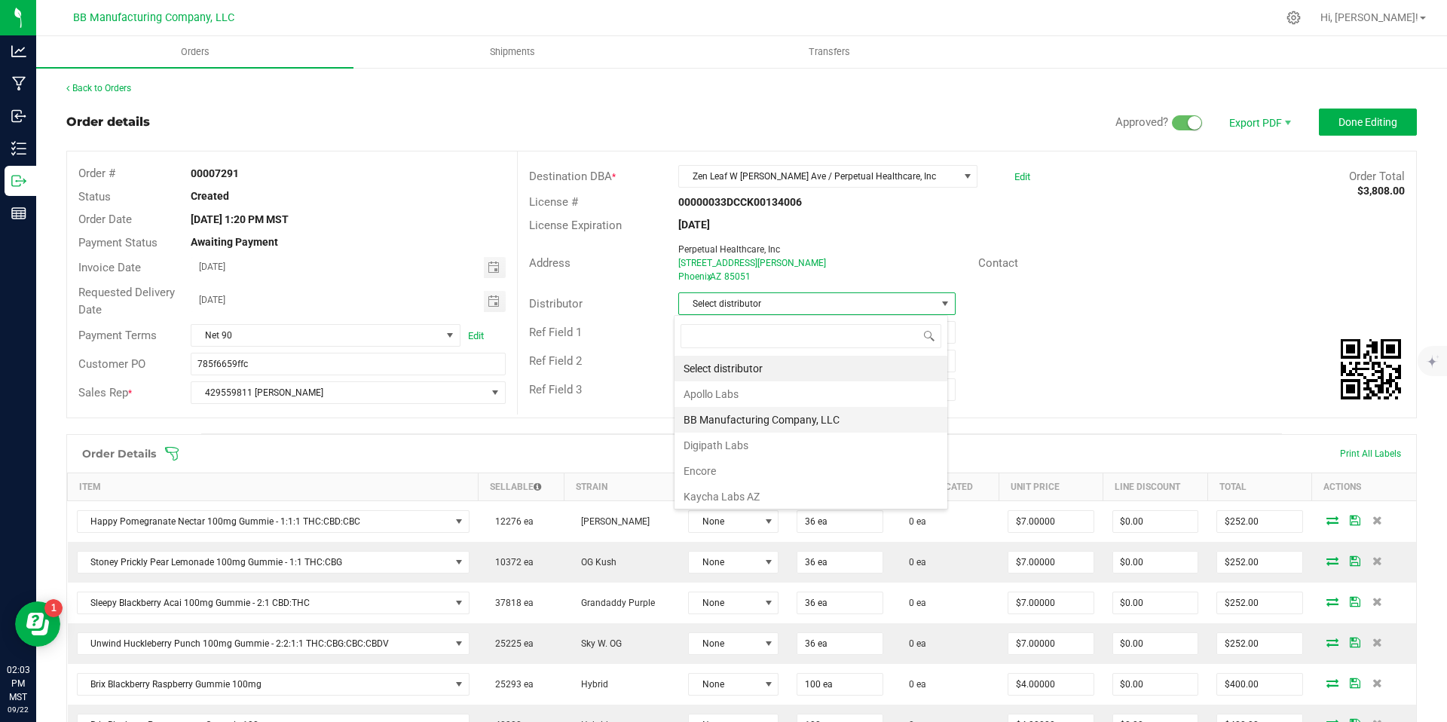
click at [739, 420] on li "BB Manufacturing Company, LLC" at bounding box center [811, 420] width 273 height 26
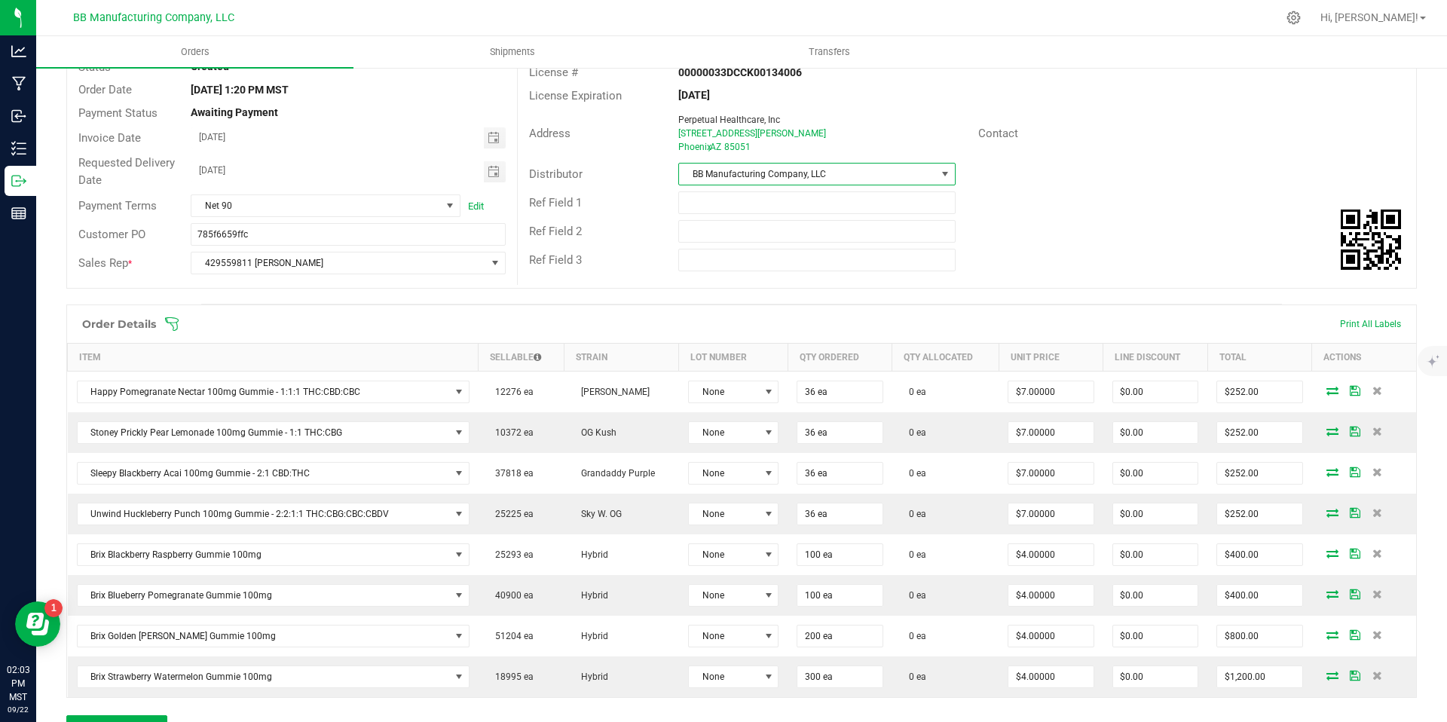
scroll to position [305, 0]
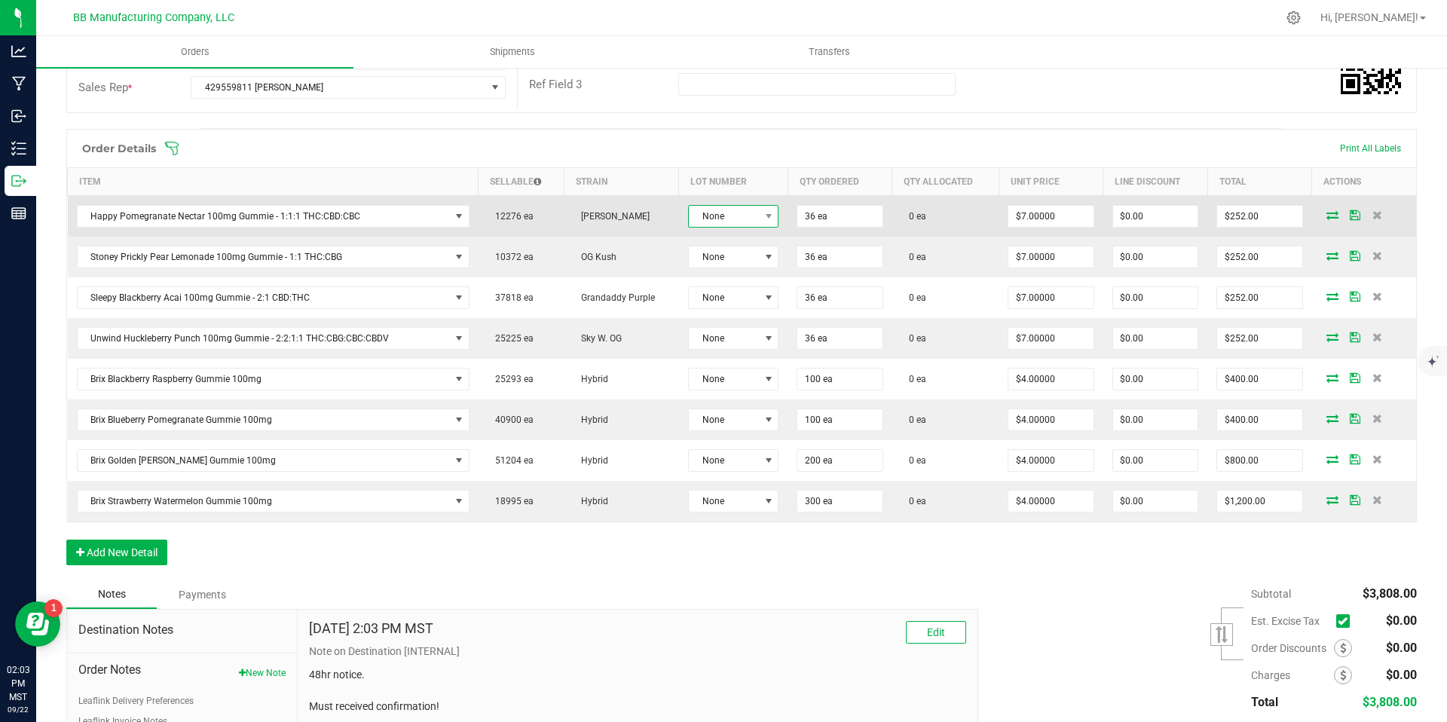
click at [732, 226] on span "None" at bounding box center [724, 216] width 70 height 21
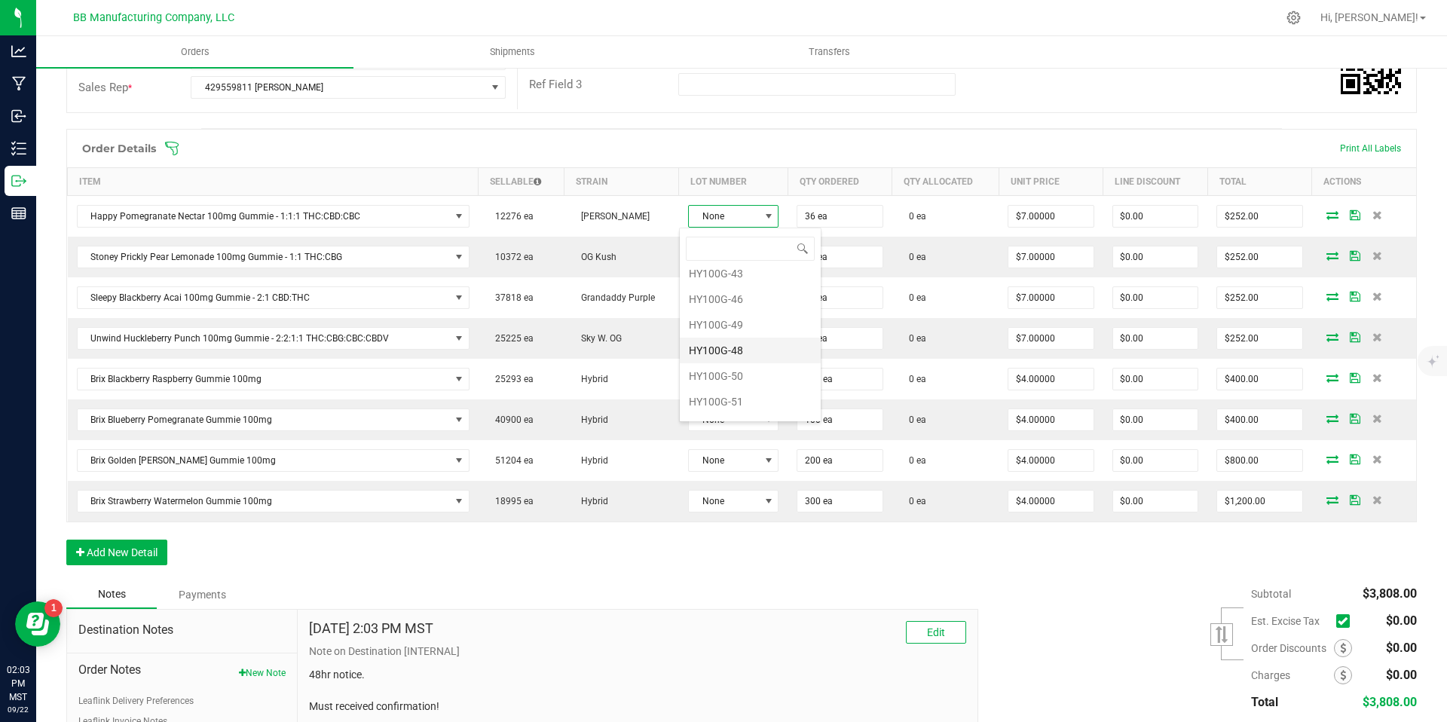
scroll to position [80, 0]
click at [737, 411] on li "HY100G-47" at bounding box center [750, 406] width 141 height 26
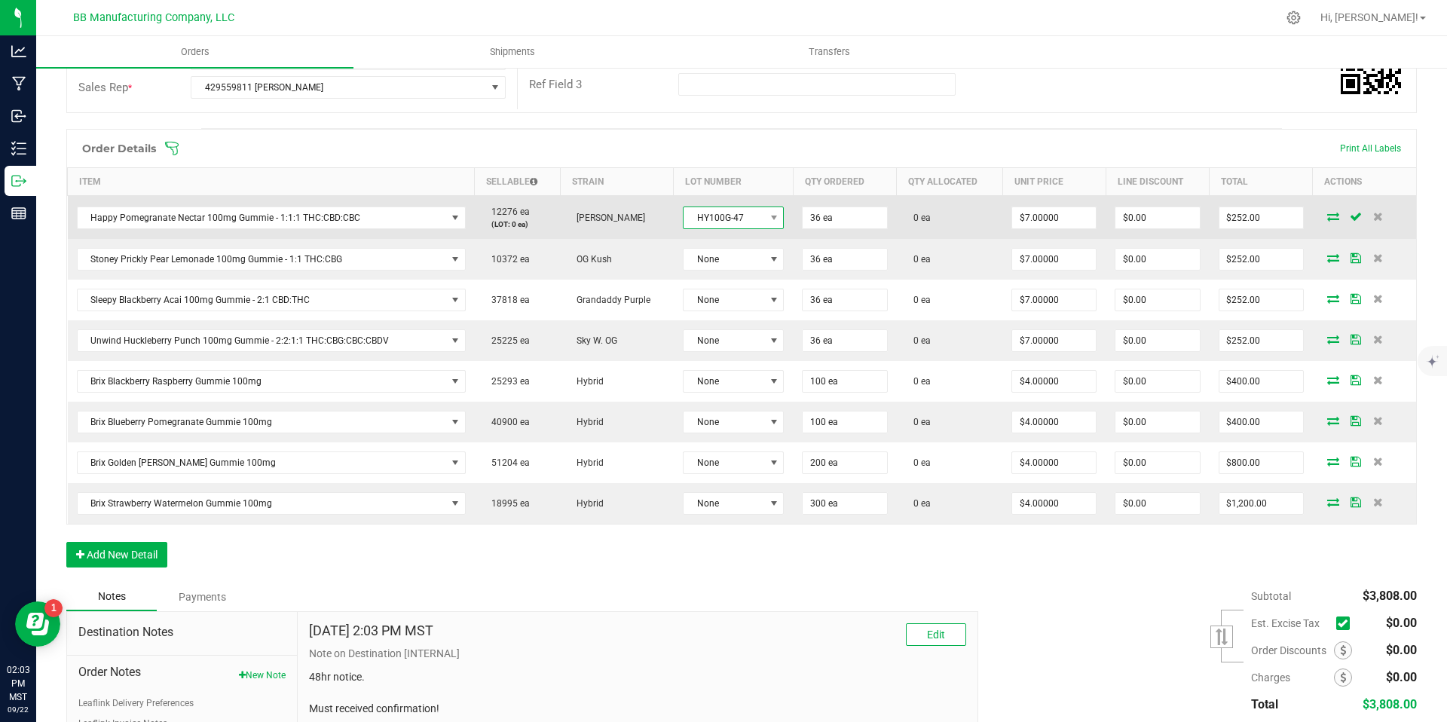
click at [738, 215] on span "HY100G-47" at bounding box center [724, 217] width 81 height 21
click at [639, 216] on td "[PERSON_NAME]" at bounding box center [617, 218] width 114 height 44
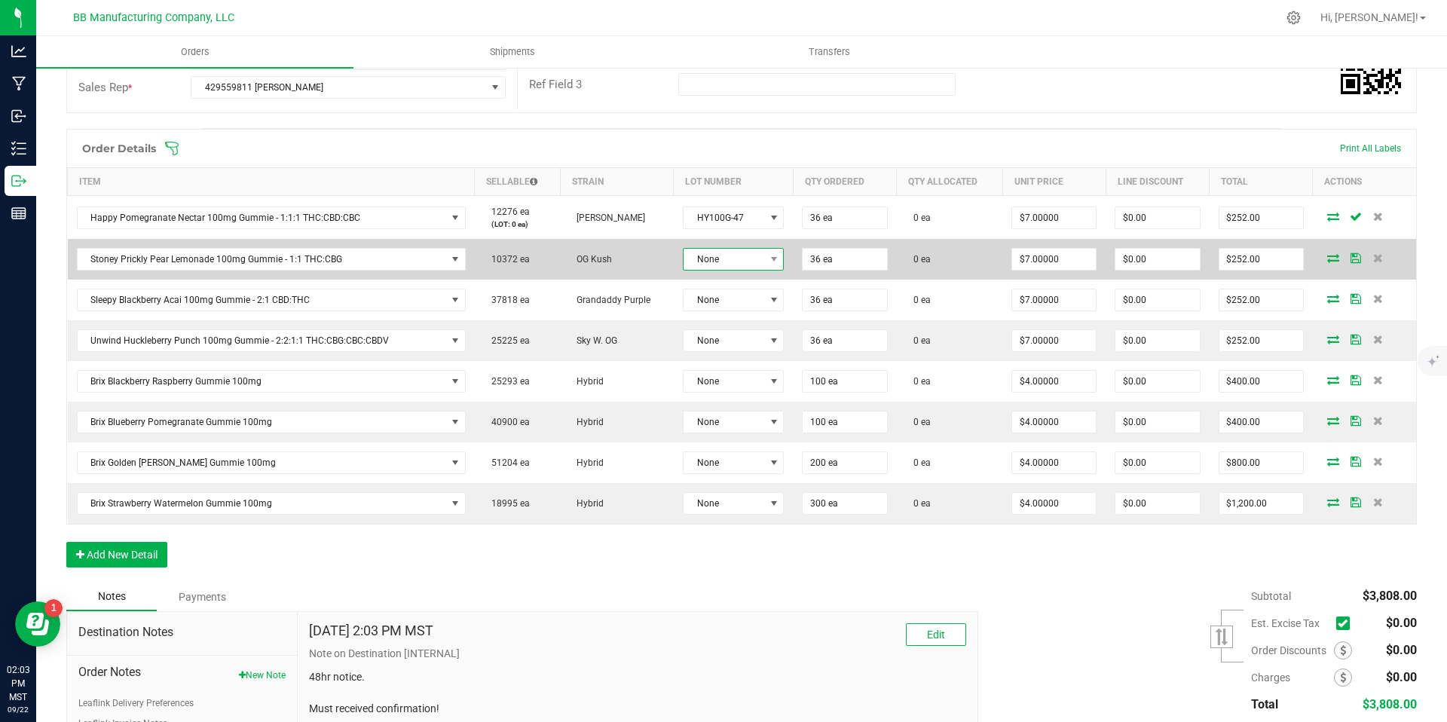
click at [752, 257] on span "None" at bounding box center [724, 259] width 81 height 21
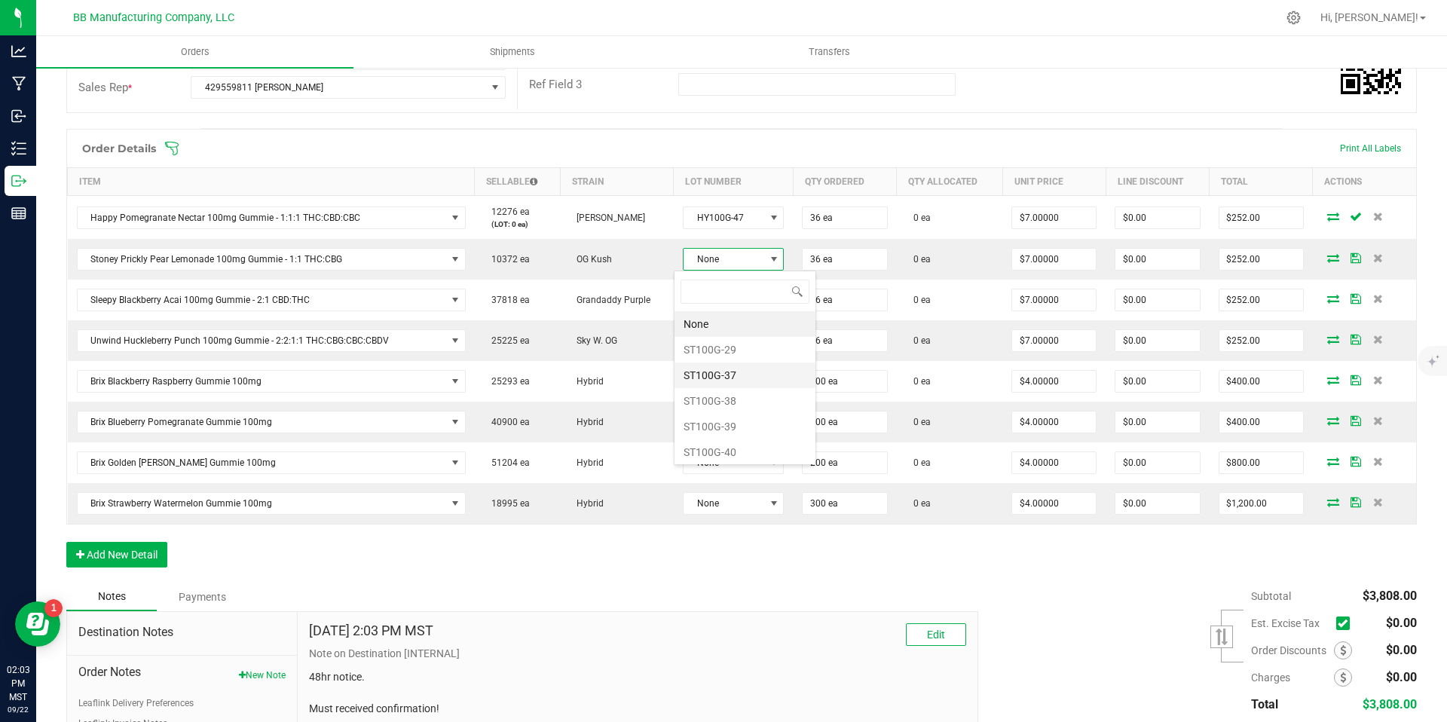
click at [732, 377] on li "ST100G-37" at bounding box center [745, 376] width 141 height 26
click at [723, 406] on li "ST100G-38" at bounding box center [745, 399] width 141 height 26
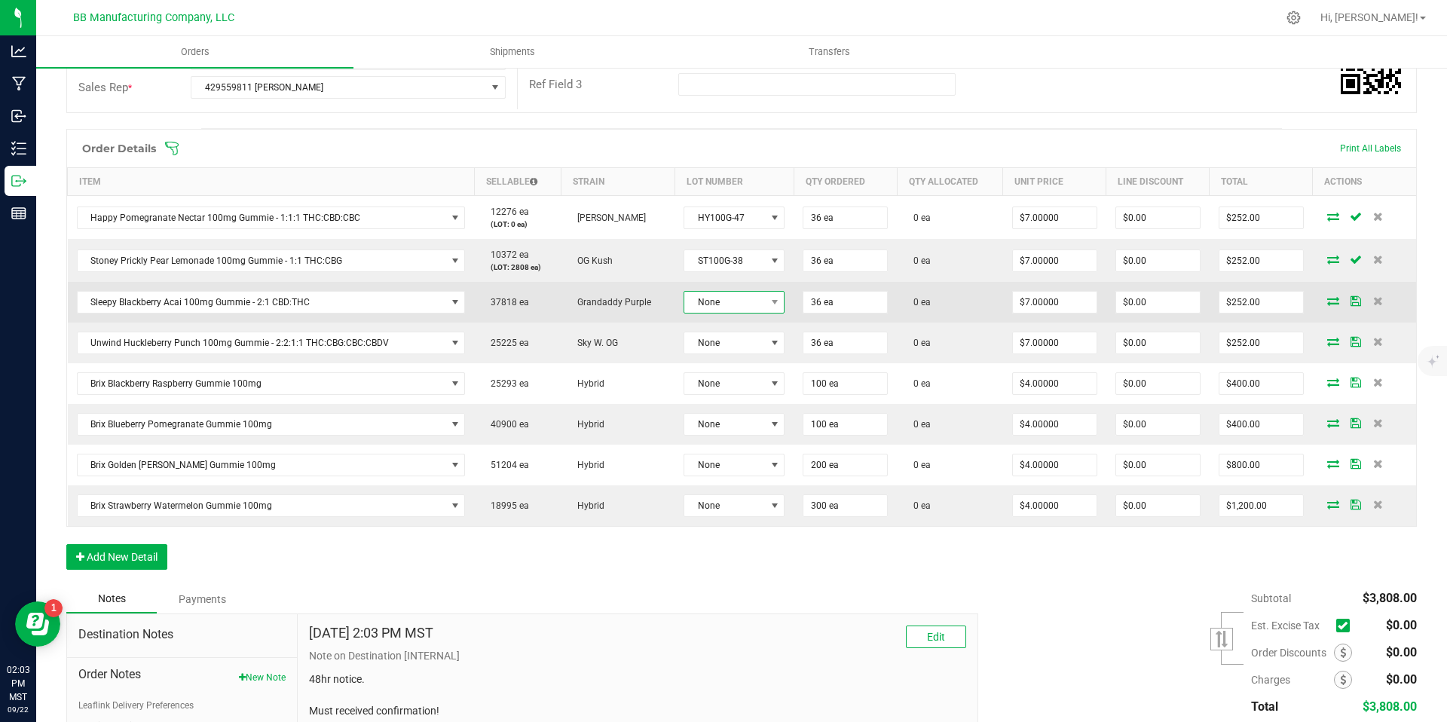
click at [720, 302] on span "None" at bounding box center [724, 302] width 81 height 21
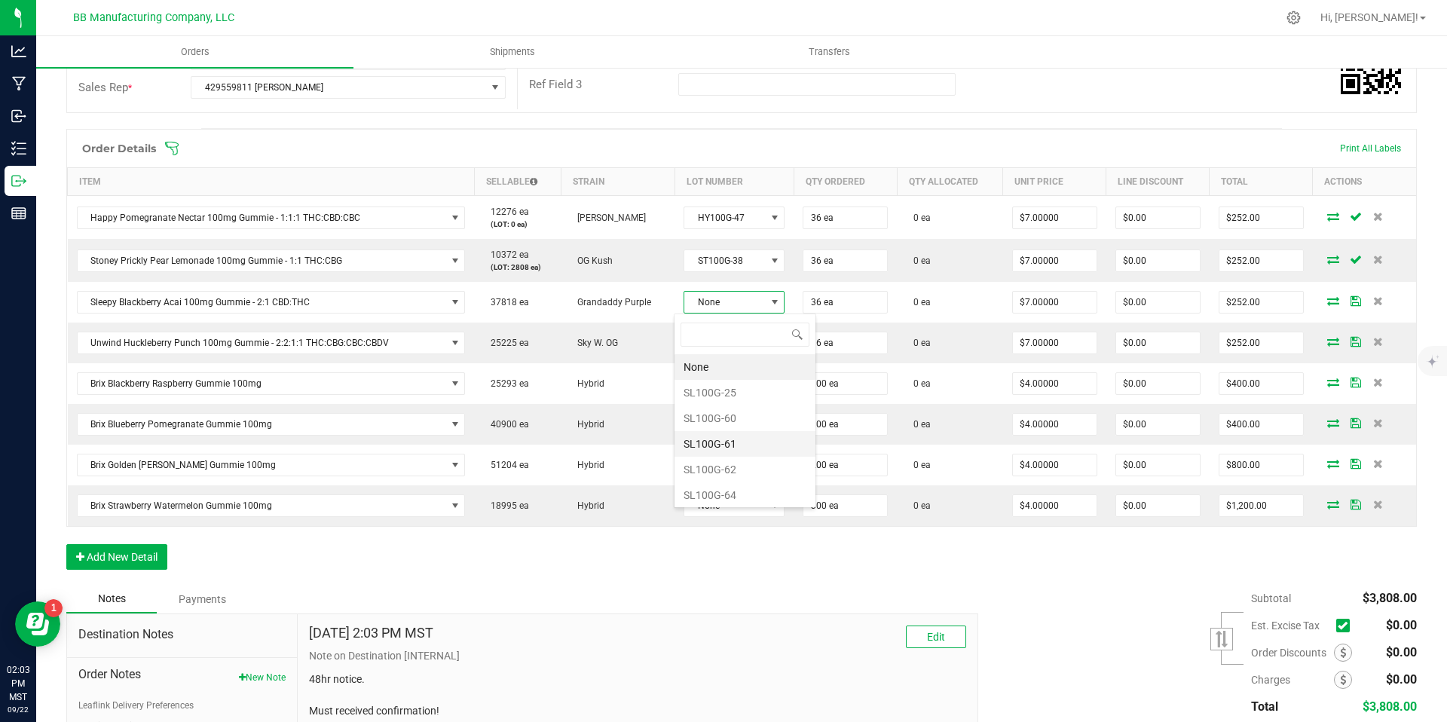
click at [738, 434] on li "SL100G-61" at bounding box center [745, 444] width 141 height 26
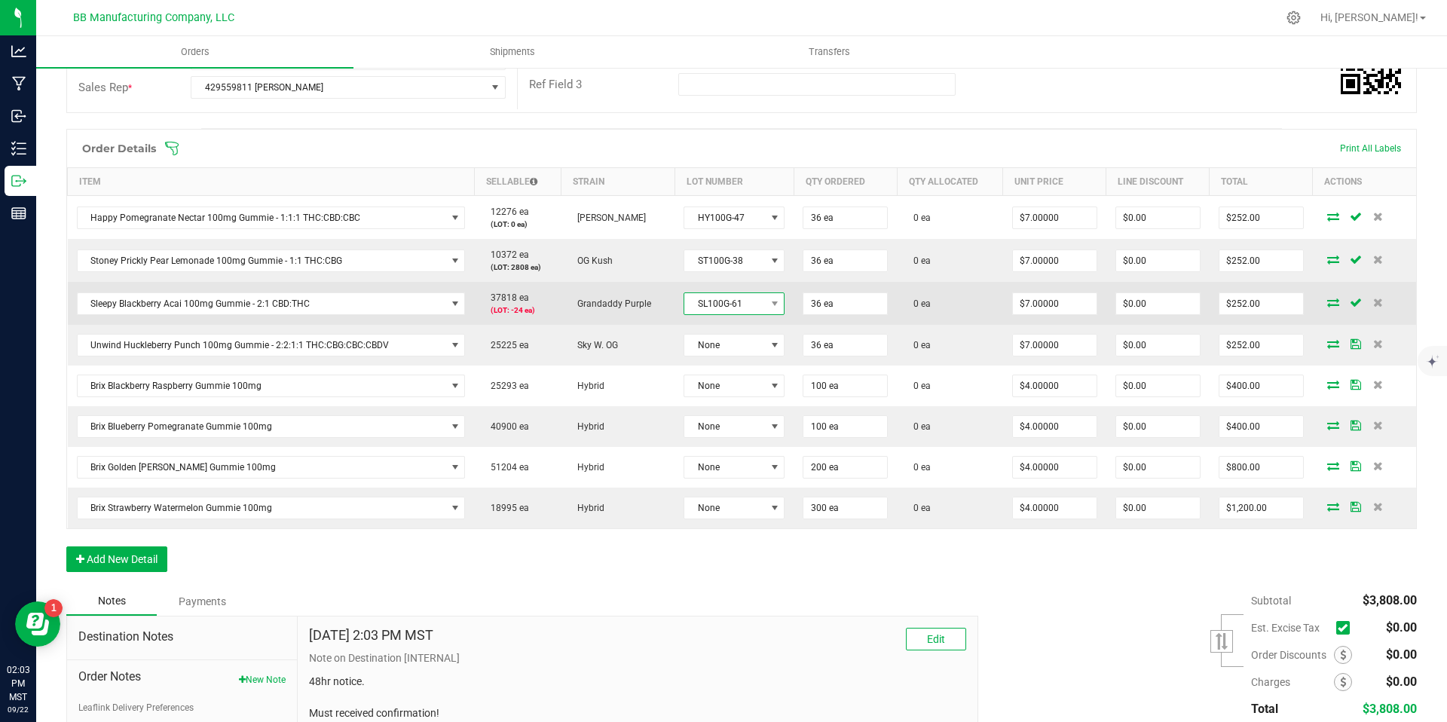
click at [730, 311] on span "SL100G-61" at bounding box center [724, 303] width 81 height 21
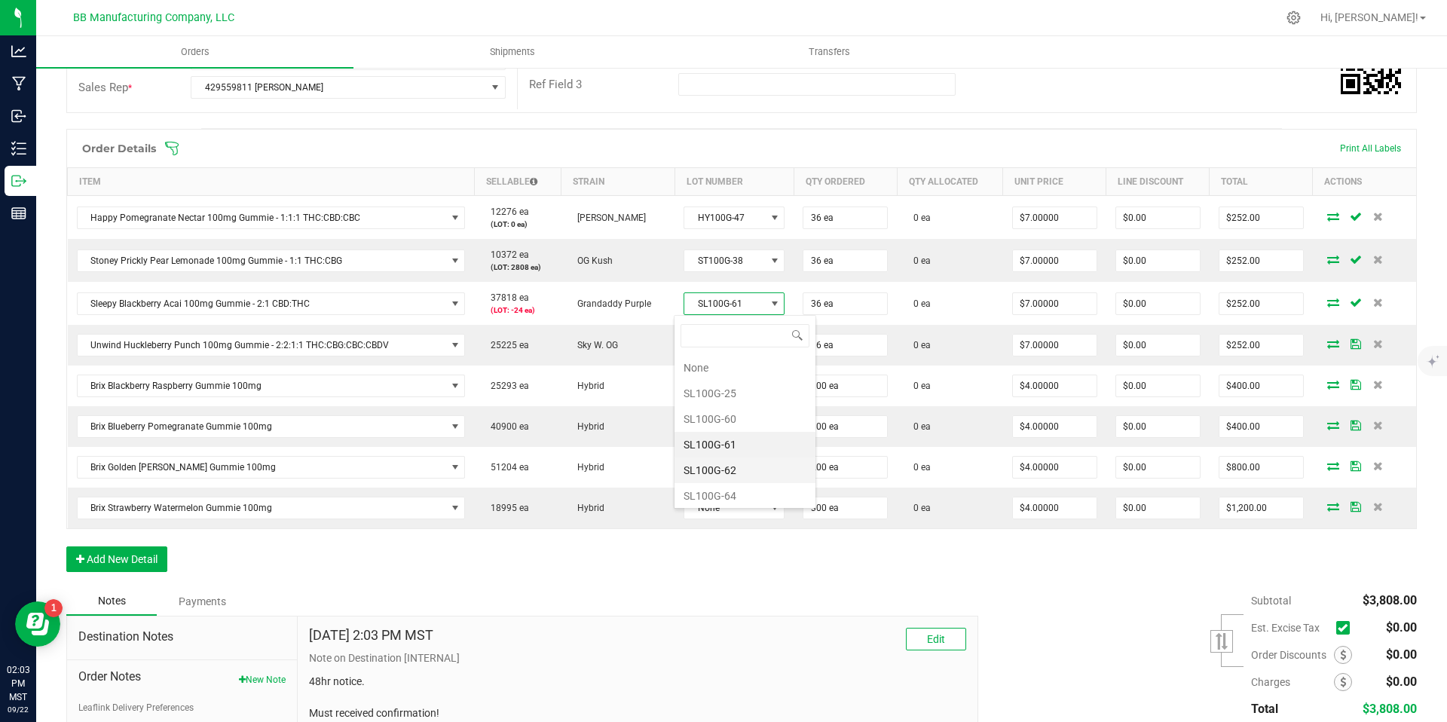
click at [728, 464] on li "SL100G-62" at bounding box center [745, 471] width 141 height 26
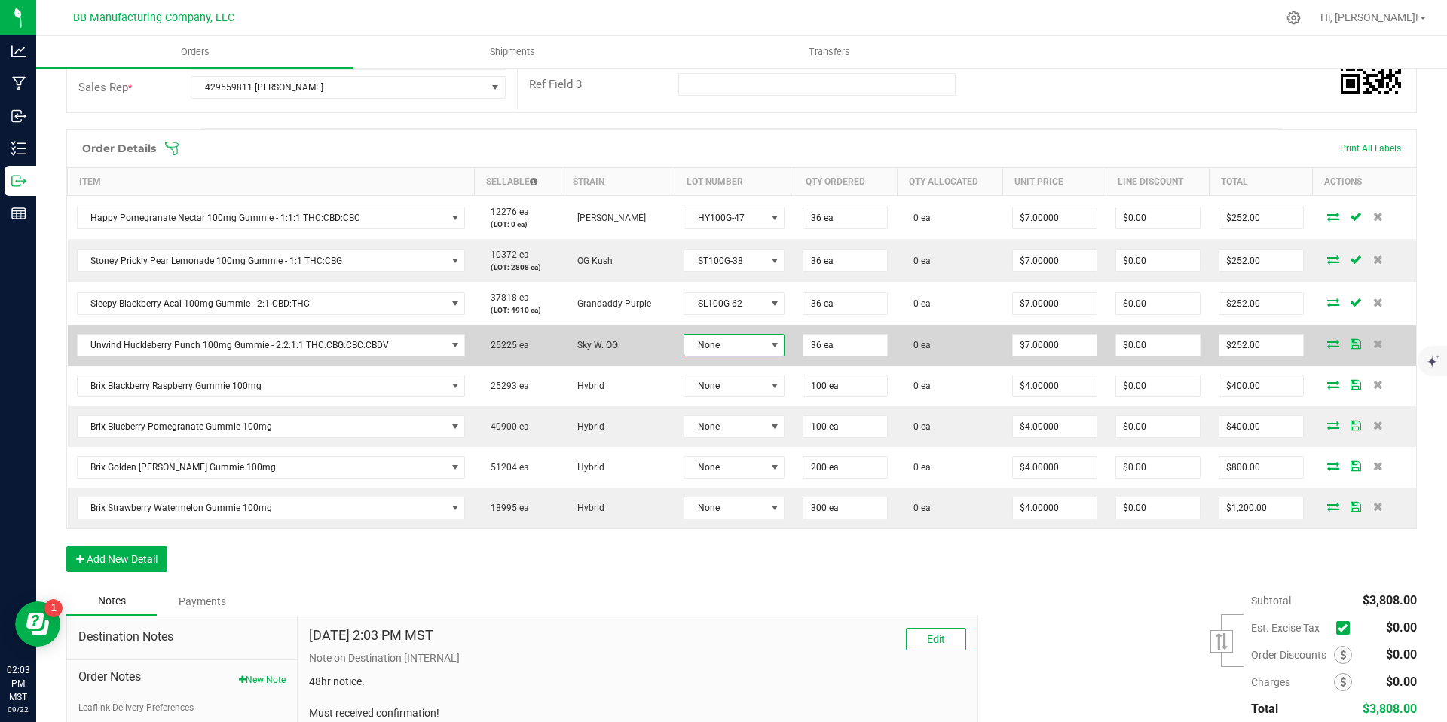
click at [753, 346] on span "None" at bounding box center [724, 345] width 81 height 21
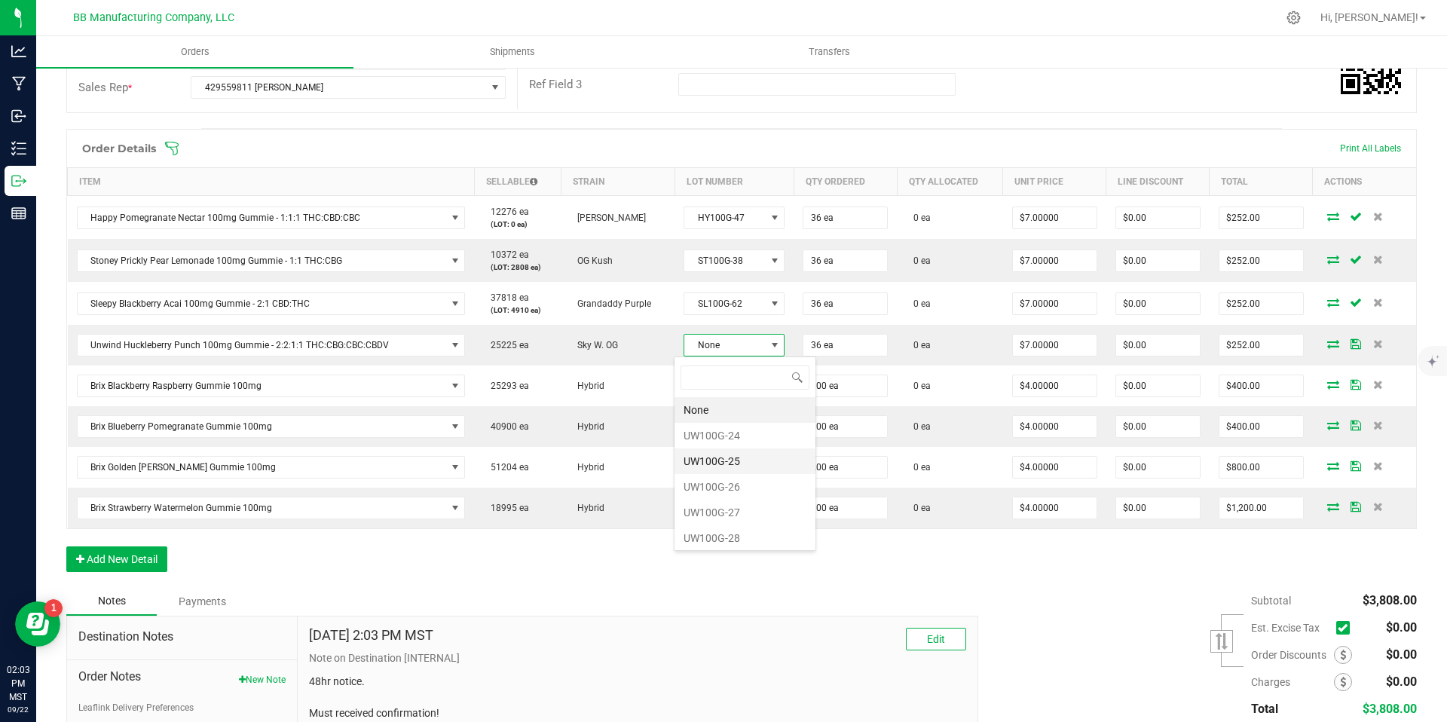
click at [720, 467] on li "UW100G-25" at bounding box center [745, 461] width 141 height 26
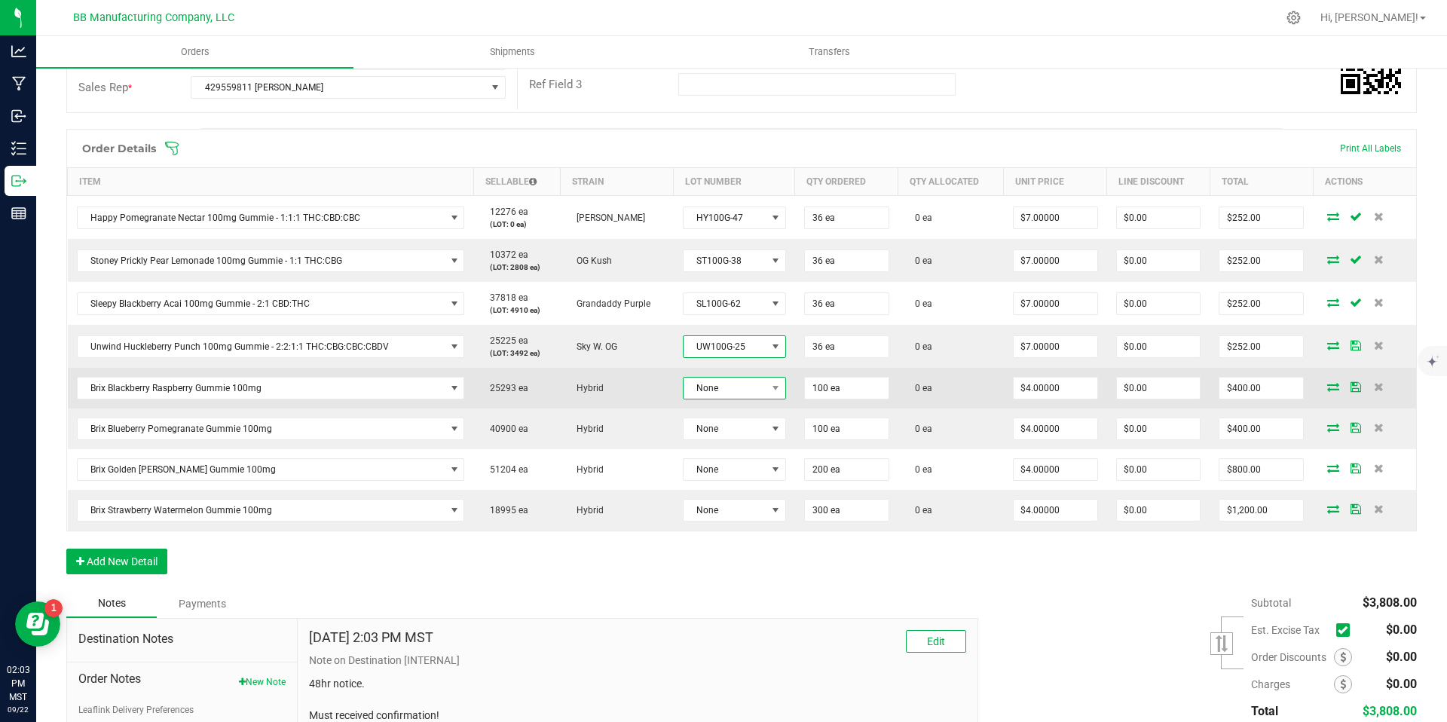
click at [714, 379] on span "None" at bounding box center [725, 388] width 83 height 21
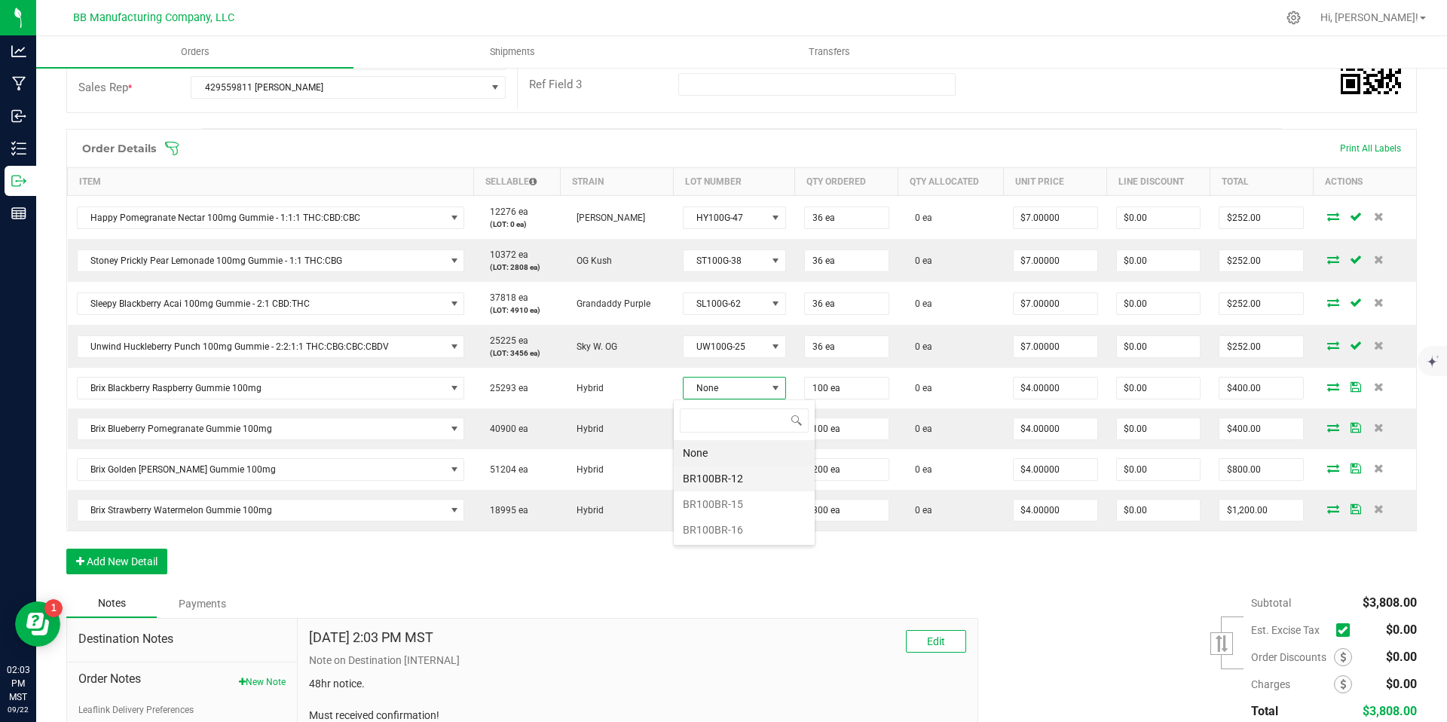
click at [729, 481] on li "BR100BR-12" at bounding box center [744, 479] width 141 height 26
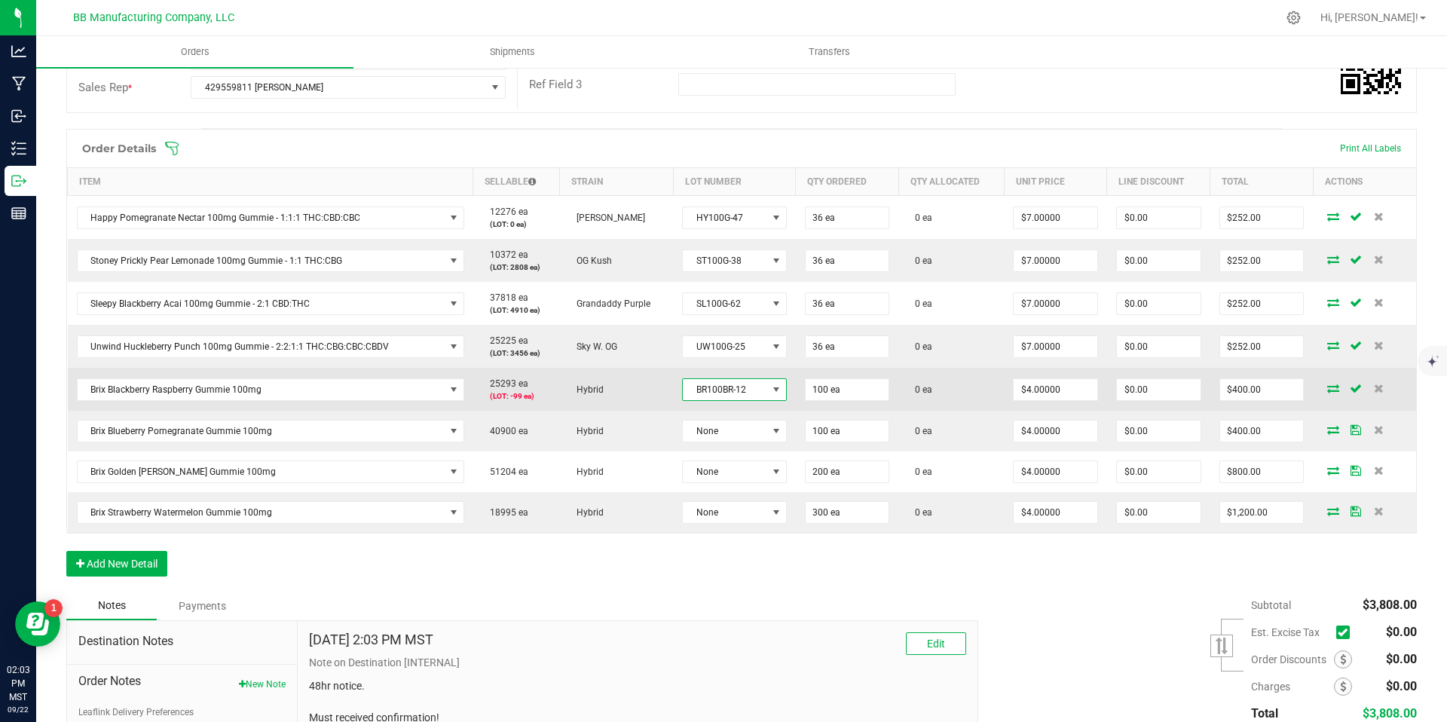
click at [721, 382] on span "BR100BR-12" at bounding box center [725, 389] width 84 height 21
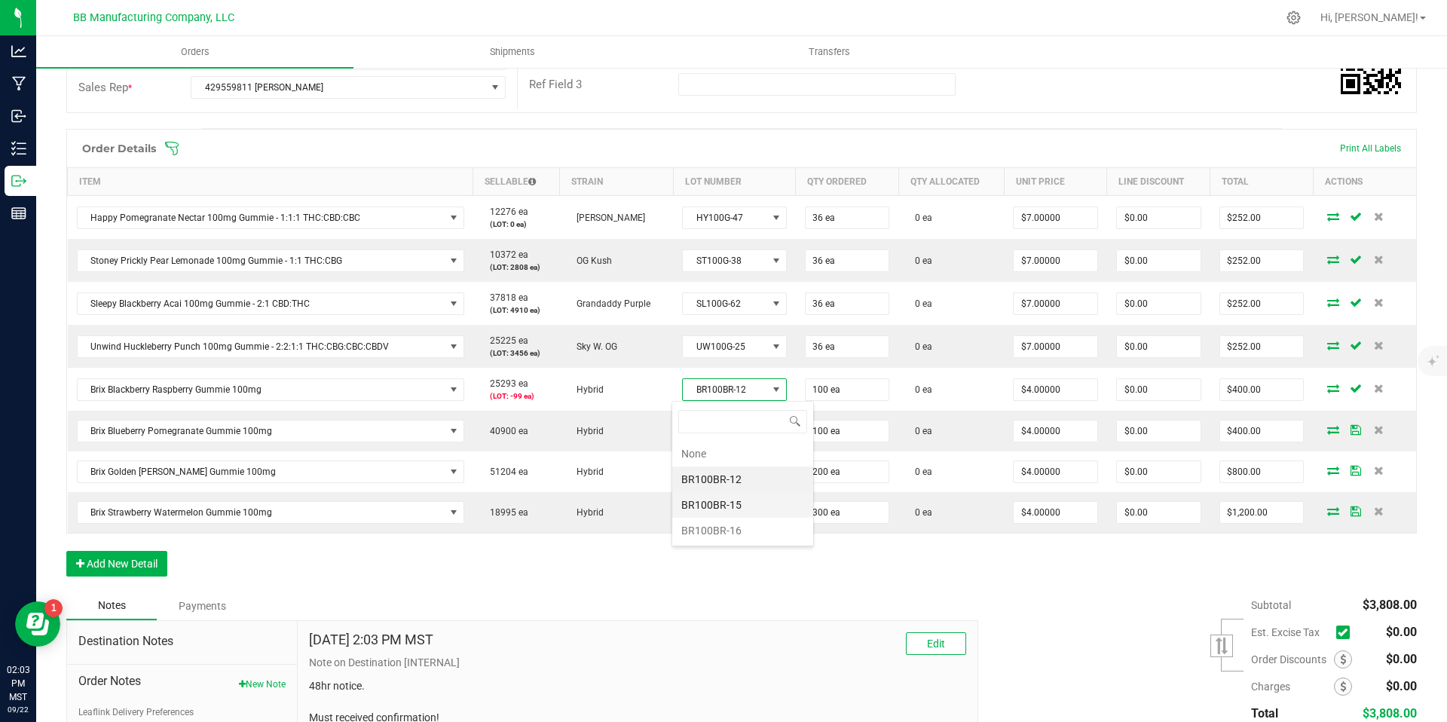
scroll to position [23, 105]
click at [715, 500] on li "BR100BR-15" at bounding box center [742, 505] width 141 height 26
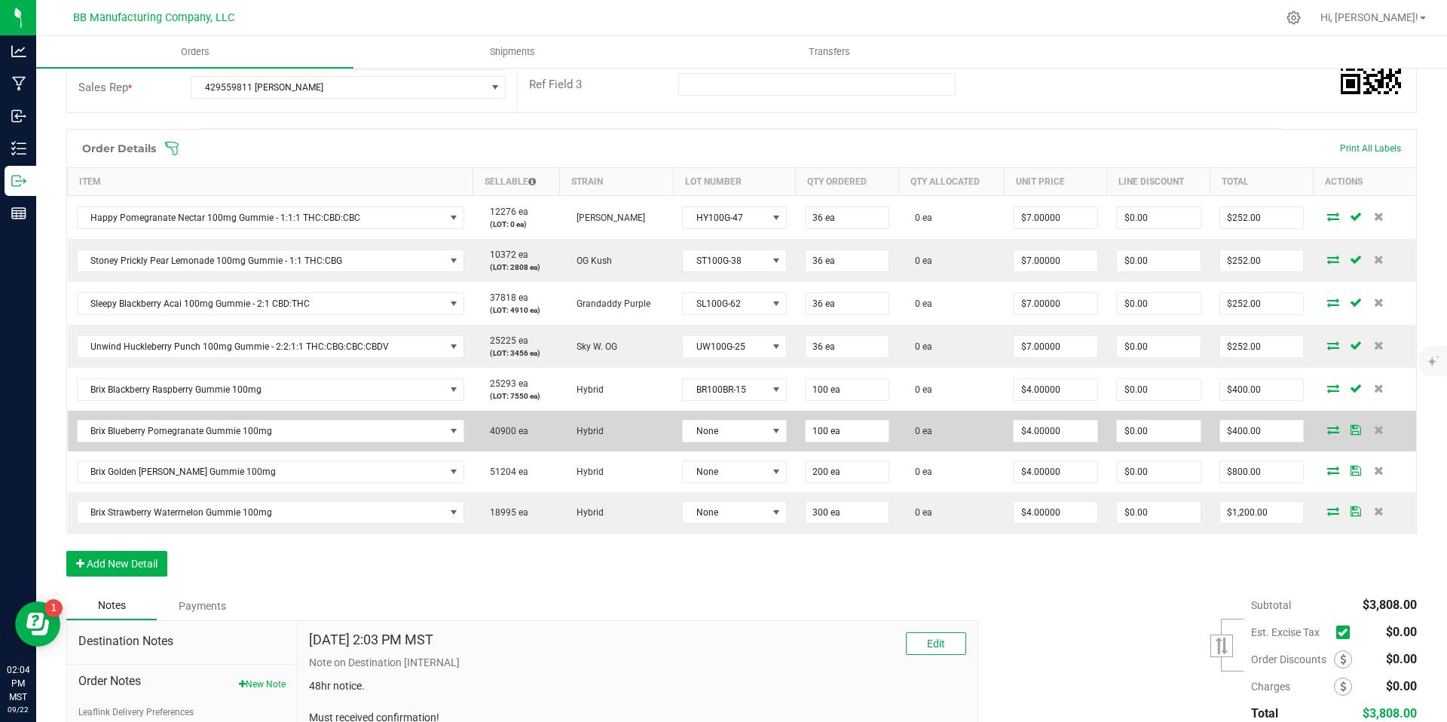
click at [714, 417] on td "None" at bounding box center [734, 431] width 122 height 41
click at [717, 424] on span "None" at bounding box center [725, 431] width 84 height 21
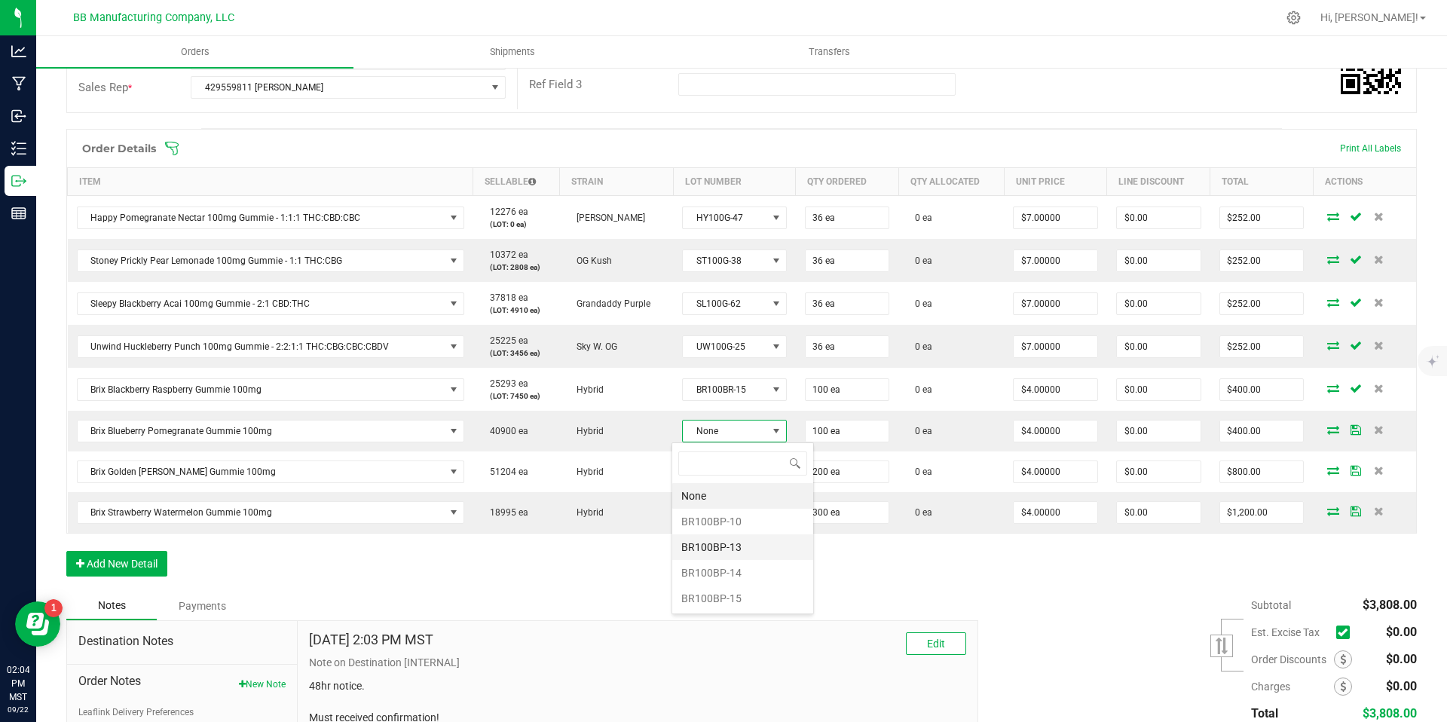
click at [721, 541] on li "BR100BP-13" at bounding box center [742, 547] width 141 height 26
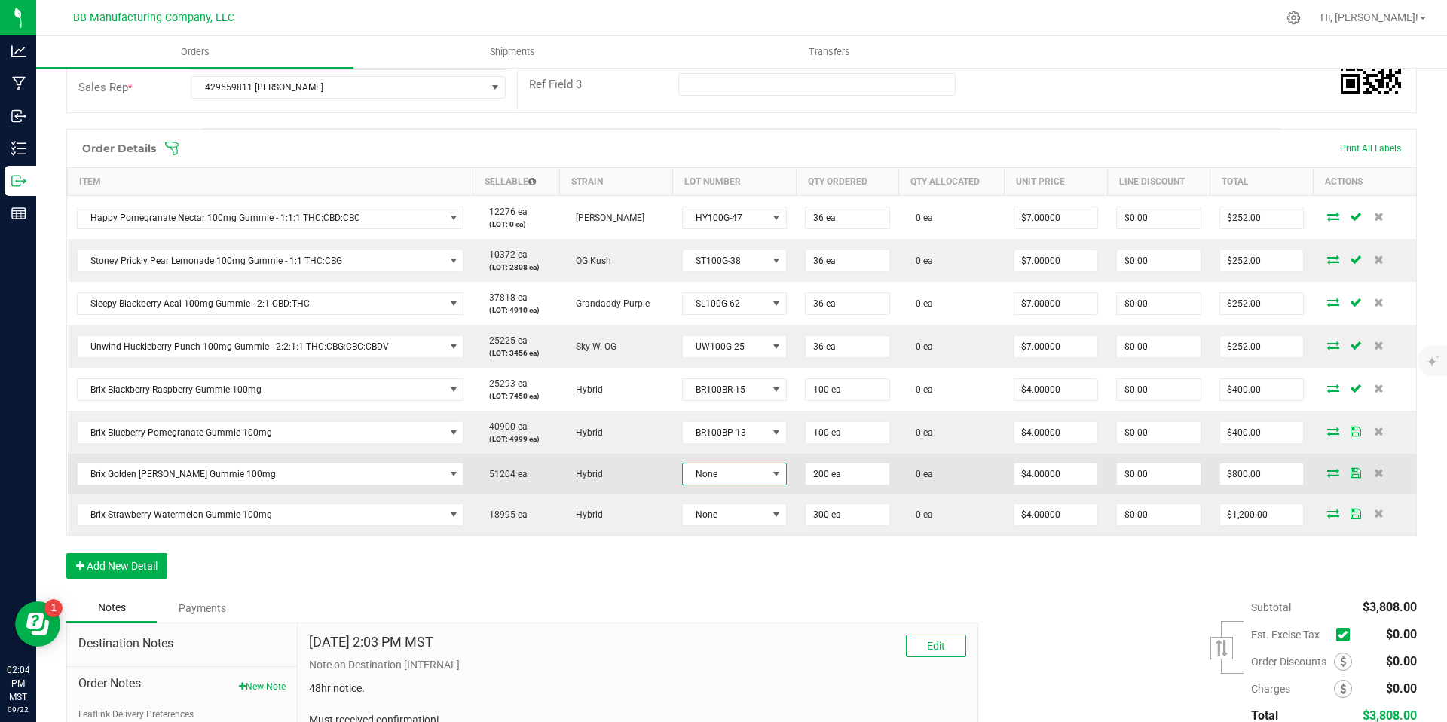
click at [725, 466] on span "None" at bounding box center [725, 474] width 84 height 21
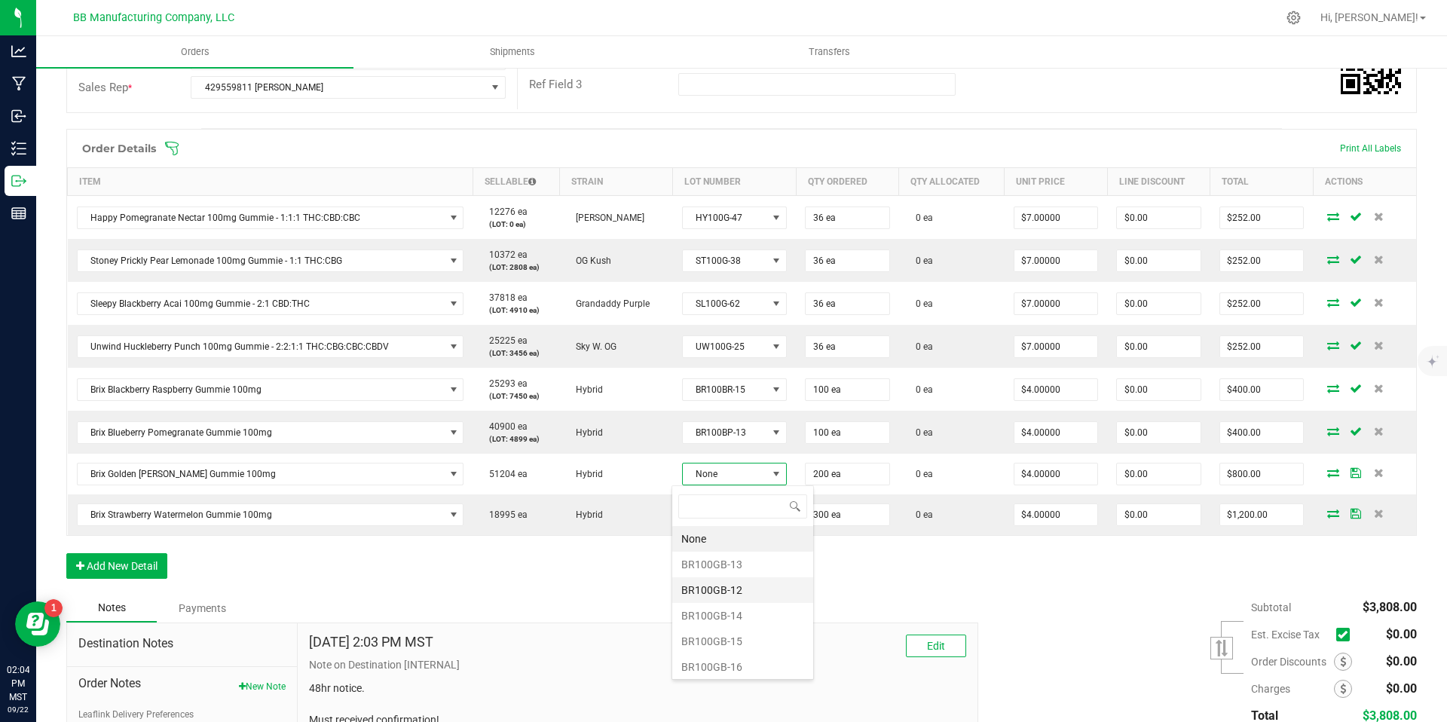
click at [737, 584] on li "BR100GB-12" at bounding box center [742, 590] width 141 height 26
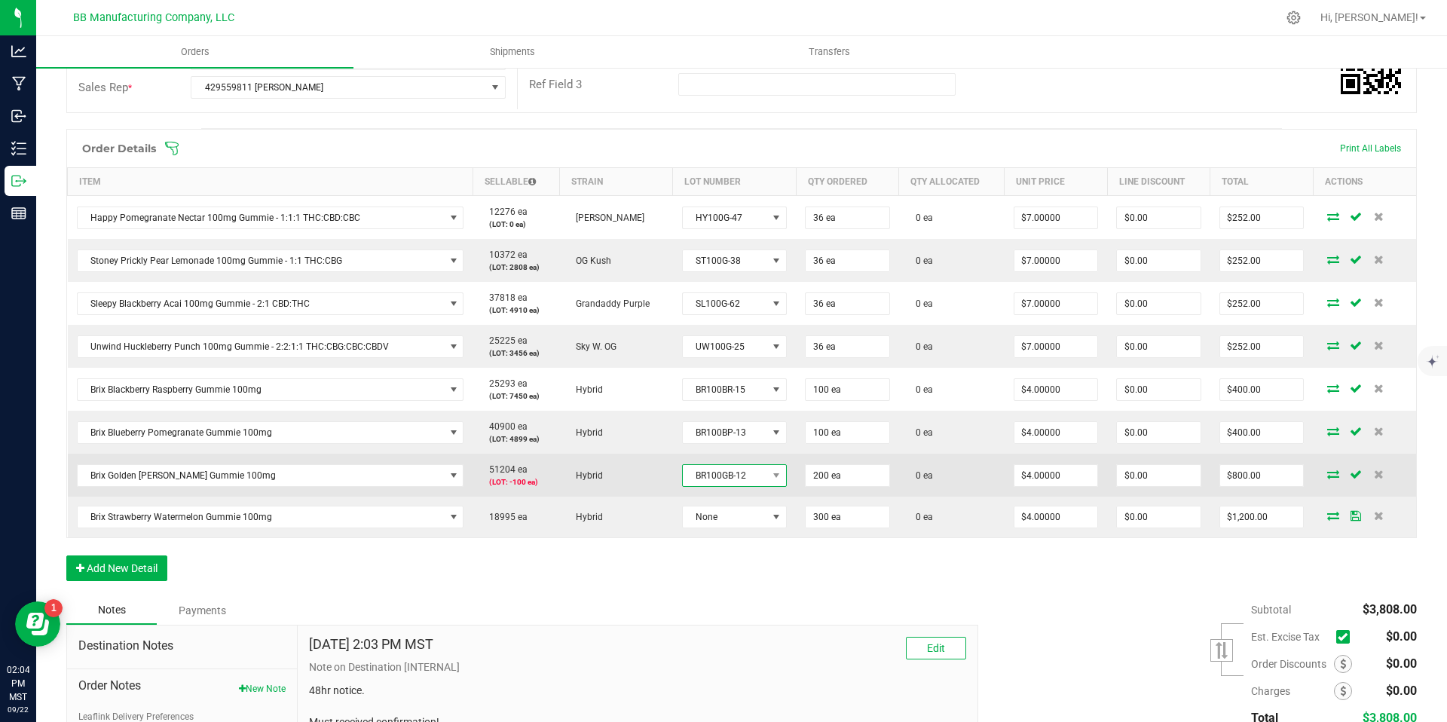
click at [733, 485] on span "BR100GB-12" at bounding box center [725, 475] width 84 height 21
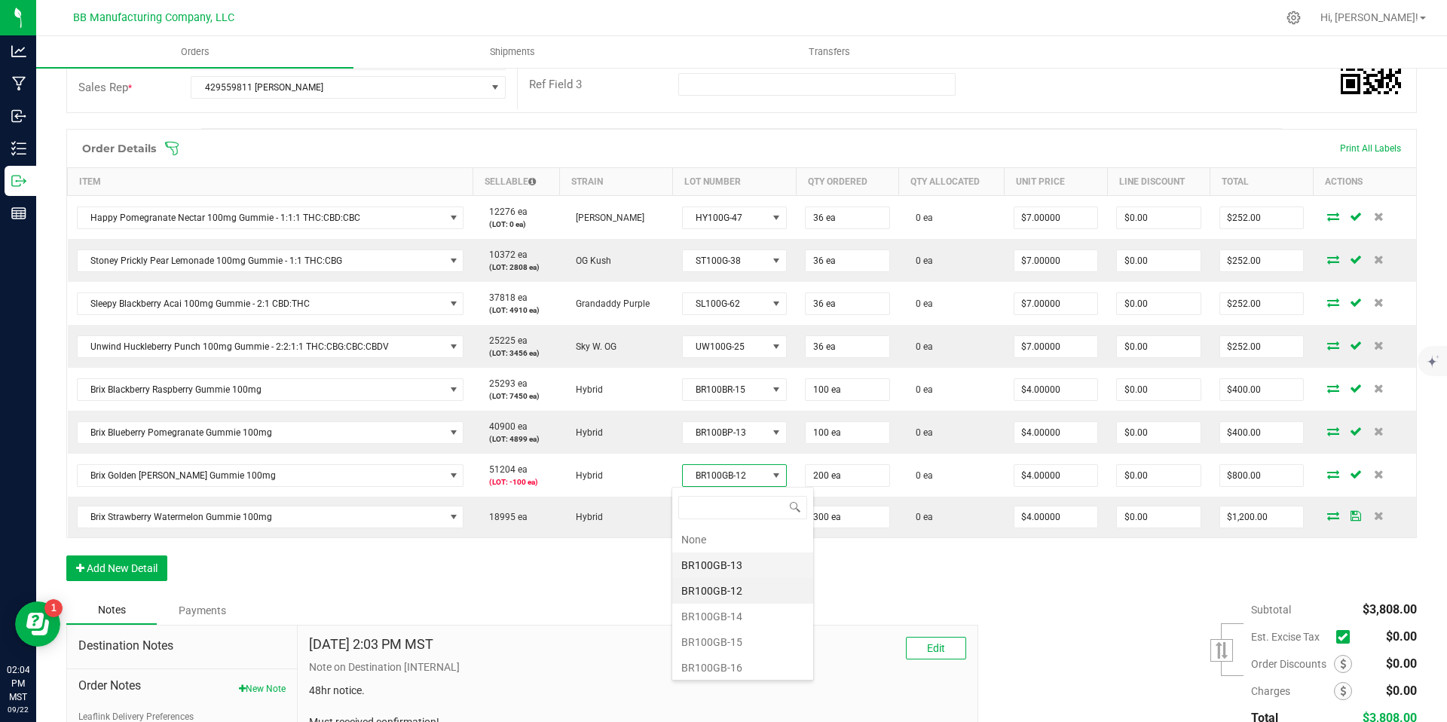
click at [731, 573] on li "BR100GB-13" at bounding box center [742, 566] width 141 height 26
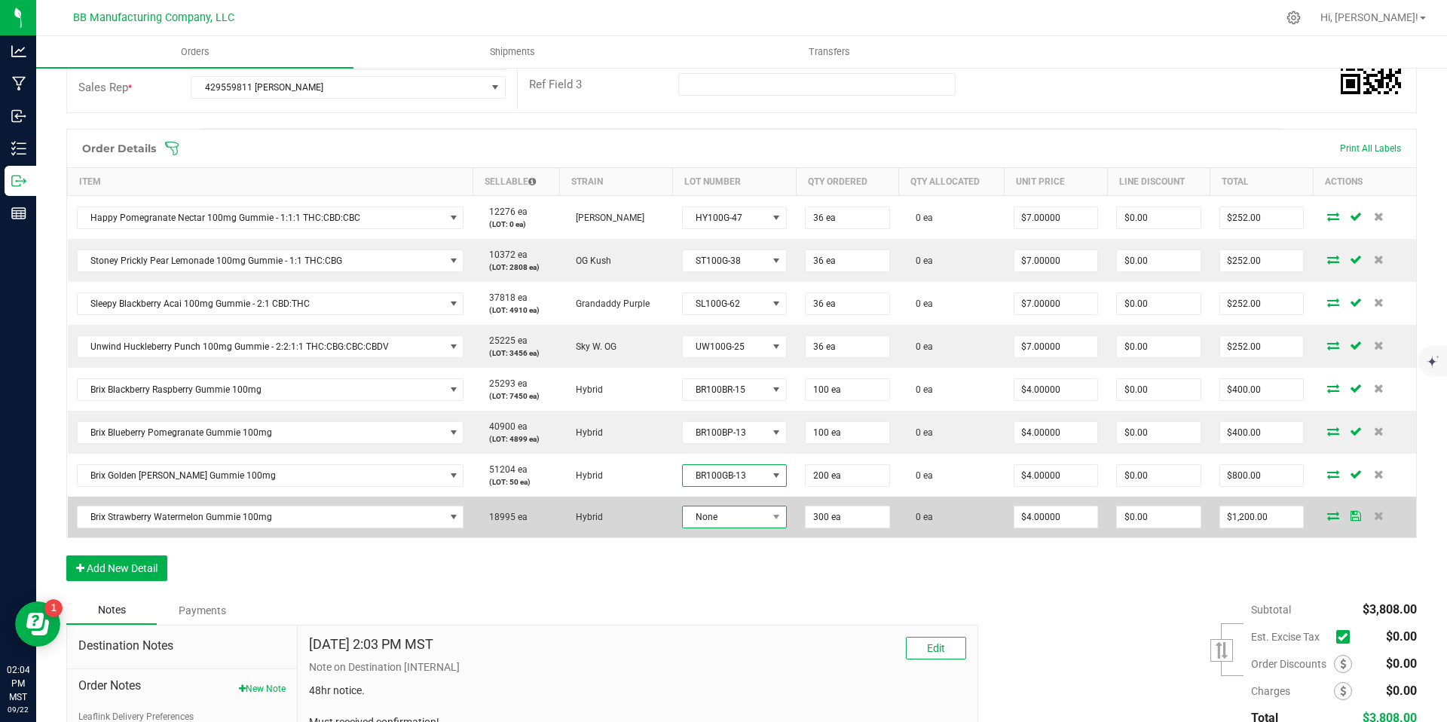
click at [726, 522] on span "None" at bounding box center [725, 517] width 84 height 21
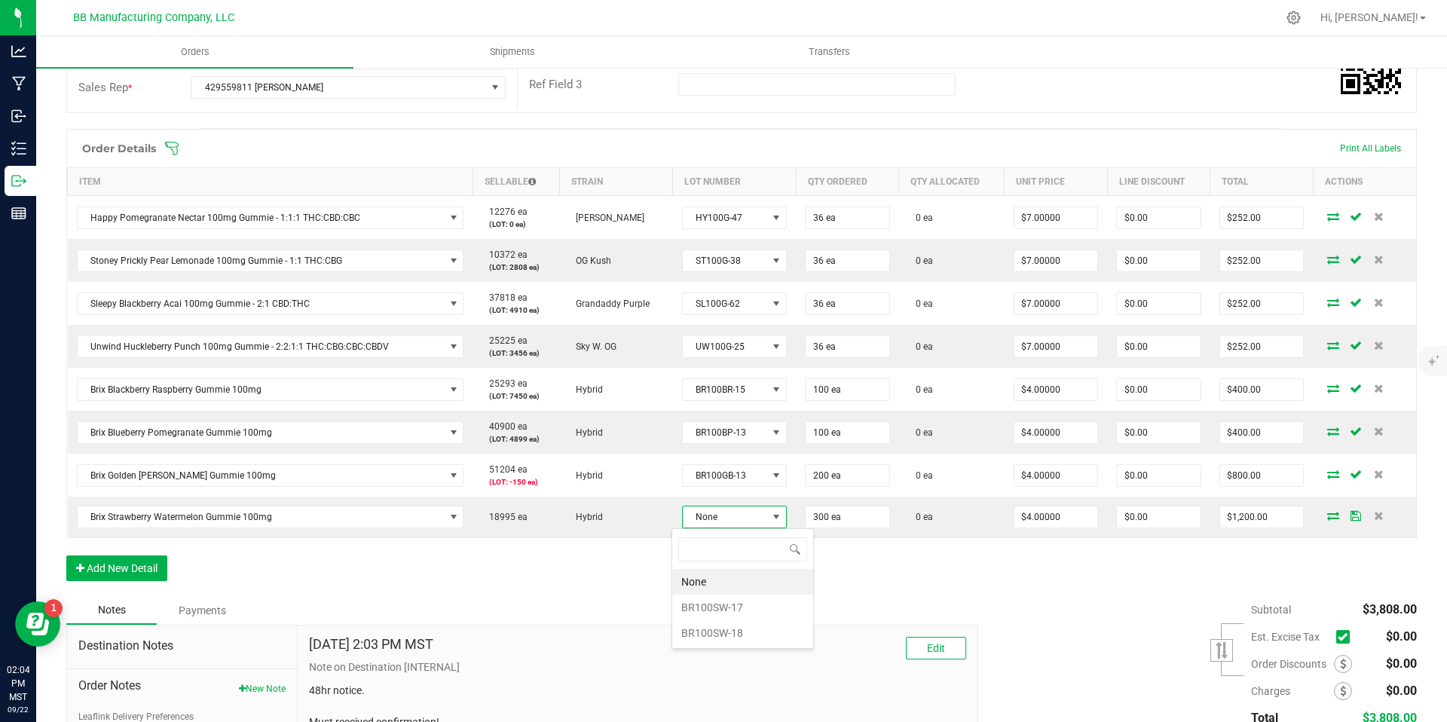
click at [596, 571] on div "Order Details Print All Labels Item Sellable Strain Lot Number Qty Ordered Qty …" at bounding box center [741, 362] width 1351 height 467
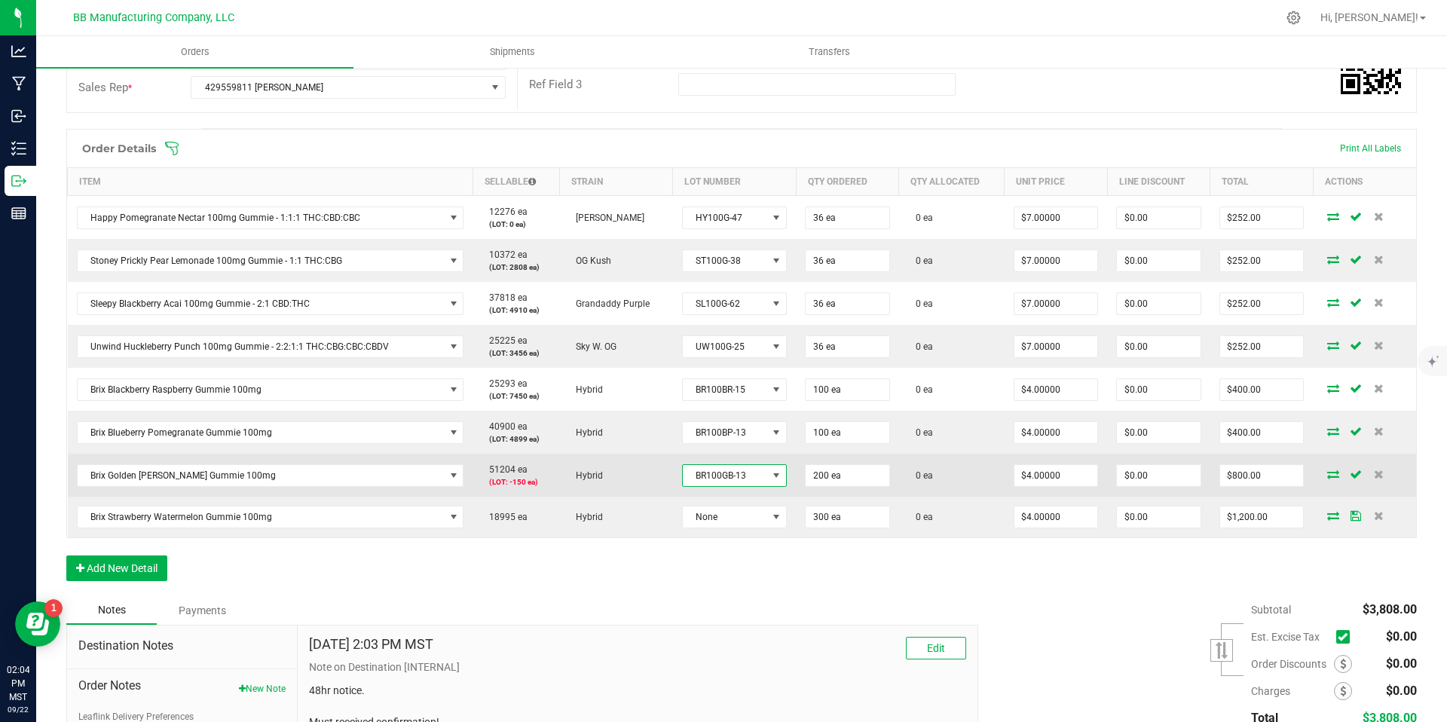
click at [720, 475] on span "BR100GB-13" at bounding box center [725, 475] width 84 height 21
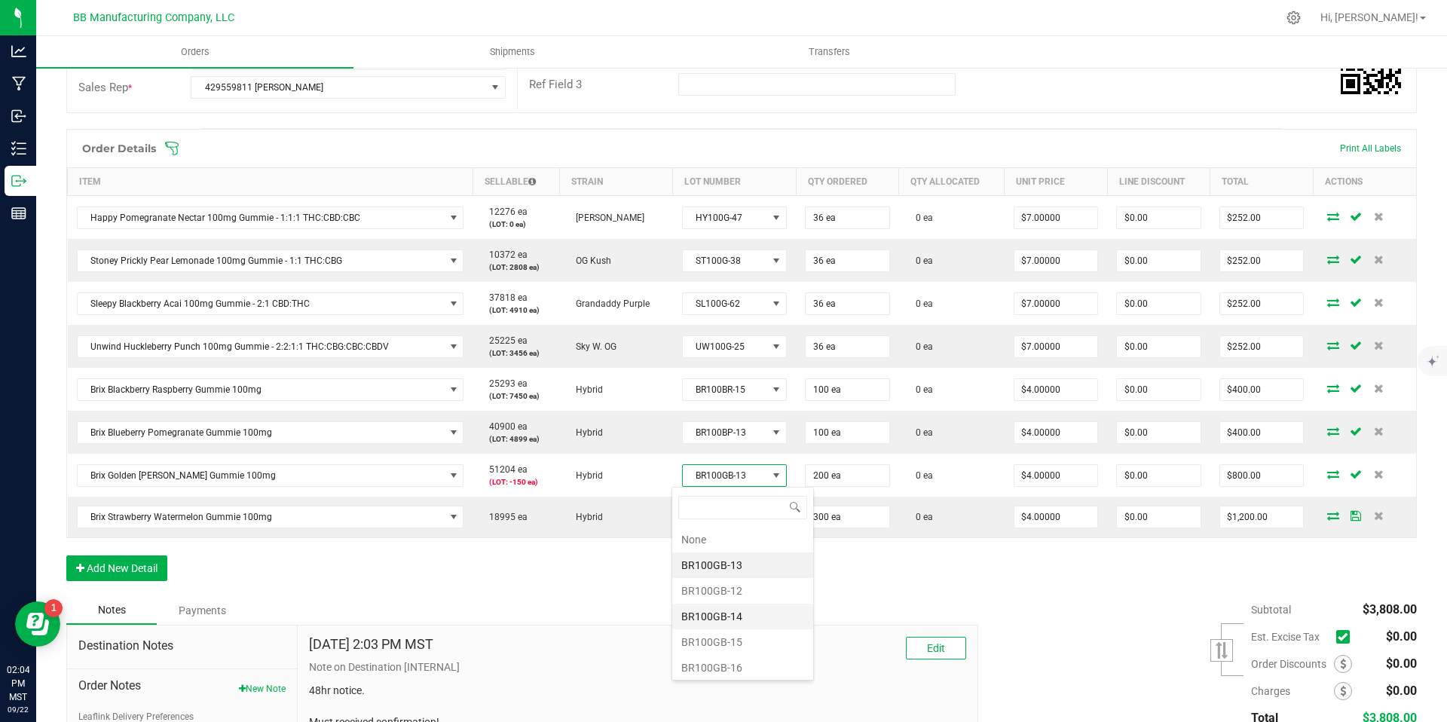
click at [727, 604] on li "BR100GB-14" at bounding box center [742, 617] width 141 height 26
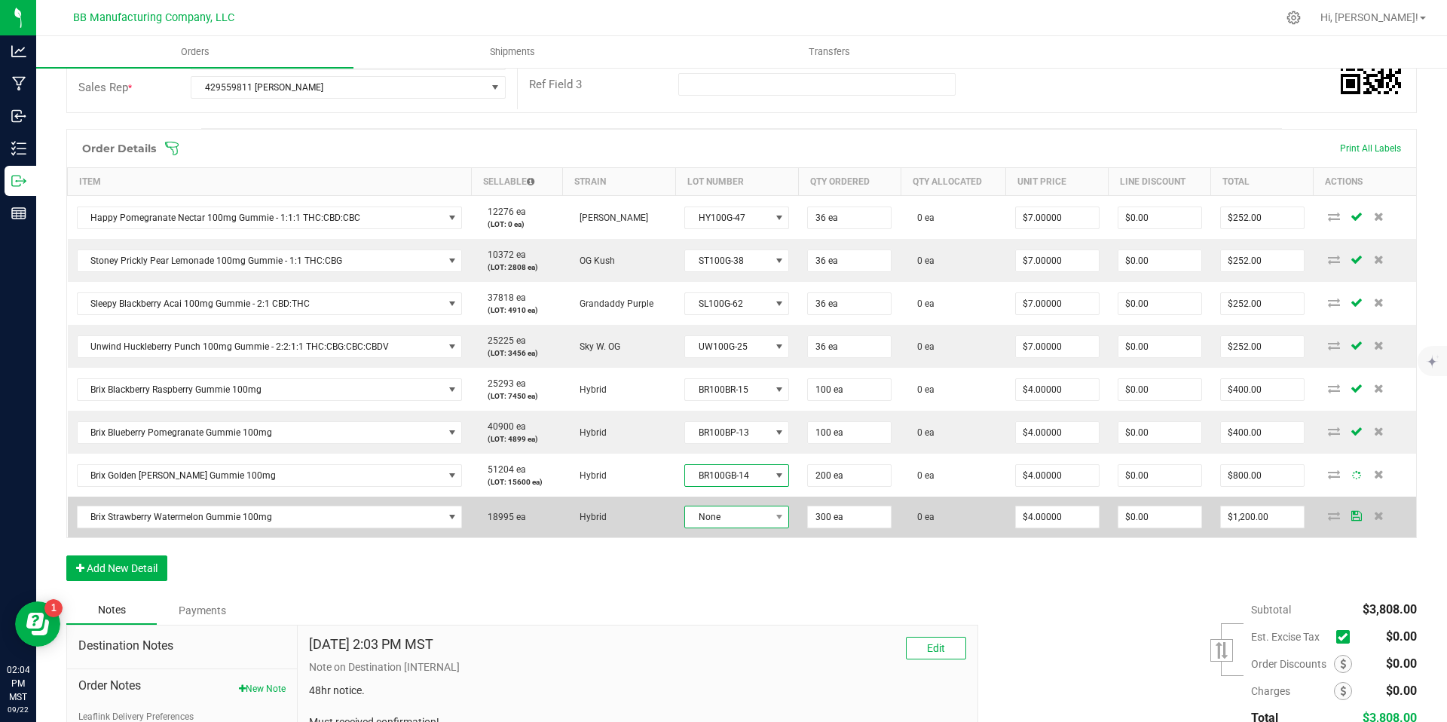
click at [724, 522] on span "None" at bounding box center [727, 517] width 84 height 21
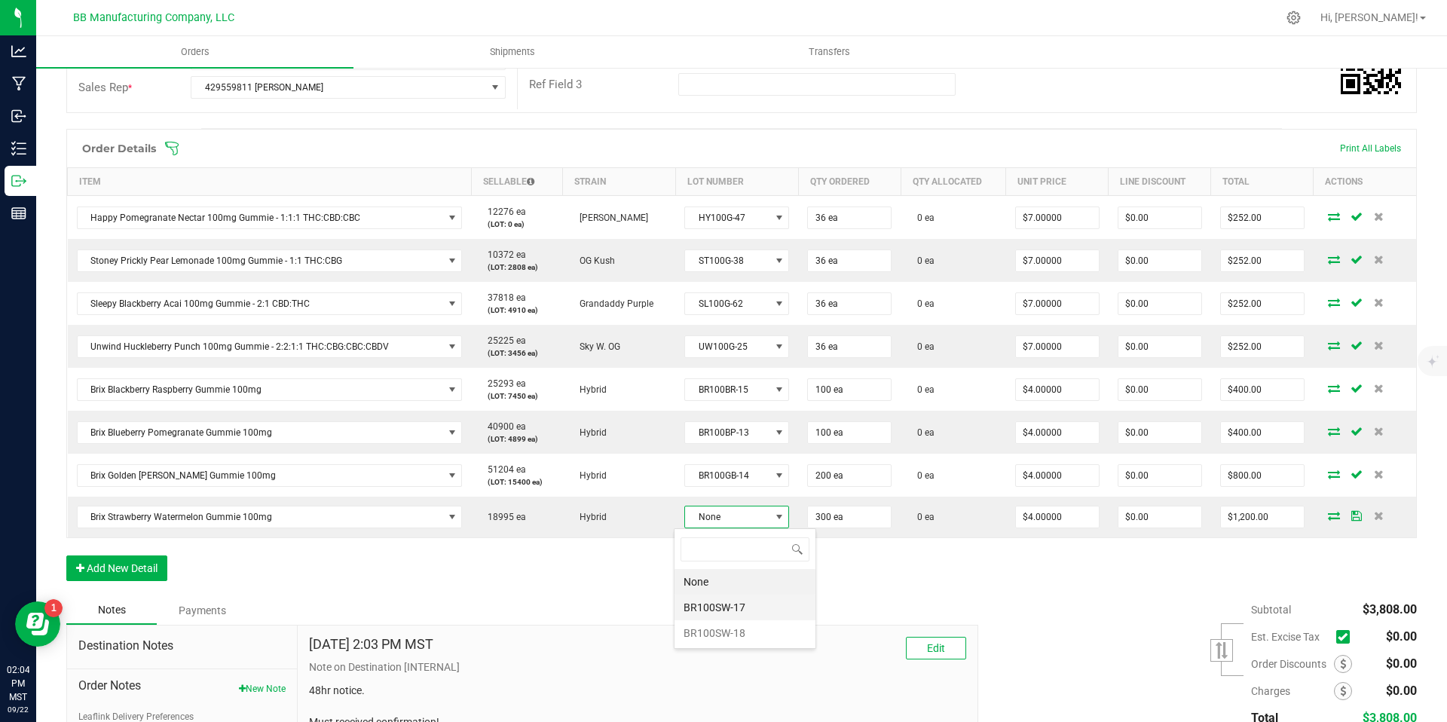
click at [733, 597] on li "BR100SW-17" at bounding box center [745, 608] width 141 height 26
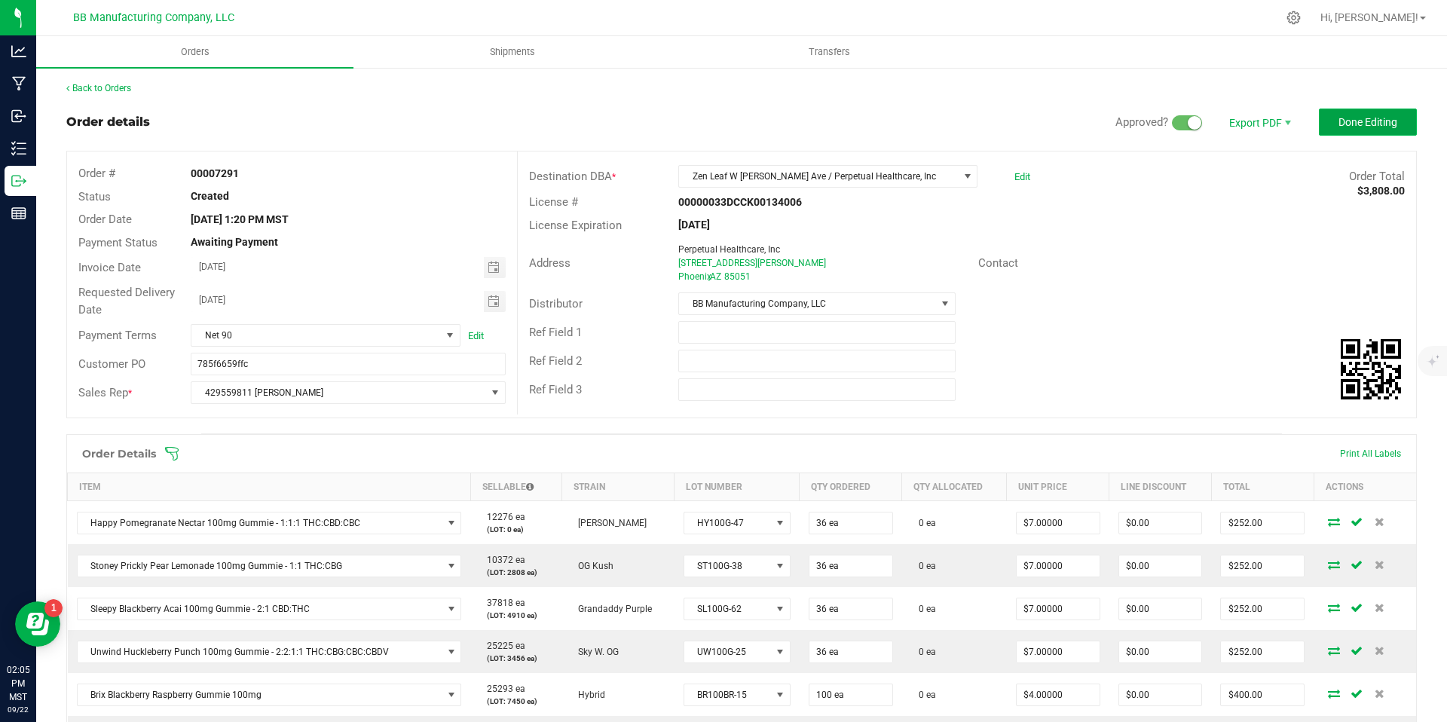
click at [1354, 121] on span "Done Editing" at bounding box center [1368, 122] width 59 height 12
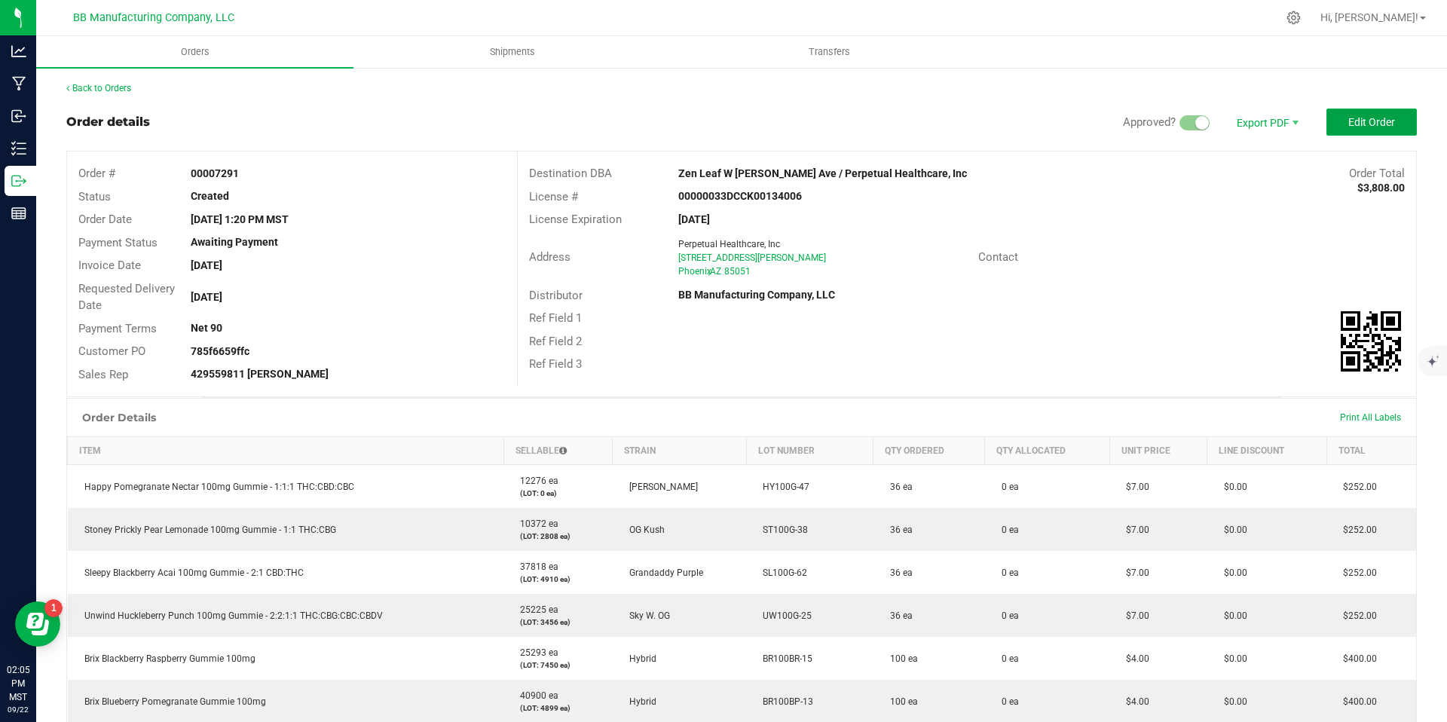
click at [1354, 121] on span "Edit Order" at bounding box center [1372, 122] width 47 height 12
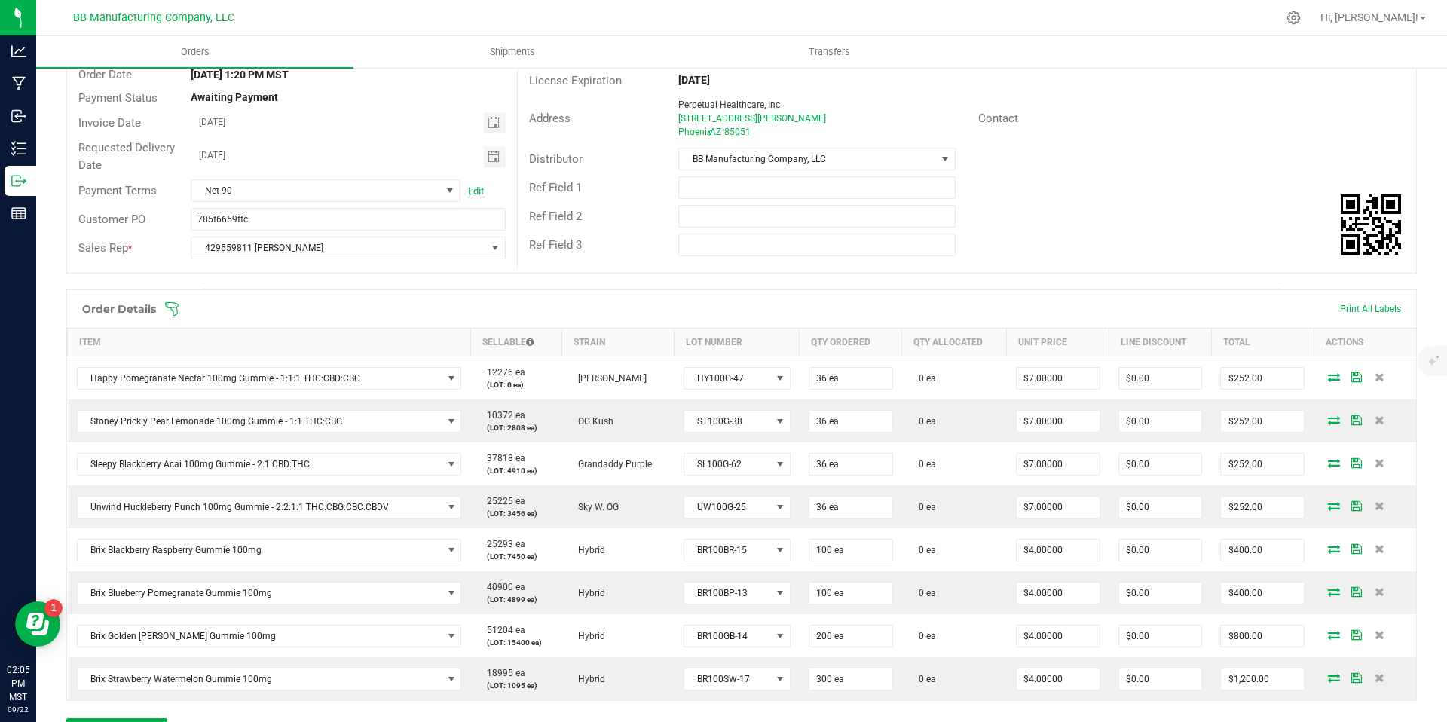
scroll to position [285, 0]
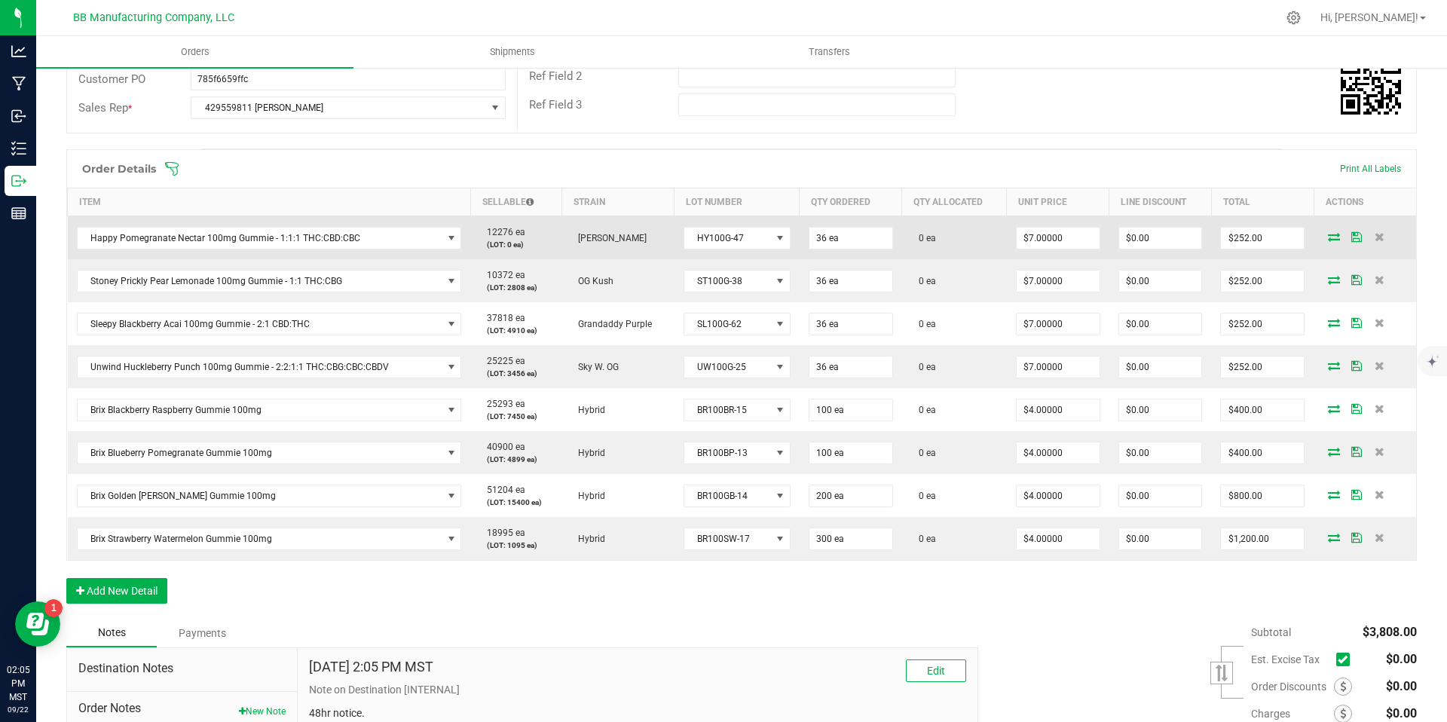
click at [1328, 237] on icon at bounding box center [1334, 236] width 12 height 9
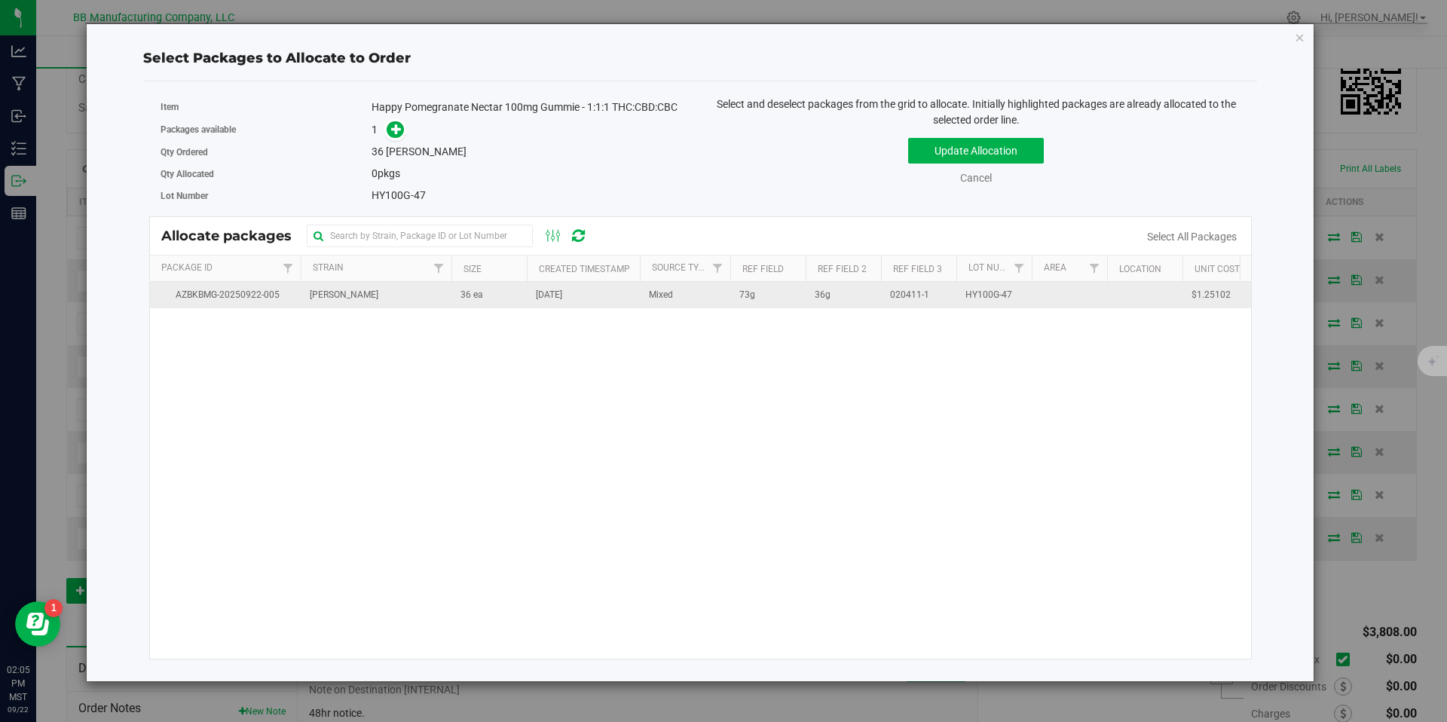
click at [423, 294] on td "[PERSON_NAME]" at bounding box center [376, 295] width 151 height 26
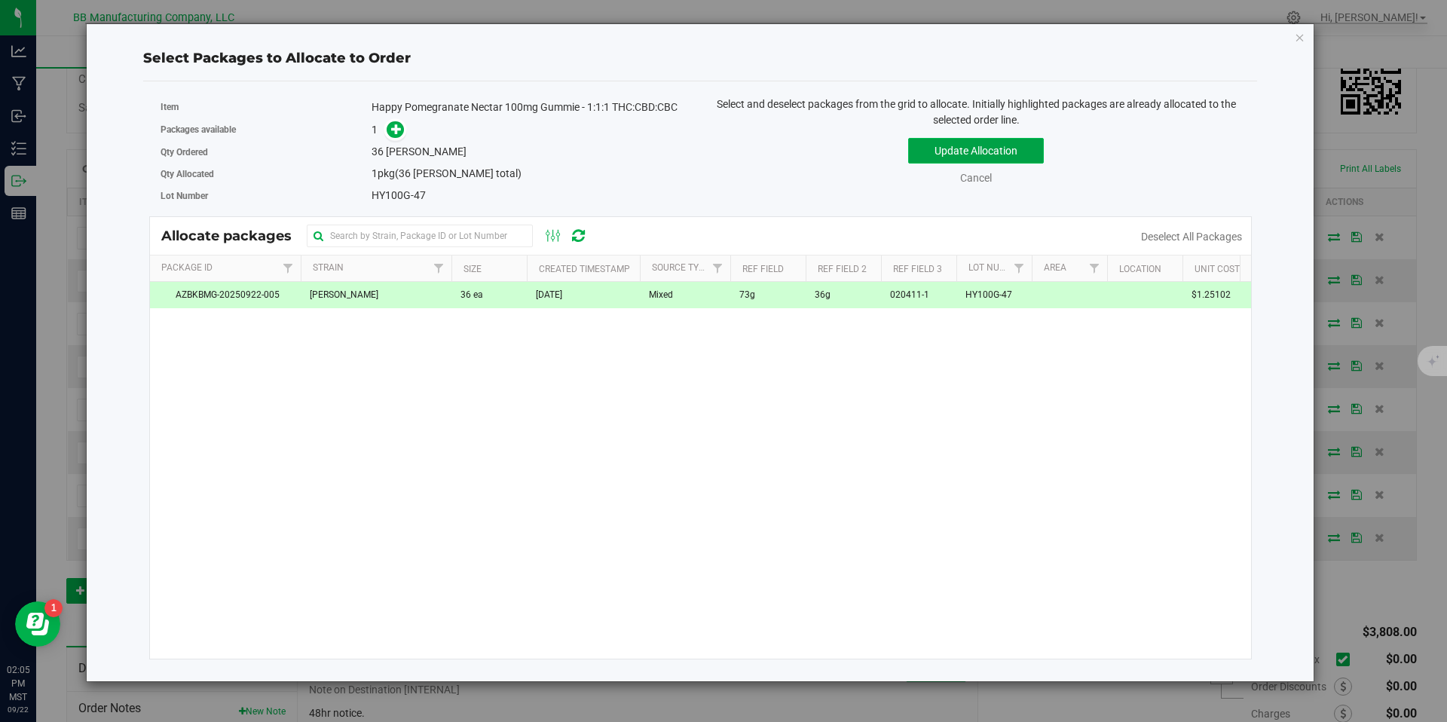
click at [989, 157] on button "Update Allocation" at bounding box center [976, 151] width 136 height 26
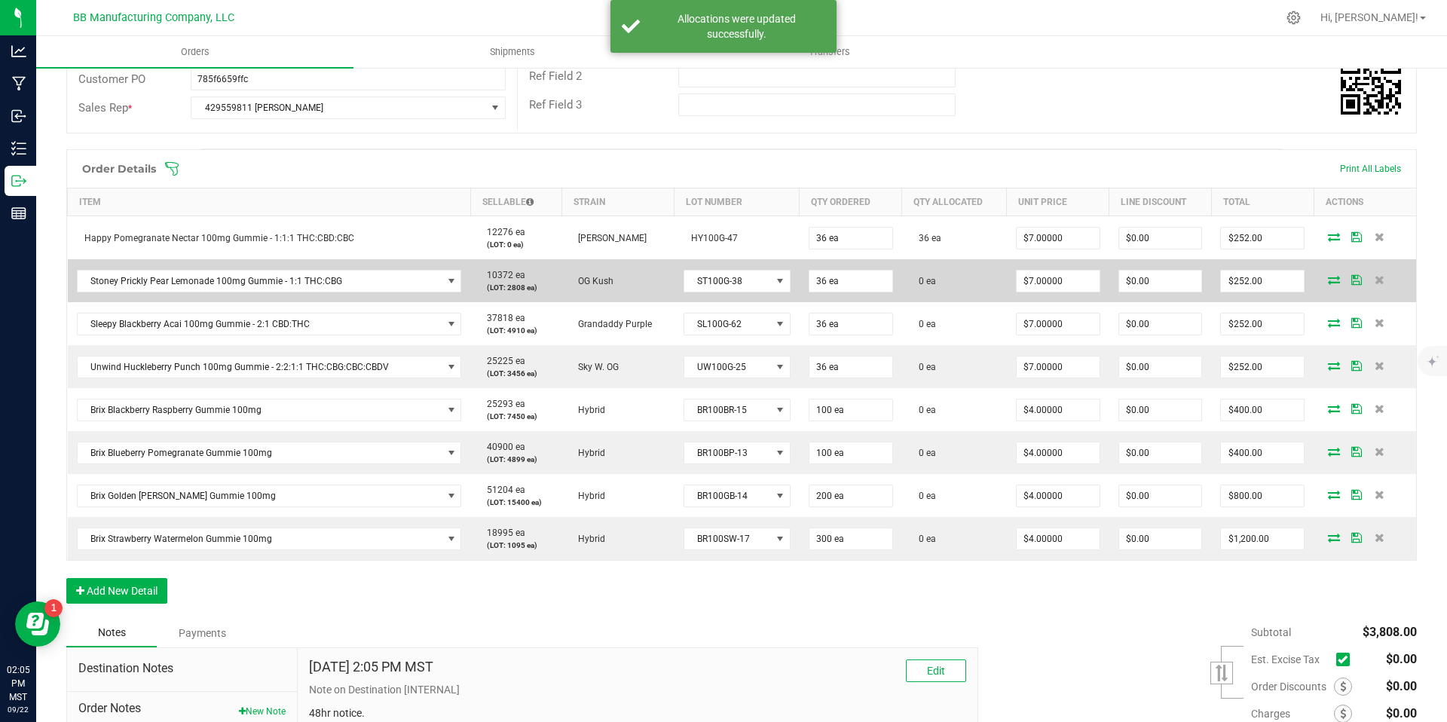
click at [1328, 282] on icon at bounding box center [1334, 279] width 12 height 9
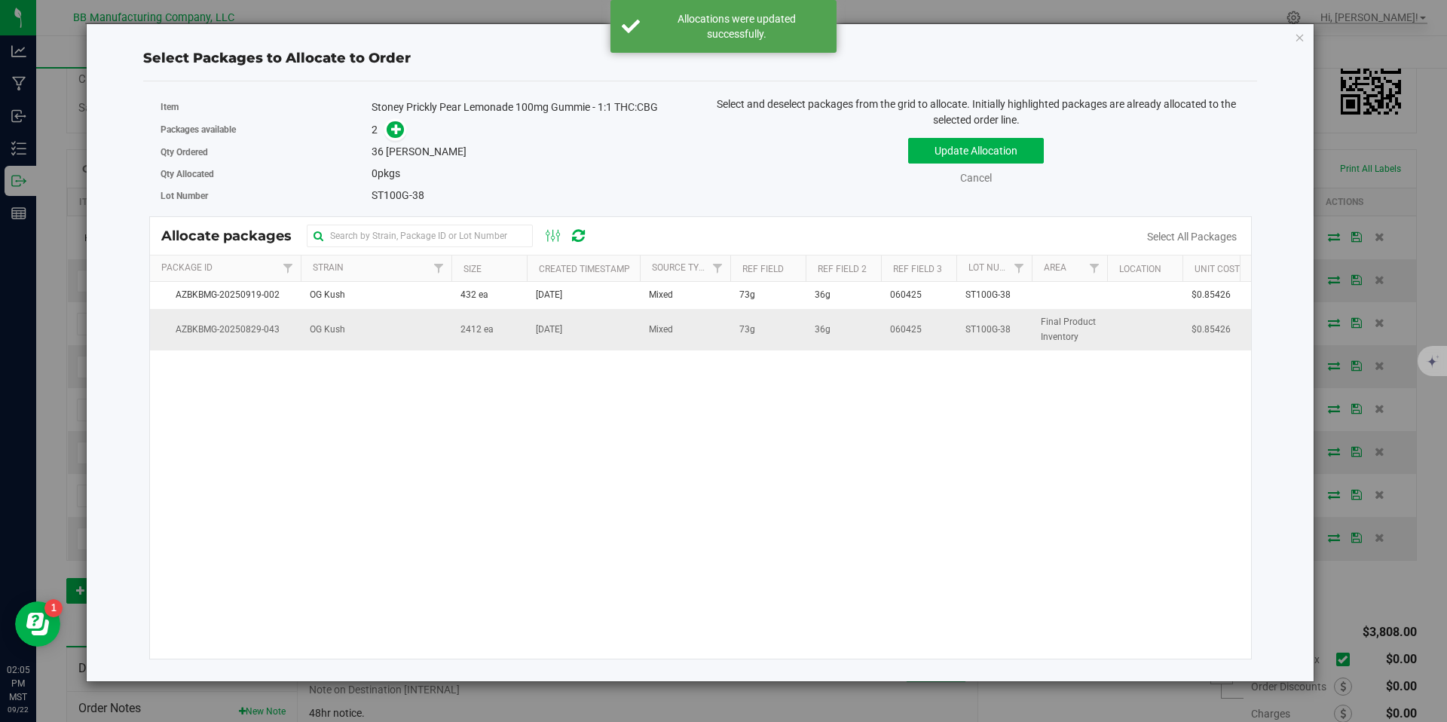
click at [499, 326] on td "2412 ea" at bounding box center [489, 329] width 75 height 41
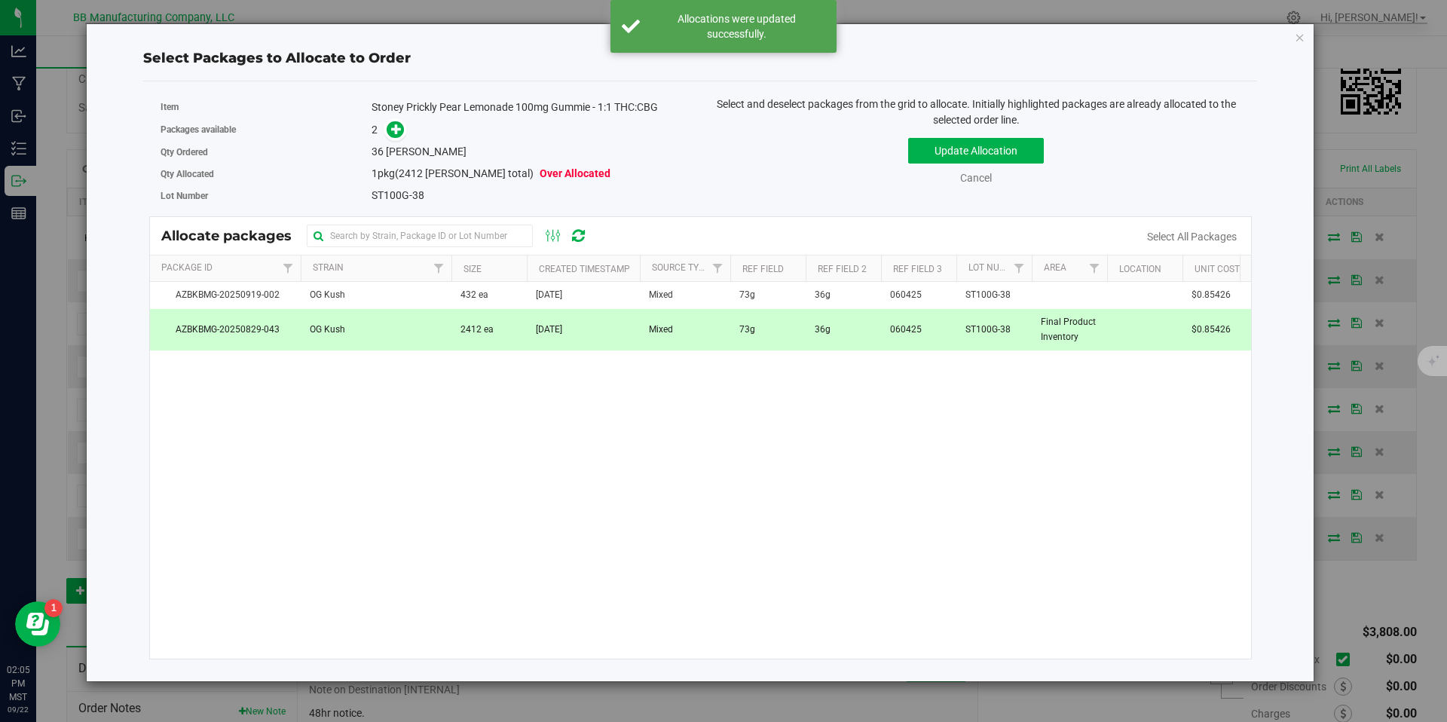
click at [412, 115] on div "Stoney Prickly Pear Lemonade 100mg Gummie - 1:1 THC:CBG" at bounding box center [530, 107] width 317 height 16
click at [401, 131] on icon at bounding box center [396, 129] width 11 height 11
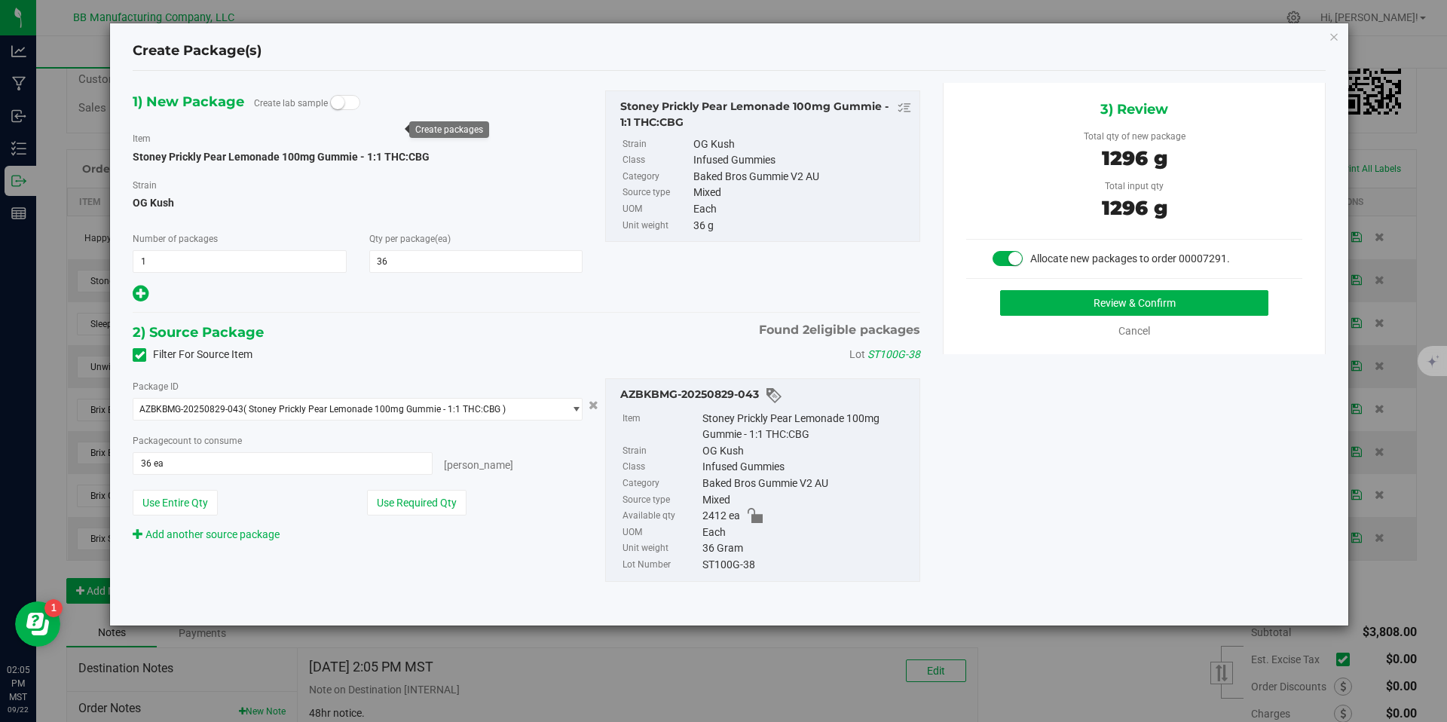
click at [1077, 287] on div "3) Review Total qty of new package 1296 g Total input qty 1296 g Allocate new p…" at bounding box center [1134, 218] width 383 height 271
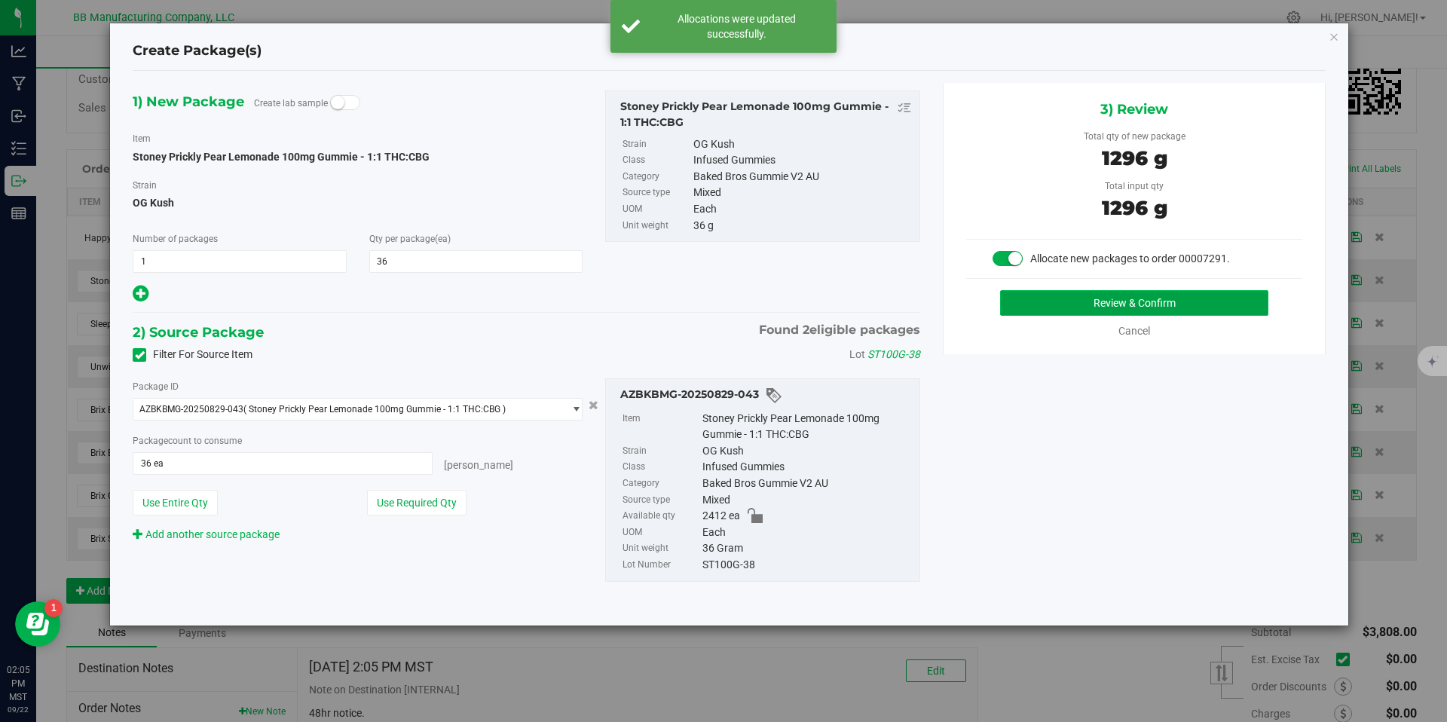
click at [1076, 290] on button "Review & Confirm" at bounding box center [1134, 303] width 268 height 26
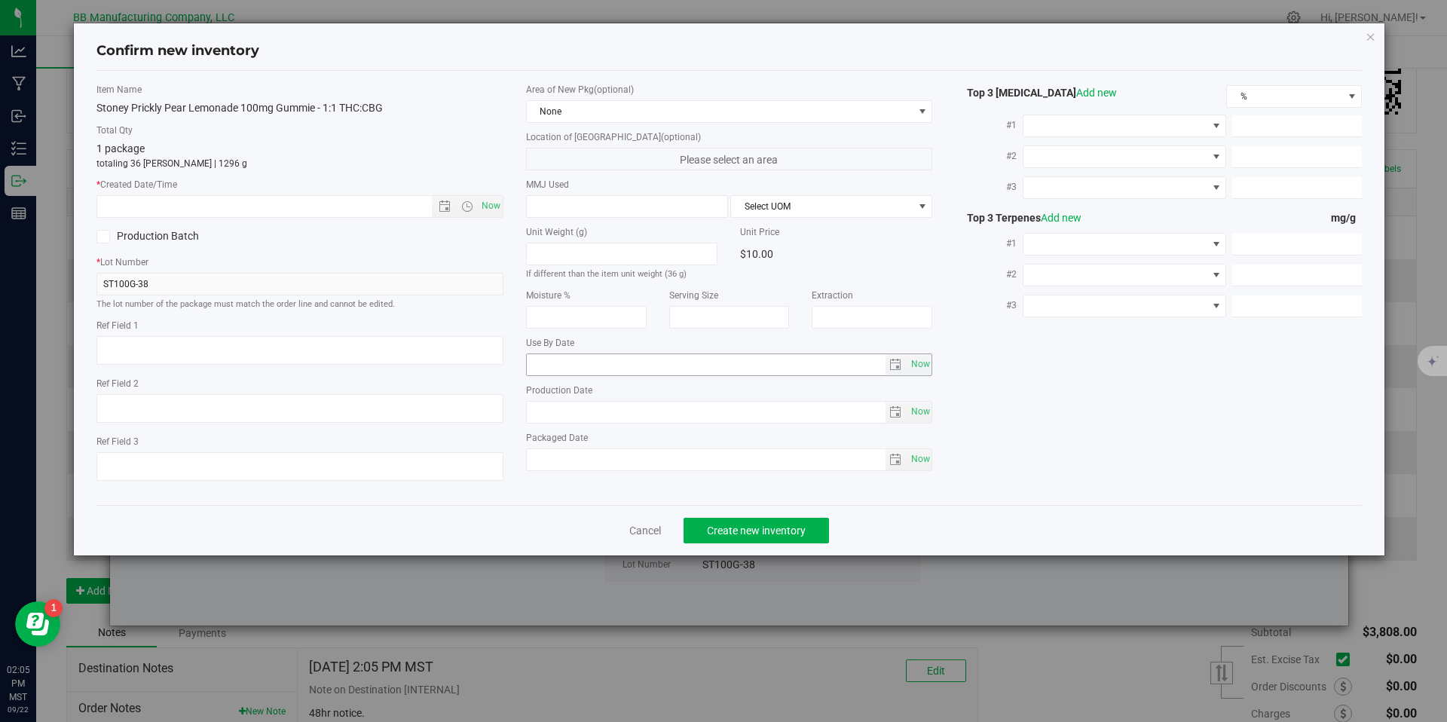
type textarea "73g"
type textarea "36g"
type textarea "060425"
type input "100.0000"
type input "[DATE]"
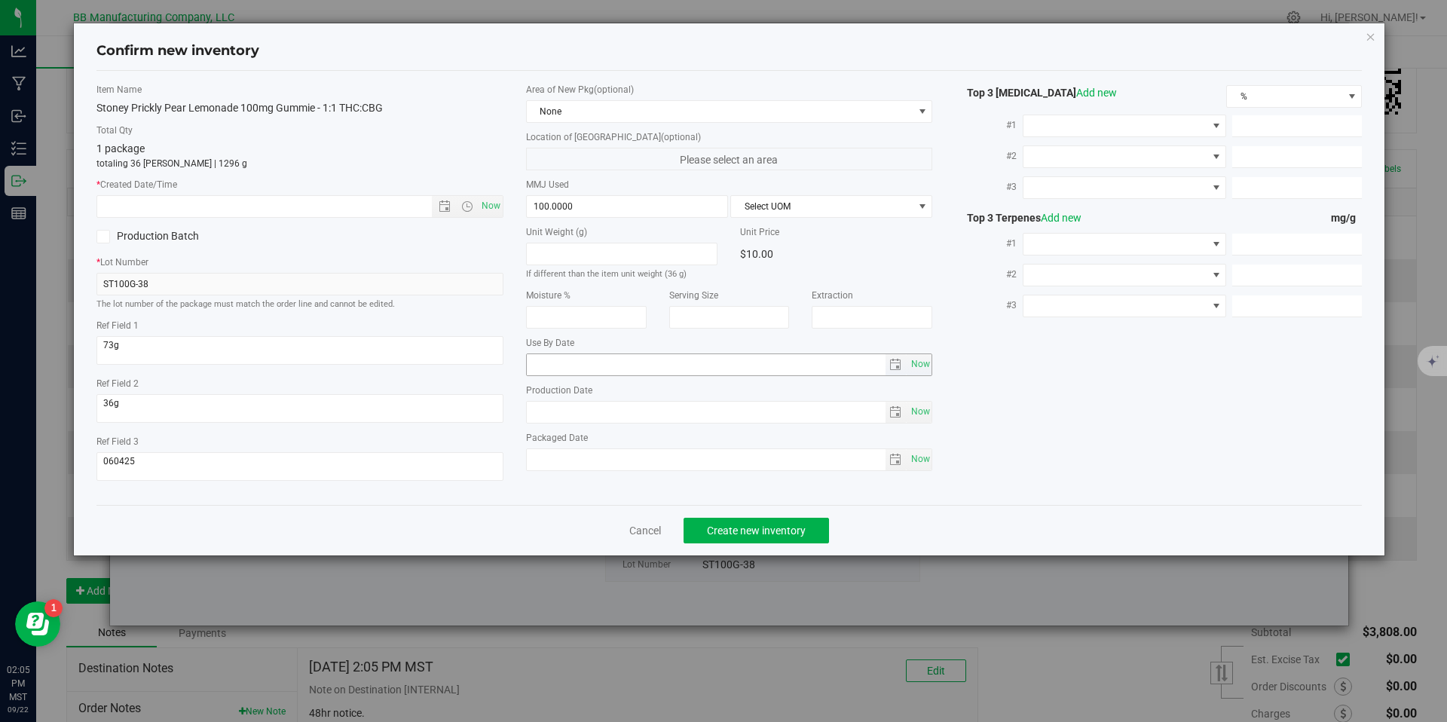
type input "[DATE]"
click at [575, 402] on input "[DATE]" at bounding box center [706, 412] width 359 height 21
click at [390, 196] on input "text" at bounding box center [277, 206] width 360 height 21
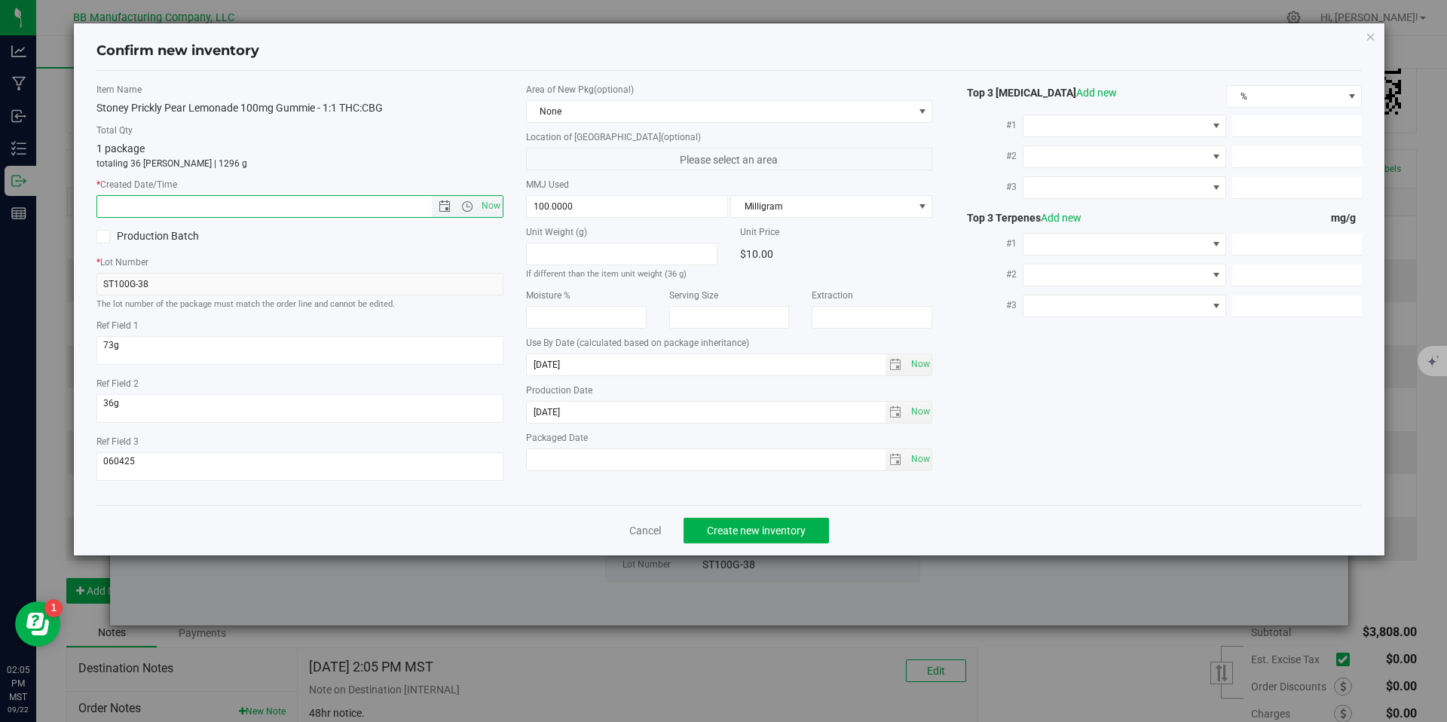
click at [402, 210] on input "text" at bounding box center [277, 206] width 360 height 21
paste input "[DATE]"
type input "[DATE] 2:05 PM"
click at [753, 531] on span "Create new inventory" at bounding box center [756, 531] width 99 height 12
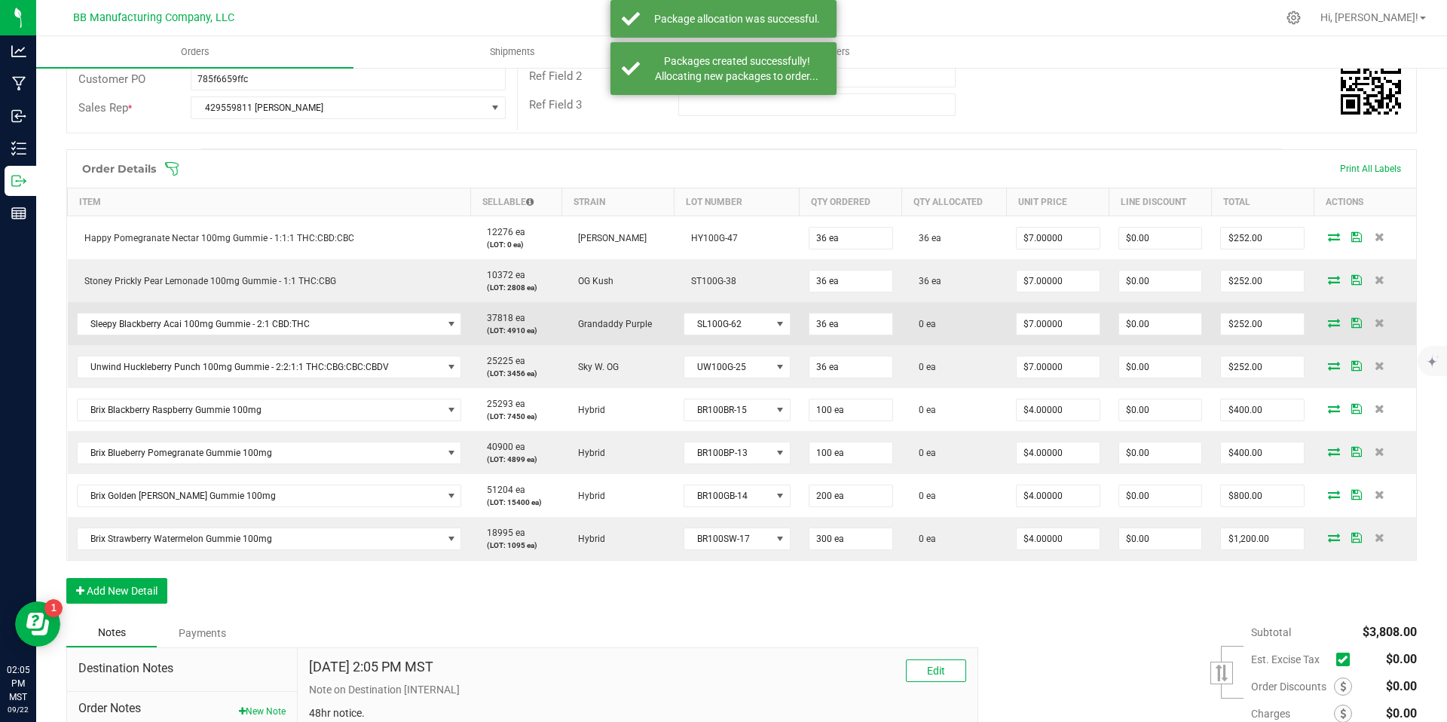
click at [1328, 325] on icon at bounding box center [1334, 322] width 12 height 9
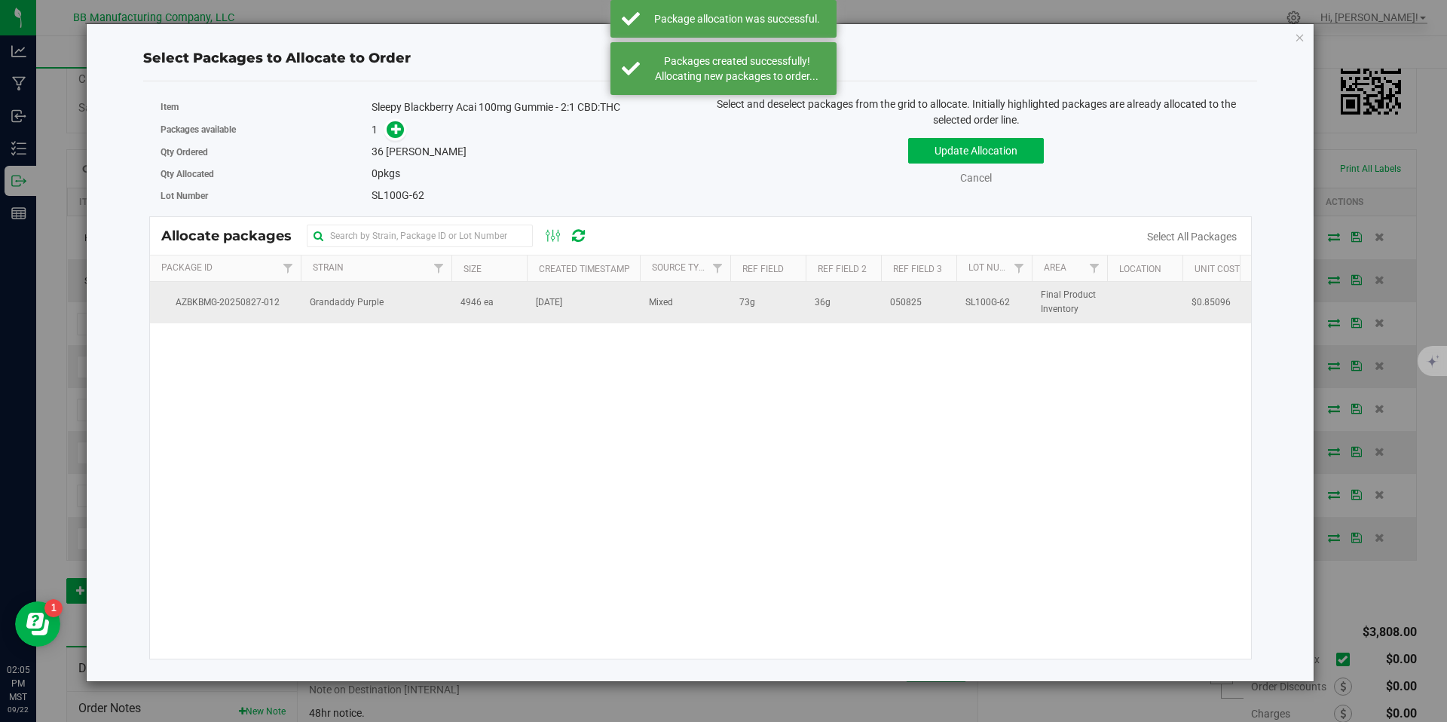
click at [452, 301] on td "4946 ea" at bounding box center [489, 302] width 75 height 41
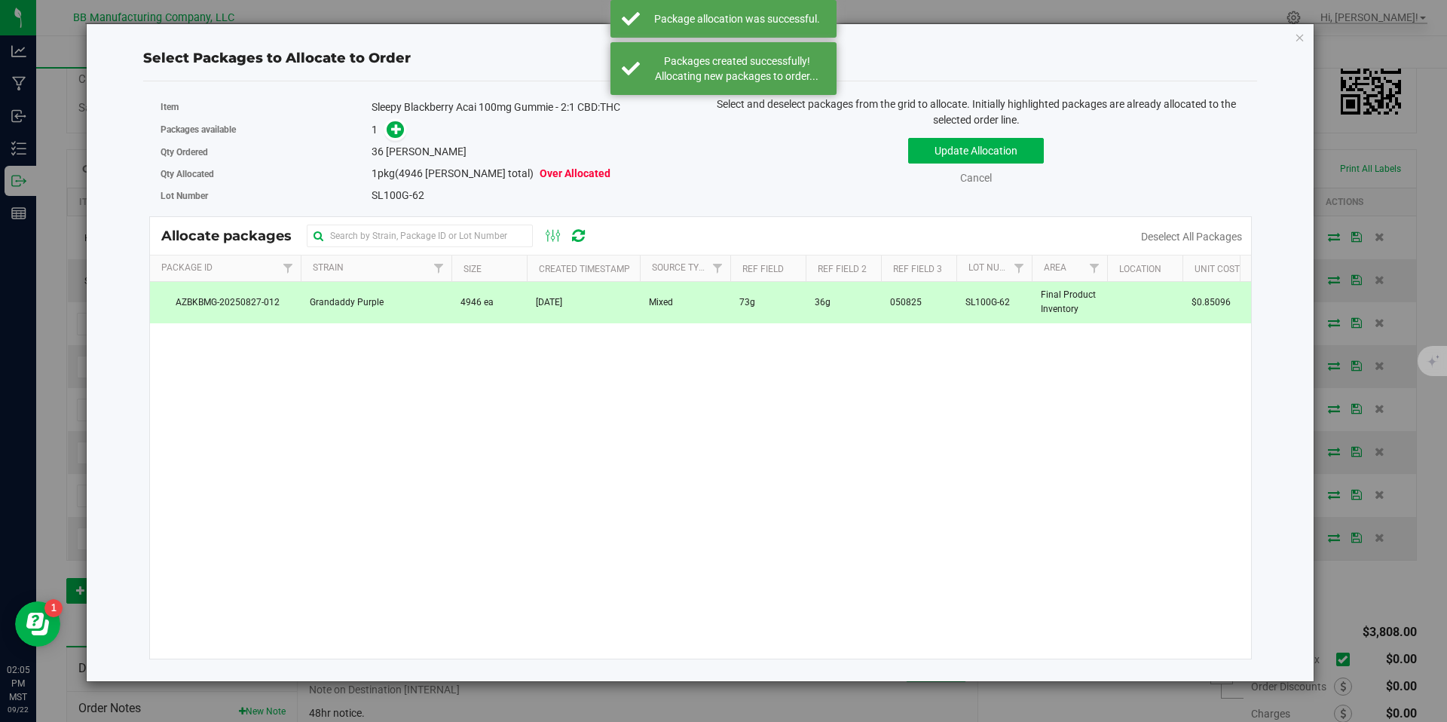
click at [387, 112] on div "Sleepy Blackberry Acai 100mg Gummie - 2:1 CBD:THC" at bounding box center [530, 107] width 317 height 16
click at [393, 121] on span at bounding box center [396, 129] width 19 height 19
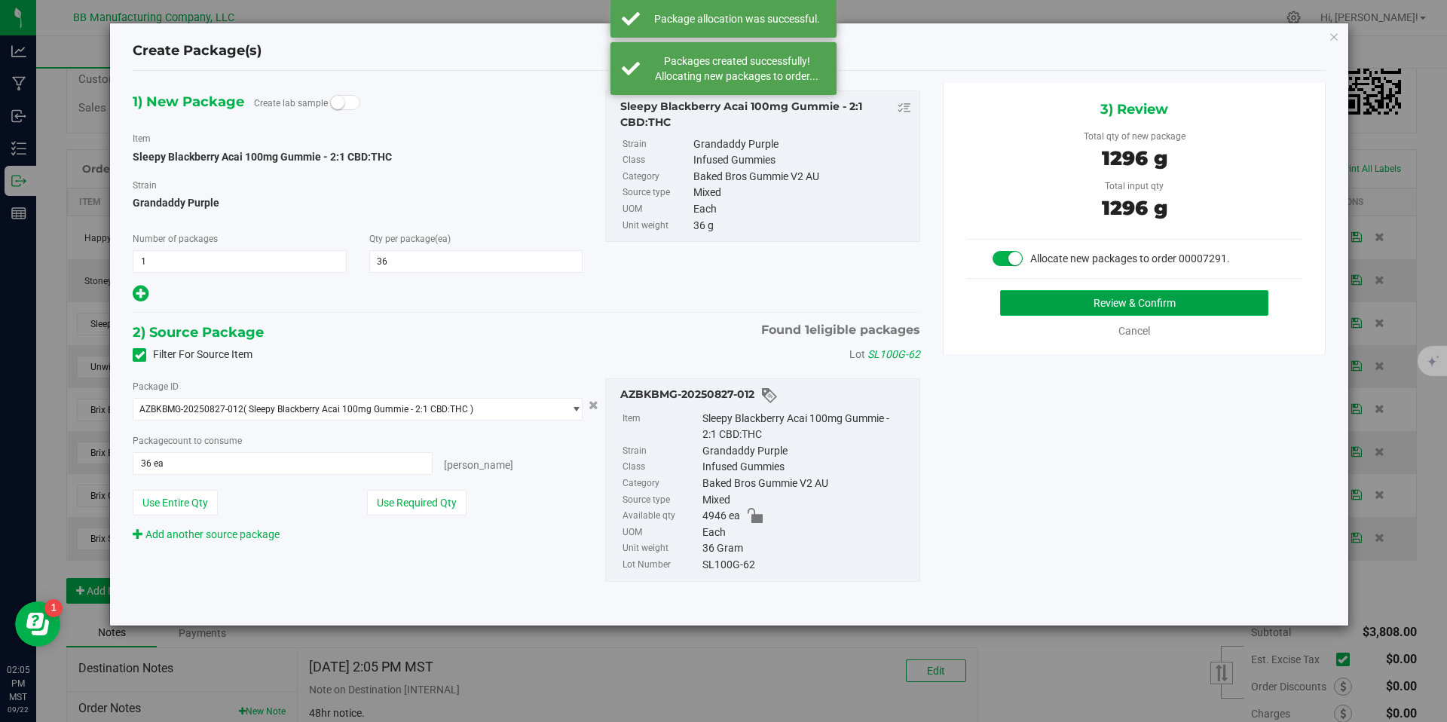
click at [1095, 305] on button "Review & Confirm" at bounding box center [1134, 303] width 268 height 26
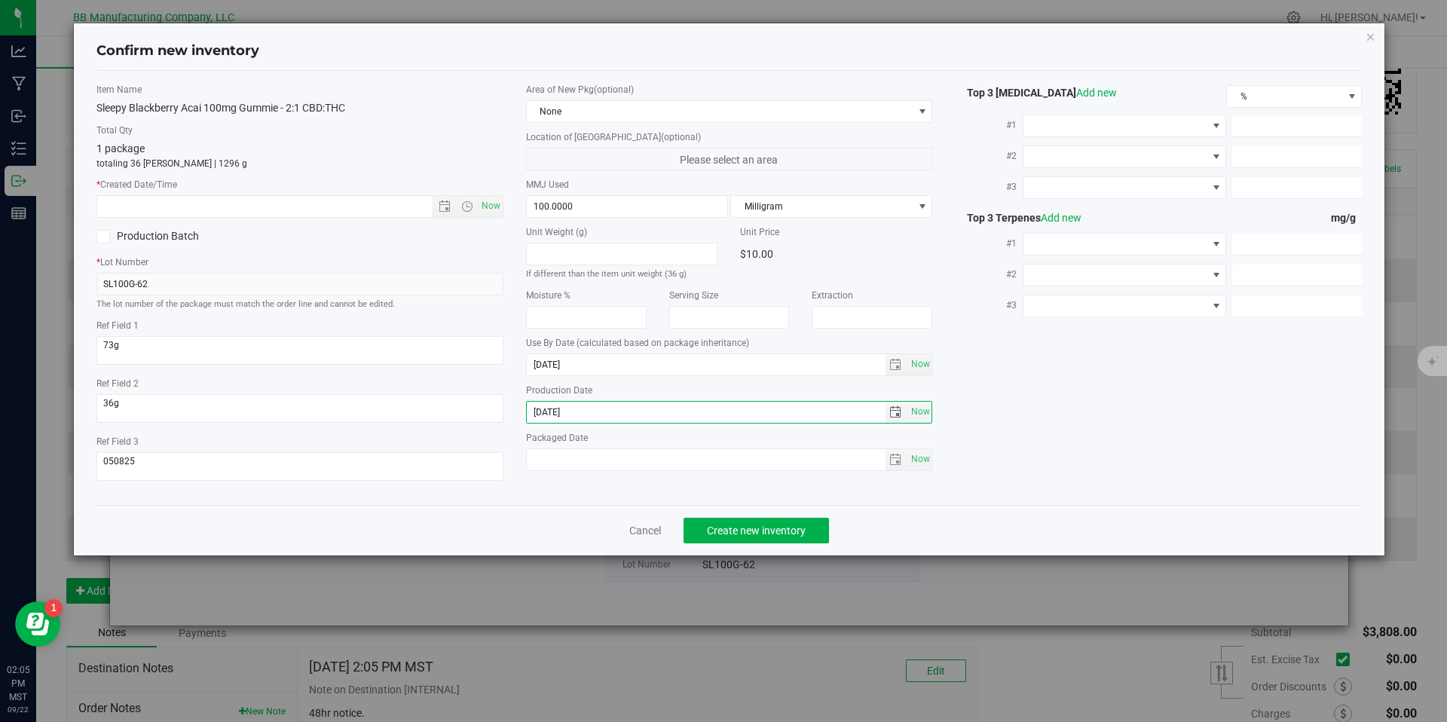
click at [567, 404] on input "[DATE]" at bounding box center [706, 412] width 359 height 21
click at [400, 212] on input "text" at bounding box center [277, 206] width 360 height 21
paste input "[DATE]"
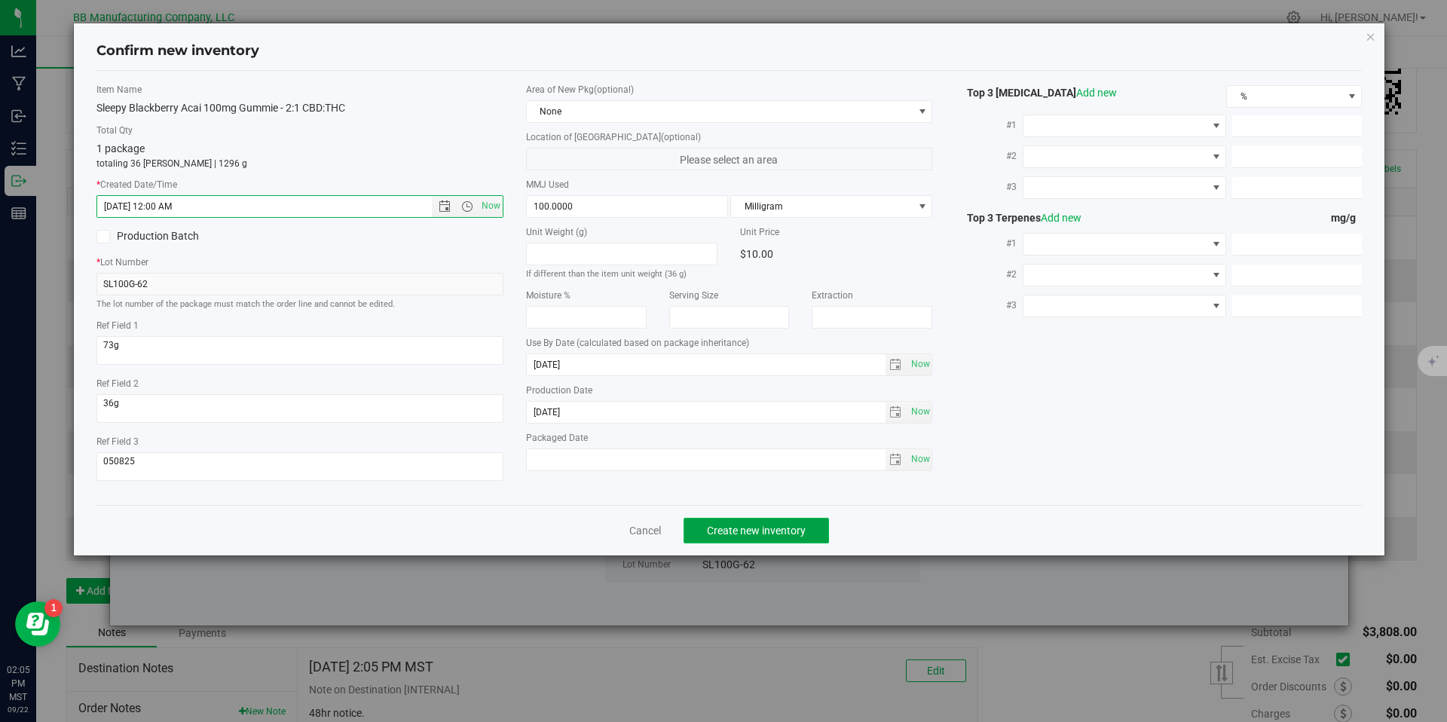
type input "[DATE] 2:05 PM"
click at [772, 529] on span "Create new inventory" at bounding box center [756, 531] width 99 height 12
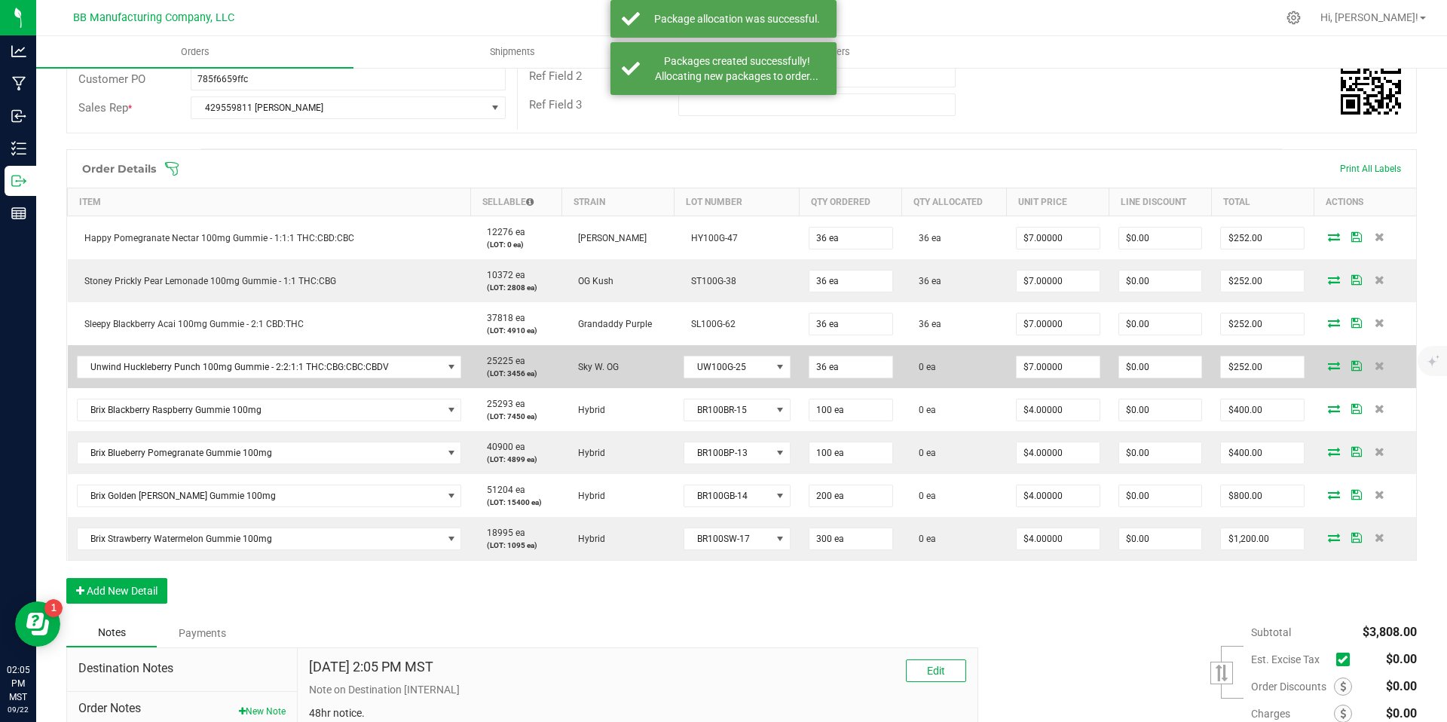
click at [1328, 367] on icon at bounding box center [1334, 365] width 12 height 9
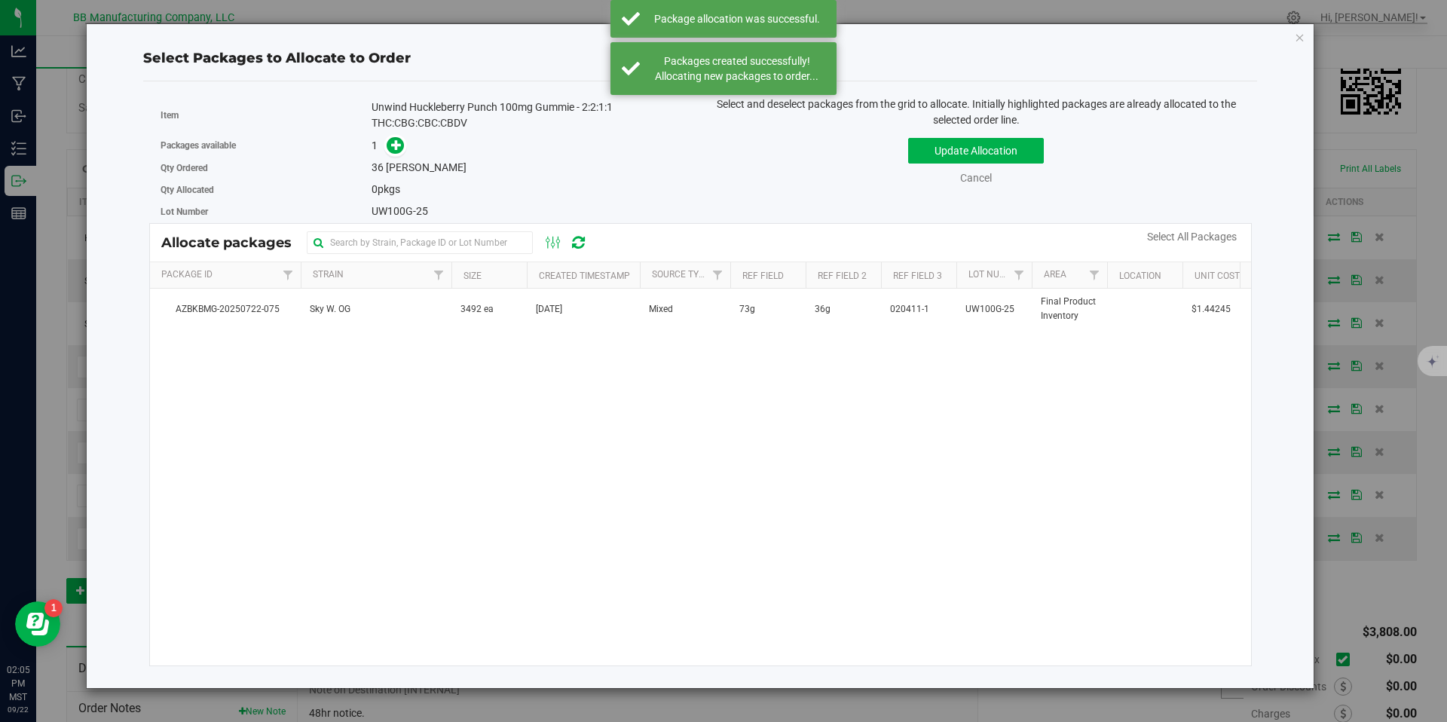
click at [473, 327] on td "3492 ea" at bounding box center [489, 309] width 75 height 41
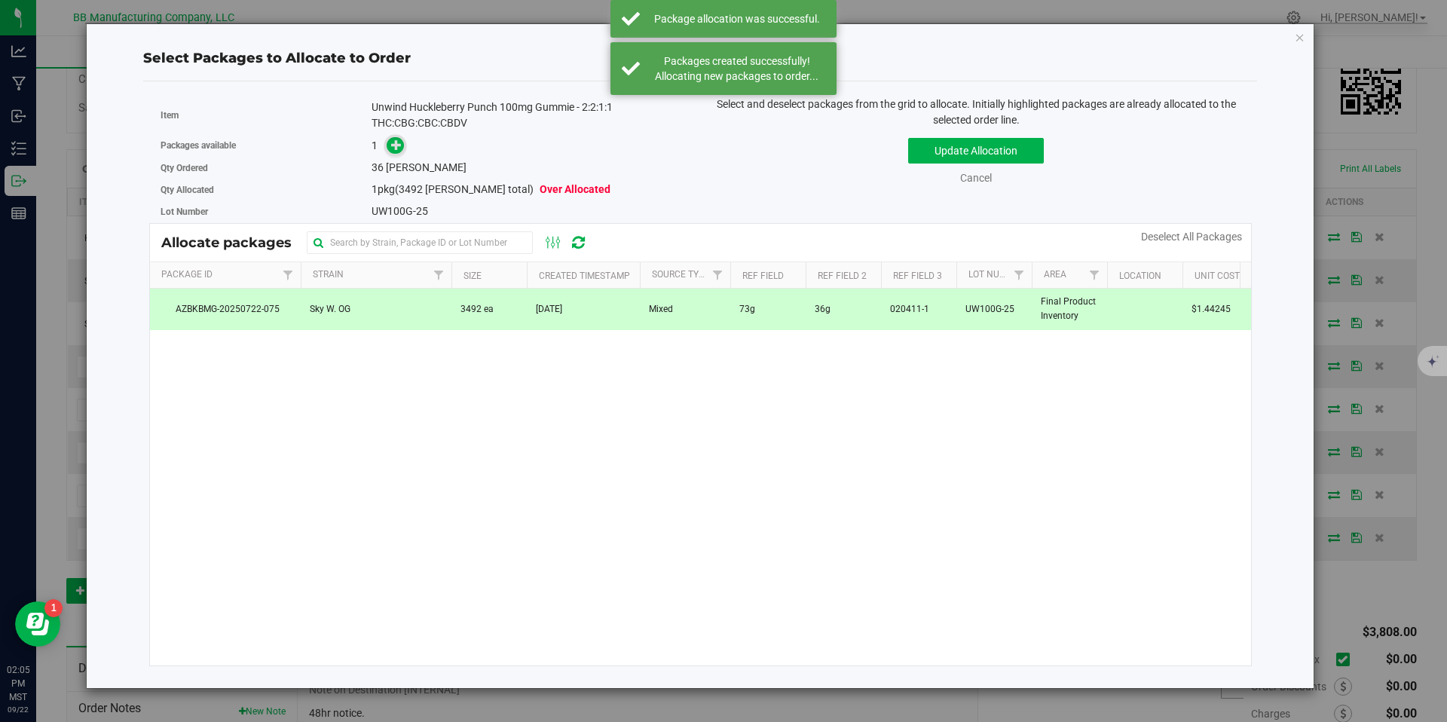
click at [396, 150] on icon at bounding box center [396, 144] width 11 height 11
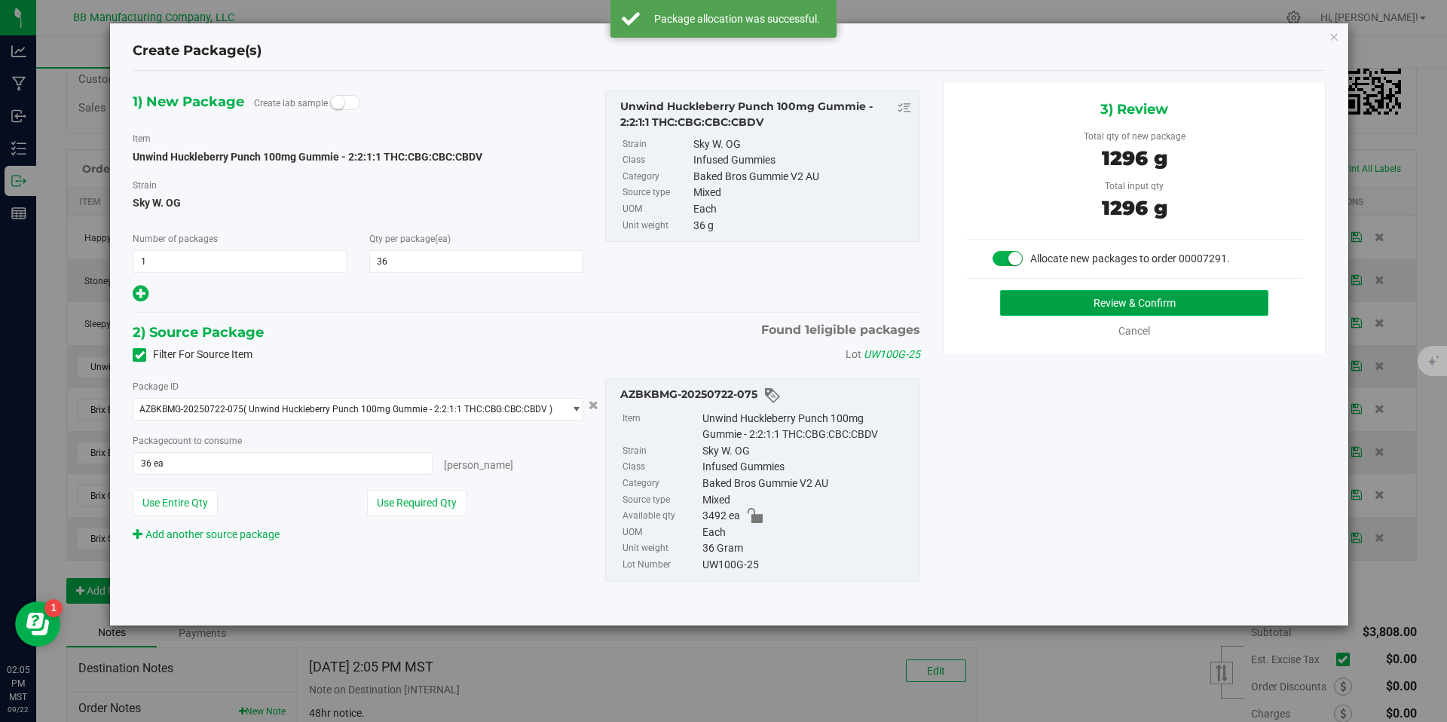
click at [1095, 305] on button "Review & Confirm" at bounding box center [1134, 303] width 268 height 26
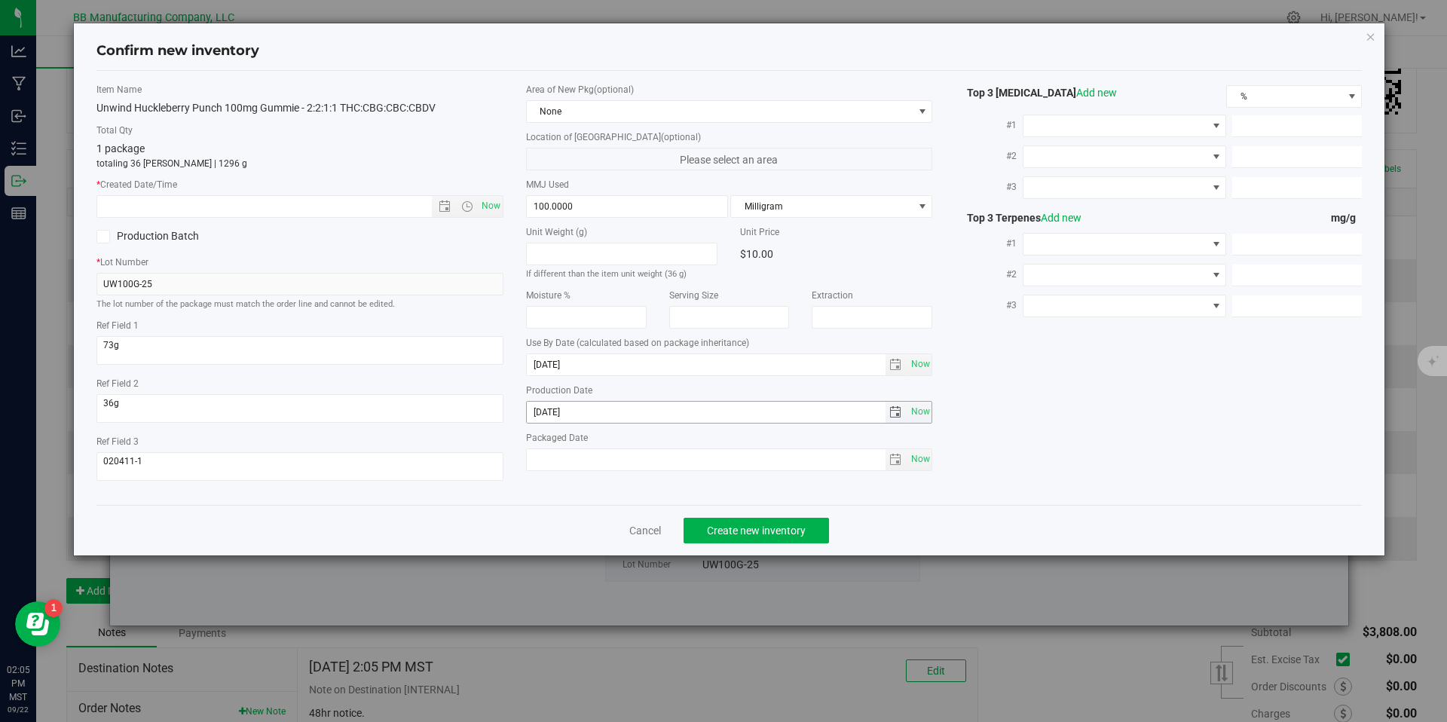
click at [534, 412] on input "[DATE]" at bounding box center [706, 412] width 359 height 21
click at [392, 197] on input "text" at bounding box center [277, 206] width 360 height 21
paste input "[DATE]"
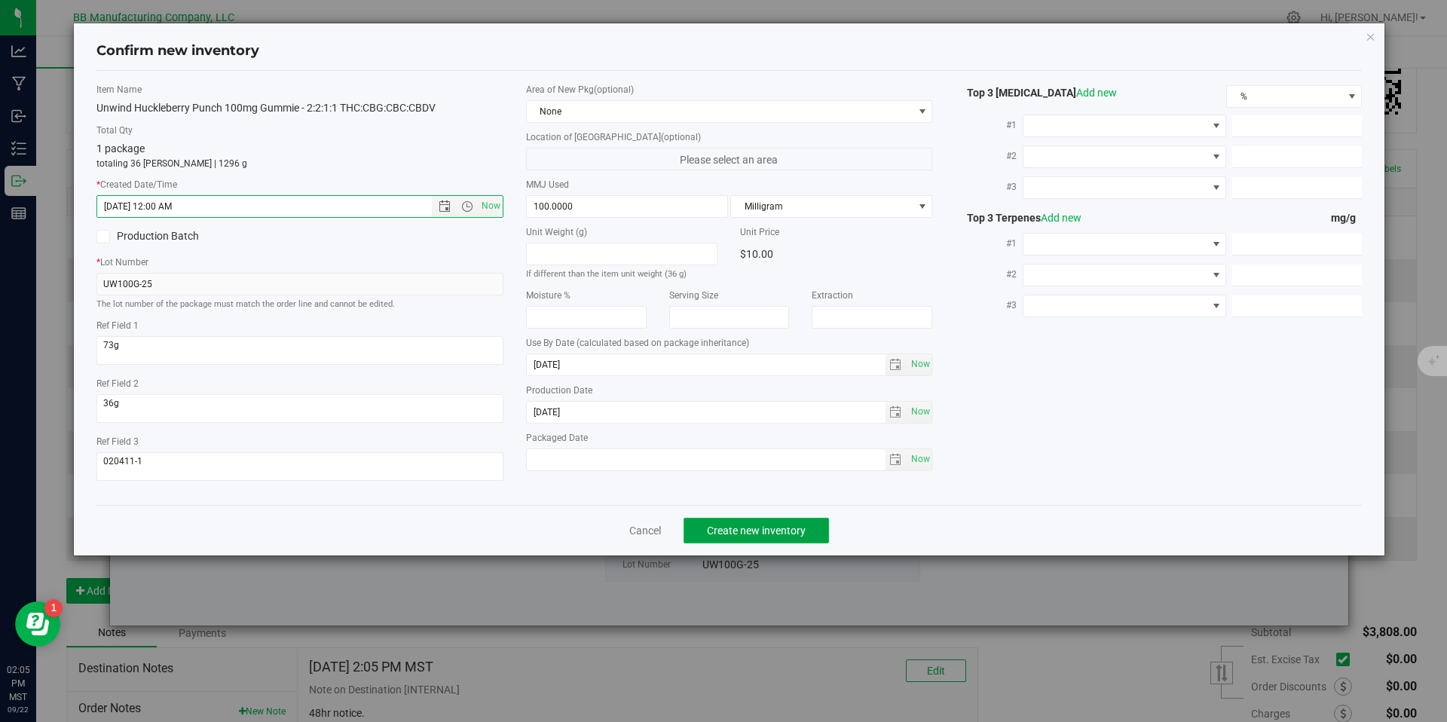
type input "[DATE] 2:05 PM"
click at [736, 531] on span "Create new inventory" at bounding box center [756, 531] width 99 height 12
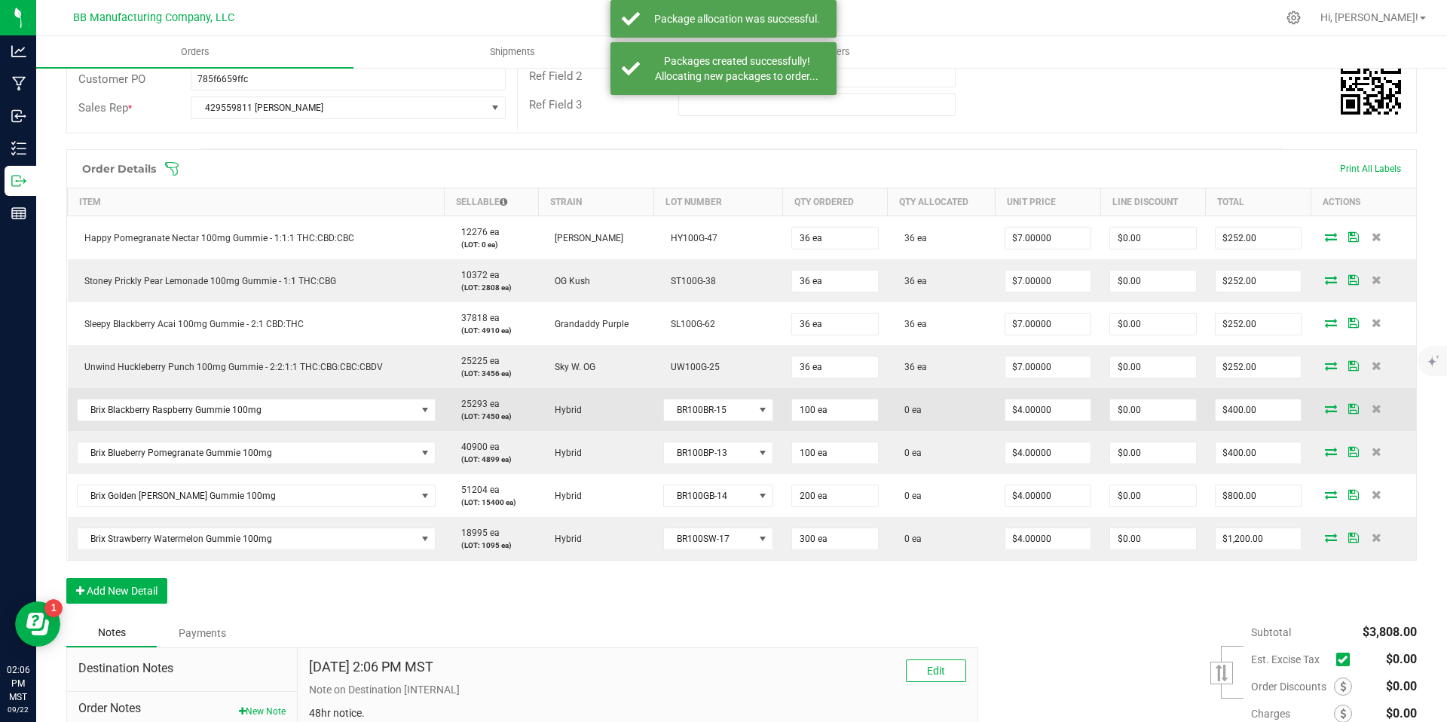
click at [1325, 406] on icon at bounding box center [1331, 408] width 12 height 9
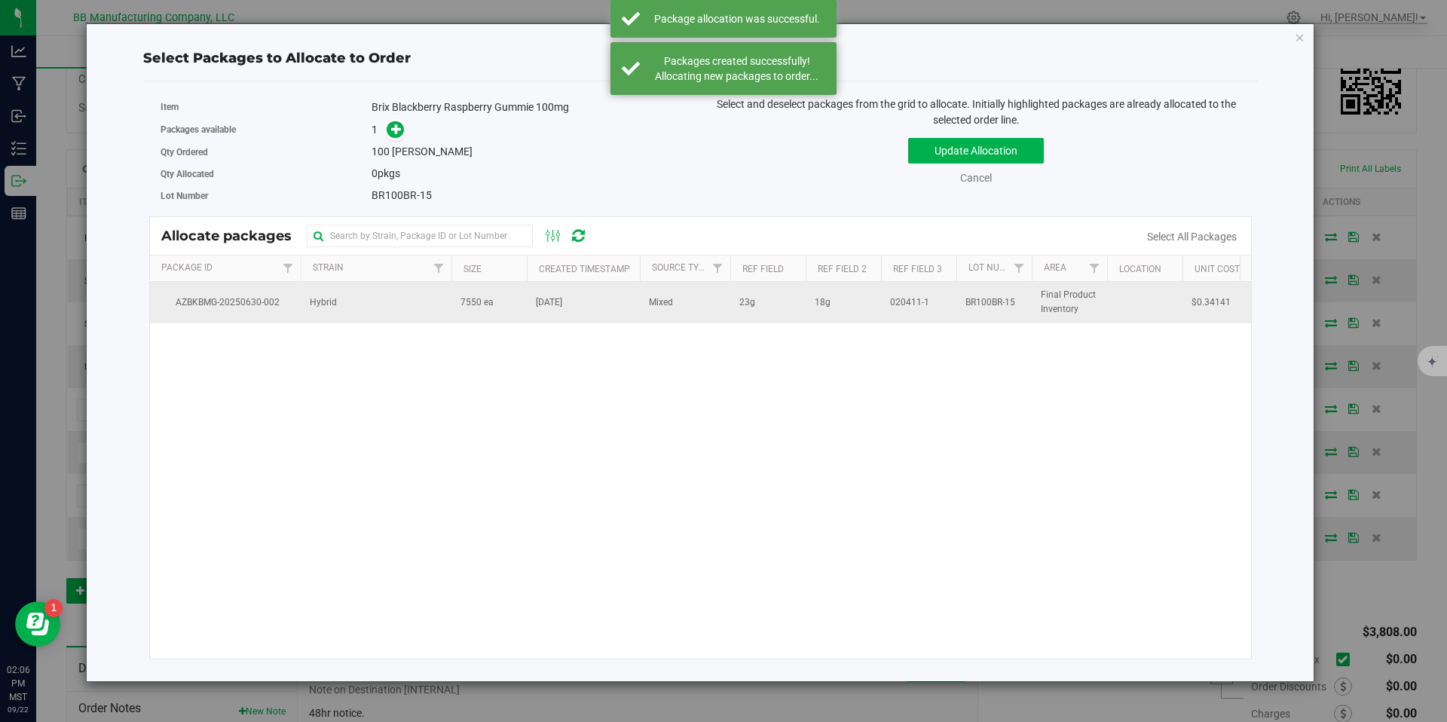
click at [430, 284] on td "Hybrid" at bounding box center [376, 302] width 151 height 41
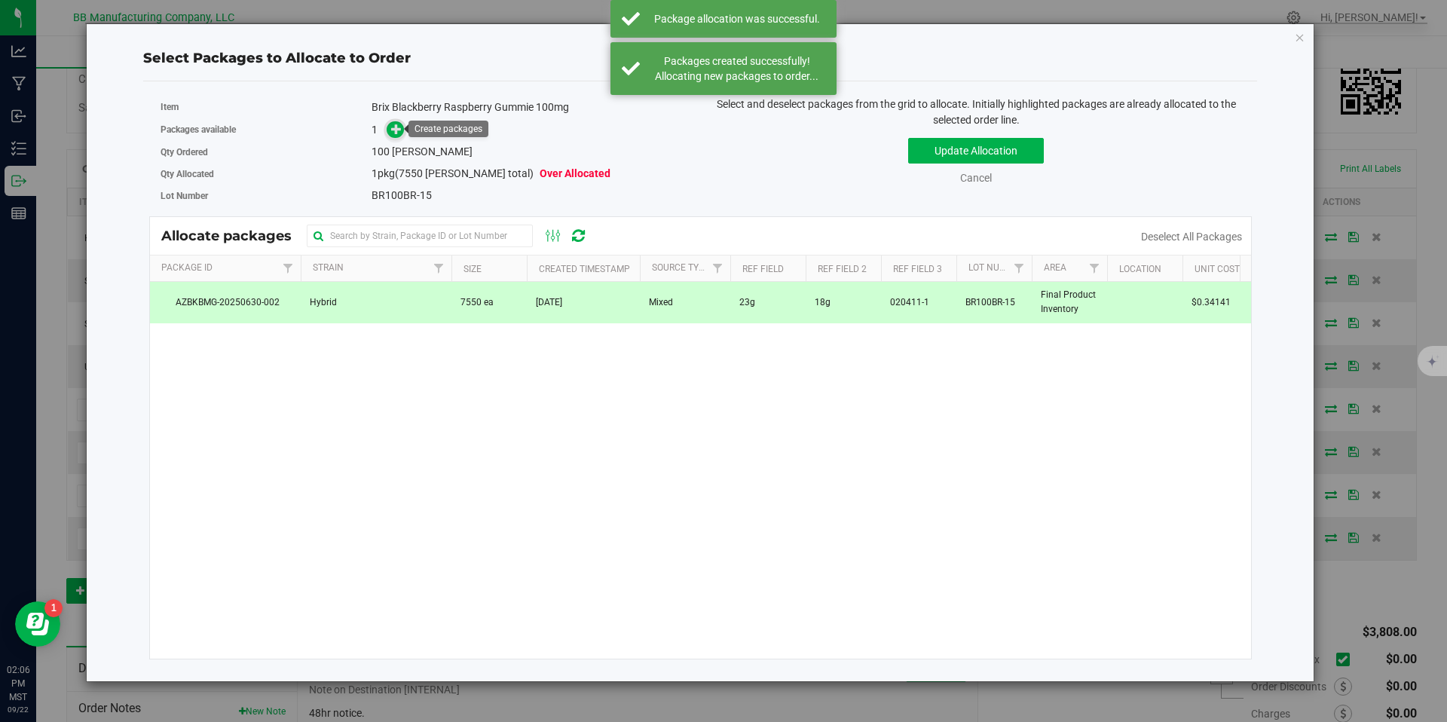
click at [396, 132] on icon at bounding box center [396, 129] width 11 height 11
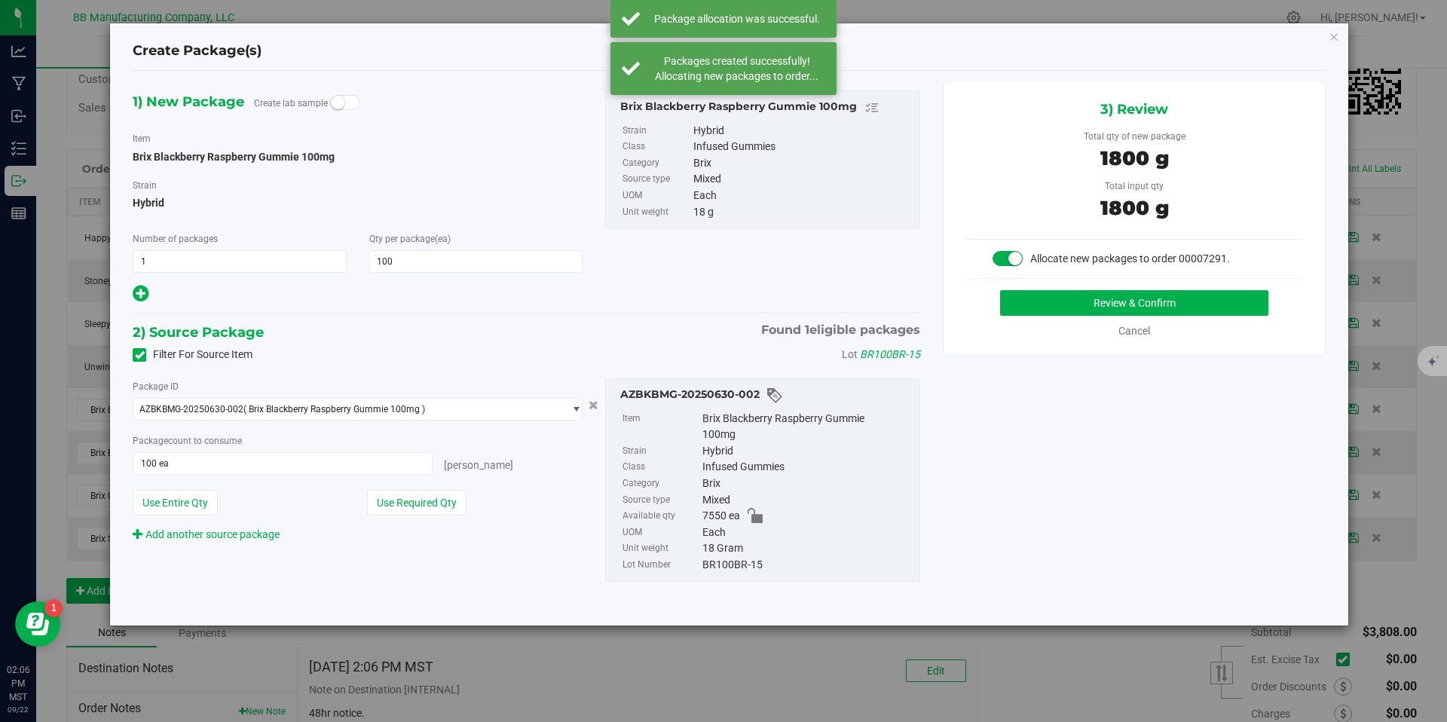
click at [1110, 316] on div "Review & Confirm Cancel" at bounding box center [1134, 314] width 336 height 49
click at [1048, 314] on button "Review & Confirm" at bounding box center [1134, 303] width 268 height 26
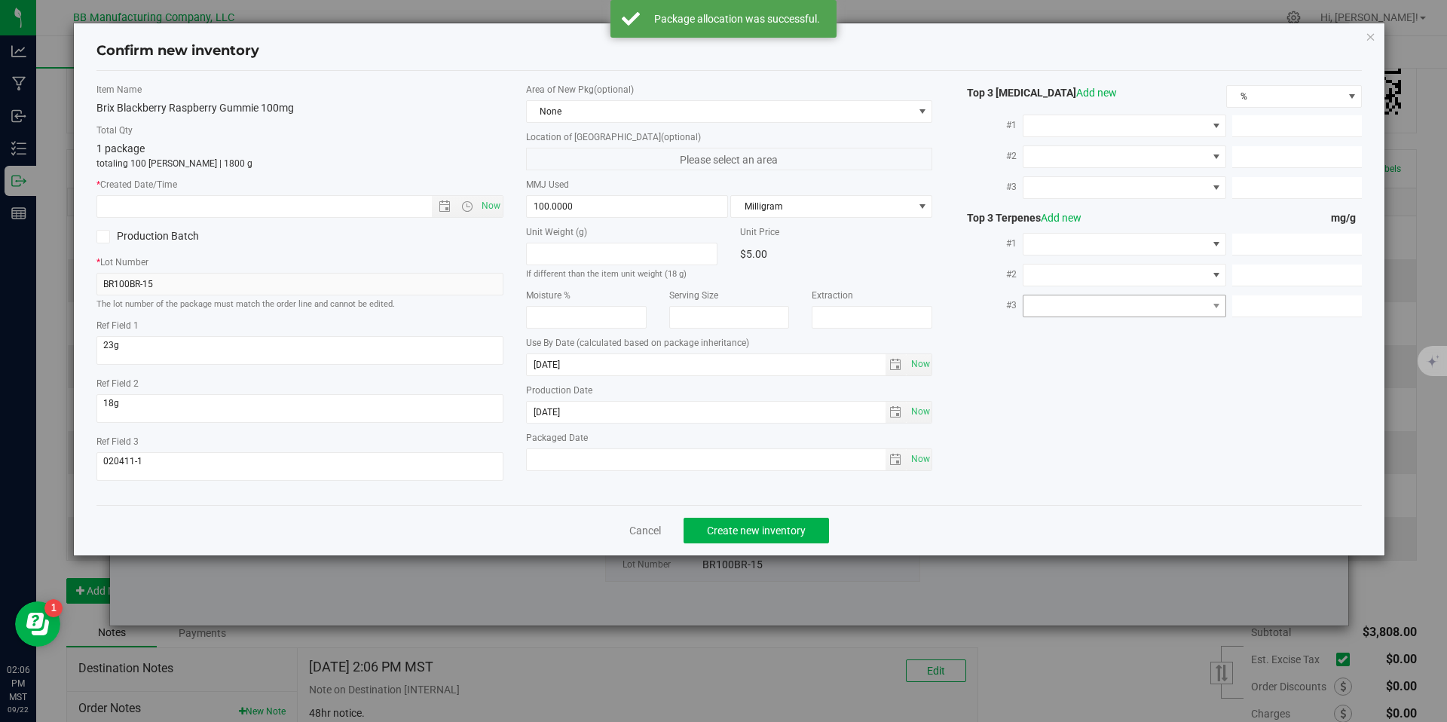
drag, startPoint x: 1048, startPoint y: 314, endPoint x: 1050, endPoint y: 297, distance: 17.4
click at [1051, 297] on div "Item Name Brix Blackberry Raspberry Gummie 100mg Total Qty 1 package totaling 1…" at bounding box center [729, 288] width 1289 height 410
click at [562, 404] on input "[DATE]" at bounding box center [706, 412] width 359 height 21
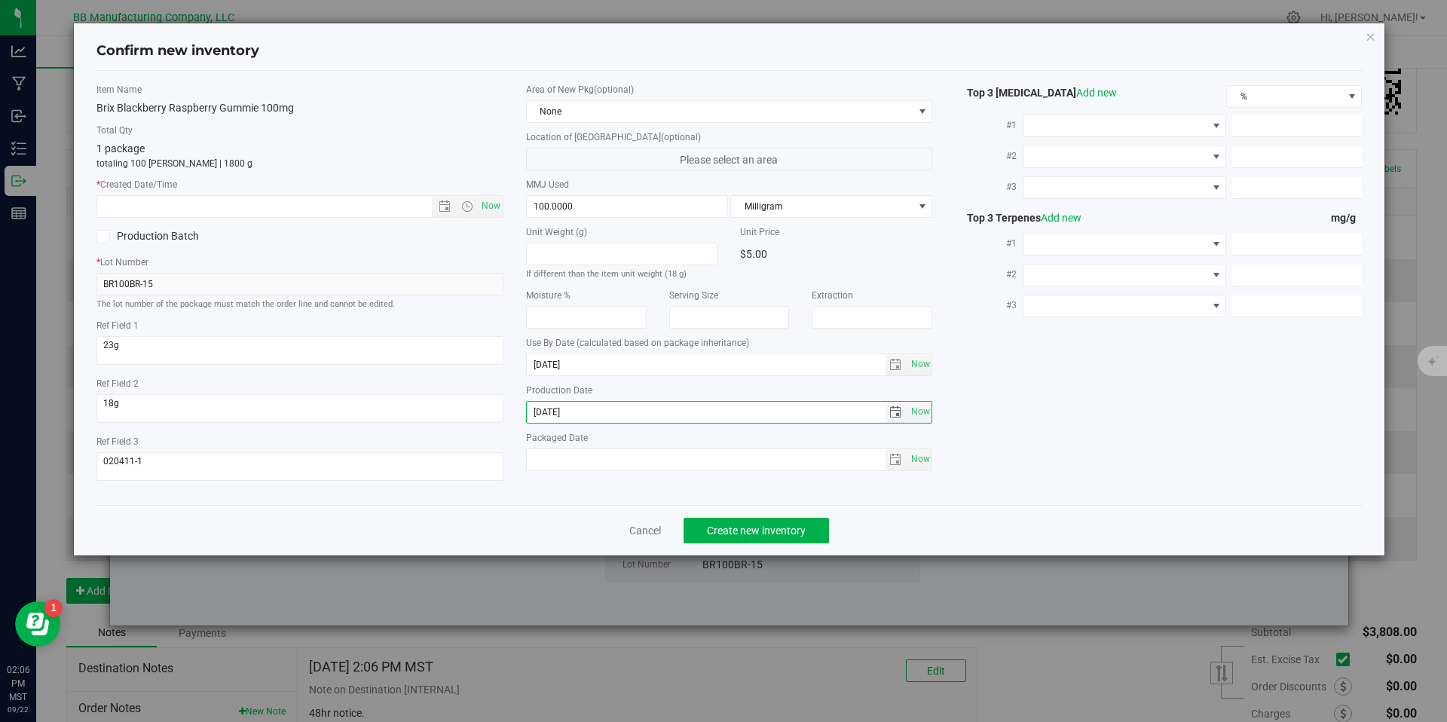
click at [562, 404] on input "[DATE]" at bounding box center [706, 412] width 359 height 21
click at [387, 206] on input "text" at bounding box center [277, 206] width 360 height 21
paste input "[DATE]"
type input "[DATE] 2:06 PM"
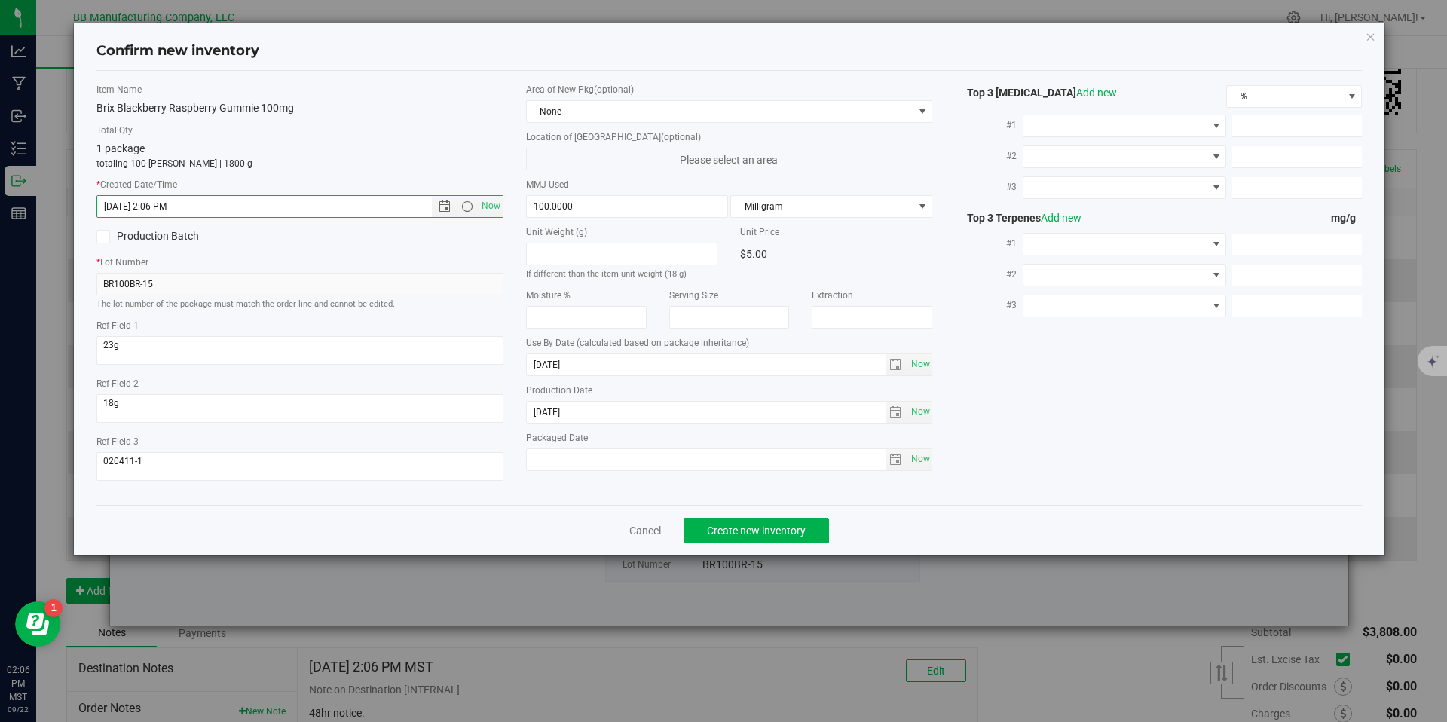
click at [751, 553] on div "Cancel Create new inventory" at bounding box center [729, 530] width 1266 height 51
click at [752, 523] on button "Create new inventory" at bounding box center [756, 531] width 145 height 26
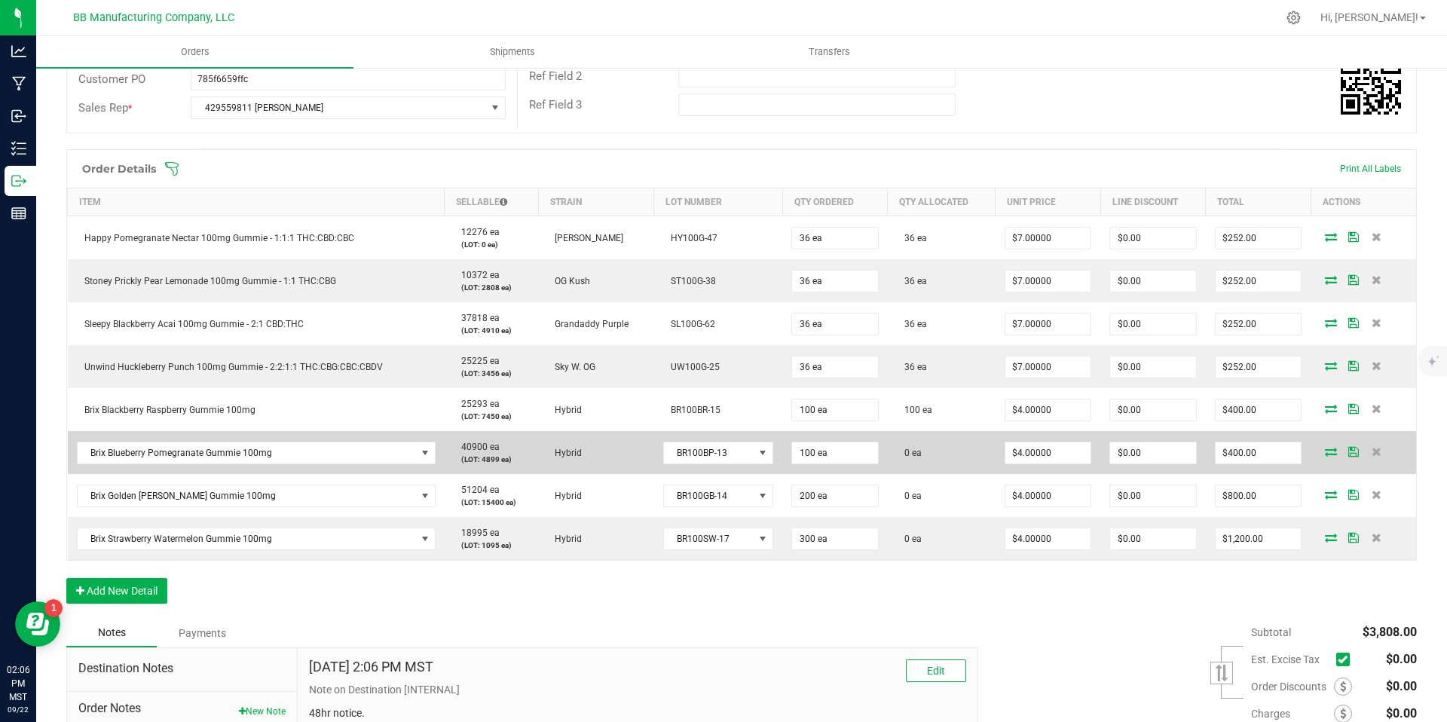
click at [1325, 449] on icon at bounding box center [1331, 451] width 12 height 9
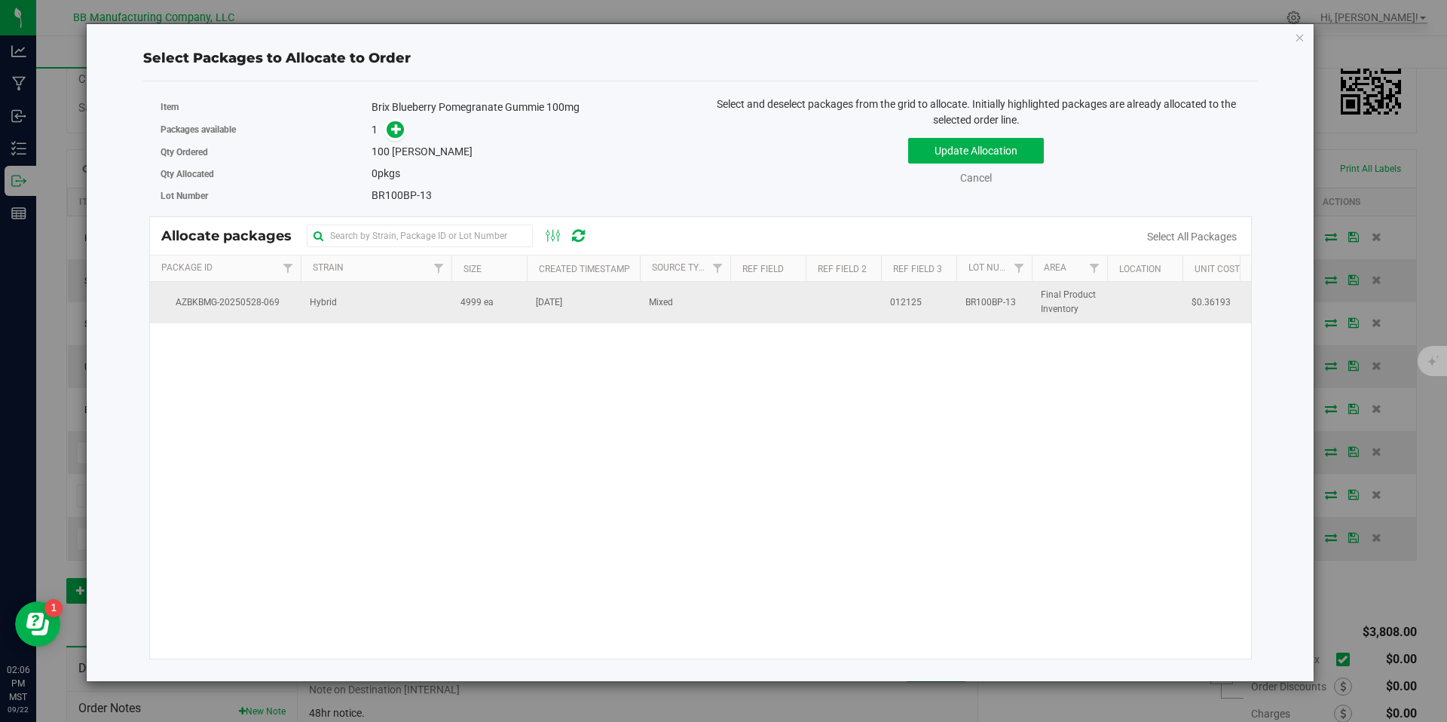
click at [513, 304] on td "4999 ea" at bounding box center [489, 302] width 75 height 41
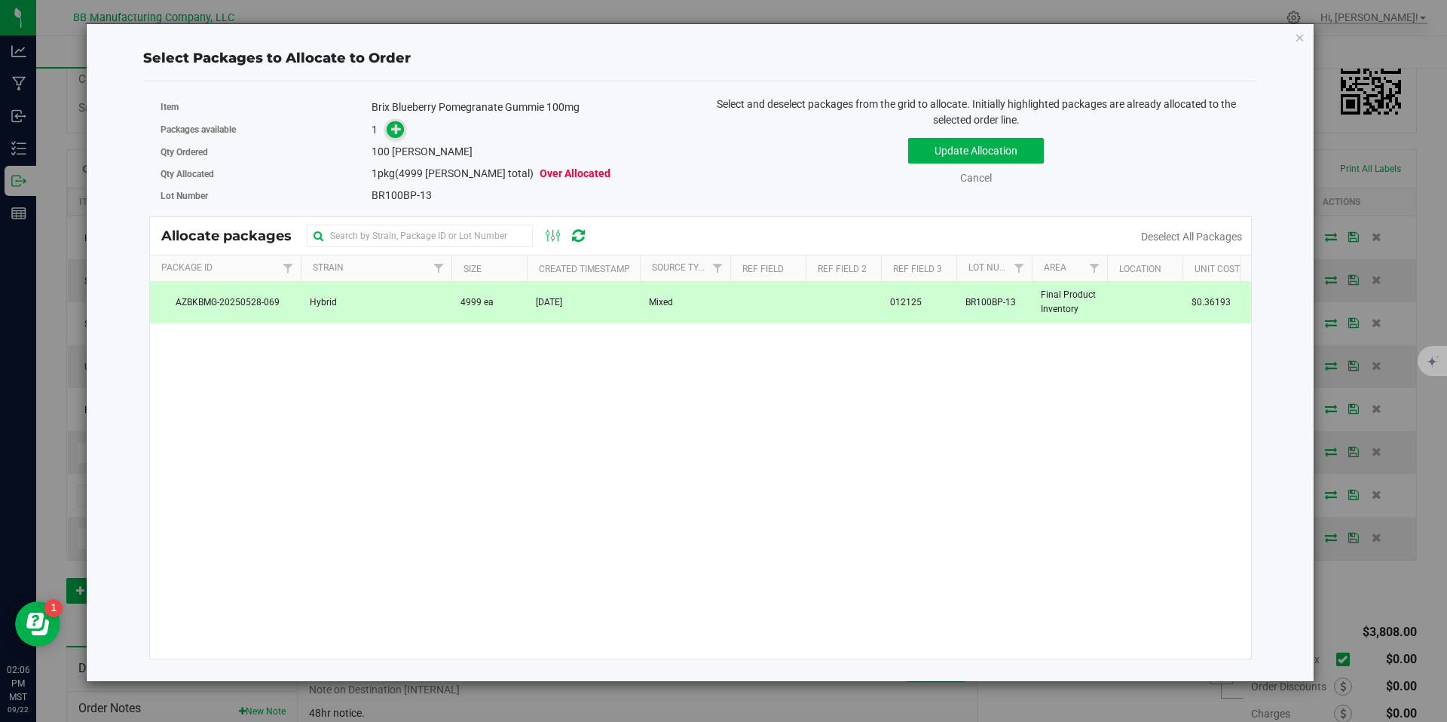
click at [403, 135] on span at bounding box center [396, 130] width 18 height 18
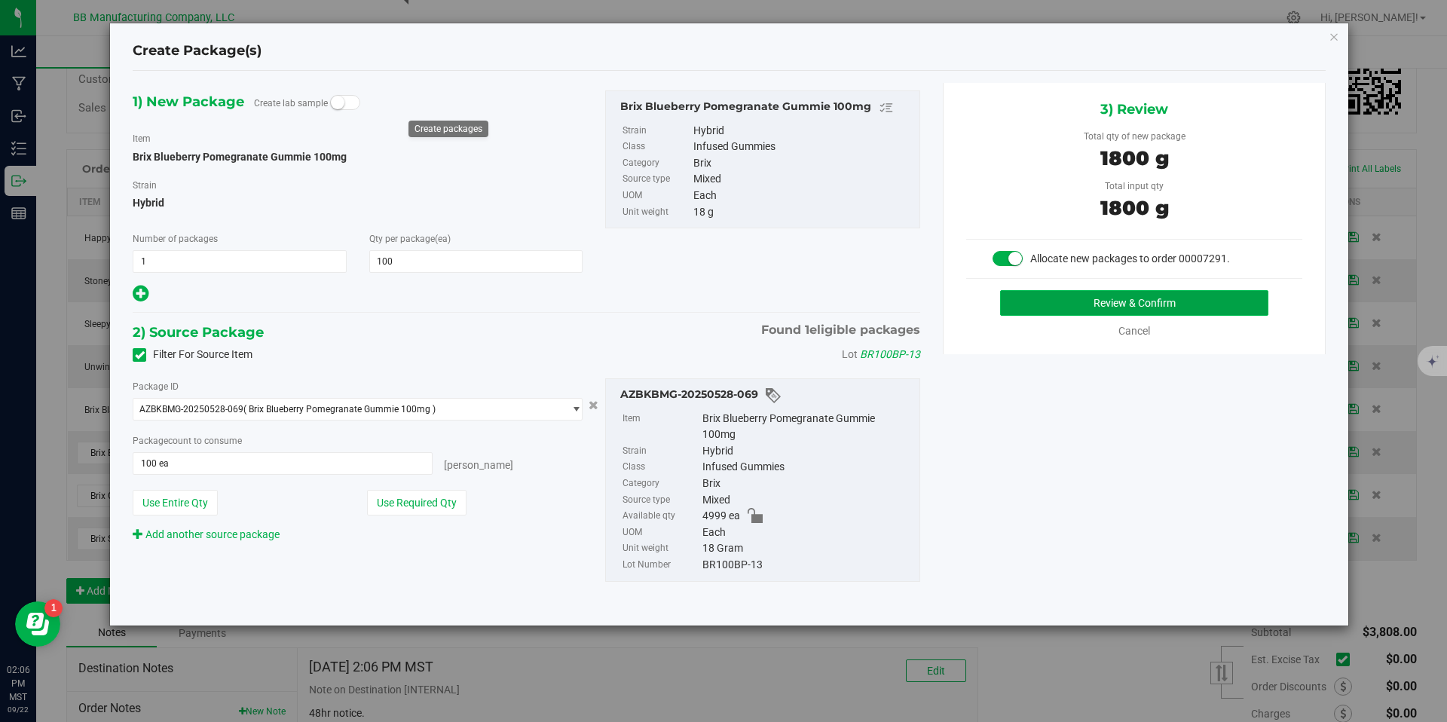
click at [1085, 298] on button "Review & Confirm" at bounding box center [1134, 303] width 268 height 26
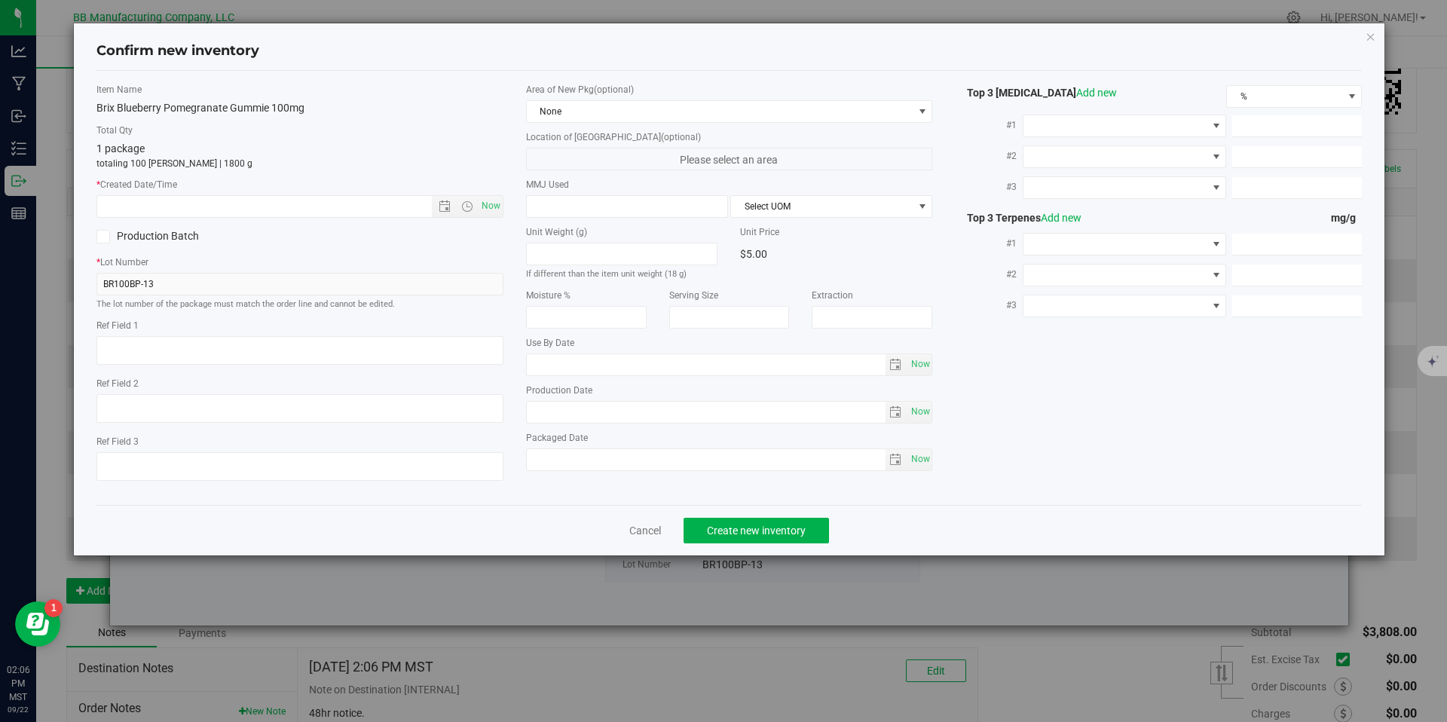
type textarea "012125"
type input "100.0000"
type input "[DATE]"
click at [559, 411] on input "[DATE]" at bounding box center [706, 412] width 359 height 21
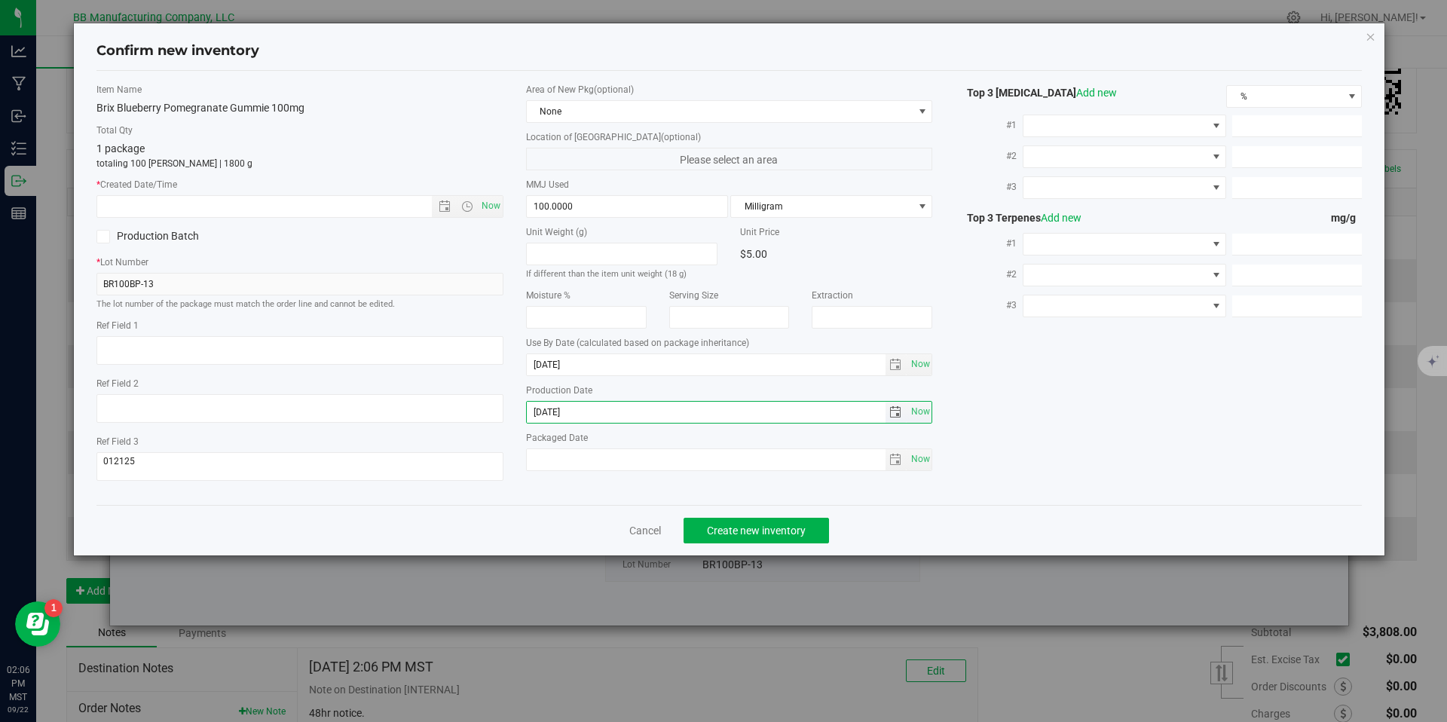
click at [559, 411] on input "[DATE]" at bounding box center [706, 412] width 359 height 21
click at [413, 213] on input "text" at bounding box center [277, 206] width 360 height 21
paste input "[DATE]"
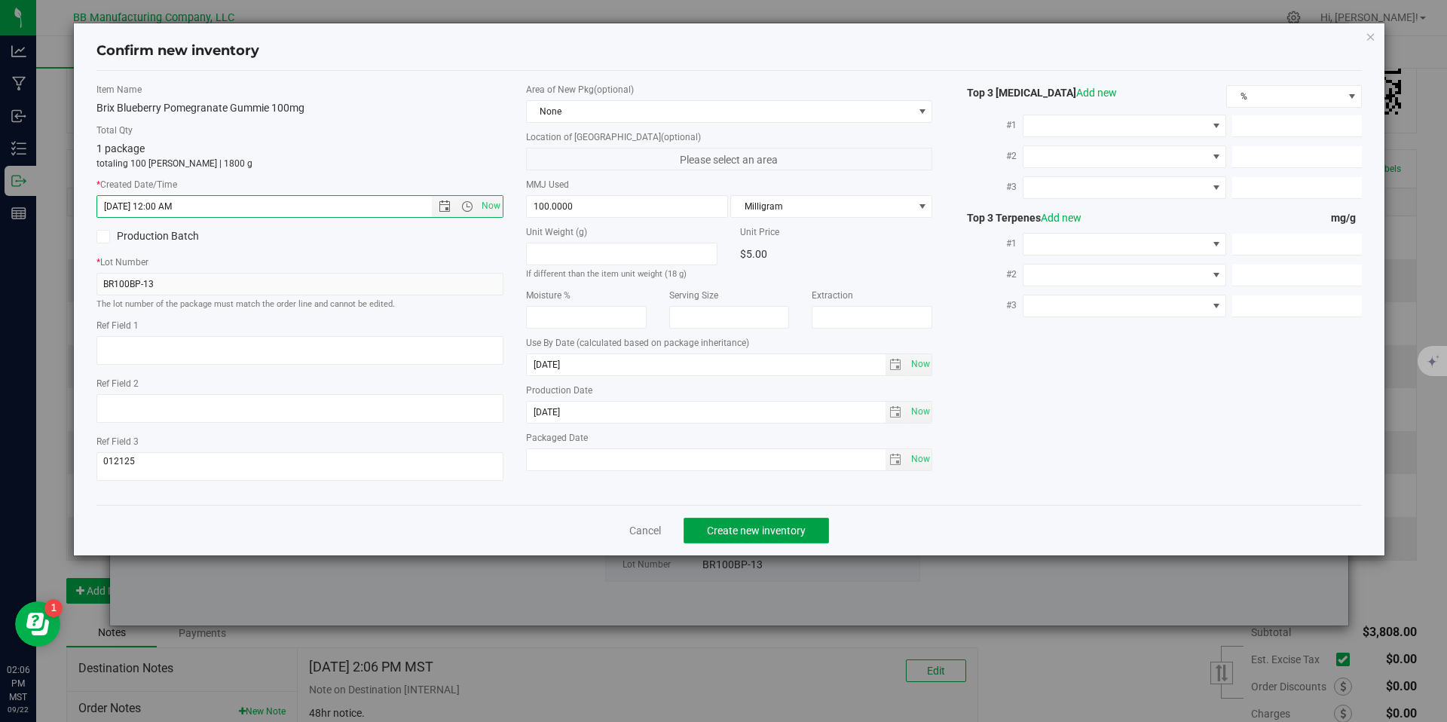
type input "[DATE] 2:06 PM"
click at [739, 520] on button "Create new inventory" at bounding box center [756, 531] width 145 height 26
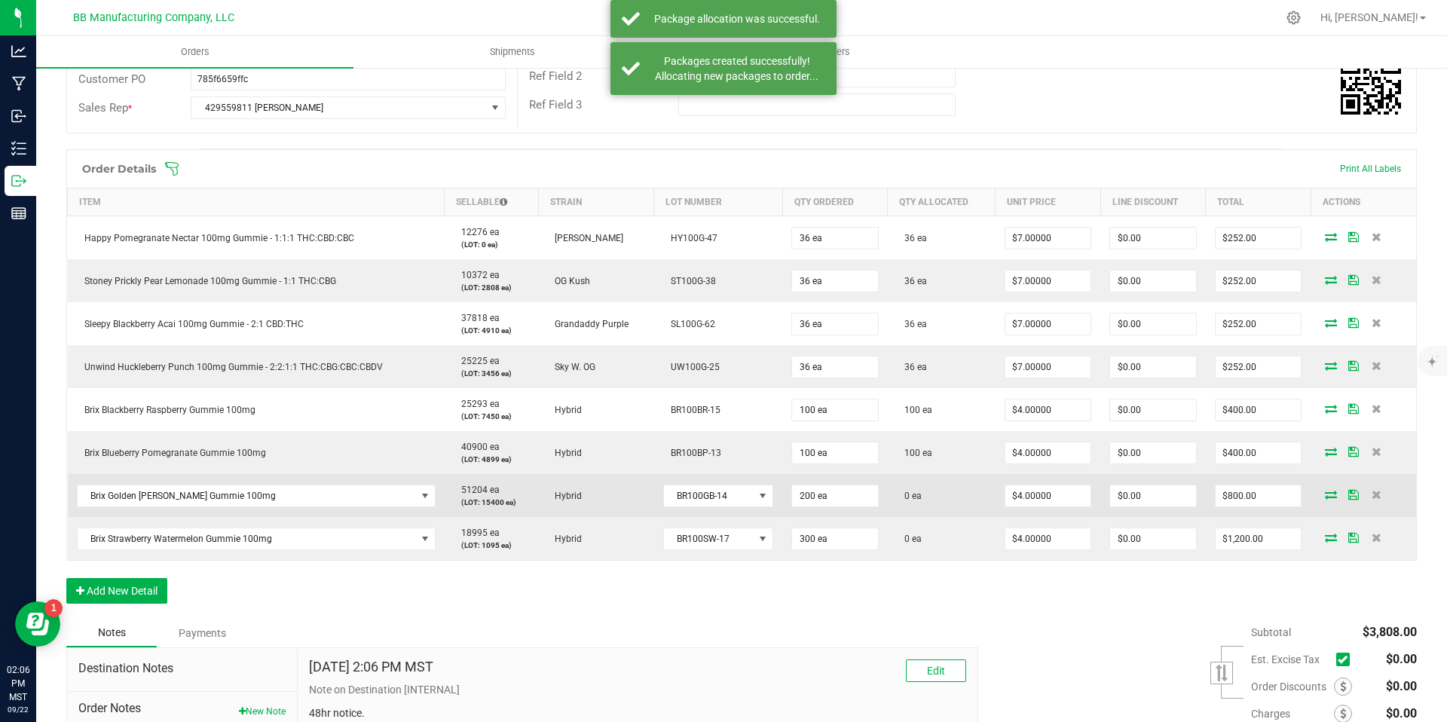
click at [1325, 496] on icon at bounding box center [1331, 494] width 12 height 9
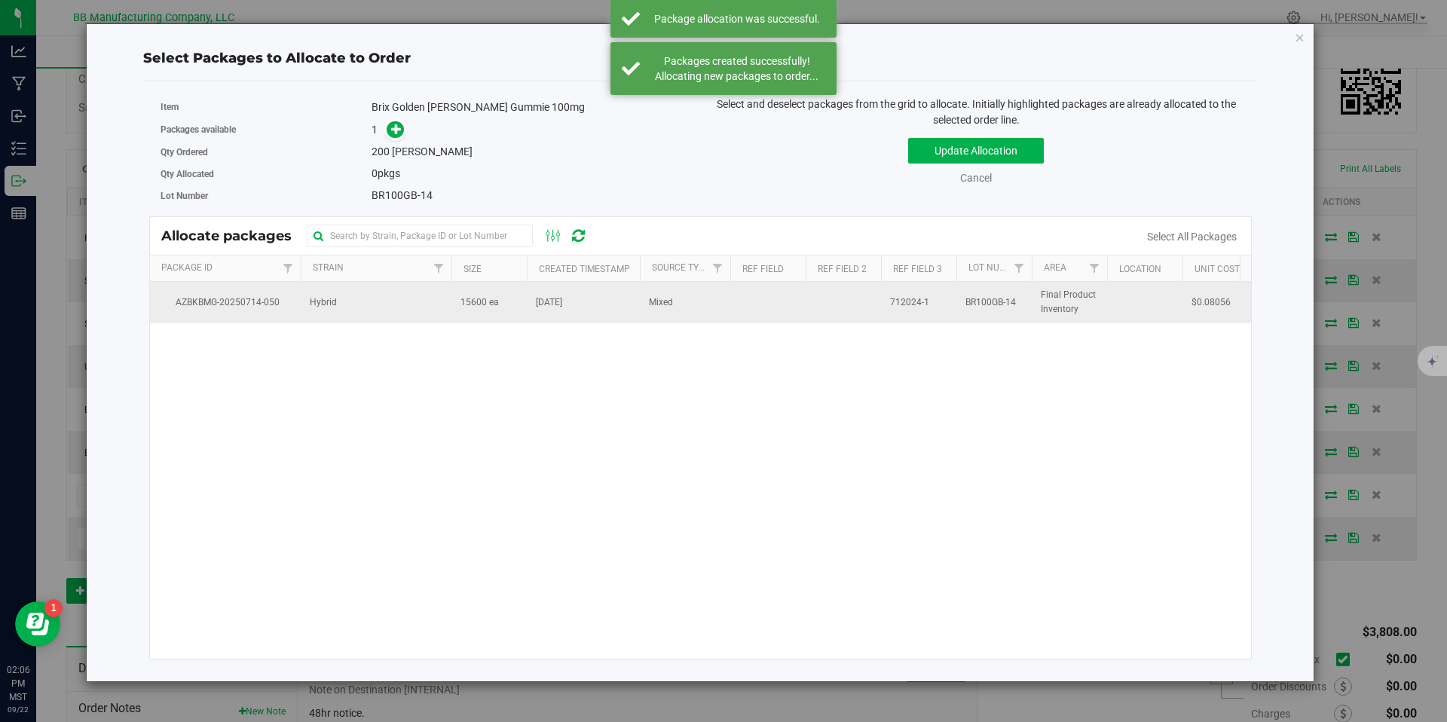
click at [449, 309] on td "Hybrid" at bounding box center [376, 302] width 151 height 41
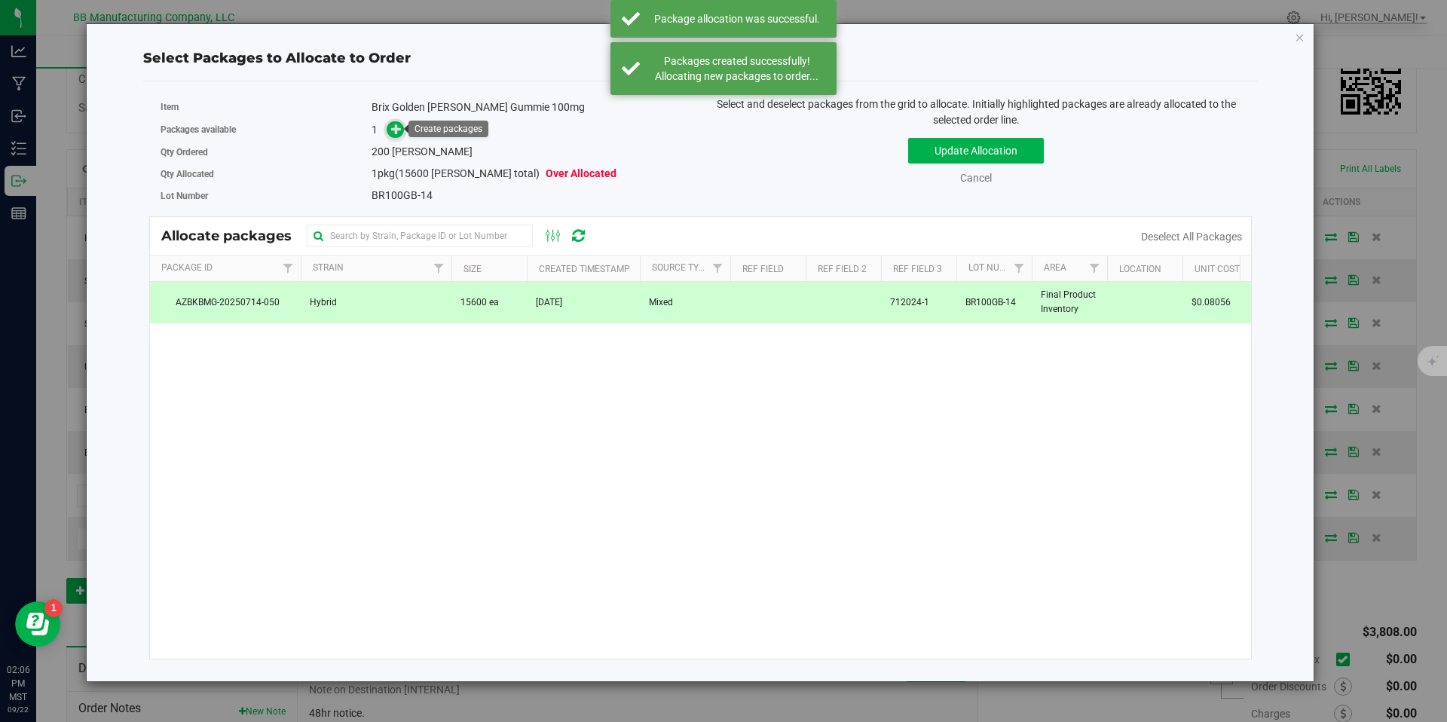
click at [395, 130] on icon at bounding box center [396, 129] width 11 height 11
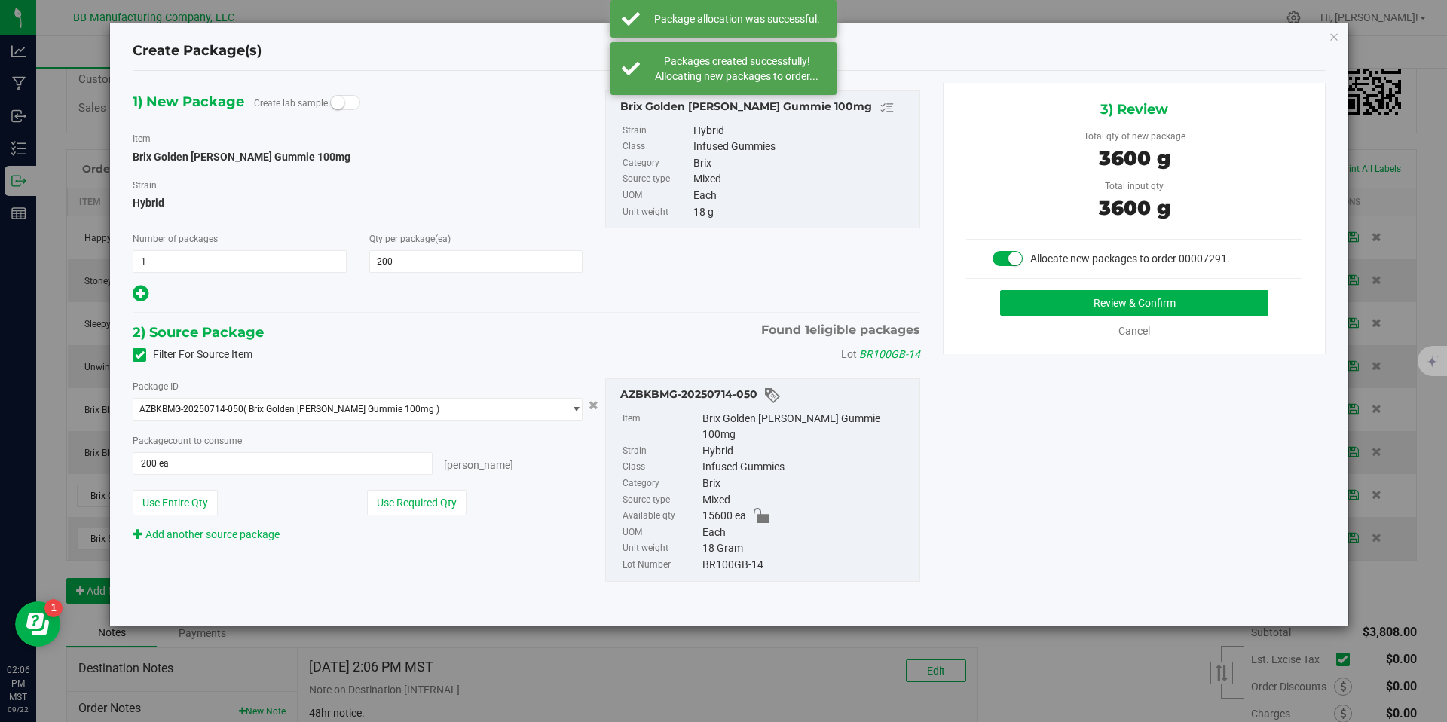
click at [1061, 319] on div "Review & Confirm Cancel" at bounding box center [1134, 314] width 336 height 49
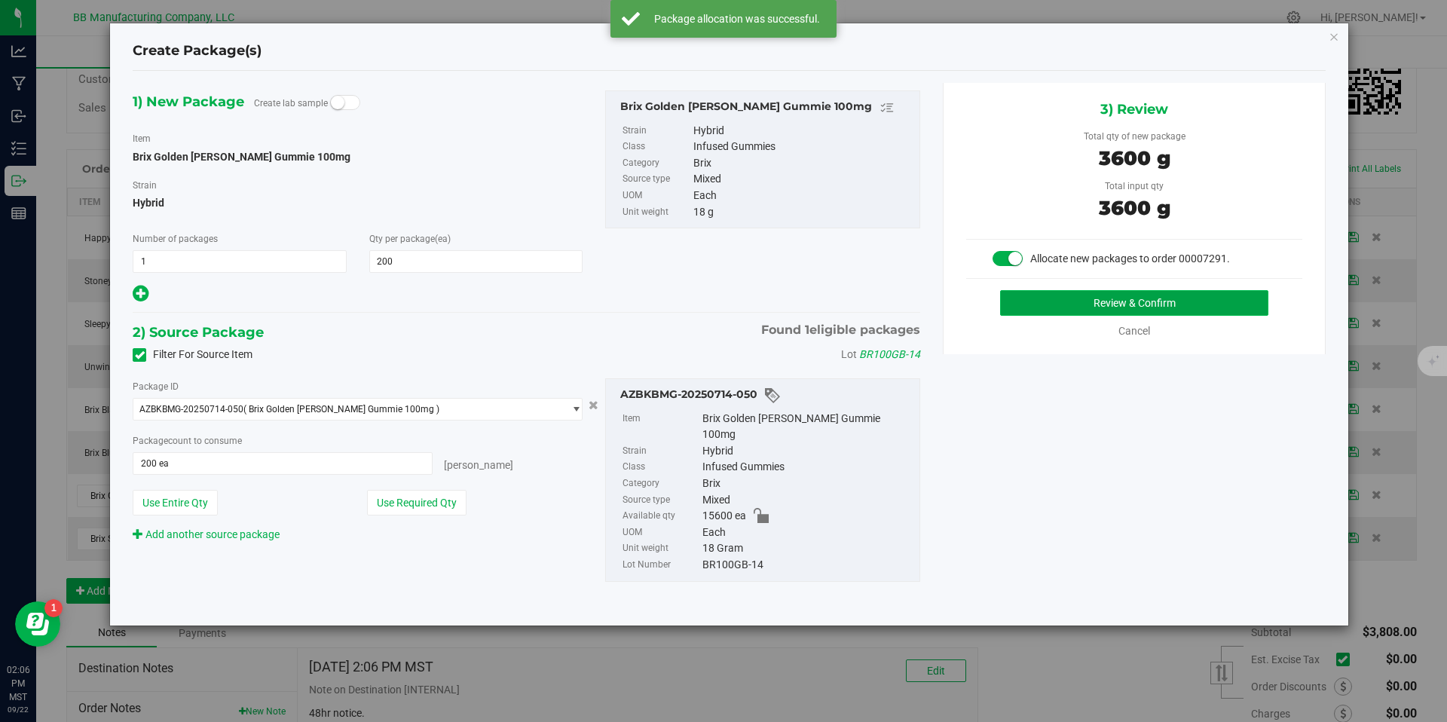
click at [1058, 311] on button "Review & Confirm" at bounding box center [1134, 303] width 268 height 26
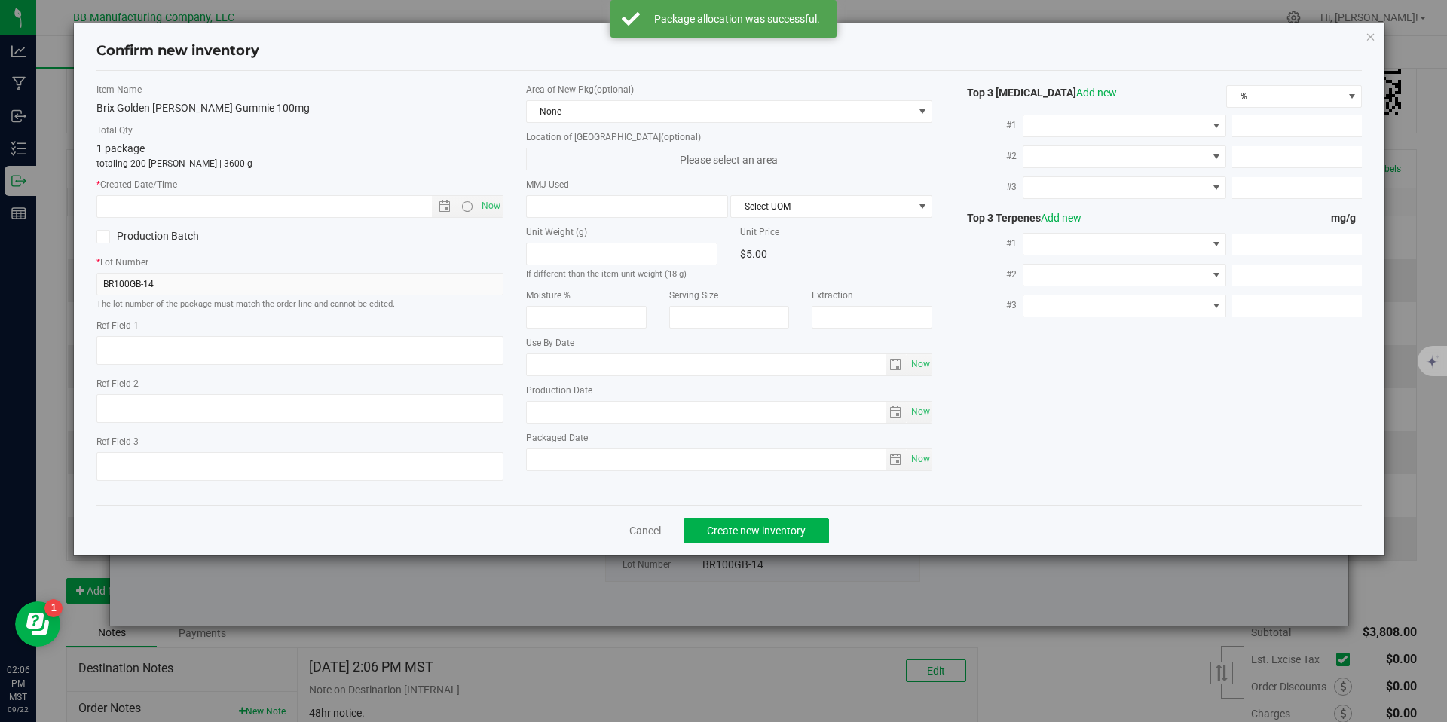
type textarea "712024-1"
type input "100.0000"
type input "[DATE]"
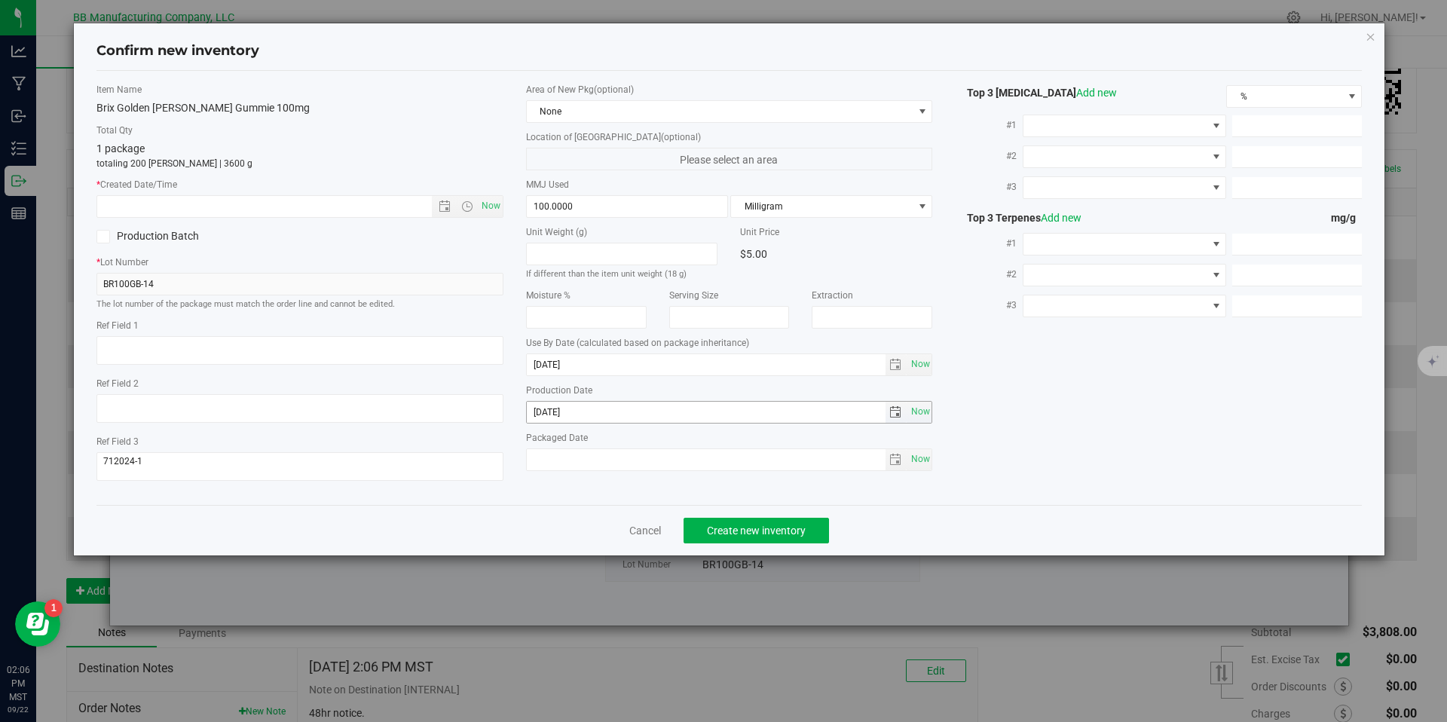
click at [578, 406] on input "[DATE]" at bounding box center [706, 412] width 359 height 21
click at [364, 210] on input "text" at bounding box center [277, 206] width 360 height 21
paste input "[DATE]"
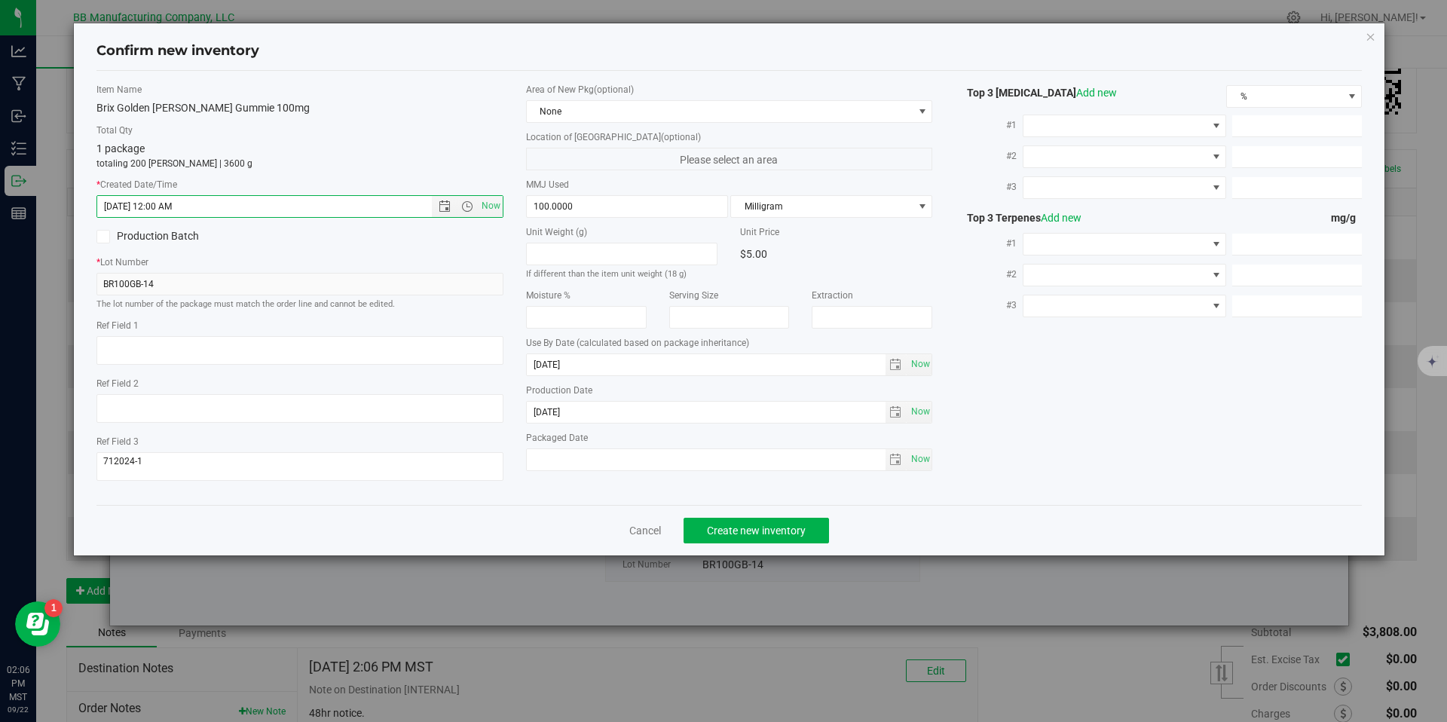
type input "[DATE] 2:06 PM"
click at [786, 513] on div "Cancel Create new inventory" at bounding box center [729, 530] width 1266 height 51
click at [794, 522] on button "Create new inventory" at bounding box center [756, 531] width 145 height 26
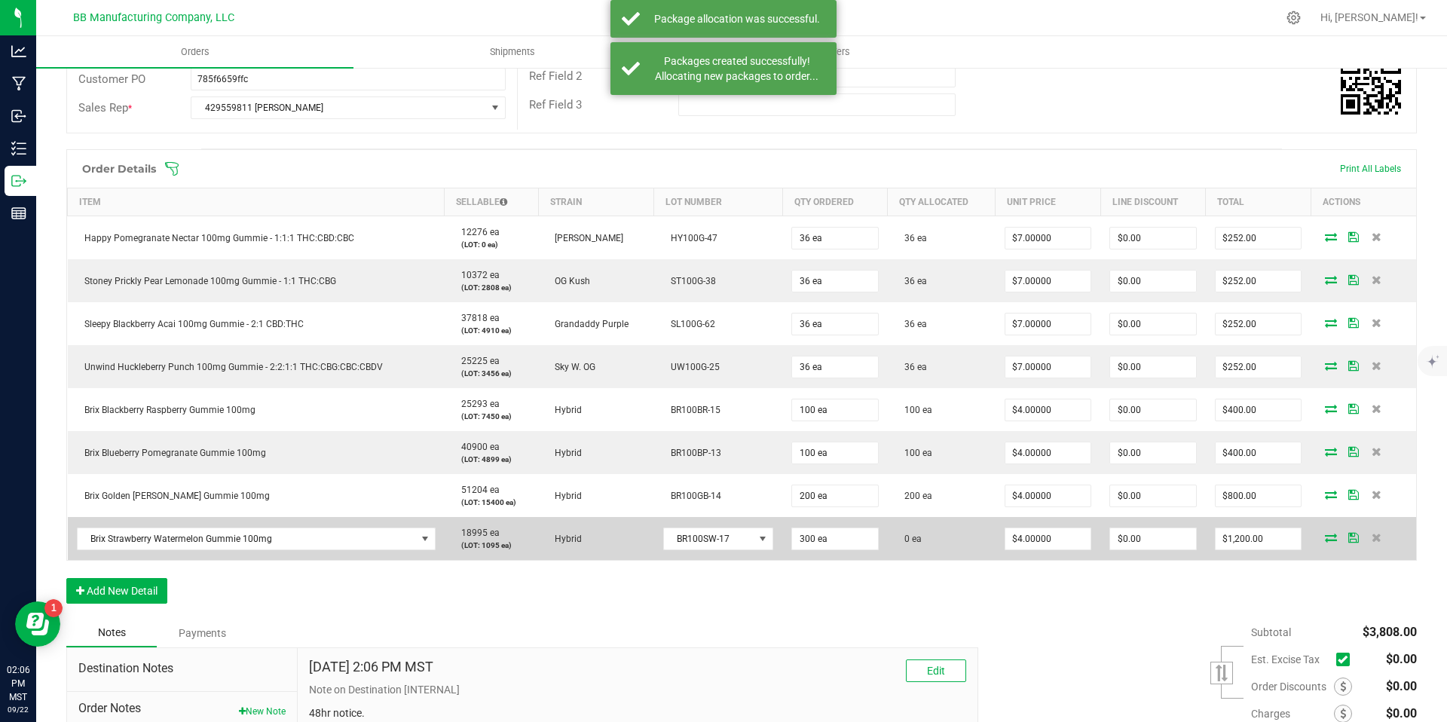
click at [1325, 536] on icon at bounding box center [1331, 537] width 12 height 9
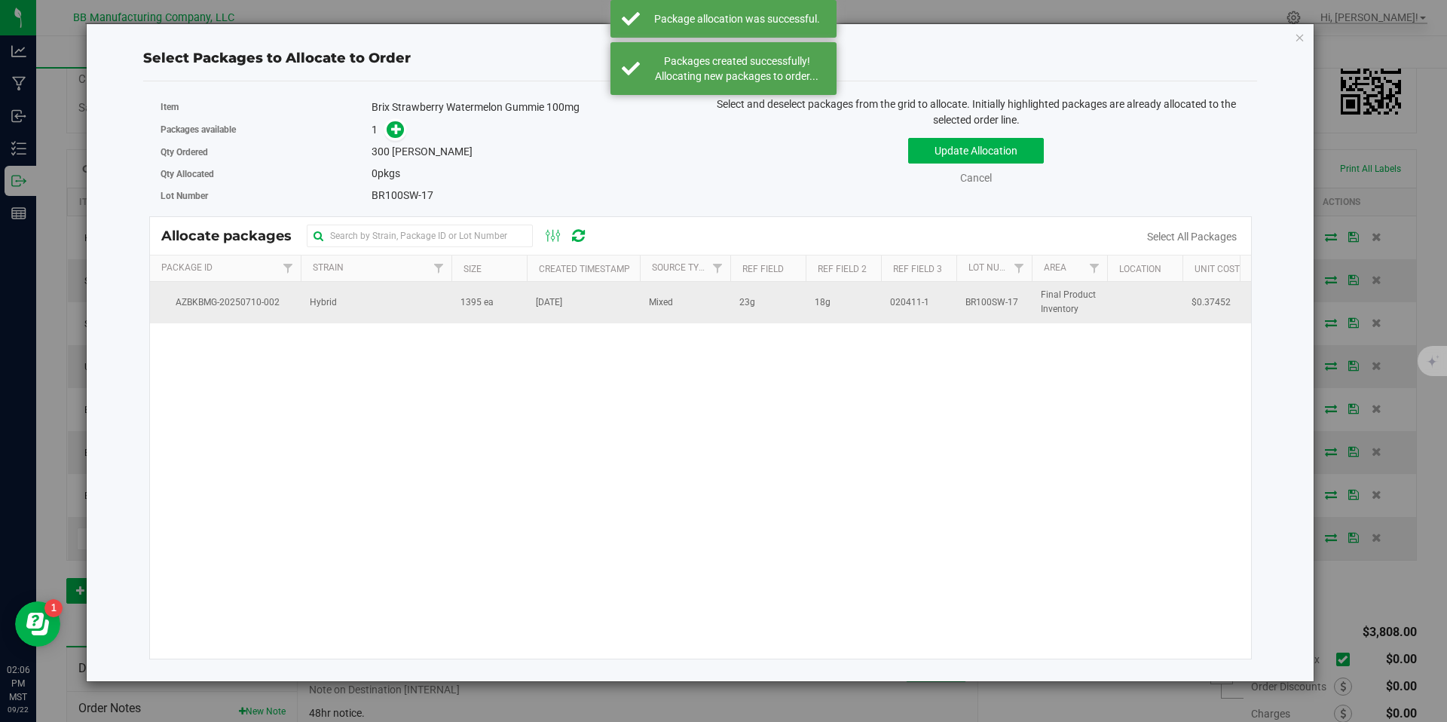
click at [485, 307] on span "1395 ea" at bounding box center [477, 302] width 33 height 14
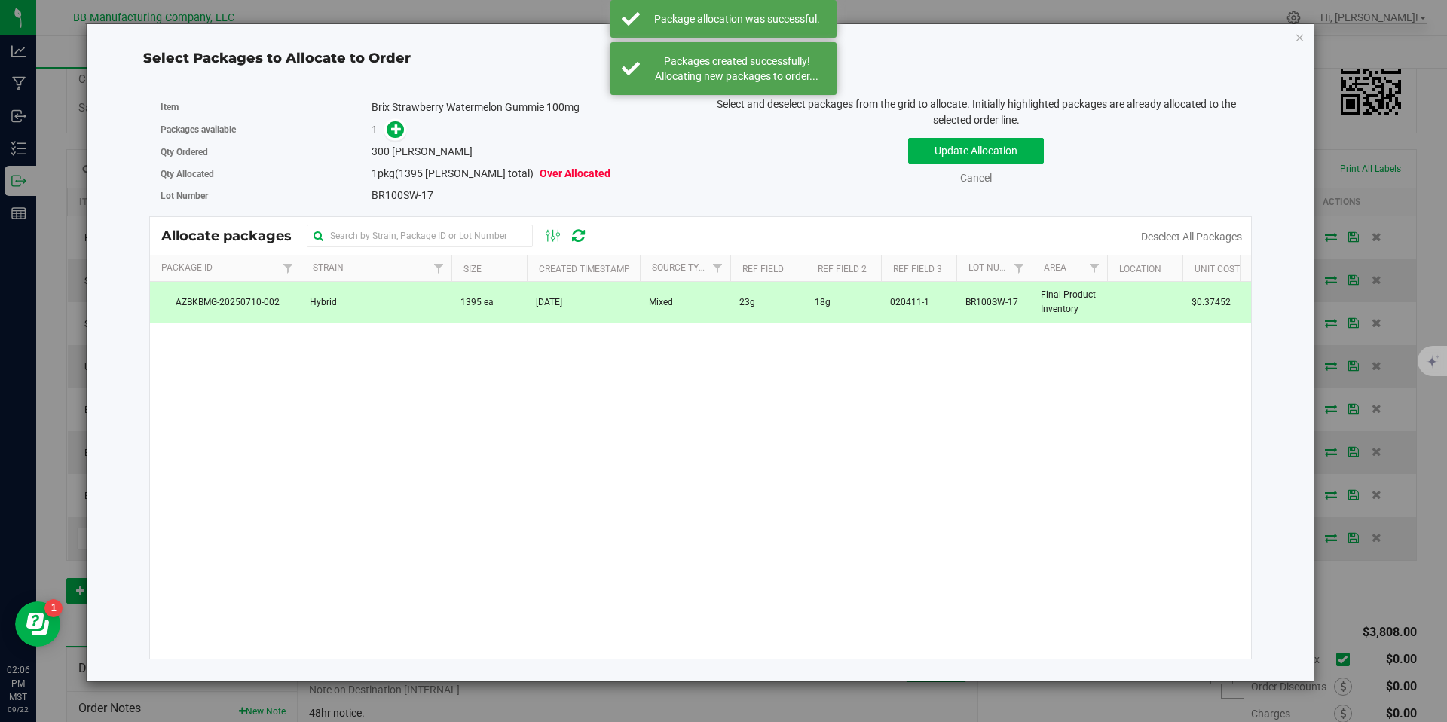
click at [385, 116] on div "Item Brix Strawberry Watermelon Gummie 100mg" at bounding box center [425, 107] width 529 height 22
click at [387, 119] on div "Packages available 1" at bounding box center [425, 129] width 529 height 23
click at [401, 136] on span at bounding box center [396, 129] width 19 height 19
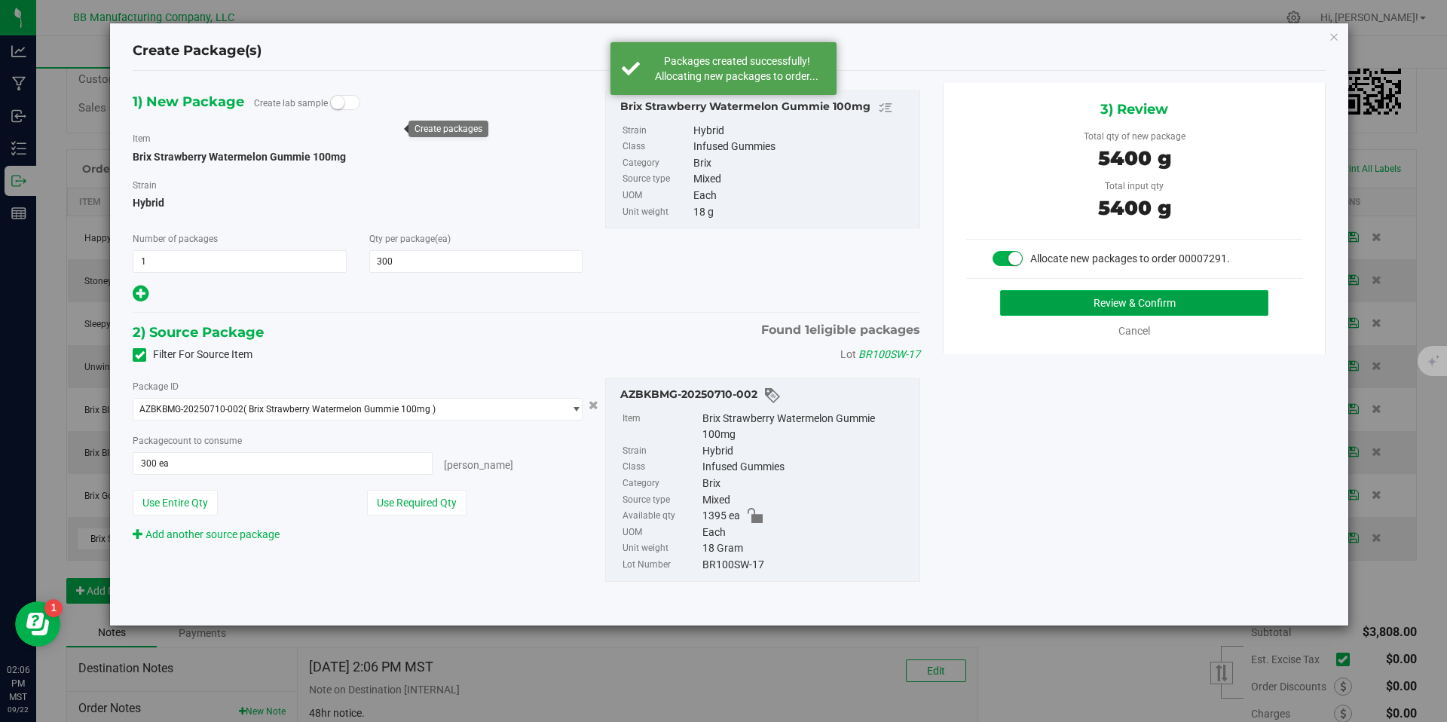
click at [1074, 303] on button "Review & Confirm" at bounding box center [1134, 303] width 268 height 26
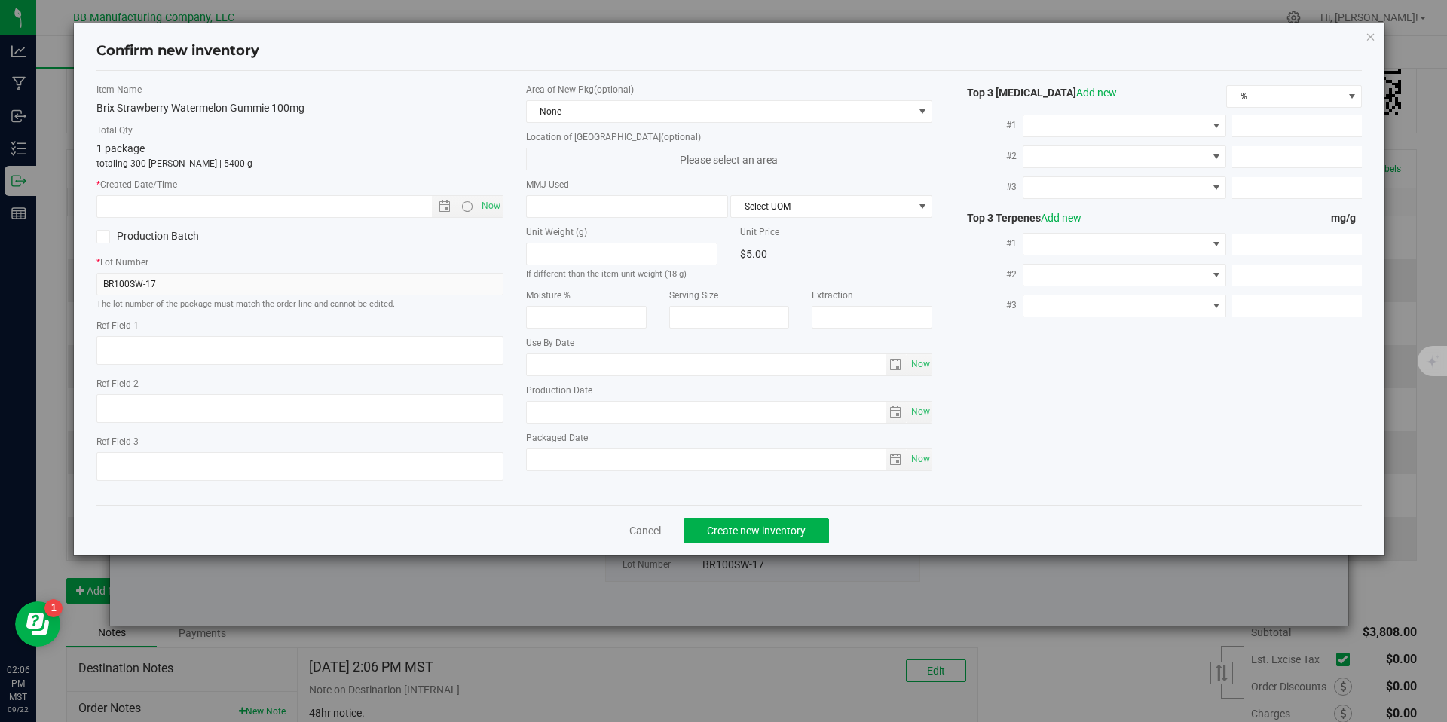
type textarea "23g"
type textarea "18g"
type textarea "020411-1"
type input "100.0000"
type input "[DATE]"
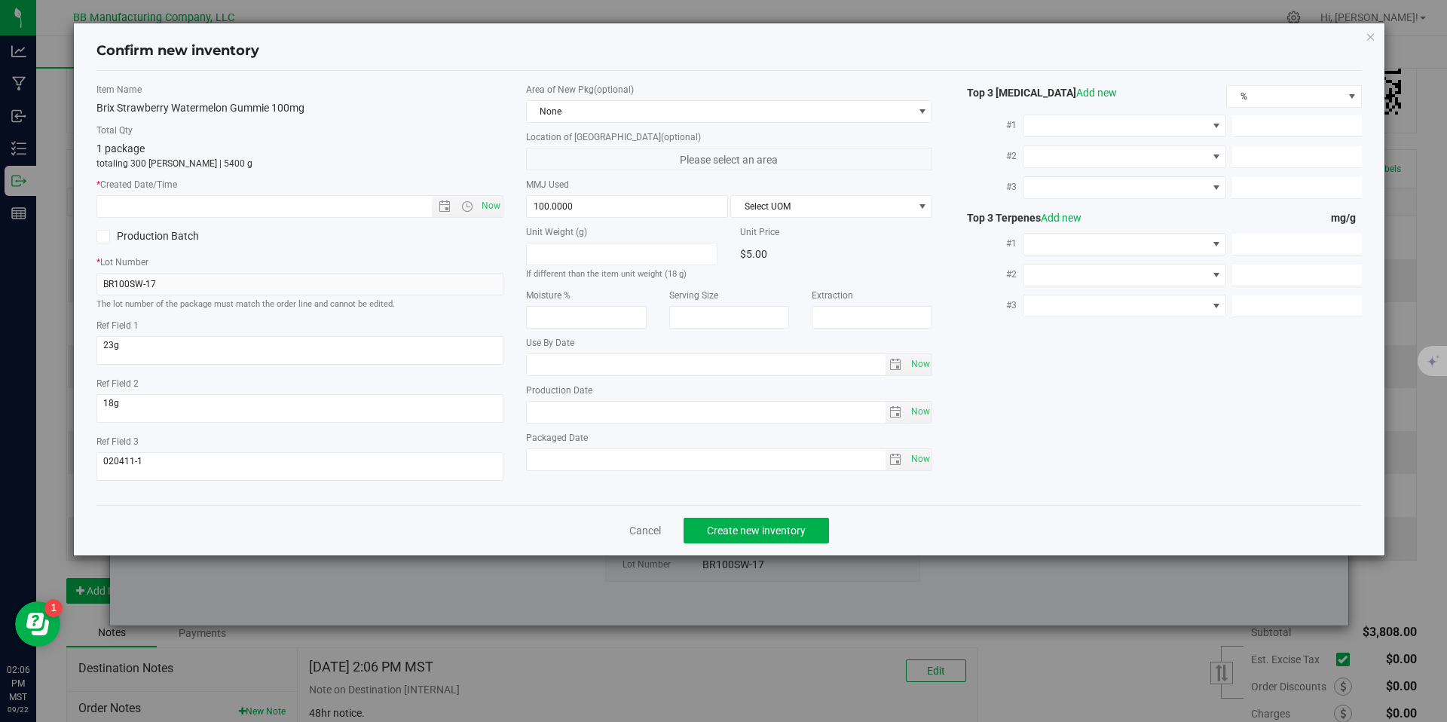
type input "[DATE]"
click at [583, 403] on input "[DATE]" at bounding box center [706, 412] width 359 height 21
click at [372, 202] on input "text" at bounding box center [277, 206] width 360 height 21
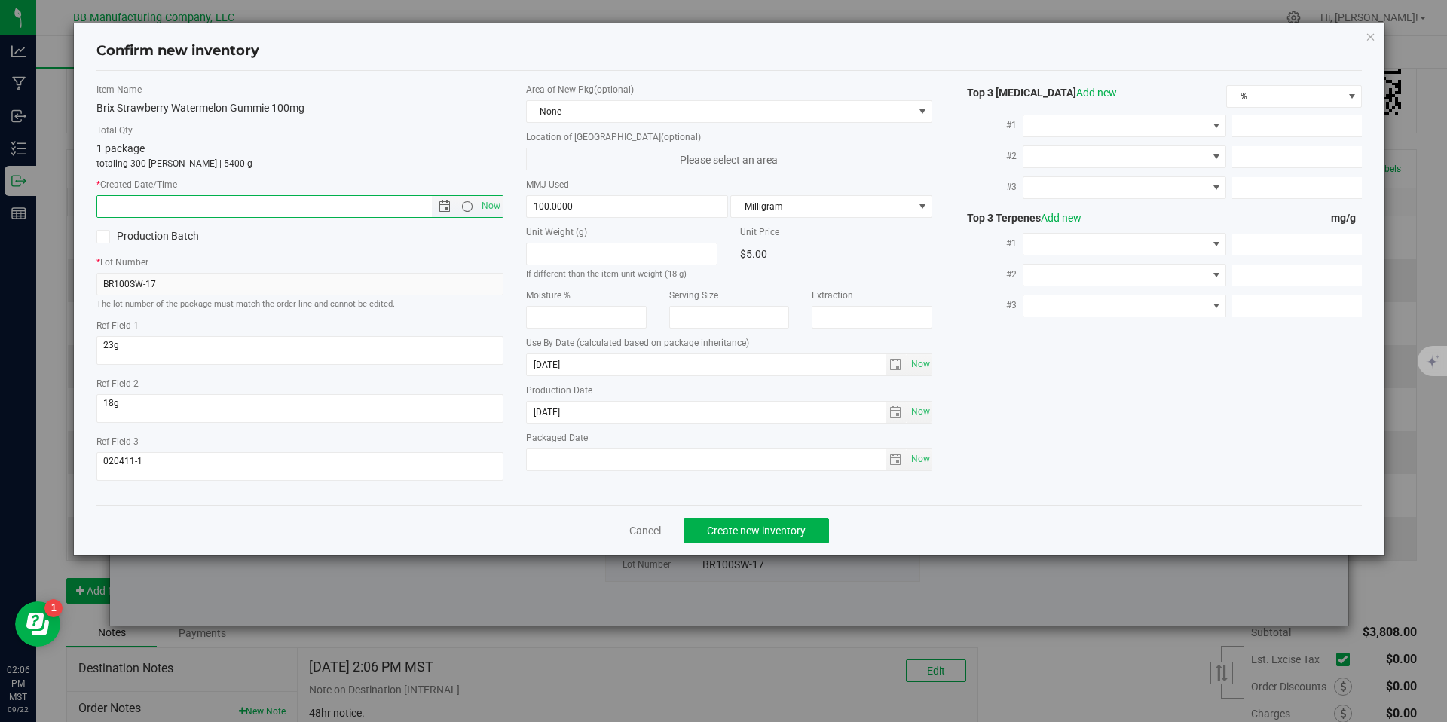
paste input "[DATE]"
type input "[DATE] 2:06 PM"
click at [756, 535] on span "Create new inventory" at bounding box center [756, 531] width 99 height 12
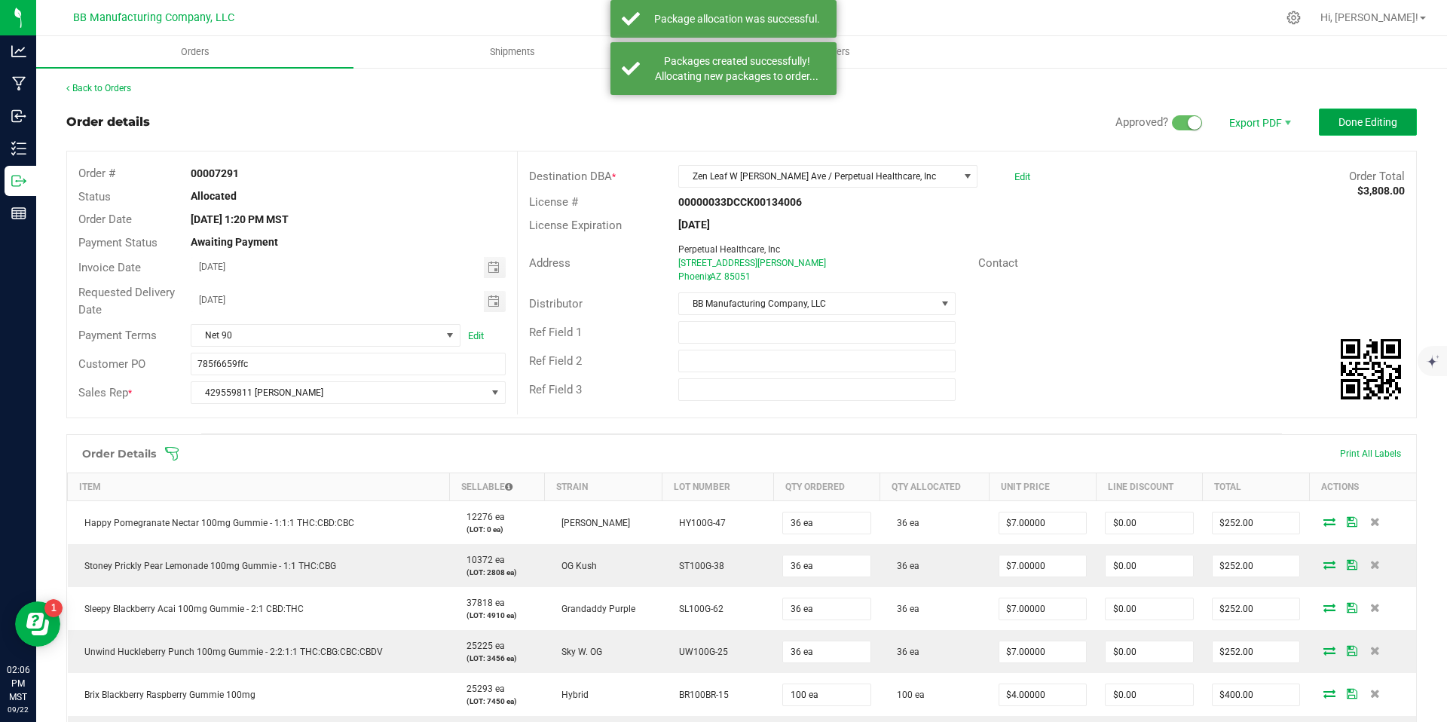
click at [1339, 133] on button "Done Editing" at bounding box center [1368, 122] width 98 height 27
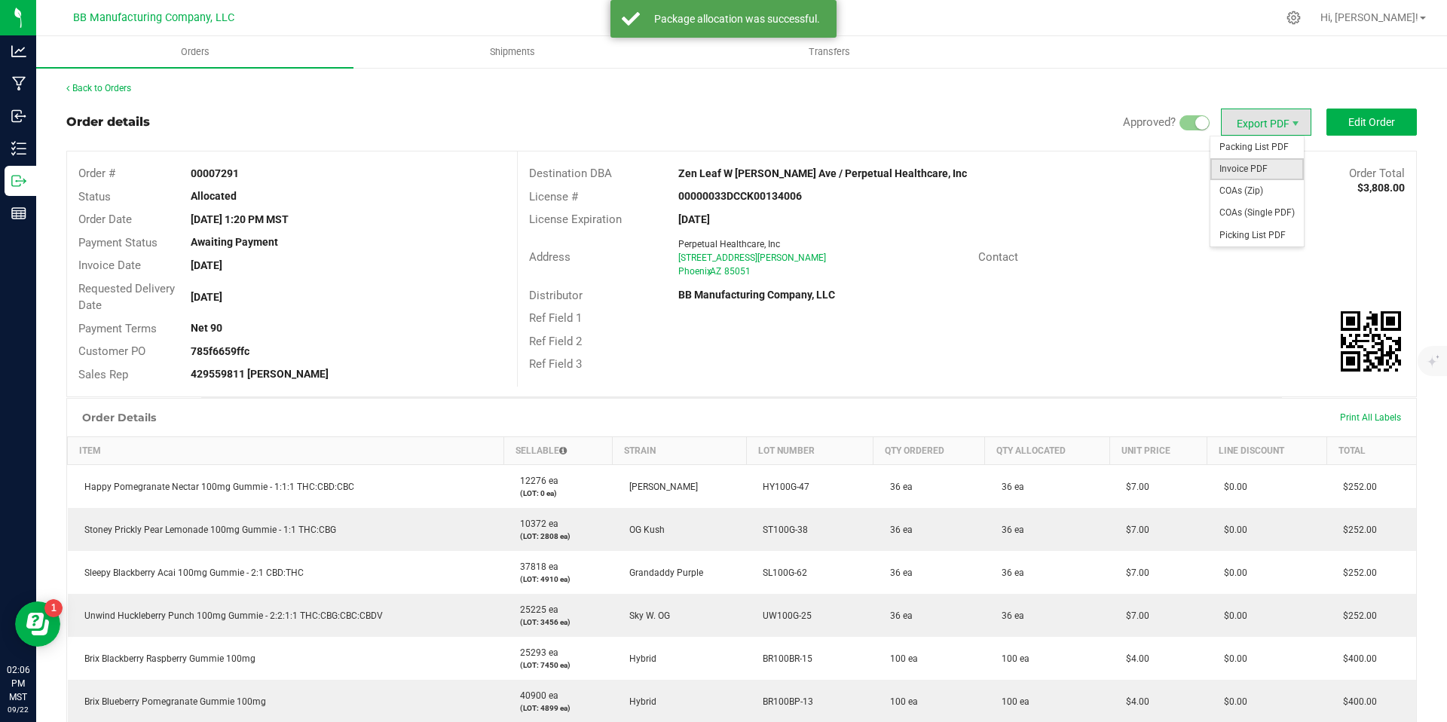
click at [1263, 165] on span "Invoice PDF" at bounding box center [1257, 169] width 93 height 22
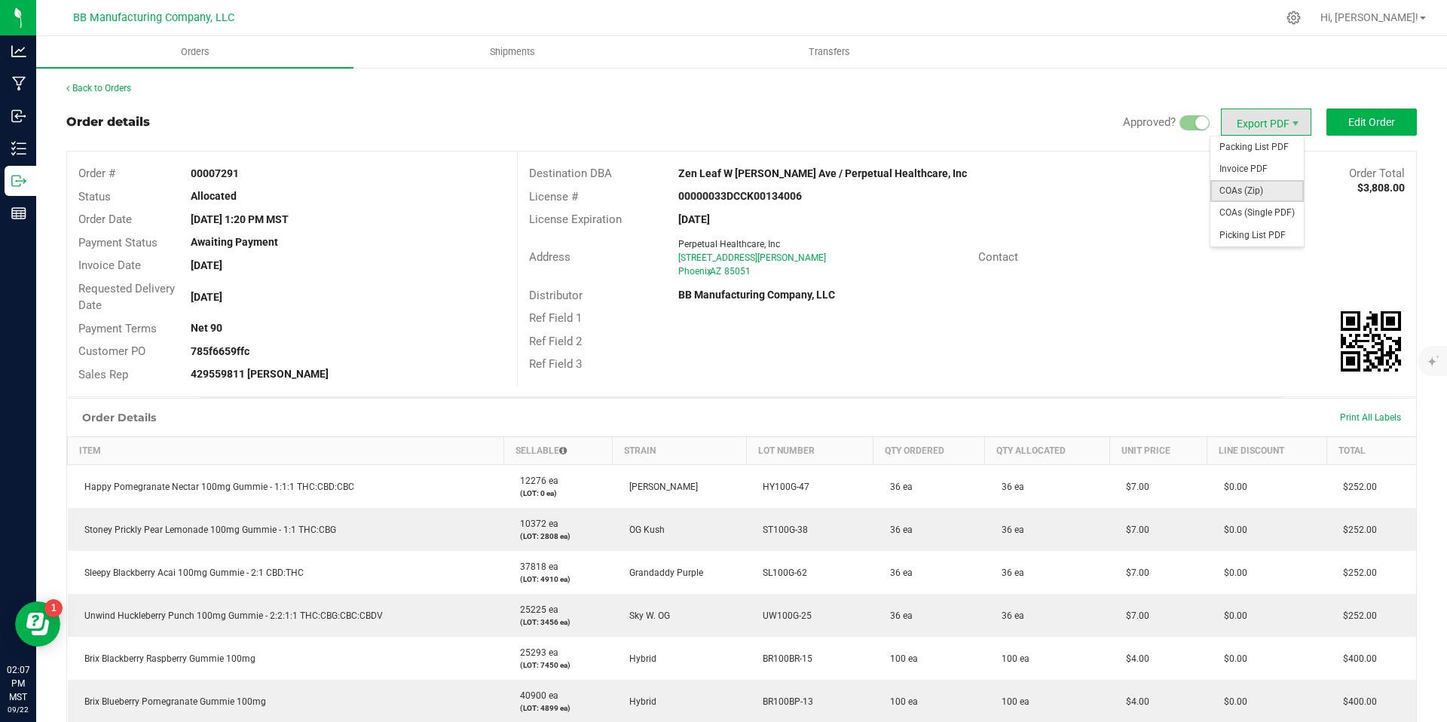
click at [1240, 188] on span "COAs (Zip)" at bounding box center [1257, 191] width 93 height 22
click at [126, 90] on link "Back to Orders" at bounding box center [98, 88] width 65 height 11
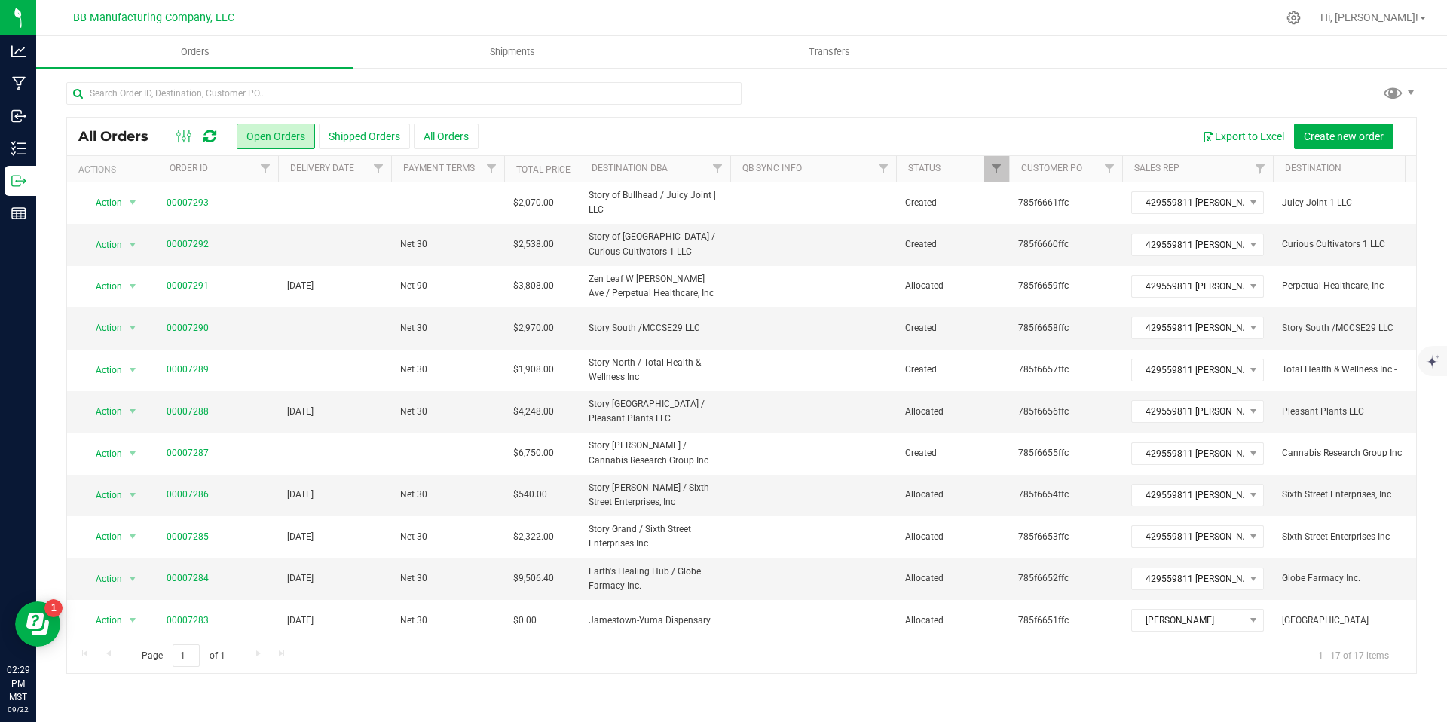
click at [204, 130] on icon at bounding box center [210, 136] width 13 height 15
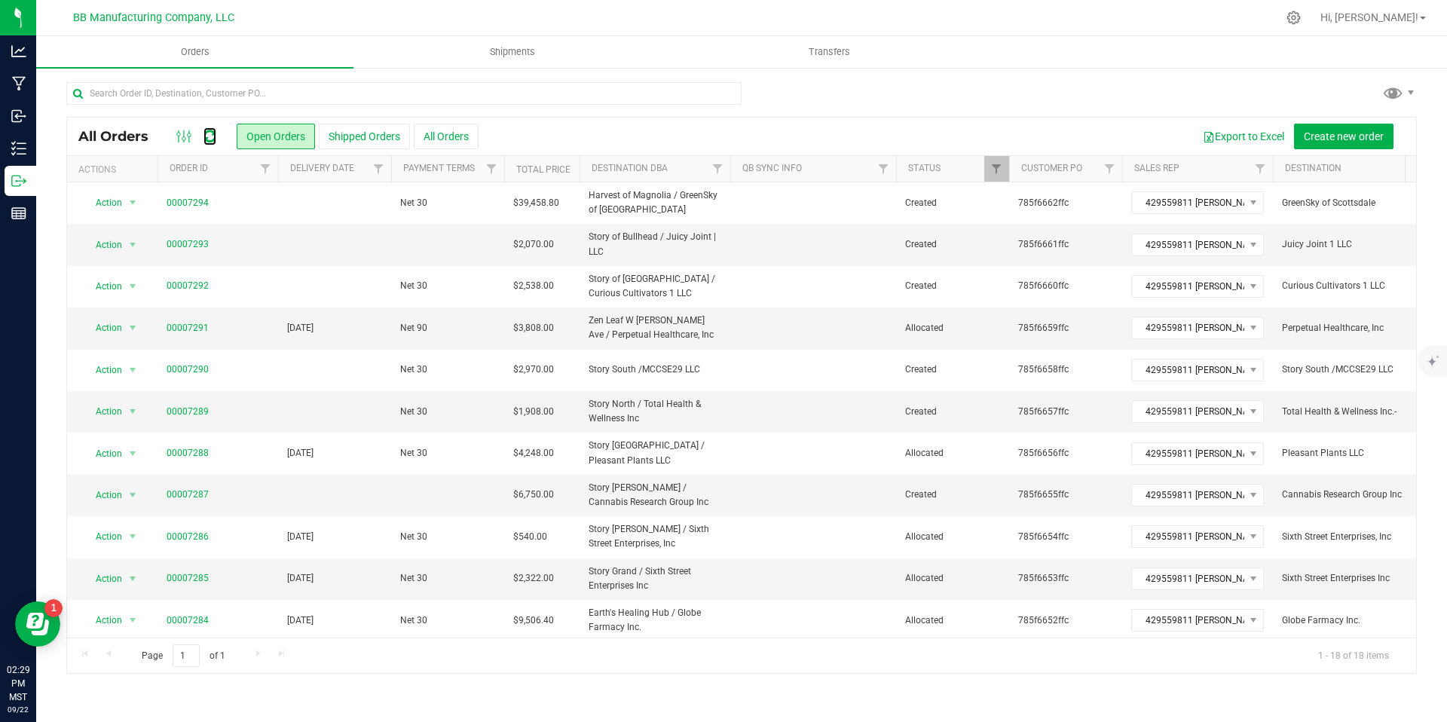
click at [204, 130] on icon at bounding box center [210, 136] width 13 height 15
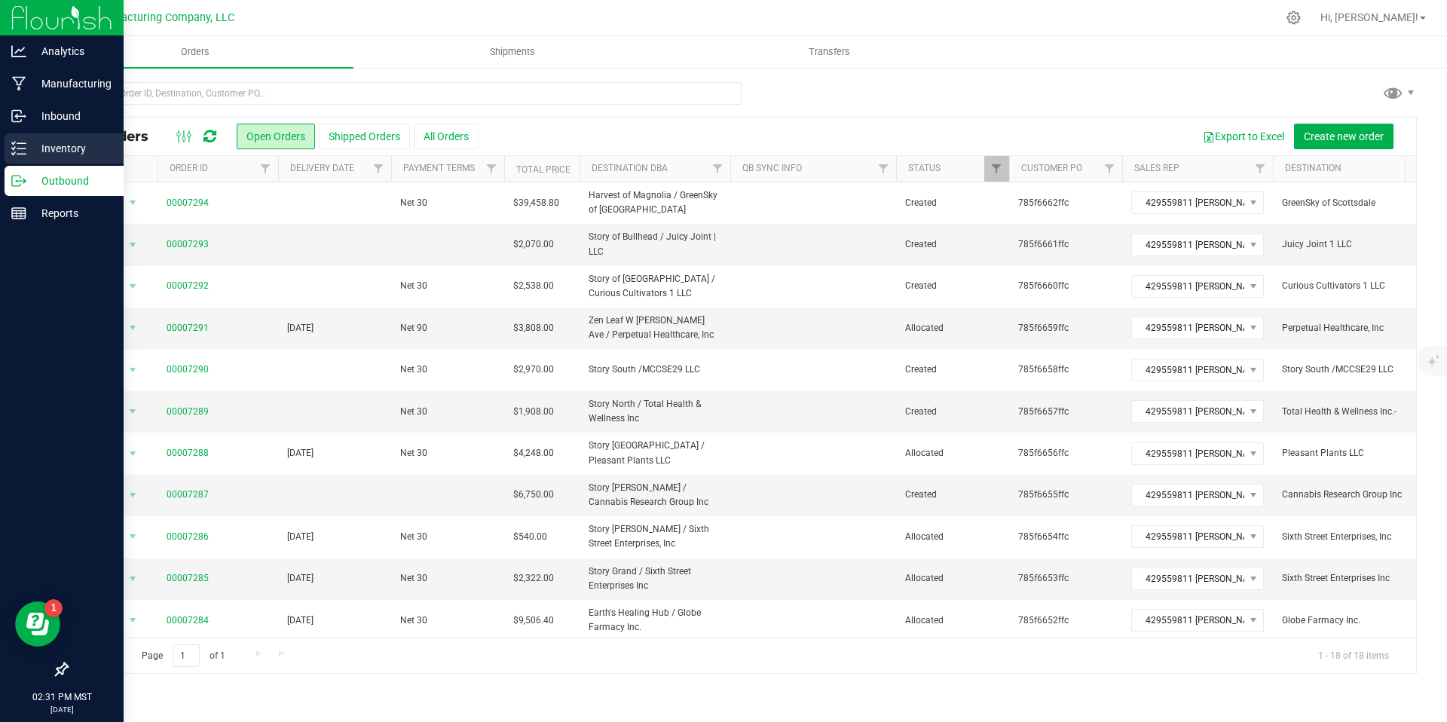
click at [19, 143] on line at bounding box center [21, 143] width 8 height 0
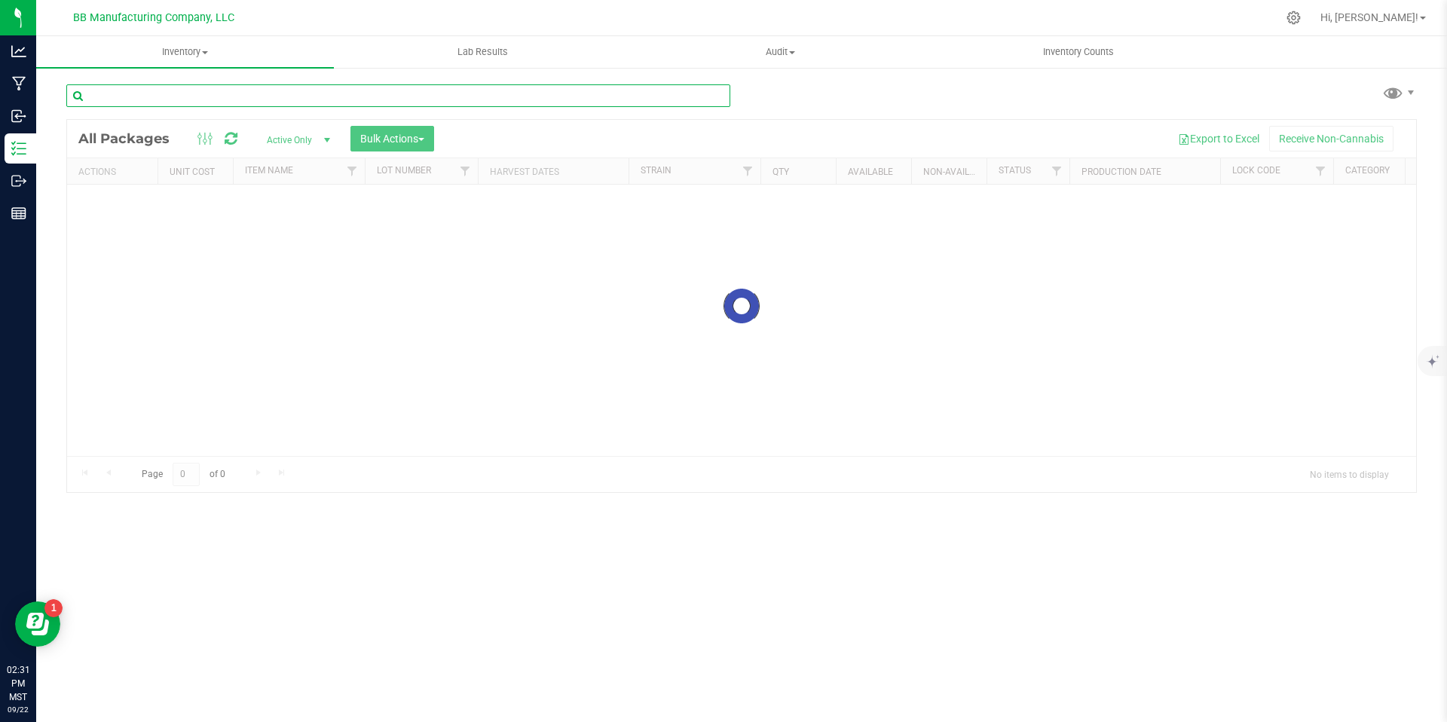
click at [191, 97] on input "text" at bounding box center [398, 95] width 664 height 23
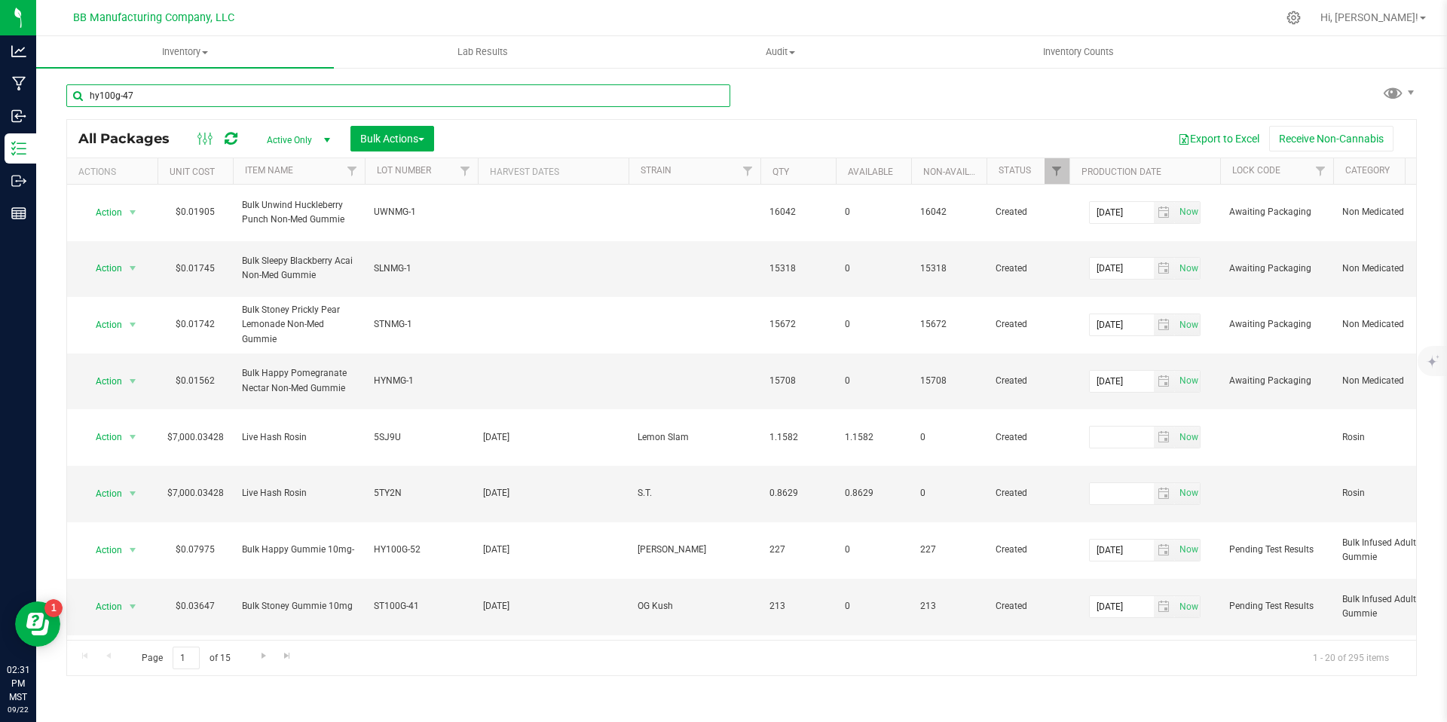
type input "hy100g-47"
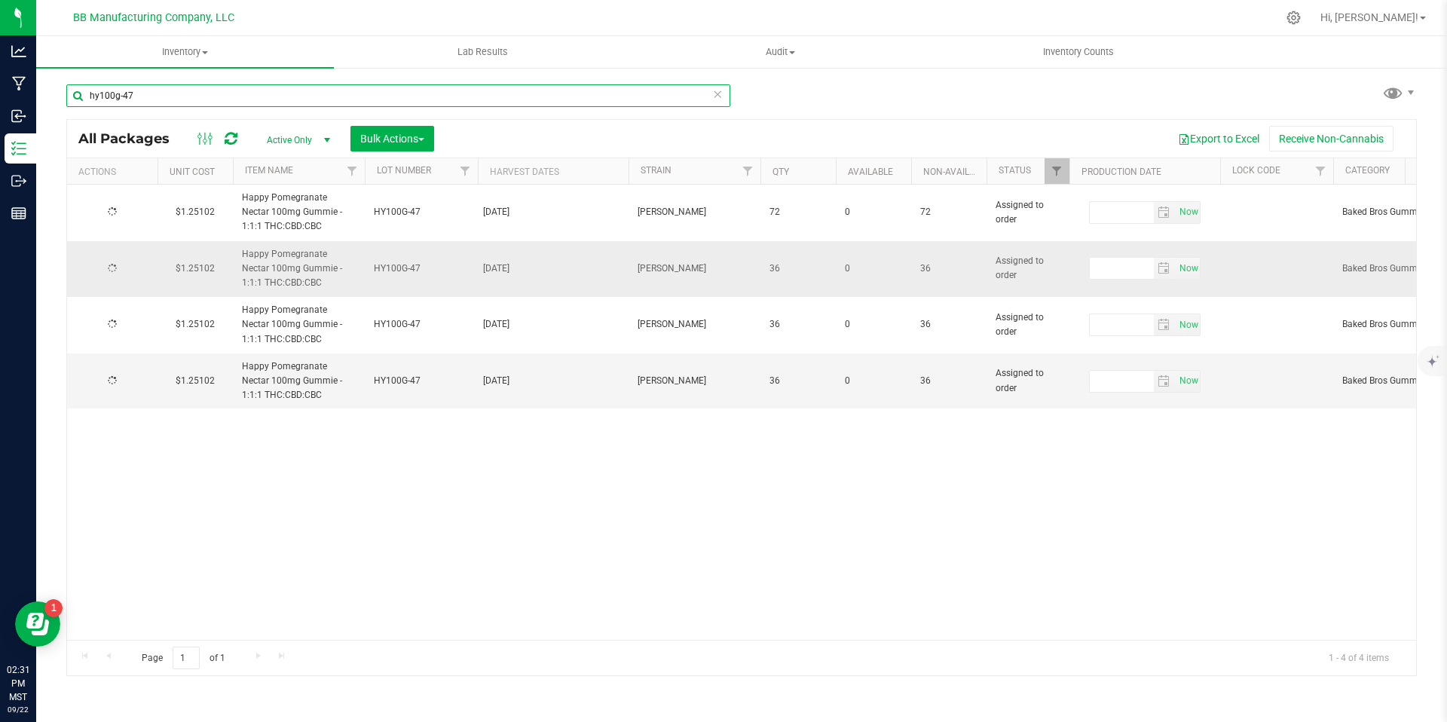
type input "[DATE]"
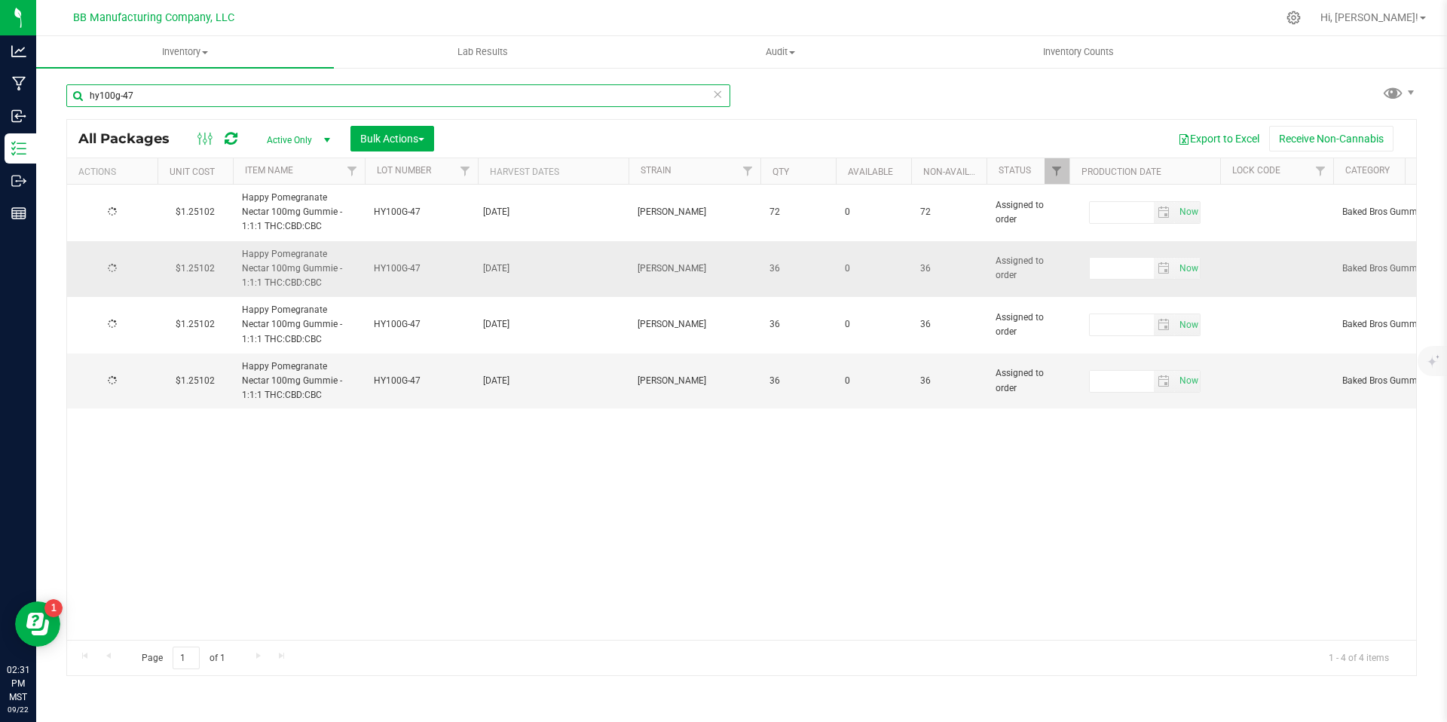
type input "[DATE]"
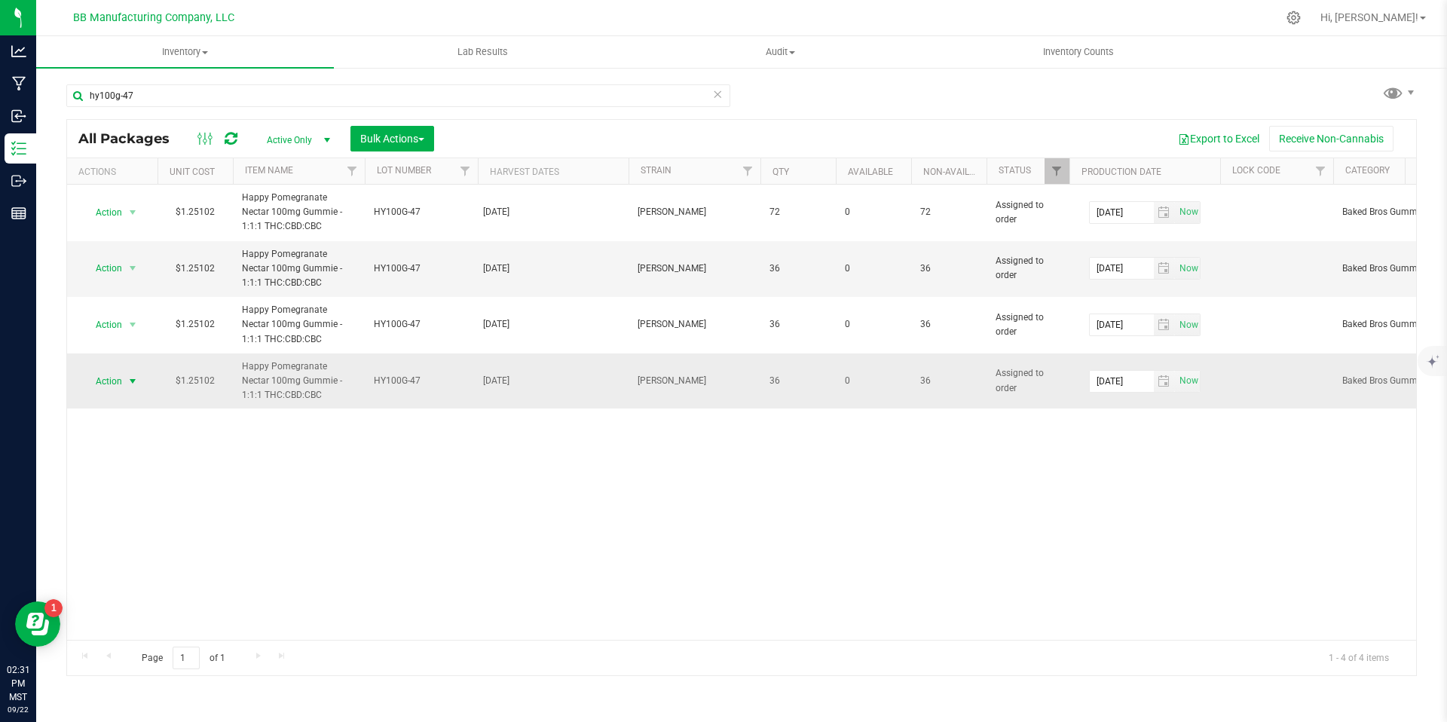
click at [106, 381] on span "Action" at bounding box center [102, 381] width 41 height 21
click at [334, 488] on div "Action Action Edit attributes Global inventory Locate package Package audit log…" at bounding box center [741, 412] width 1349 height 455
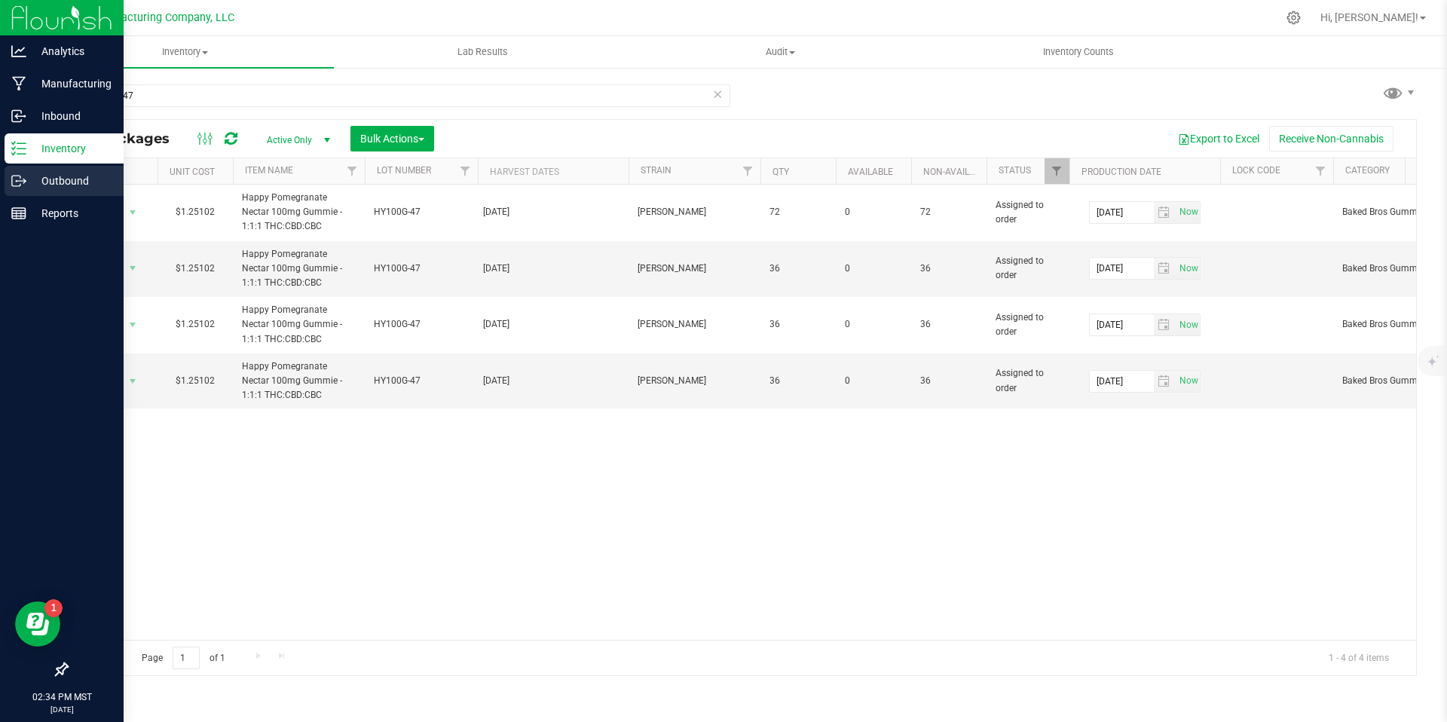
click at [33, 184] on p "Outbound" at bounding box center [71, 181] width 90 height 18
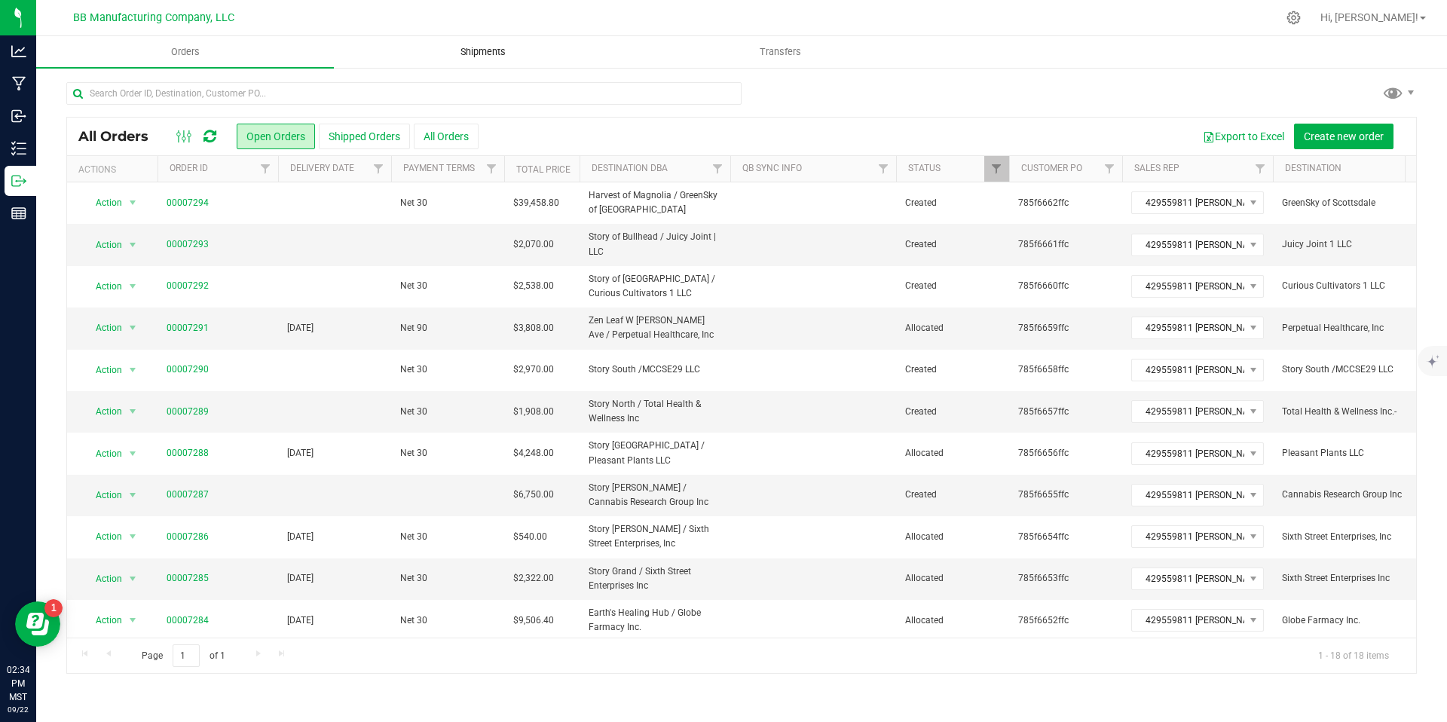
click at [480, 47] on span "Shipments" at bounding box center [483, 52] width 86 height 14
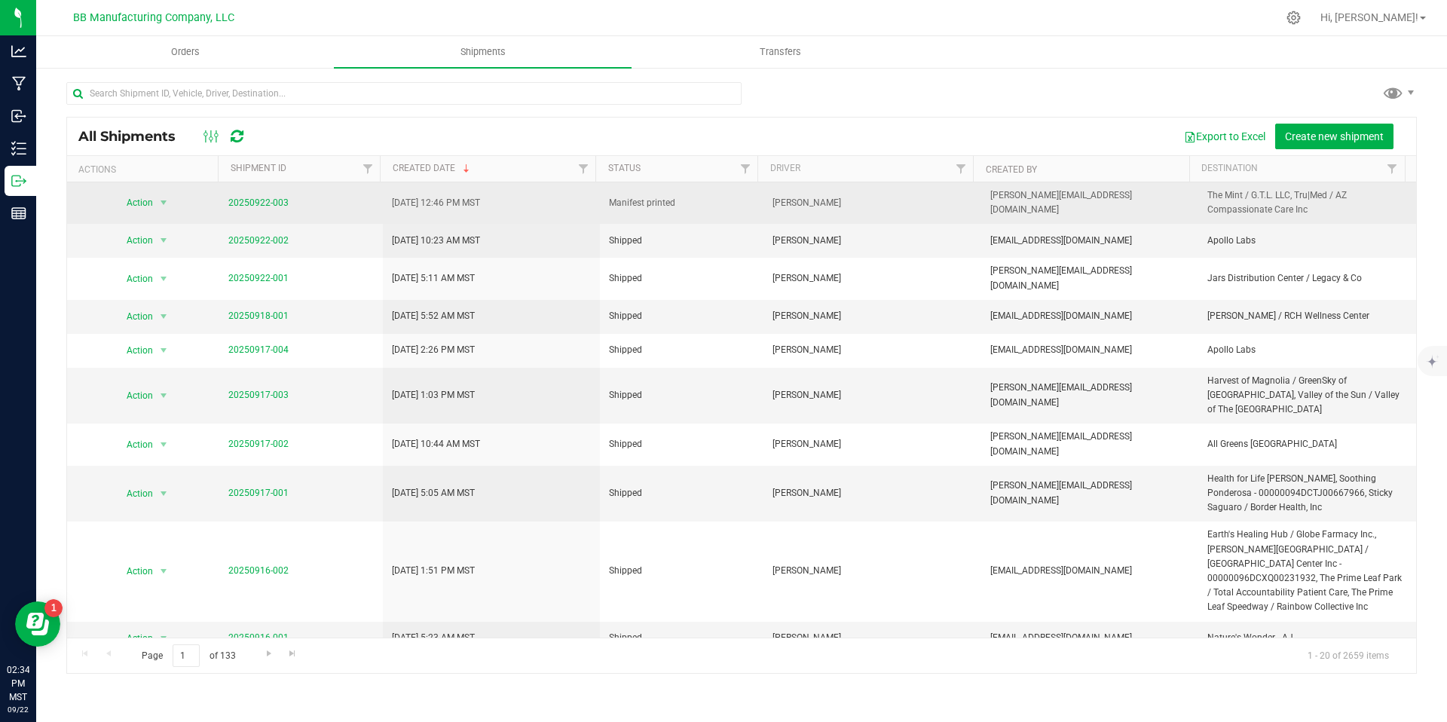
click at [146, 204] on span "Action" at bounding box center [133, 202] width 41 height 21
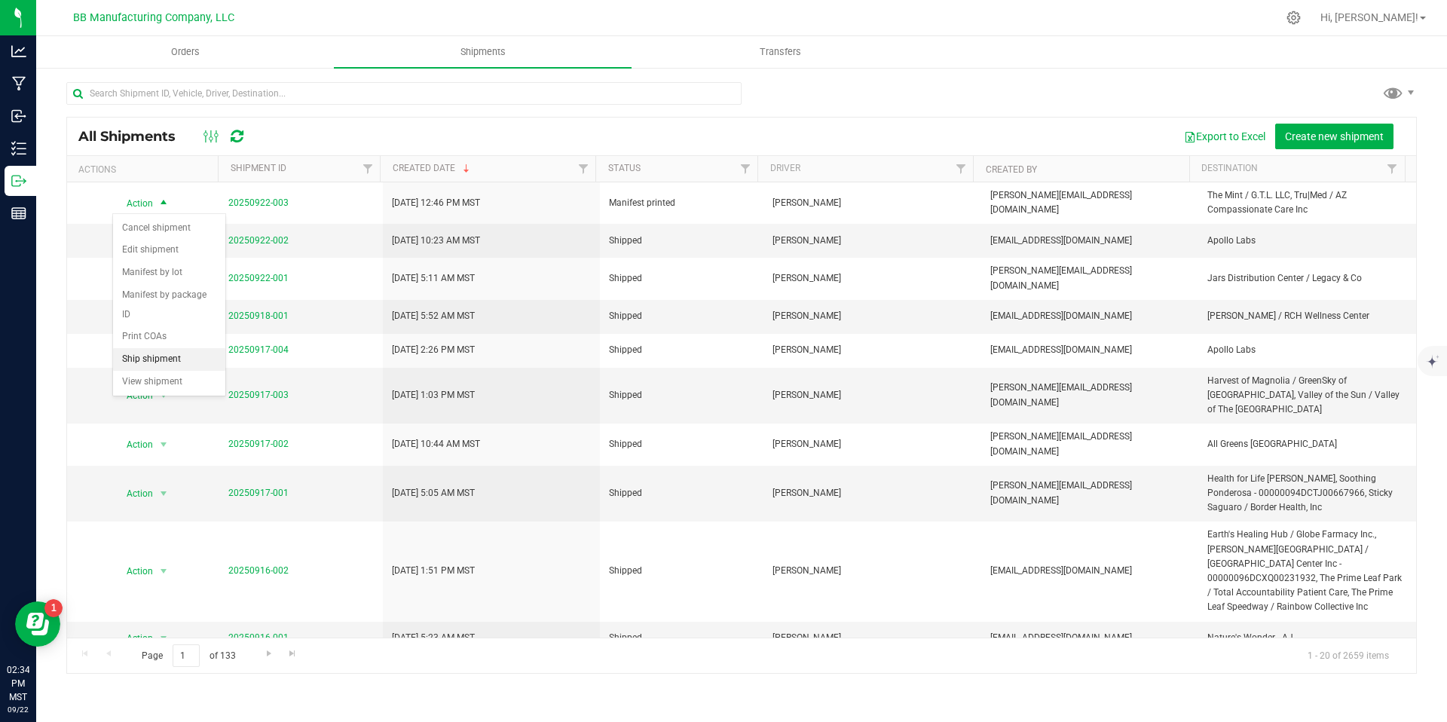
click at [165, 348] on li "Ship shipment" at bounding box center [169, 359] width 112 height 23
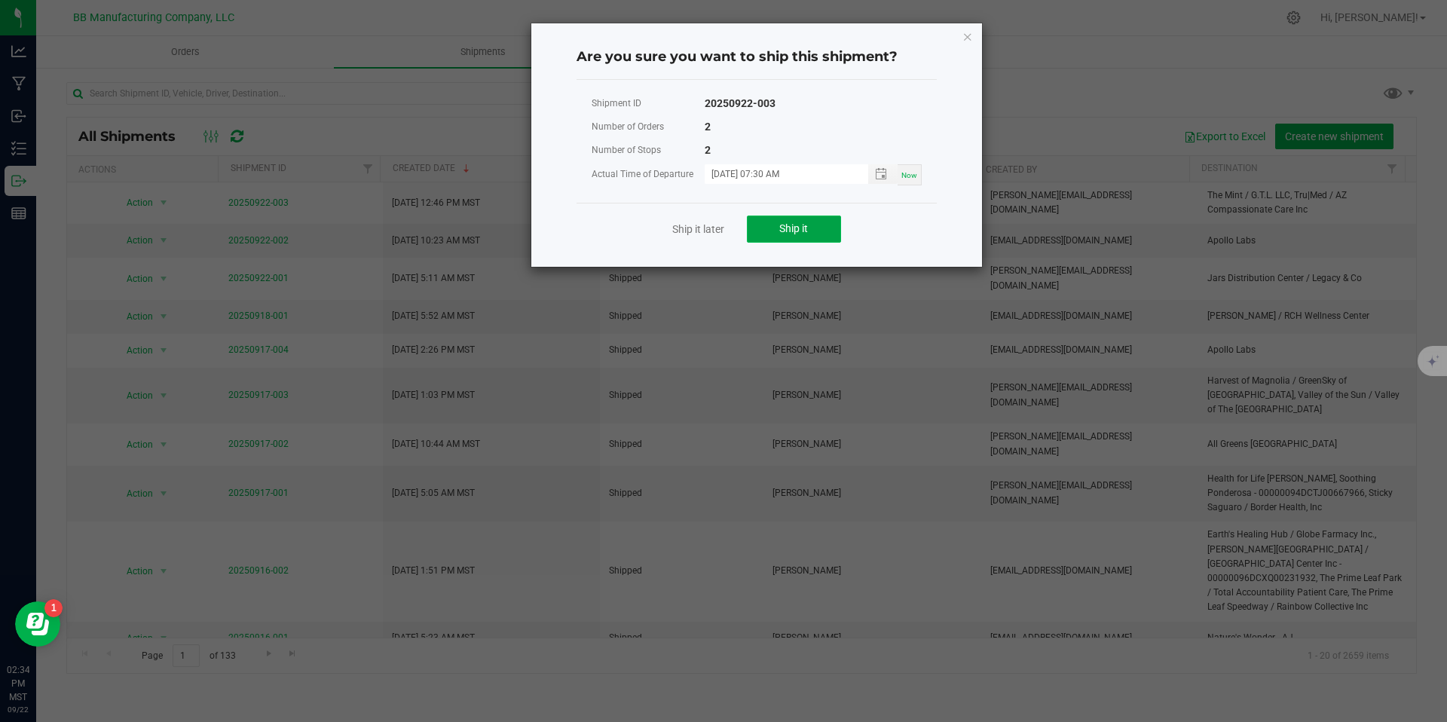
click at [794, 222] on span "Ship it" at bounding box center [793, 228] width 29 height 12
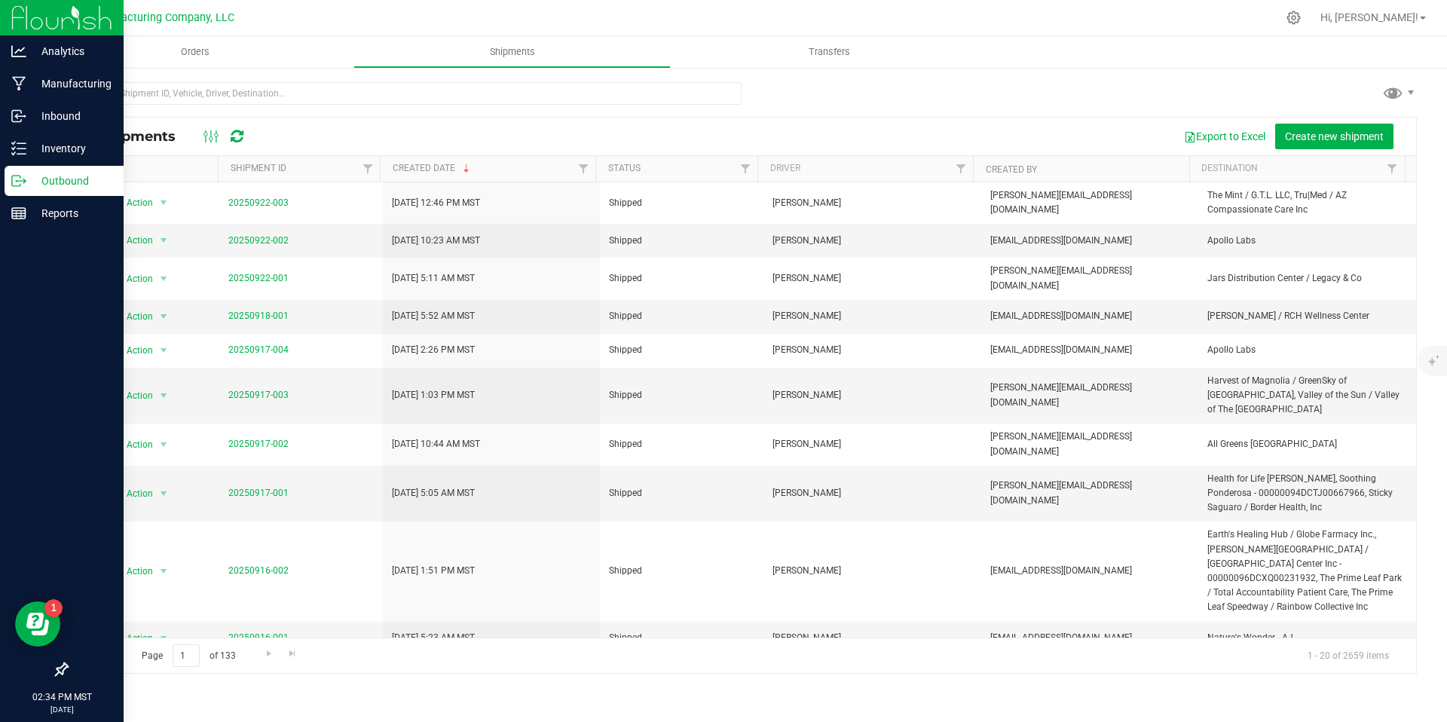
click at [17, 186] on icon at bounding box center [18, 180] width 15 height 15
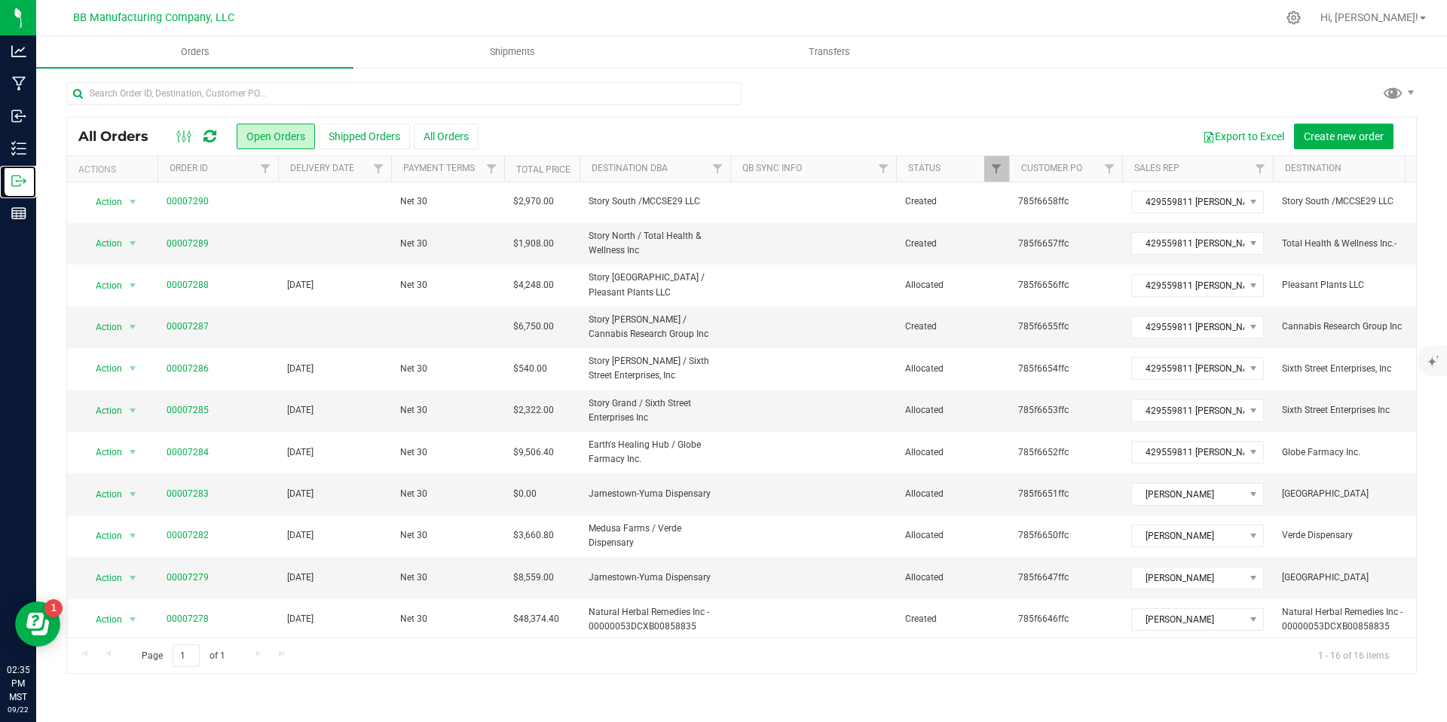
scroll to position [224, 0]
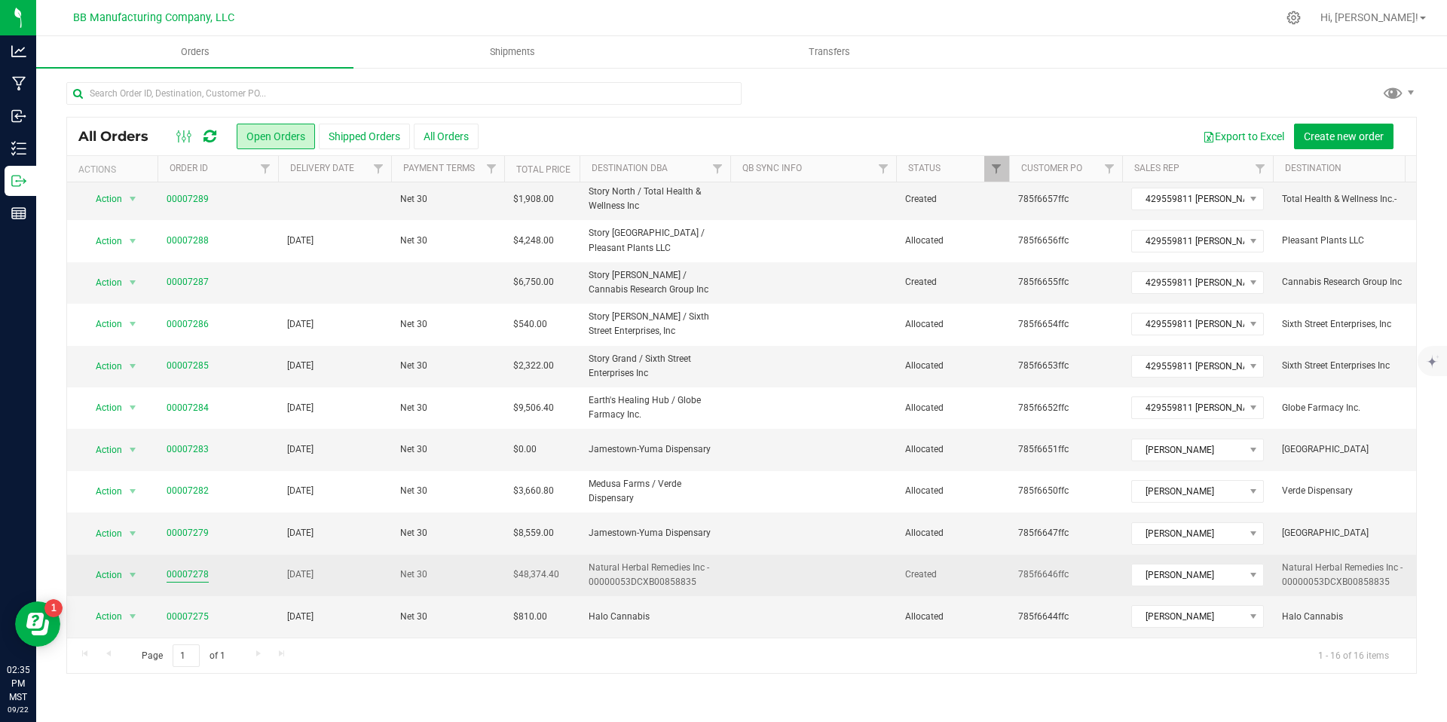
click at [171, 568] on link "00007278" at bounding box center [188, 575] width 42 height 14
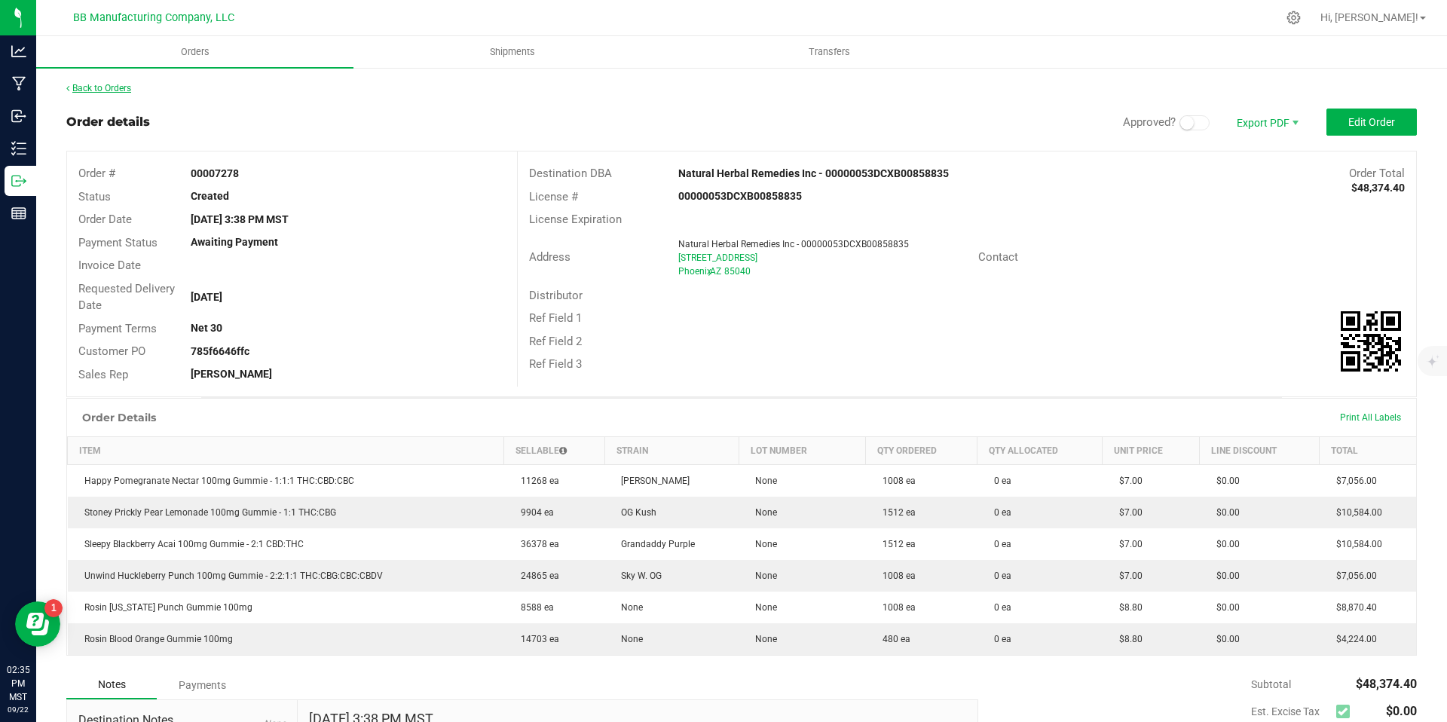
click at [108, 85] on link "Back to Orders" at bounding box center [98, 88] width 65 height 11
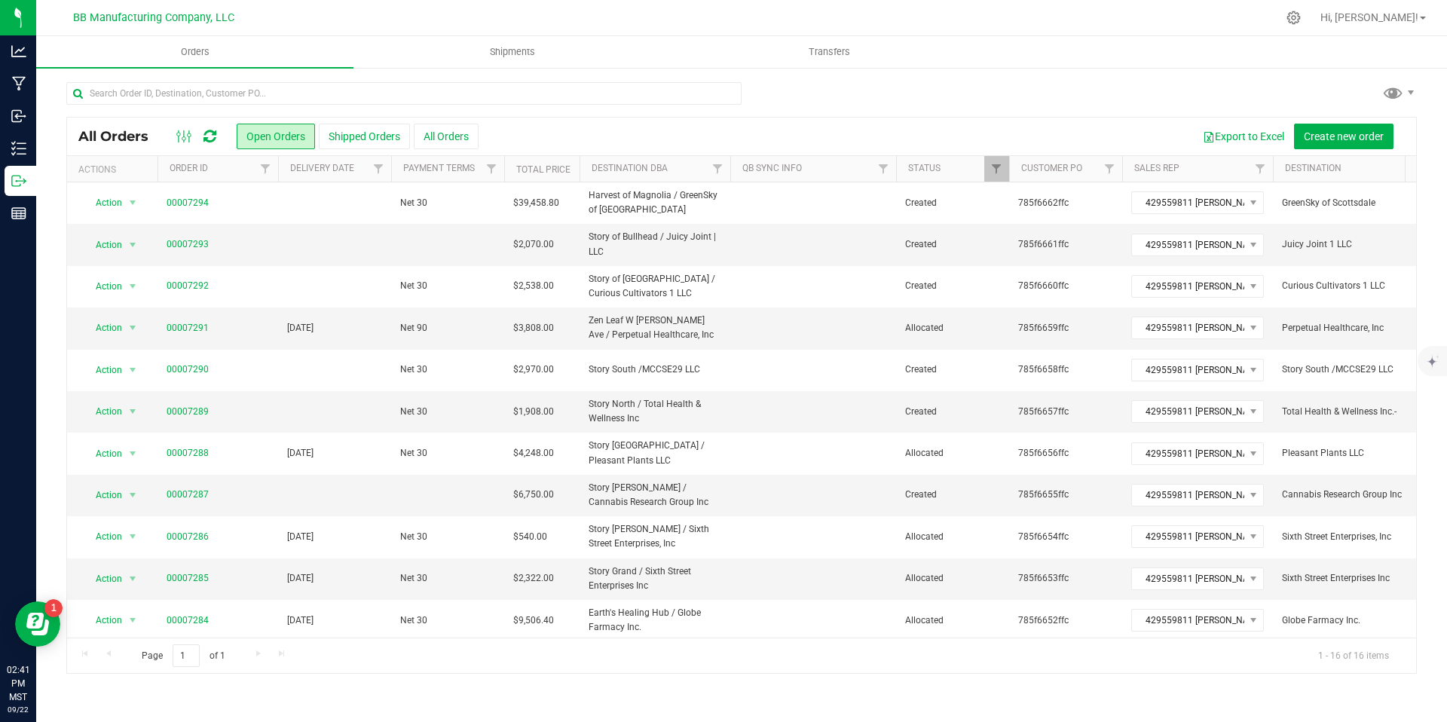
click at [217, 134] on div at bounding box center [196, 136] width 51 height 18
click at [216, 136] on icon at bounding box center [210, 136] width 13 height 15
